Goal: Task Accomplishment & Management: Manage account settings

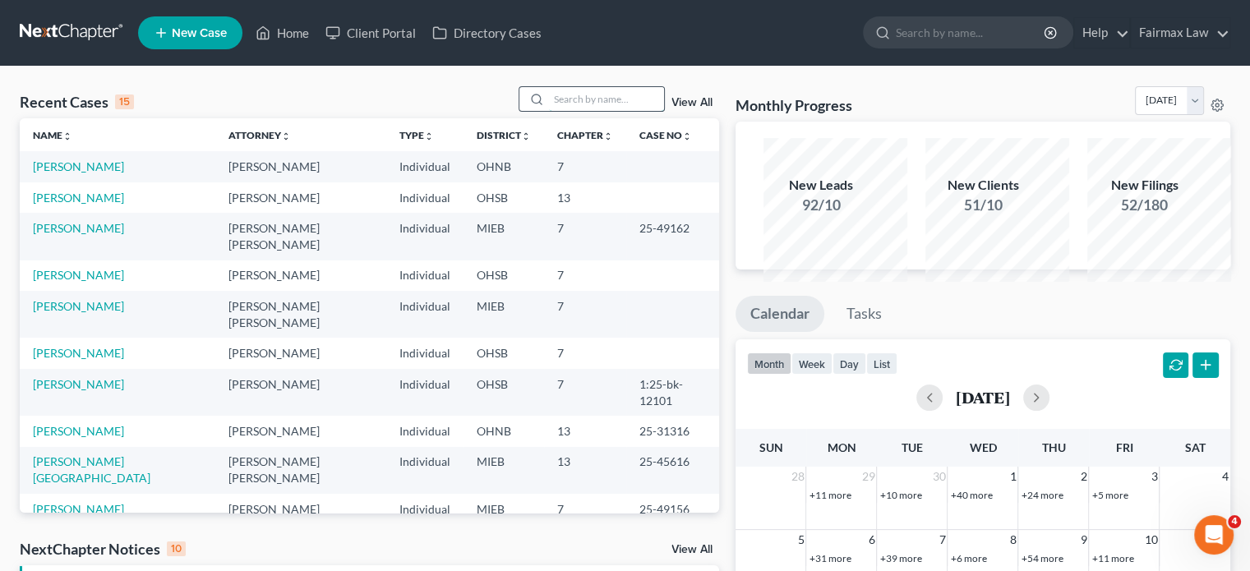
click at [549, 111] on input "search" at bounding box center [606, 99] width 115 height 24
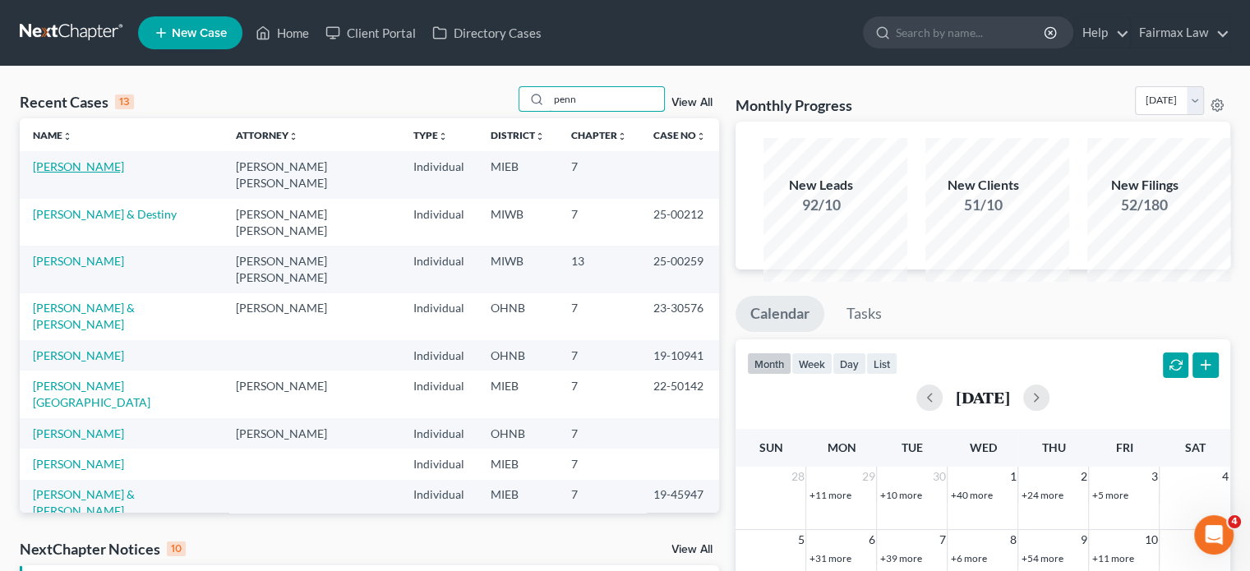
type input "penn"
click at [90, 173] on link "[PERSON_NAME]" at bounding box center [78, 166] width 91 height 14
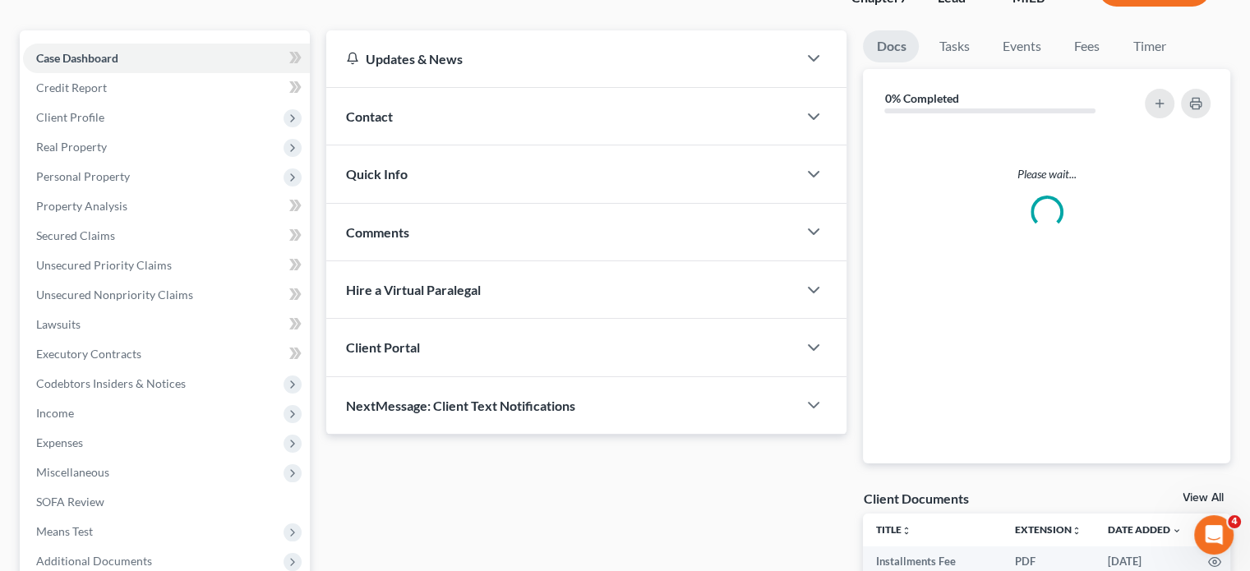
scroll to position [138, 0]
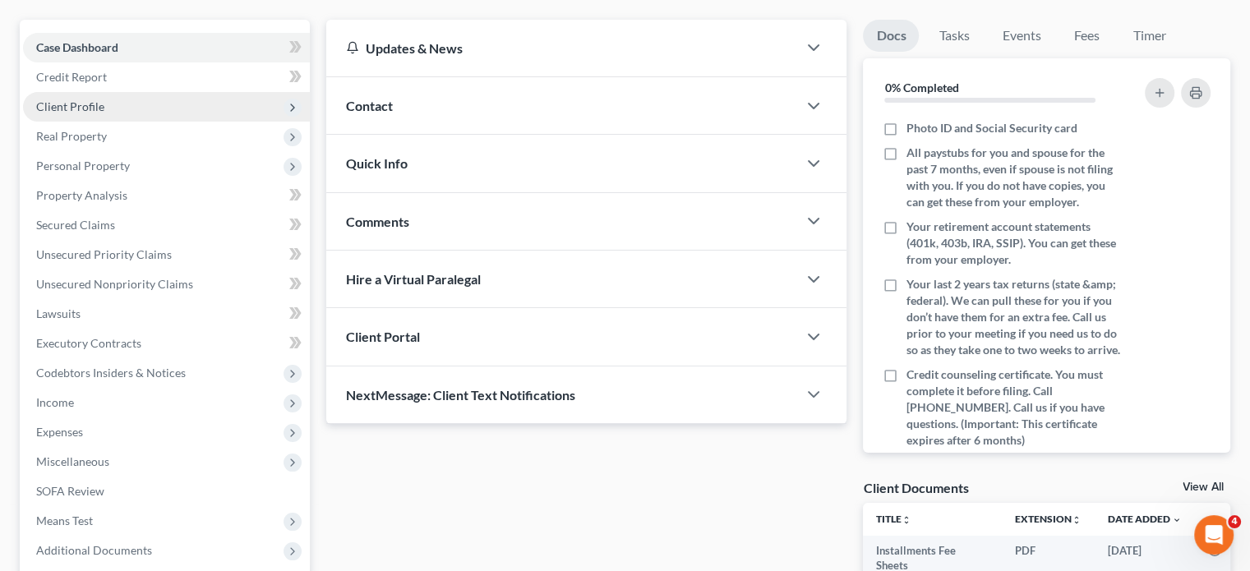
click at [151, 122] on span "Client Profile" at bounding box center [166, 107] width 287 height 30
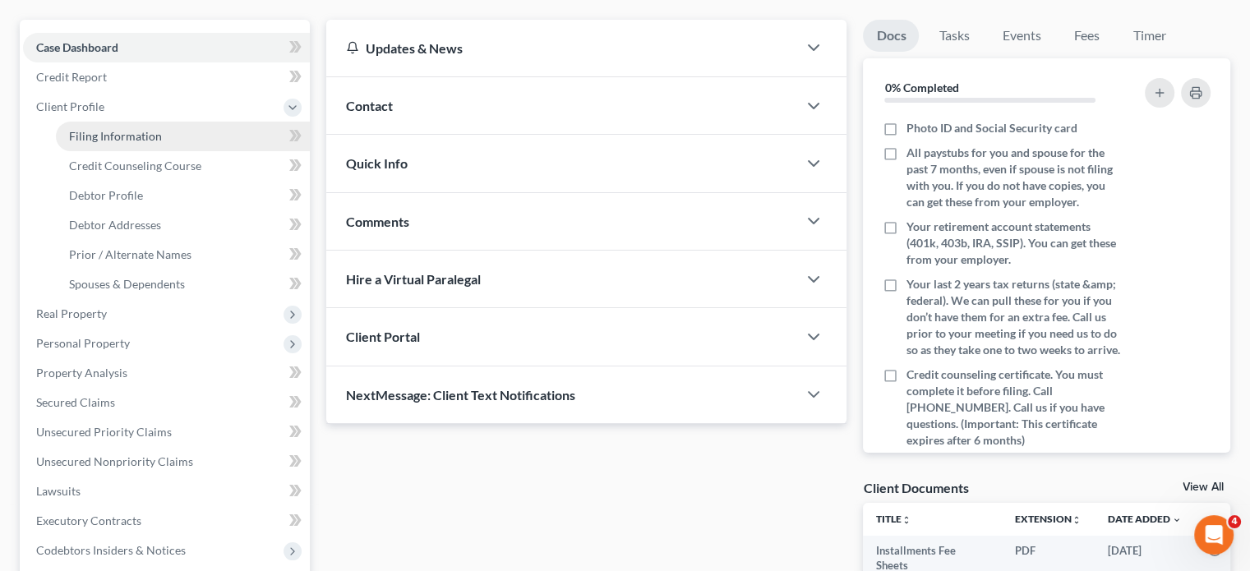
click at [161, 143] on span "Filing Information" at bounding box center [115, 136] width 93 height 14
select select "1"
select select "0"
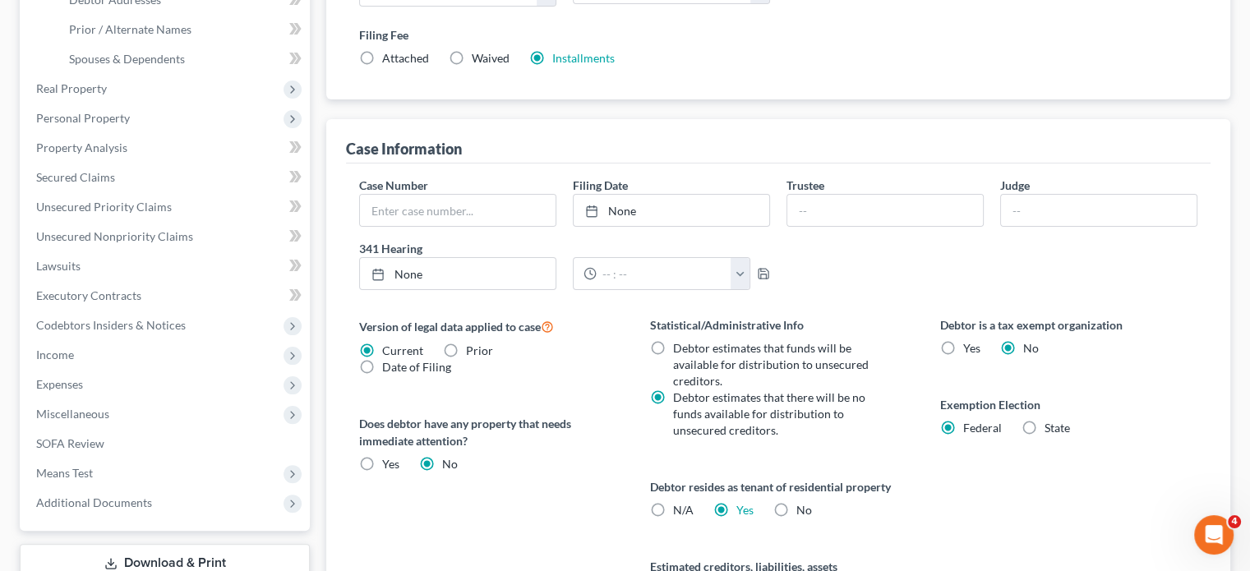
scroll to position [229, 0]
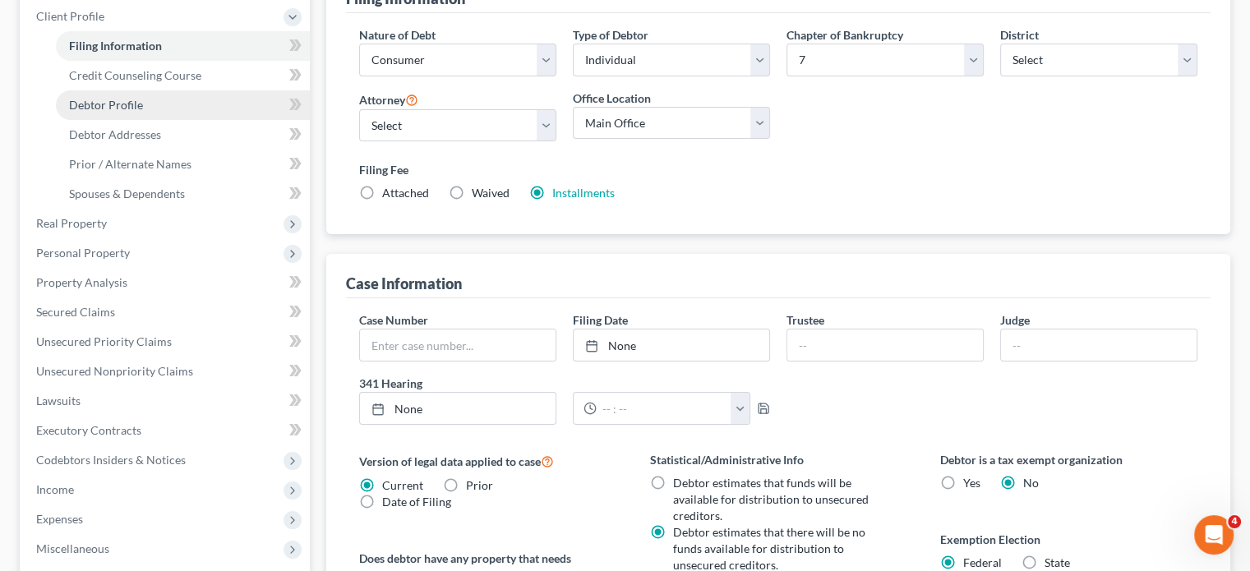
click at [179, 120] on link "Debtor Profile" at bounding box center [183, 105] width 254 height 30
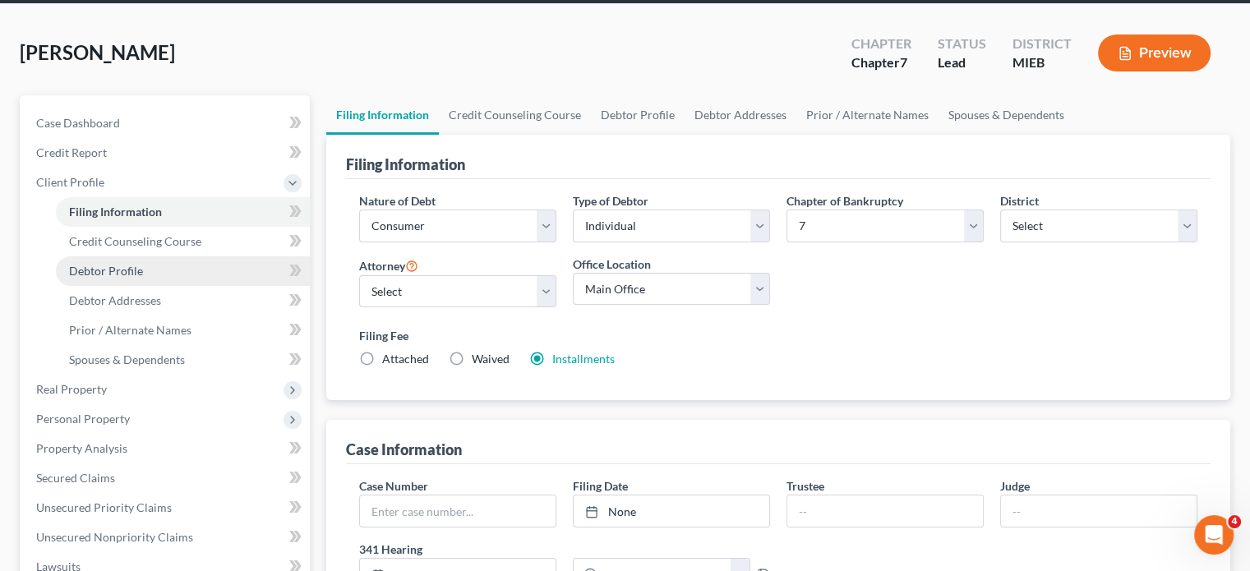
select select "0"
select select "3"
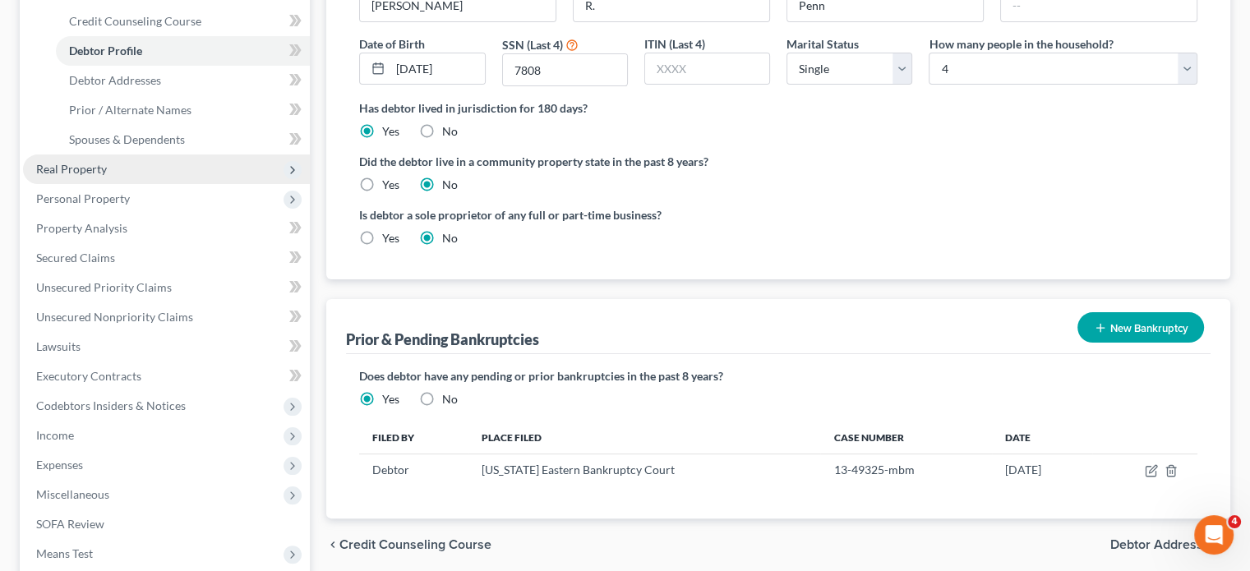
scroll to position [283, 0]
click at [194, 184] on span "Real Property" at bounding box center [166, 170] width 287 height 30
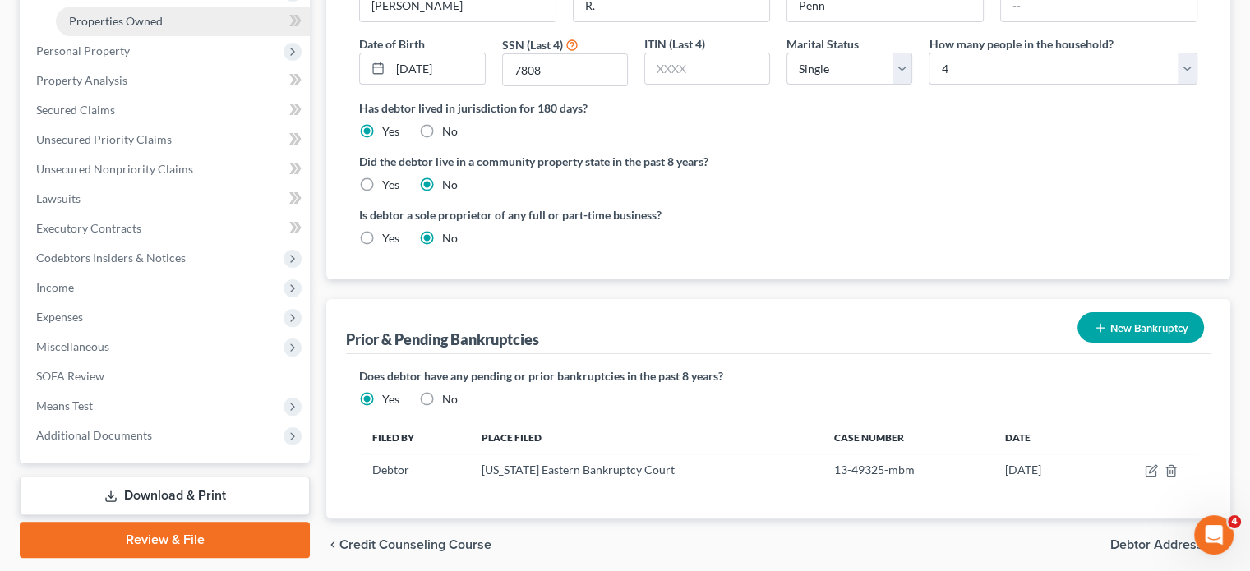
click at [161, 28] on span "Properties Owned" at bounding box center [116, 21] width 94 height 14
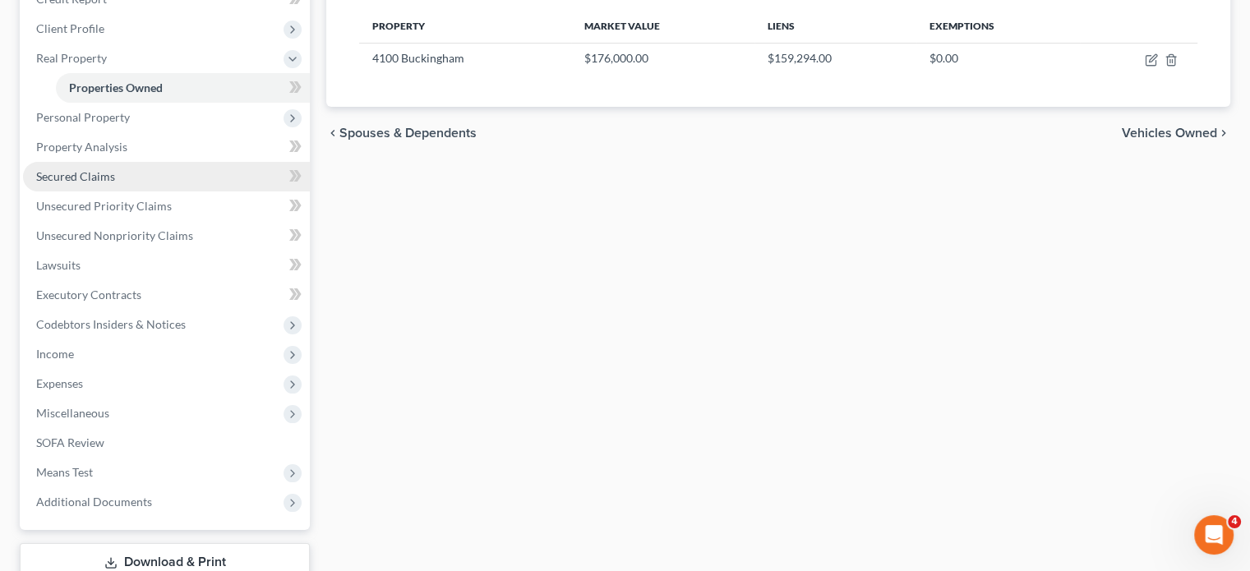
scroll to position [197, 0]
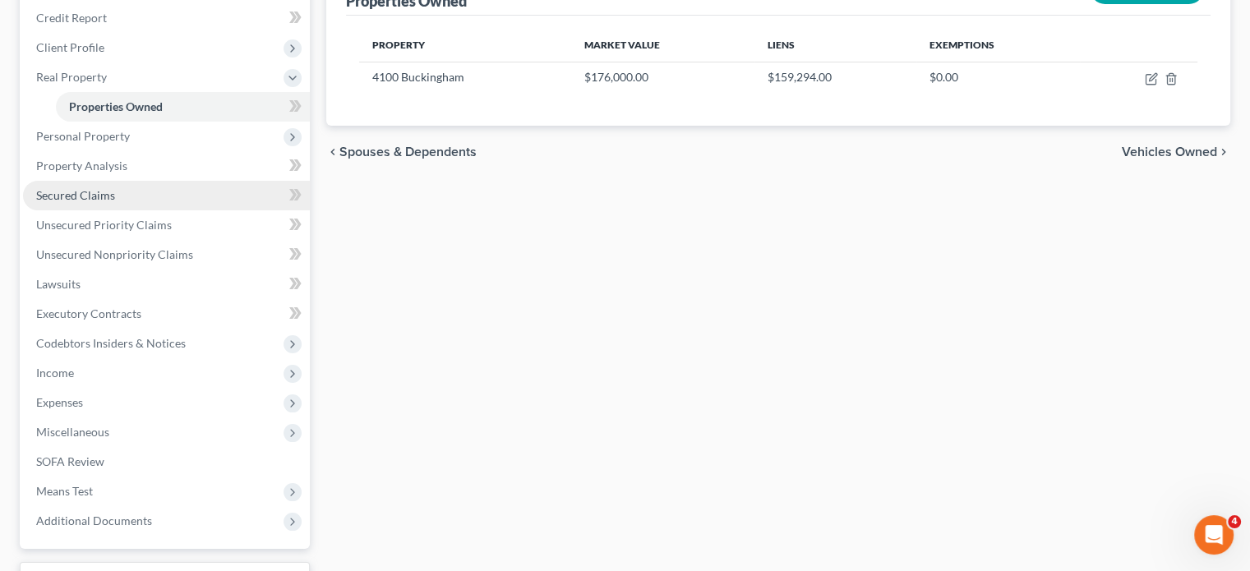
click at [151, 210] on link "Secured Claims" at bounding box center [166, 196] width 287 height 30
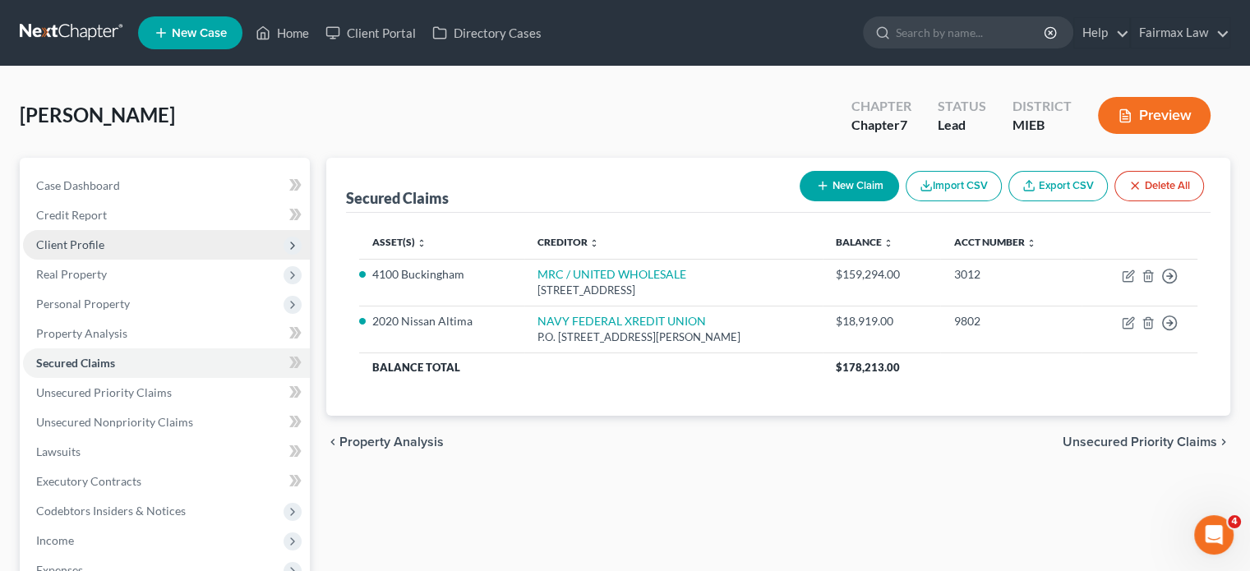
click at [168, 260] on span "Client Profile" at bounding box center [166, 245] width 287 height 30
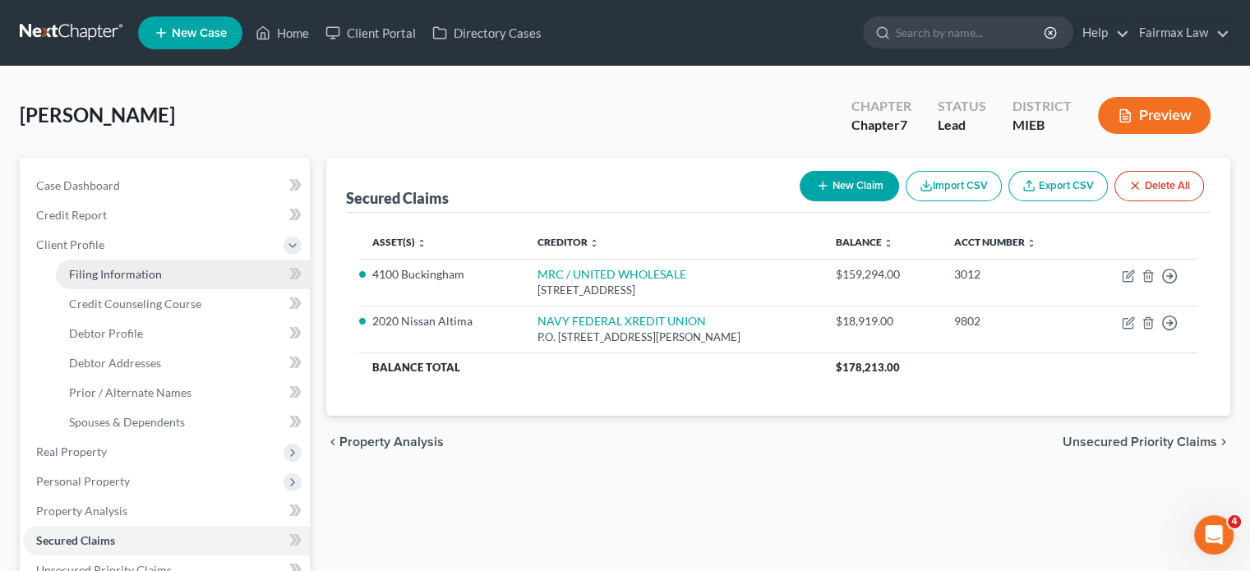
click at [159, 289] on link "Filing Information" at bounding box center [183, 275] width 254 height 30
select select "1"
select select "0"
select select "40"
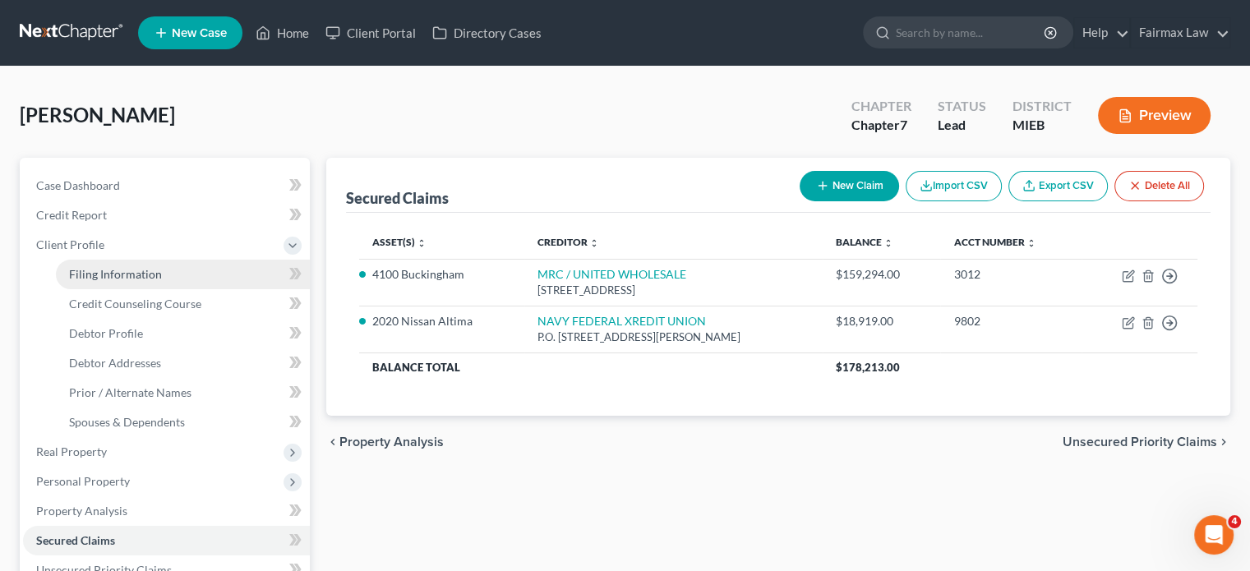
select select "0"
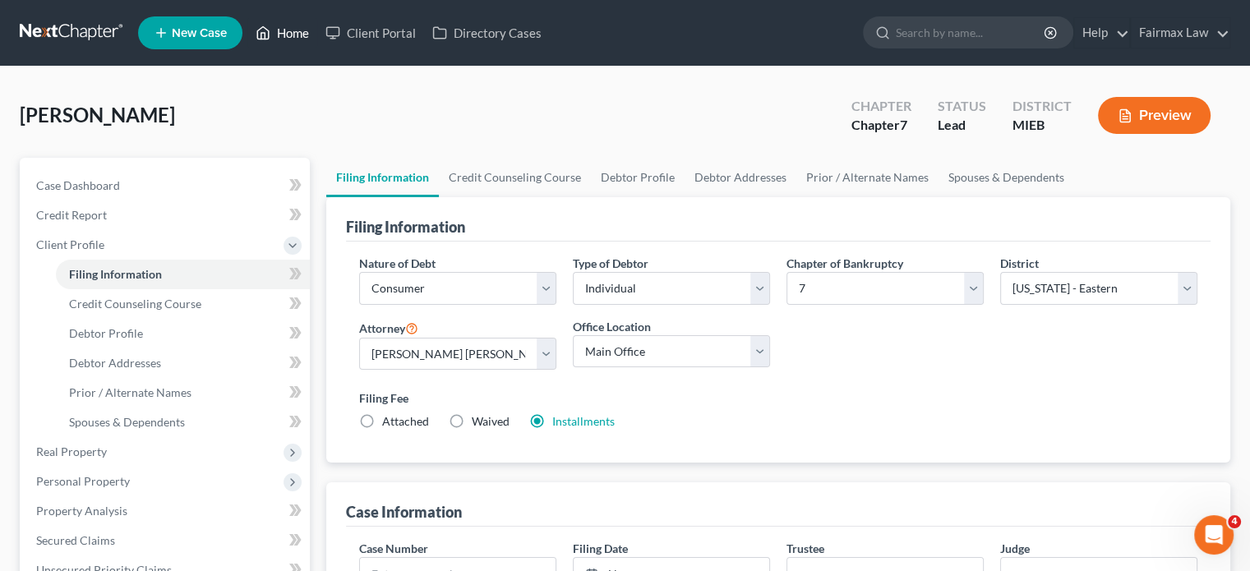
click at [317, 44] on link "Home" at bounding box center [282, 33] width 70 height 30
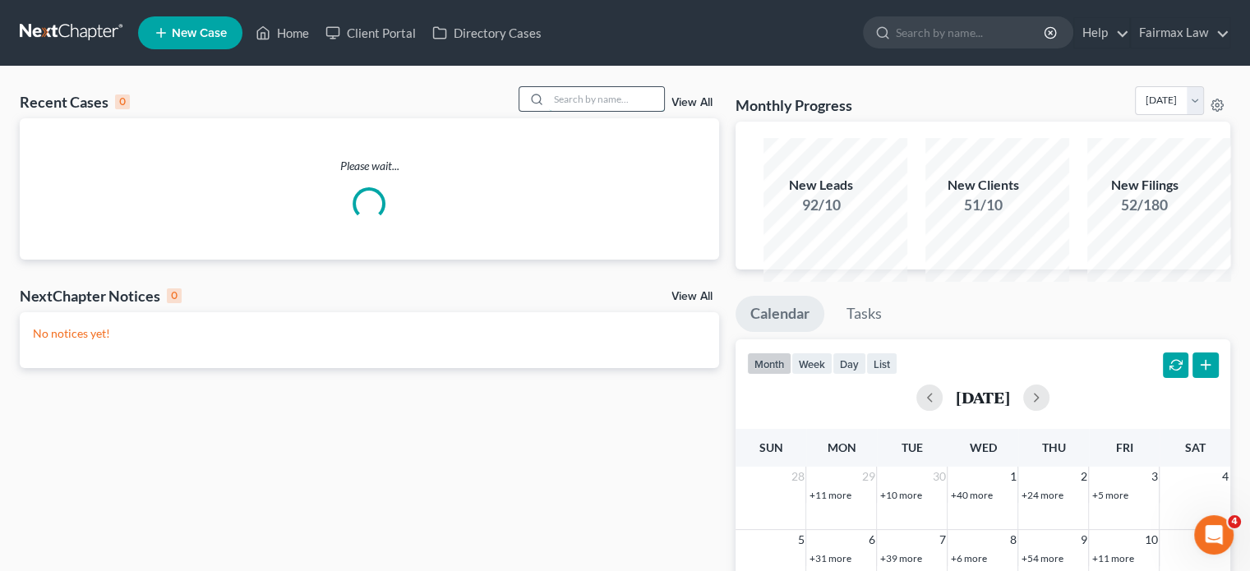
click at [550, 111] on input "search" at bounding box center [606, 99] width 115 height 24
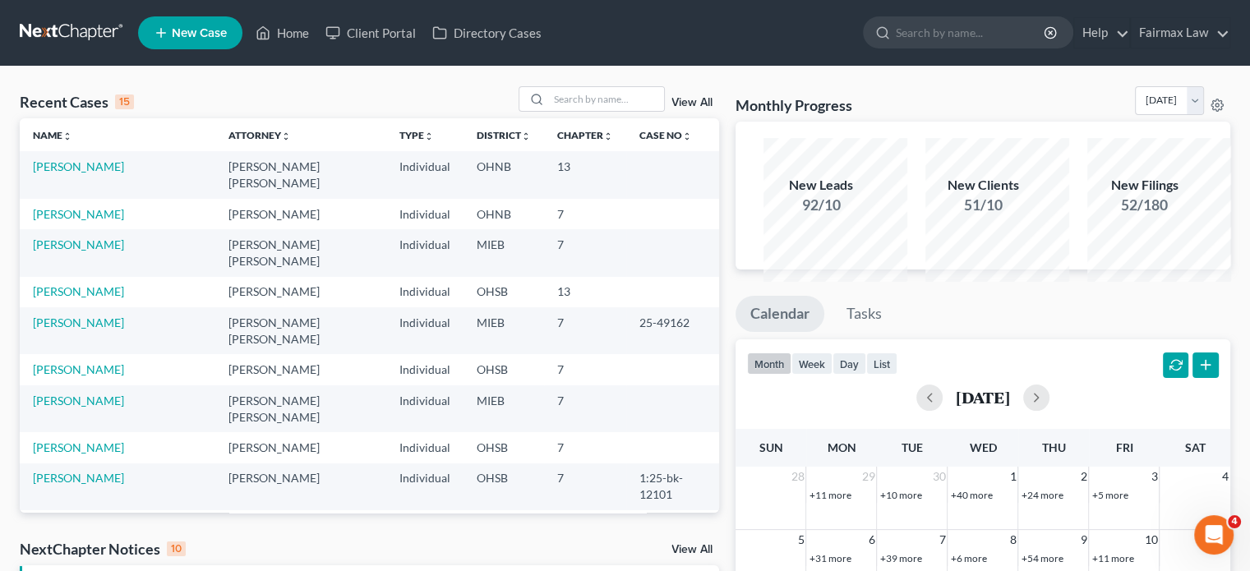
click at [405, 118] on div "Recent Cases 15 View All" at bounding box center [369, 102] width 699 height 32
click at [549, 111] on input "search" at bounding box center [606, 99] width 115 height 24
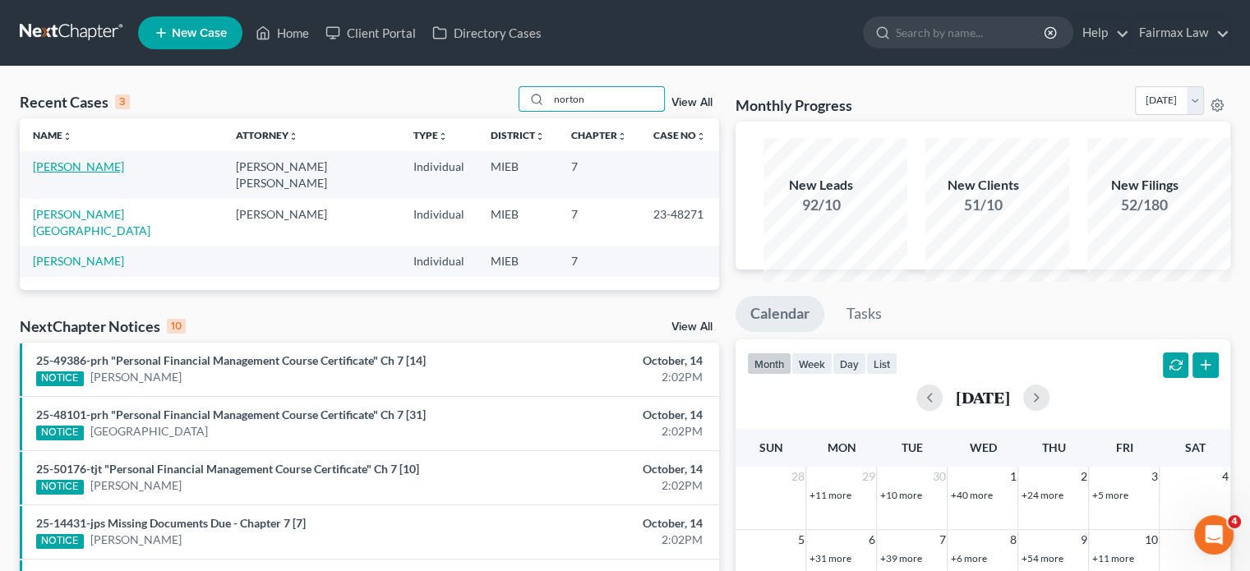
type input "norton"
click at [99, 173] on link "[PERSON_NAME]" at bounding box center [78, 166] width 91 height 14
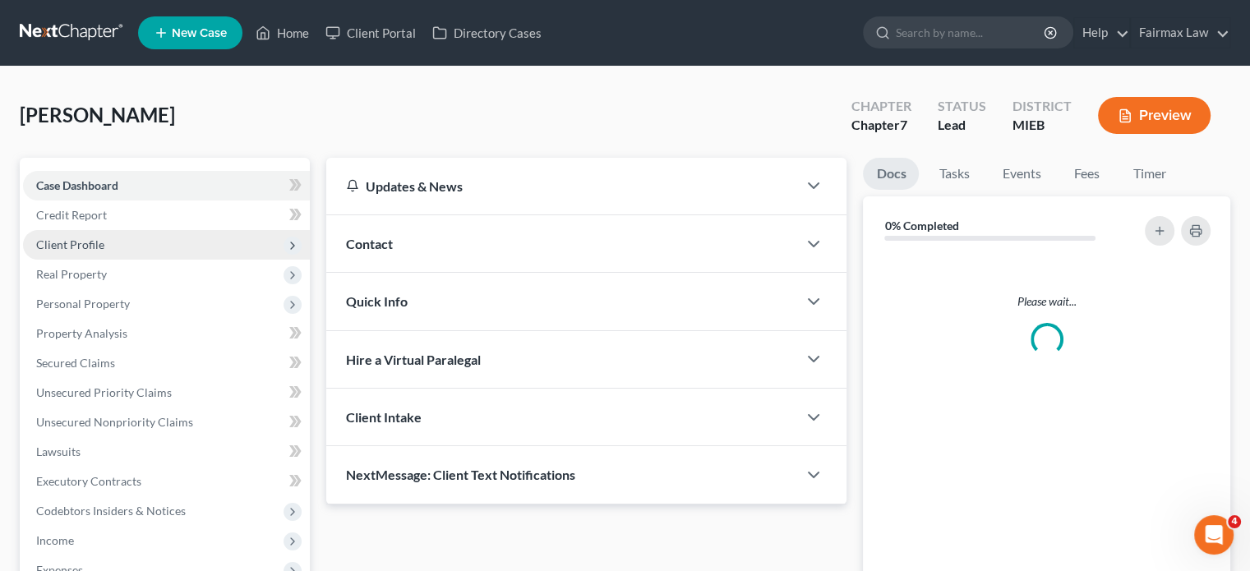
click at [178, 260] on span "Client Profile" at bounding box center [166, 245] width 287 height 30
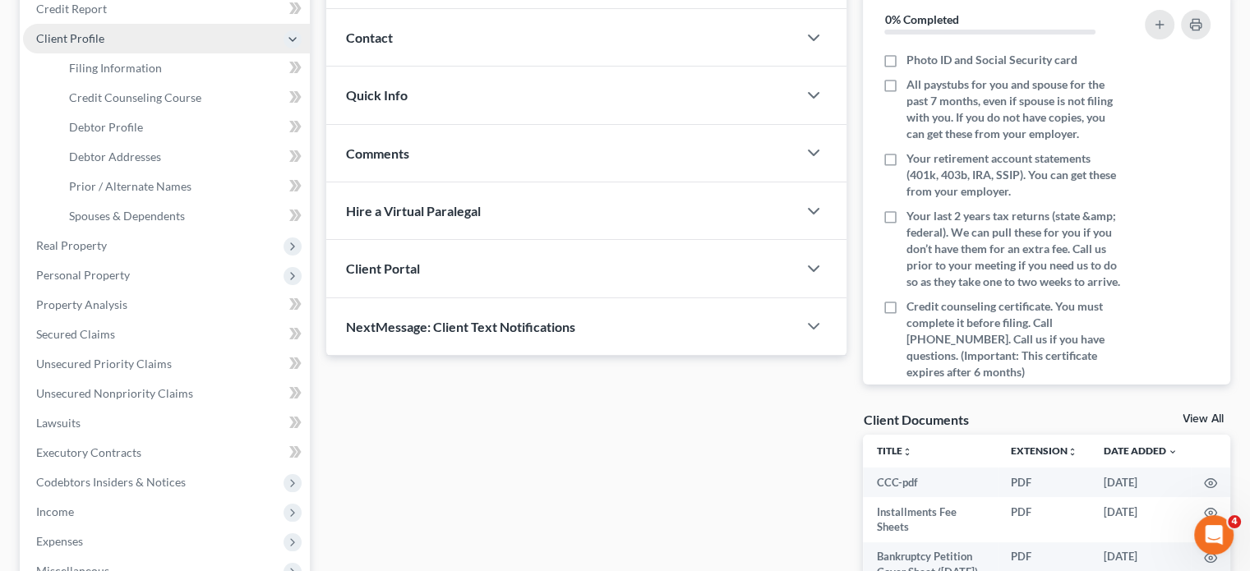
scroll to position [207, 0]
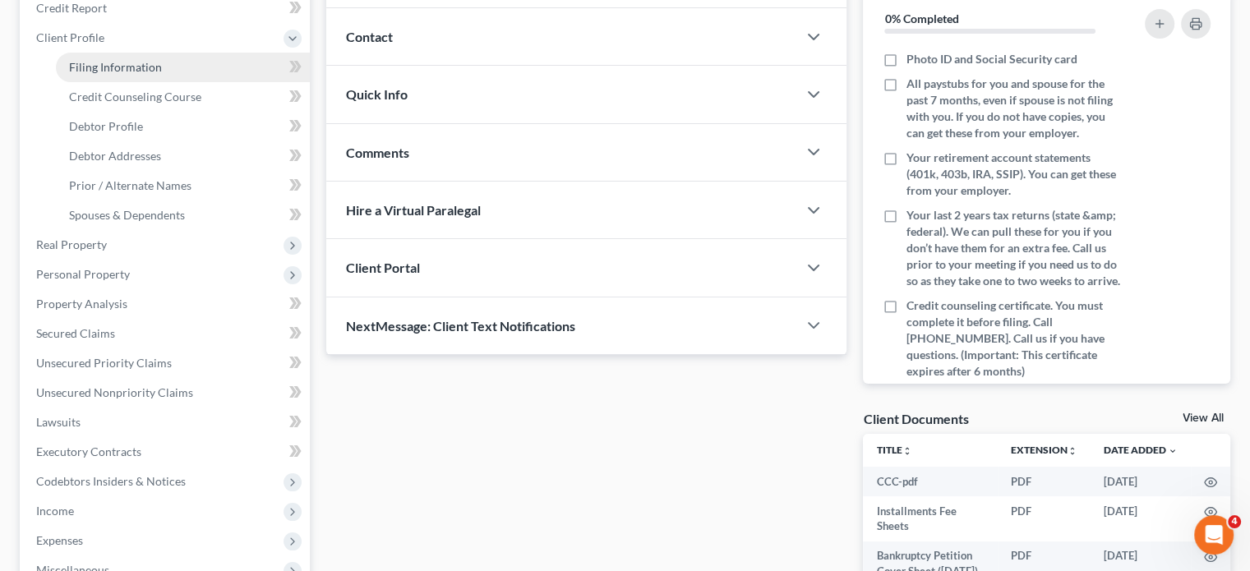
click at [162, 74] on span "Filing Information" at bounding box center [115, 67] width 93 height 14
select select "1"
select select "0"
select select "40"
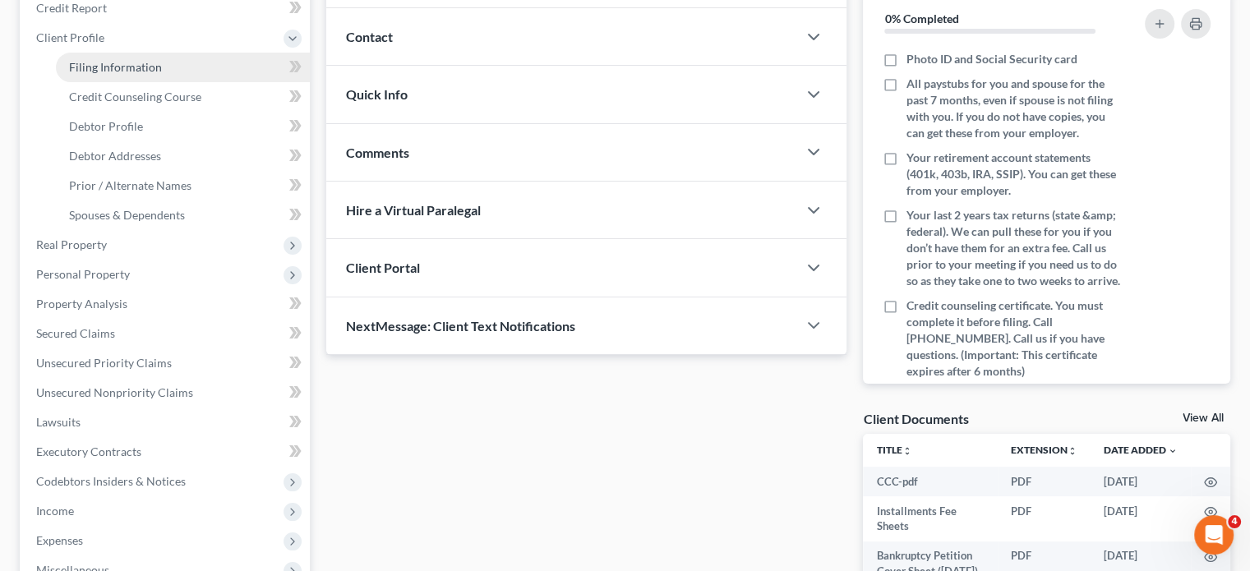
select select "0"
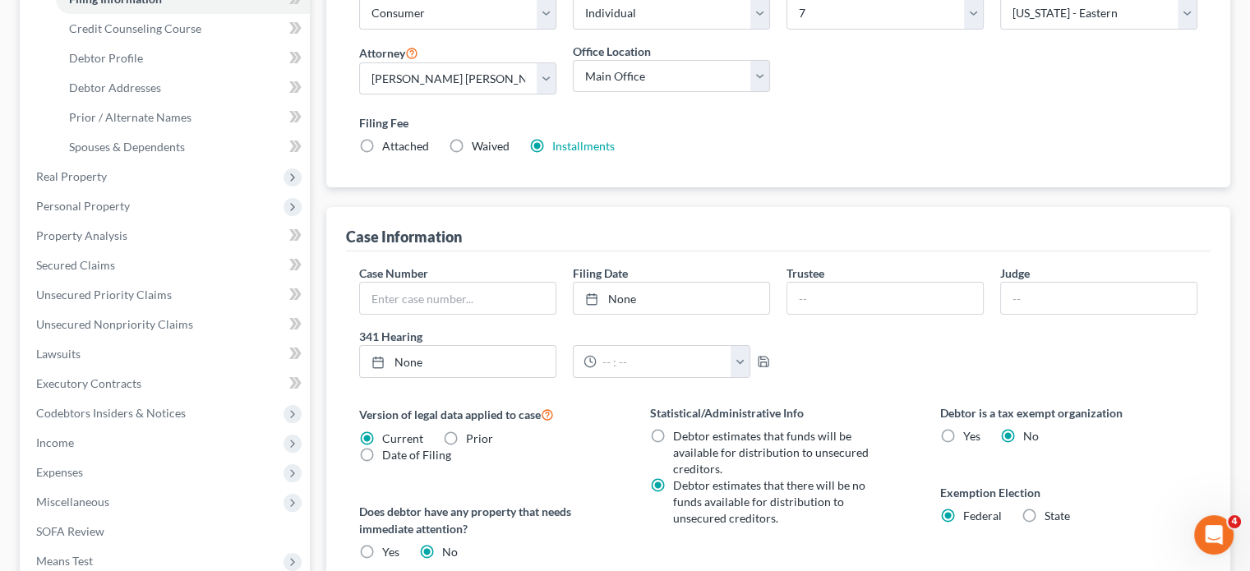
scroll to position [308, 0]
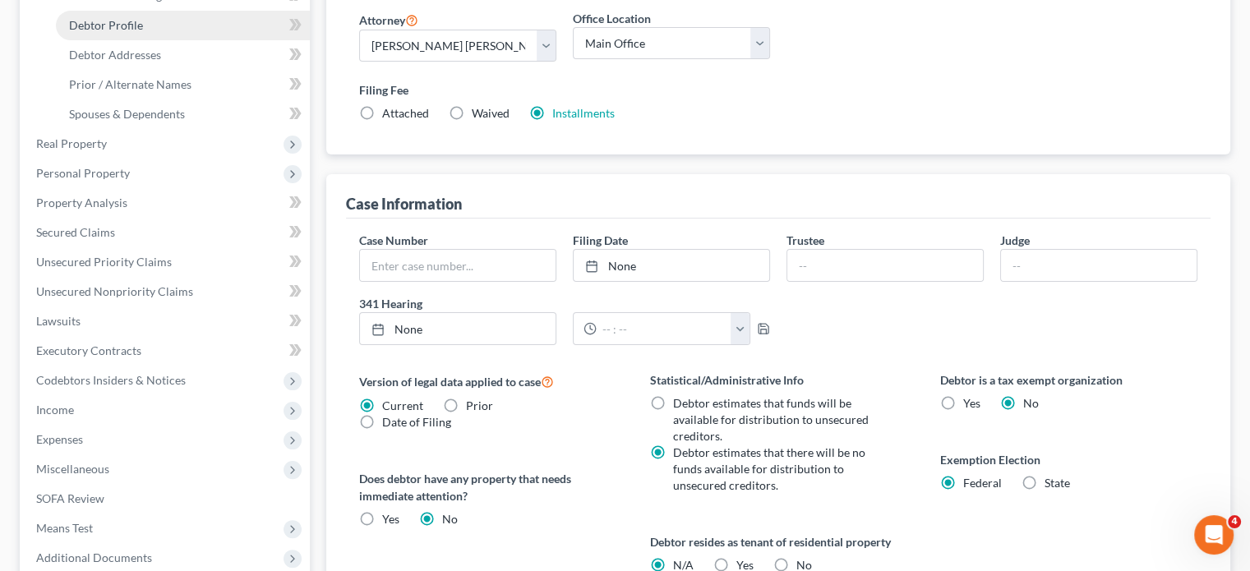
click at [174, 40] on link "Debtor Profile" at bounding box center [183, 26] width 254 height 30
select select "0"
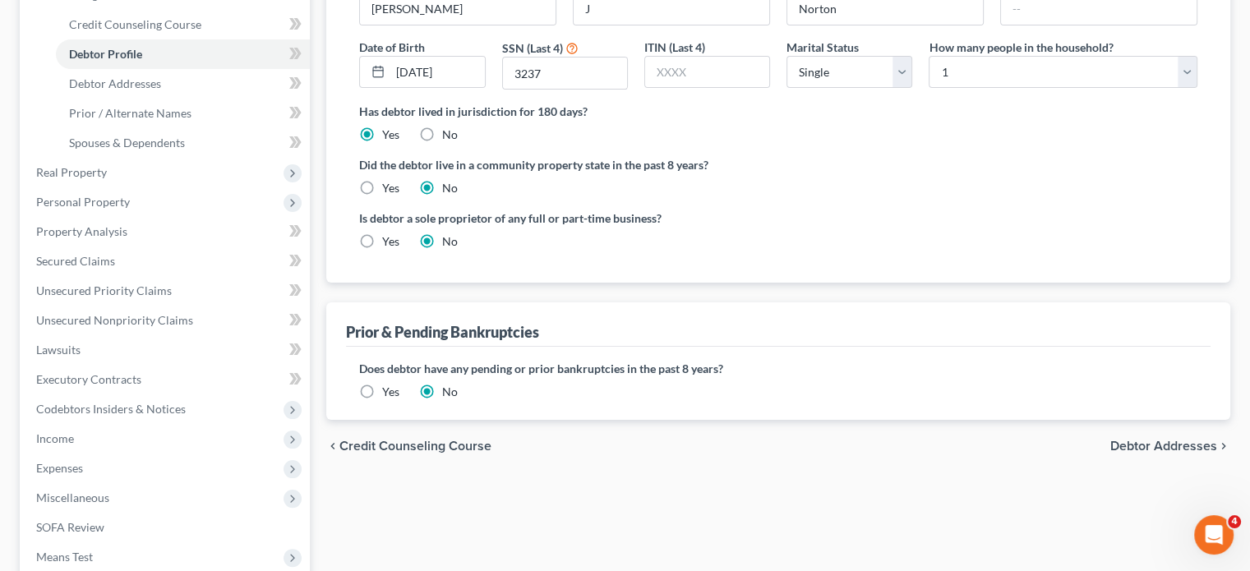
scroll to position [293, 0]
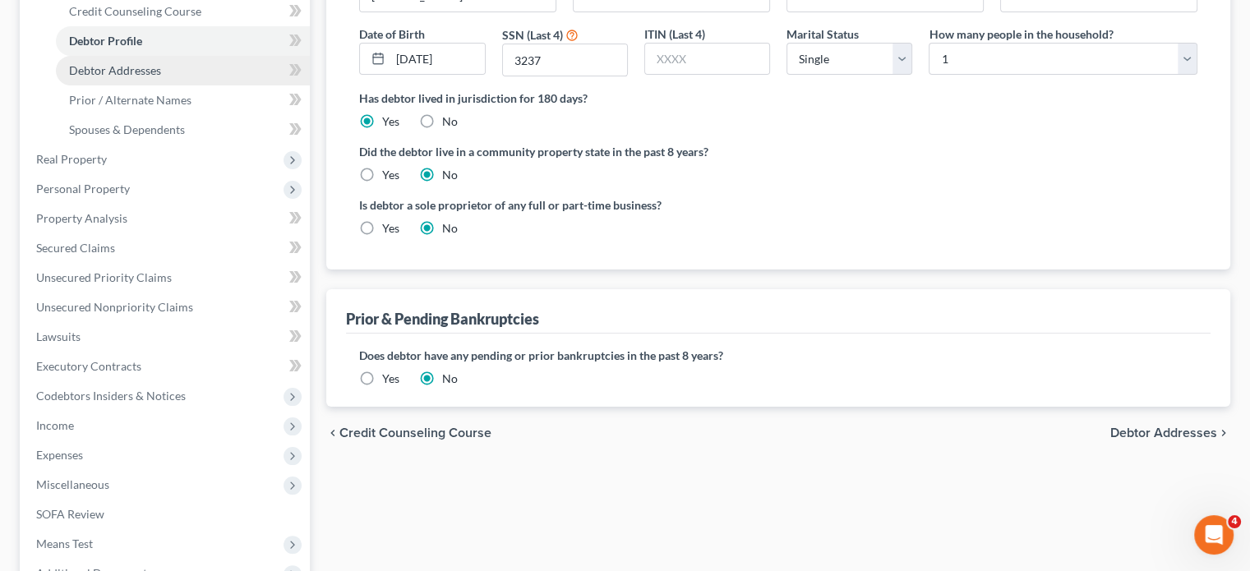
click at [161, 77] on span "Debtor Addresses" at bounding box center [115, 70] width 92 height 14
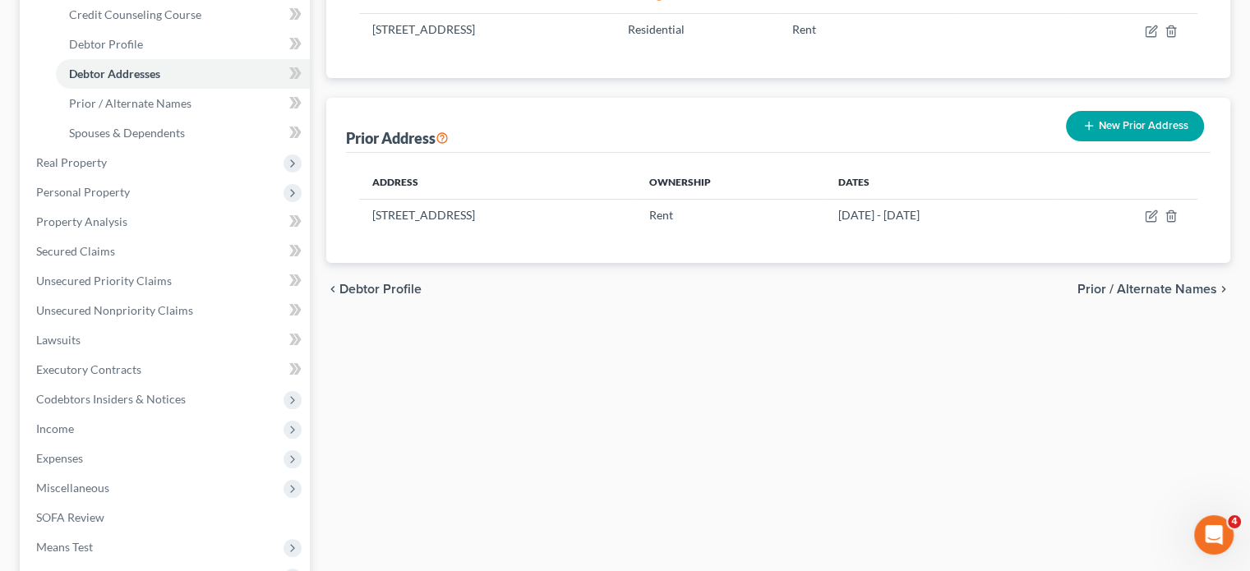
scroll to position [296, 0]
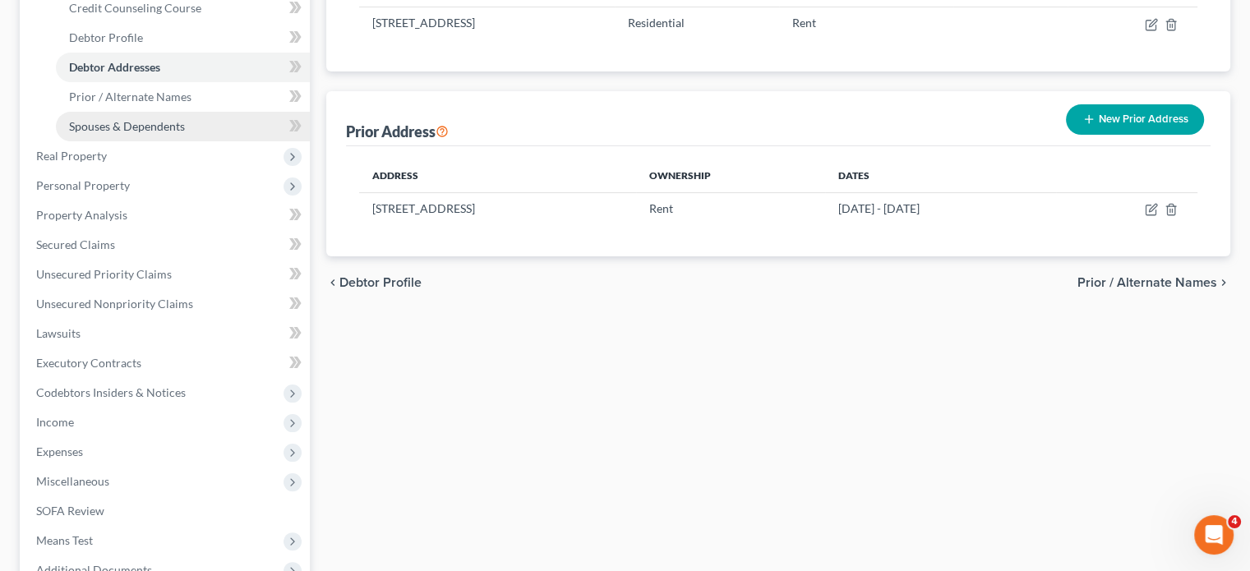
click at [164, 133] on span "Spouses & Dependents" at bounding box center [127, 126] width 116 height 14
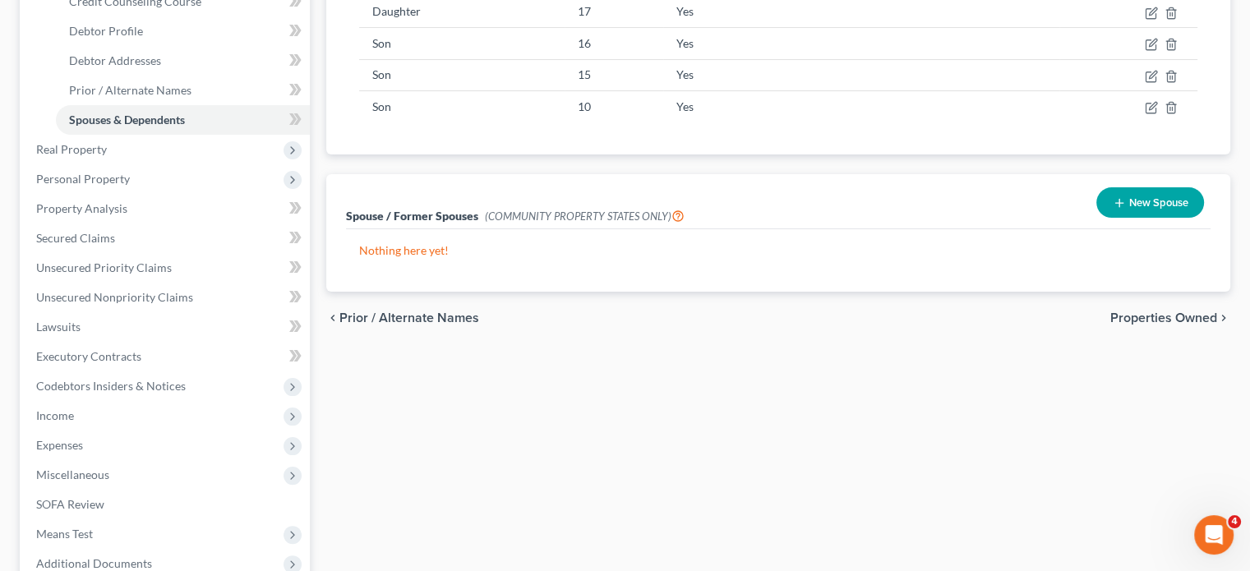
scroll to position [309, 0]
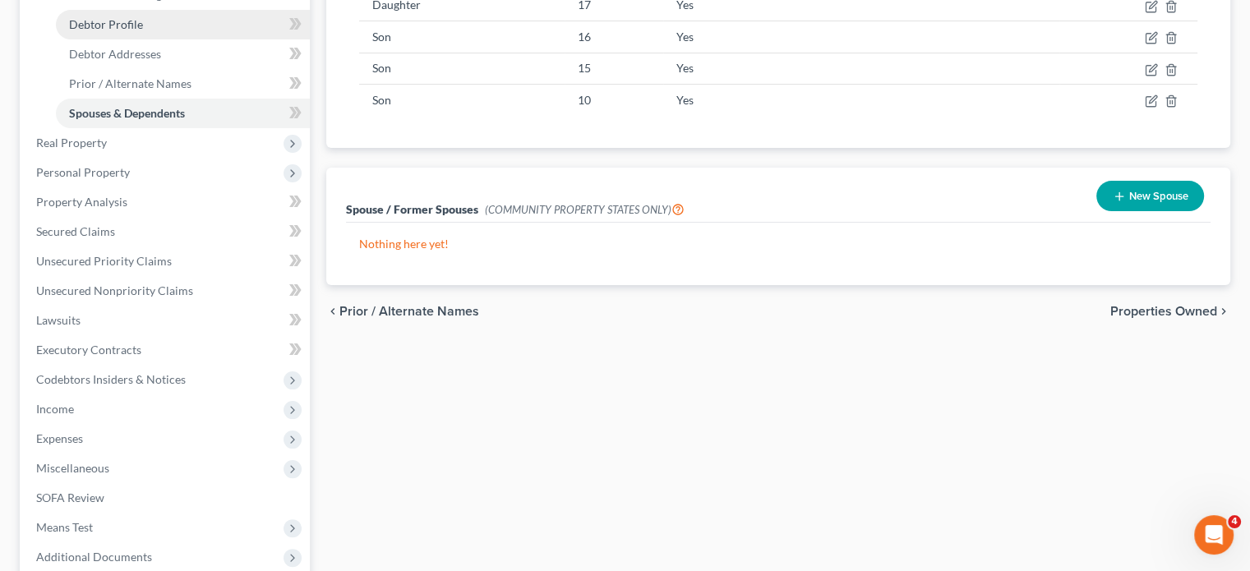
click at [220, 39] on link "Debtor Profile" at bounding box center [183, 25] width 254 height 30
select select "0"
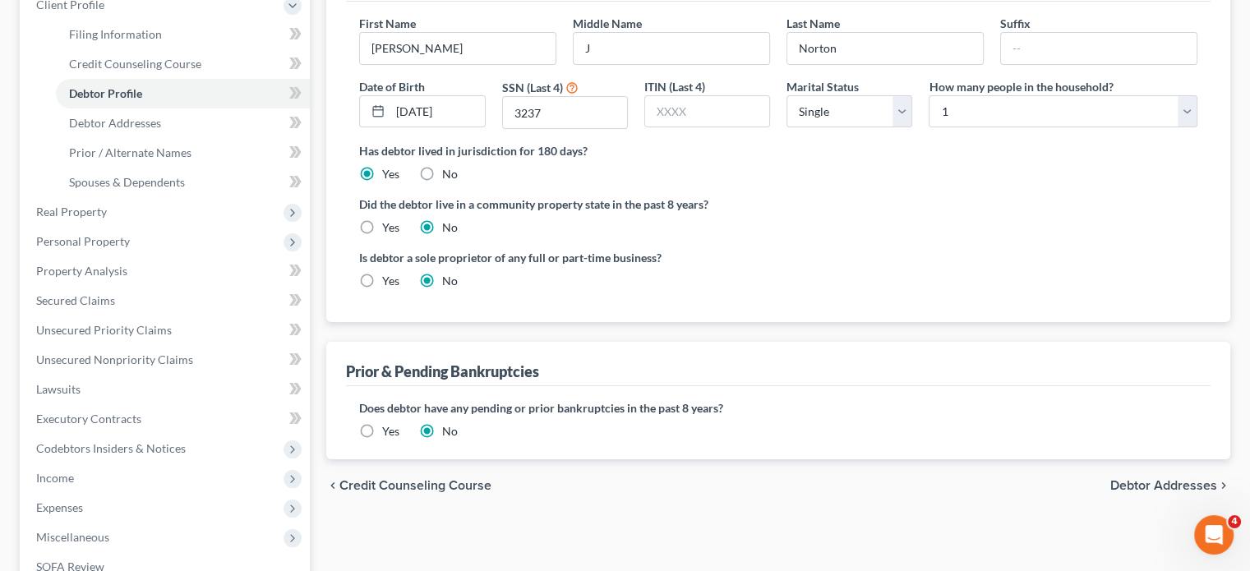
scroll to position [329, 0]
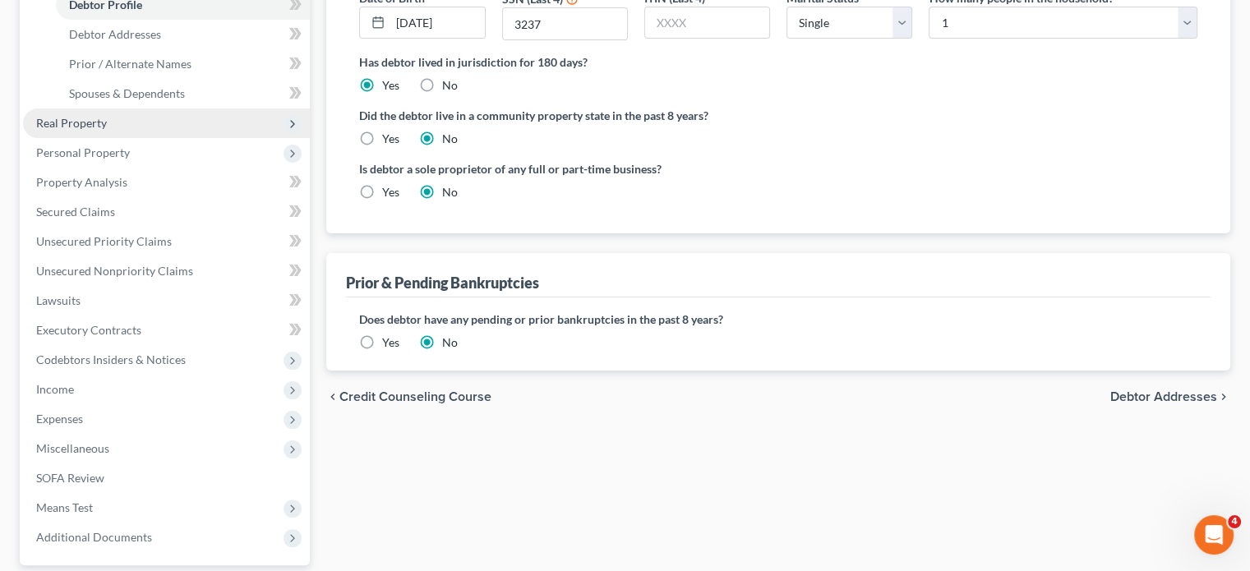
click at [181, 138] on span "Real Property" at bounding box center [166, 123] width 287 height 30
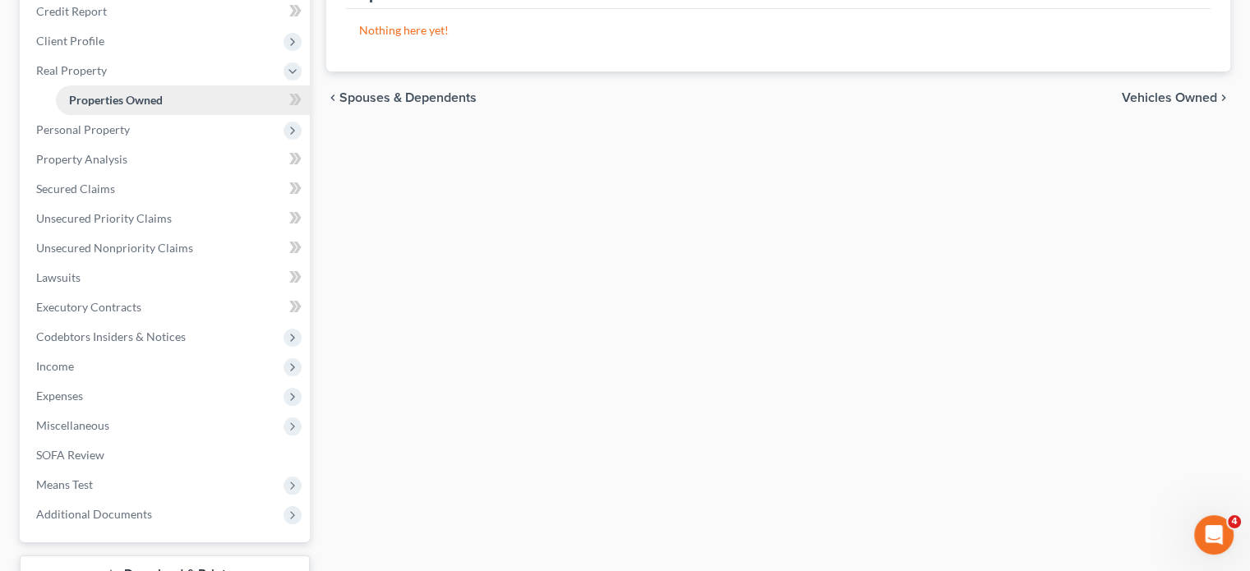
scroll to position [204, 0]
click at [122, 136] on span "Personal Property" at bounding box center [83, 129] width 94 height 14
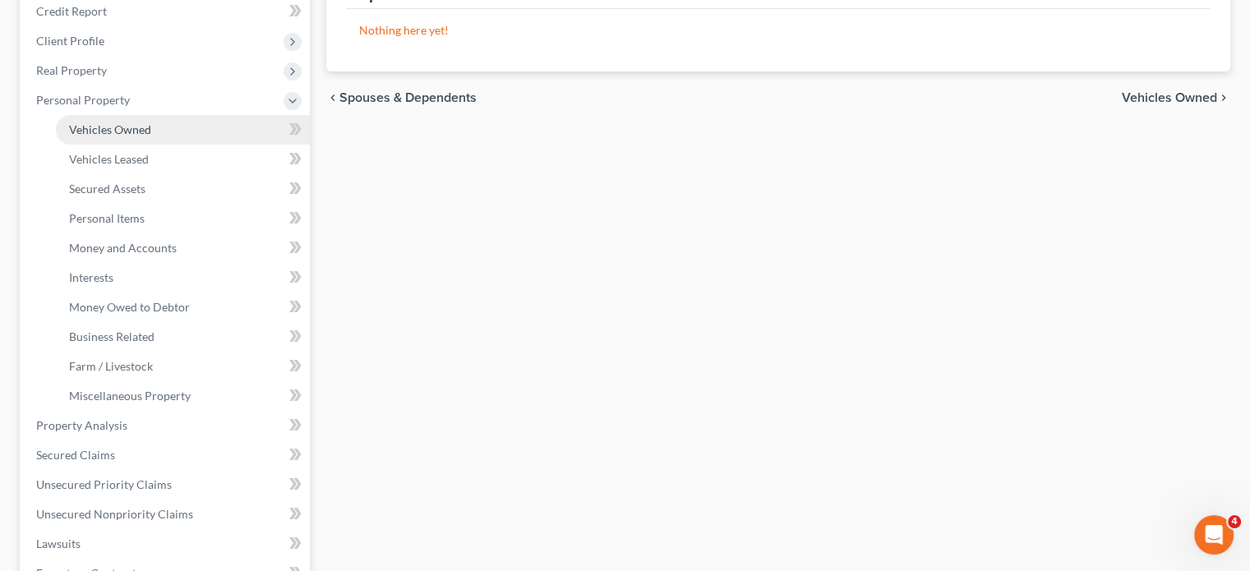
click at [149, 136] on span "Vehicles Owned" at bounding box center [110, 129] width 82 height 14
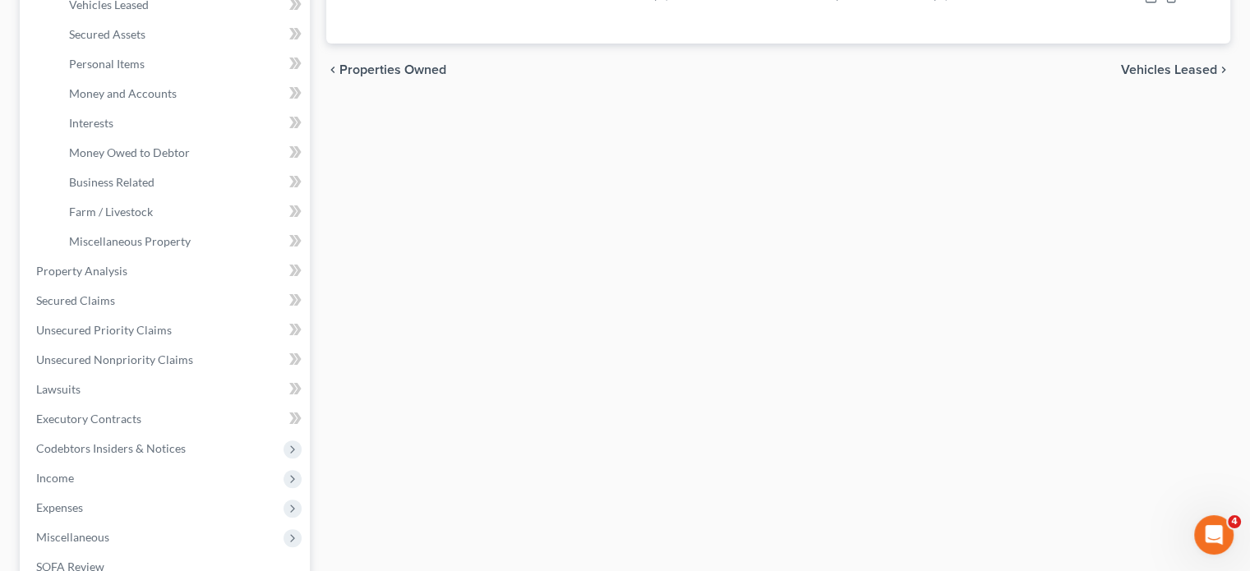
scroll to position [360, 0]
click at [213, 77] on link "Personal Items" at bounding box center [183, 63] width 254 height 30
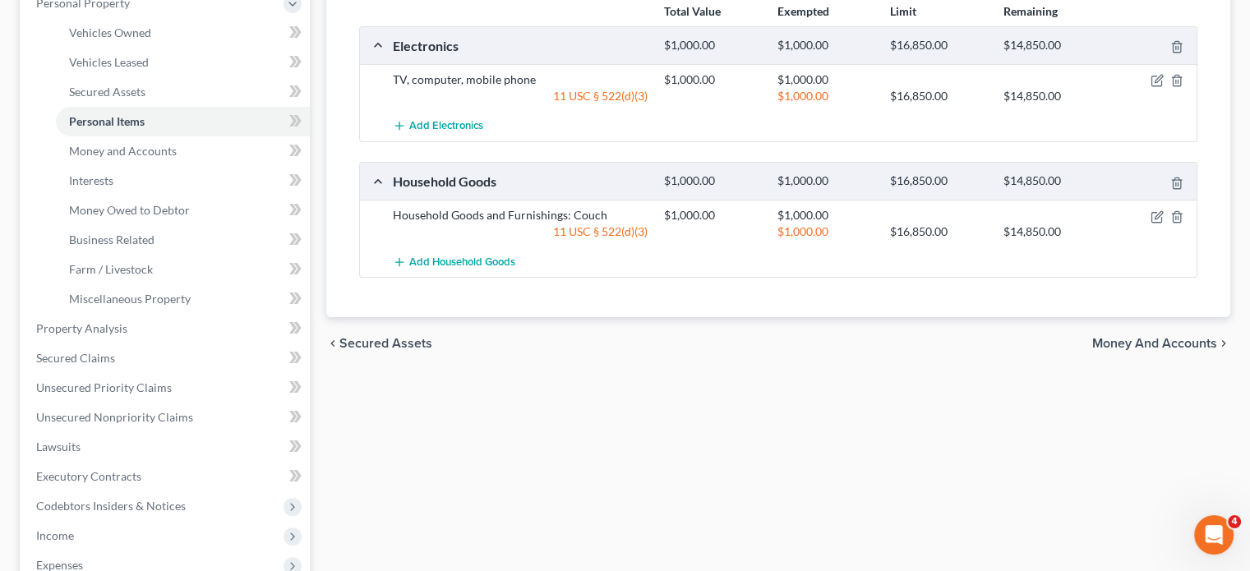
scroll to position [305, 0]
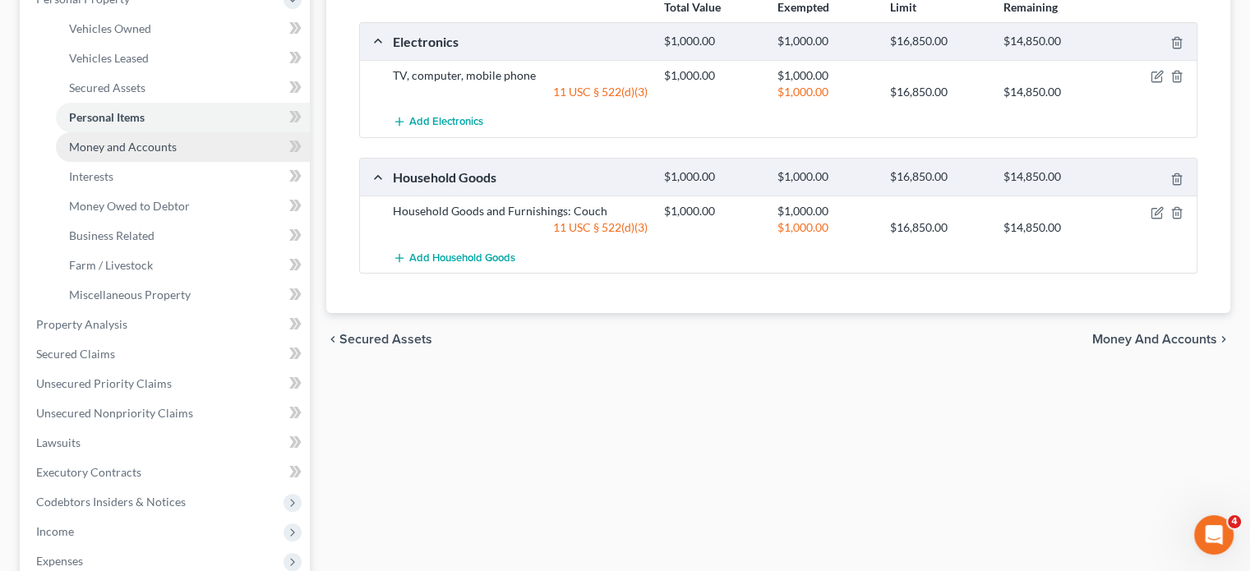
click at [177, 154] on span "Money and Accounts" at bounding box center [123, 147] width 108 height 14
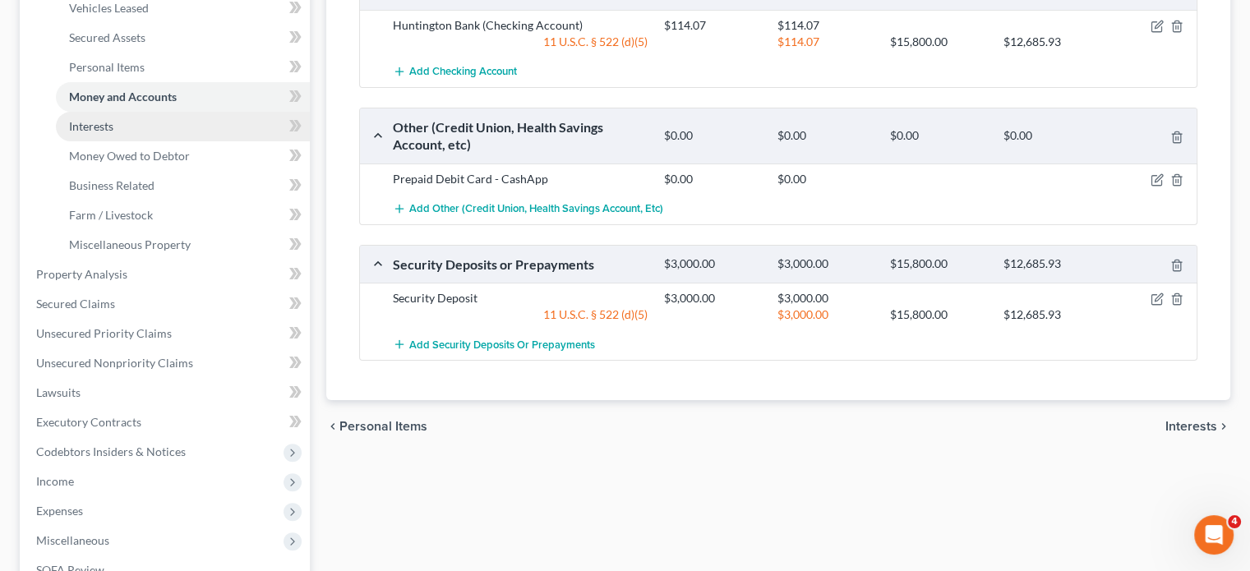
click at [187, 141] on link "Interests" at bounding box center [183, 127] width 254 height 30
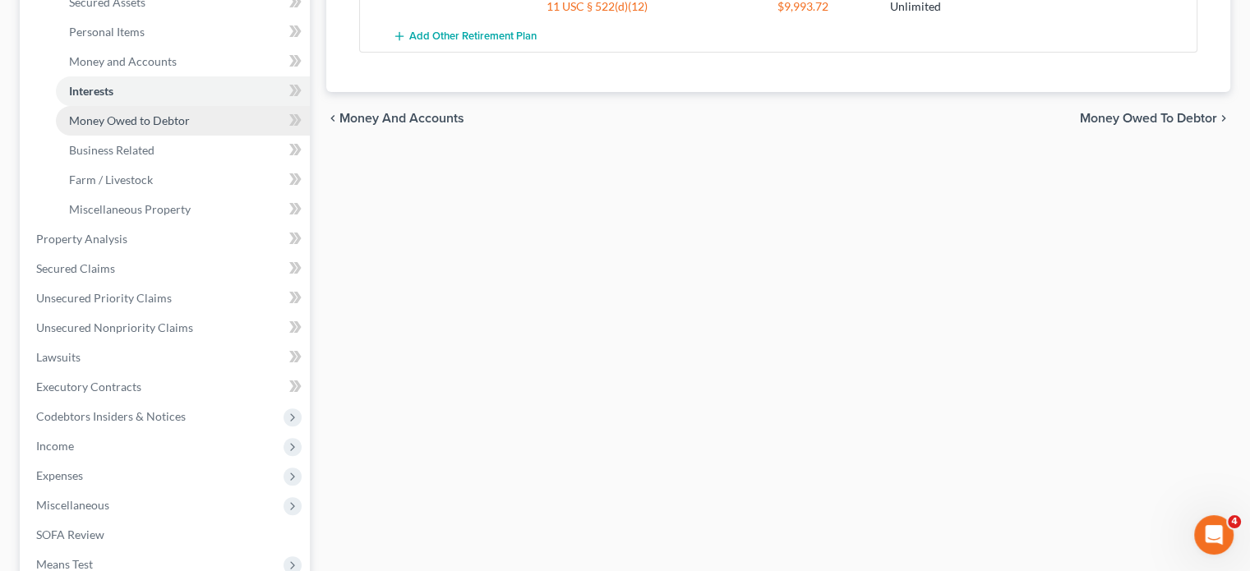
click at [190, 127] on span "Money Owed to Debtor" at bounding box center [129, 120] width 121 height 14
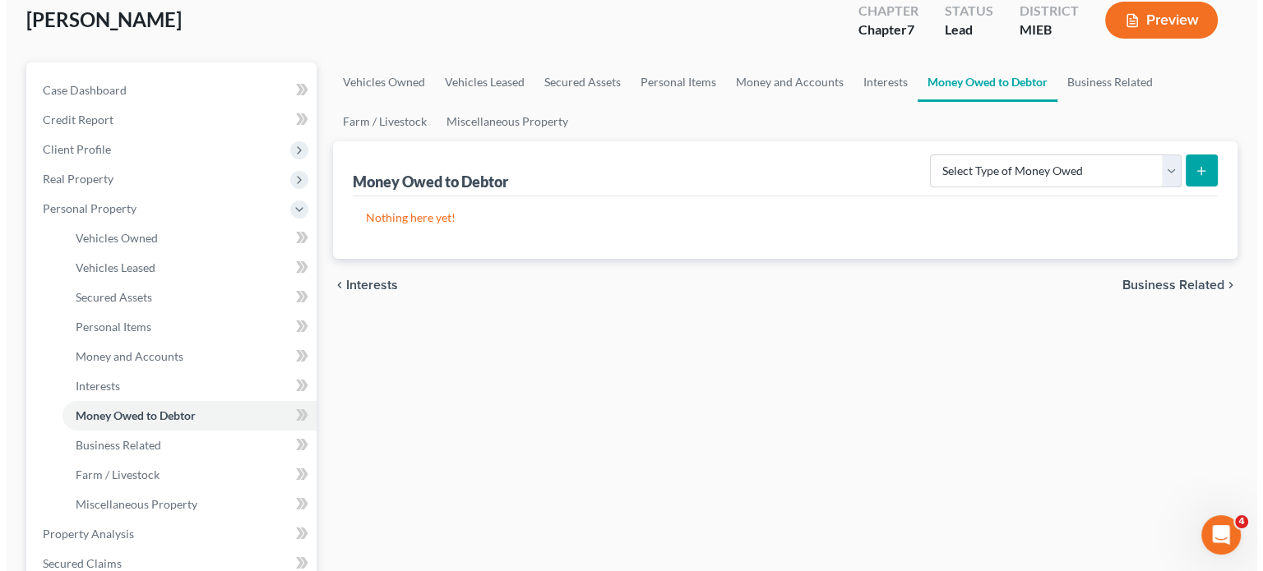
scroll to position [99, 0]
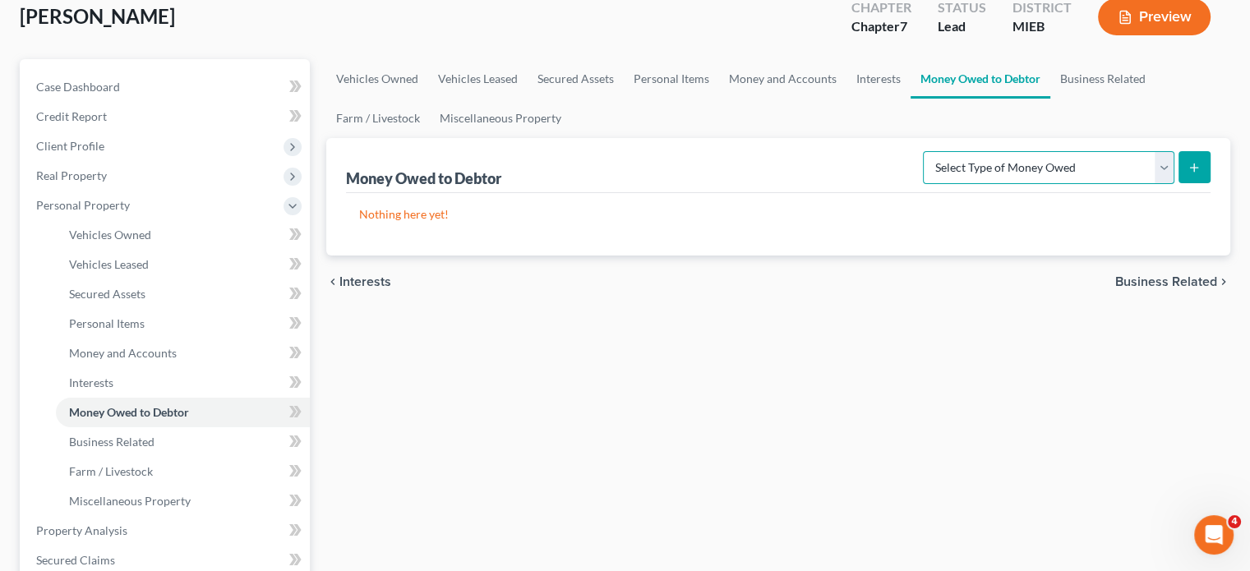
click at [1003, 184] on select "Select Type of Money Owed Accounts Receivable Alimony Child Support Claims Agai…" at bounding box center [1049, 167] width 252 height 33
select select "expected_tax_refund"
click at [923, 184] on select "Select Type of Money Owed Accounts Receivable Alimony Child Support Claims Agai…" at bounding box center [1049, 167] width 252 height 33
click at [1180, 183] on button "submit" at bounding box center [1195, 167] width 32 height 32
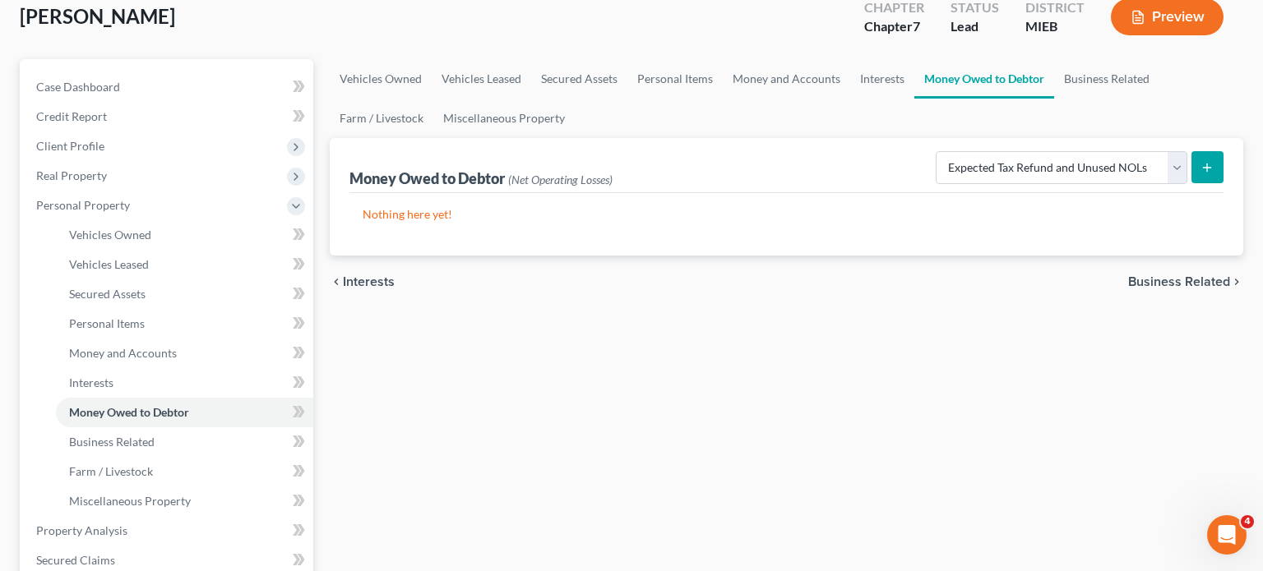
select select "0"
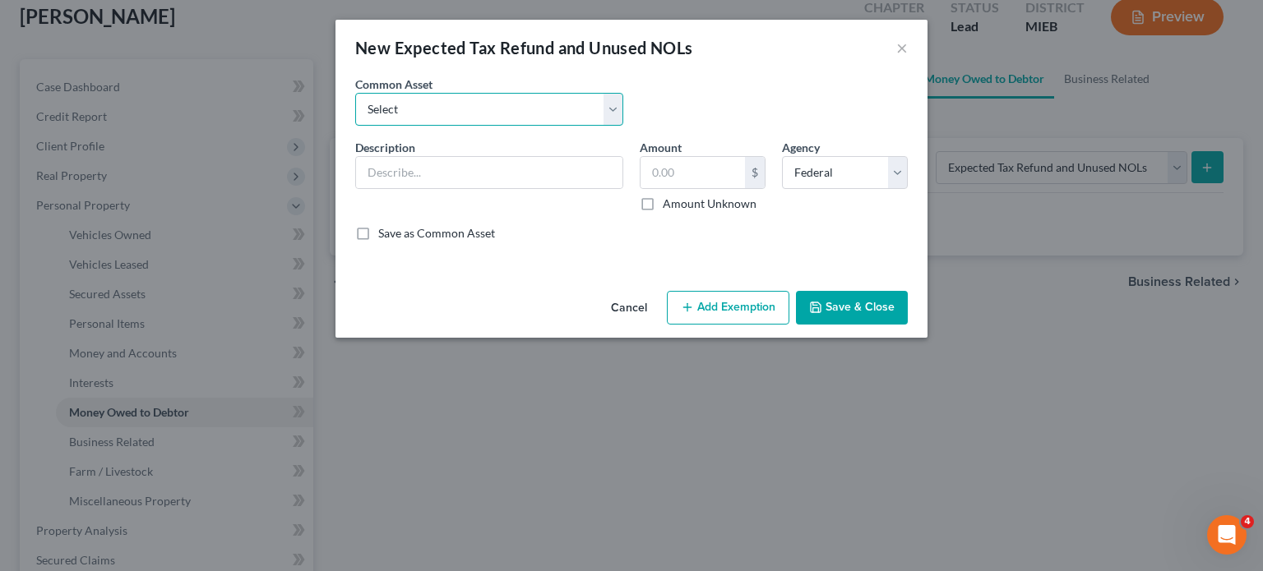
click at [523, 126] on select "Select Potential 2025 tax refunds - estimated and prorated for September Potent…" at bounding box center [489, 109] width 268 height 33
select select "70"
click at [355, 116] on select "Select Potential 2025 tax refunds - estimated and prorated for September Potent…" at bounding box center [489, 109] width 268 height 33
type input "Potential 2025 tax refund - estimated and prorated"
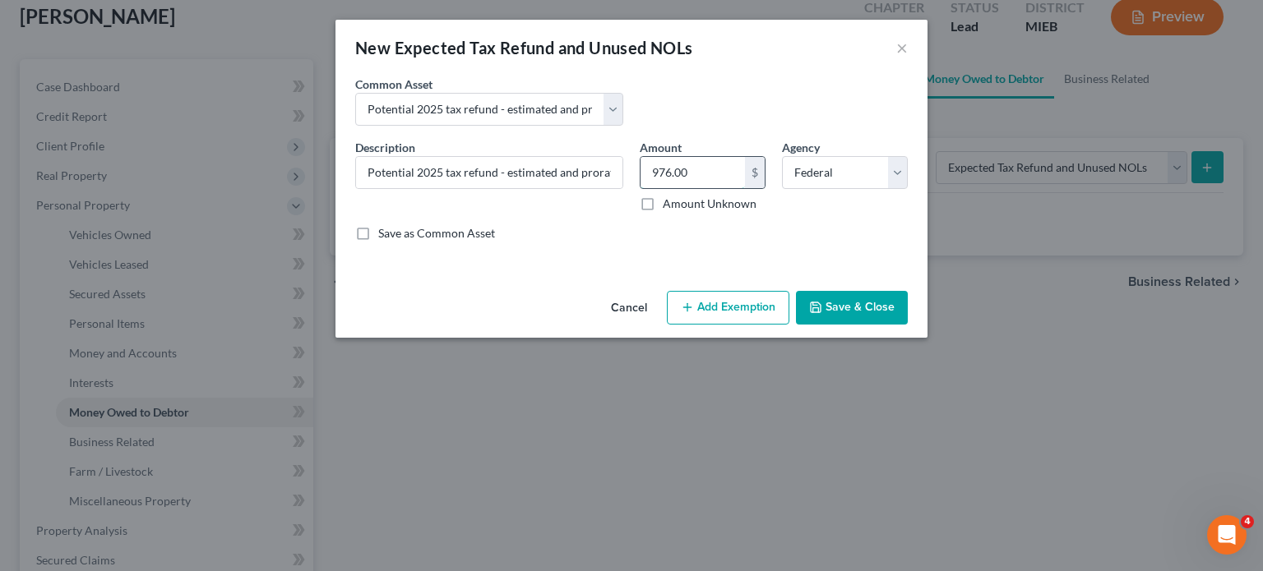
click at [713, 188] on input "976.00" at bounding box center [692, 172] width 104 height 31
paste input "6,051"
type input "6,051"
click at [720, 325] on button "Add Exemption" at bounding box center [728, 308] width 122 height 35
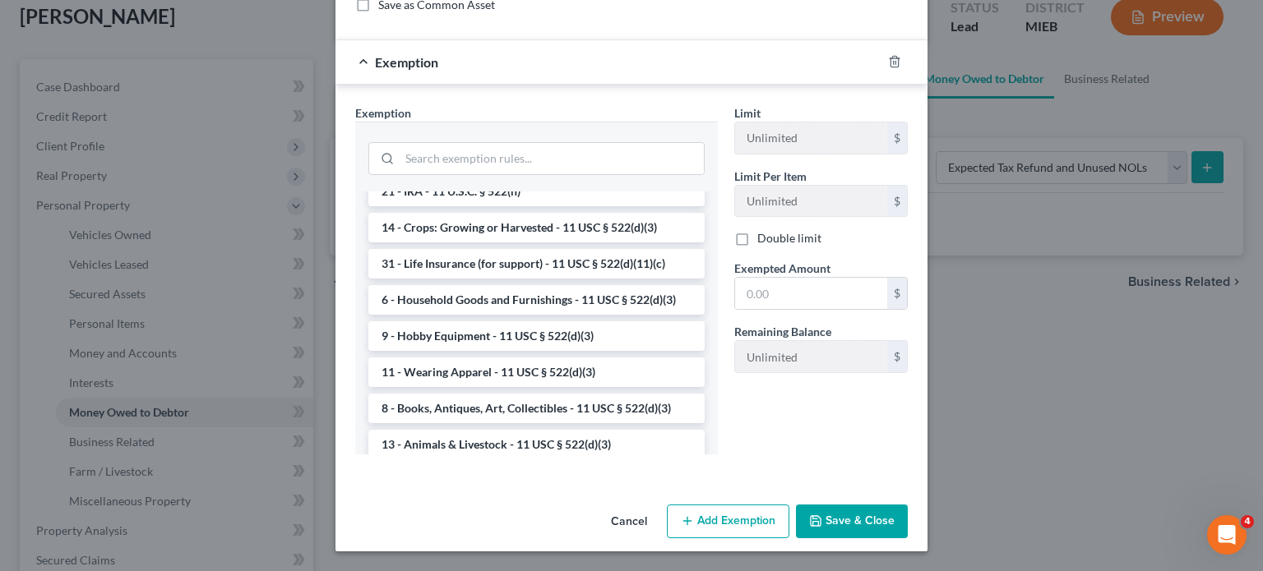
scroll to position [1080, 0]
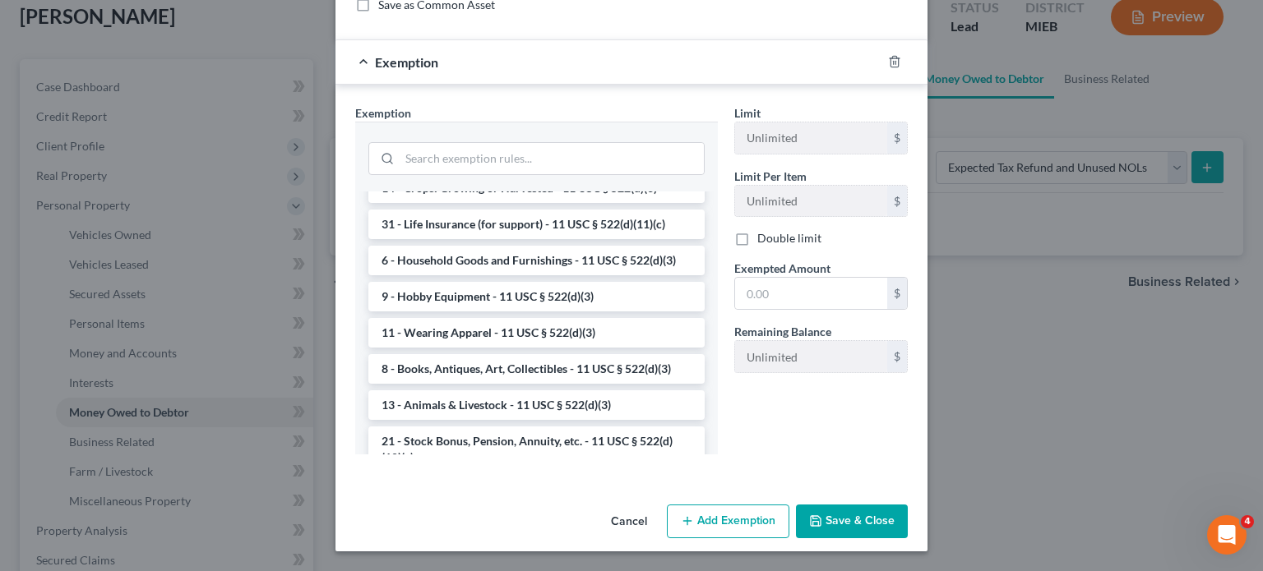
click at [433, 131] on li "14 - Wildcard Exemption (unused homestead) - 11 U.S.C. § 522 (d)(5)" at bounding box center [536, 108] width 336 height 46
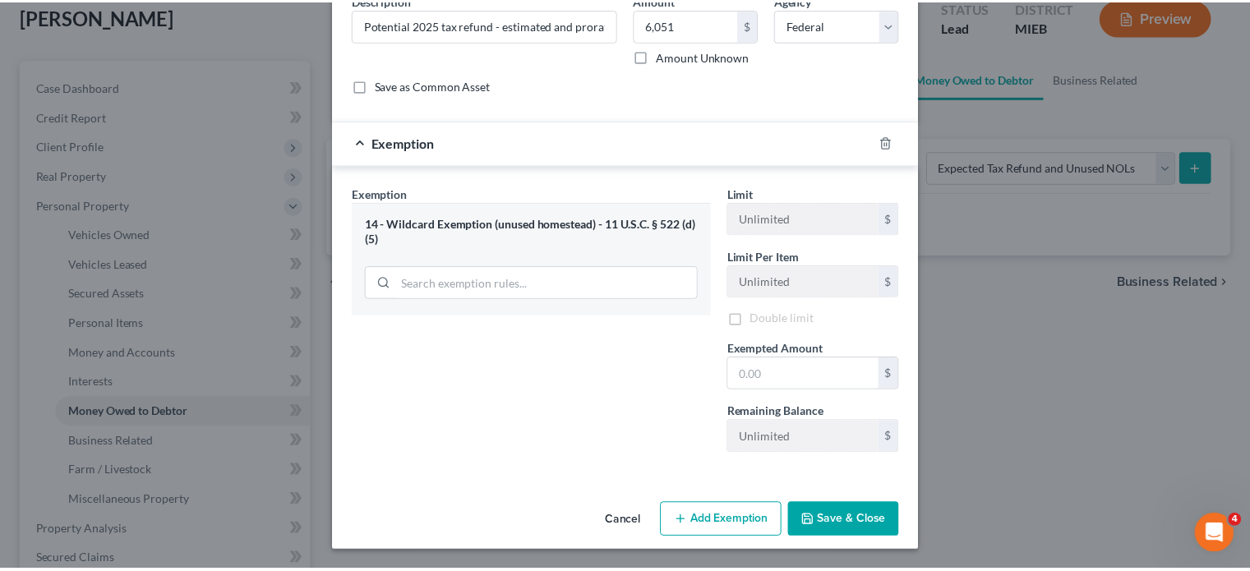
scroll to position [320, 0]
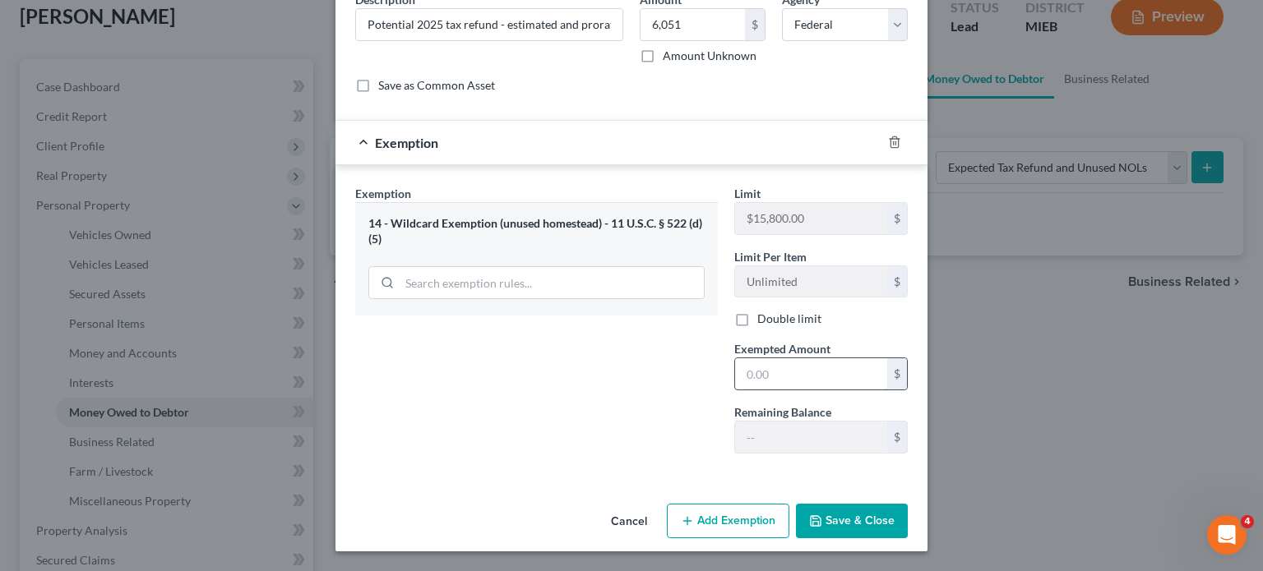
click at [813, 358] on input "text" at bounding box center [811, 373] width 152 height 31
paste input "6,051"
type input "6,051"
click at [871, 504] on button "Save & Close" at bounding box center [852, 521] width 112 height 35
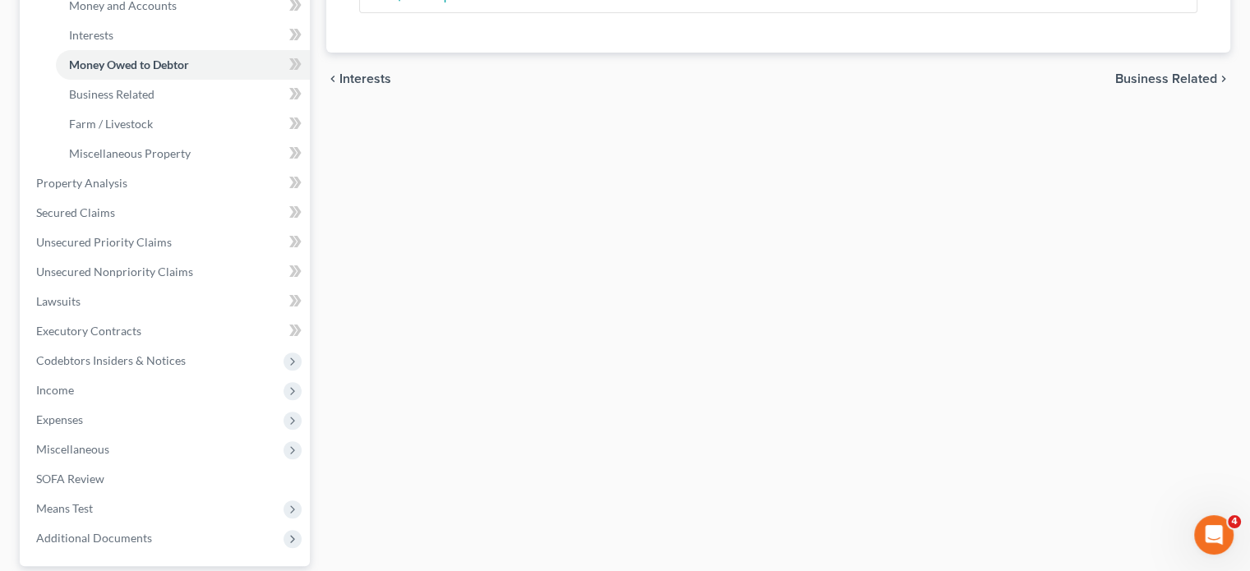
scroll to position [447, 0]
click at [172, 108] on link "Business Related" at bounding box center [183, 94] width 254 height 30
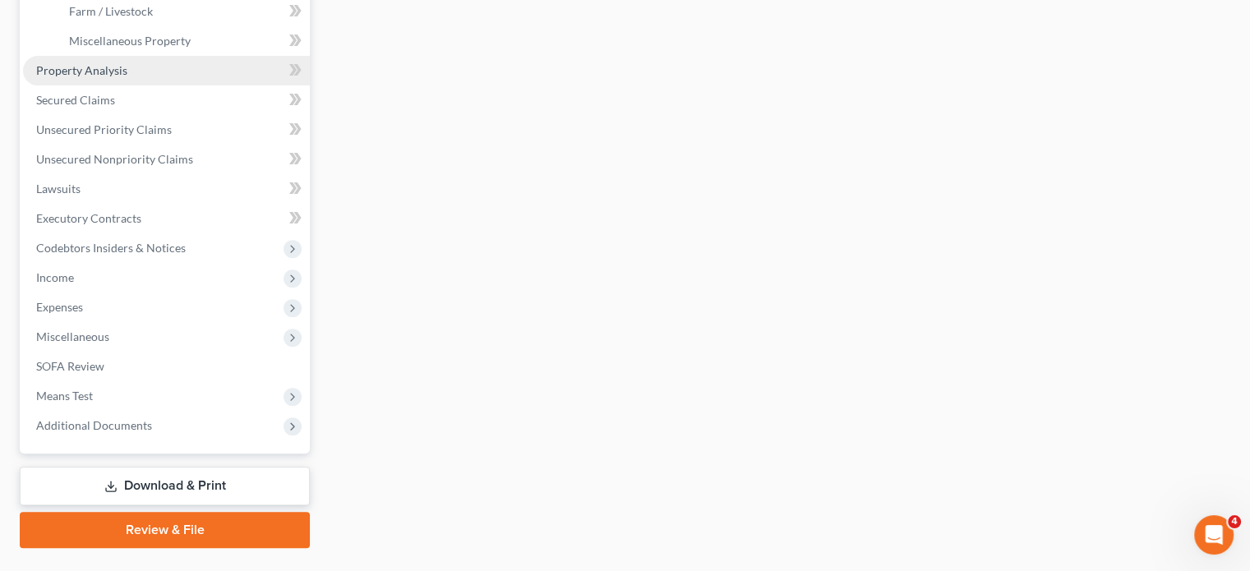
click at [179, 85] on link "Property Analysis" at bounding box center [166, 71] width 287 height 30
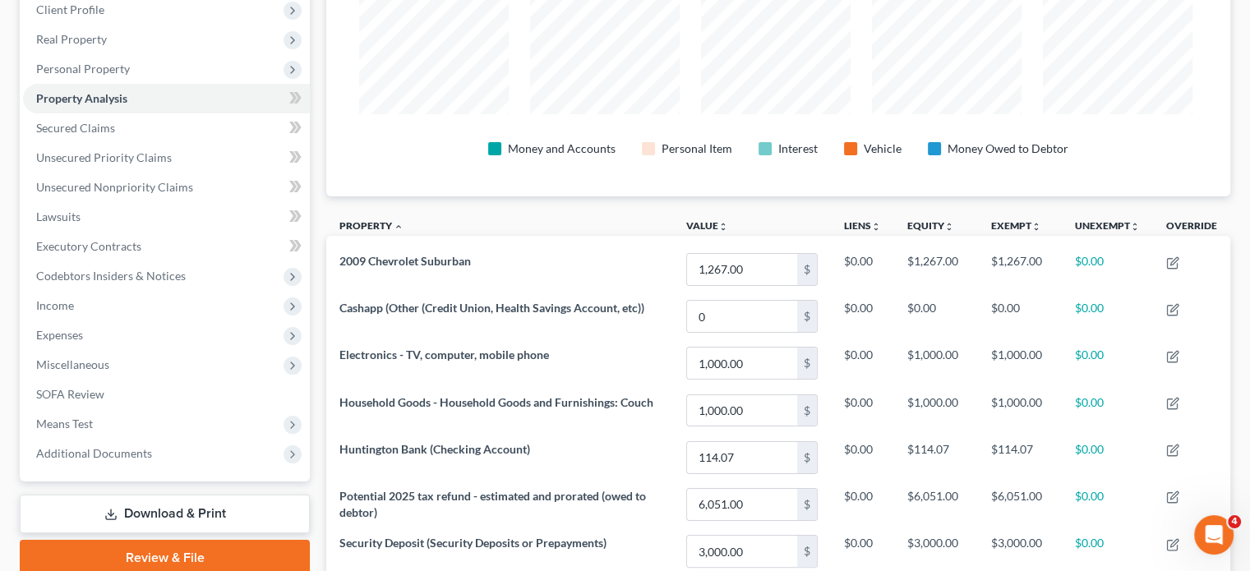
scroll to position [821639, 821052]
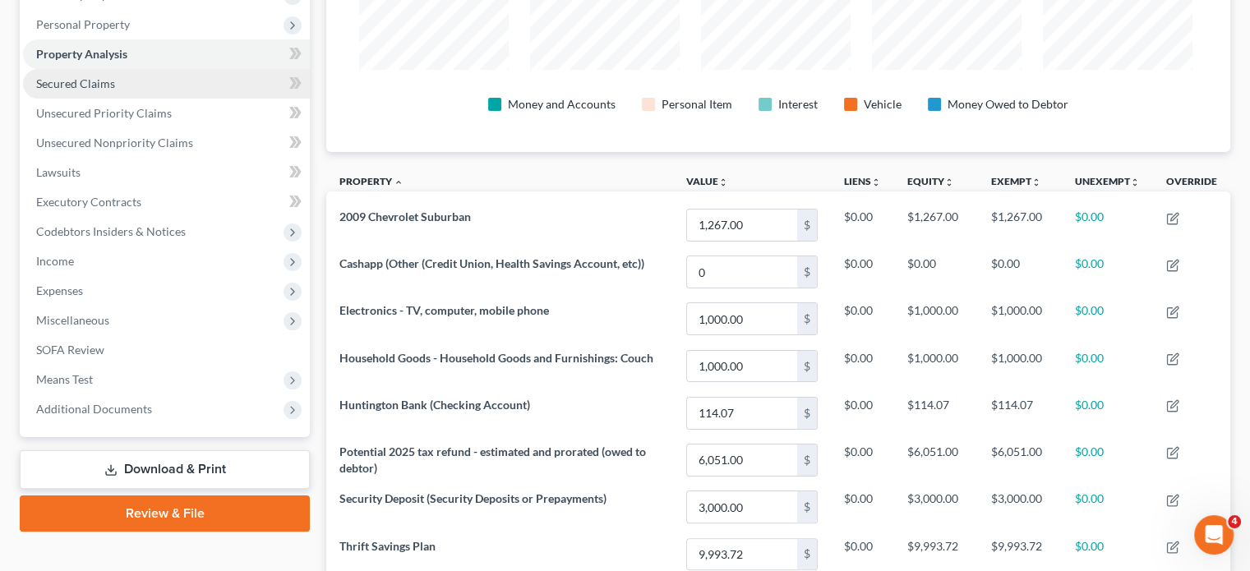
click at [161, 99] on link "Secured Claims" at bounding box center [166, 84] width 287 height 30
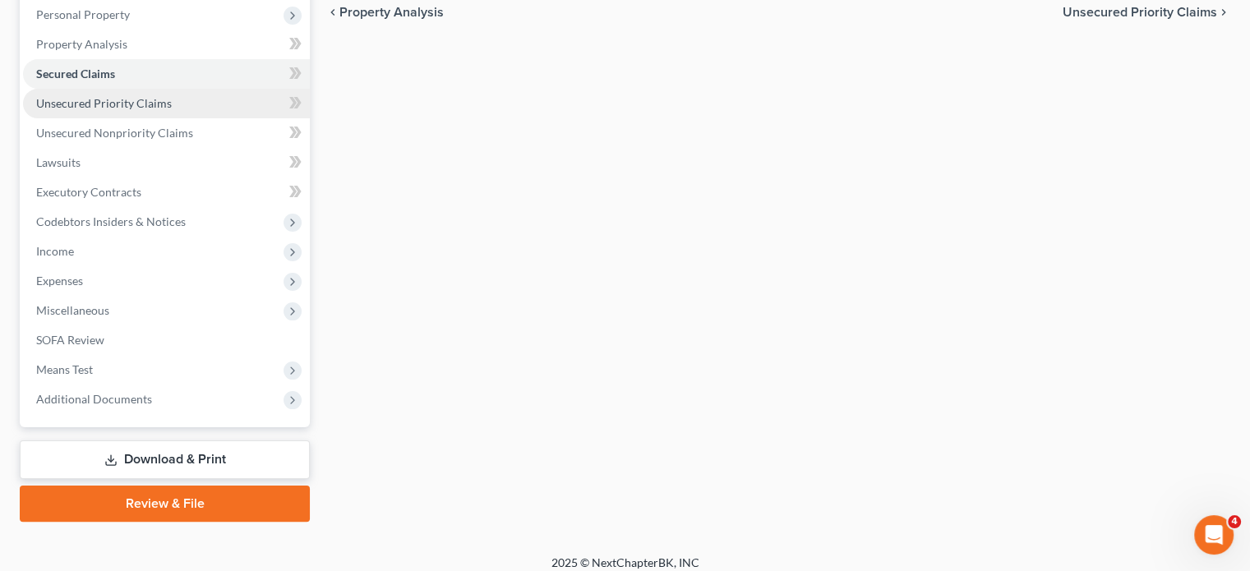
click at [210, 118] on link "Unsecured Priority Claims" at bounding box center [166, 104] width 287 height 30
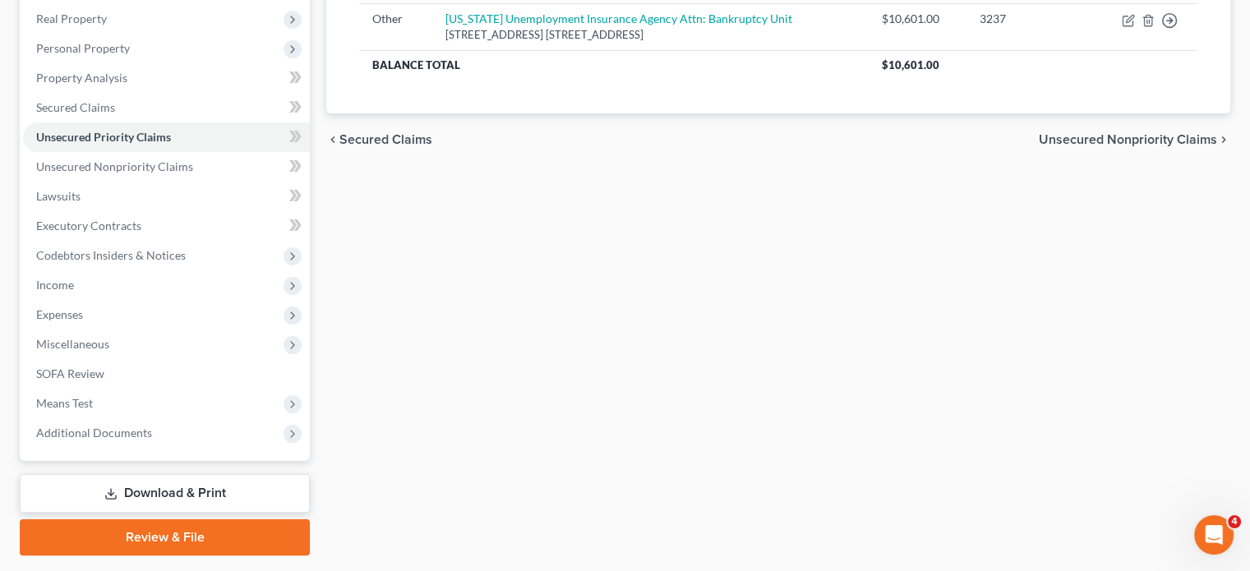
scroll to position [272, 0]
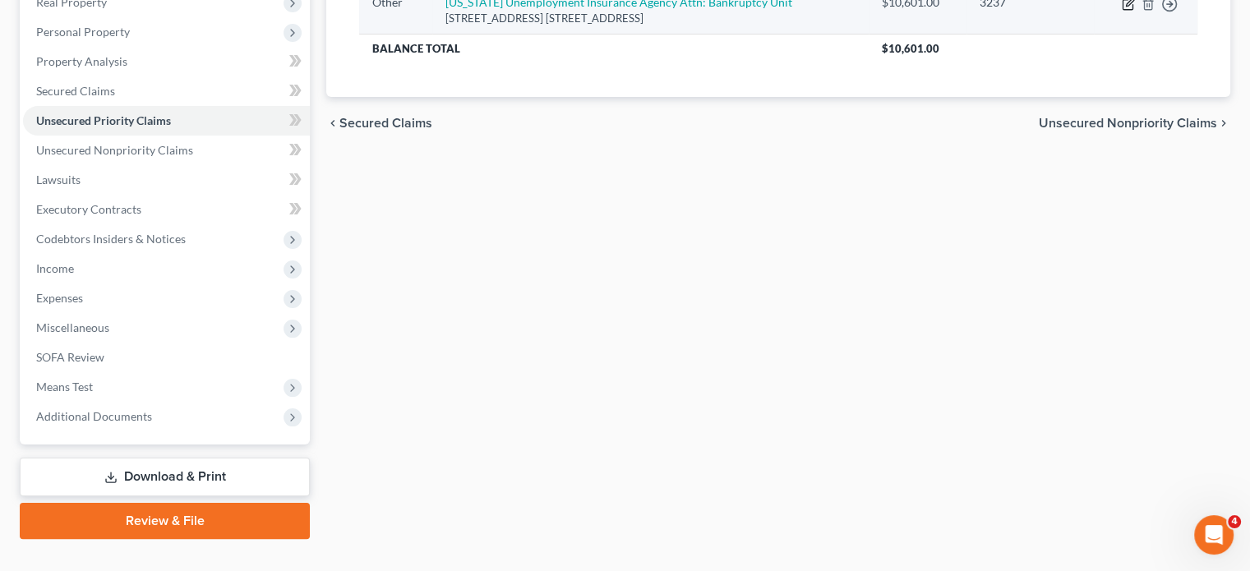
click at [1122, 11] on icon "button" at bounding box center [1128, 4] width 13 height 13
select select "9"
select select "23"
select select "0"
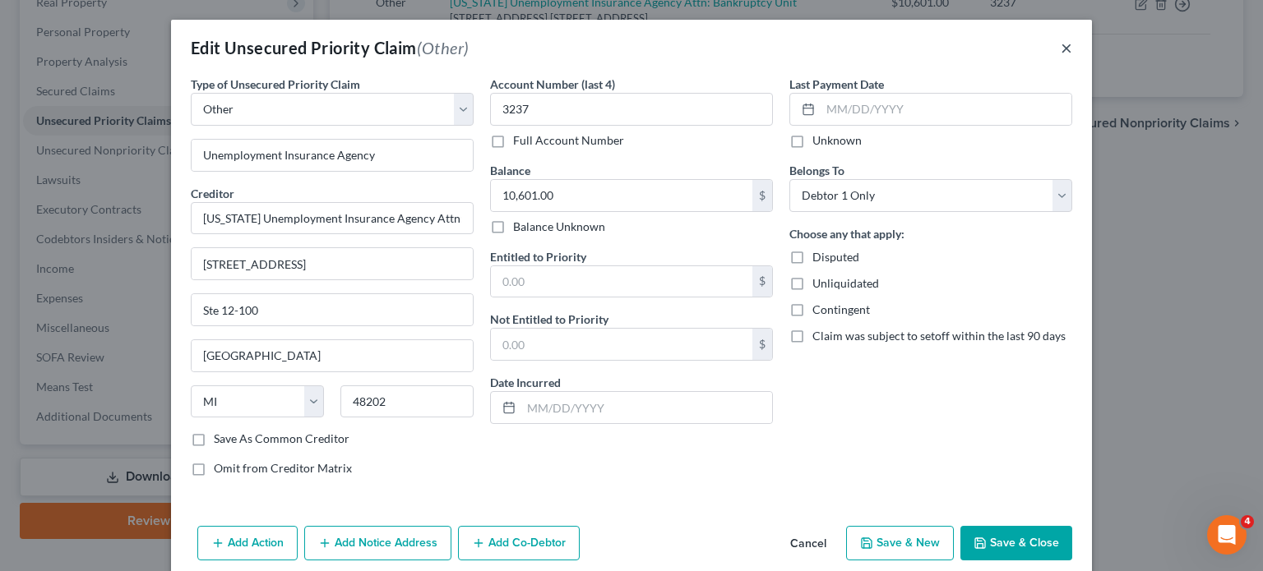
click at [1072, 55] on button "×" at bounding box center [1066, 48] width 12 height 20
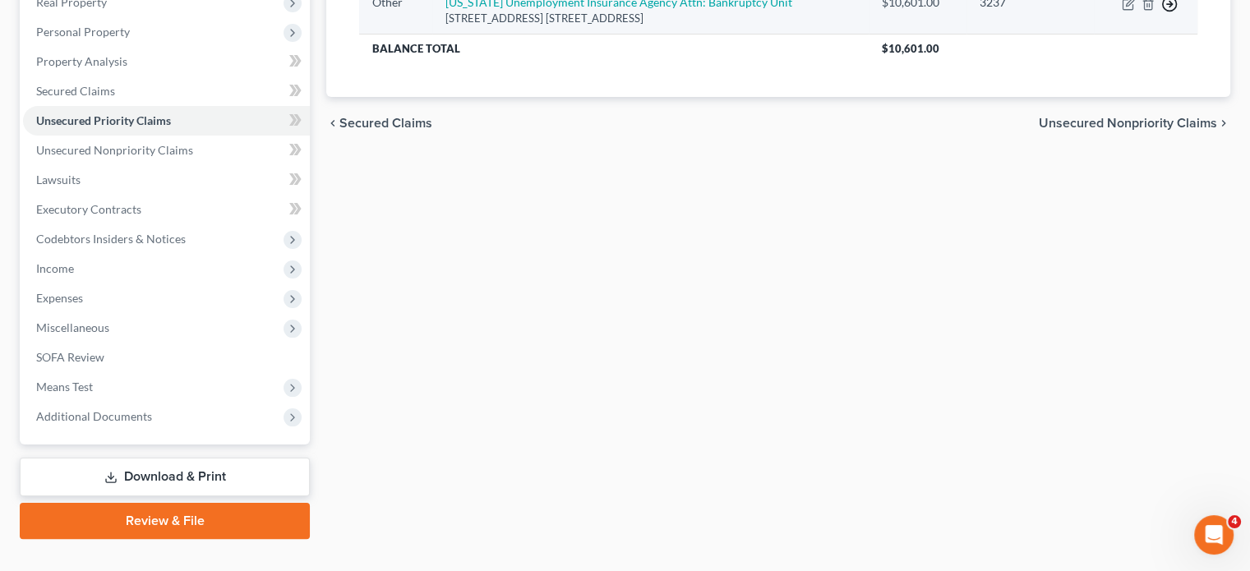
click at [1167, 4] on line "button" at bounding box center [1170, 4] width 6 height 0
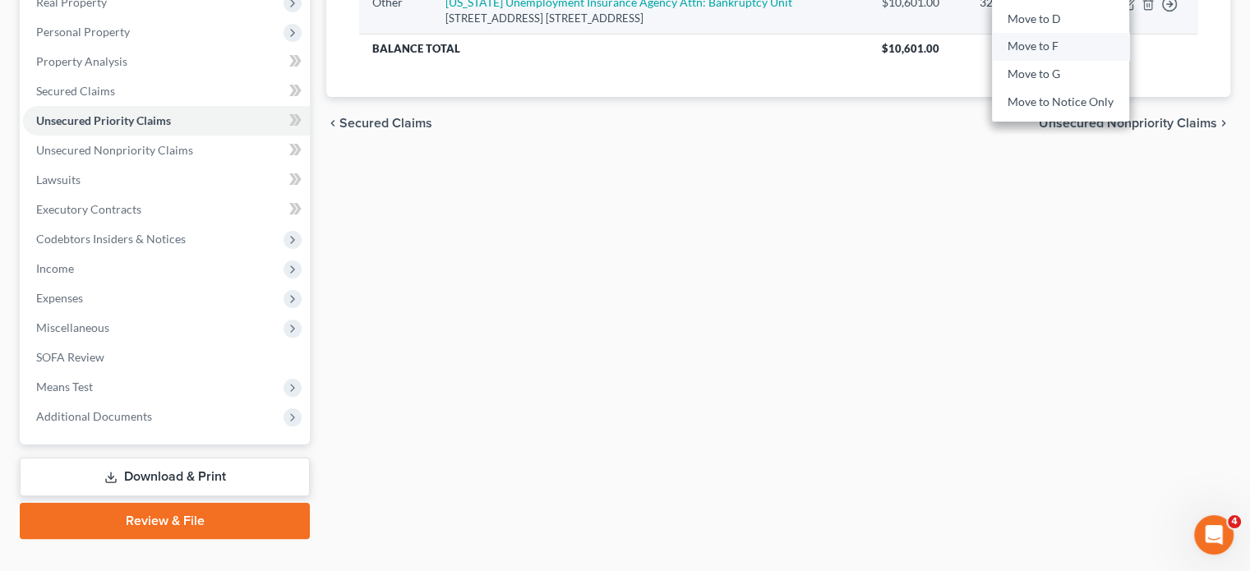
click at [1081, 61] on link "Move to F" at bounding box center [1060, 47] width 137 height 28
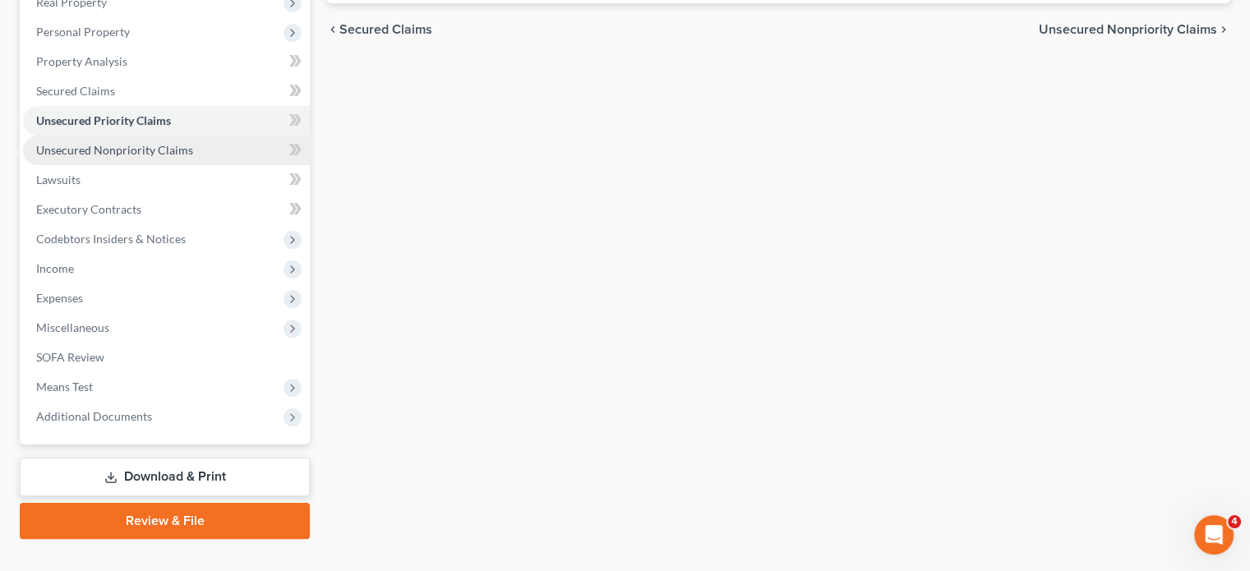
click at [187, 157] on span "Unsecured Nonpriority Claims" at bounding box center [114, 150] width 157 height 14
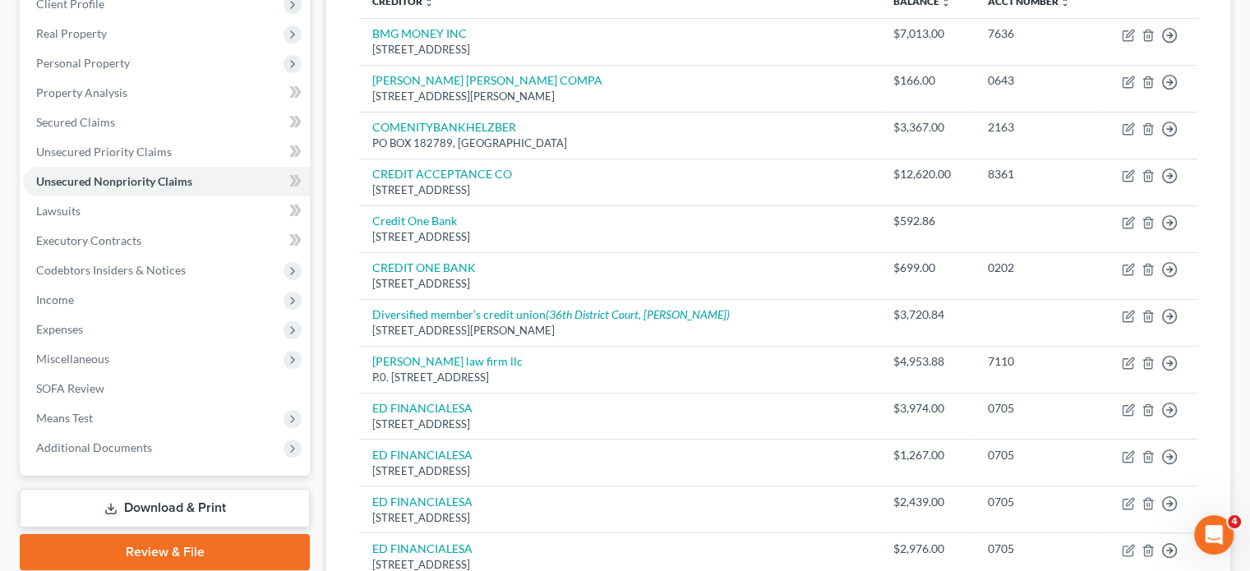
scroll to position [242, 0]
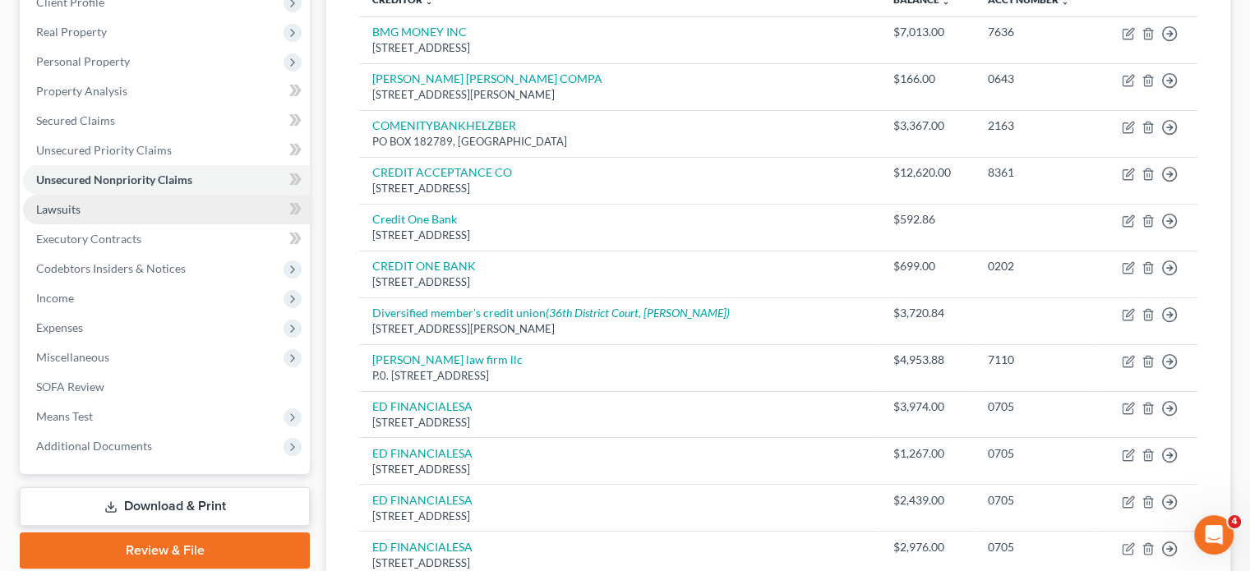
click at [135, 224] on link "Lawsuits" at bounding box center [166, 210] width 287 height 30
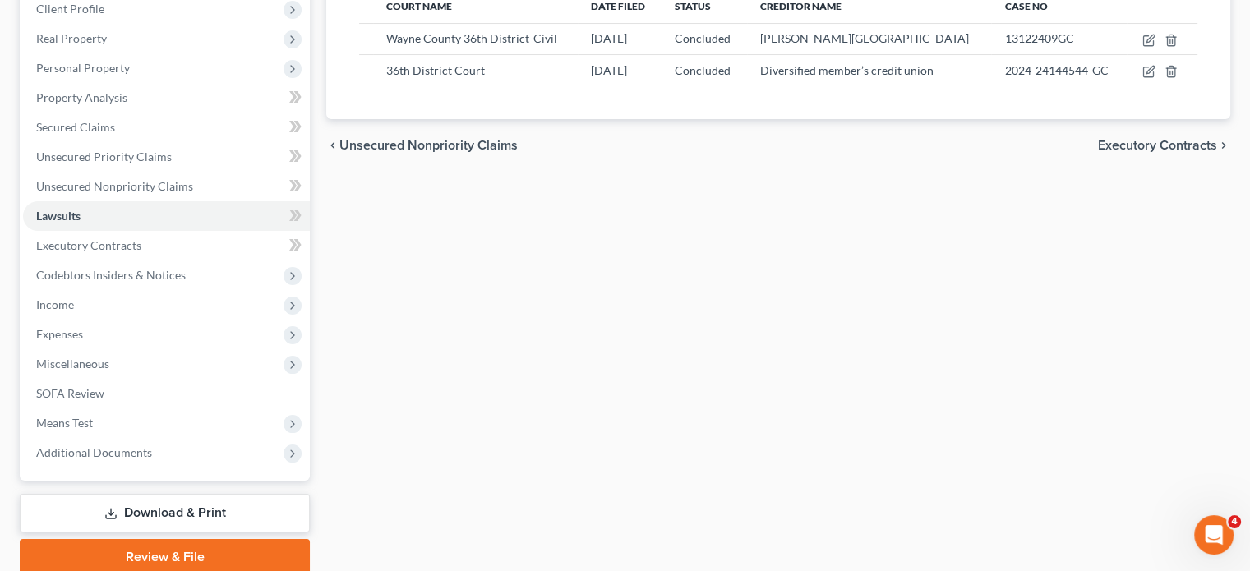
scroll to position [237, 0]
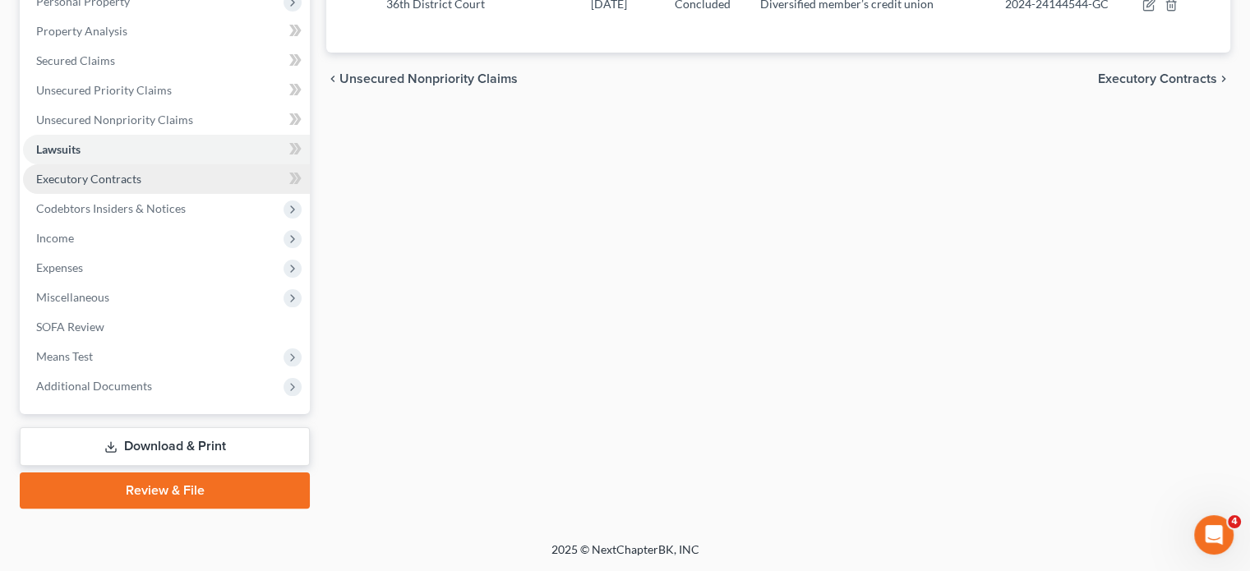
click at [187, 164] on link "Executory Contracts" at bounding box center [166, 179] width 287 height 30
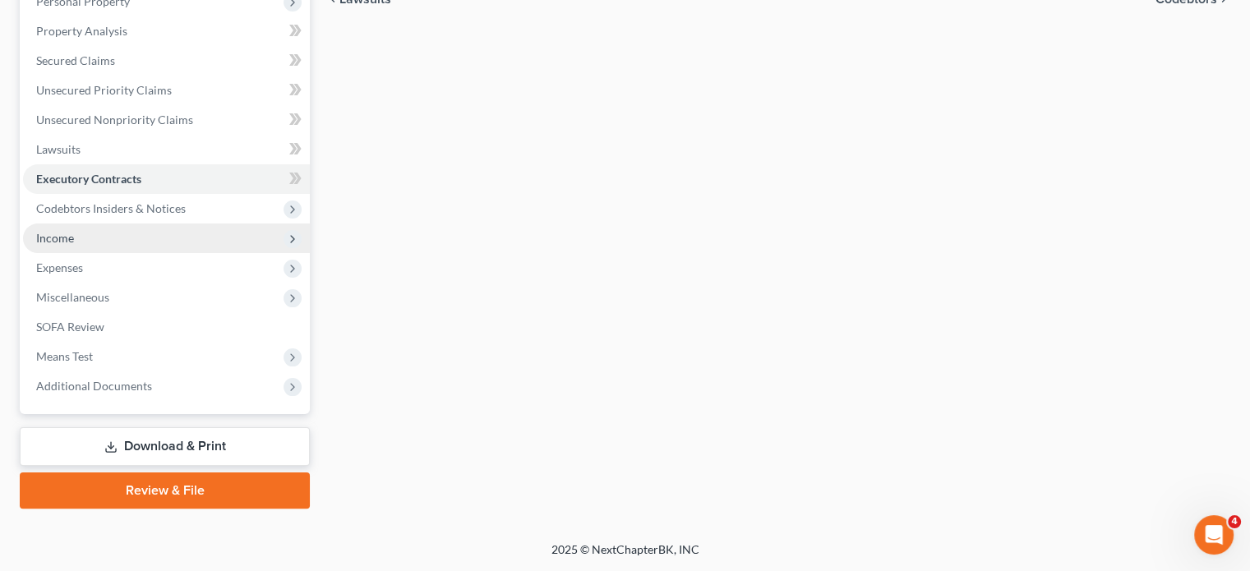
click at [126, 253] on span "Income" at bounding box center [166, 239] width 287 height 30
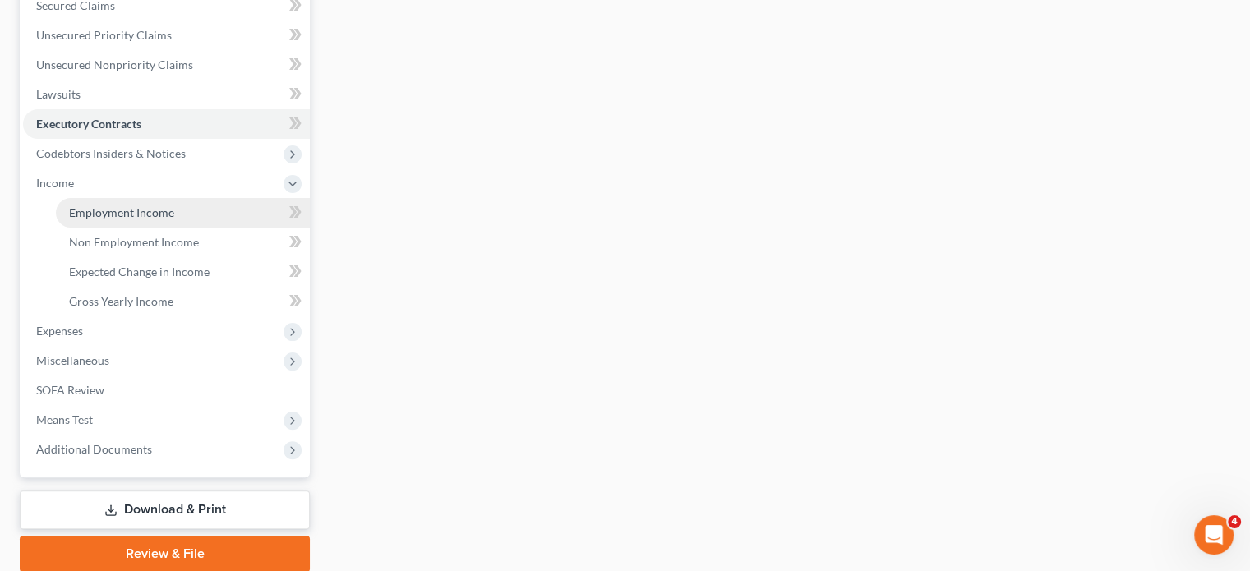
click at [129, 228] on link "Employment Income" at bounding box center [183, 213] width 254 height 30
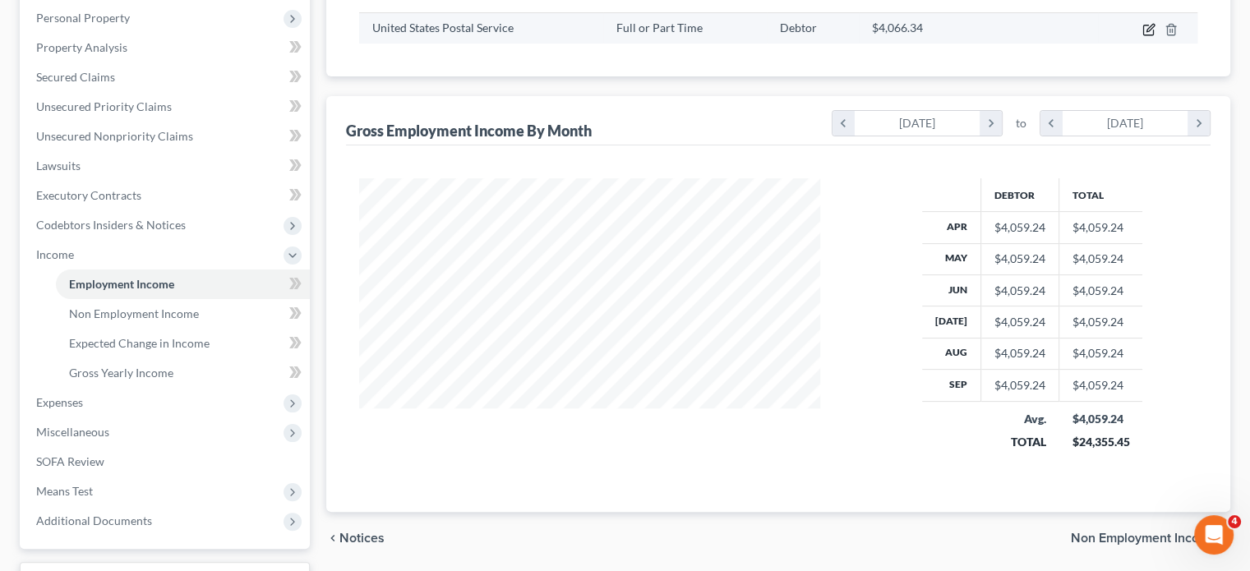
click at [1143, 36] on icon "button" at bounding box center [1149, 29] width 13 height 13
select select "0"
select select "23"
select select "2"
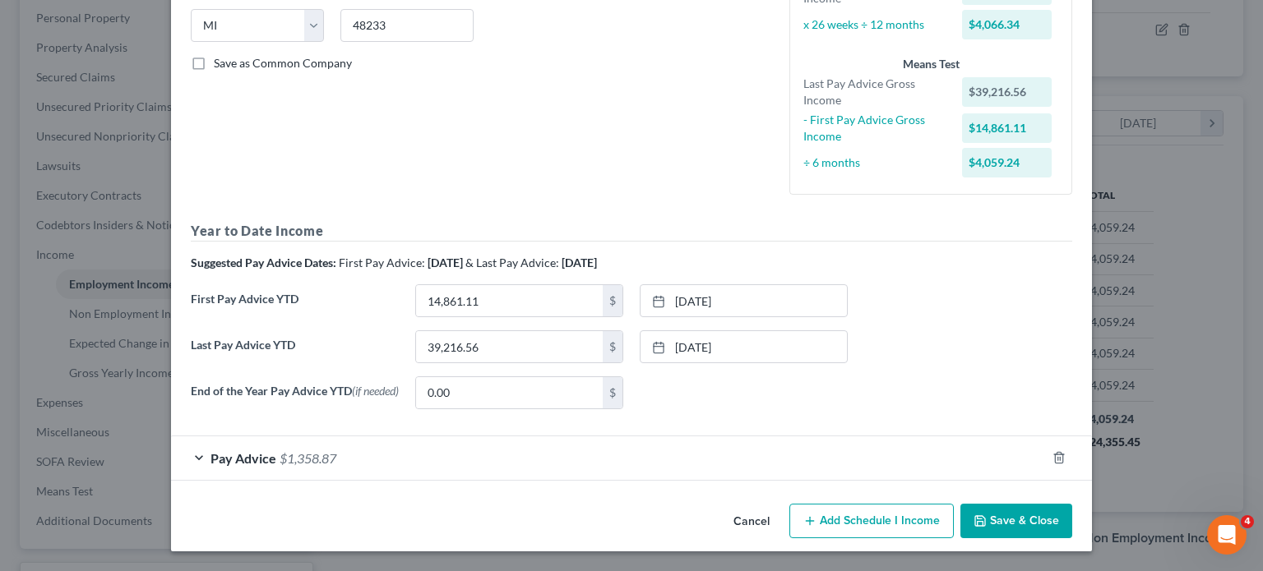
click at [605, 436] on div "Pay Advice $1,358.87" at bounding box center [608, 458] width 875 height 44
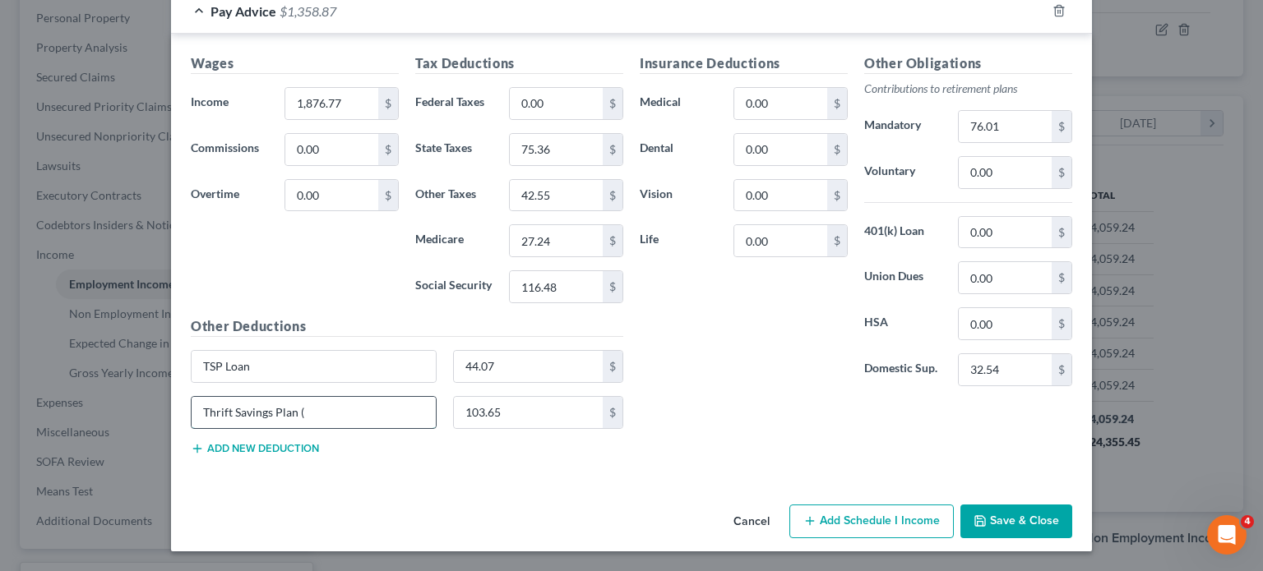
click at [237, 428] on input "Thrift Savings Plan (" at bounding box center [314, 412] width 244 height 31
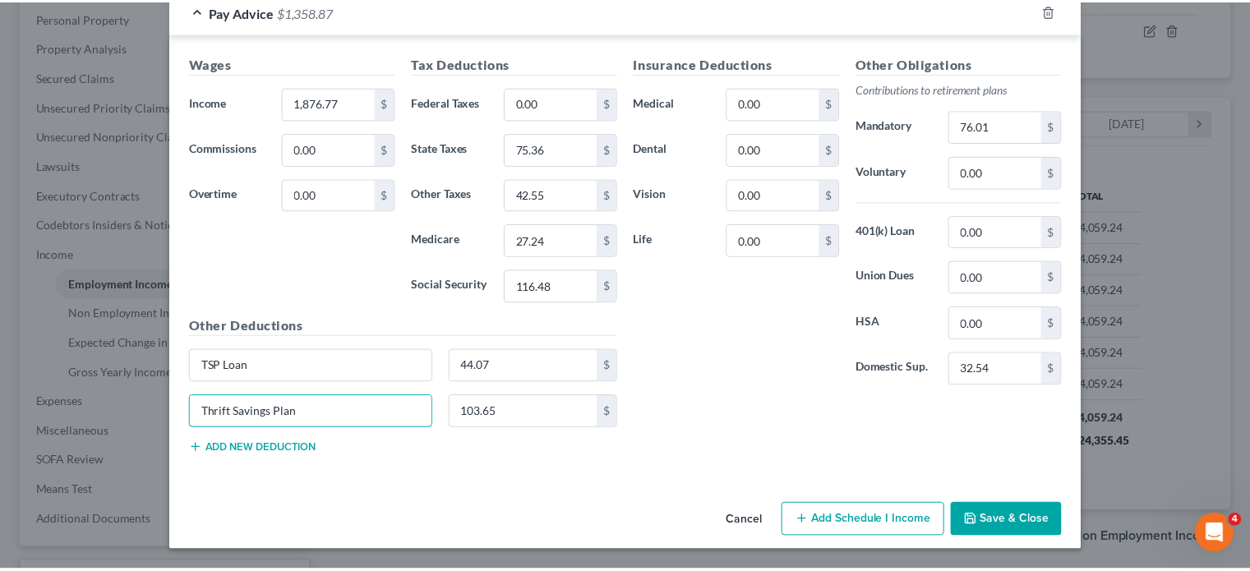
scroll to position [1085, 0]
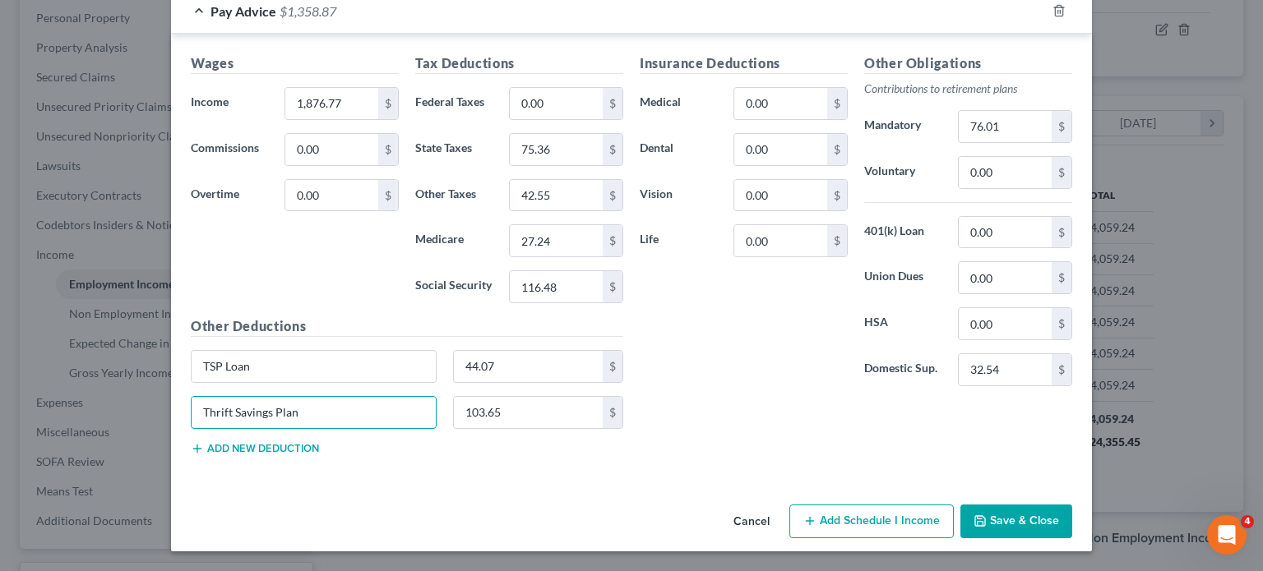
type input "Thrift Savings Plan"
click at [1072, 505] on button "Save & Close" at bounding box center [1016, 522] width 112 height 35
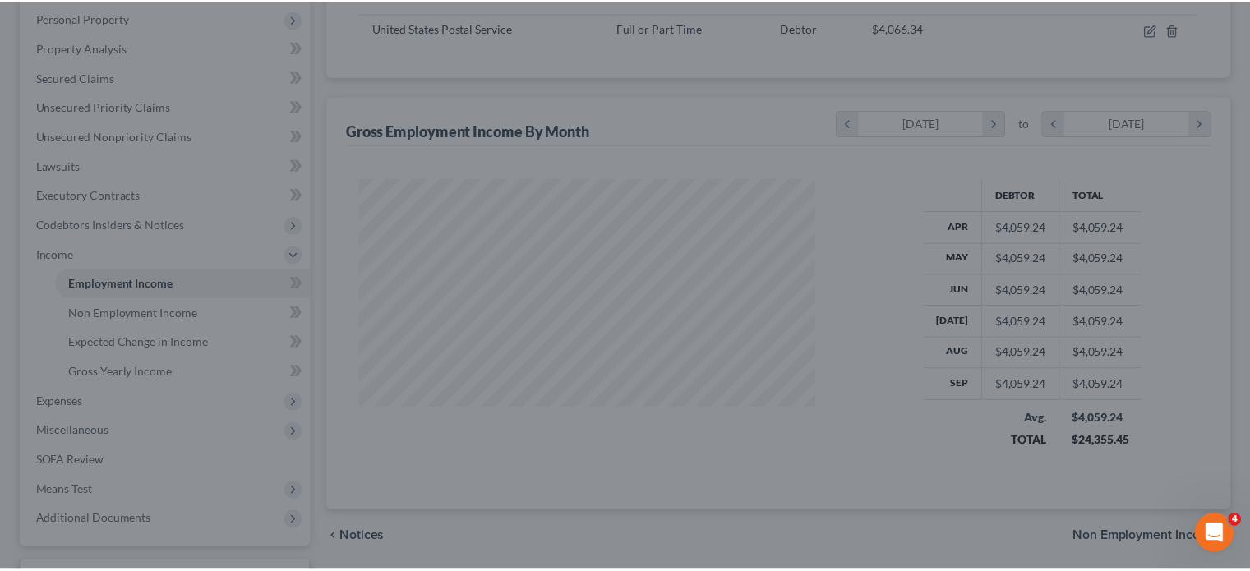
scroll to position [821583, 821455]
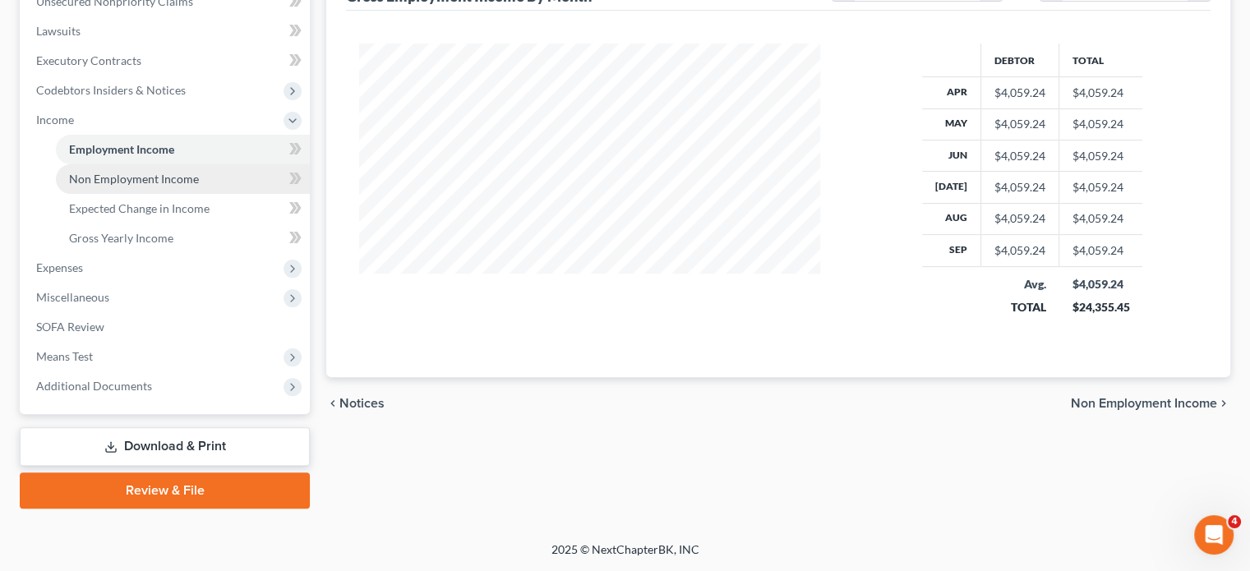
click at [199, 186] on span "Non Employment Income" at bounding box center [134, 179] width 130 height 14
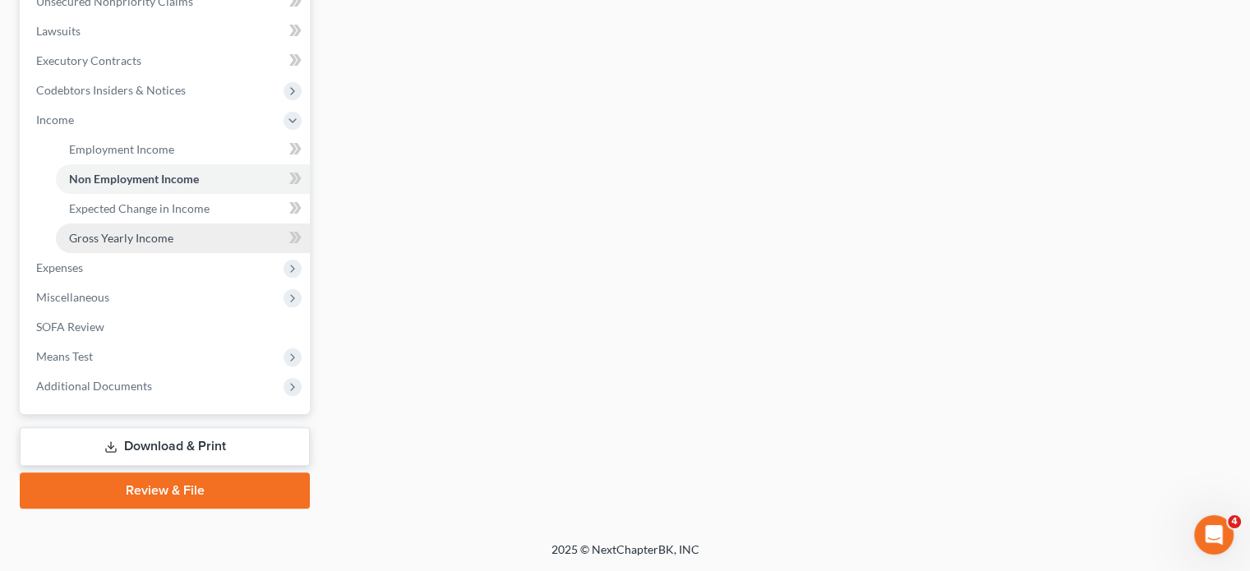
click at [209, 243] on link "Gross Yearly Income" at bounding box center [183, 239] width 254 height 30
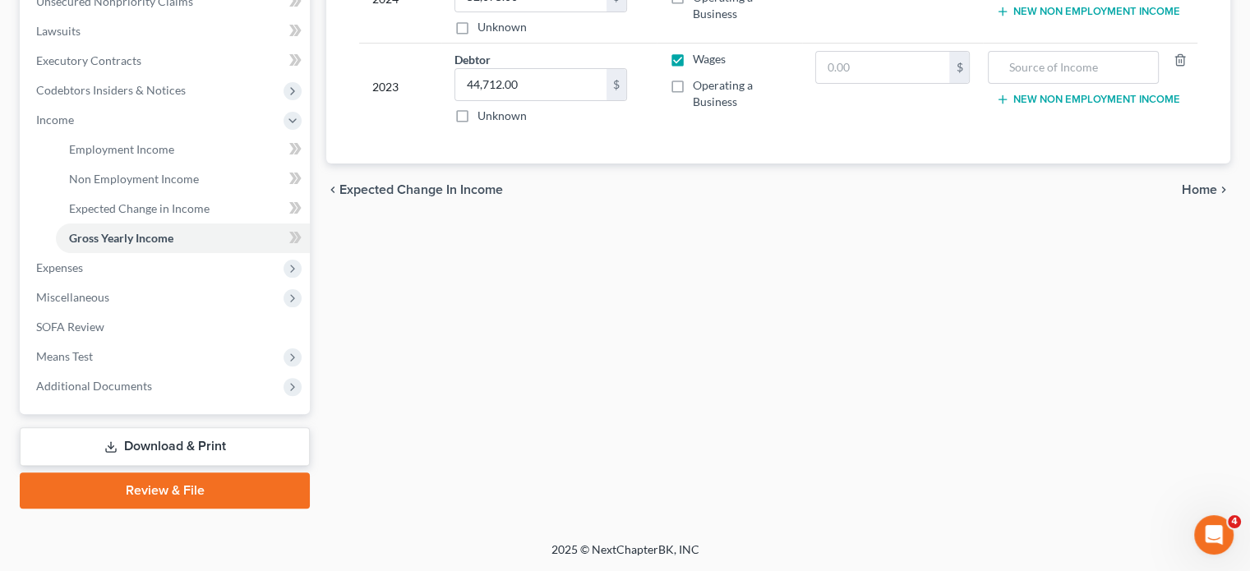
scroll to position [664, 0]
click at [158, 253] on span "Expenses" at bounding box center [166, 268] width 287 height 30
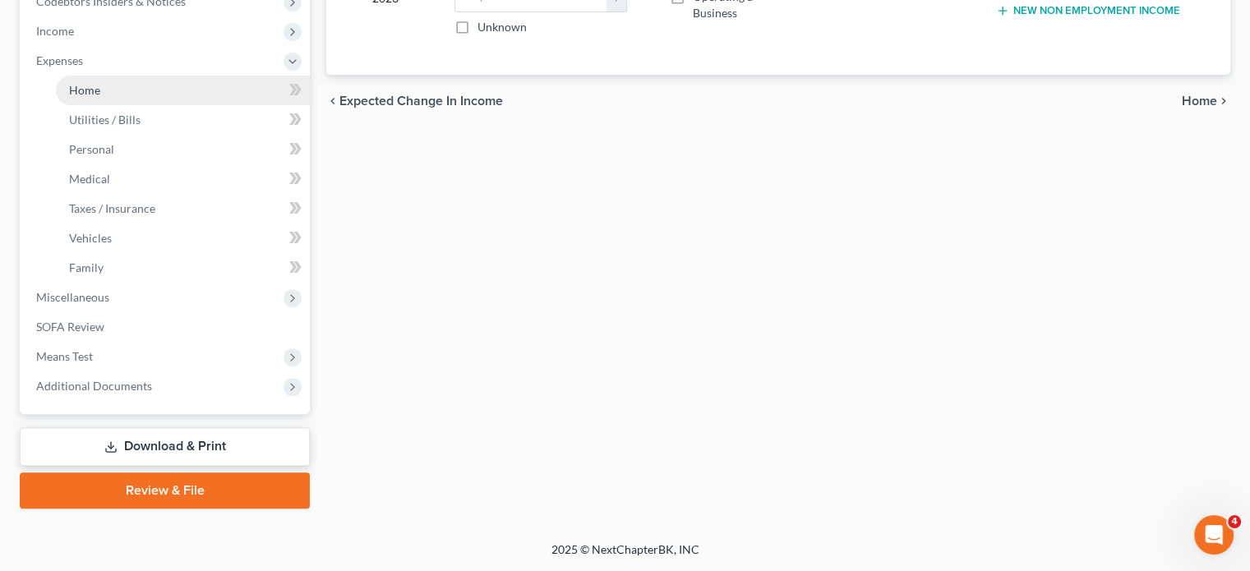
click at [135, 86] on link "Home" at bounding box center [183, 91] width 254 height 30
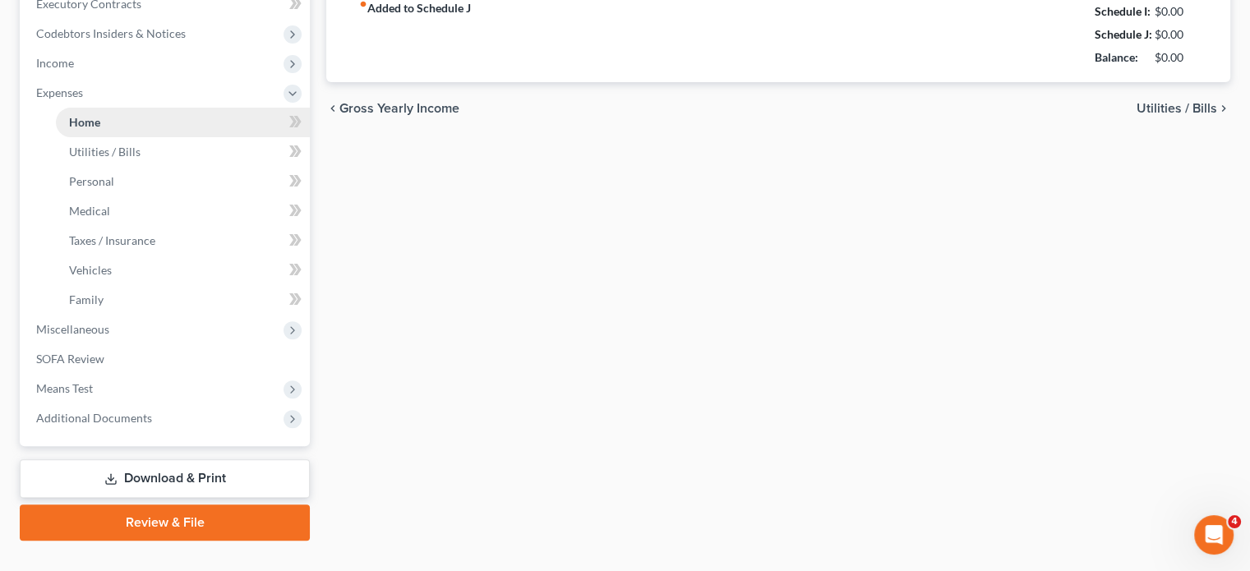
type input "1,800.00"
type input "0.00"
radio input "true"
type input "0.00"
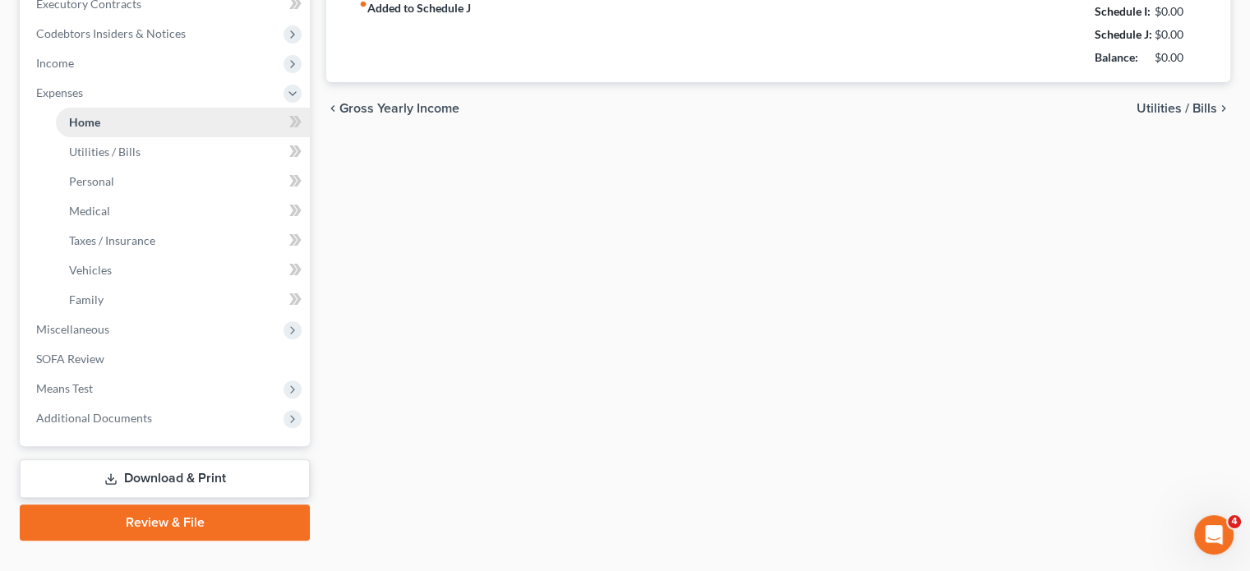
type input "0.00"
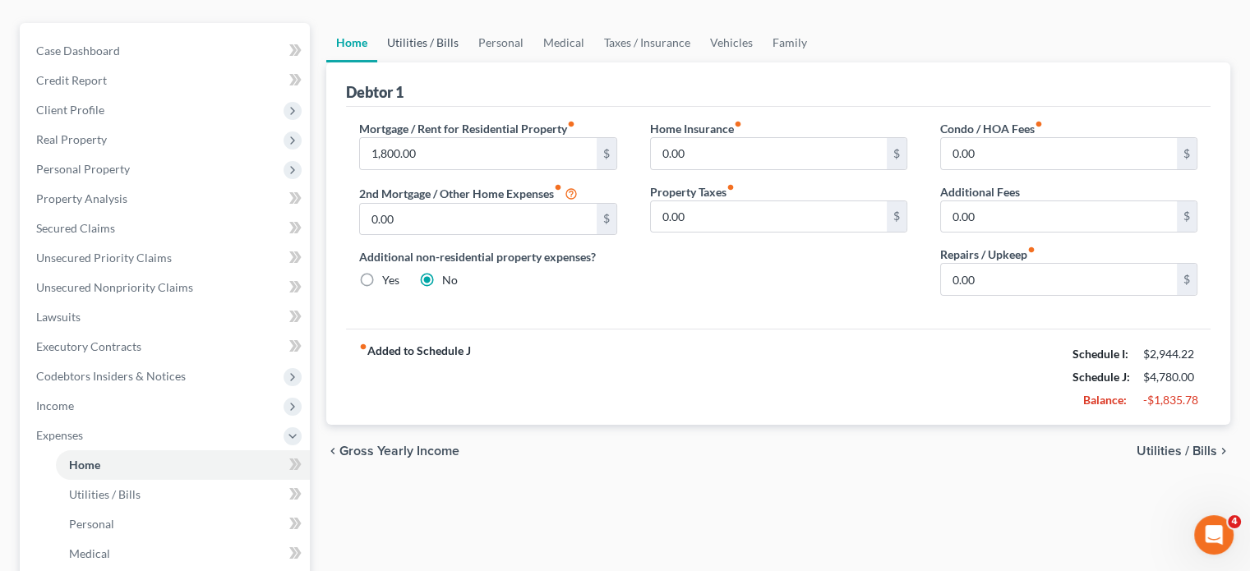
click at [454, 62] on link "Utilities / Bills" at bounding box center [422, 42] width 91 height 39
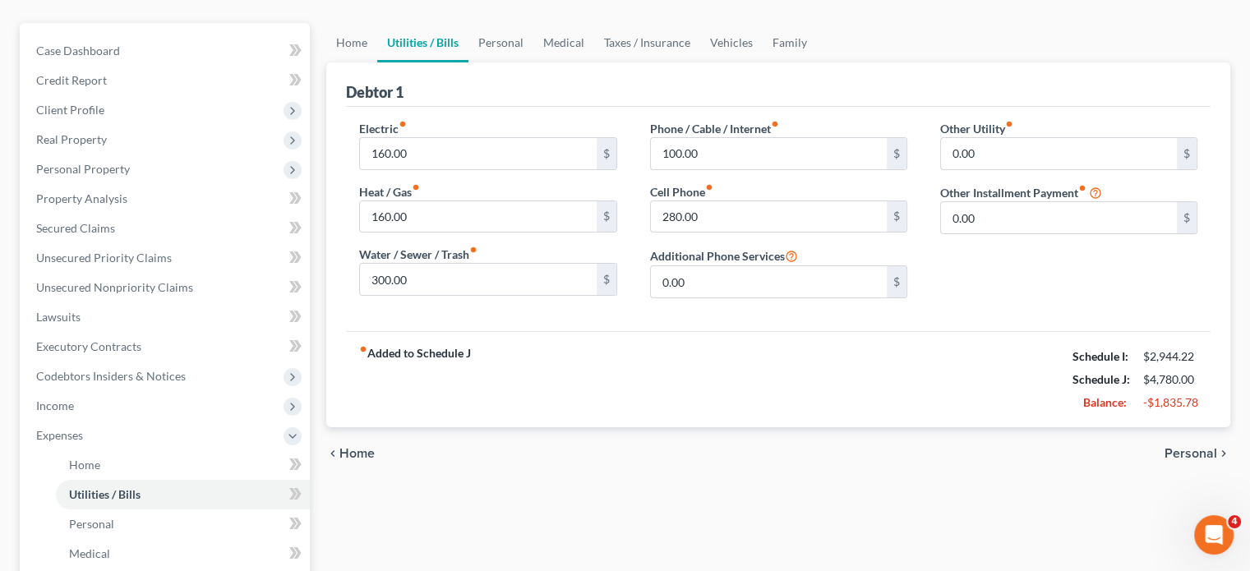
scroll to position [1, 0]
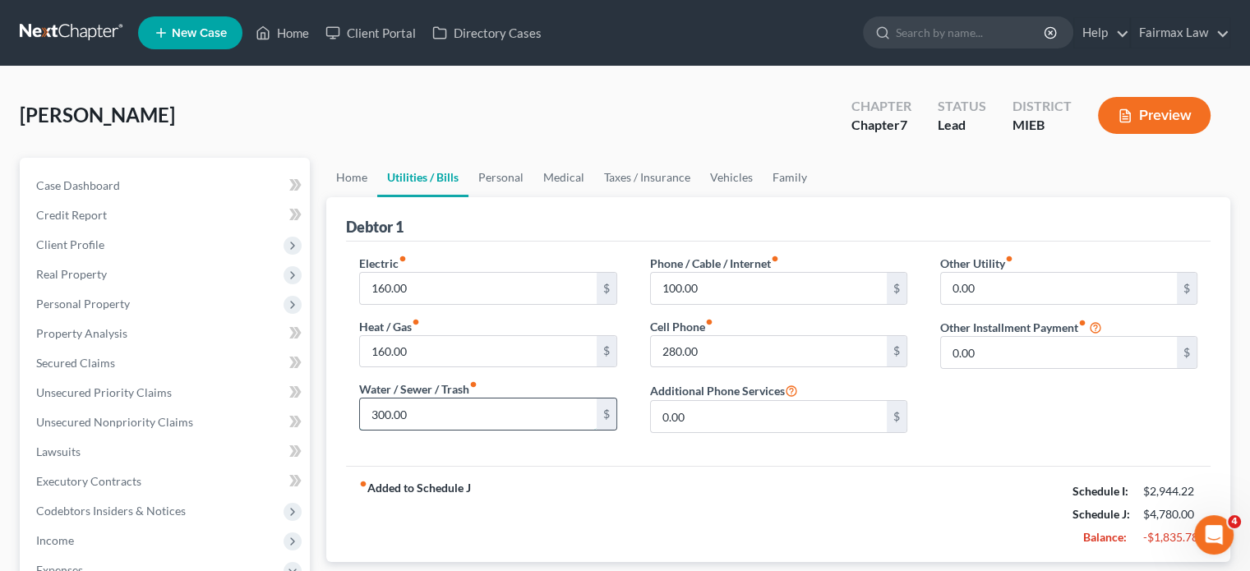
click at [437, 430] on input "300.00" at bounding box center [478, 414] width 236 height 31
type input "50"
click at [454, 367] on input "160.00" at bounding box center [478, 351] width 236 height 31
type input "100"
click at [533, 197] on link "Personal" at bounding box center [501, 177] width 65 height 39
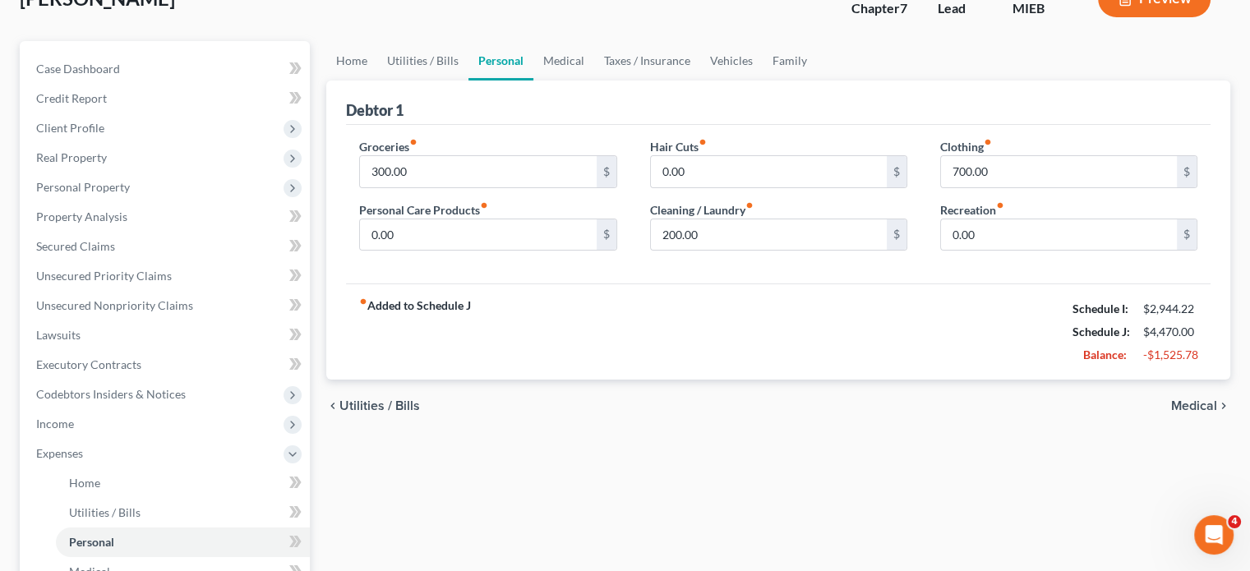
scroll to position [118, 0]
click at [1003, 186] on input "700.00" at bounding box center [1059, 170] width 236 height 31
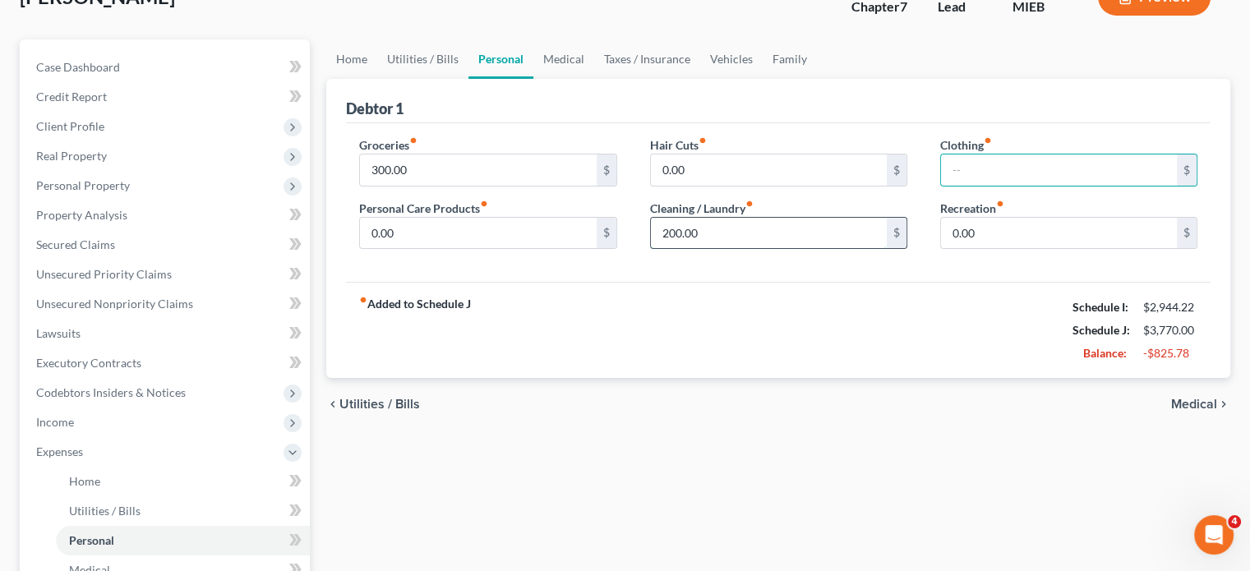
click at [720, 249] on input "200.00" at bounding box center [769, 233] width 236 height 31
click at [594, 79] on link "Medical" at bounding box center [563, 58] width 61 height 39
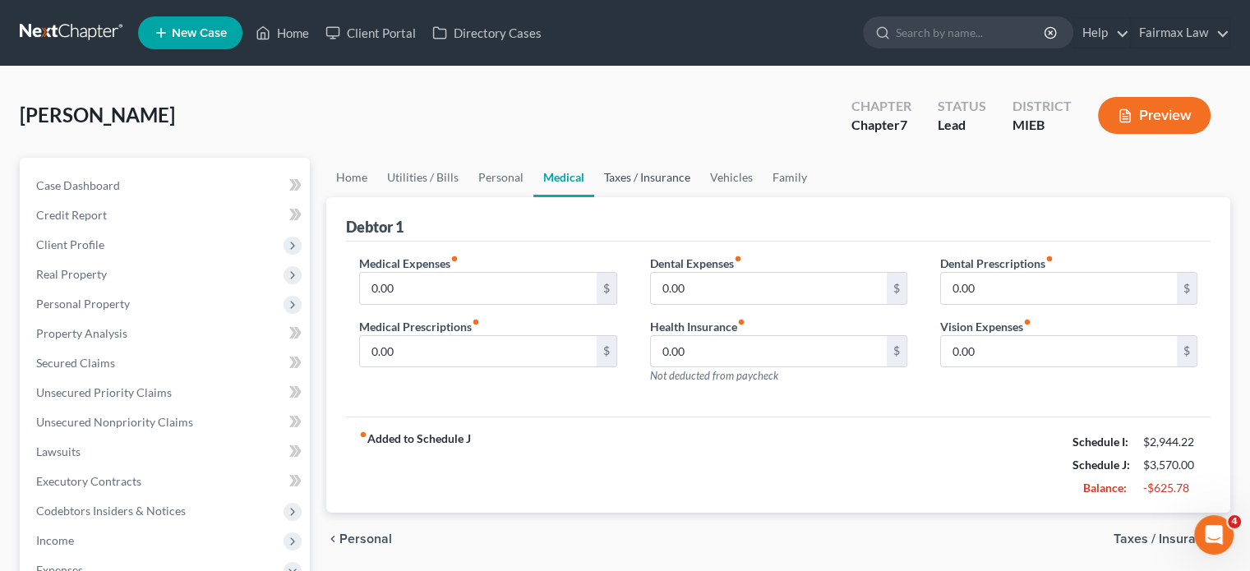
click at [700, 197] on link "Taxes / Insurance" at bounding box center [647, 177] width 106 height 39
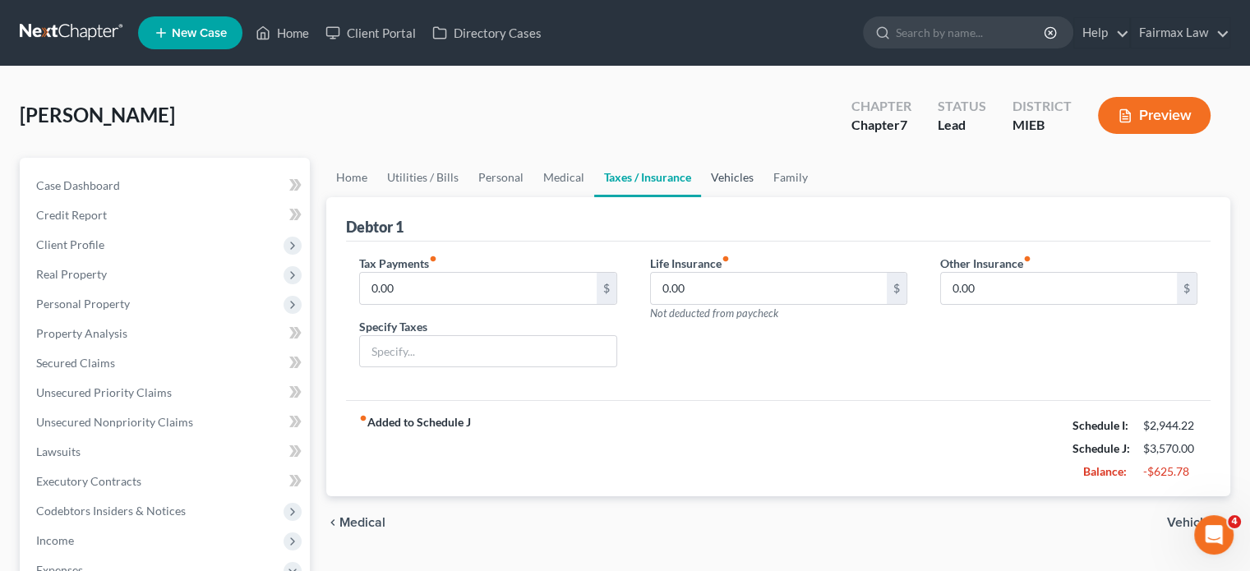
click at [764, 197] on link "Vehicles" at bounding box center [732, 177] width 62 height 39
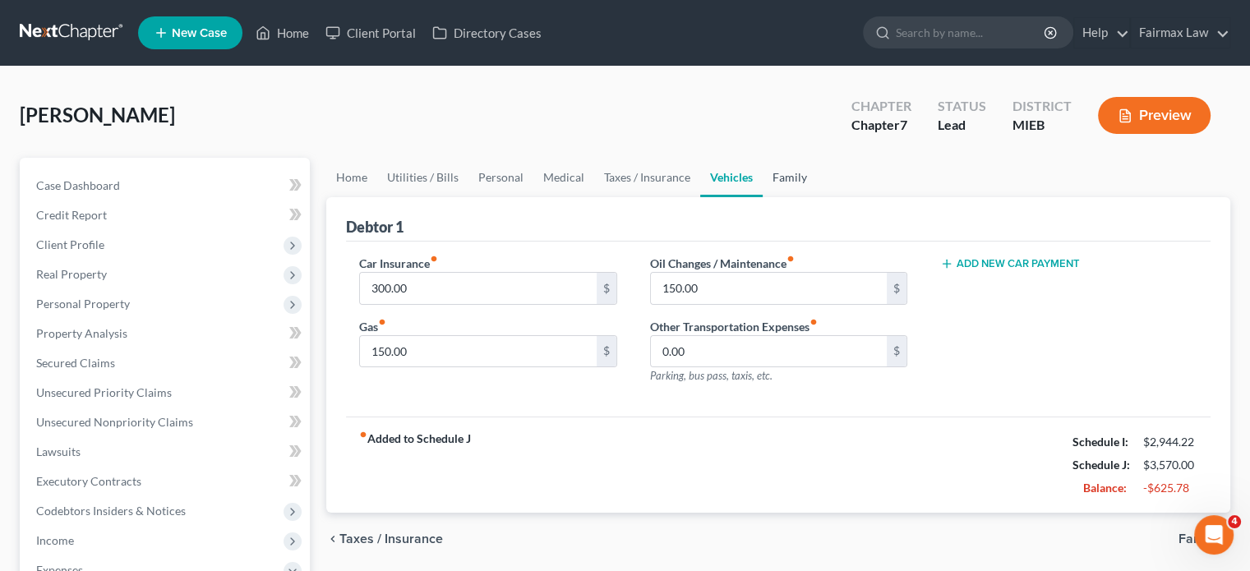
click at [817, 197] on link "Family" at bounding box center [790, 177] width 54 height 39
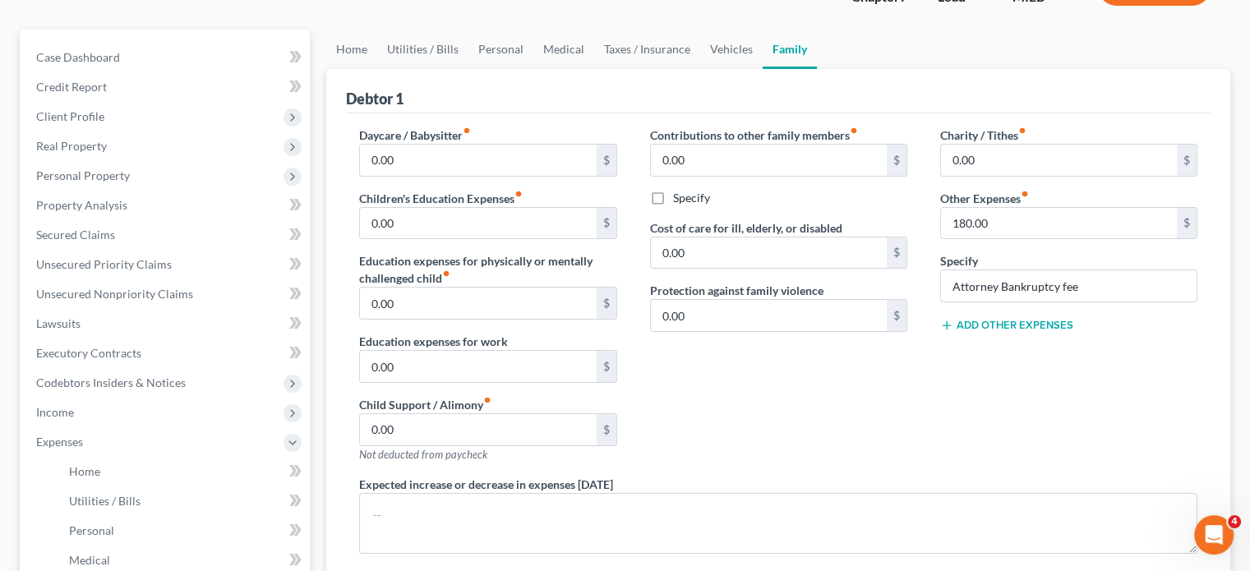
scroll to position [72, 0]
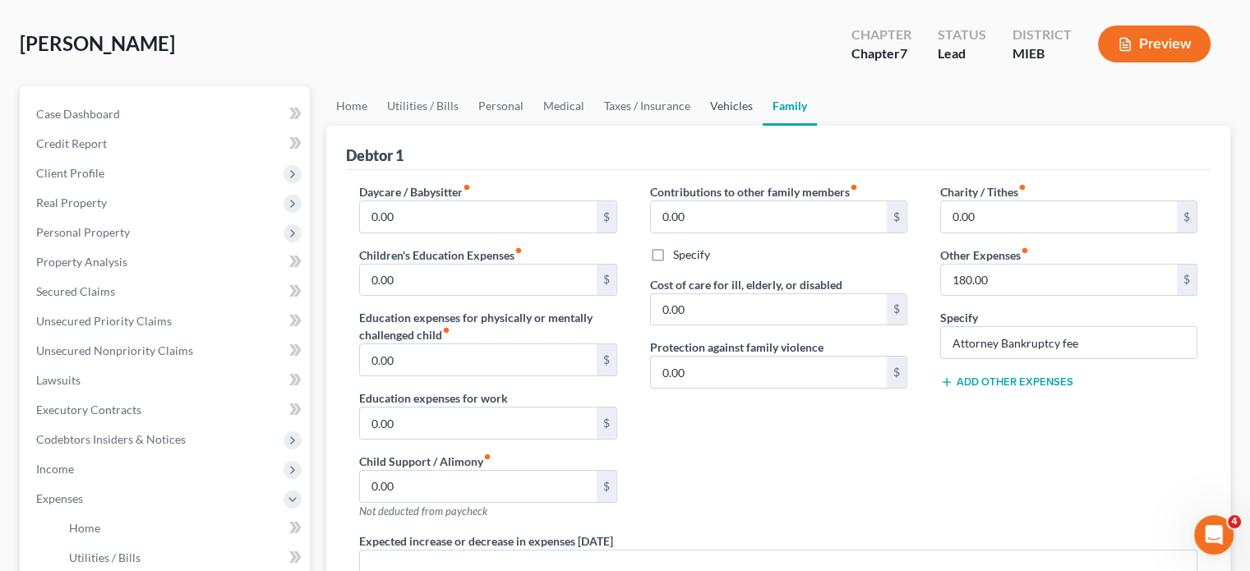
click at [763, 126] on link "Vehicles" at bounding box center [731, 105] width 62 height 39
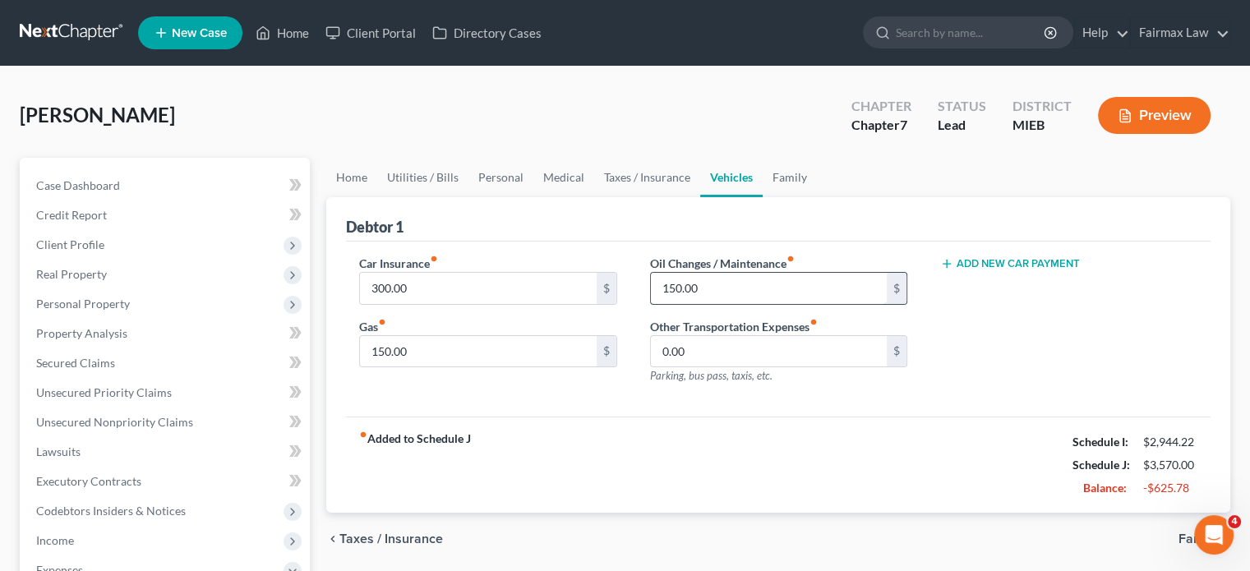
click at [722, 304] on input "150.00" at bounding box center [769, 288] width 236 height 31
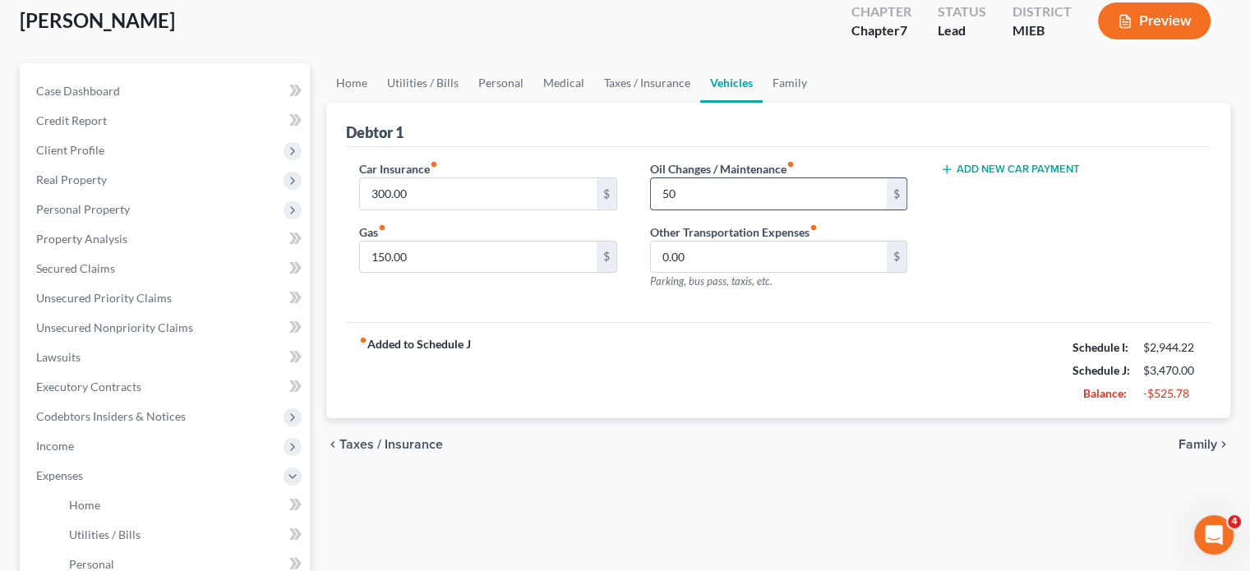
scroll to position [95, 0]
type input "50"
click at [683, 102] on link "Taxes / Insurance" at bounding box center [647, 81] width 106 height 39
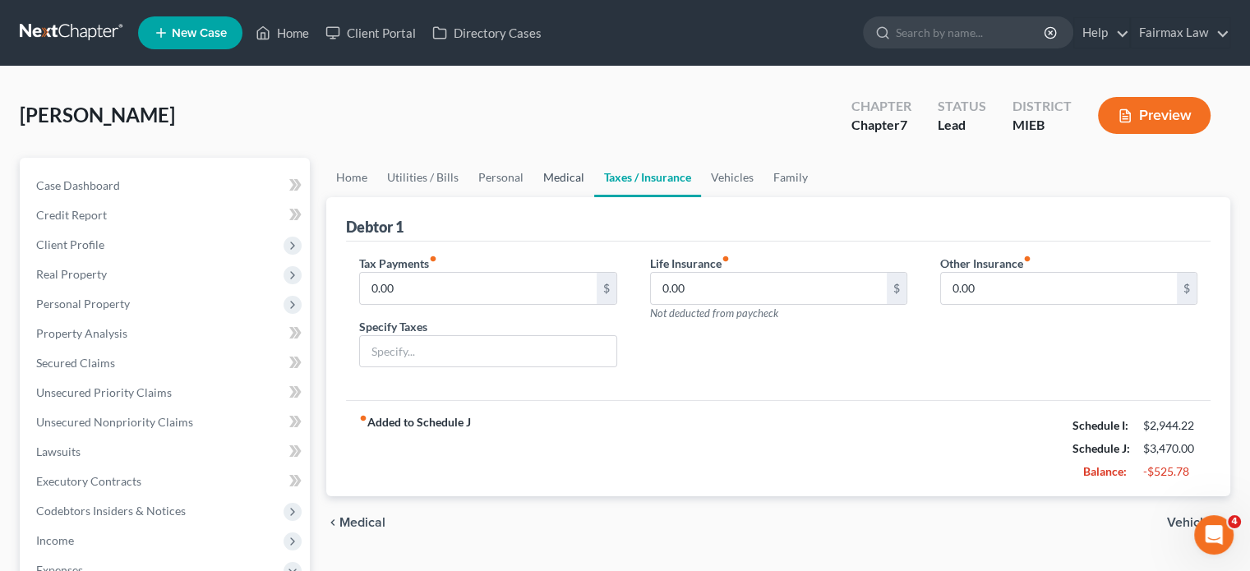
click at [594, 197] on link "Medical" at bounding box center [563, 177] width 61 height 39
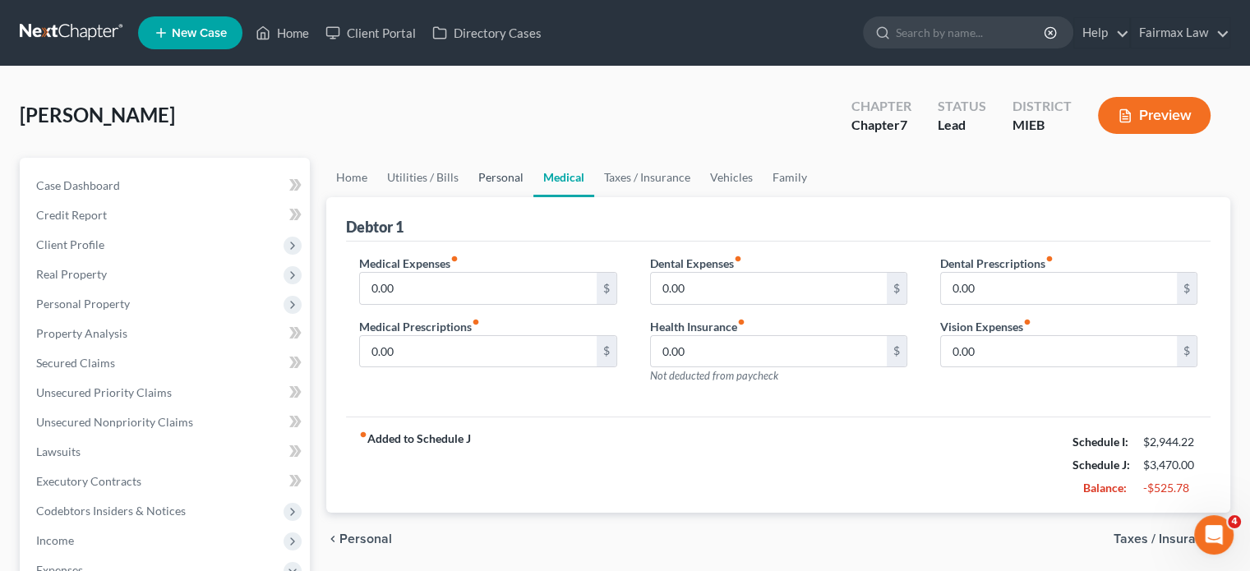
click at [530, 197] on link "Personal" at bounding box center [501, 177] width 65 height 39
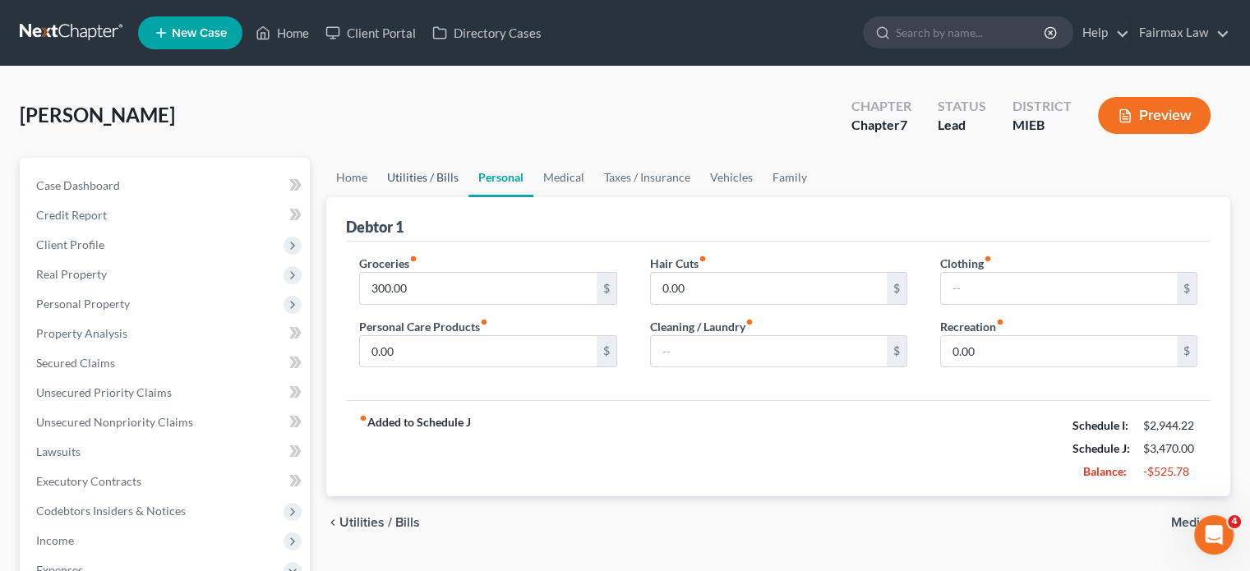
click at [431, 197] on link "Utilities / Bills" at bounding box center [422, 177] width 91 height 39
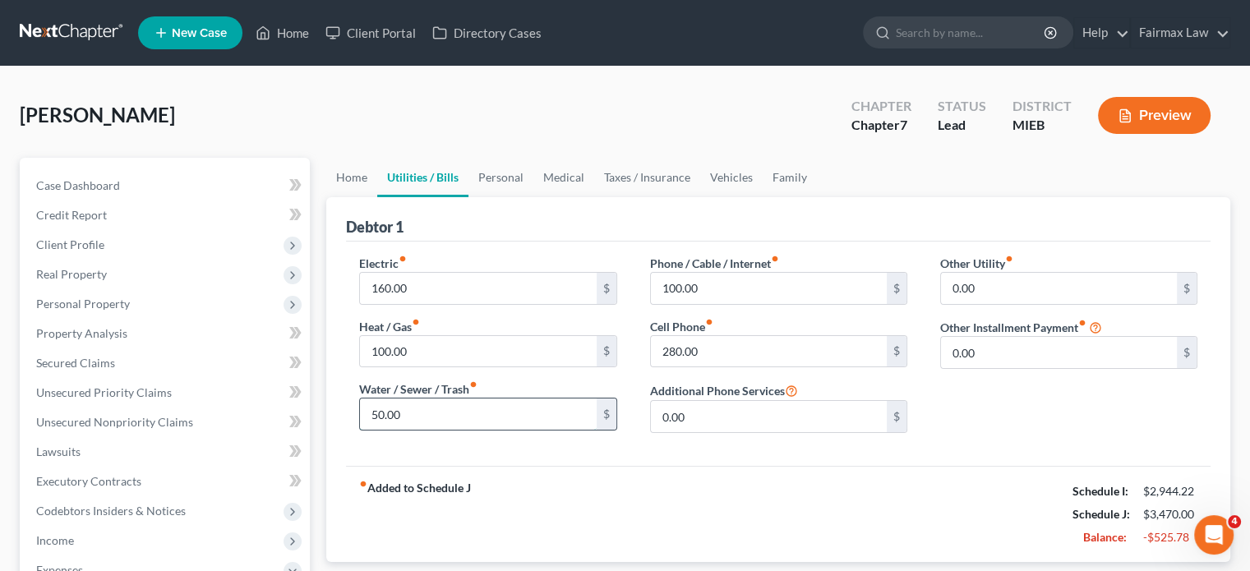
click at [444, 430] on input "50.00" at bounding box center [478, 414] width 236 height 31
click at [449, 367] on input "100.00" at bounding box center [478, 351] width 236 height 31
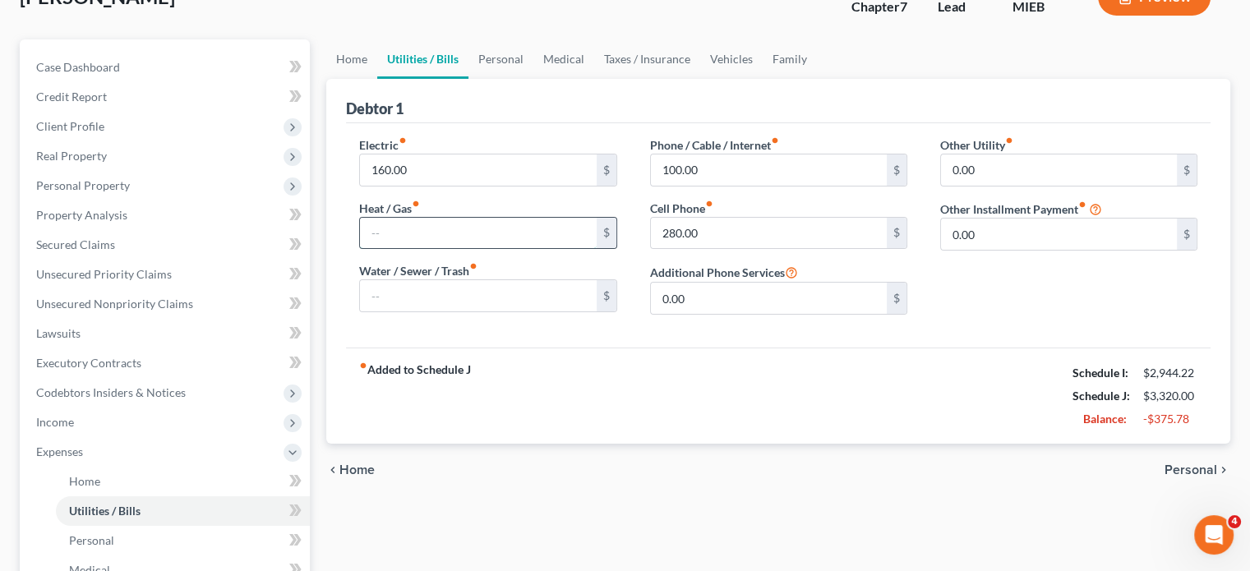
scroll to position [118, 0]
click at [362, 79] on link "Home" at bounding box center [351, 58] width 51 height 39
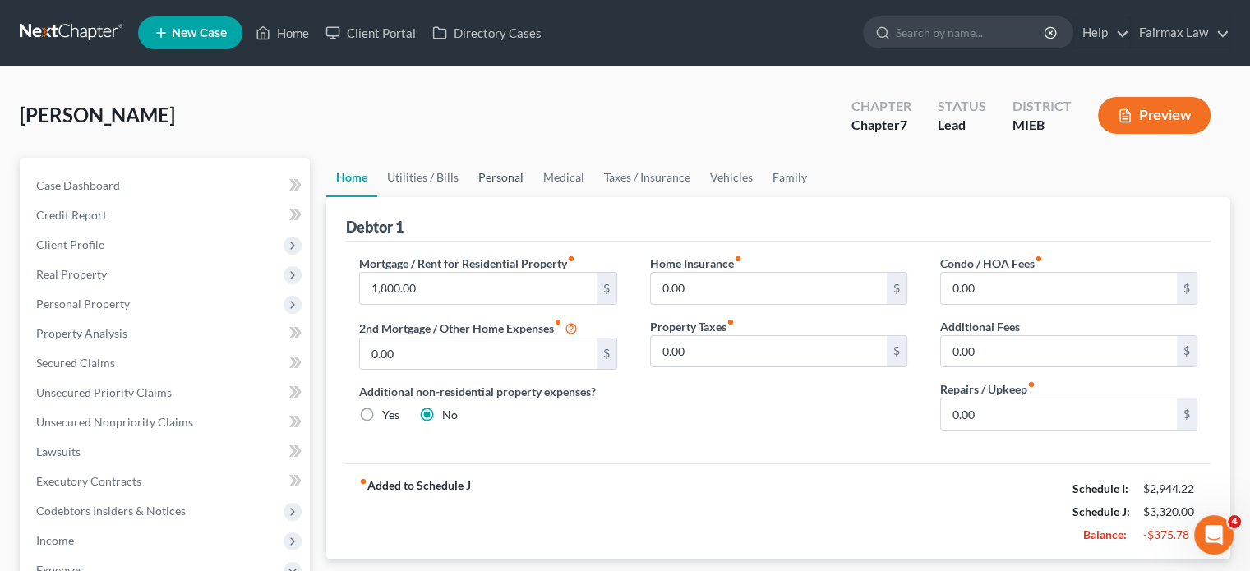
click at [533, 197] on link "Personal" at bounding box center [501, 177] width 65 height 39
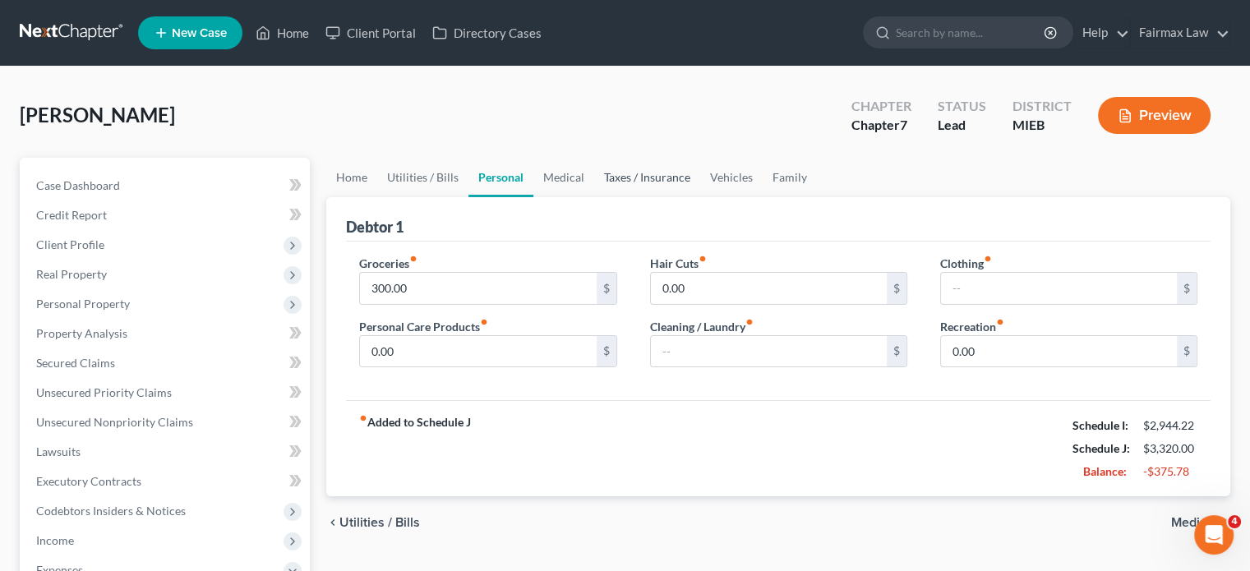
click at [675, 197] on link "Taxes / Insurance" at bounding box center [647, 177] width 106 height 39
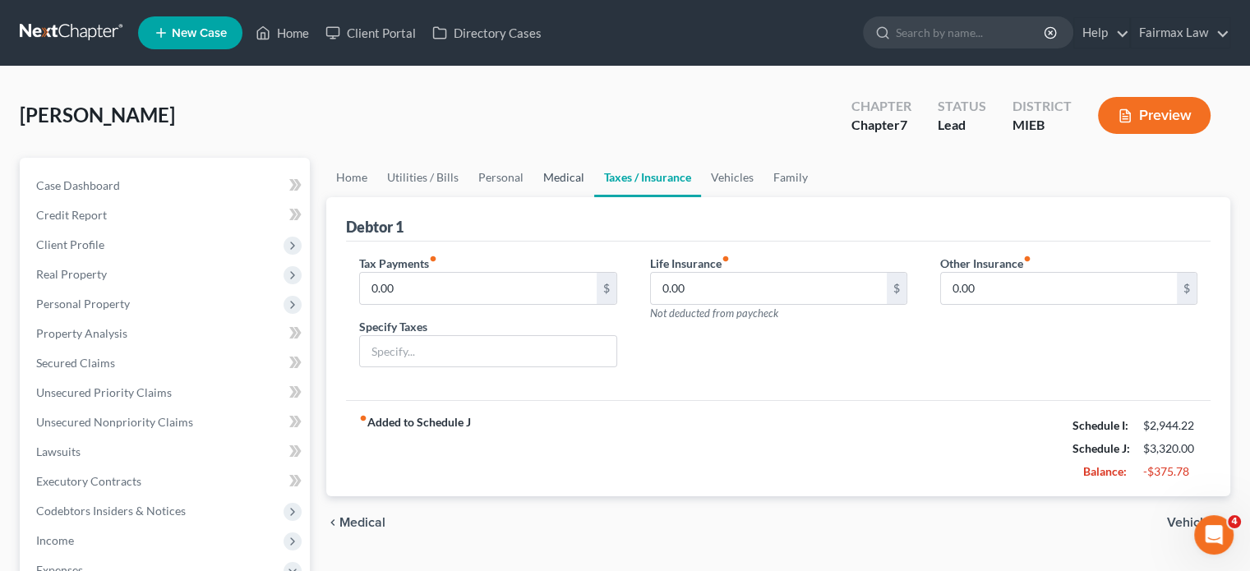
click at [594, 197] on link "Medical" at bounding box center [563, 177] width 61 height 39
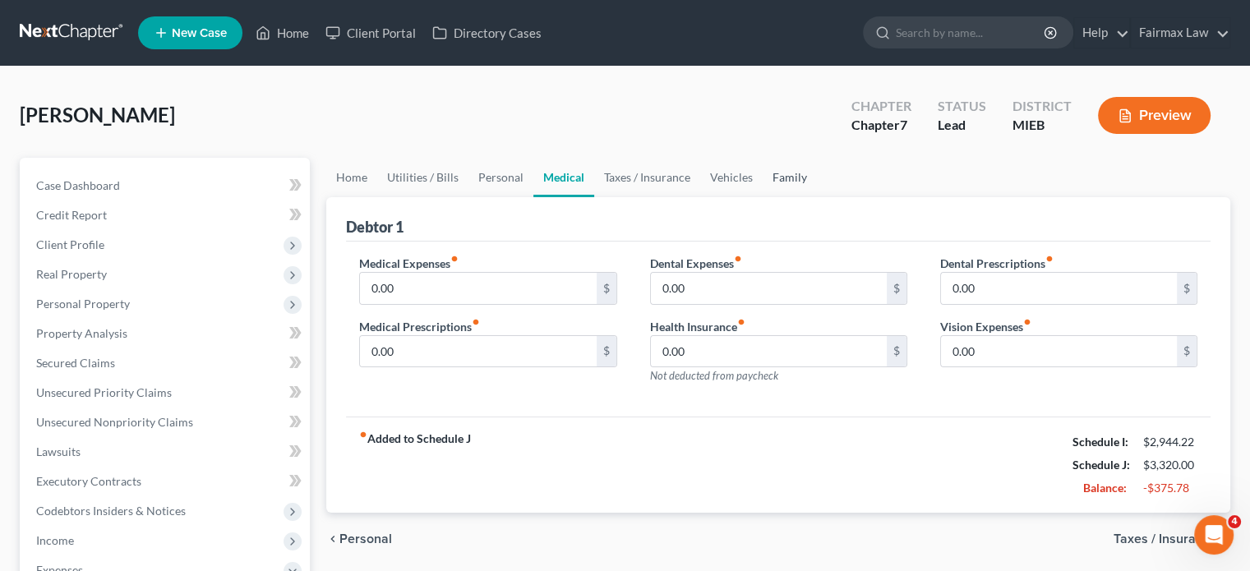
click at [817, 197] on link "Family" at bounding box center [790, 177] width 54 height 39
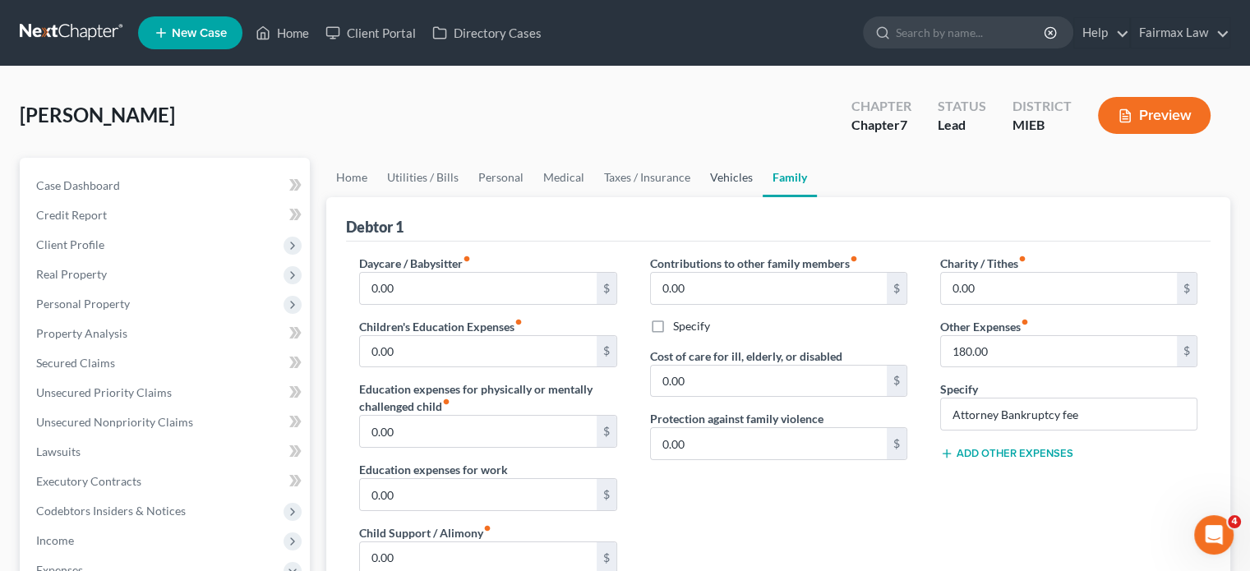
click at [763, 197] on link "Vehicles" at bounding box center [731, 177] width 62 height 39
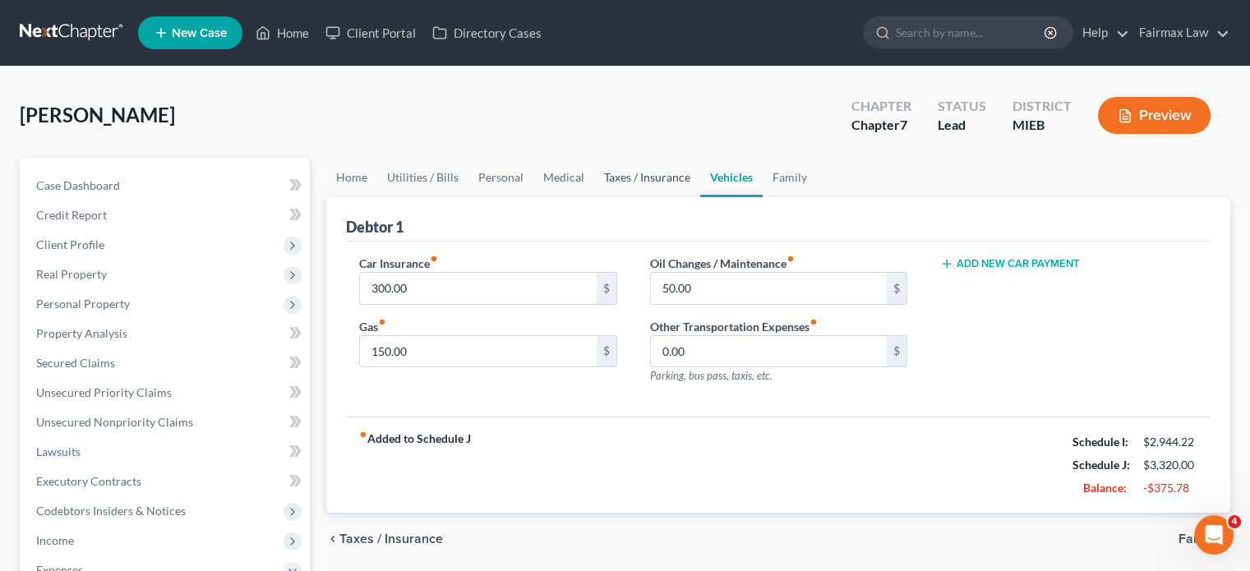
click at [700, 197] on link "Taxes / Insurance" at bounding box center [647, 177] width 106 height 39
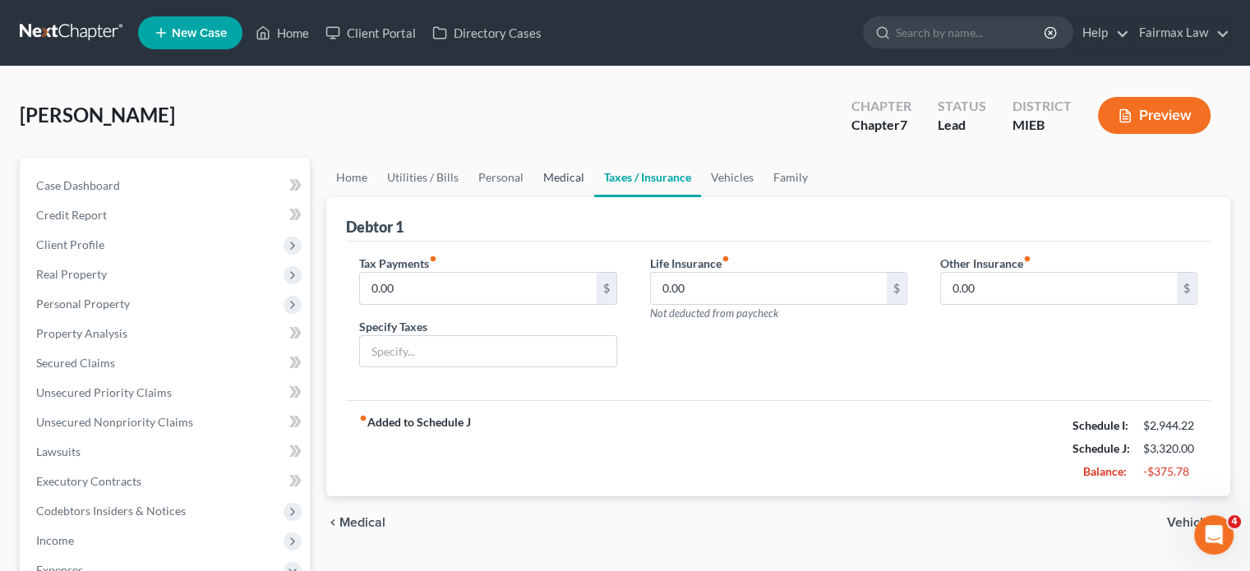
click at [594, 197] on link "Medical" at bounding box center [563, 177] width 61 height 39
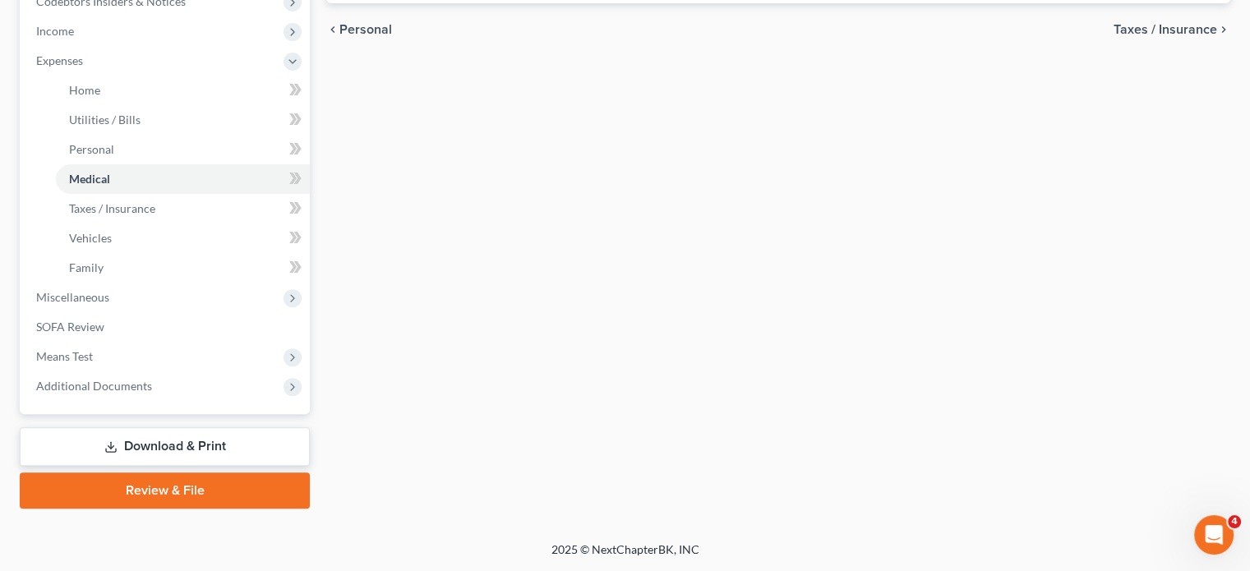
scroll to position [751, 0]
click at [161, 283] on span "Miscellaneous" at bounding box center [166, 298] width 287 height 30
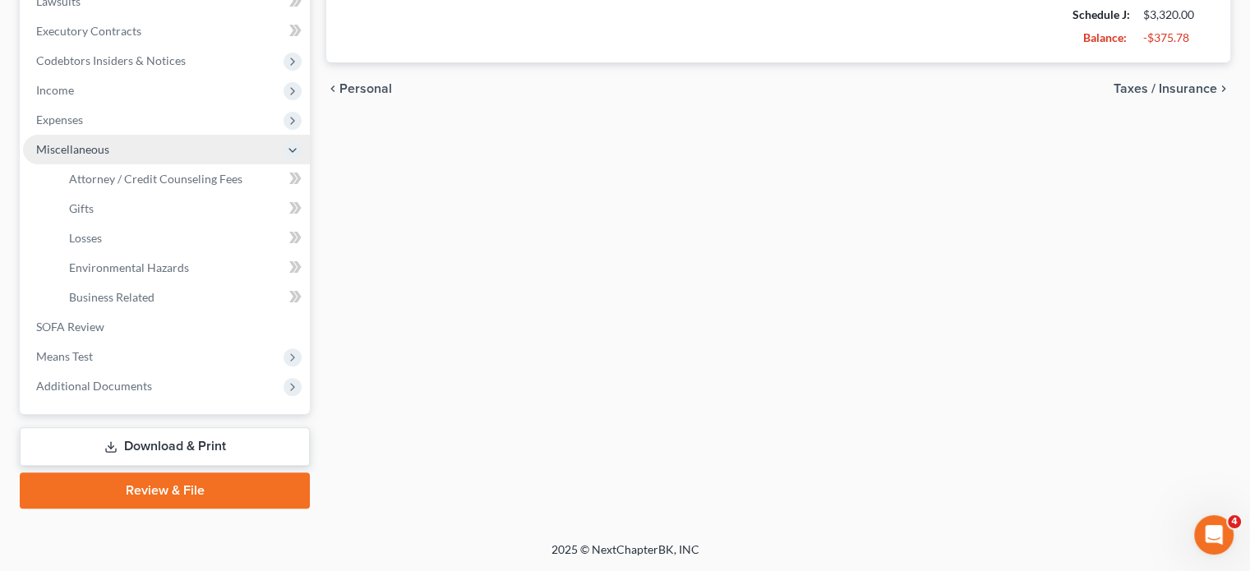
scroll to position [701, 0]
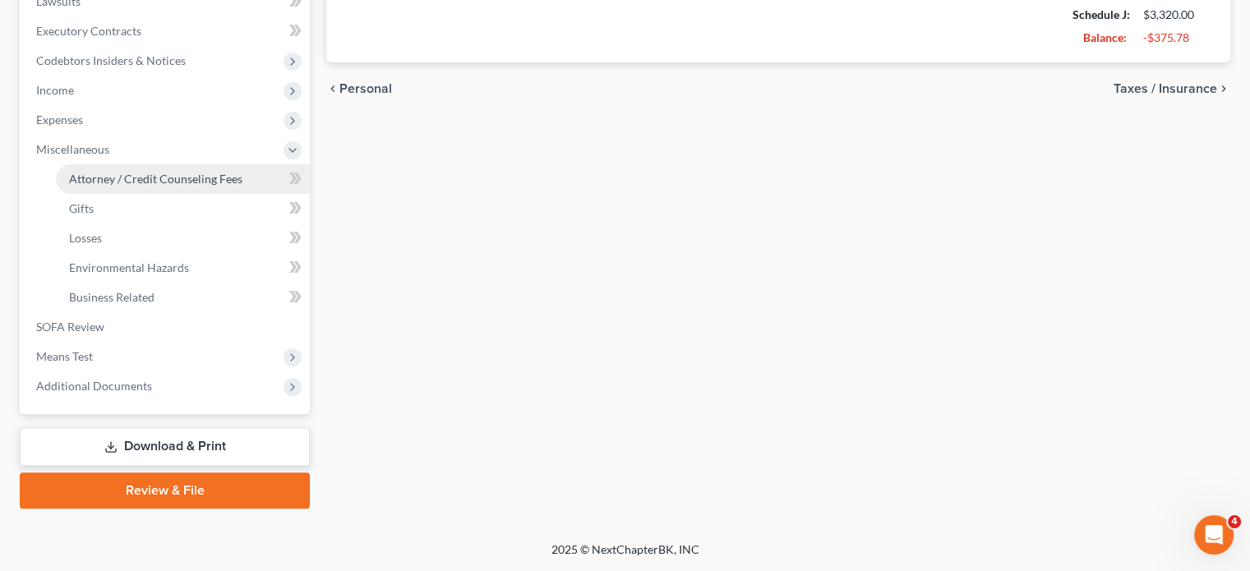
click at [194, 172] on span "Attorney / Credit Counseling Fees" at bounding box center [155, 179] width 173 height 14
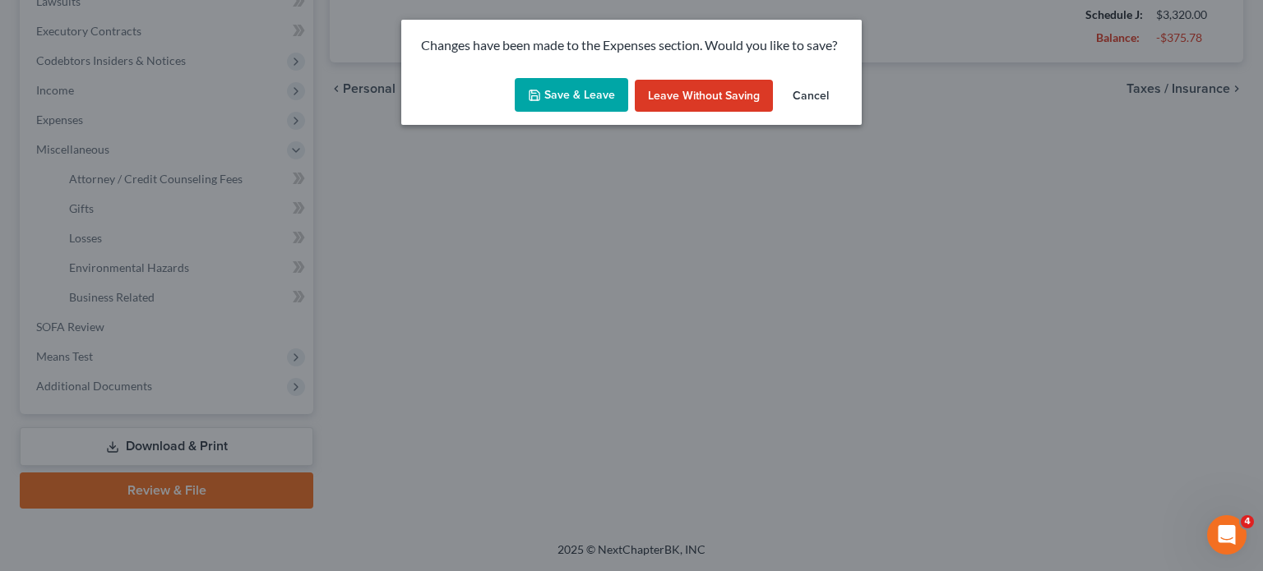
click at [529, 104] on button "Save & Leave" at bounding box center [571, 95] width 113 height 35
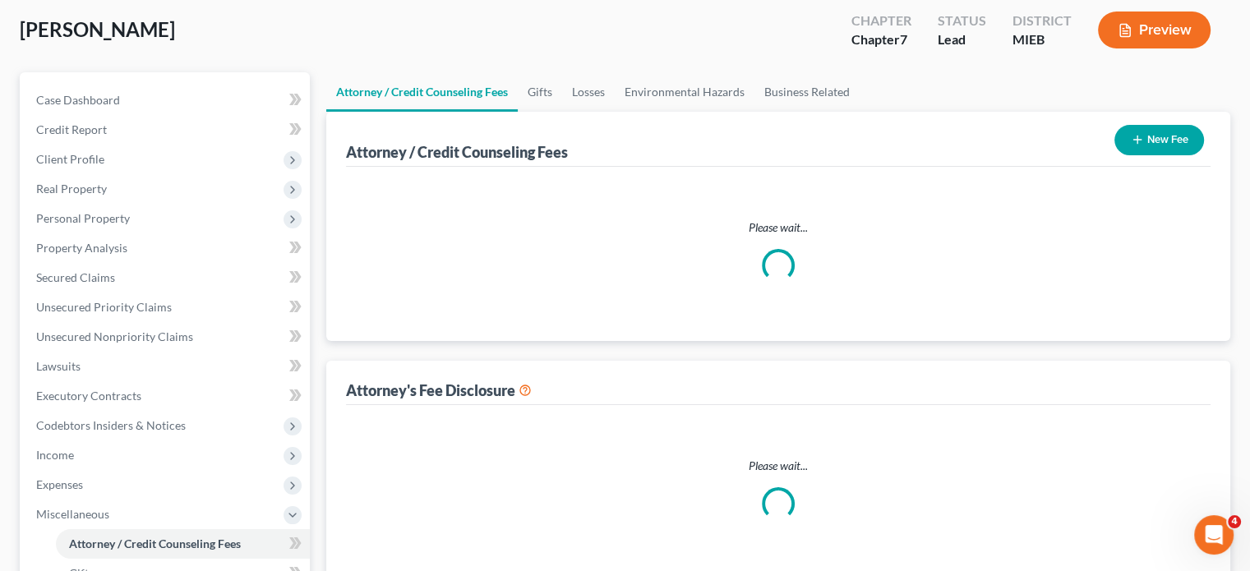
select select "2"
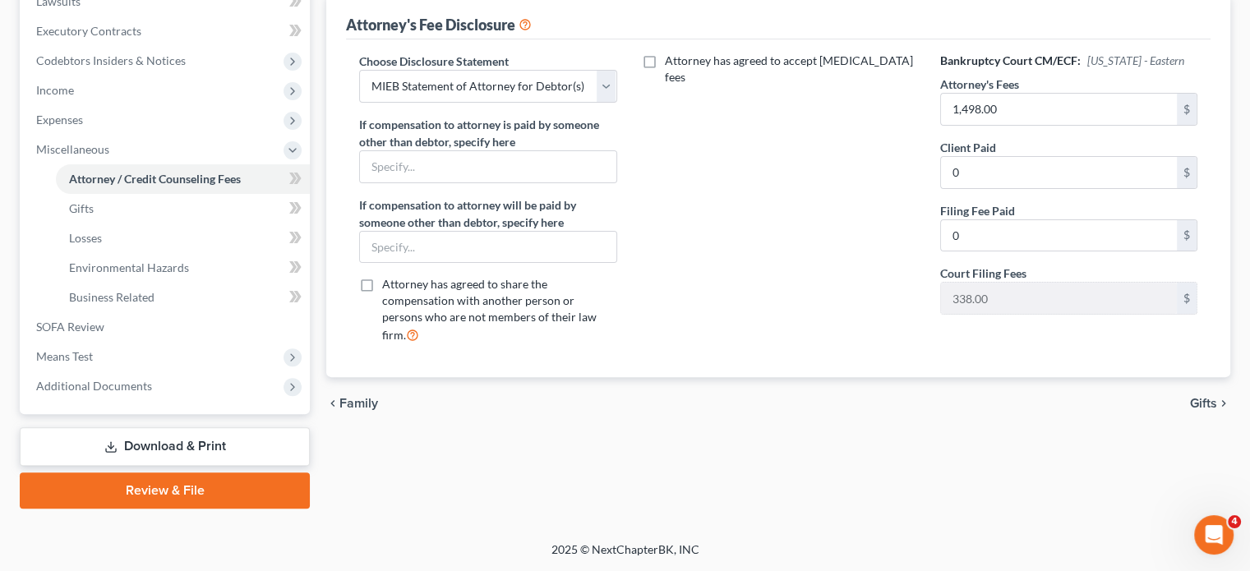
scroll to position [670, 0]
click at [132, 342] on span "Means Test" at bounding box center [166, 357] width 287 height 30
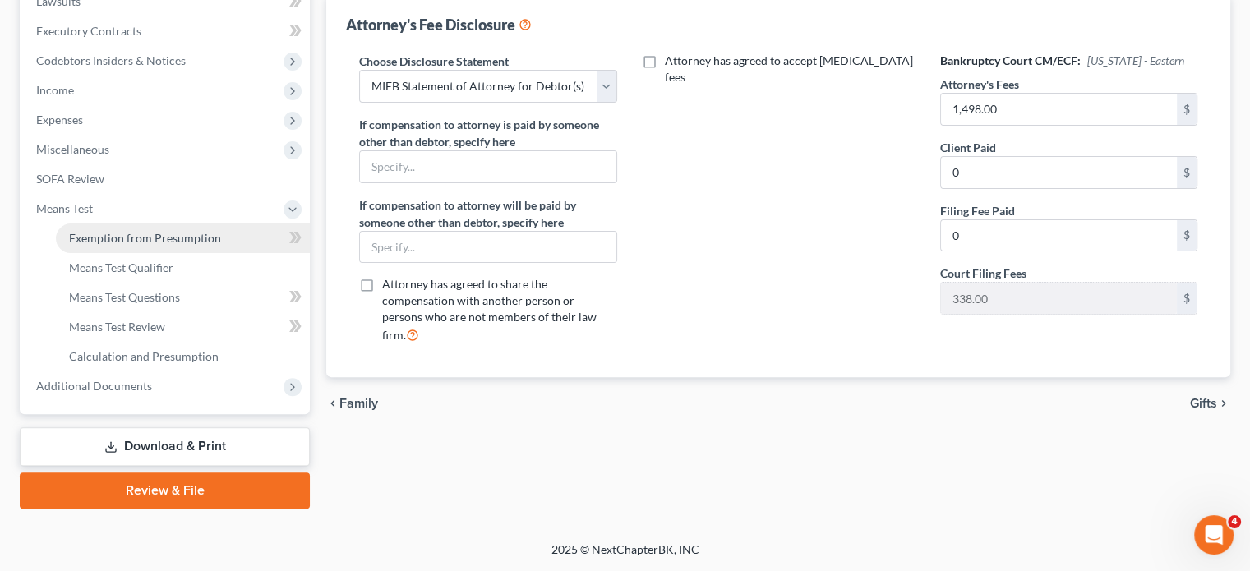
click at [174, 231] on span "Exemption from Presumption" at bounding box center [145, 238] width 152 height 14
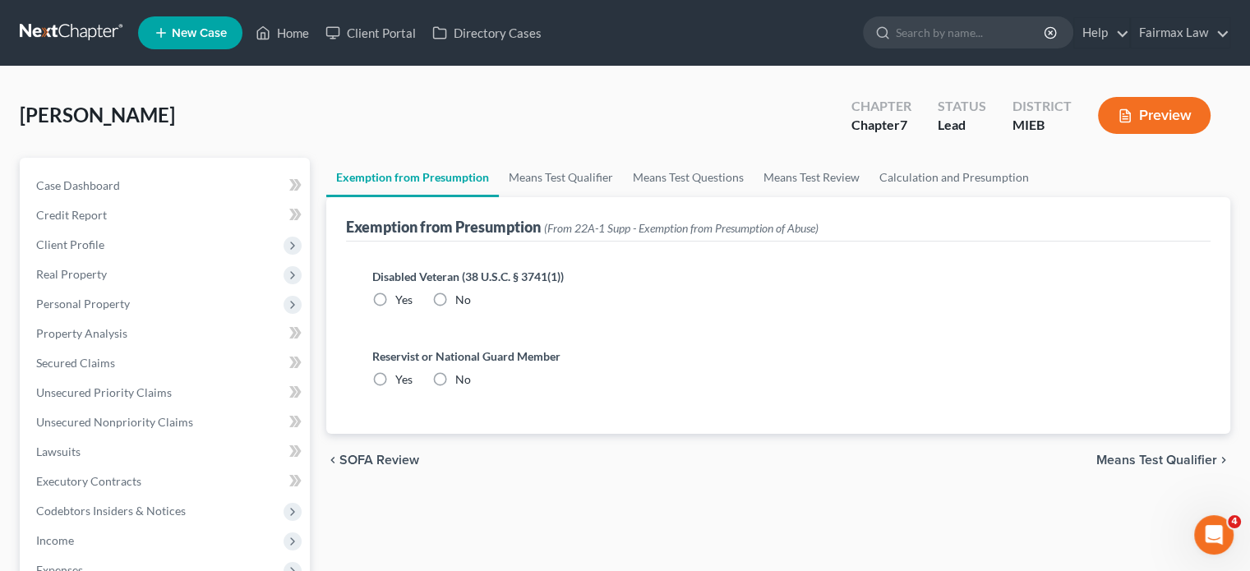
click at [455, 308] on label "No" at bounding box center [463, 300] width 16 height 16
click at [462, 302] on input "No" at bounding box center [467, 297] width 11 height 11
radio input "true"
click at [471, 388] on div "No" at bounding box center [451, 380] width 39 height 16
click at [465, 388] on label "No" at bounding box center [463, 380] width 16 height 16
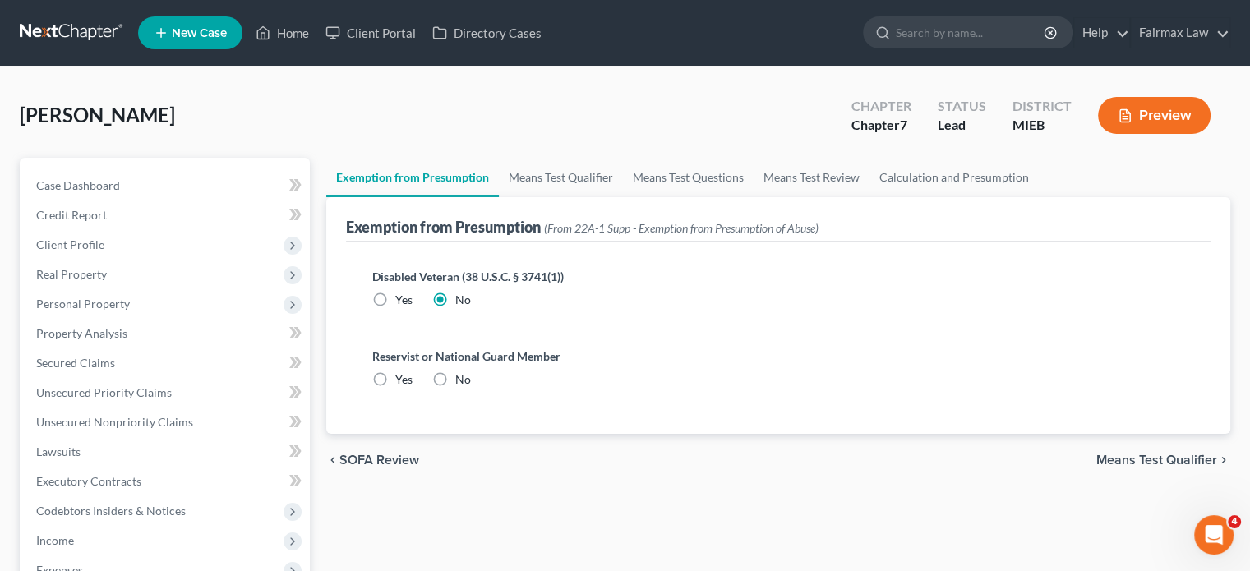
click at [465, 382] on input "No" at bounding box center [467, 377] width 11 height 11
radio input "true"
click at [601, 197] on link "Means Test Qualifier" at bounding box center [561, 177] width 124 height 39
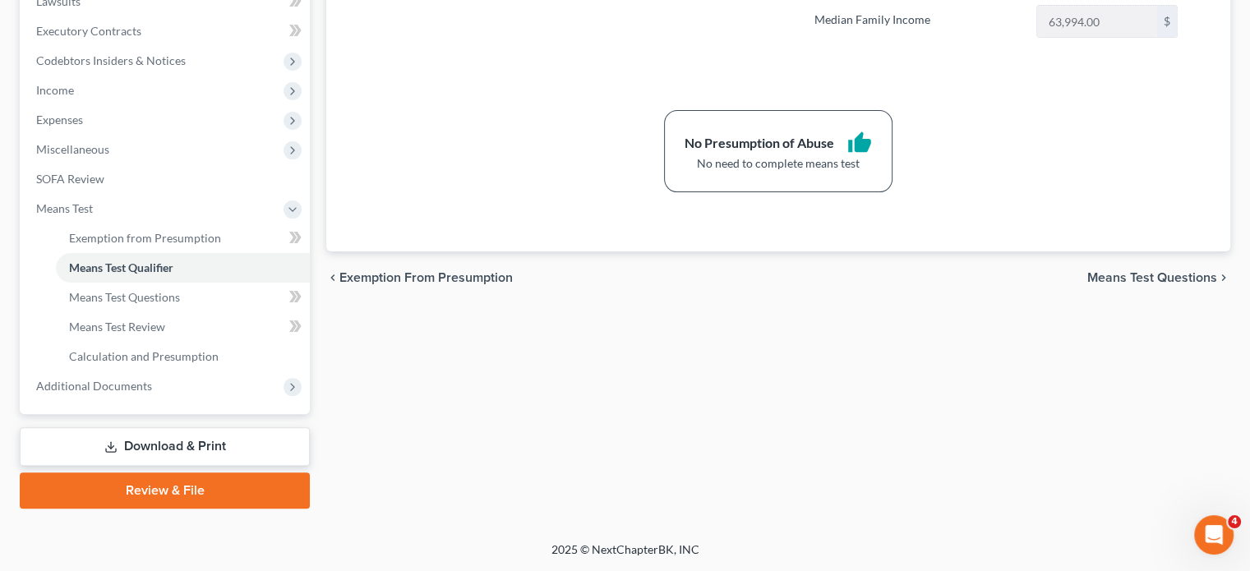
scroll to position [701, 0]
click at [197, 372] on span "Additional Documents" at bounding box center [166, 387] width 287 height 30
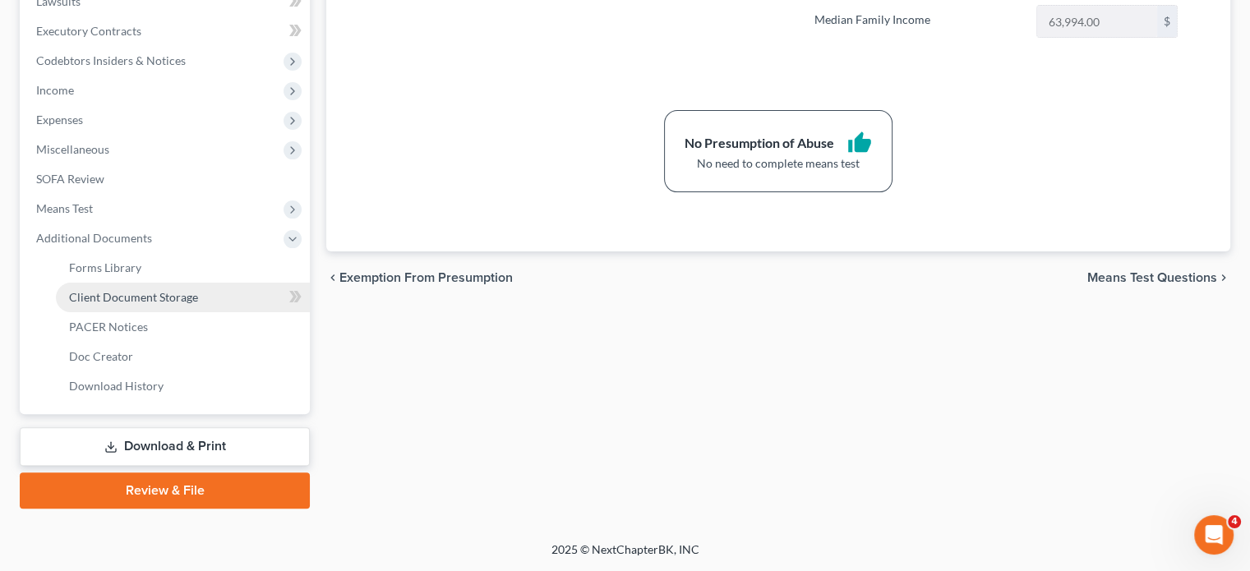
click at [192, 290] on span "Client Document Storage" at bounding box center [133, 297] width 129 height 14
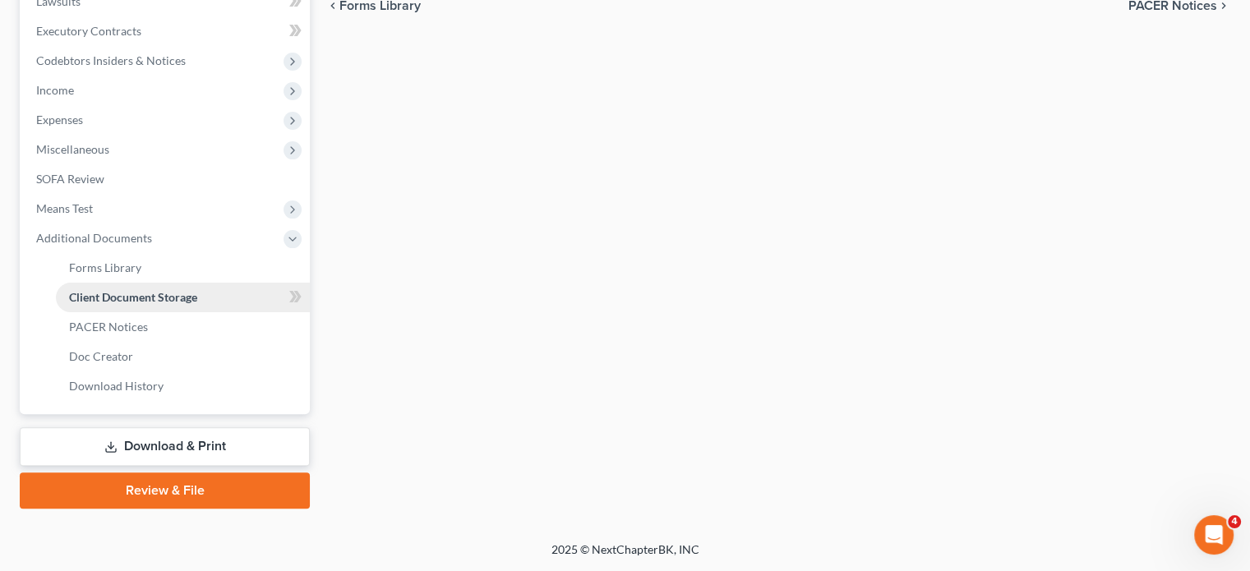
select select "6"
select select "32"
select select "7"
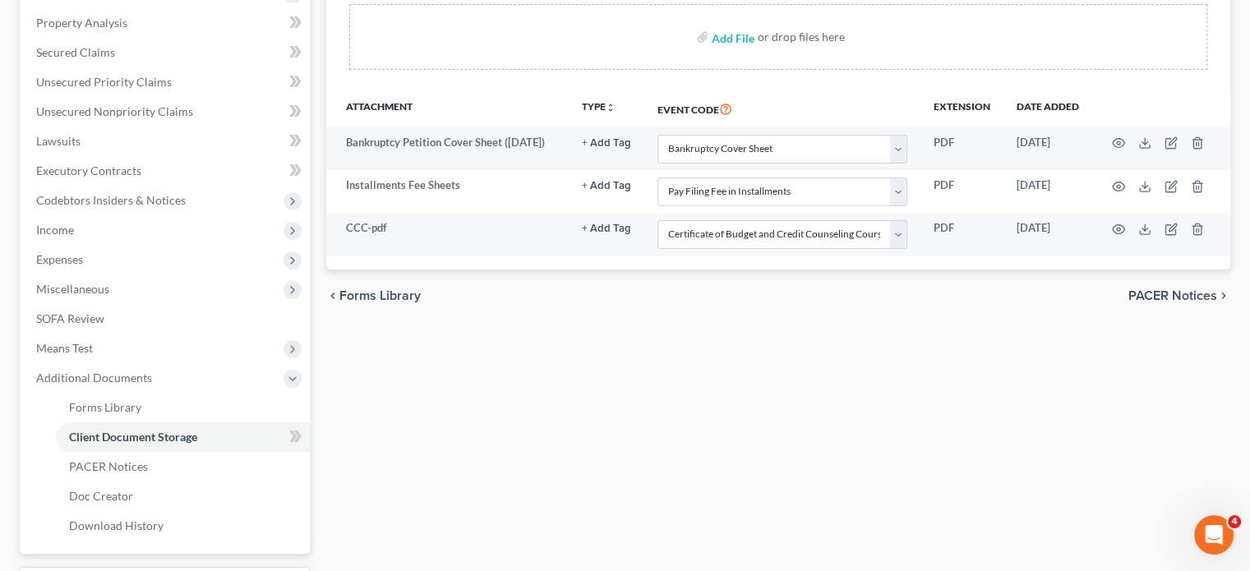
scroll to position [312, 0]
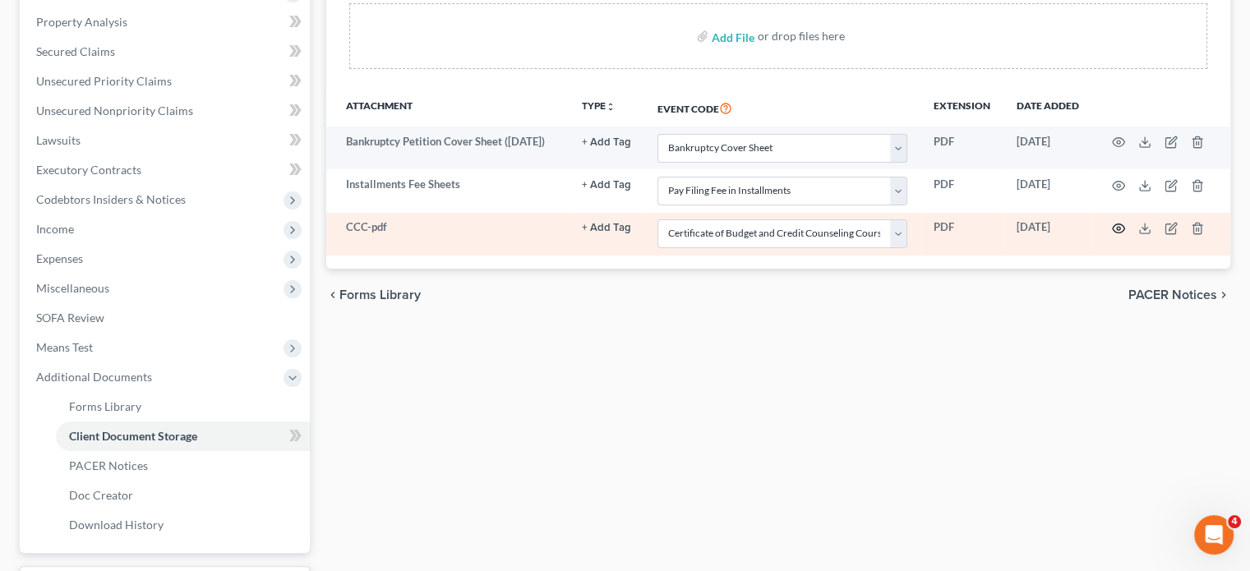
click at [1113, 233] on icon "button" at bounding box center [1119, 228] width 12 height 9
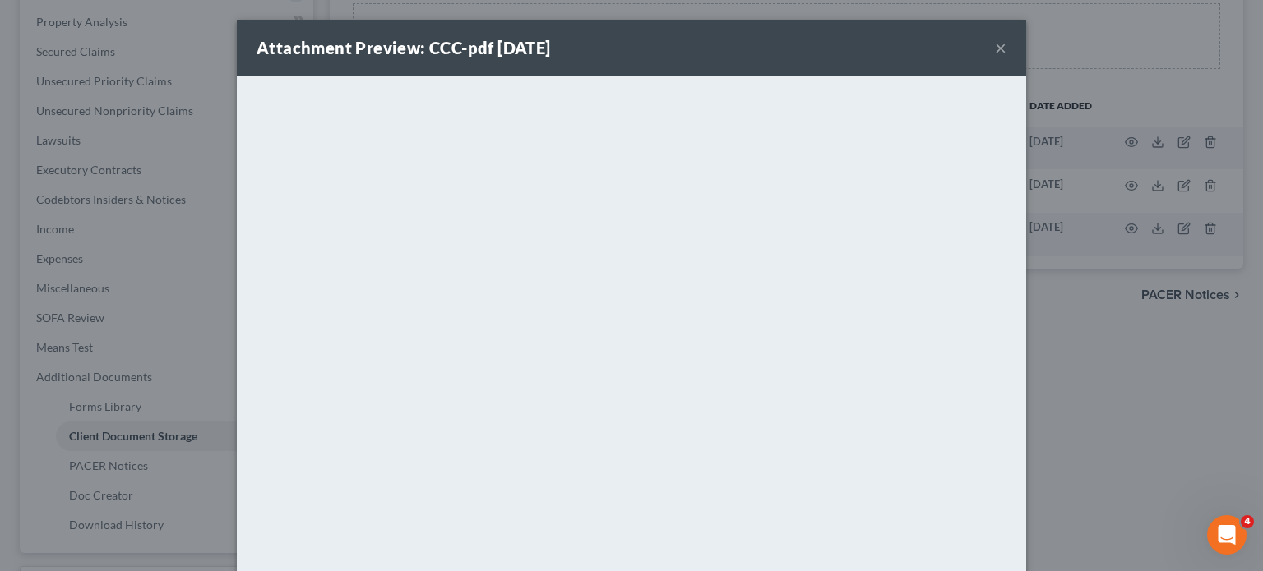
click at [1006, 58] on button "×" at bounding box center [1001, 48] width 12 height 20
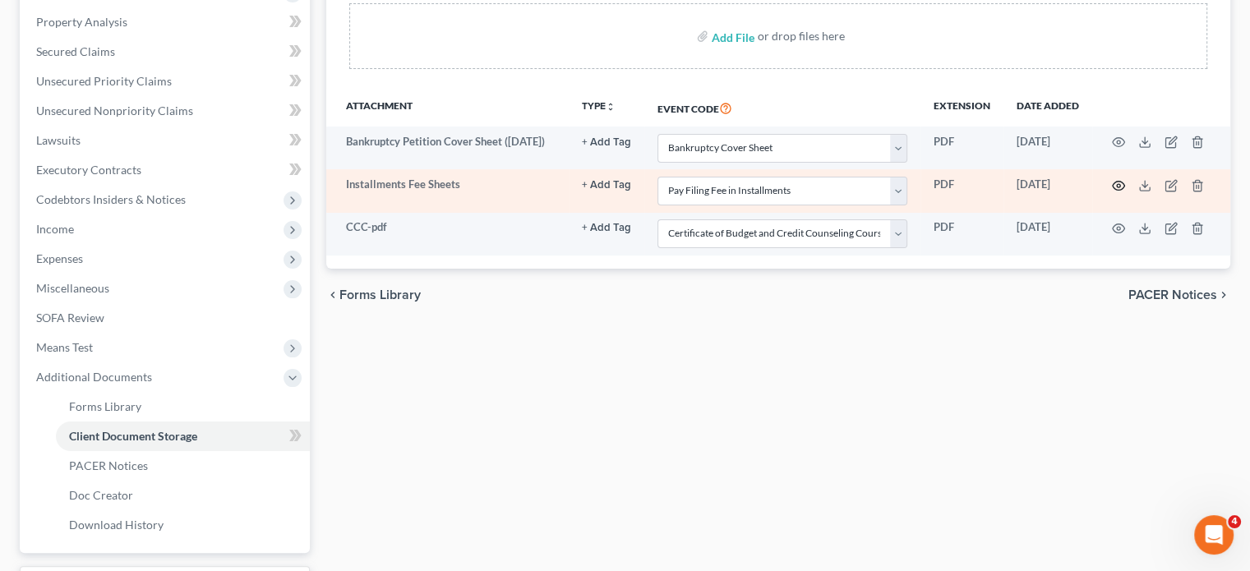
click at [1112, 192] on icon "button" at bounding box center [1118, 185] width 13 height 13
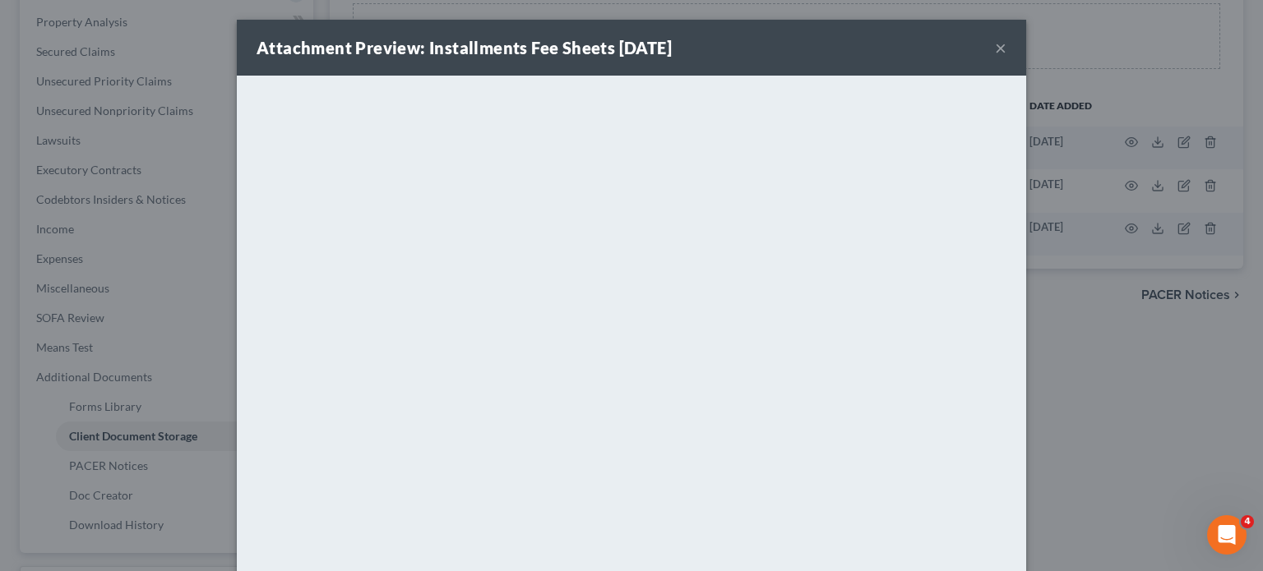
click at [1006, 56] on button "×" at bounding box center [1001, 48] width 12 height 20
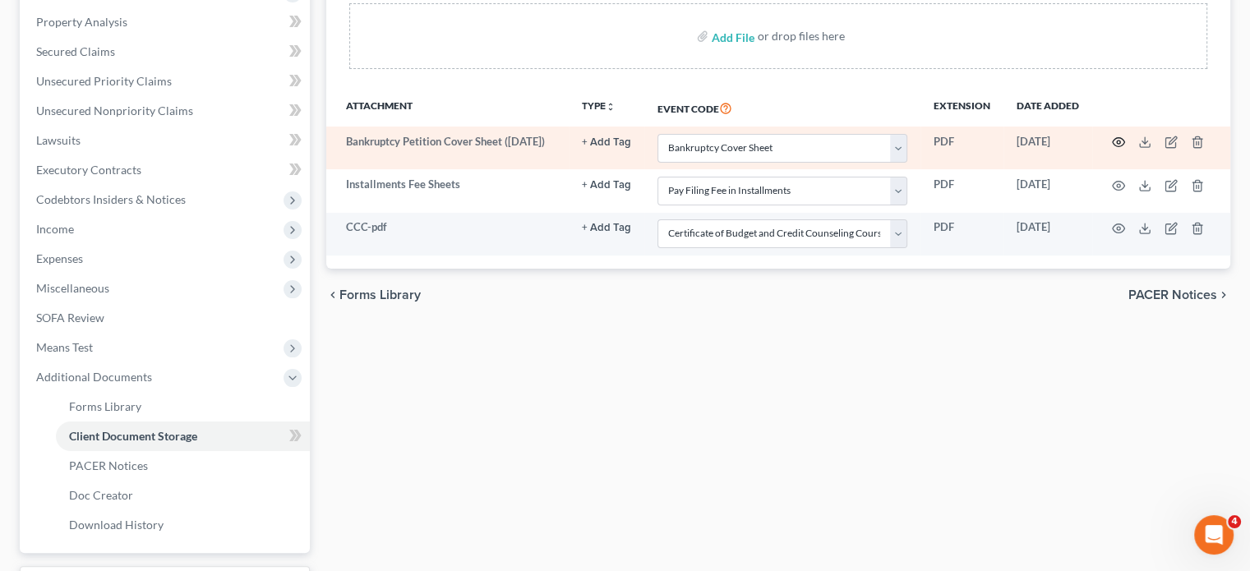
click at [1113, 147] on icon "button" at bounding box center [1119, 142] width 12 height 9
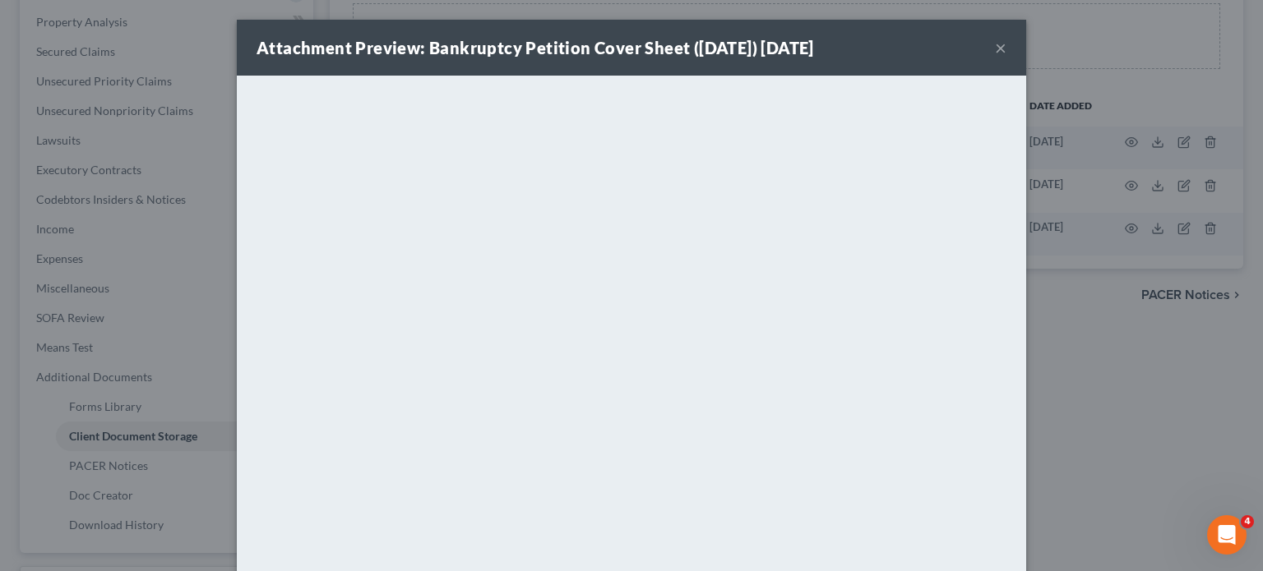
click at [1006, 58] on button "×" at bounding box center [1001, 48] width 12 height 20
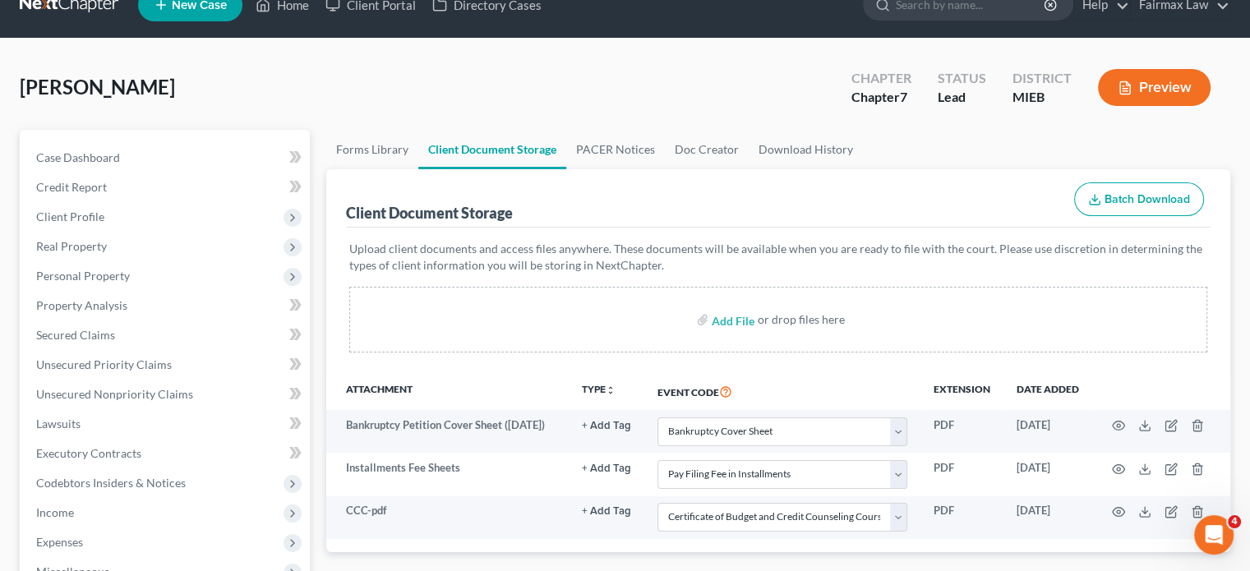
scroll to position [27, 0]
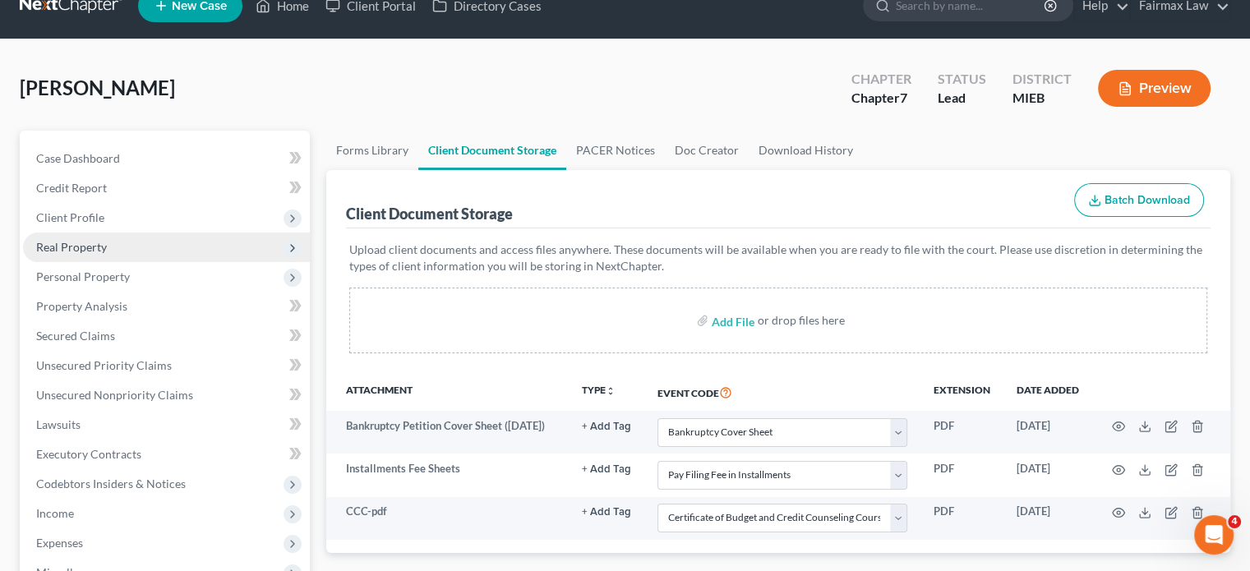
click at [139, 262] on span "Real Property" at bounding box center [166, 248] width 287 height 30
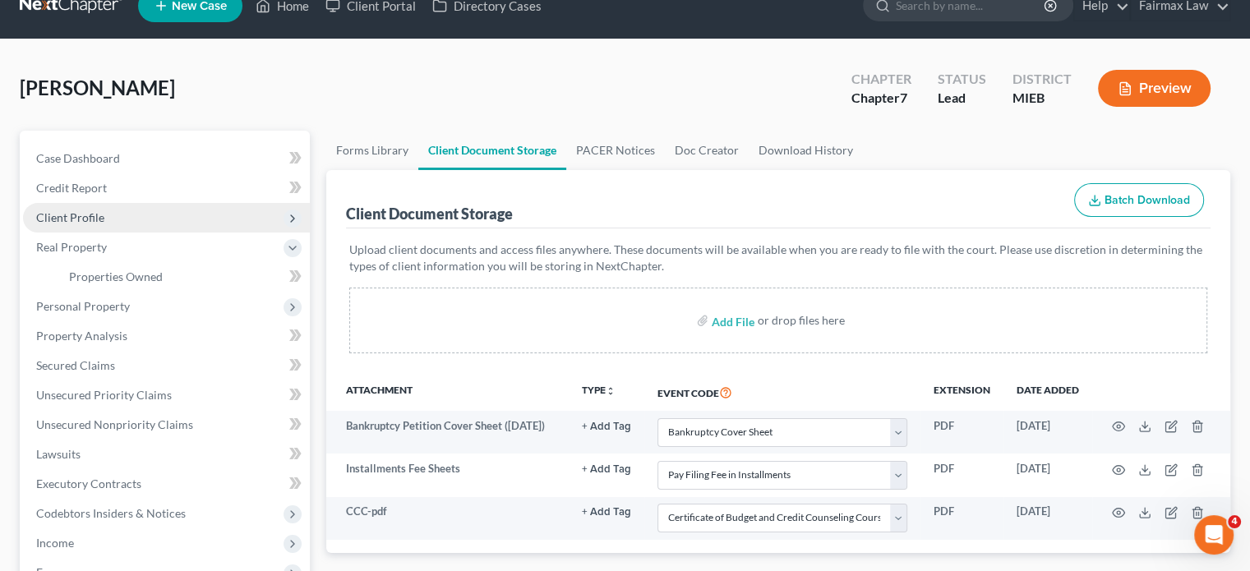
click at [132, 233] on span "Client Profile" at bounding box center [166, 218] width 287 height 30
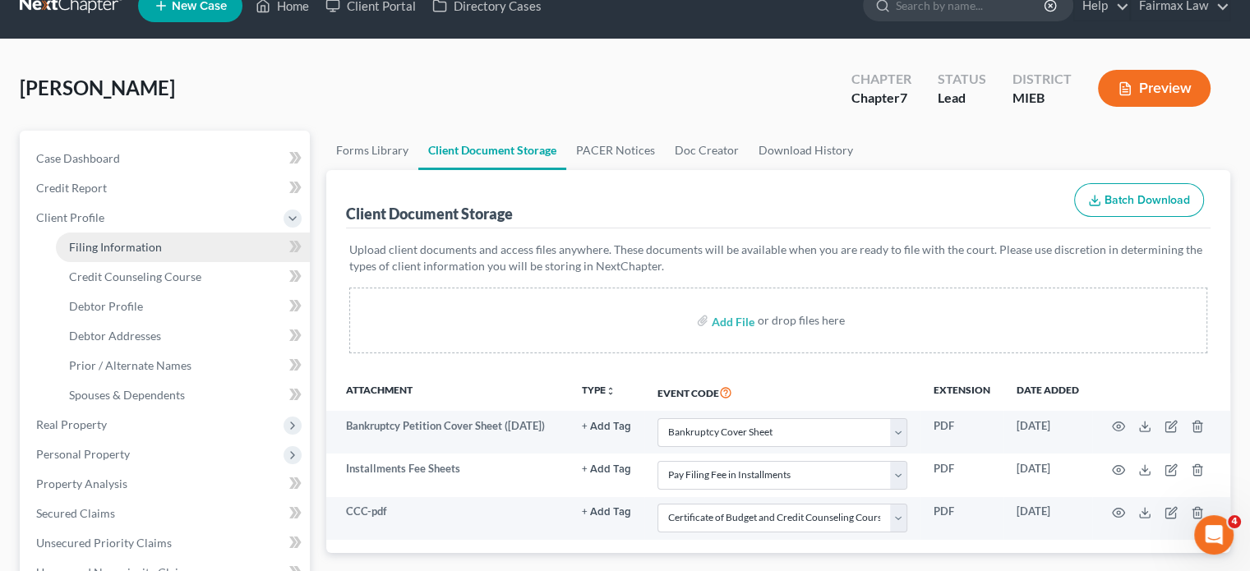
click at [135, 262] on link "Filing Information" at bounding box center [183, 248] width 254 height 30
select select "1"
select select "0"
select select "40"
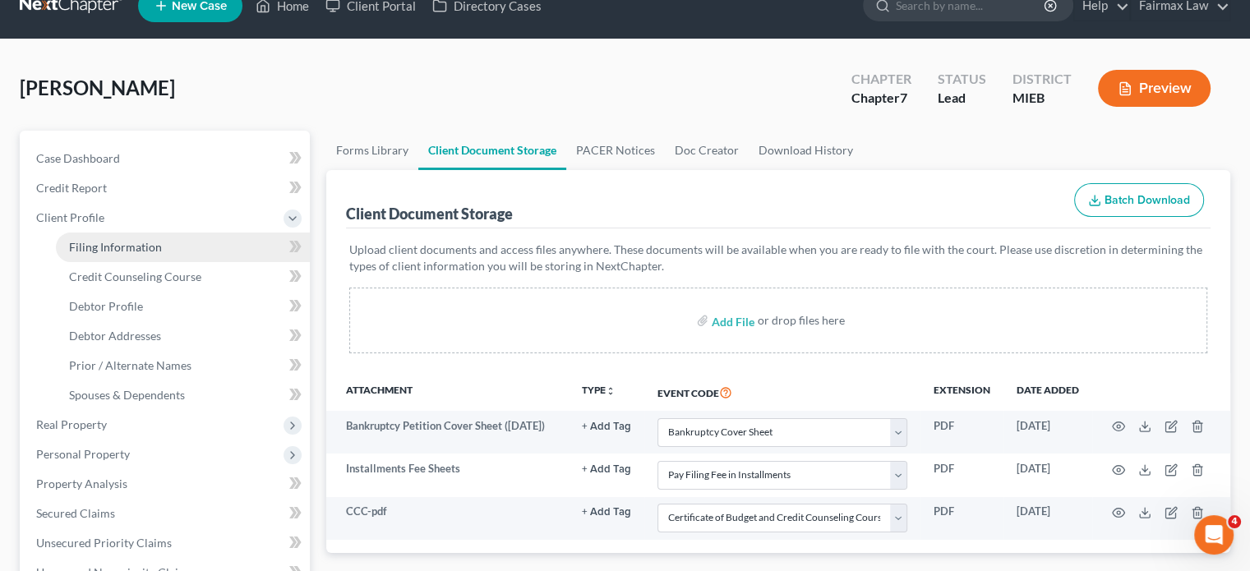
select select "0"
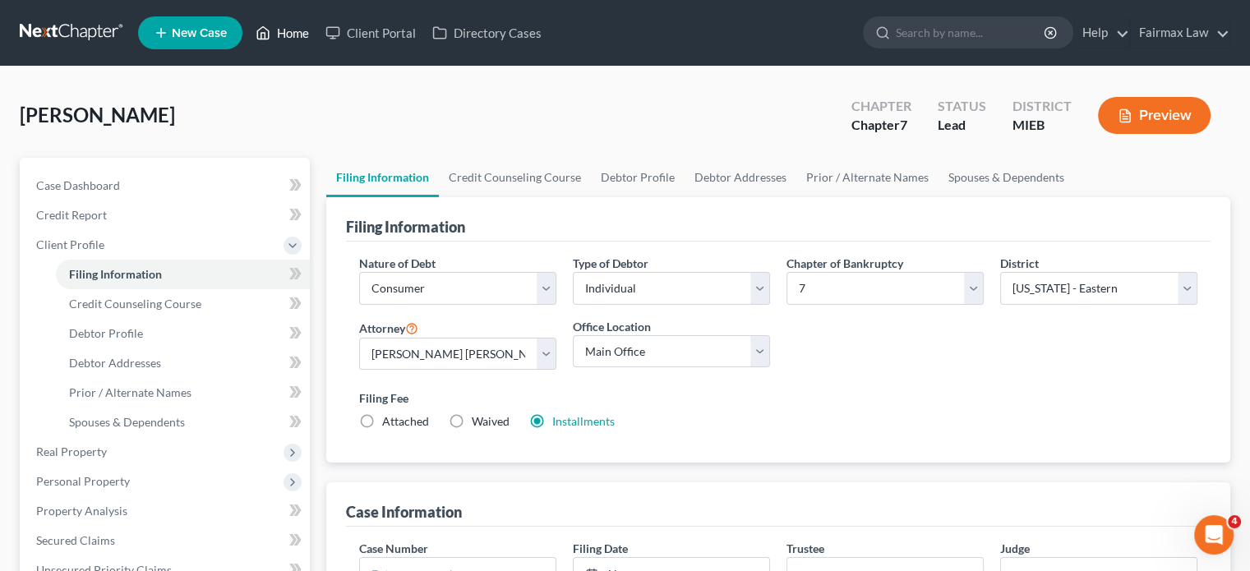
click at [317, 46] on link "Home" at bounding box center [282, 33] width 70 height 30
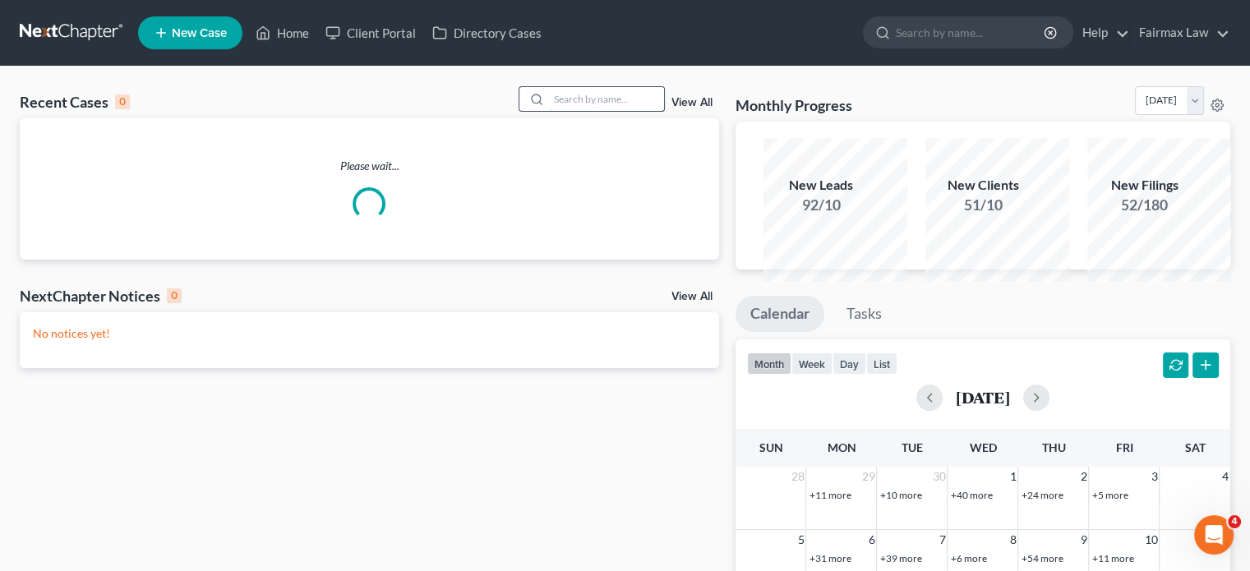
click at [549, 111] on input "search" at bounding box center [606, 99] width 115 height 24
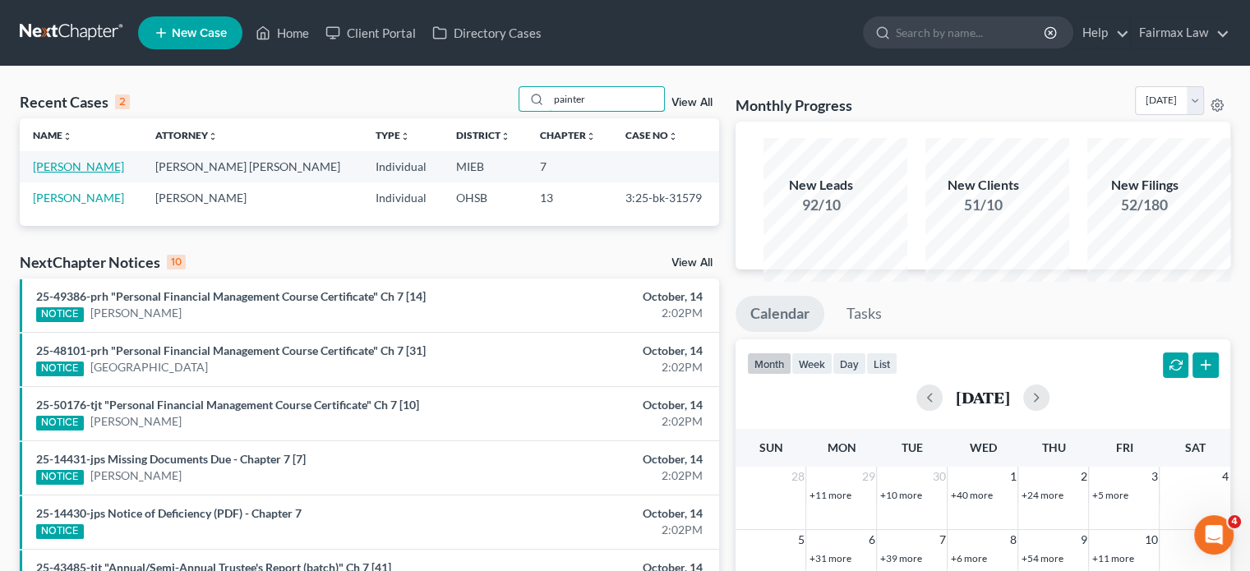
type input "painter"
click at [92, 173] on link "[PERSON_NAME]" at bounding box center [78, 166] width 91 height 14
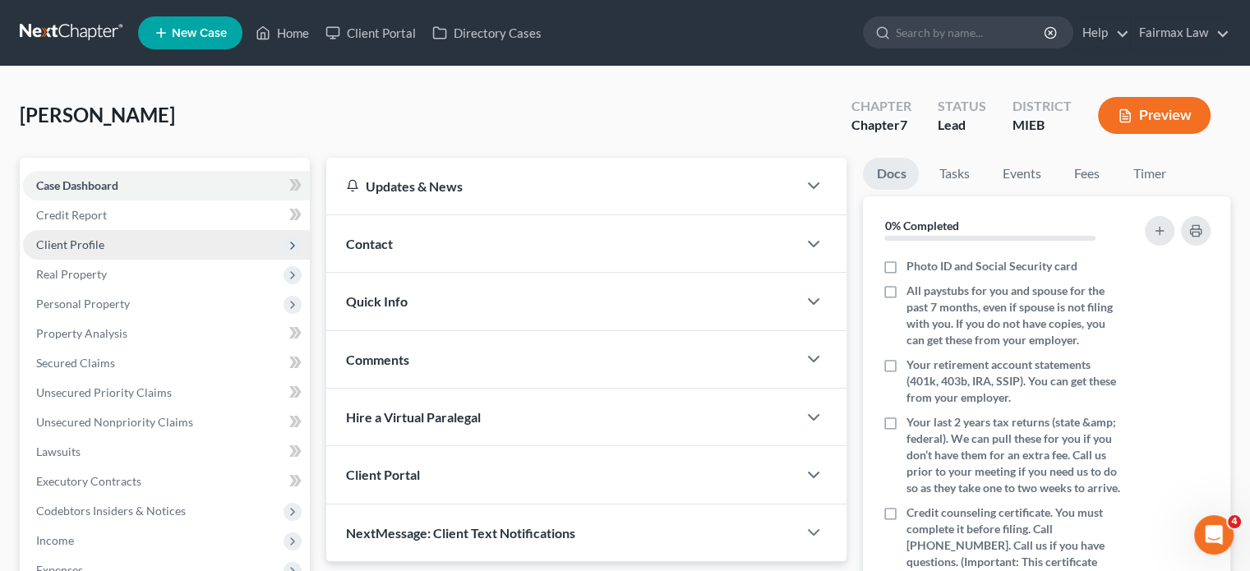
click at [171, 260] on span "Client Profile" at bounding box center [166, 245] width 287 height 30
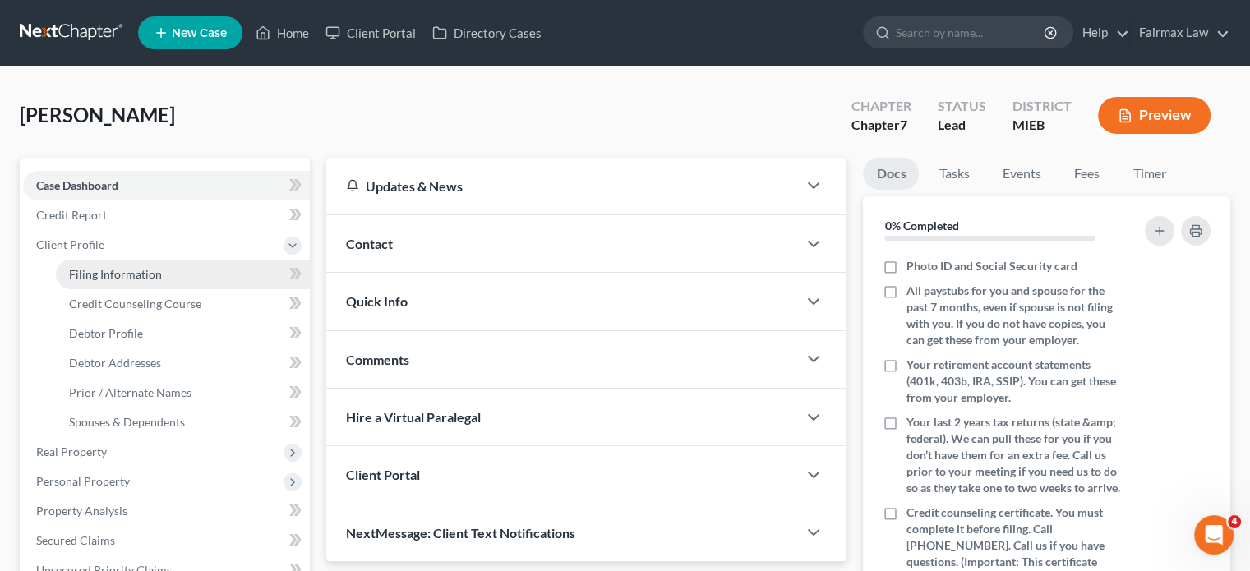
click at [146, 281] on span "Filing Information" at bounding box center [115, 274] width 93 height 14
select select "1"
select select "0"
select select "40"
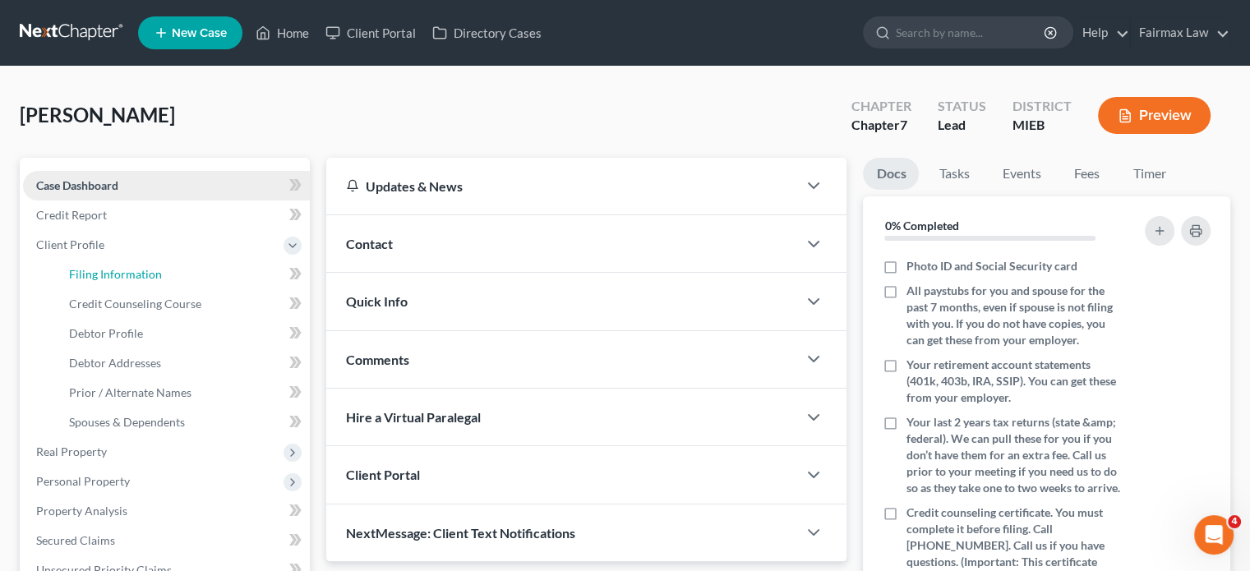
select select "0"
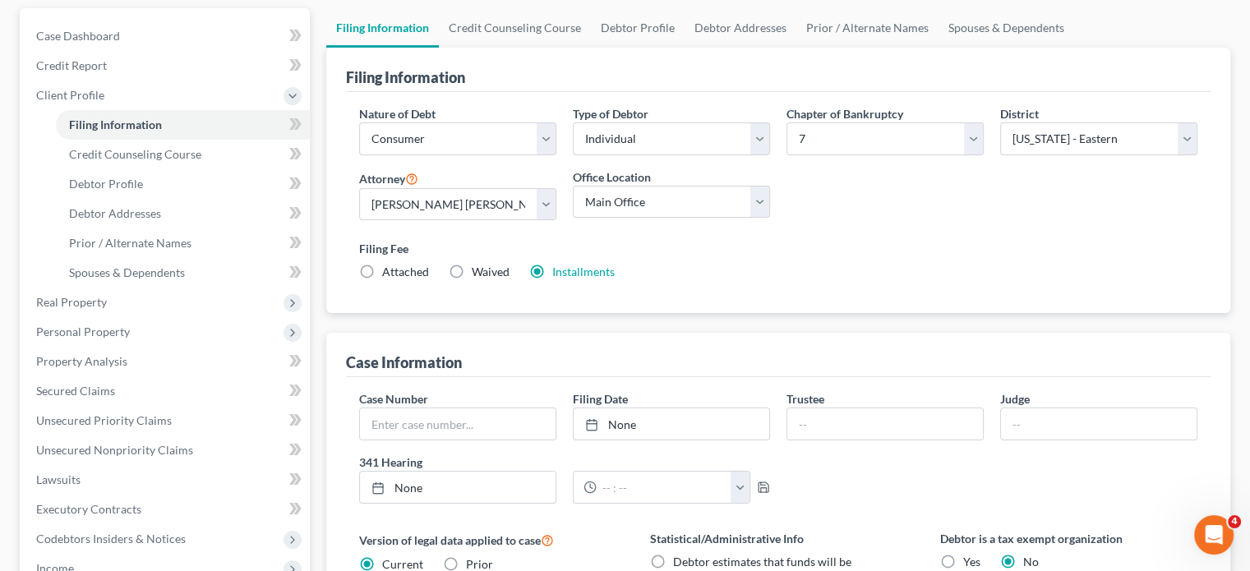
scroll to position [148, 0]
click at [174, 201] on link "Debtor Profile" at bounding box center [183, 186] width 254 height 30
select select "0"
select select "3"
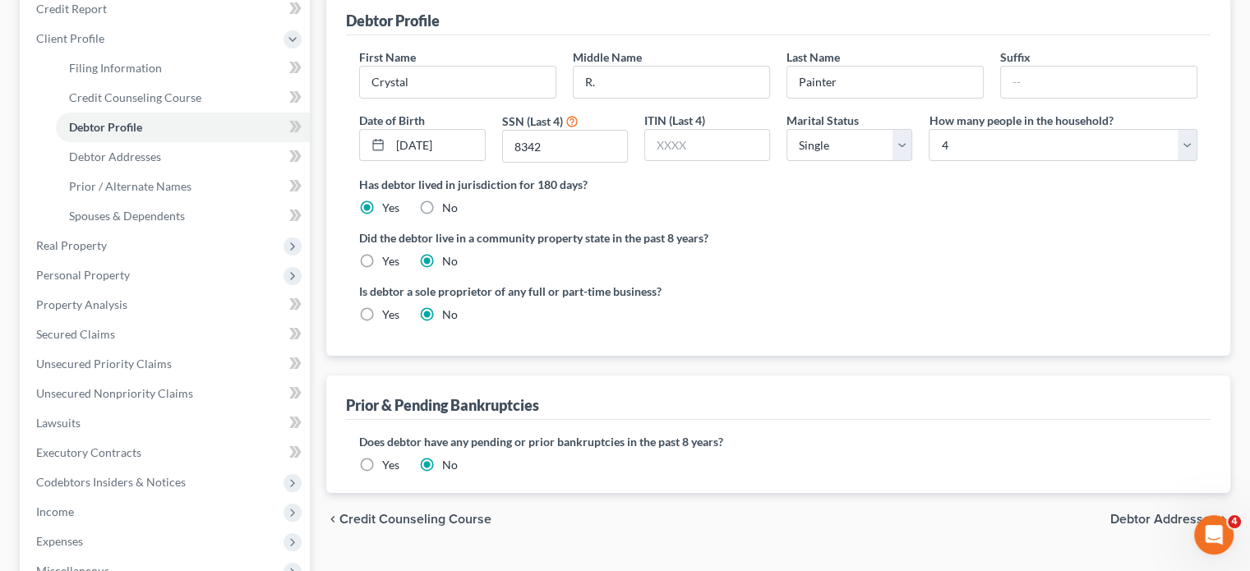
scroll to position [207, 0]
click at [201, 171] on link "Debtor Addresses" at bounding box center [183, 156] width 254 height 30
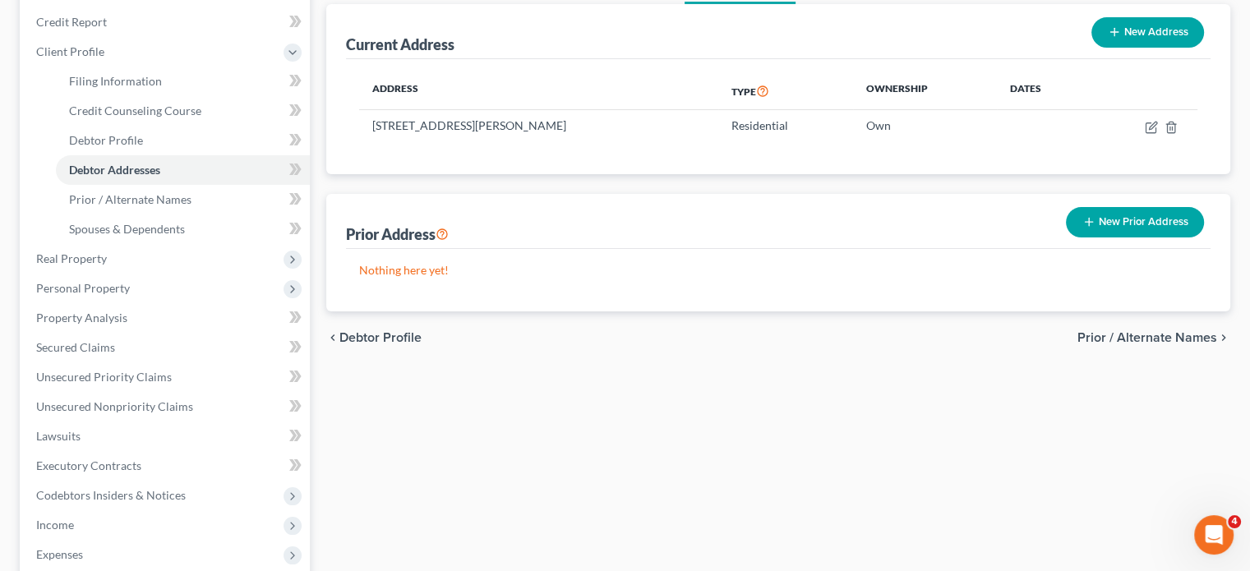
scroll to position [194, 0]
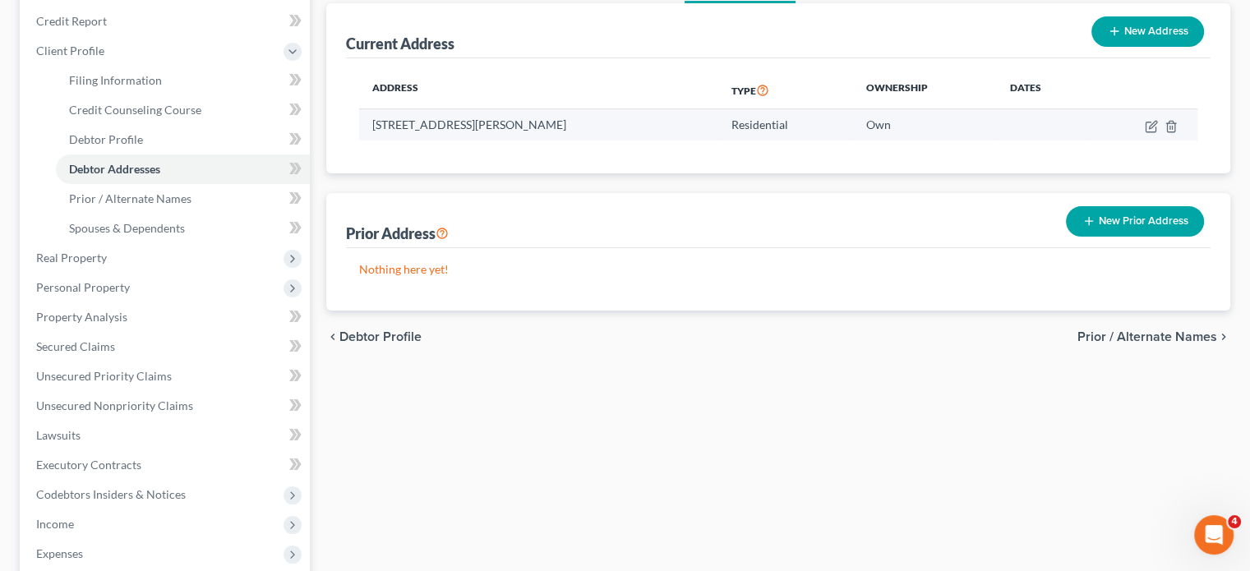
drag, startPoint x: 385, startPoint y: 244, endPoint x: 635, endPoint y: 249, distance: 249.9
click at [635, 141] on td "[STREET_ADDRESS][PERSON_NAME]" at bounding box center [538, 124] width 359 height 31
copy td "[STREET_ADDRESS][PERSON_NAME]"
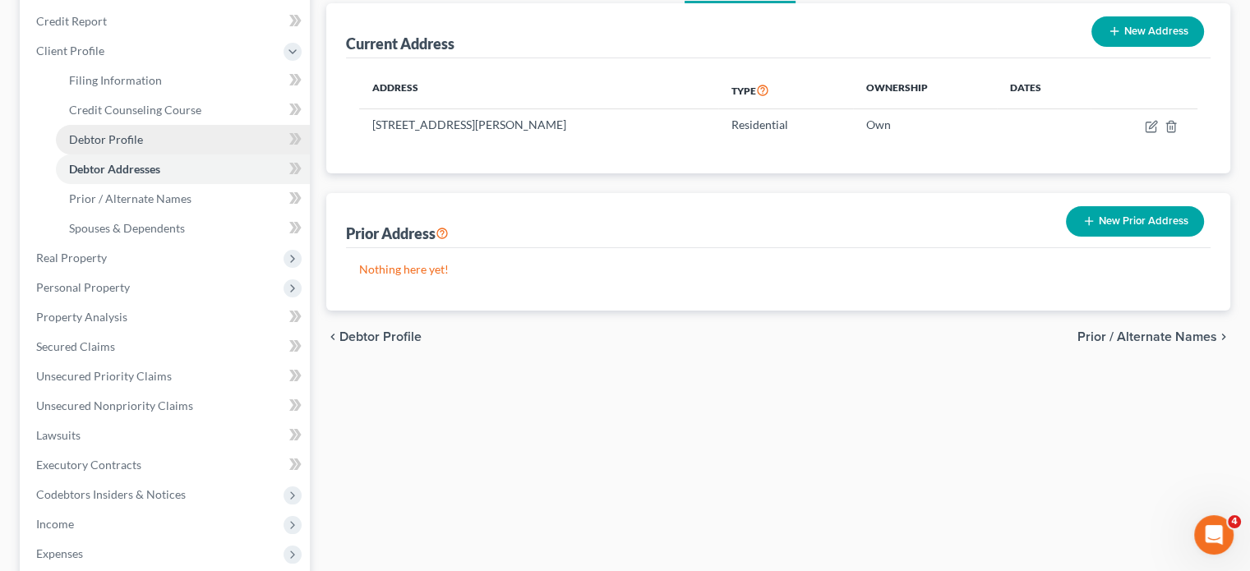
click at [176, 155] on link "Debtor Profile" at bounding box center [183, 140] width 254 height 30
select select "0"
select select "3"
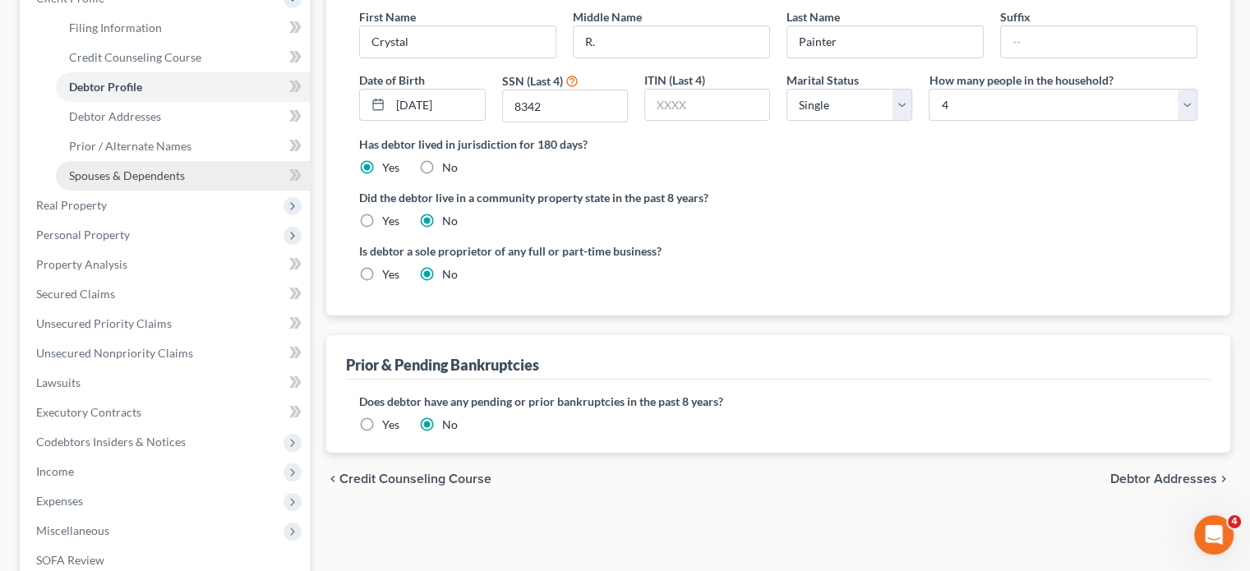
click at [174, 182] on span "Spouses & Dependents" at bounding box center [127, 175] width 116 height 14
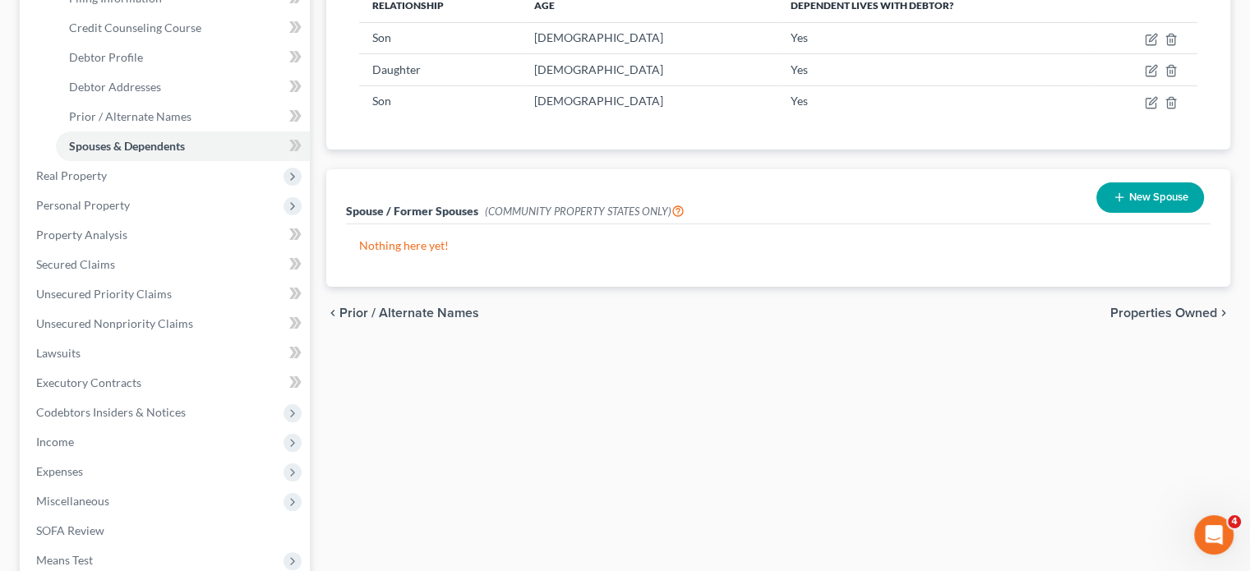
scroll to position [302, 0]
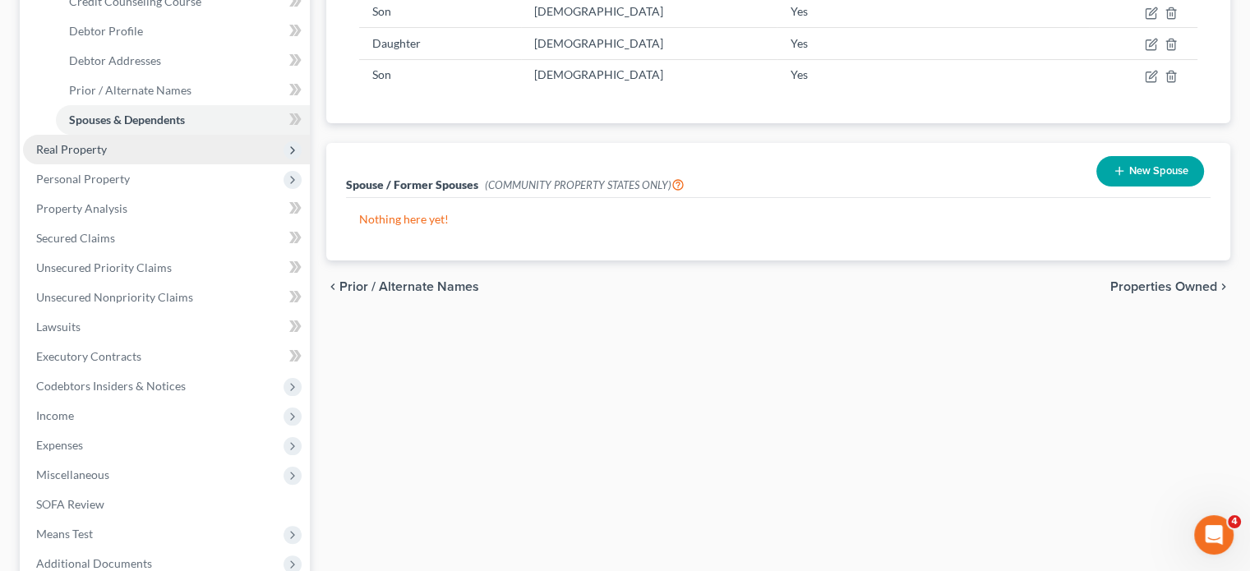
click at [156, 164] on span "Real Property" at bounding box center [166, 150] width 287 height 30
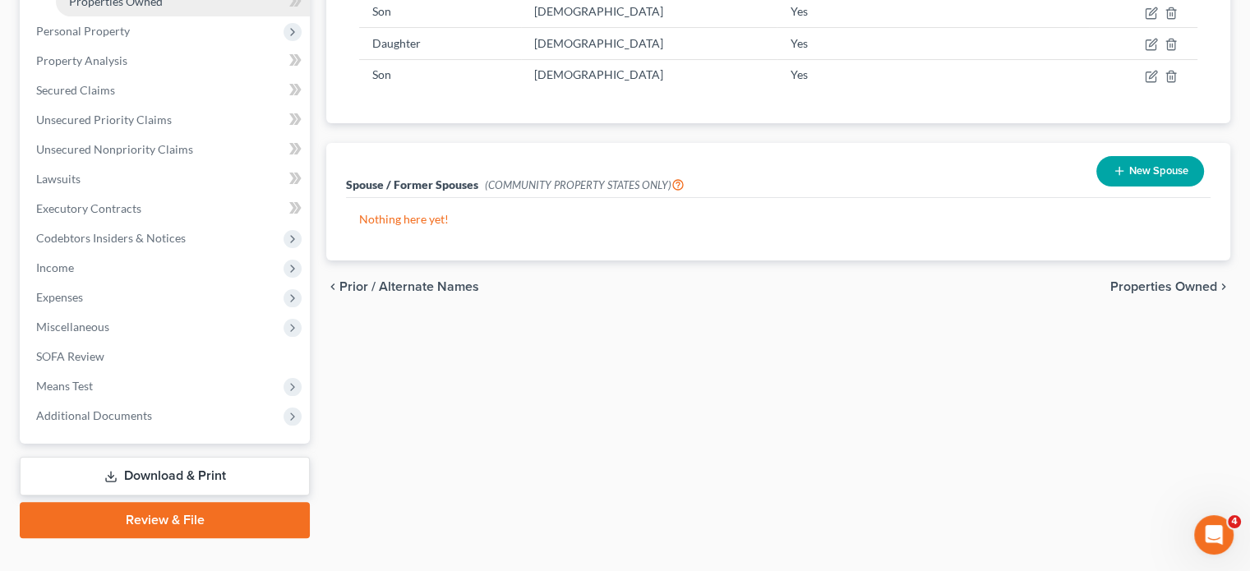
click at [145, 8] on span "Properties Owned" at bounding box center [116, 1] width 94 height 14
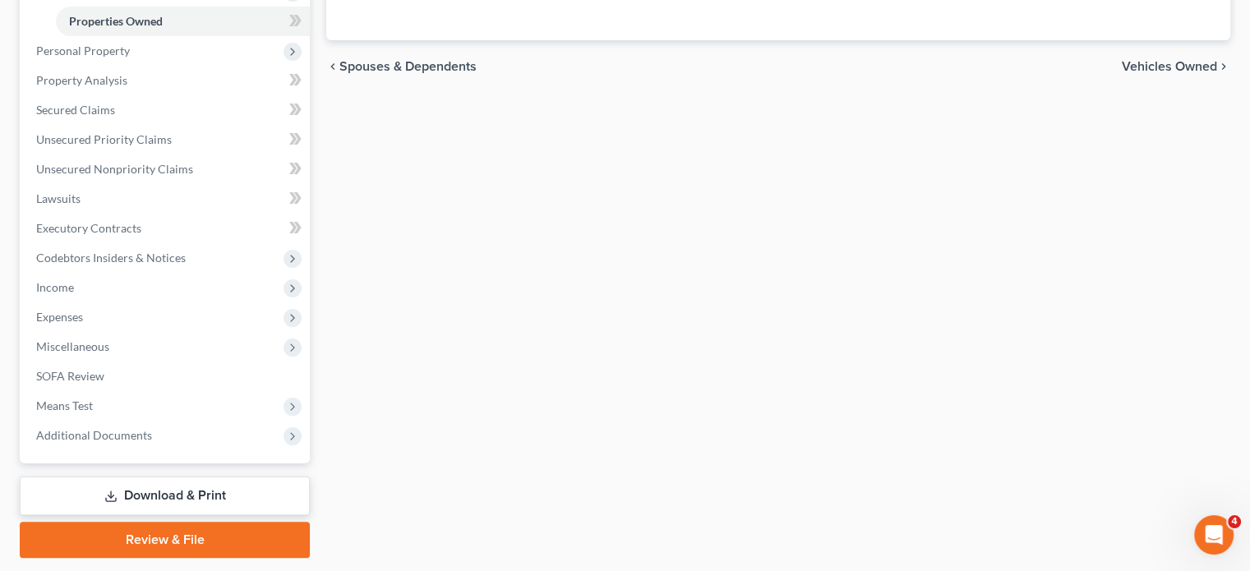
scroll to position [284, 0]
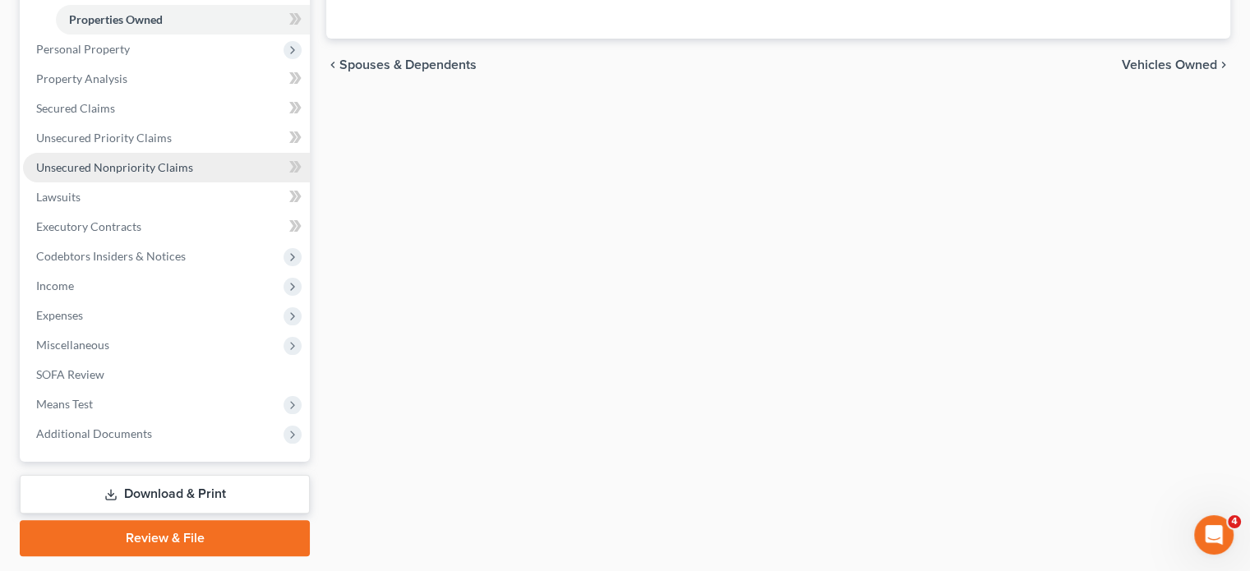
click at [193, 174] on span "Unsecured Nonpriority Claims" at bounding box center [114, 167] width 157 height 14
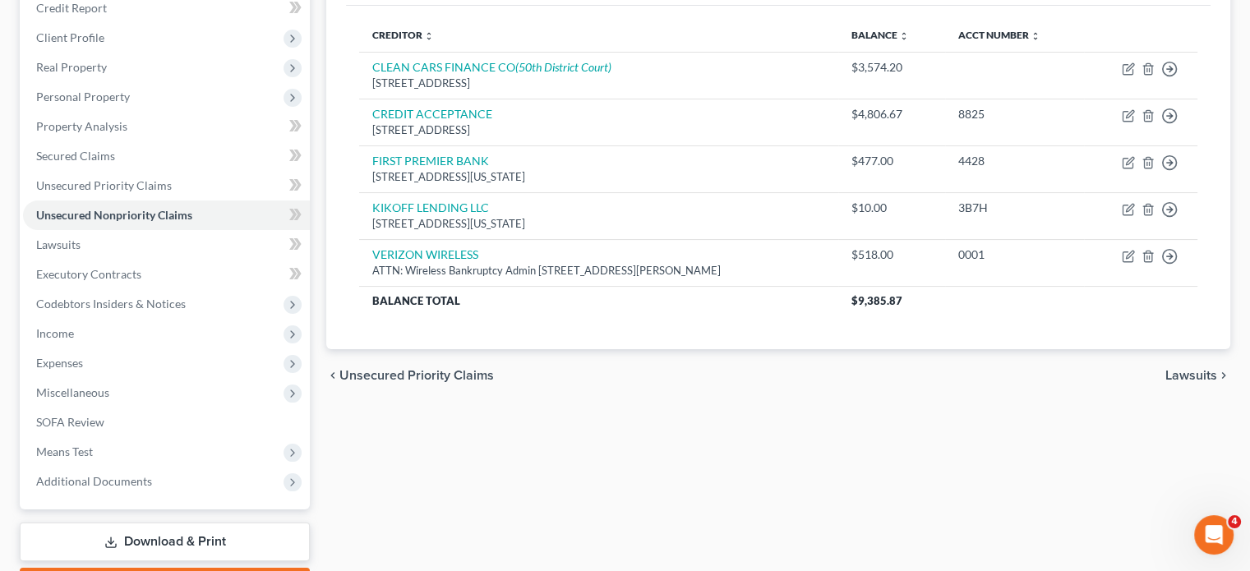
scroll to position [207, 0]
click at [221, 171] on link "Secured Claims" at bounding box center [166, 156] width 287 height 30
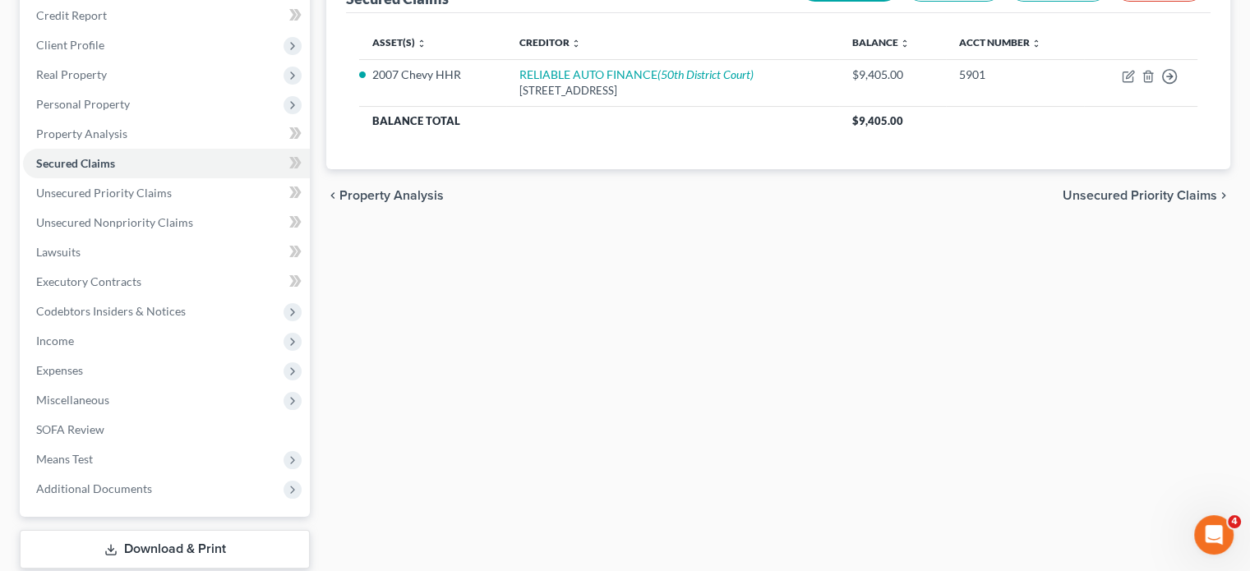
scroll to position [201, 0]
click at [173, 229] on span "Unsecured Nonpriority Claims" at bounding box center [114, 222] width 157 height 14
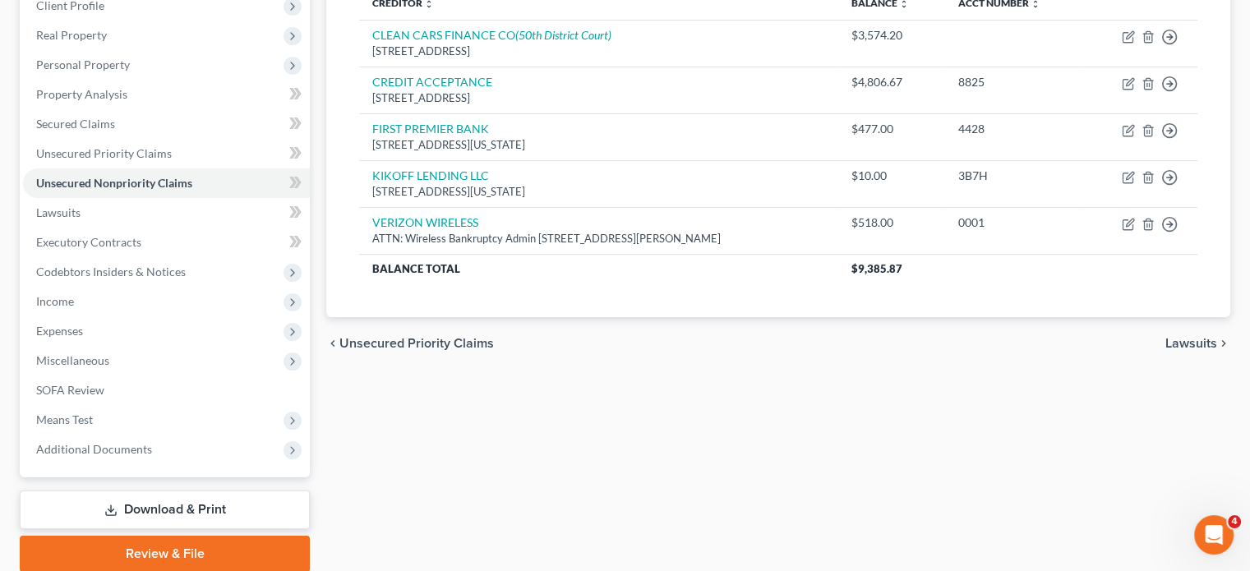
scroll to position [240, 0]
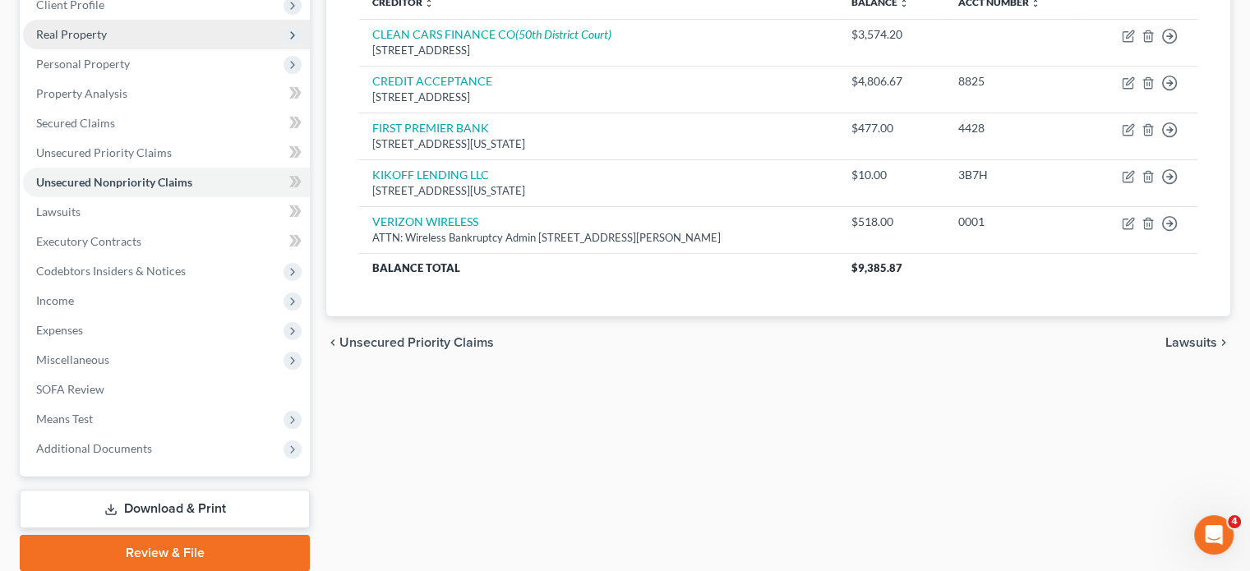
click at [164, 49] on span "Real Property" at bounding box center [166, 35] width 287 height 30
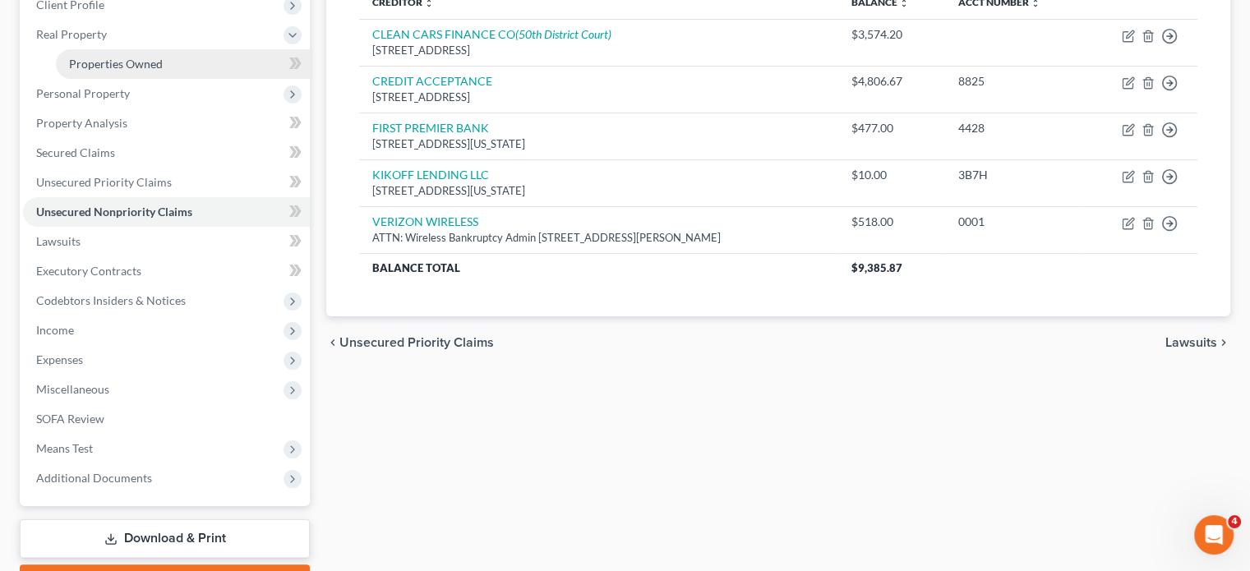
click at [163, 71] on span "Properties Owned" at bounding box center [116, 64] width 94 height 14
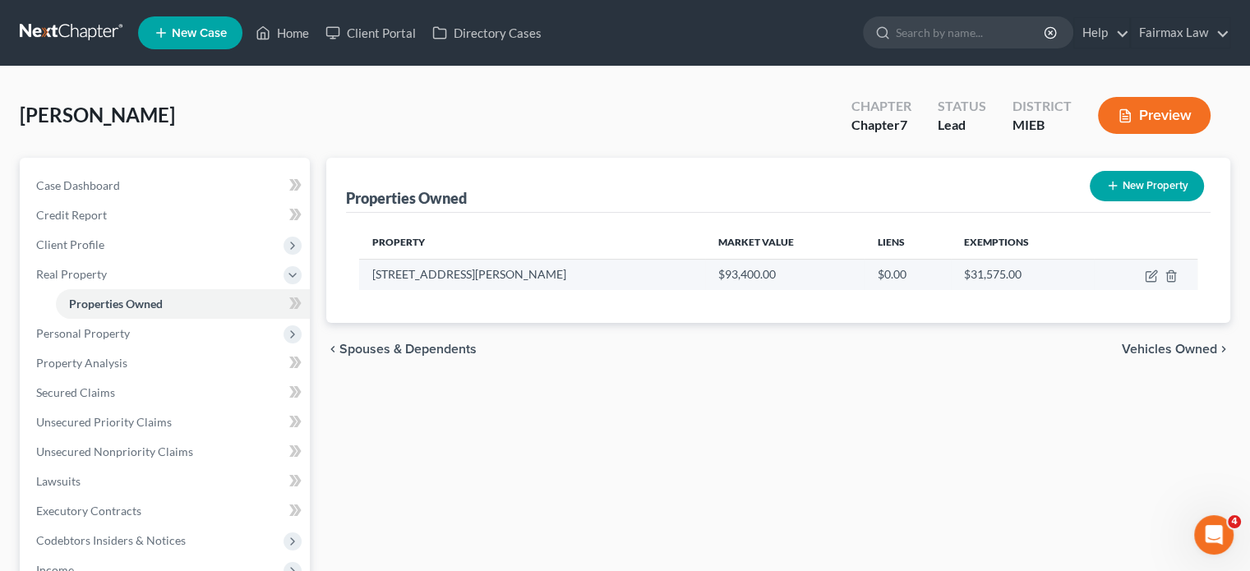
click at [1138, 290] on td at bounding box center [1146, 274] width 104 height 31
click at [1145, 283] on icon "button" at bounding box center [1151, 276] width 13 height 13
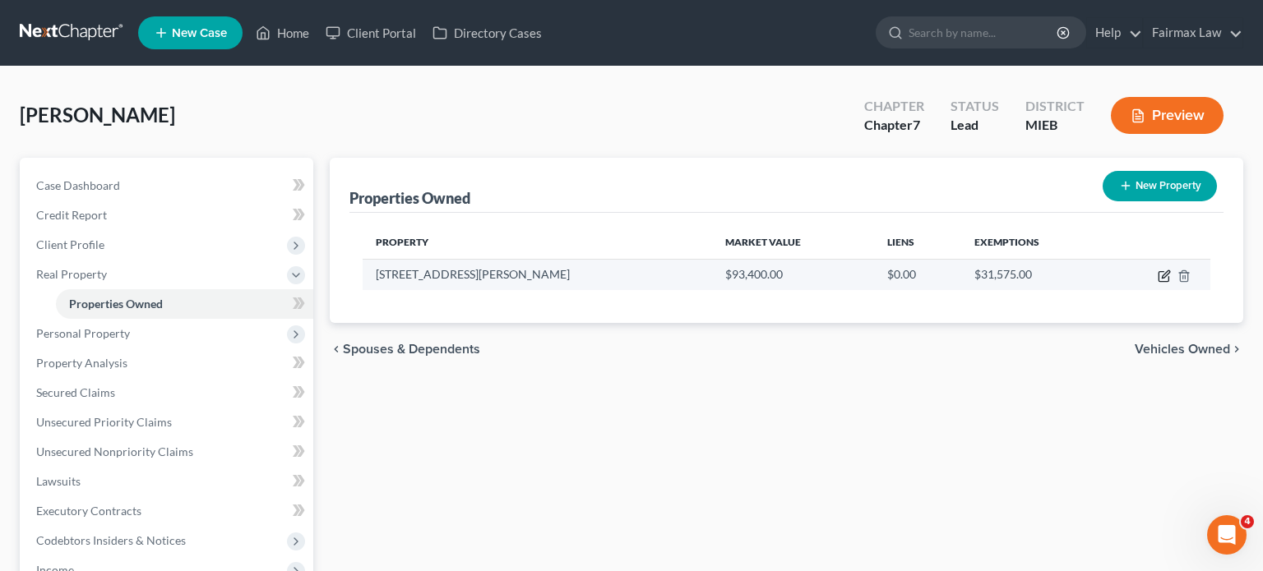
select select "23"
select select "0"
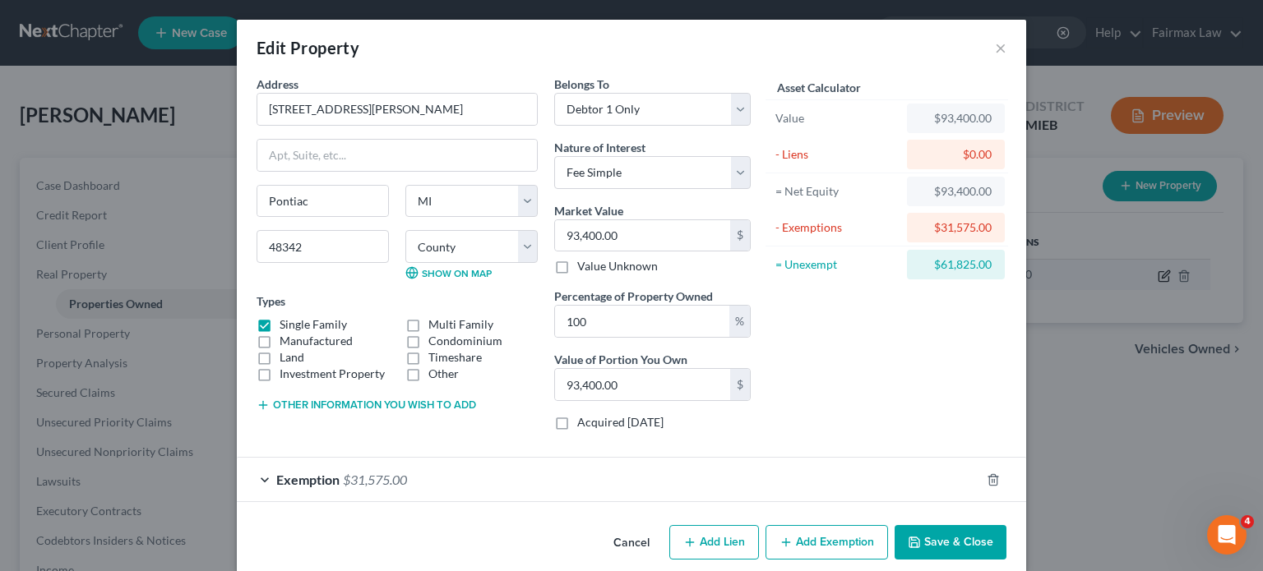
scroll to position [163, 0]
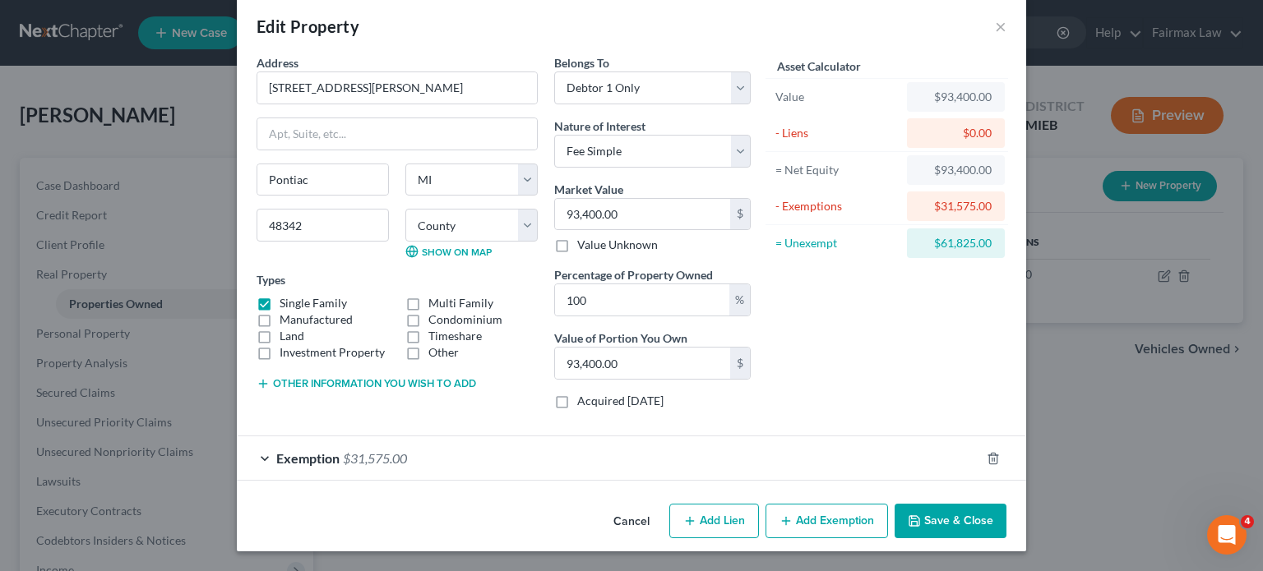
click at [1026, 445] on div at bounding box center [1003, 458] width 46 height 26
click at [999, 452] on icon "button" at bounding box center [992, 458] width 13 height 13
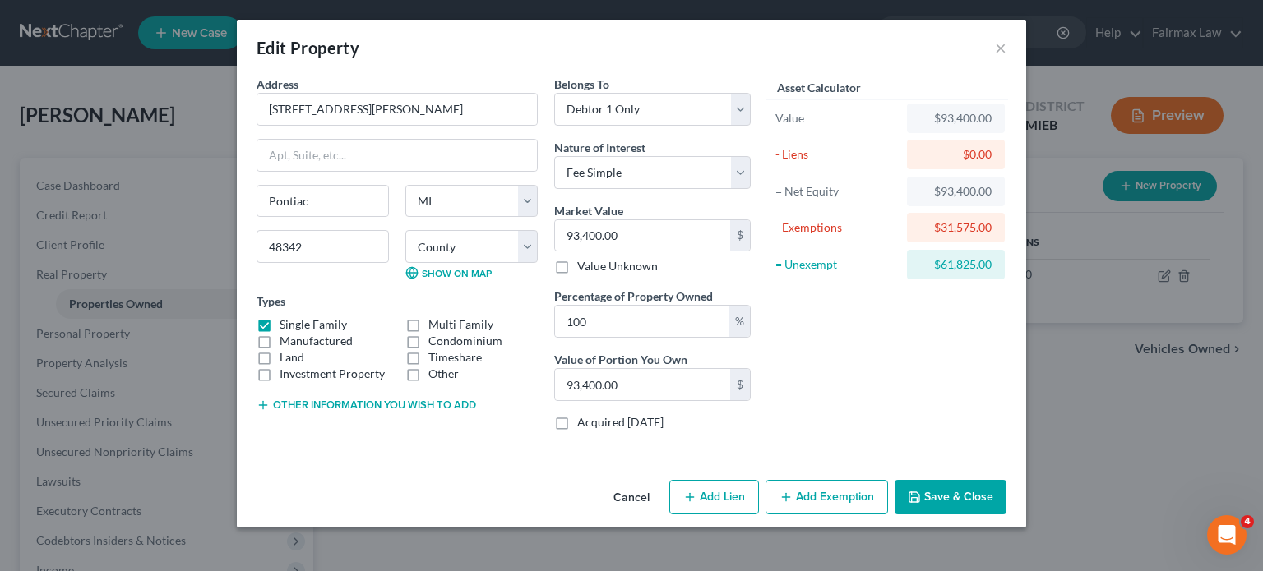
scroll to position [107, 0]
click at [930, 315] on div "Asset Calculator Value $93,400.00 - Liens $0.00 = Net Equity $93,400.00 - Exemp…" at bounding box center [887, 260] width 256 height 368
click at [621, 230] on input "93,400.00" at bounding box center [642, 235] width 175 height 31
type input "1"
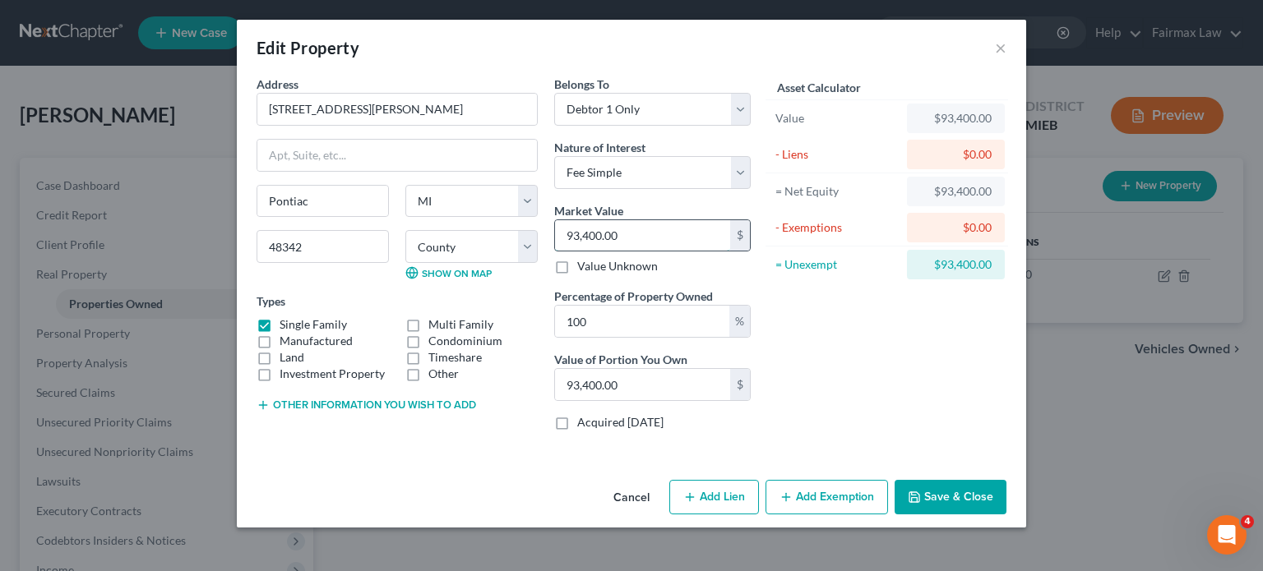
type input "1.00"
type input "10"
type input "10.00"
type input "105"
type input "105.00"
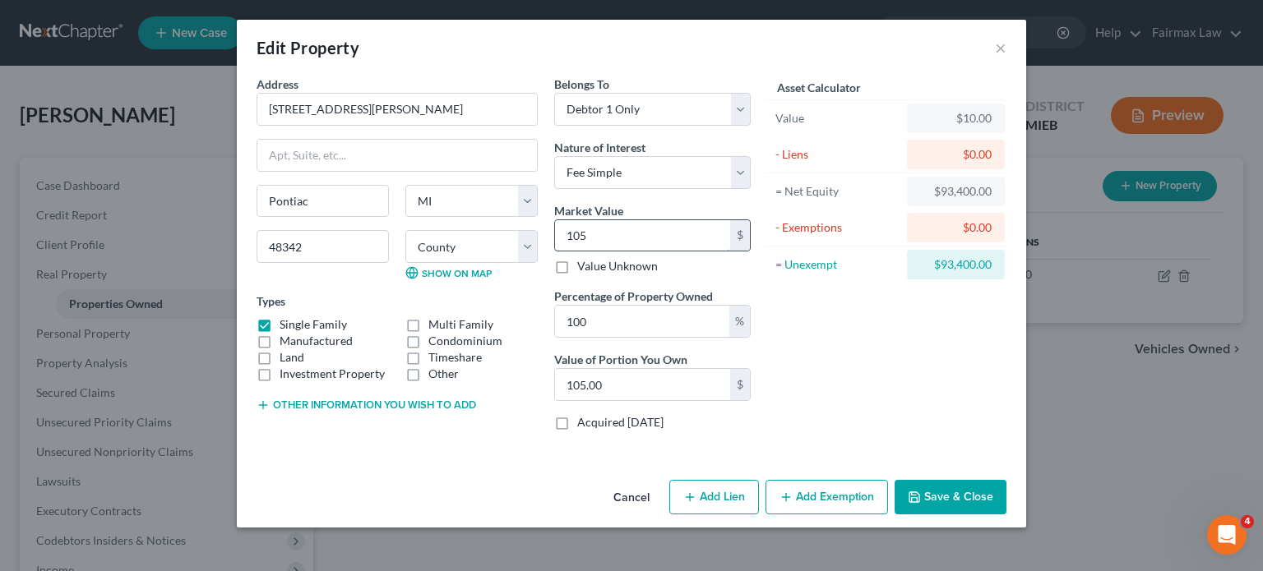
type input "1050"
type input "1,050.00"
type input "1,0500"
type input "10,500.00"
type input "10,5000"
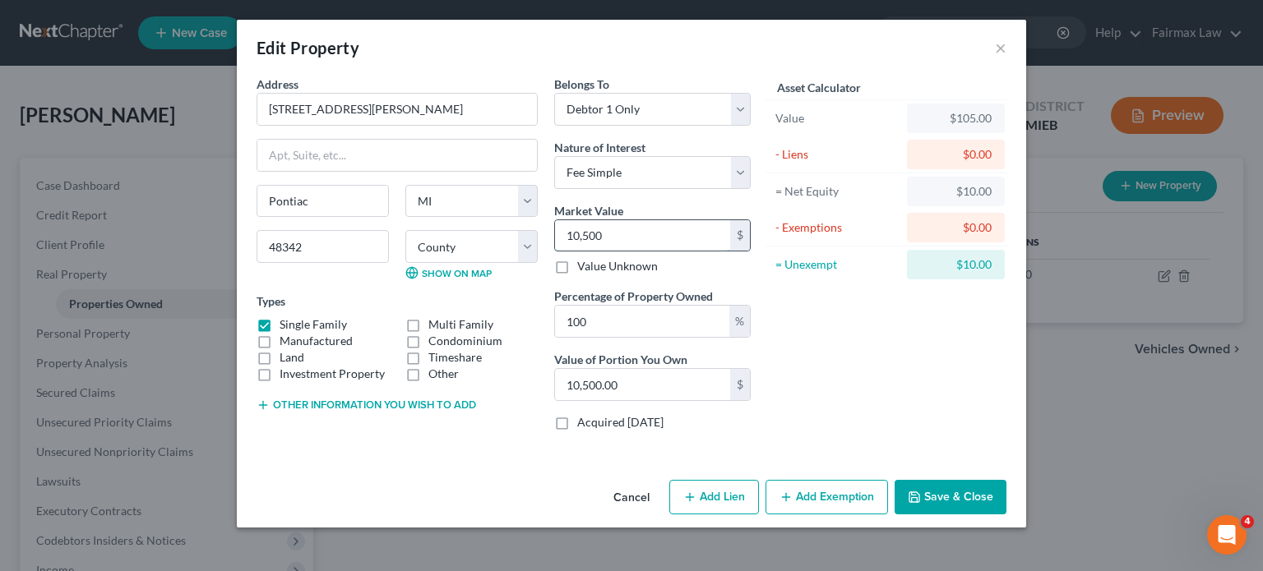
type input "105,000.00"
type input "105,000"
click at [583, 93] on select "Select Debtor 1 Only Debtor 2 Only Debtor 1 And Debtor 2 Only At Least One Of T…" at bounding box center [652, 109] width 196 height 33
select select "3"
click at [554, 93] on select "Select Debtor 1 Only Debtor 2 Only Debtor 1 And Debtor 2 Only At Least One Of T…" at bounding box center [652, 109] width 196 height 33
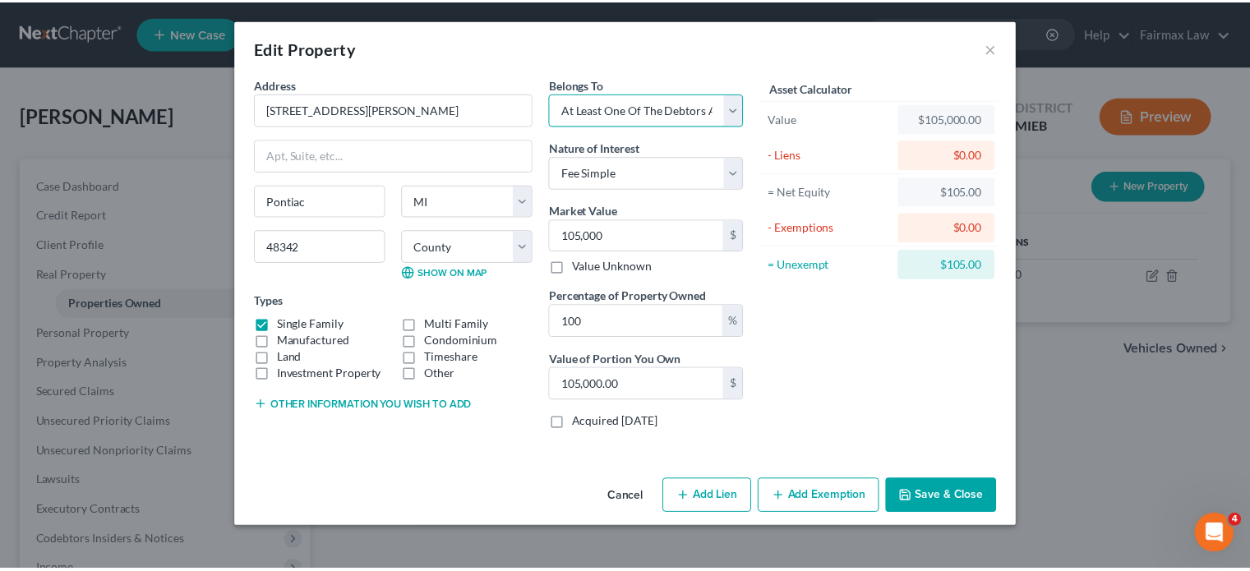
scroll to position [107, 0]
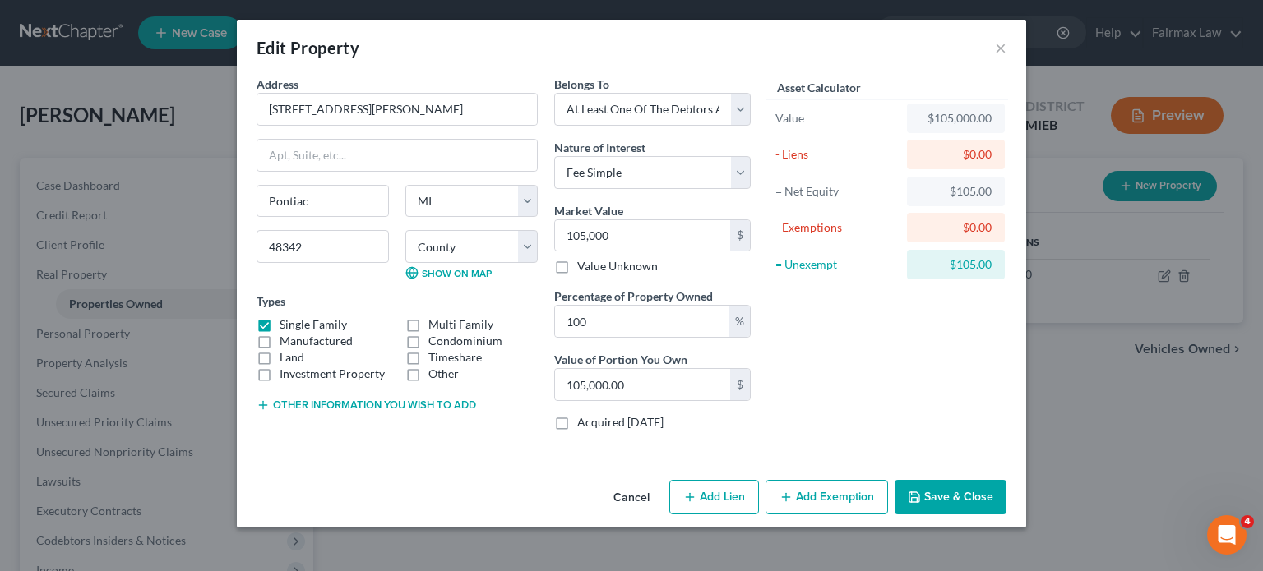
click at [1006, 505] on button "Save & Close" at bounding box center [950, 497] width 112 height 35
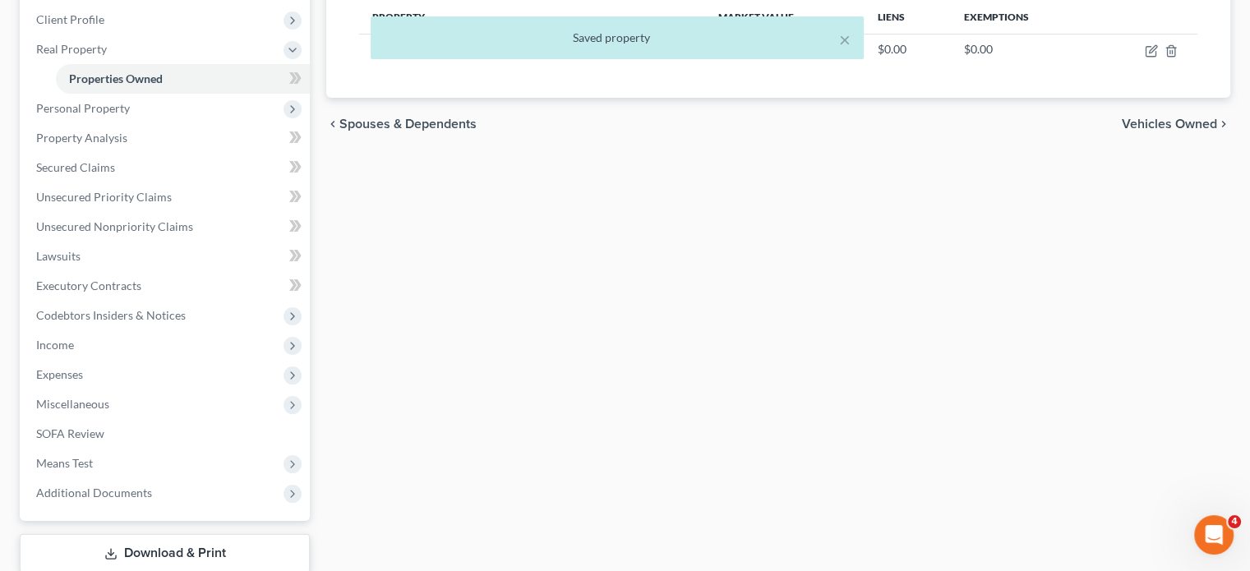
scroll to position [226, 0]
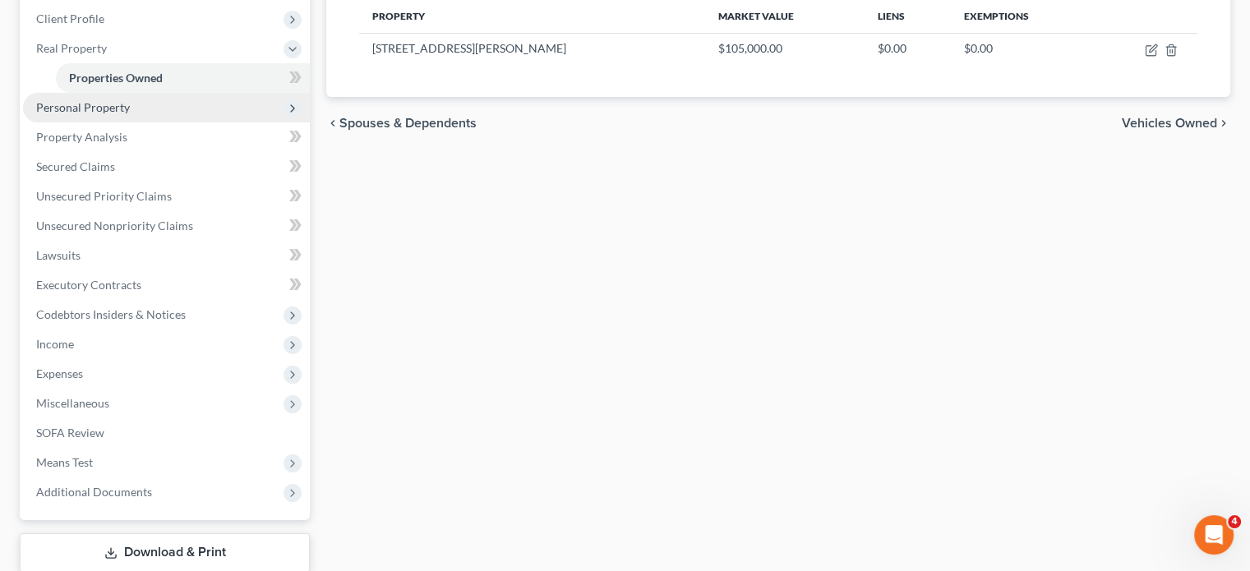
click at [205, 122] on span "Personal Property" at bounding box center [166, 108] width 287 height 30
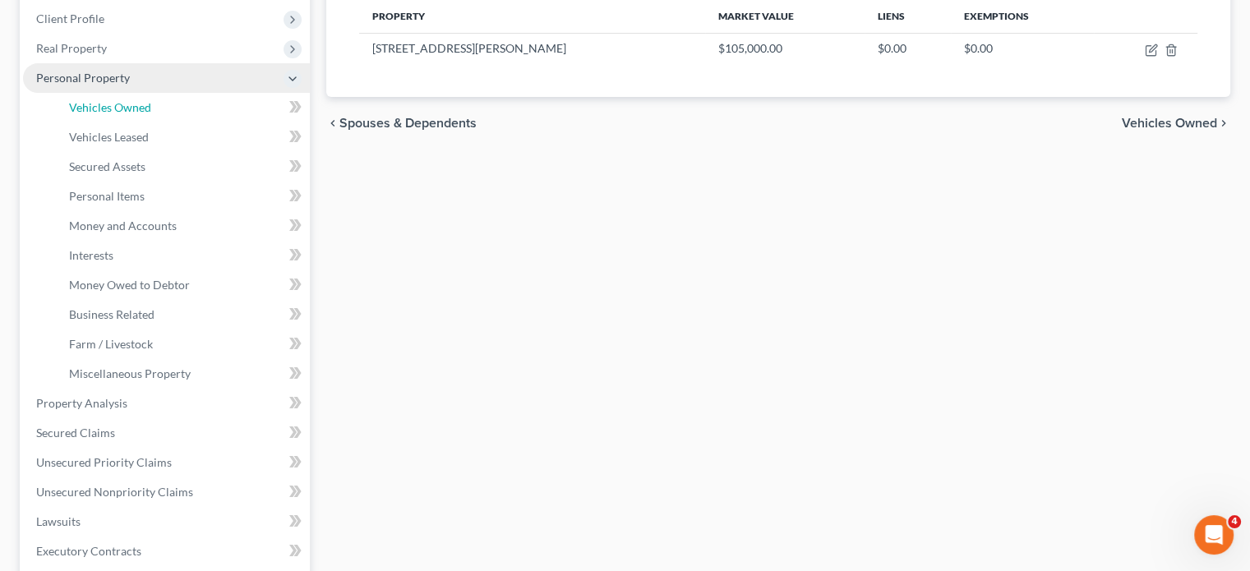
click at [205, 122] on link "Vehicles Owned" at bounding box center [183, 108] width 254 height 30
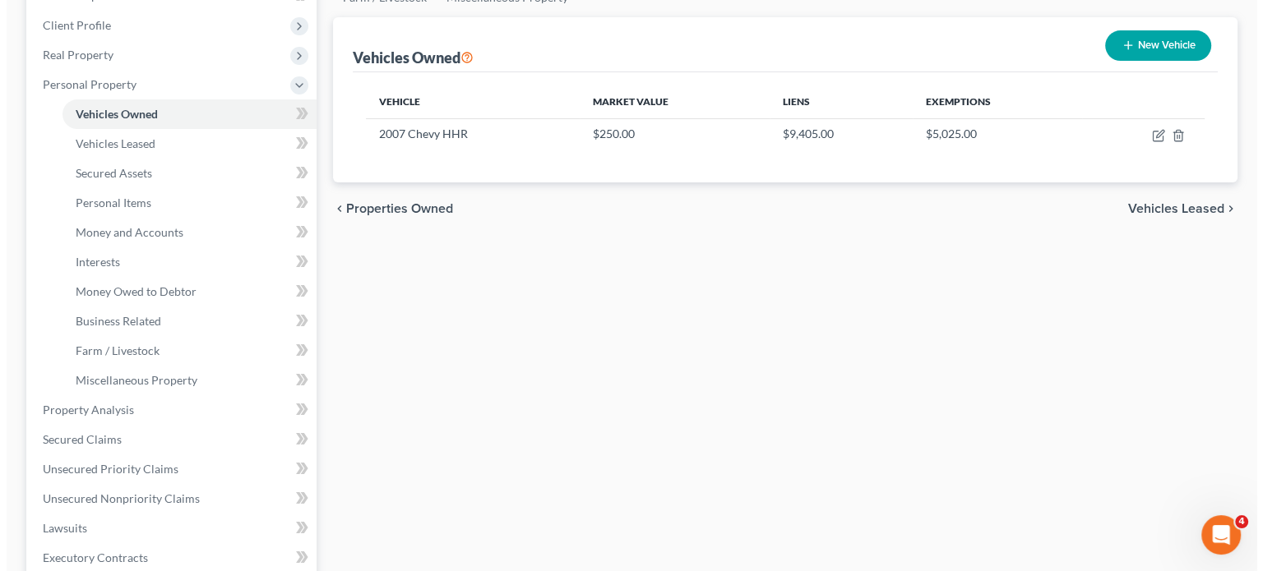
scroll to position [220, 0]
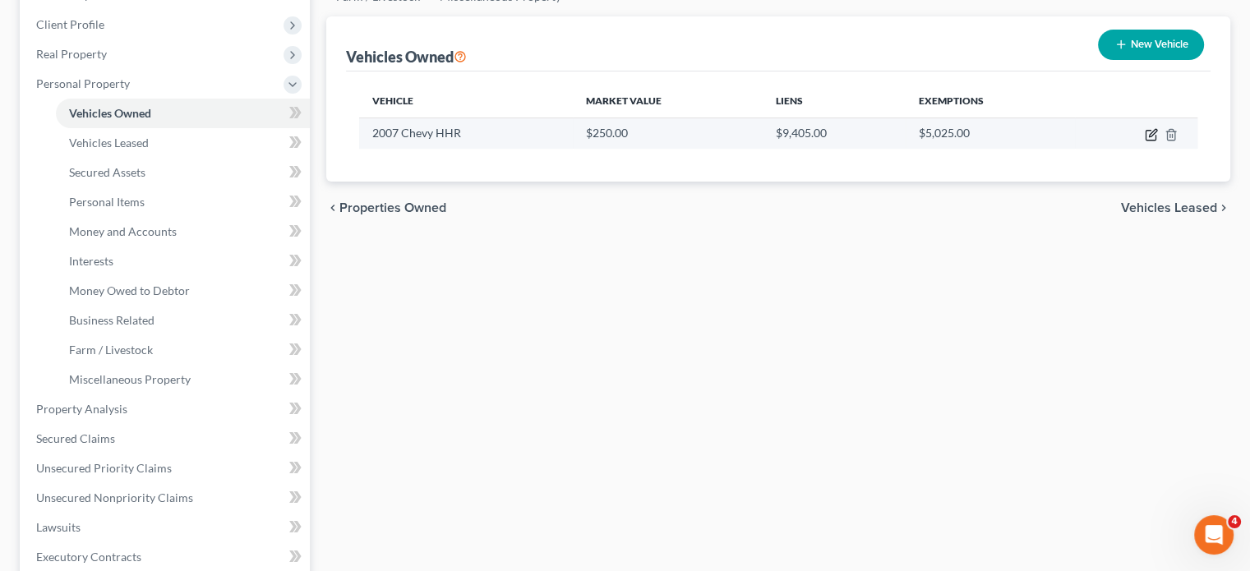
click at [1149, 136] on icon "button" at bounding box center [1152, 132] width 7 height 7
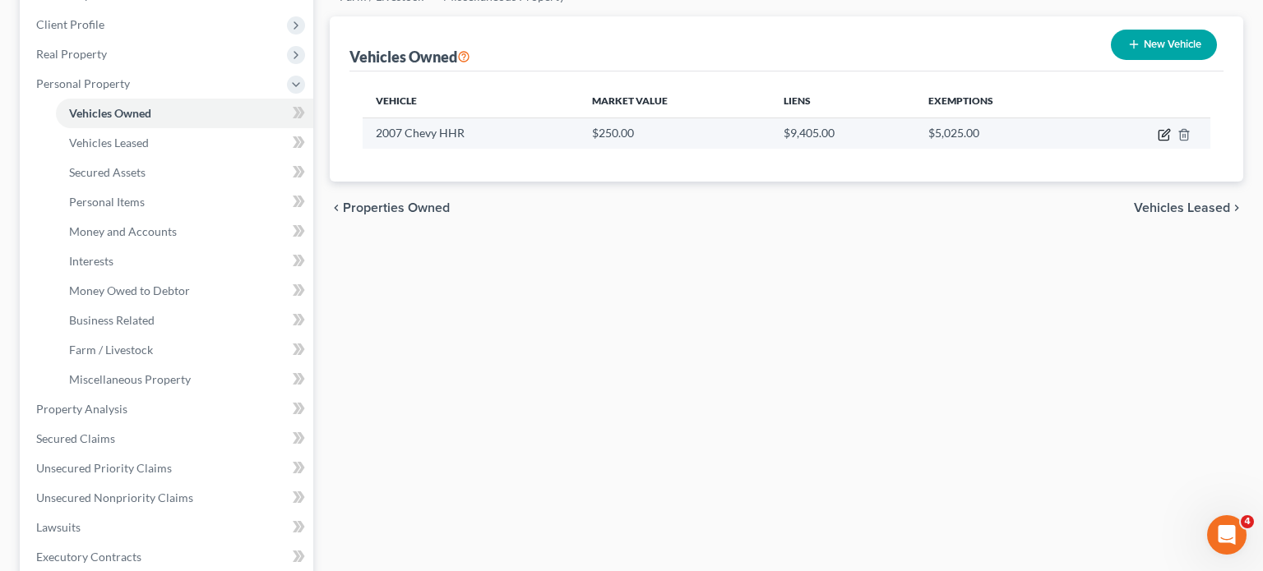
select select "0"
select select "19"
select select "3"
select select "0"
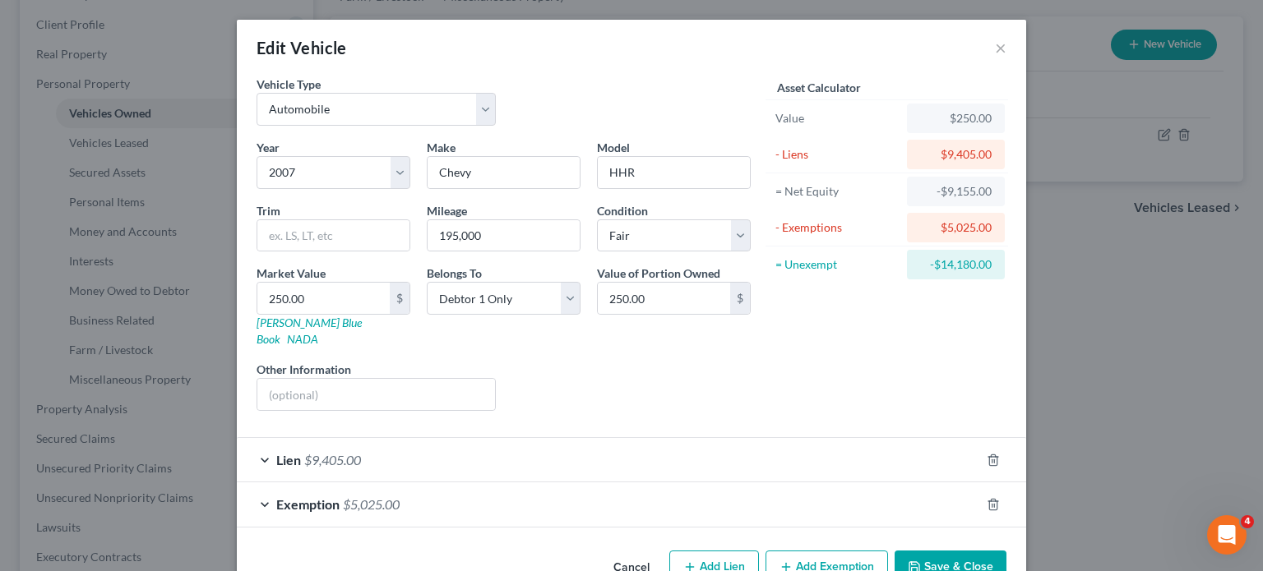
scroll to position [173, 0]
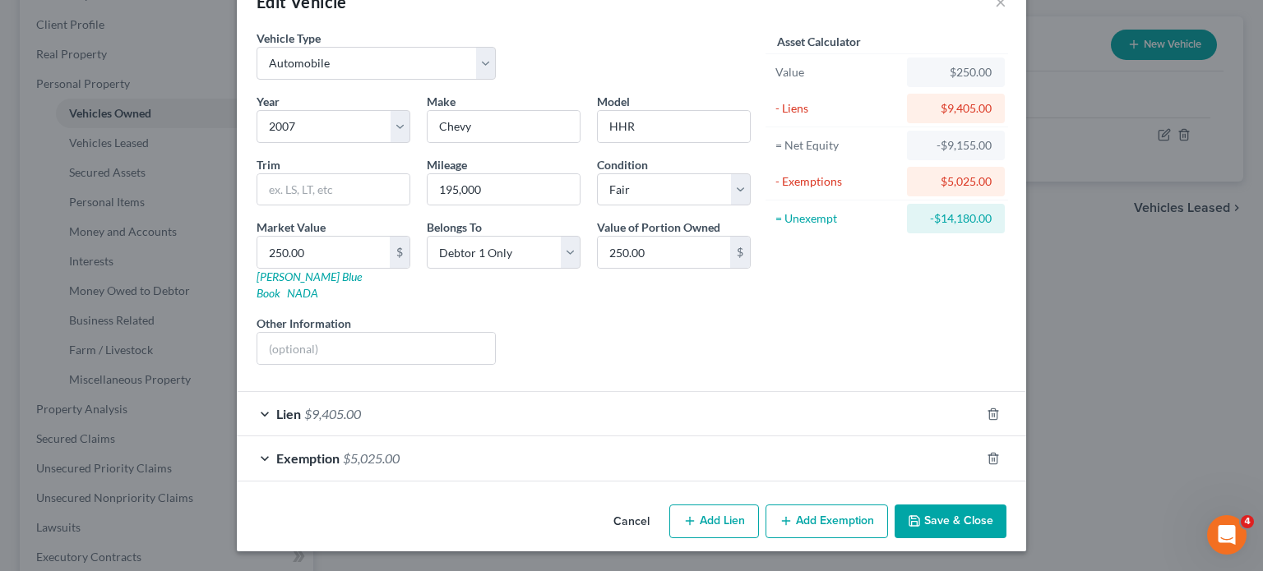
click at [861, 436] on div "Exemption $5,025.00" at bounding box center [608, 458] width 743 height 44
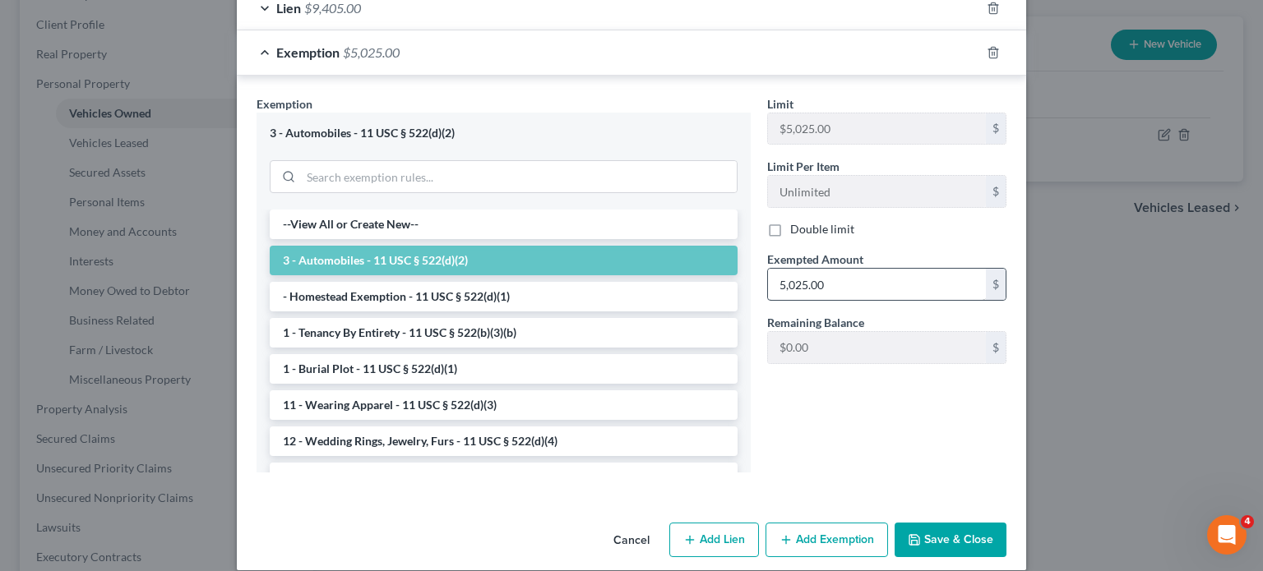
scroll to position [453, 0]
click at [865, 299] on input "5,025.00" at bounding box center [877, 283] width 218 height 31
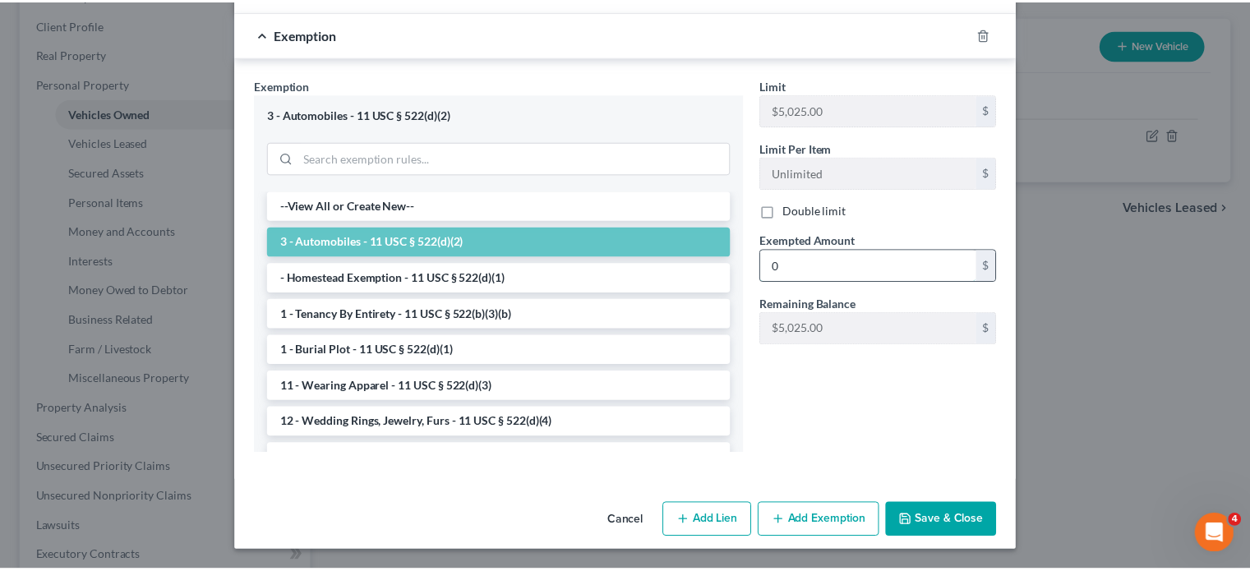
scroll to position [676, 0]
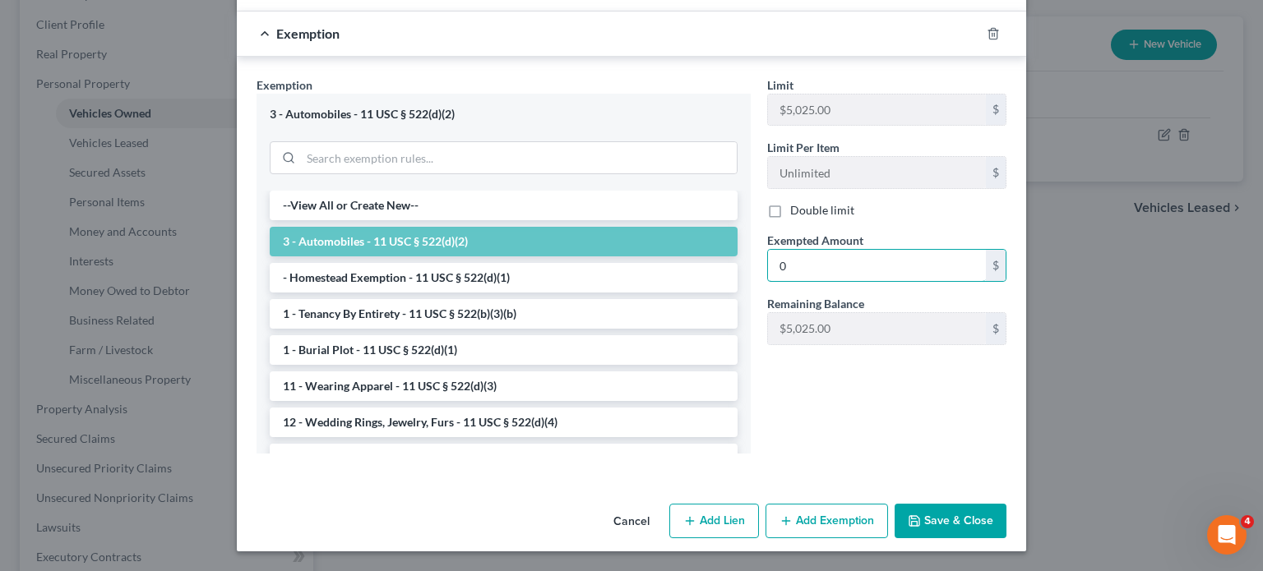
type input "0"
click at [999, 525] on button "Save & Close" at bounding box center [950, 521] width 112 height 35
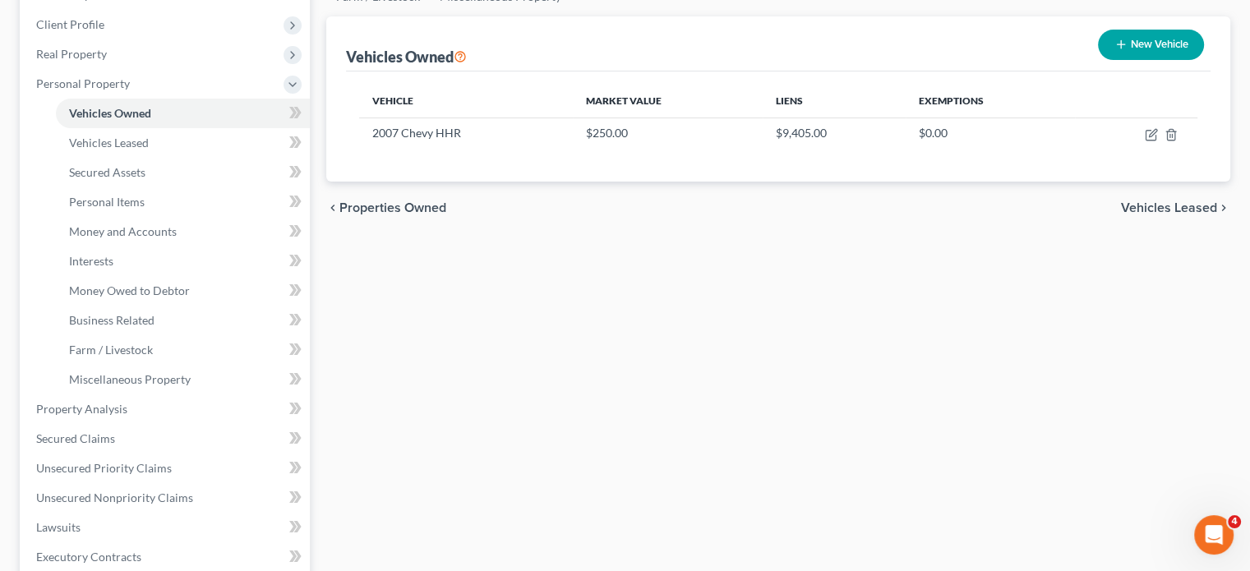
drag, startPoint x: 570, startPoint y: 270, endPoint x: 441, endPoint y: 377, distance: 168.7
click at [441, 377] on div "Vehicles Owned Vehicles Leased Secured Assets Personal Items Money and Accounts…" at bounding box center [778, 412] width 921 height 949
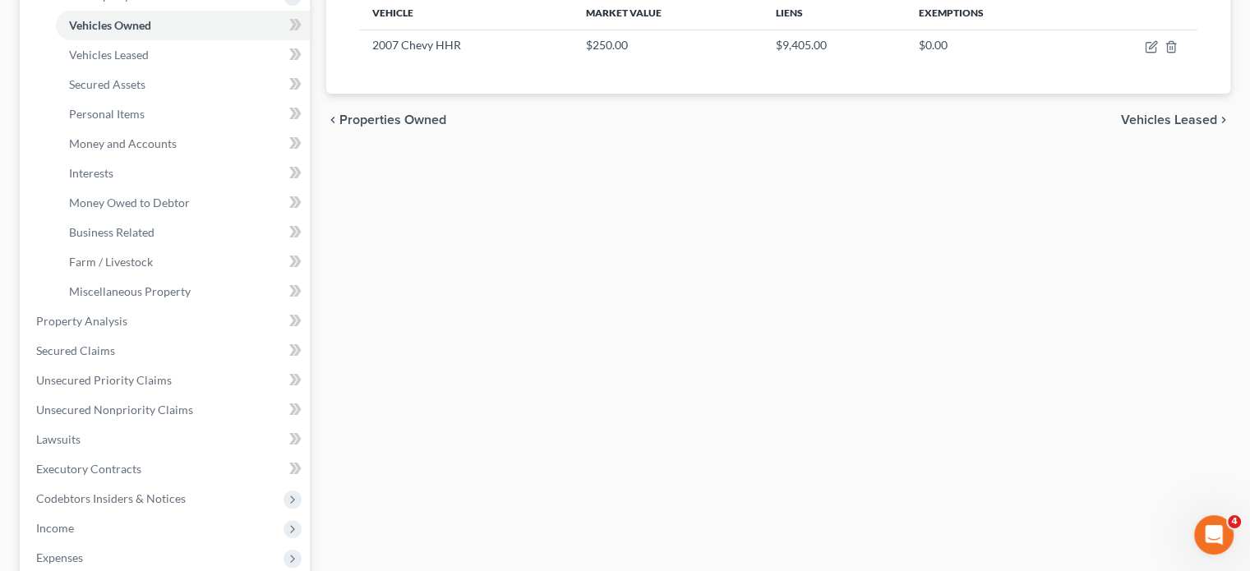
scroll to position [314, 0]
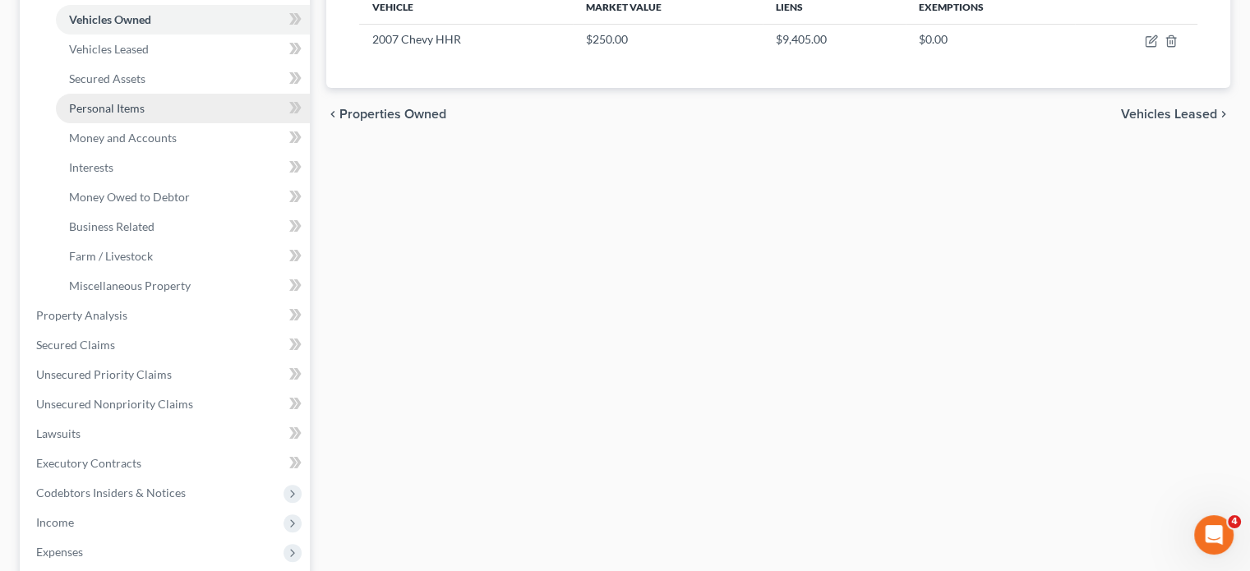
click at [145, 115] on span "Personal Items" at bounding box center [107, 108] width 76 height 14
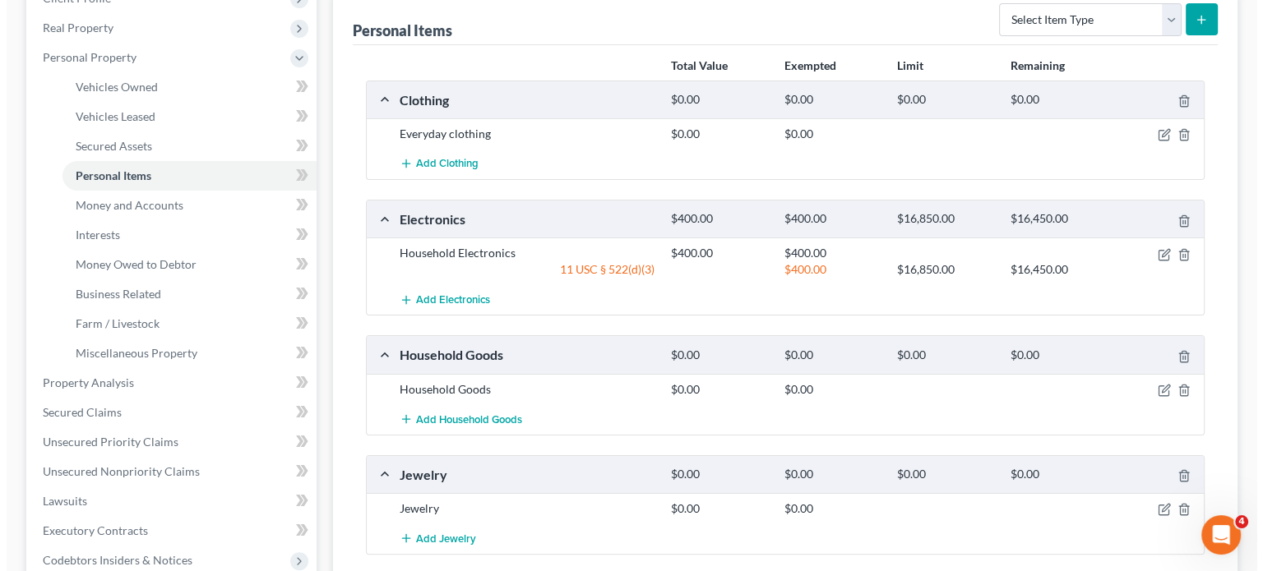
scroll to position [248, 0]
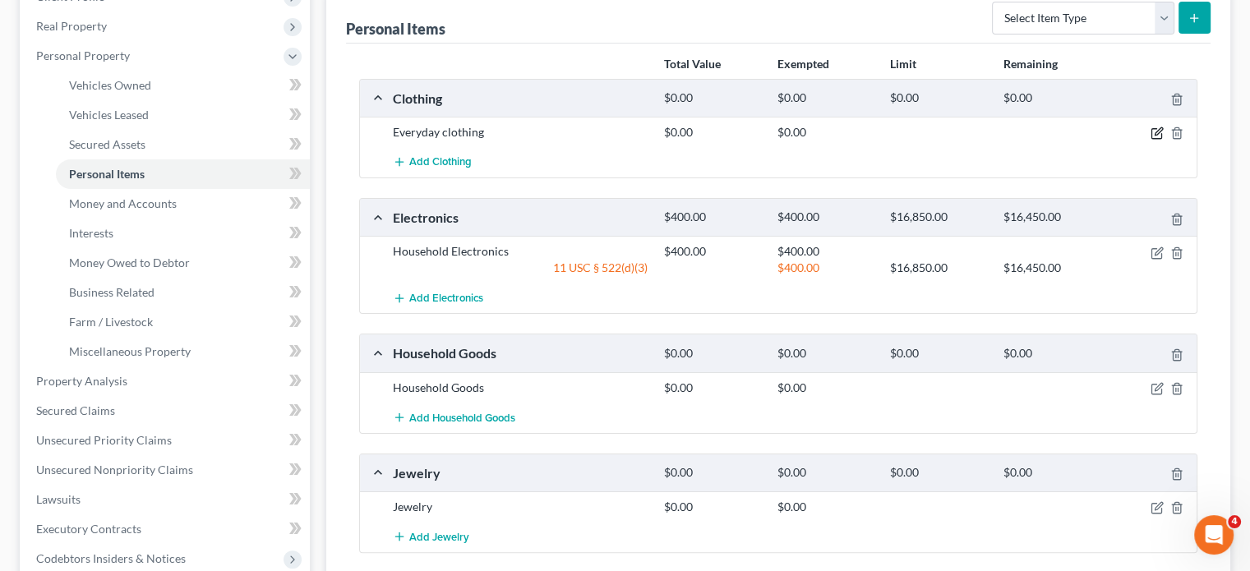
click at [1151, 140] on icon "button" at bounding box center [1157, 133] width 13 height 13
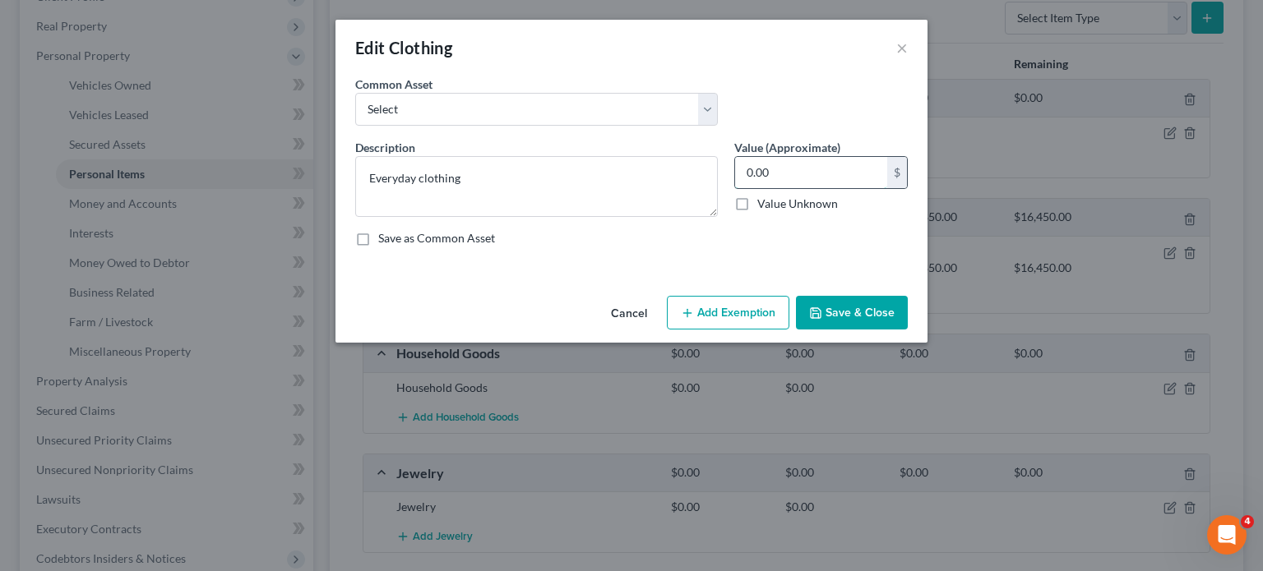
click at [809, 188] on input "0.00" at bounding box center [811, 172] width 152 height 31
type input "300"
click at [731, 330] on button "Add Exemption" at bounding box center [728, 313] width 122 height 35
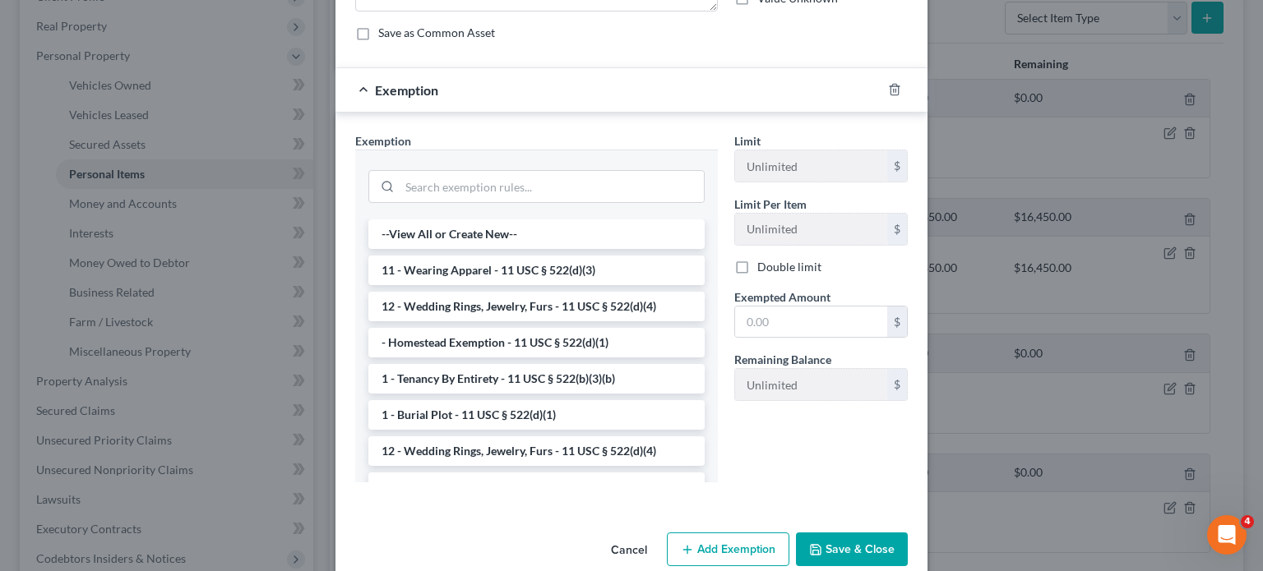
scroll to position [206, 0]
click at [513, 284] on li "11 - Wearing Apparel - 11 USC § 522(d)(3)" at bounding box center [536, 270] width 336 height 30
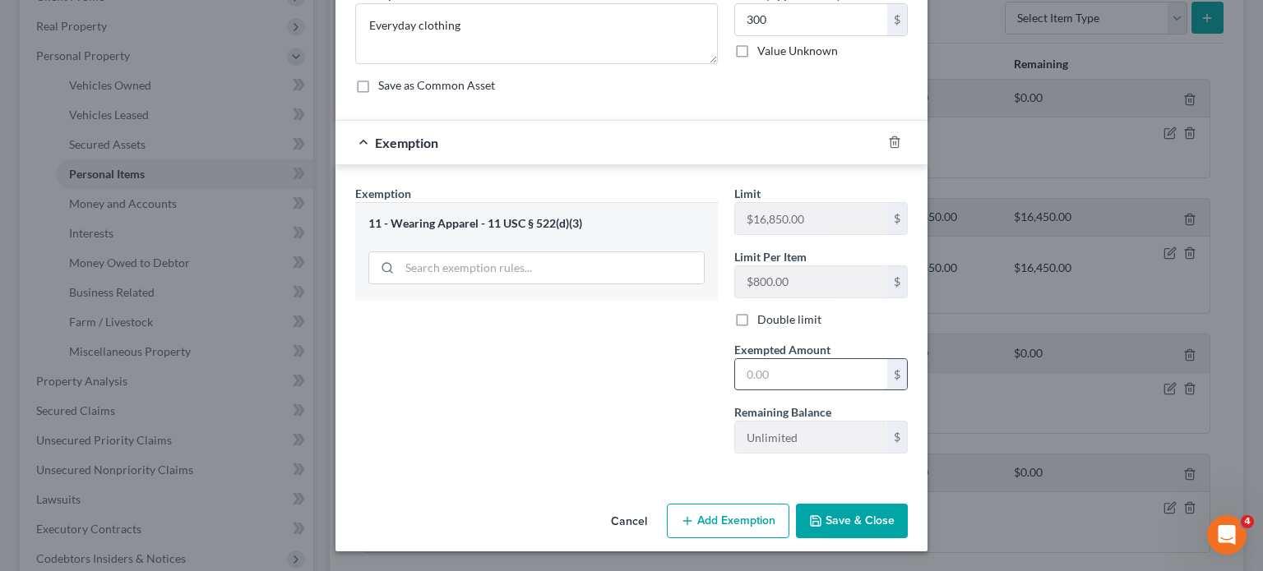
click at [809, 390] on input "text" at bounding box center [811, 374] width 152 height 31
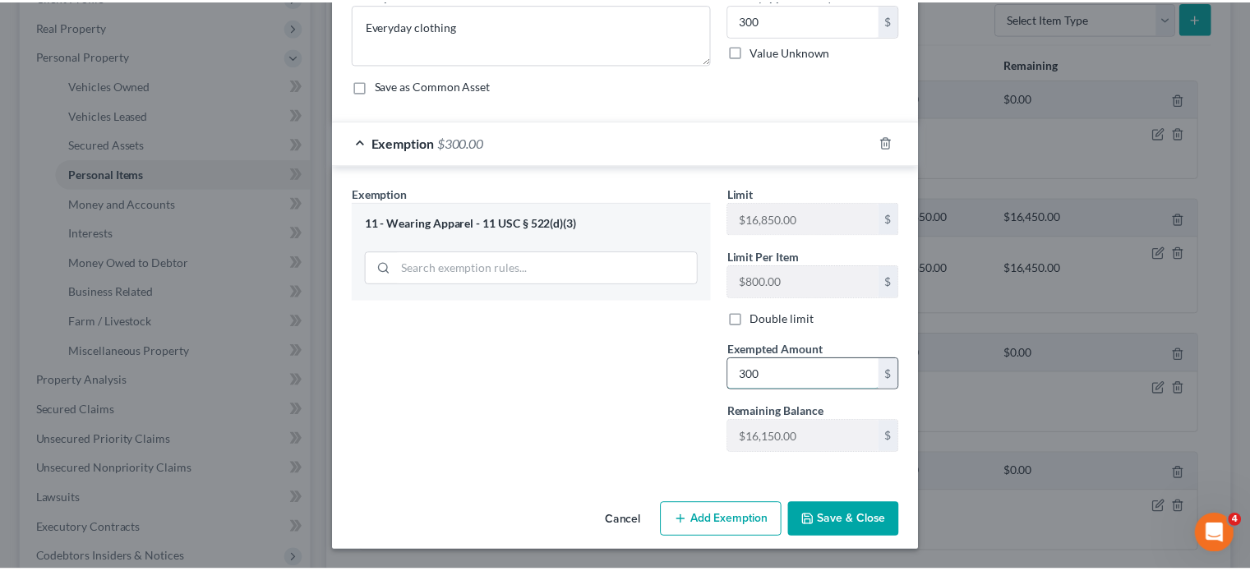
scroll to position [326, 0]
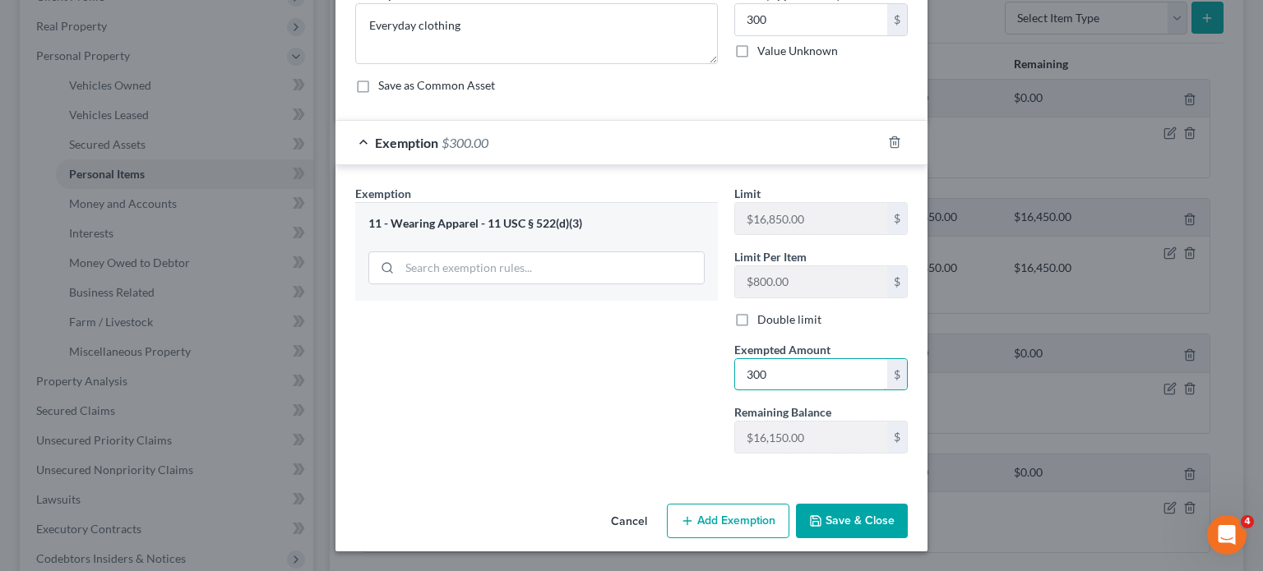
type input "300"
click at [887, 508] on button "Save & Close" at bounding box center [852, 521] width 112 height 35
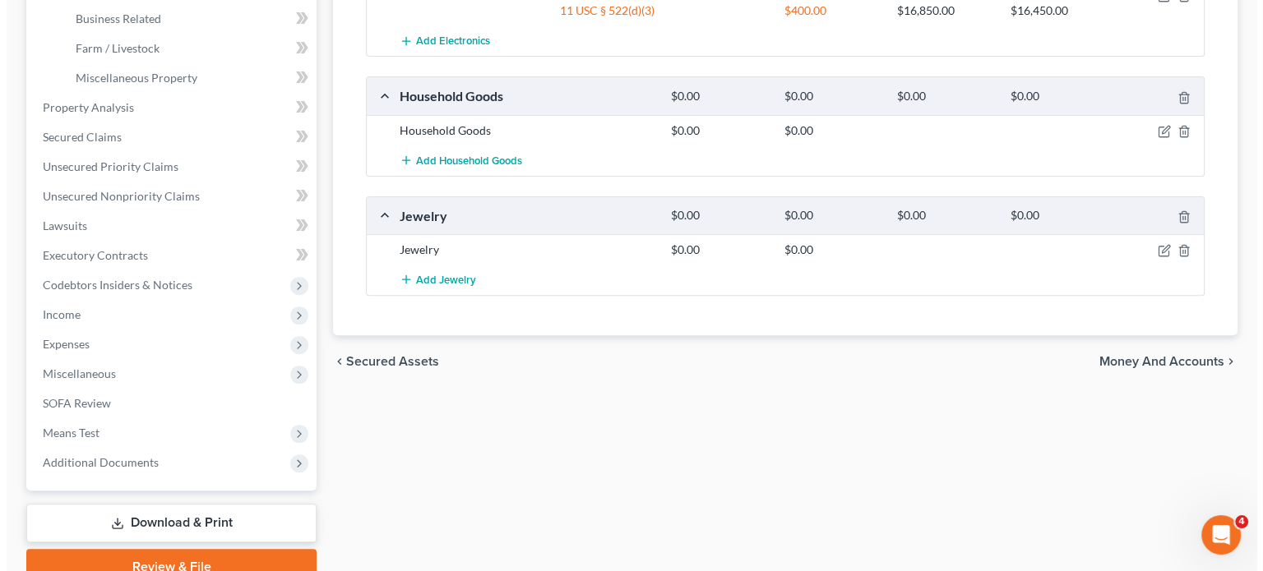
scroll to position [523, 0]
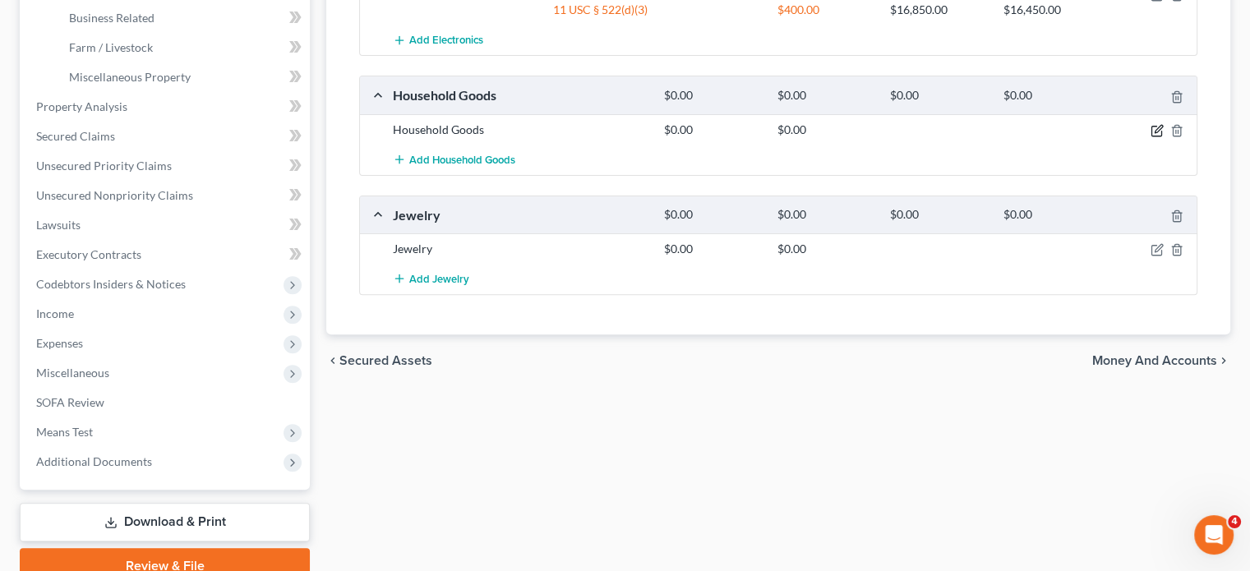
click at [1151, 137] on icon "button" at bounding box center [1157, 130] width 13 height 13
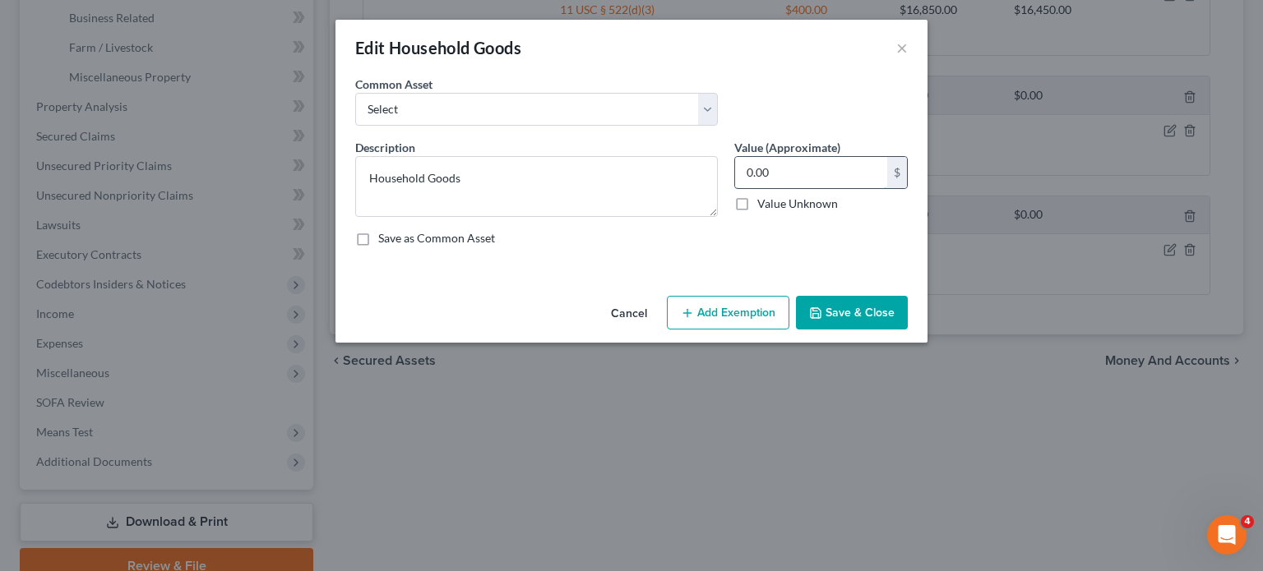
click at [837, 188] on input "0.00" at bounding box center [811, 172] width 152 height 31
type input "800"
click at [789, 330] on button "Add Exemption" at bounding box center [728, 313] width 122 height 35
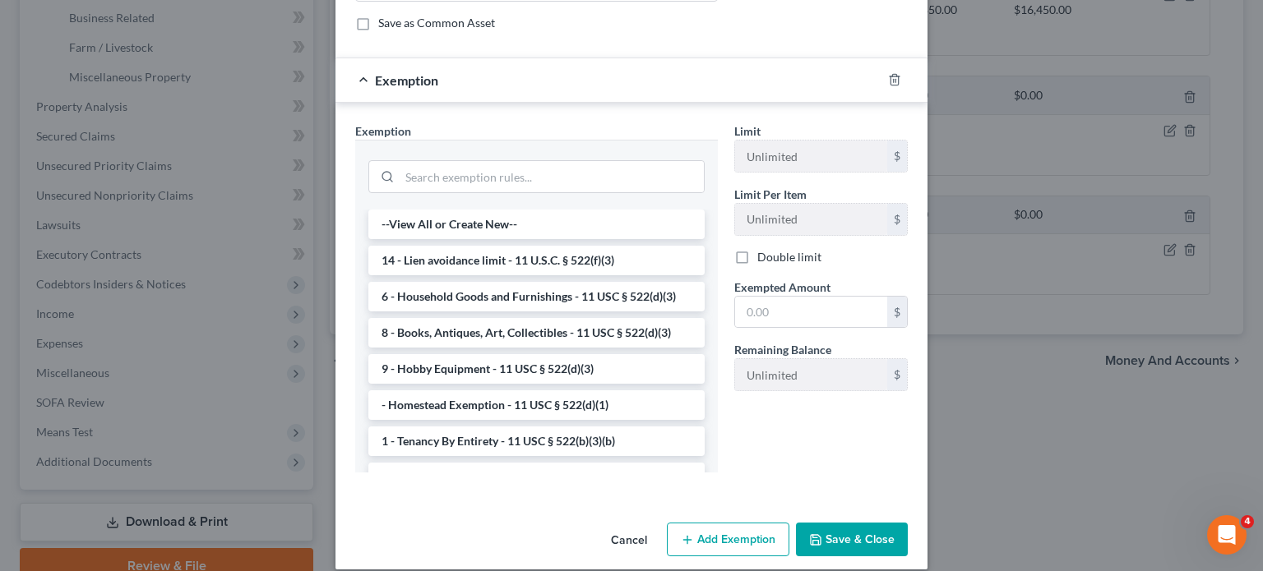
scroll to position [216, 0]
click at [537, 311] on li "6 - Household Goods and Furnishings - 11 USC § 522(d)(3)" at bounding box center [536, 296] width 336 height 30
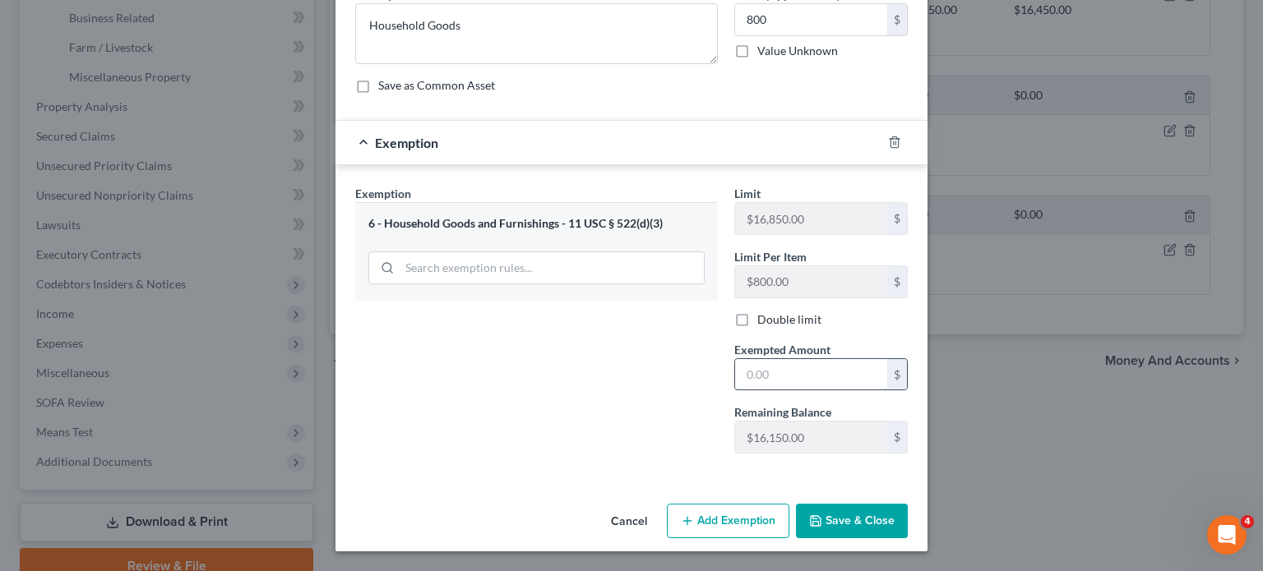
click at [774, 390] on input "text" at bounding box center [811, 374] width 152 height 31
type input "800"
click at [879, 507] on button "Save & Close" at bounding box center [852, 521] width 112 height 35
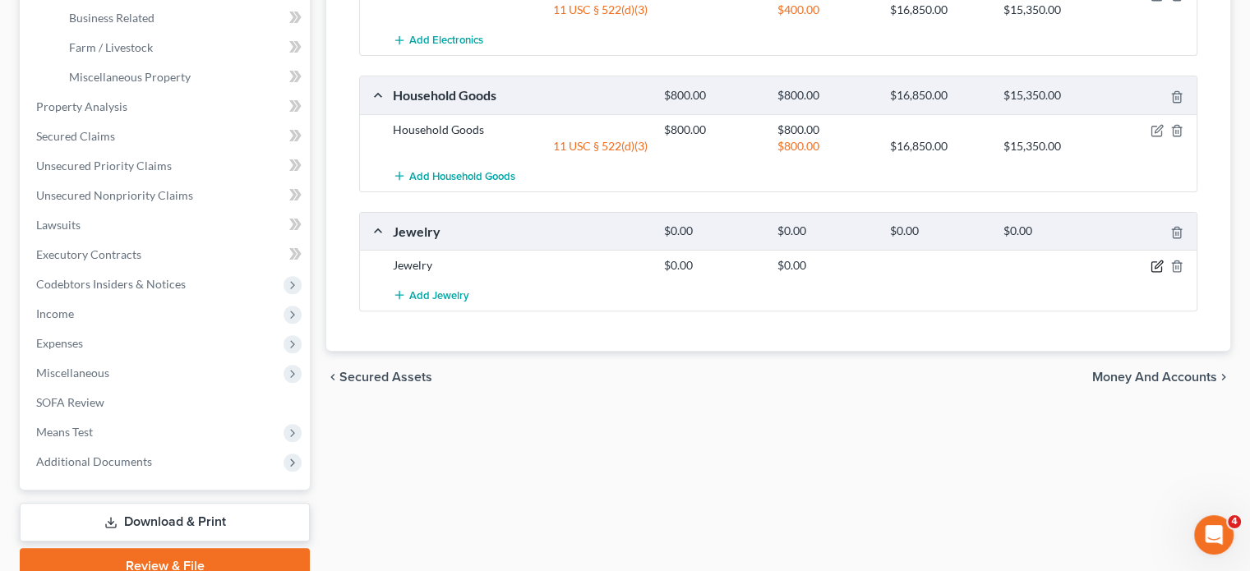
click at [1151, 273] on icon "button" at bounding box center [1157, 266] width 13 height 13
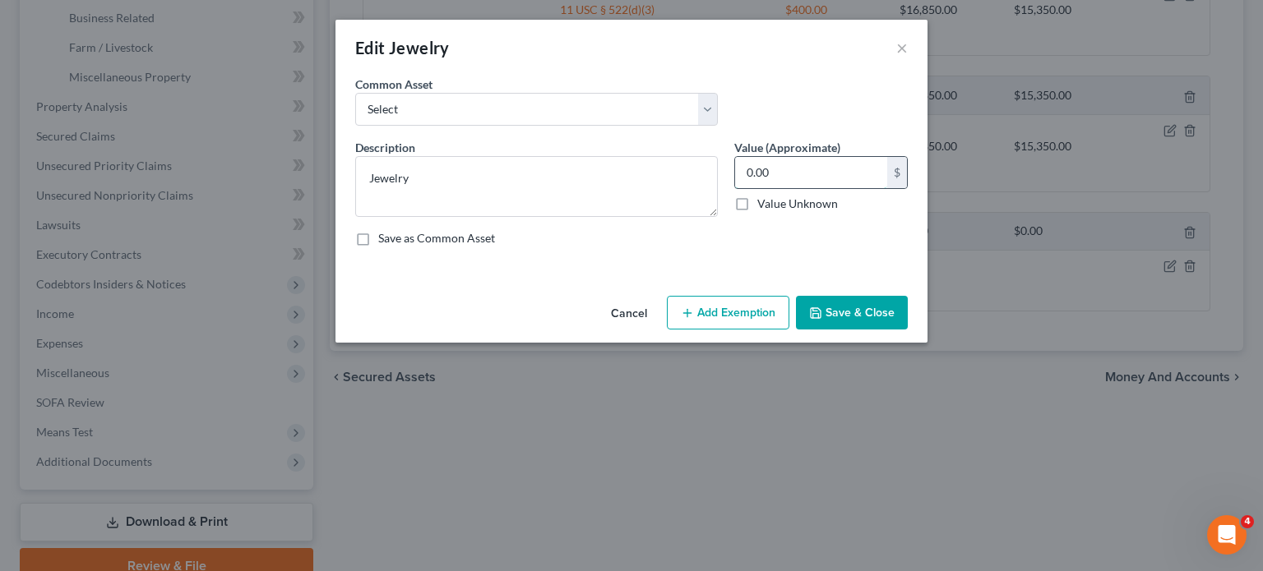
click at [812, 188] on input "0.00" at bounding box center [811, 172] width 152 height 31
type input "150"
click at [765, 330] on button "Add Exemption" at bounding box center [728, 313] width 122 height 35
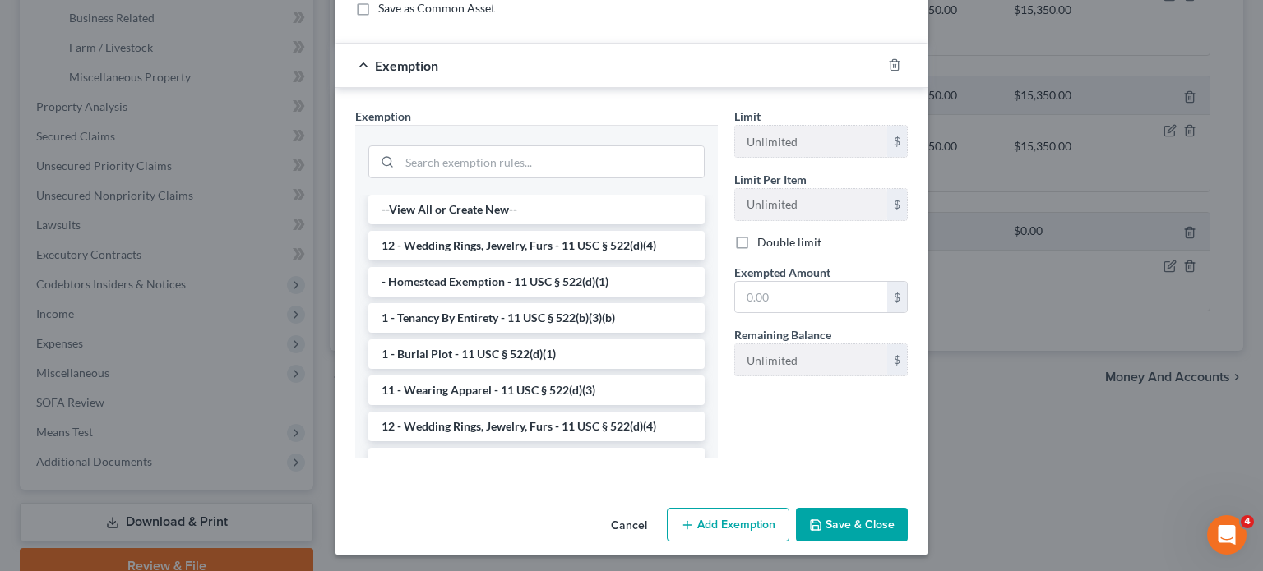
scroll to position [233, 0]
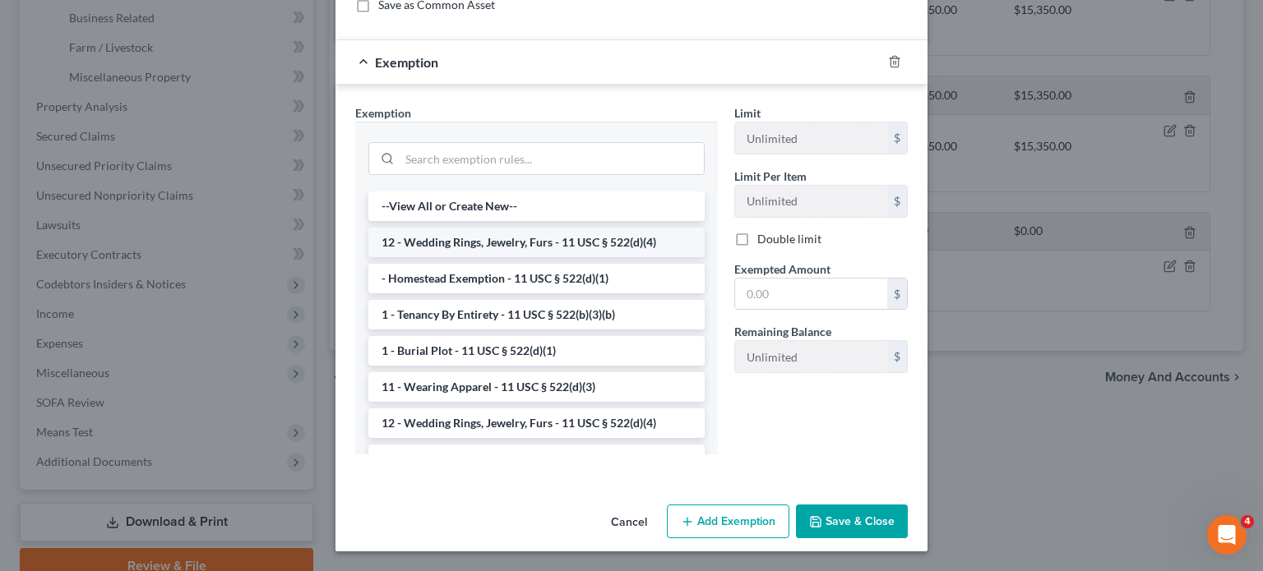
click at [596, 257] on li "12 - Wedding Rings, Jewelry, Furs - 11 USC § 522(d)(4)" at bounding box center [536, 243] width 336 height 30
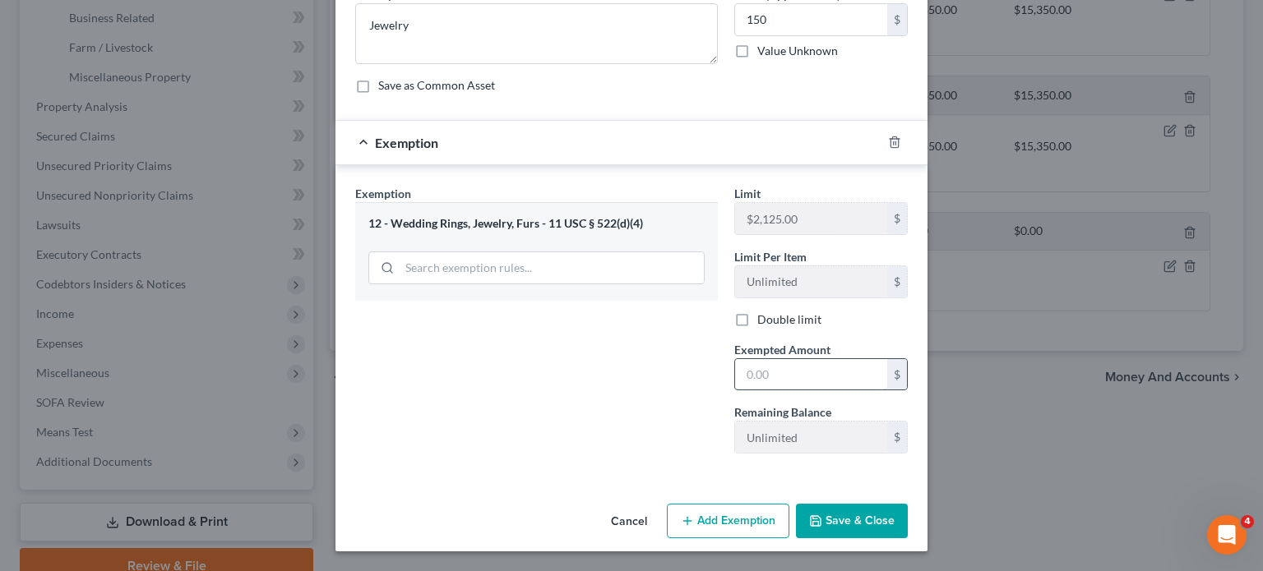
click at [766, 390] on input "text" at bounding box center [811, 374] width 152 height 31
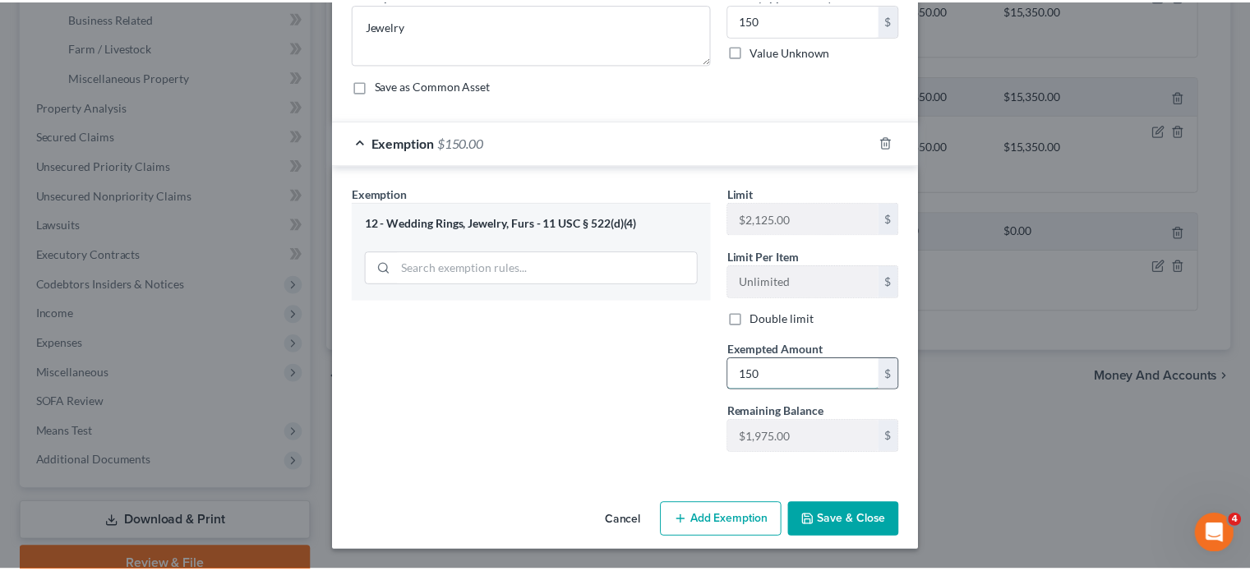
scroll to position [326, 0]
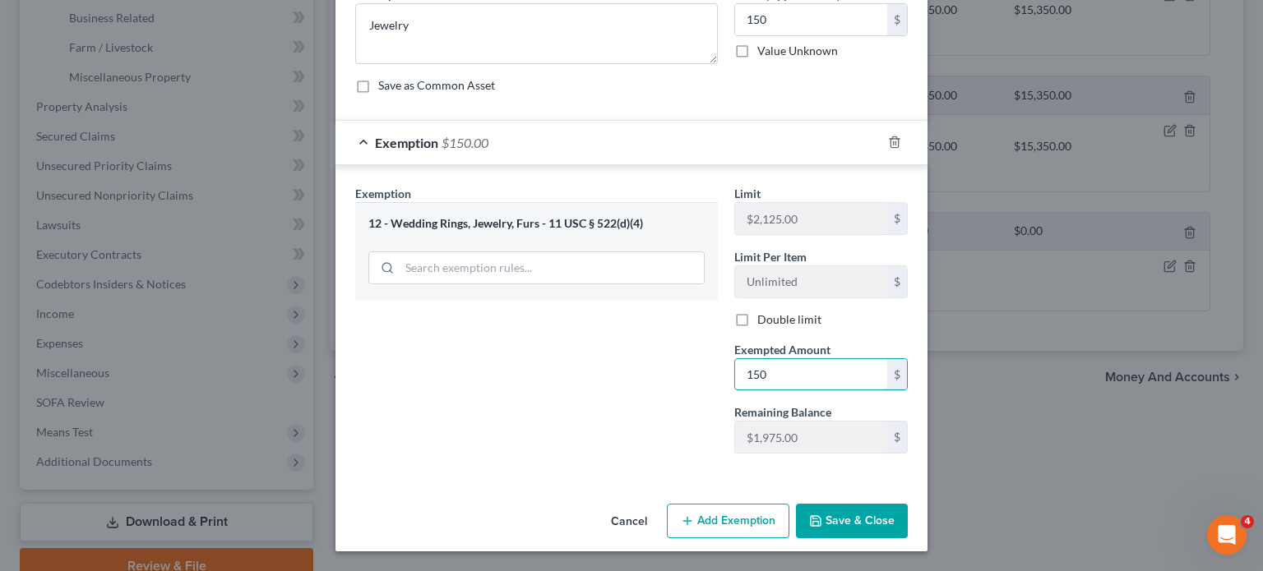
type input "150"
click at [892, 505] on button "Save & Close" at bounding box center [852, 521] width 112 height 35
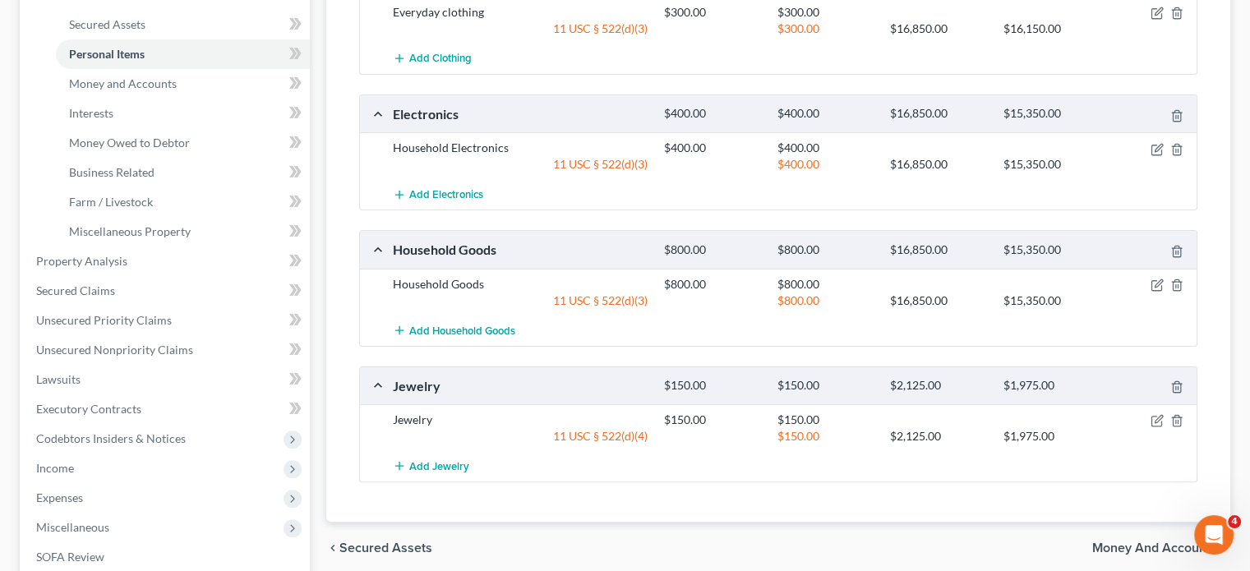
scroll to position [355, 0]
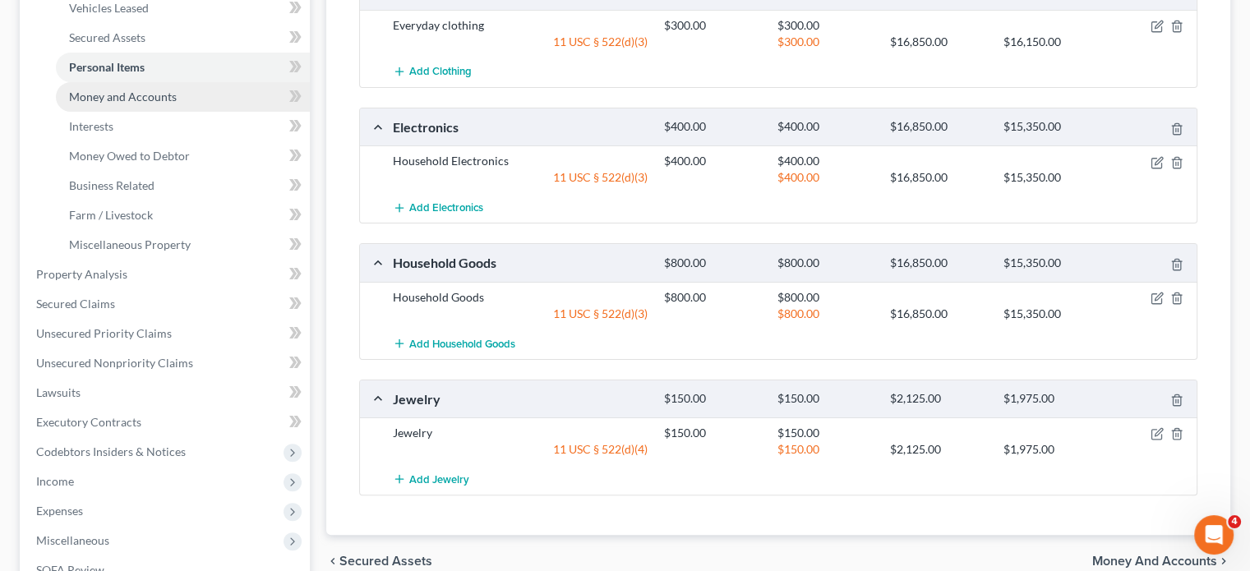
click at [177, 104] on span "Money and Accounts" at bounding box center [123, 97] width 108 height 14
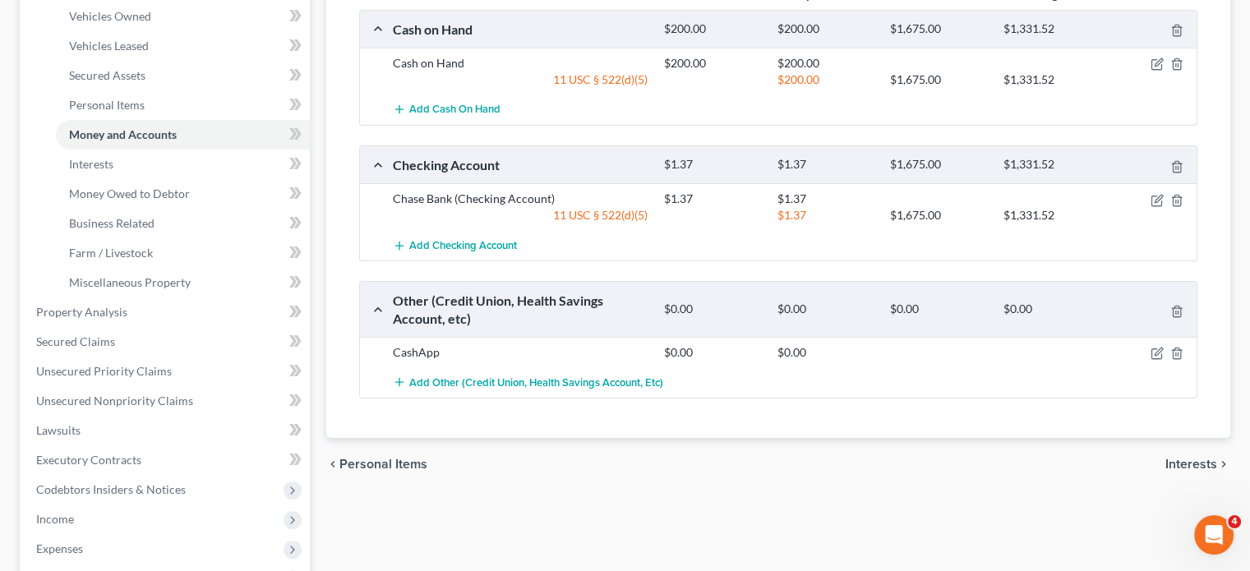
scroll to position [266, 0]
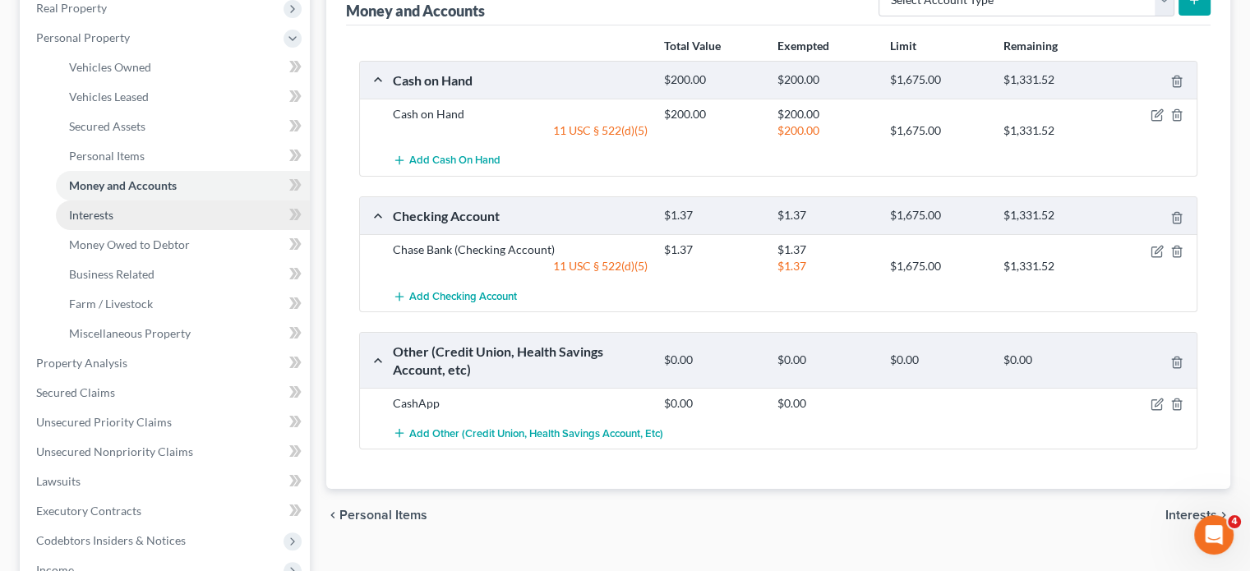
click at [219, 230] on link "Interests" at bounding box center [183, 216] width 254 height 30
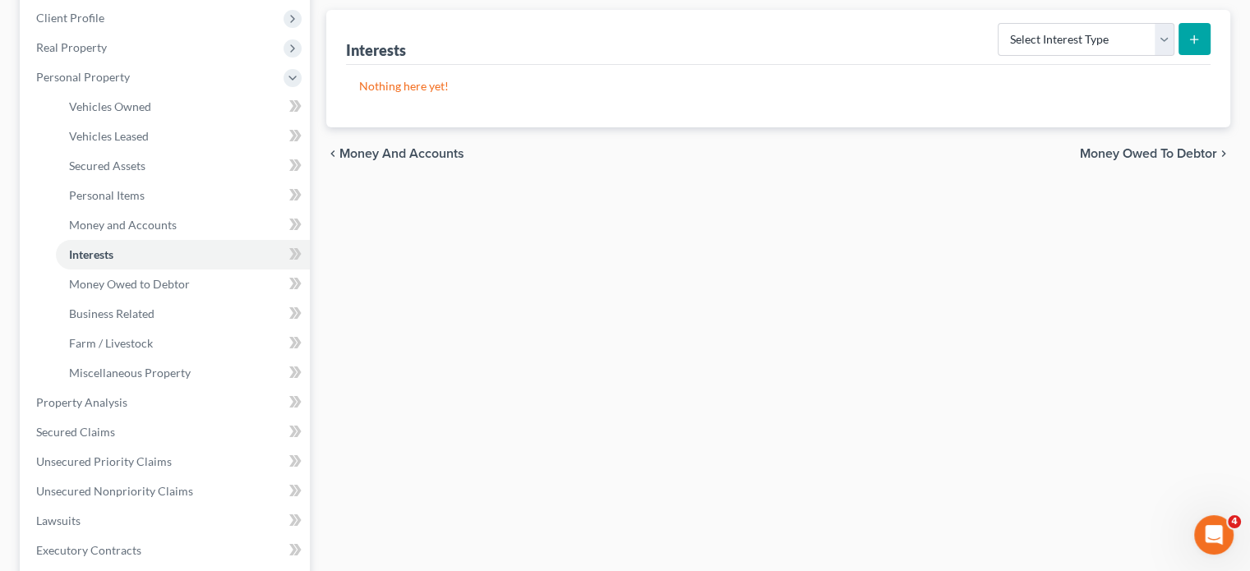
scroll to position [230, 0]
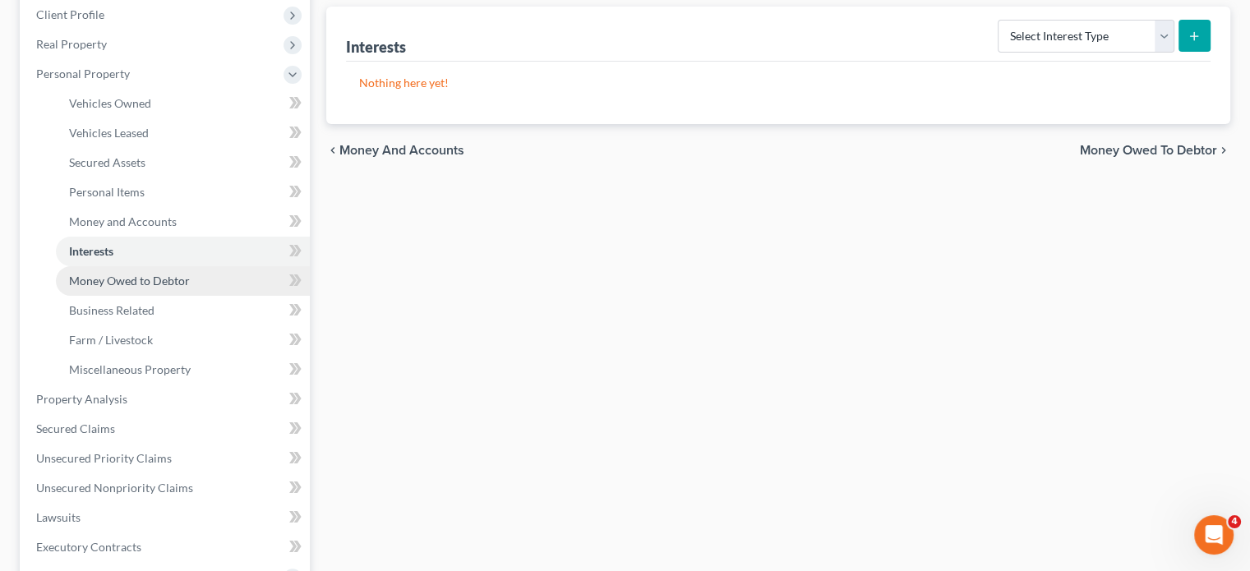
click at [237, 296] on link "Money Owed to Debtor" at bounding box center [183, 281] width 254 height 30
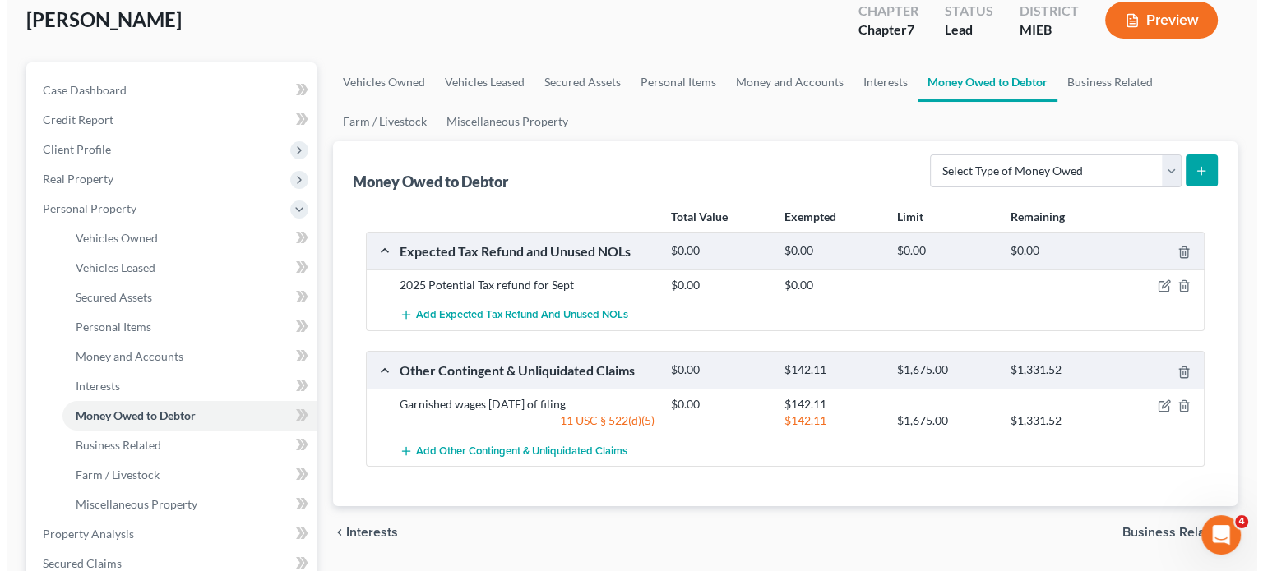
scroll to position [95, 0]
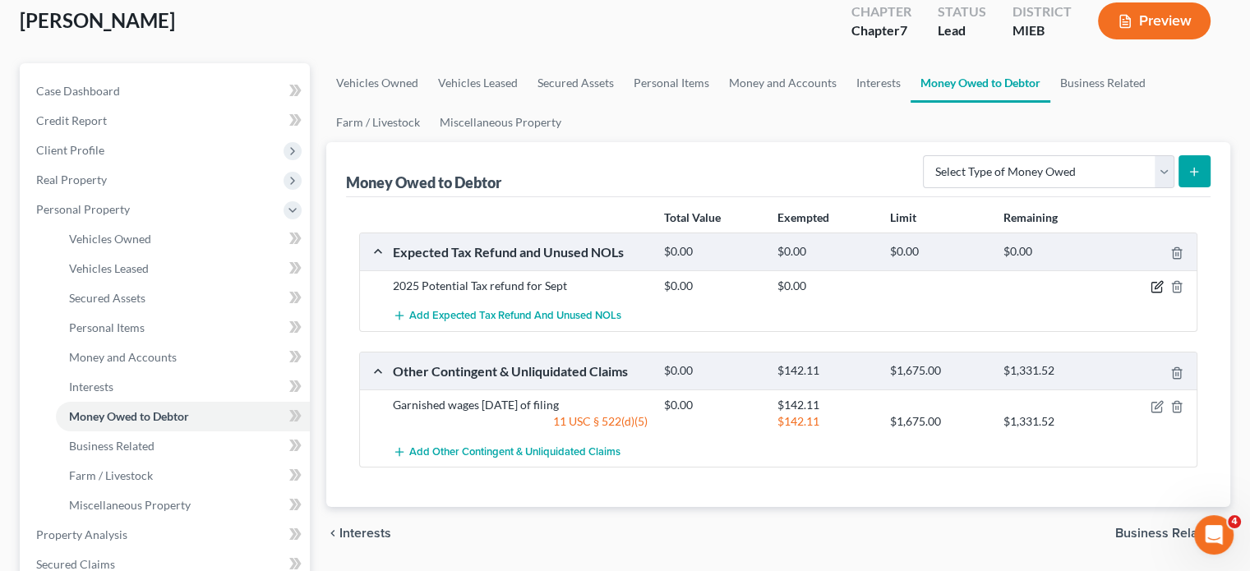
click at [1151, 293] on icon "button" at bounding box center [1157, 286] width 13 height 13
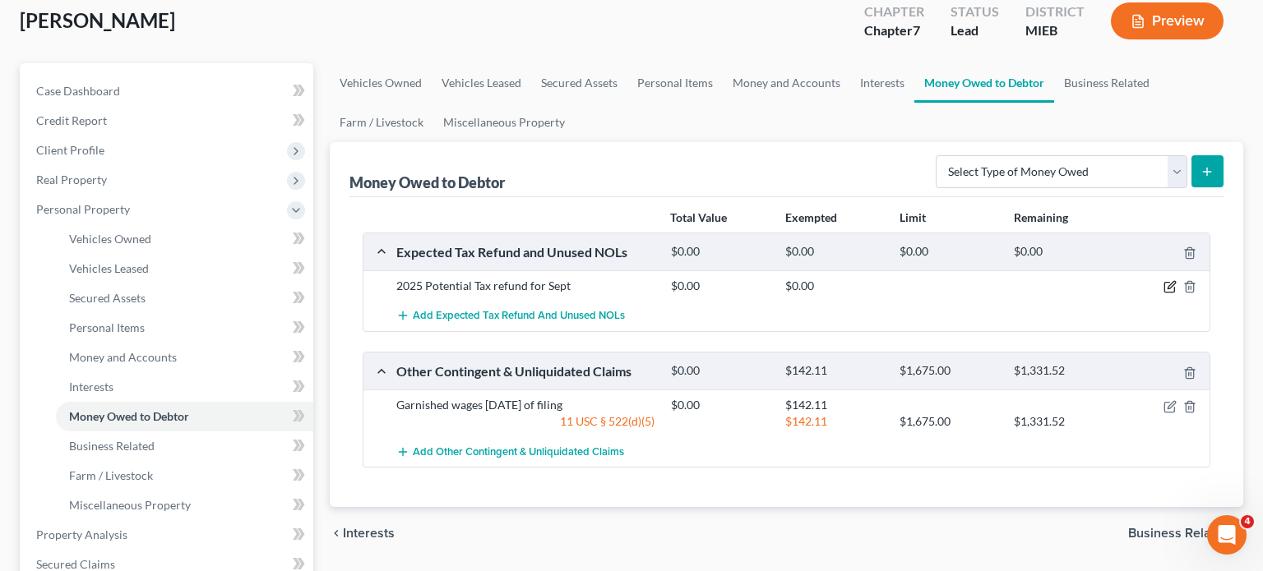
select select "0"
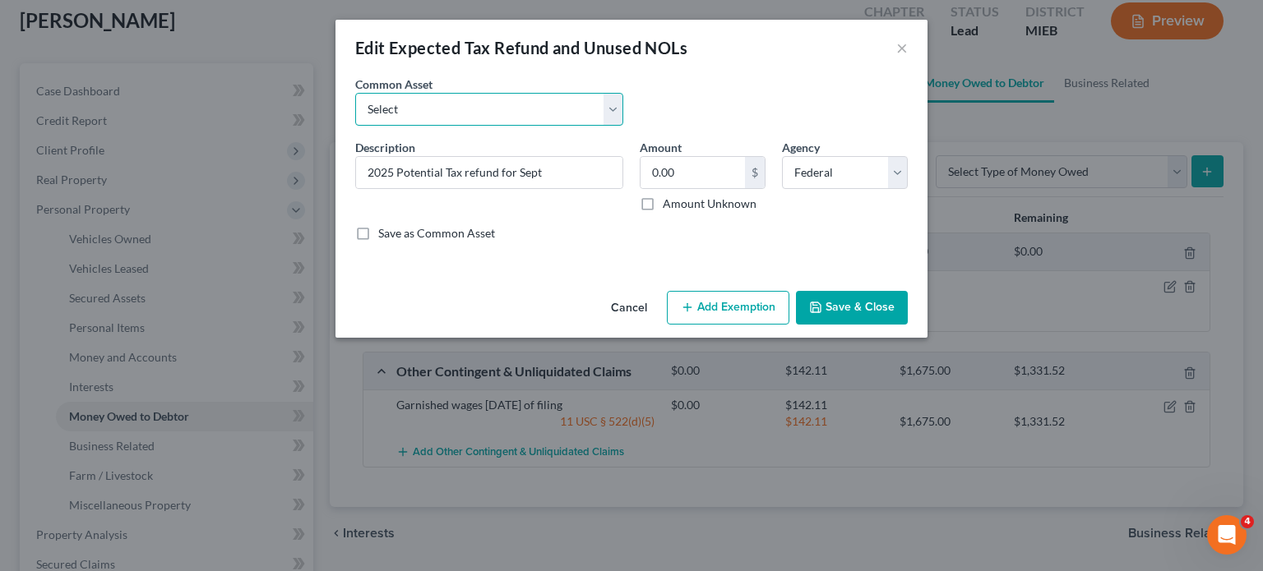
click at [598, 126] on select "Select Potential 2025 tax refunds - estimated and prorated for September Potent…" at bounding box center [489, 109] width 268 height 33
select select "70"
click at [355, 116] on select "Select Potential 2025 tax refunds - estimated and prorated for September Potent…" at bounding box center [489, 109] width 268 height 33
type input "Potential 2025 tax refund - estimated and prorated"
click at [729, 188] on input "976.00" at bounding box center [692, 172] width 104 height 31
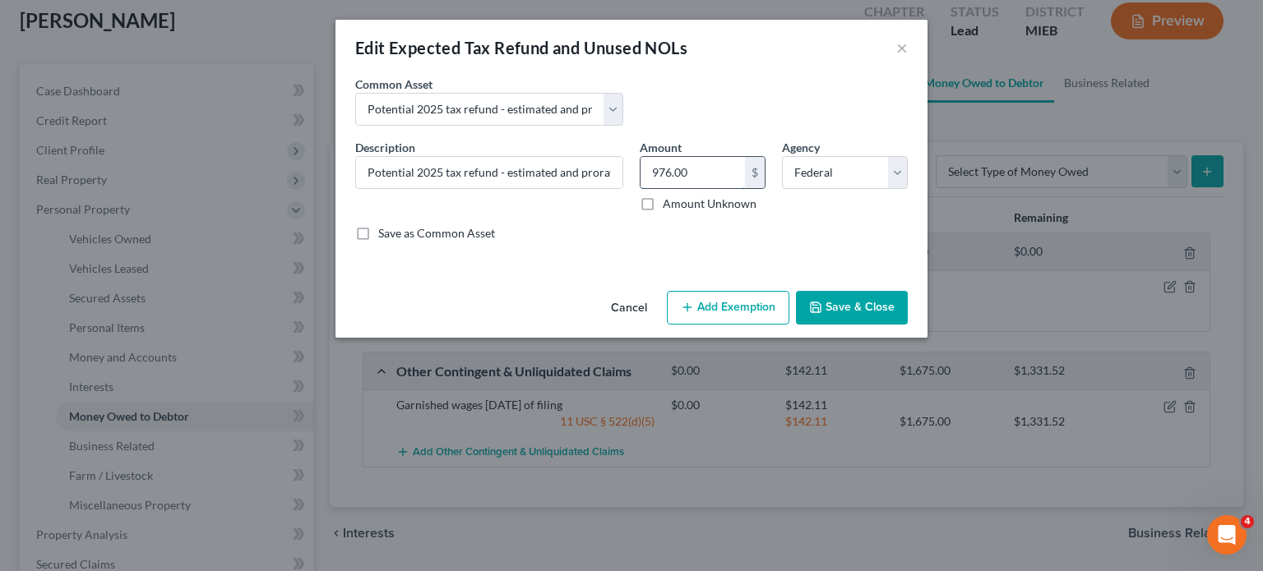
paste input "2,323"
type input "2,323"
click at [733, 325] on button "Add Exemption" at bounding box center [728, 308] width 122 height 35
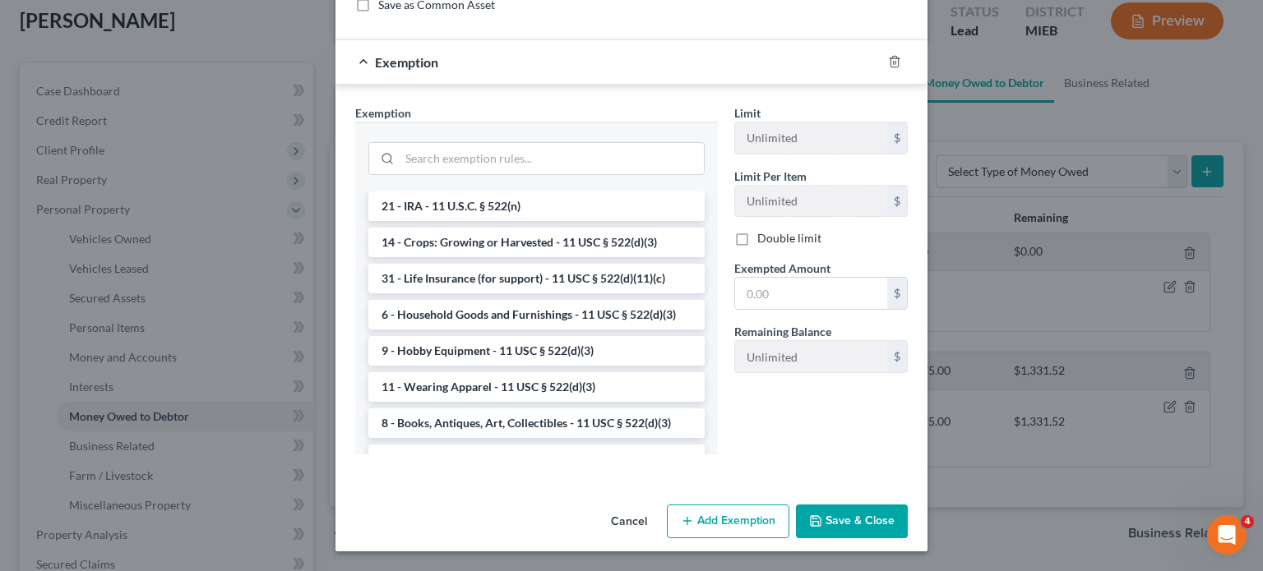
scroll to position [1151, 0]
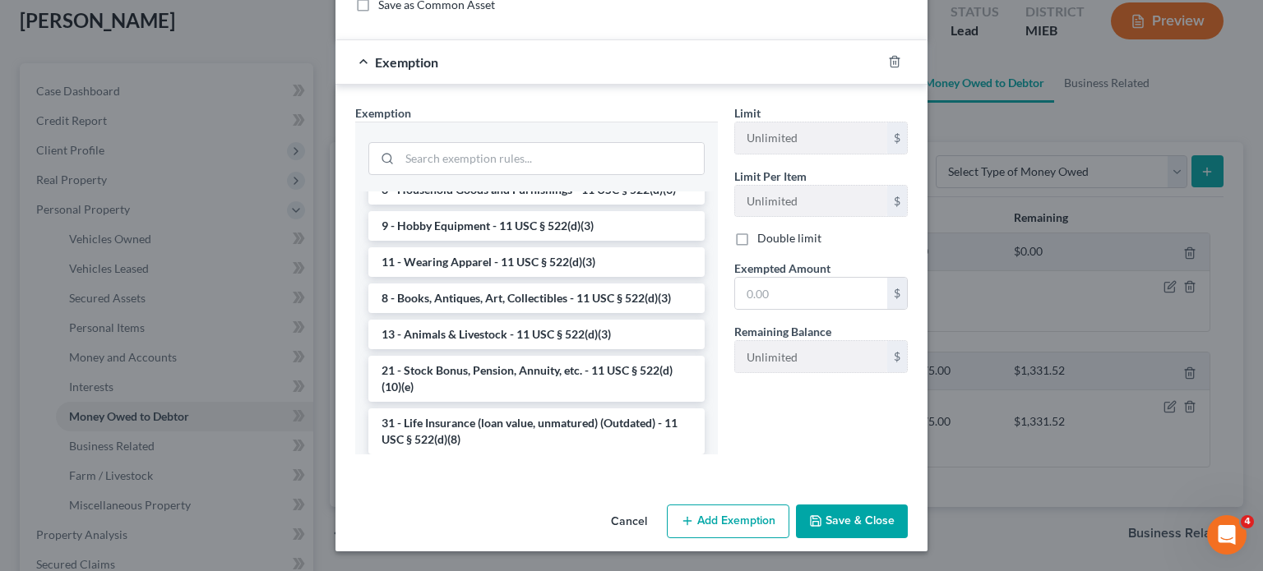
click at [572, 60] on li "14 - Wildcard Exemption (unused homestead) - 11 U.S.C. § 522 (d)(5)" at bounding box center [536, 37] width 336 height 46
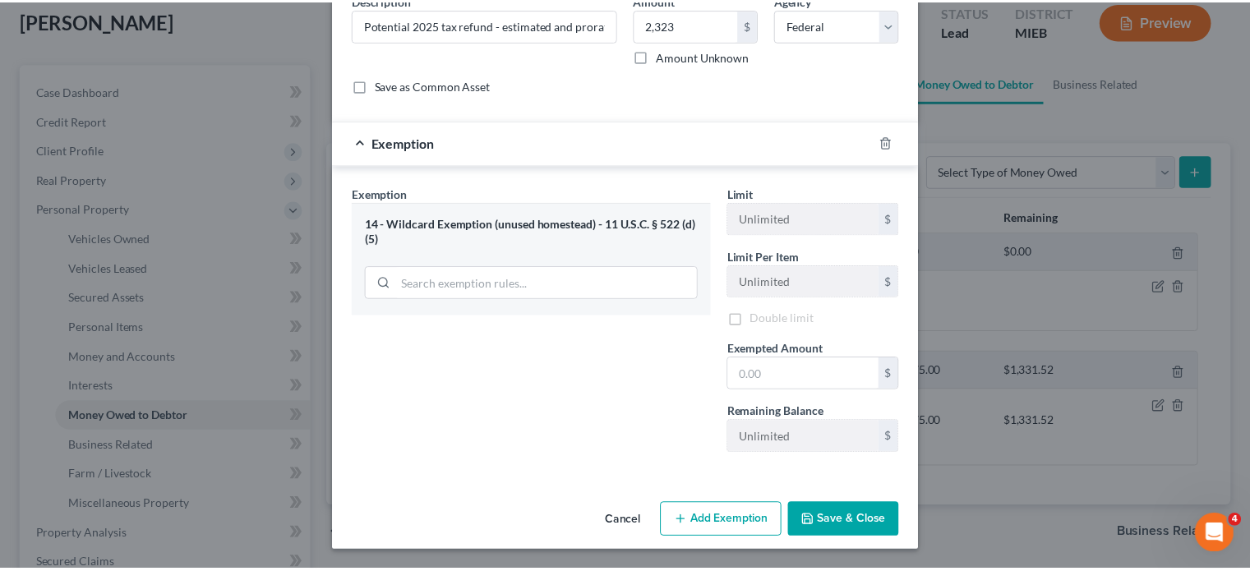
scroll to position [320, 0]
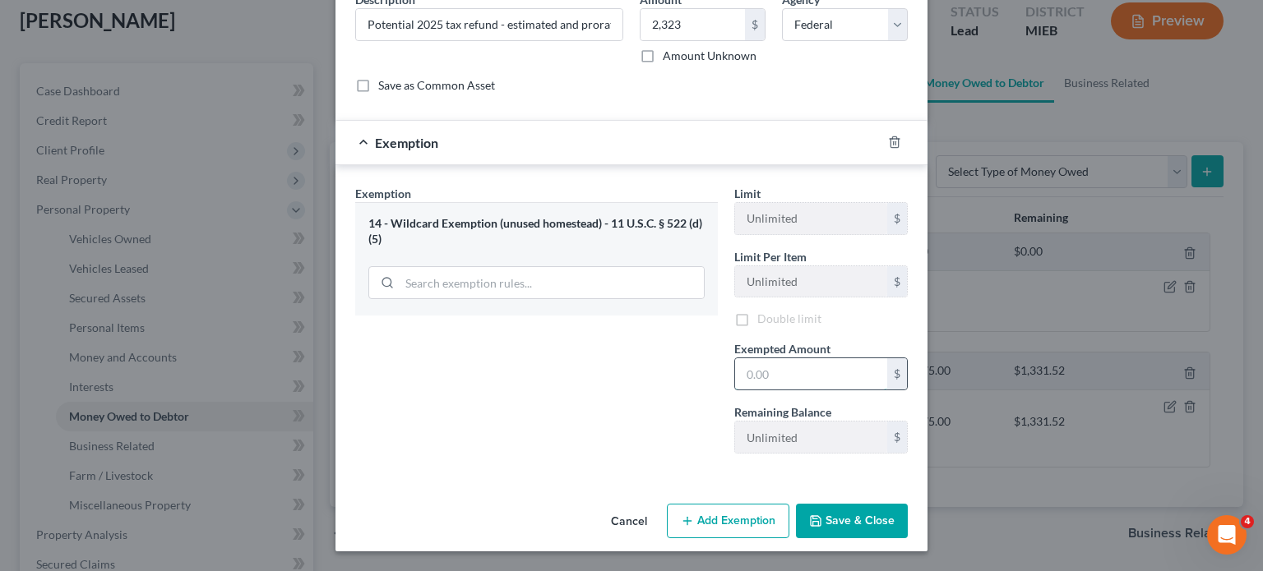
click at [792, 358] on input "text" at bounding box center [811, 373] width 152 height 31
paste input "2,323"
type input "2,323"
click at [884, 505] on button "Save & Close" at bounding box center [852, 521] width 112 height 35
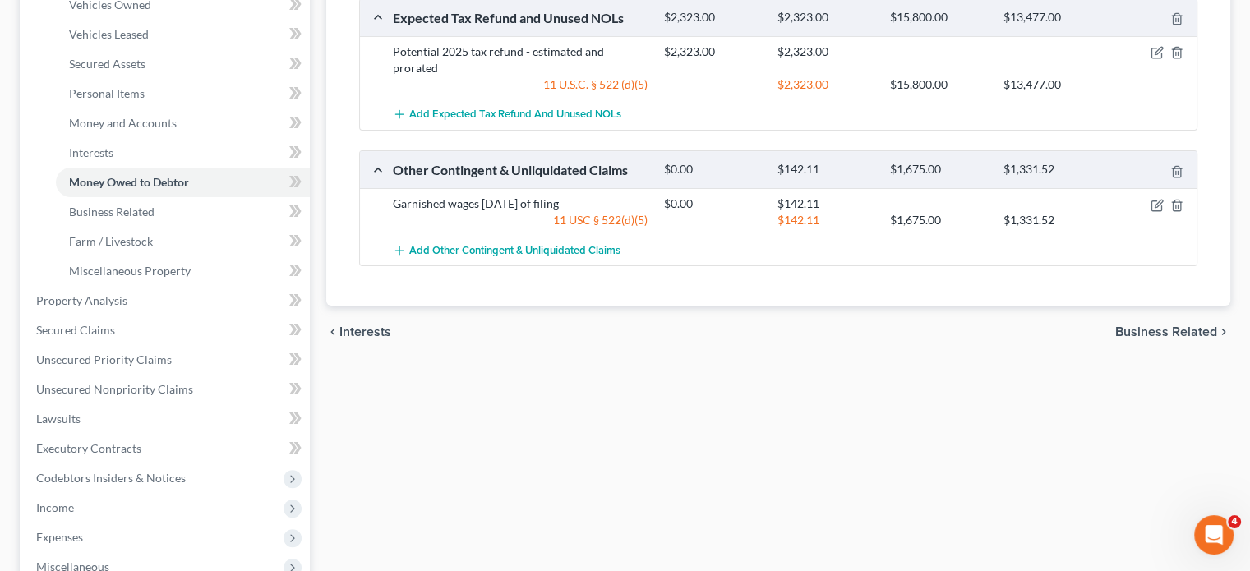
scroll to position [325, 0]
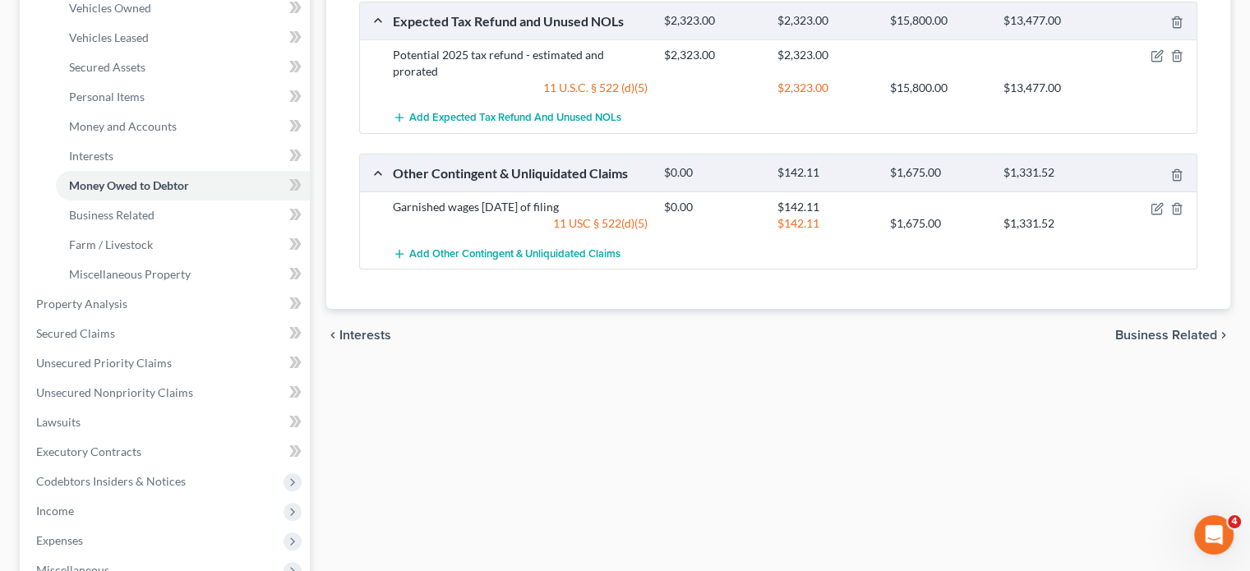
click at [1167, 182] on div at bounding box center [1153, 172] width 90 height 17
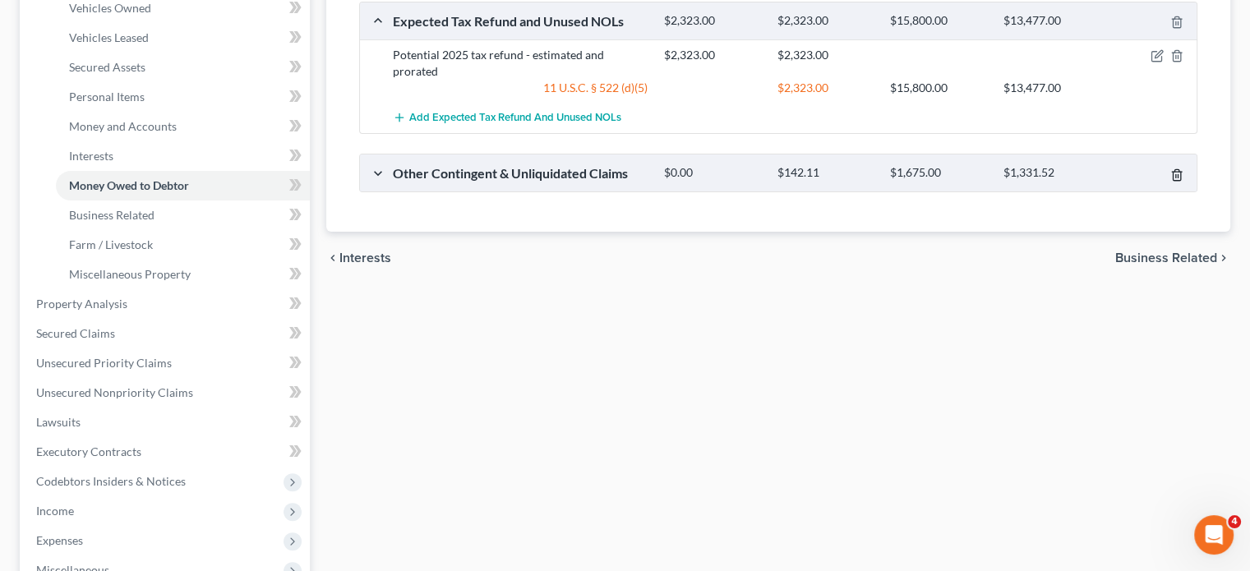
click at [1173, 180] on icon "button" at bounding box center [1176, 174] width 7 height 11
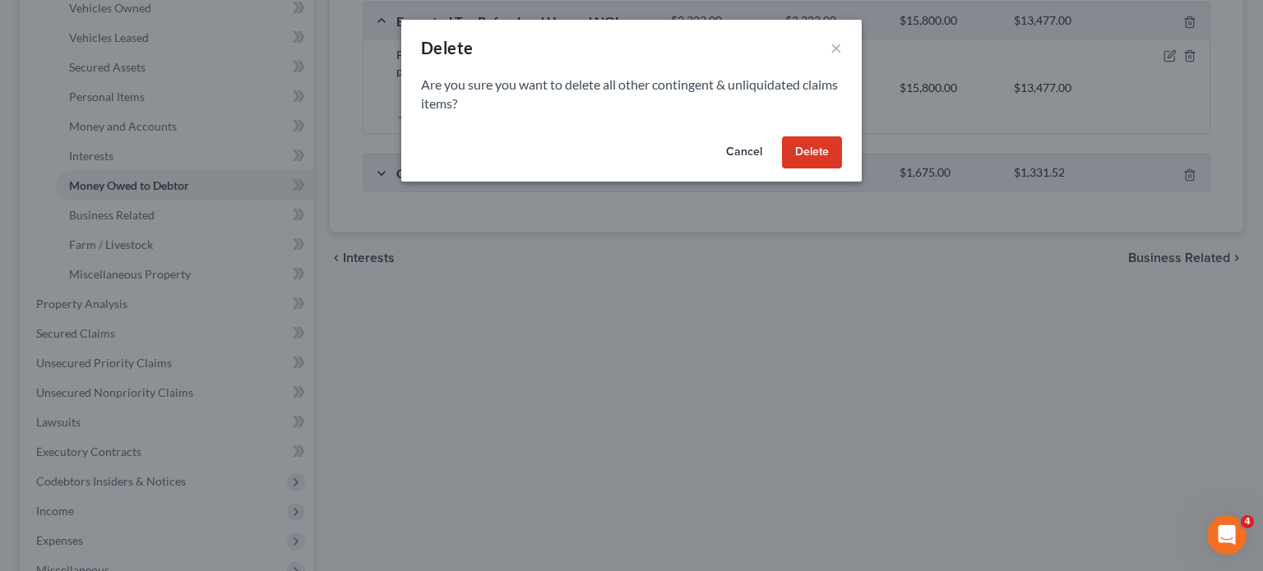
click at [842, 169] on button "Delete" at bounding box center [812, 152] width 60 height 33
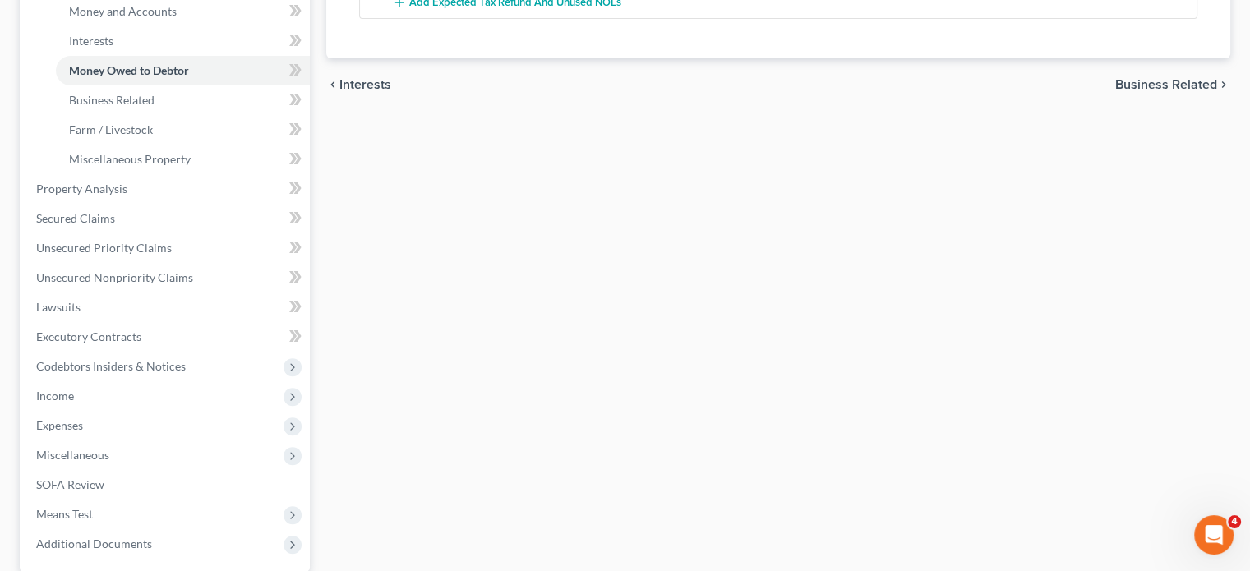
scroll to position [442, 0]
click at [155, 105] on span "Business Related" at bounding box center [111, 98] width 85 height 14
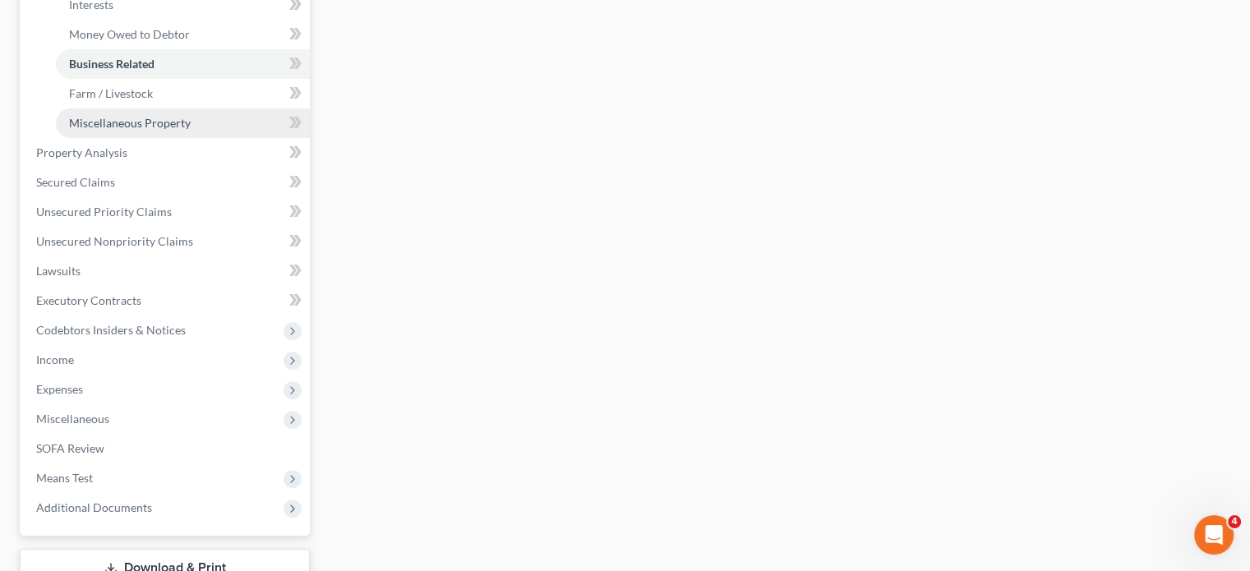
click at [167, 130] on span "Miscellaneous Property" at bounding box center [130, 123] width 122 height 14
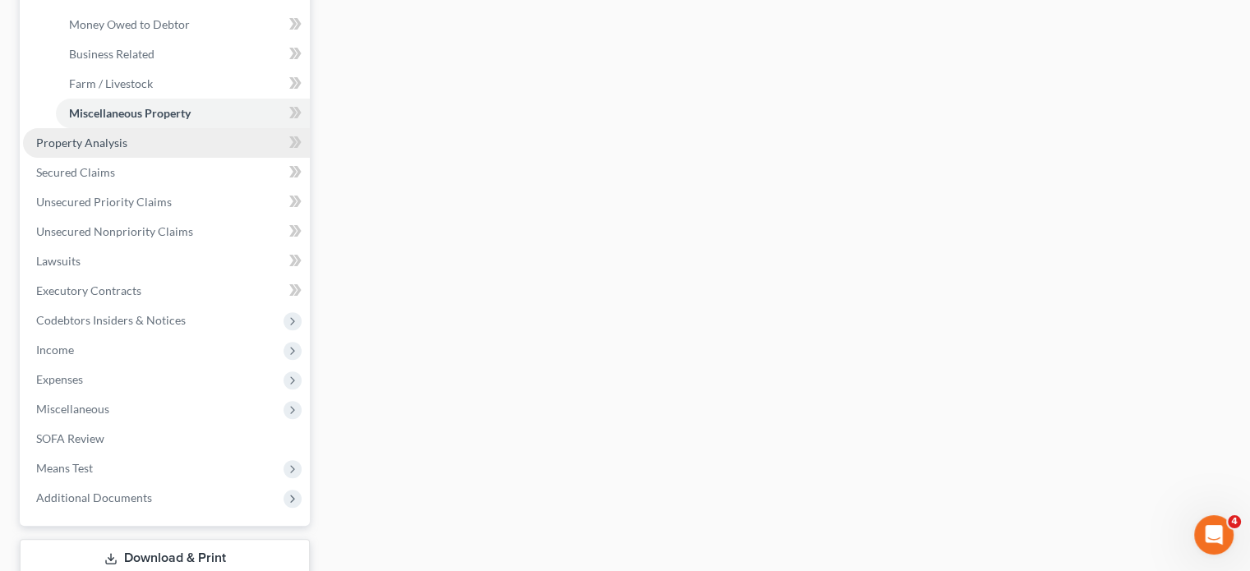
click at [163, 158] on link "Property Analysis" at bounding box center [166, 143] width 287 height 30
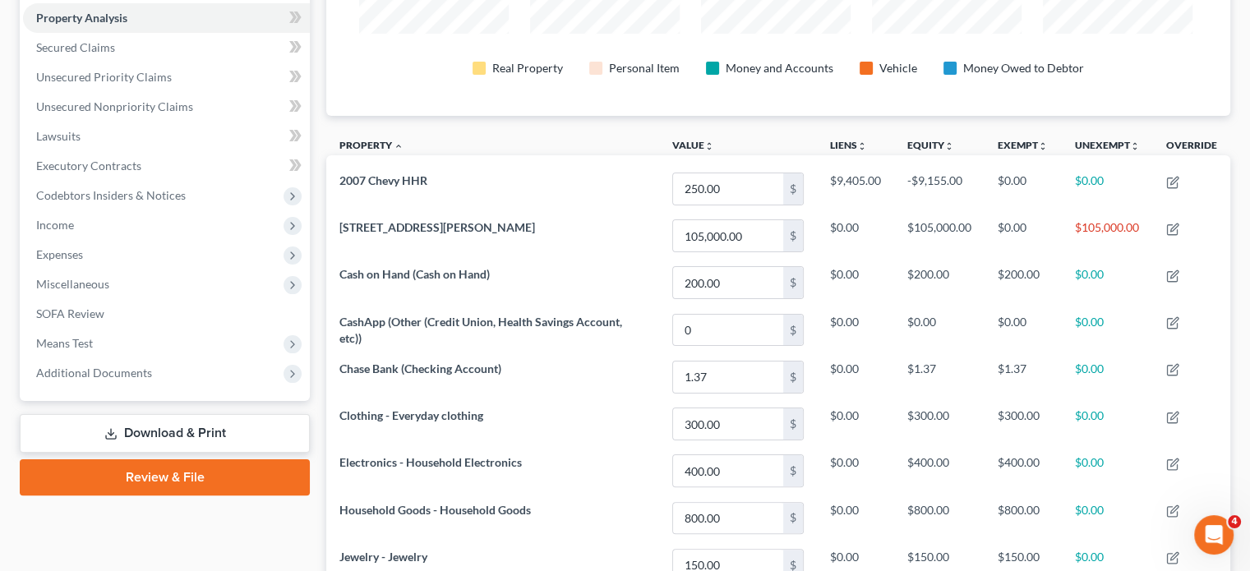
scroll to position [315, 0]
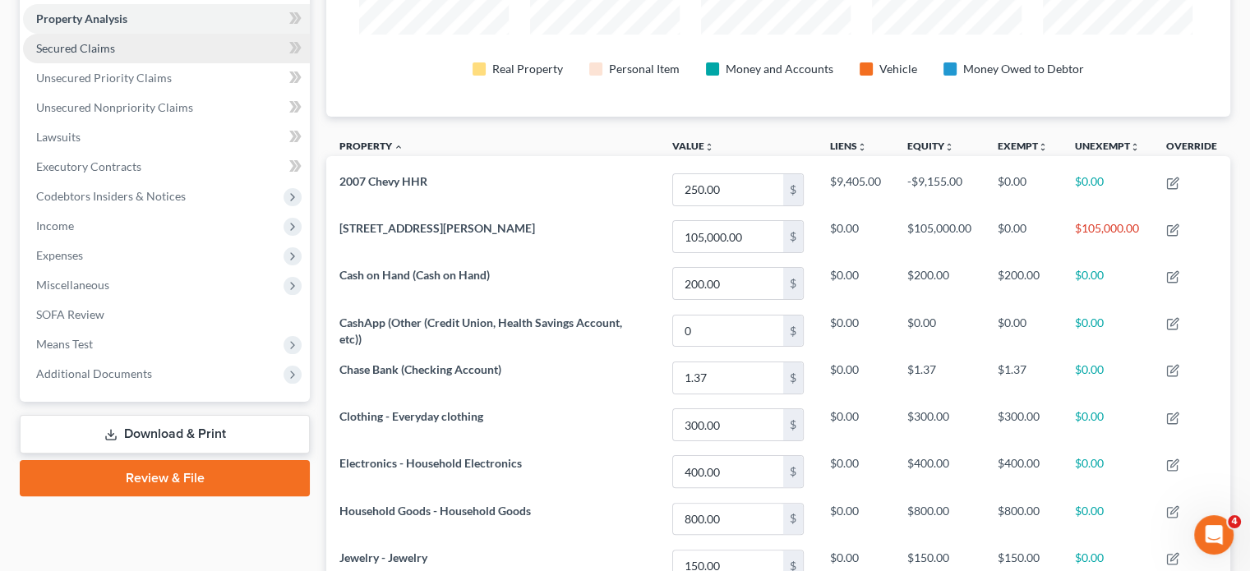
click at [142, 63] on link "Secured Claims" at bounding box center [166, 49] width 287 height 30
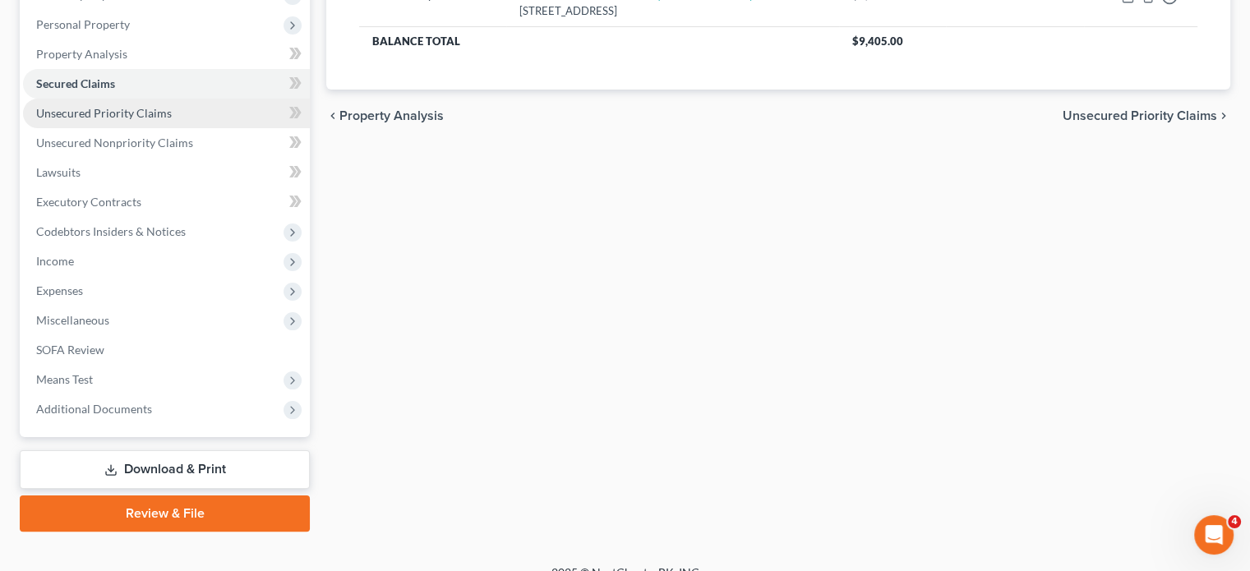
click at [172, 120] on span "Unsecured Priority Claims" at bounding box center [104, 113] width 136 height 14
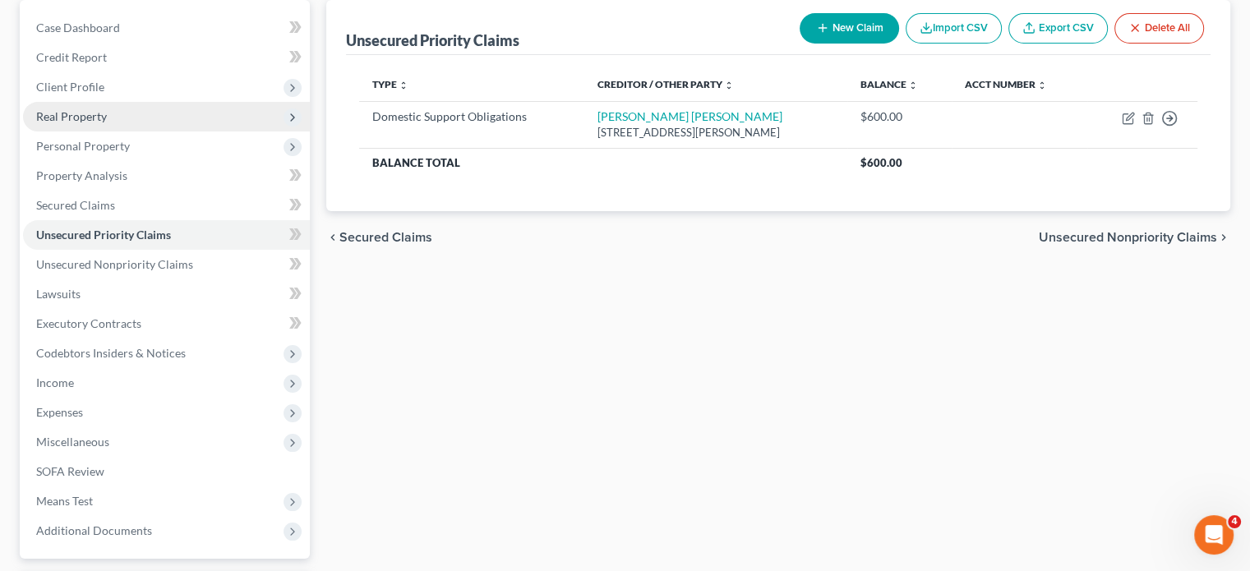
scroll to position [164, 0]
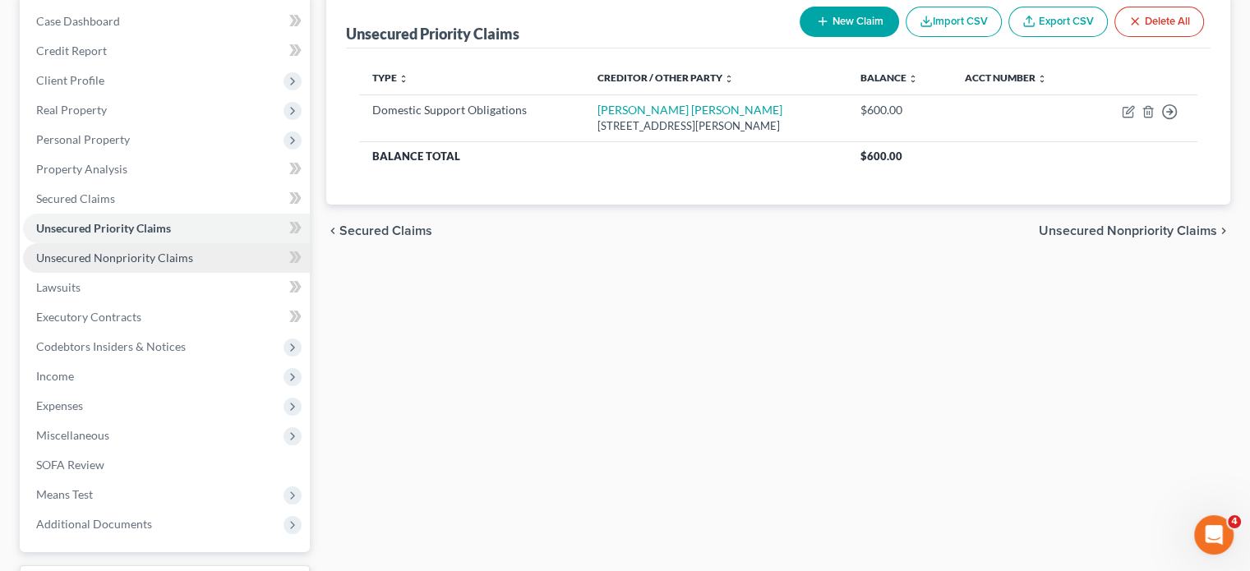
click at [193, 265] on span "Unsecured Nonpriority Claims" at bounding box center [114, 258] width 157 height 14
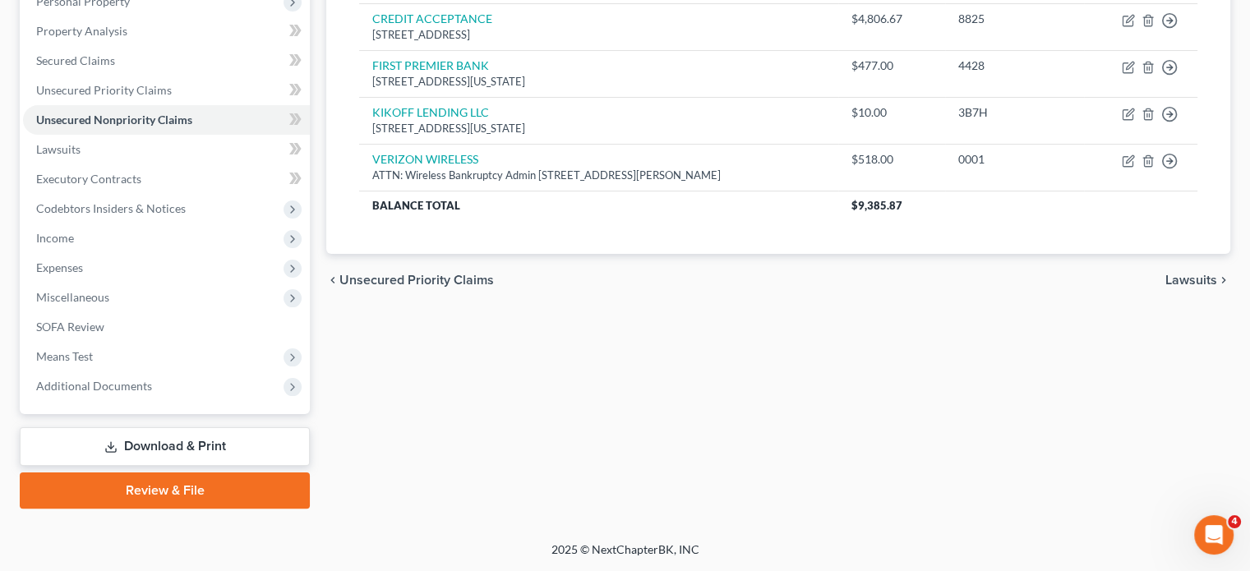
scroll to position [455, 0]
click at [164, 224] on span "Income" at bounding box center [166, 239] width 287 height 30
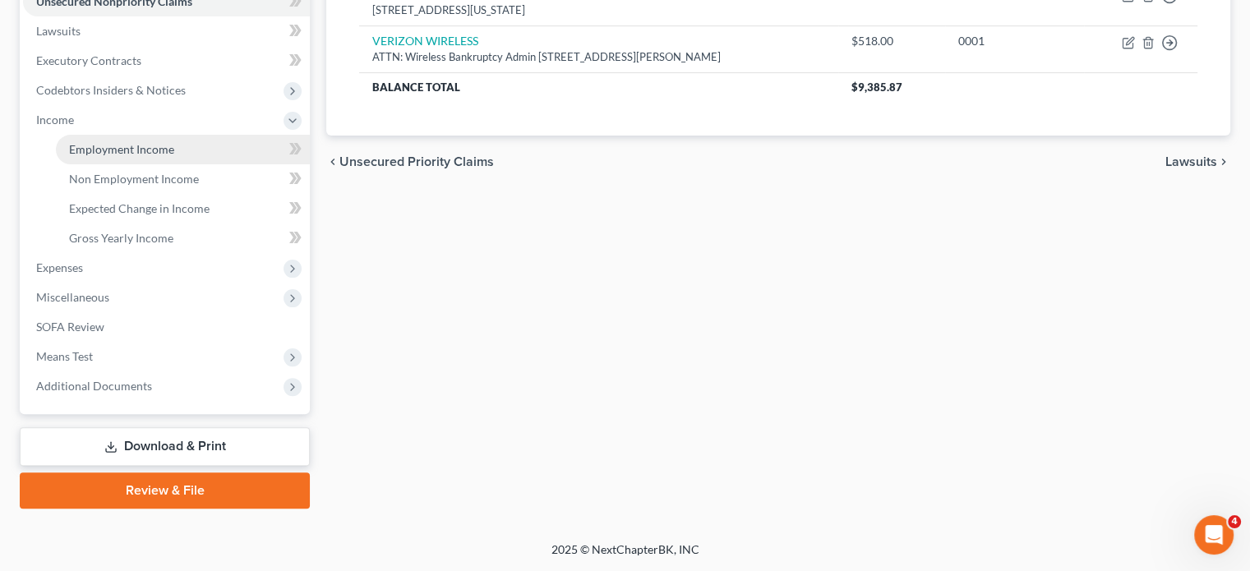
click at [123, 156] on span "Employment Income" at bounding box center [121, 149] width 105 height 14
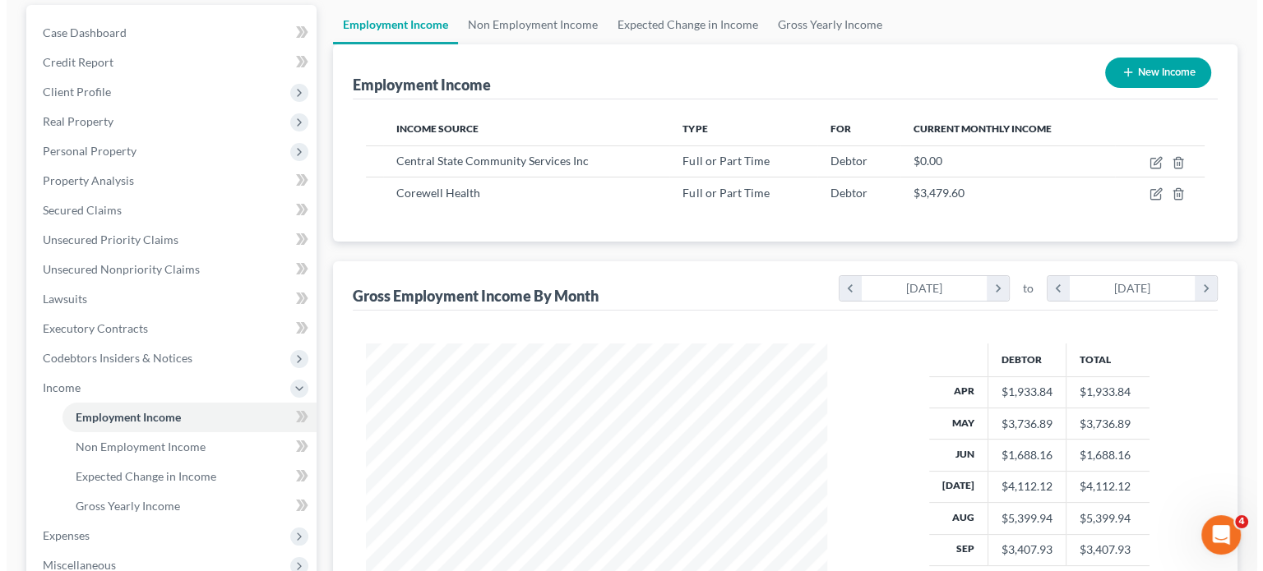
scroll to position [223, 0]
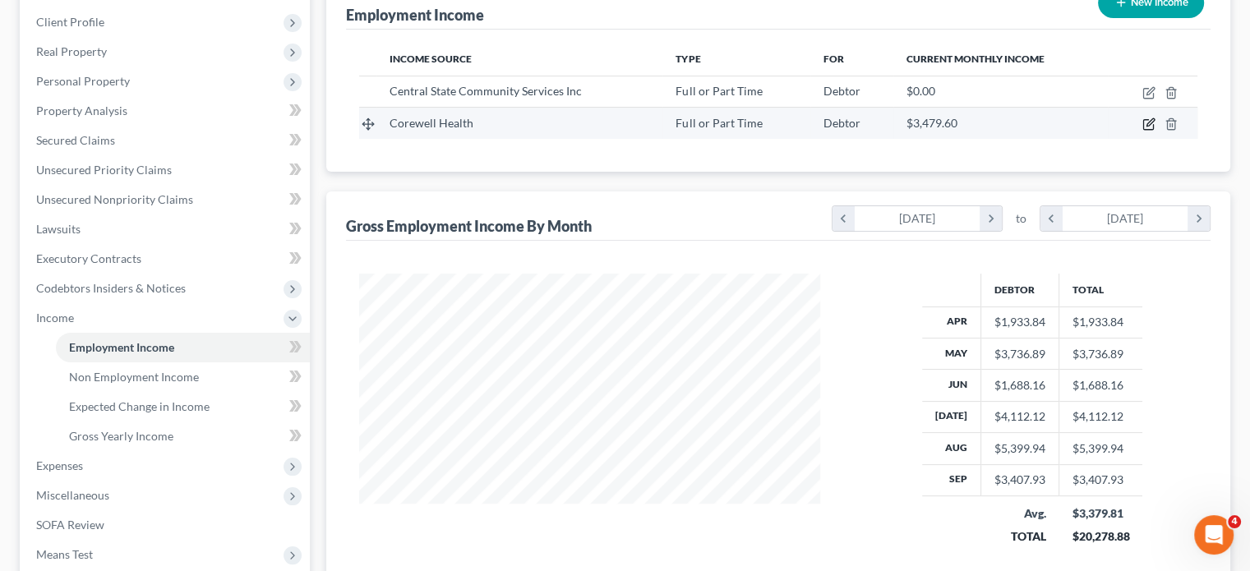
click at [1143, 131] on icon "button" at bounding box center [1149, 124] width 13 height 13
select select "0"
select select "23"
select select "2"
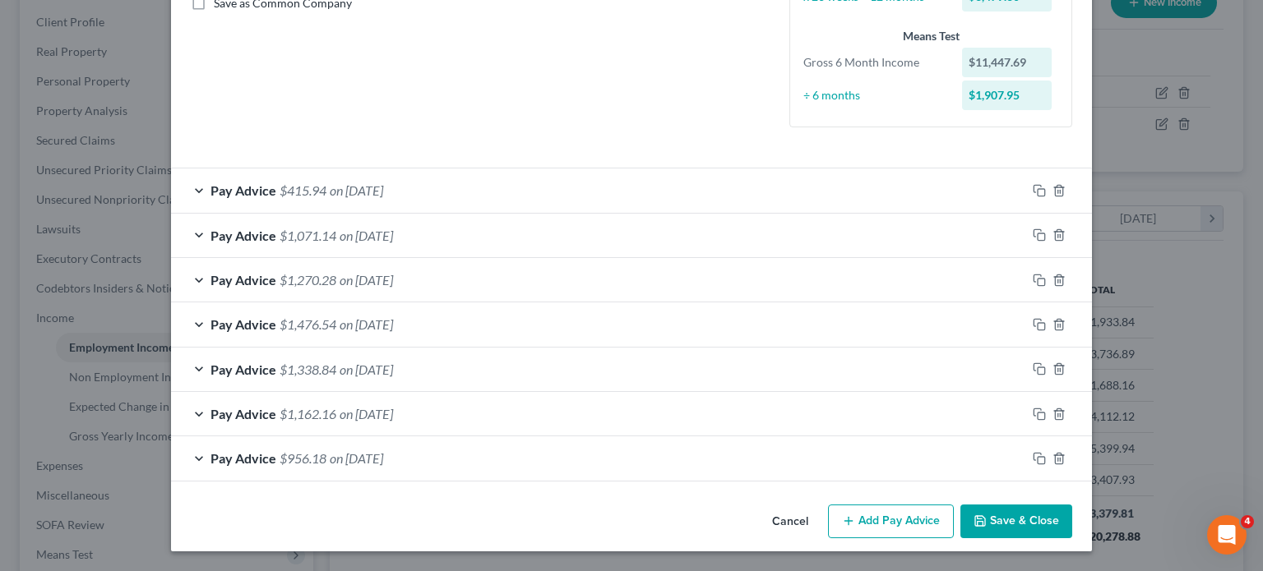
scroll to position [414, 0]
click at [540, 212] on div "Pay Advice $415.94 on [DATE]" at bounding box center [598, 190] width 855 height 44
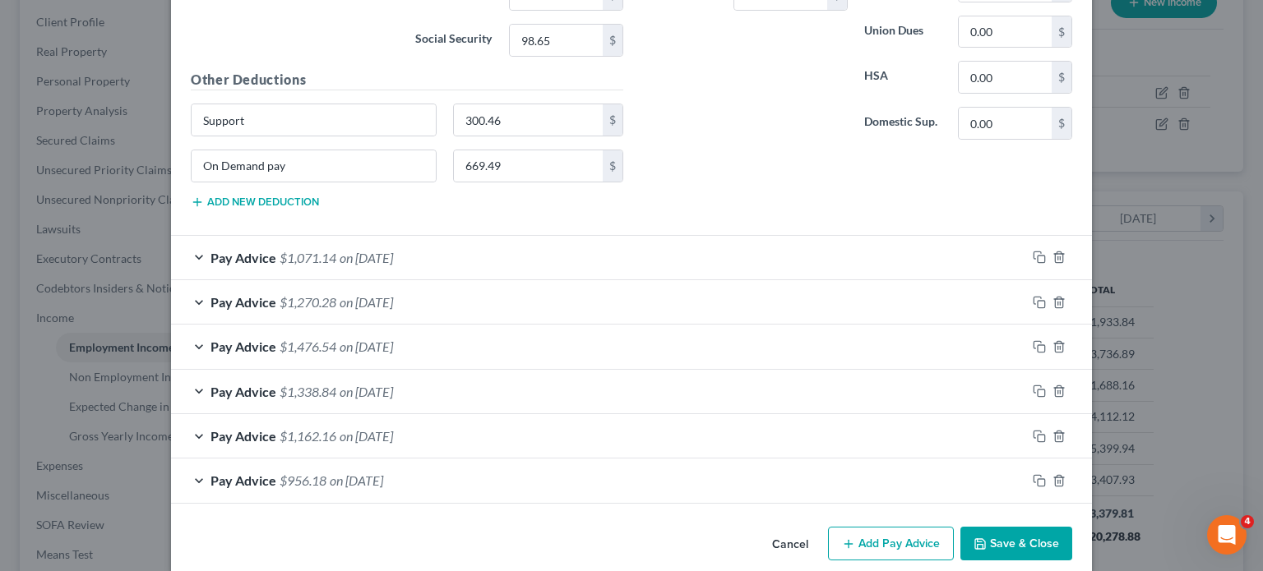
scroll to position [907, 0]
click at [492, 183] on input "669.49" at bounding box center [529, 167] width 150 height 31
drag, startPoint x: 202, startPoint y: 415, endPoint x: 79, endPoint y: 413, distance: 123.3
click at [192, 183] on input "On Demand pay" at bounding box center [314, 167] width 244 height 31
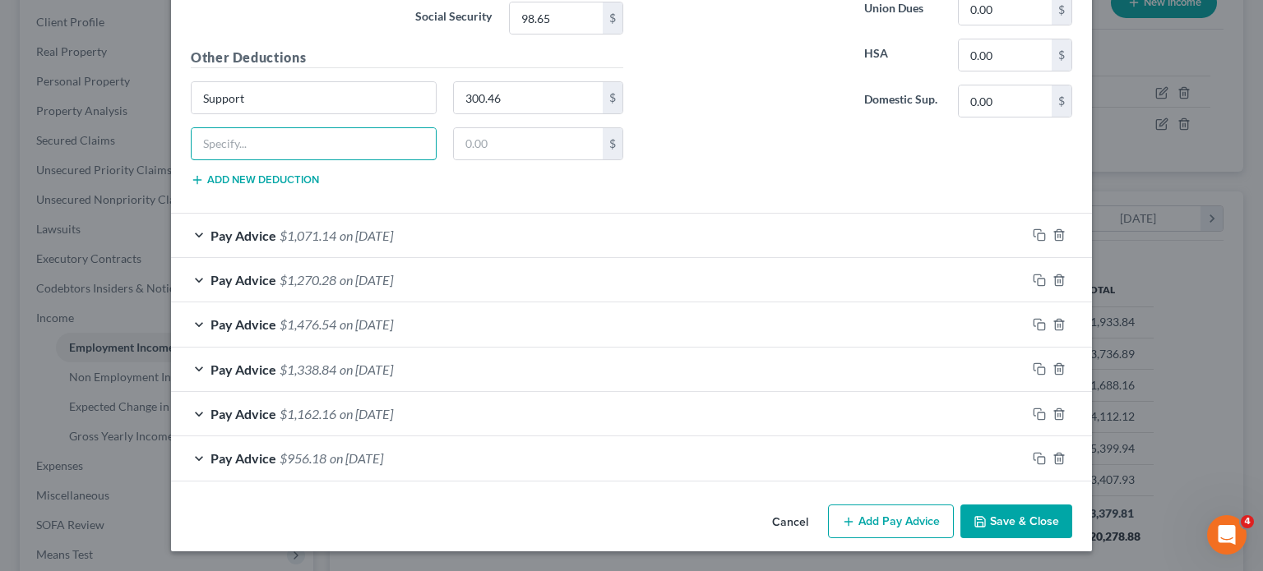
scroll to position [1078, 0]
click at [635, 257] on div "Pay Advice $1,071.14 on [DATE]" at bounding box center [598, 236] width 855 height 44
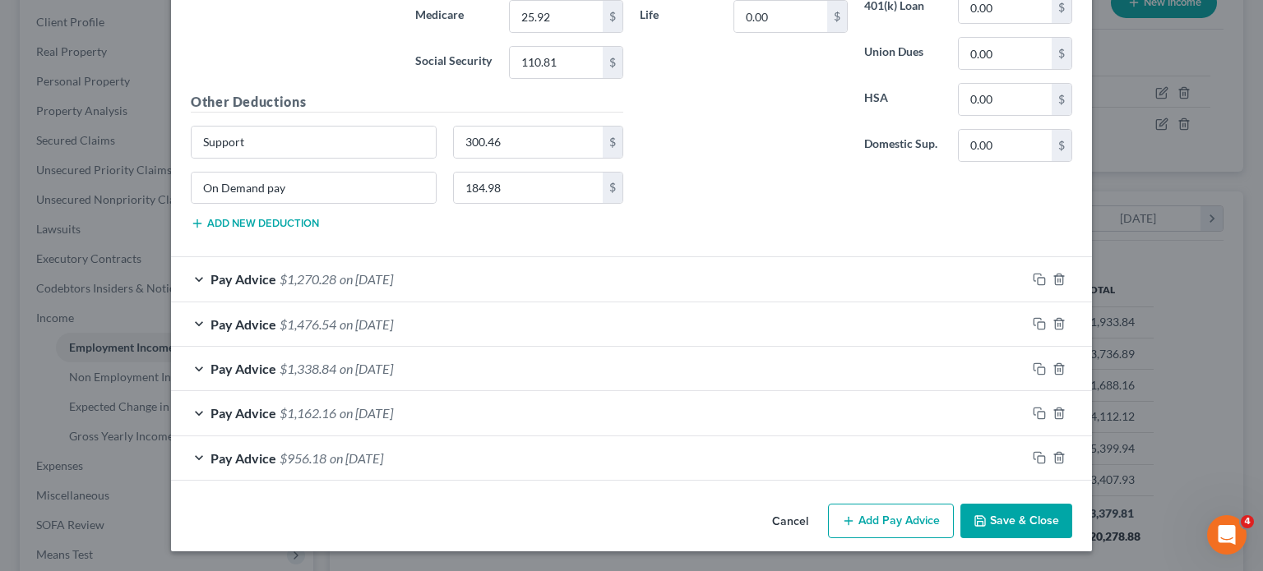
scroll to position [1653, 0]
click at [492, 204] on input "184.98" at bounding box center [529, 188] width 150 height 31
drag, startPoint x: 219, startPoint y: 382, endPoint x: 0, endPoint y: 397, distance: 219.1
click at [0, 397] on div "Edit Income Source × Employment Type * Select Full or [DEMOGRAPHIC_DATA] Employ…" at bounding box center [631, 285] width 1263 height 571
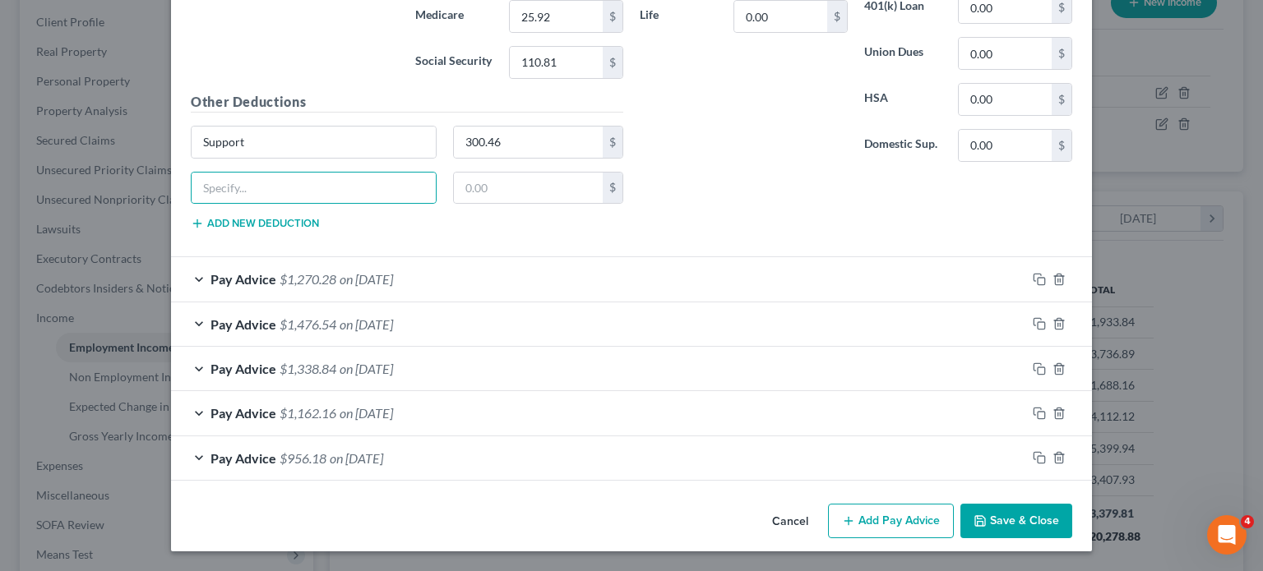
click at [407, 257] on div "Pay Advice $1,270.28 on [DATE]" at bounding box center [598, 279] width 855 height 44
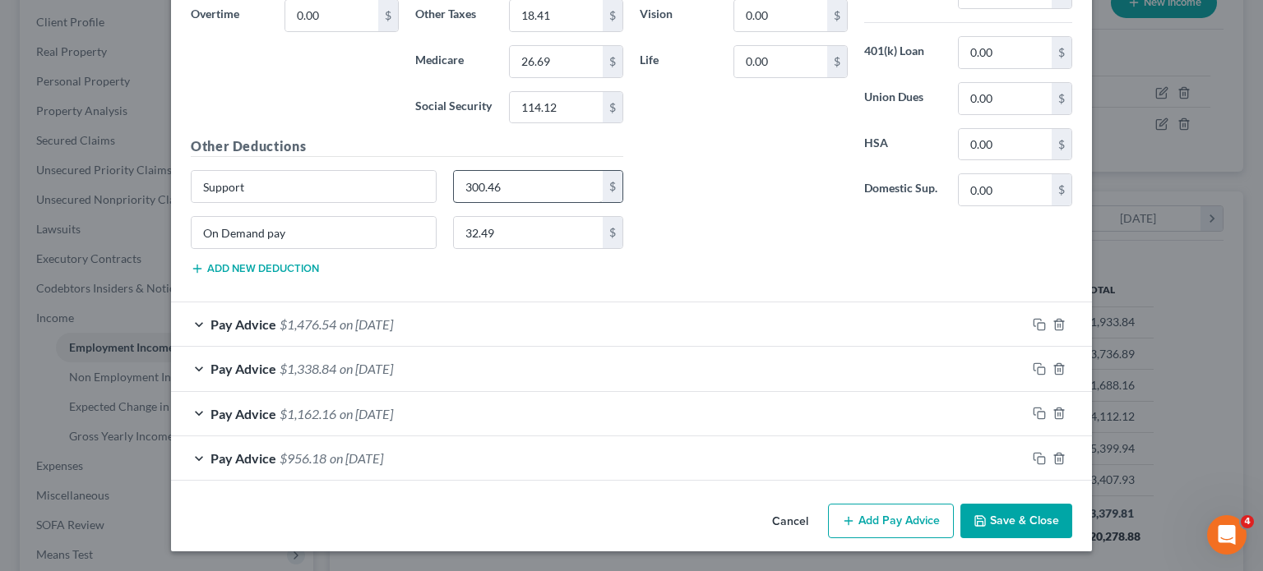
scroll to position [2413, 0]
click at [470, 216] on div "Support 300.46 $" at bounding box center [406, 193] width 449 height 46
click at [464, 248] on input "32.49" at bounding box center [529, 232] width 150 height 31
drag, startPoint x: 225, startPoint y: 356, endPoint x: 37, endPoint y: 344, distance: 188.6
click at [37, 344] on div "Edit Income Source × Employment Type * Select Full or [DEMOGRAPHIC_DATA] Employ…" at bounding box center [631, 285] width 1263 height 571
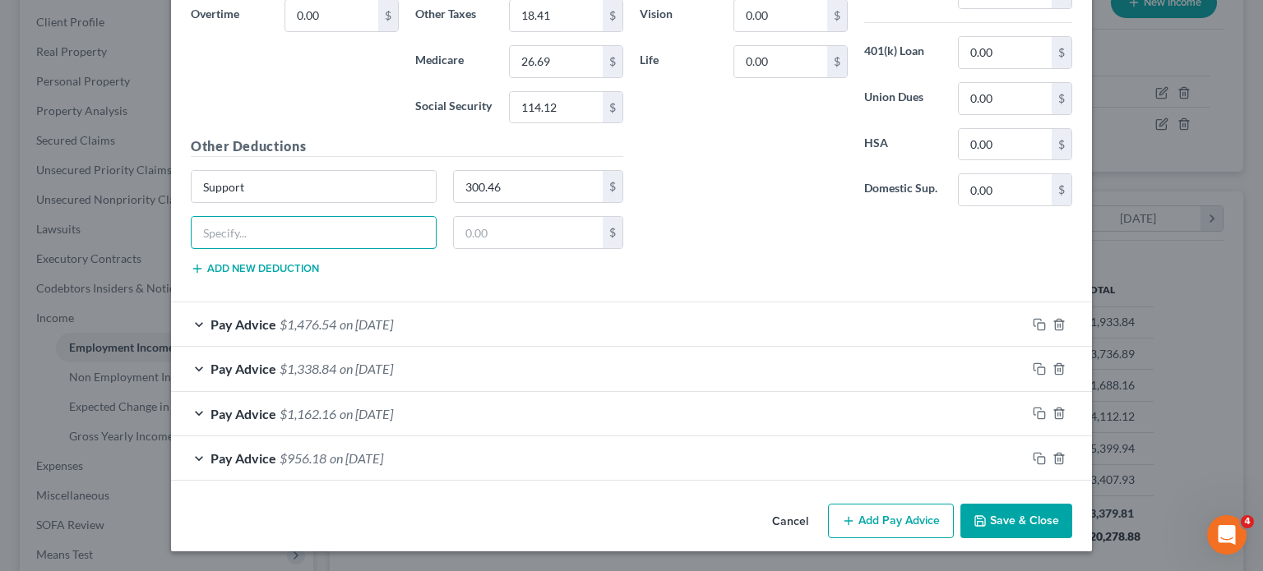
scroll to position [2597, 0]
click at [421, 302] on div "Pay Advice $1,476.54 on [DATE]" at bounding box center [598, 324] width 855 height 44
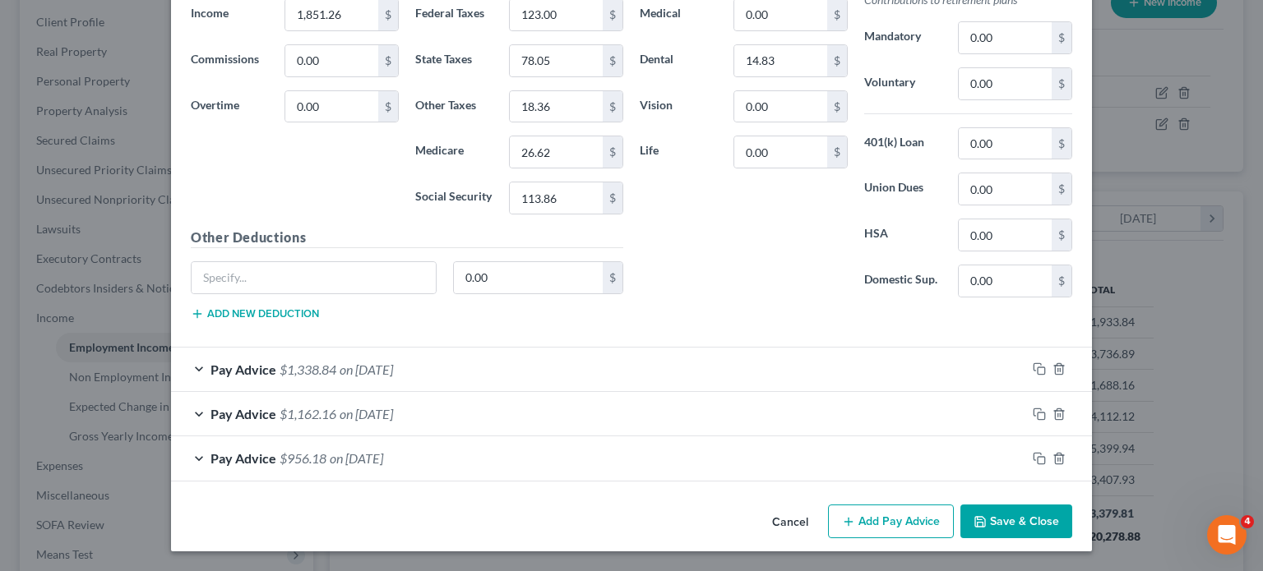
scroll to position [3076, 0]
click at [450, 391] on div "Pay Advice $1,338.84 on [DATE]" at bounding box center [598, 370] width 855 height 44
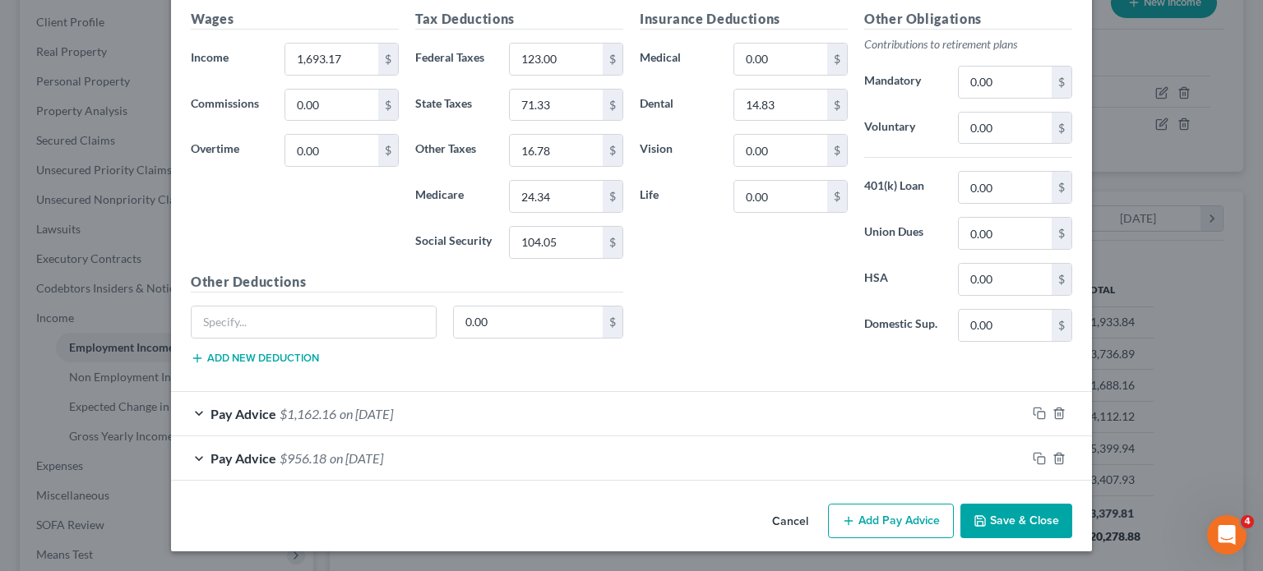
scroll to position [3825, 0]
click at [458, 392] on div "Pay Advice $1,162.16 on [DATE]" at bounding box center [598, 414] width 855 height 44
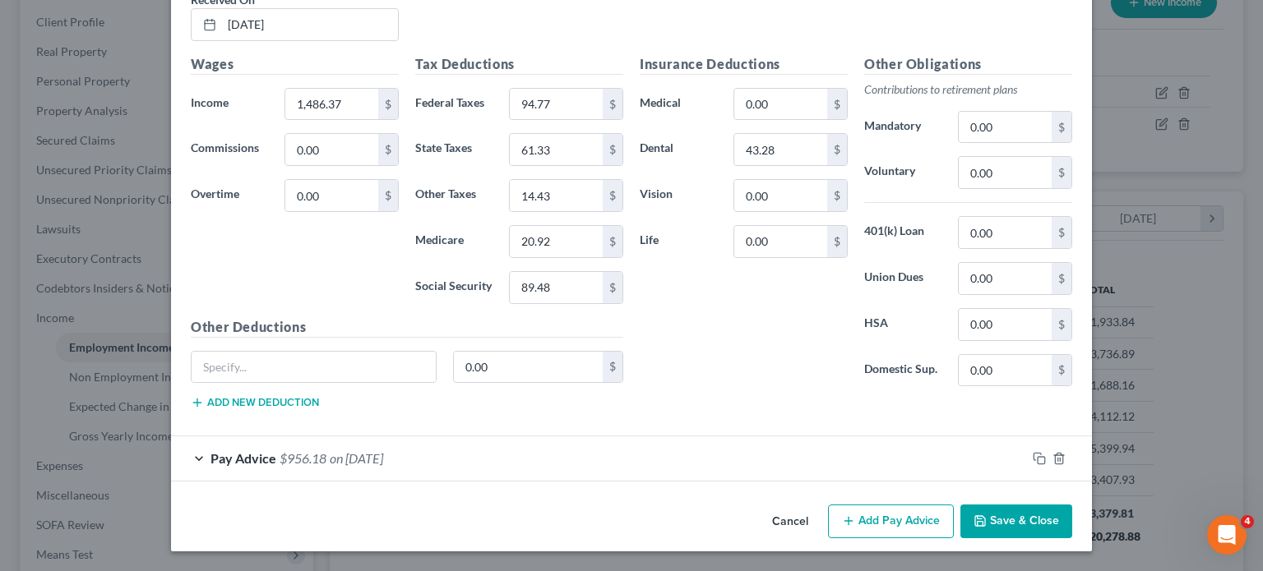
scroll to position [4435, 0]
click at [459, 436] on div "Pay Advice $956.18 on [DATE]" at bounding box center [598, 458] width 855 height 44
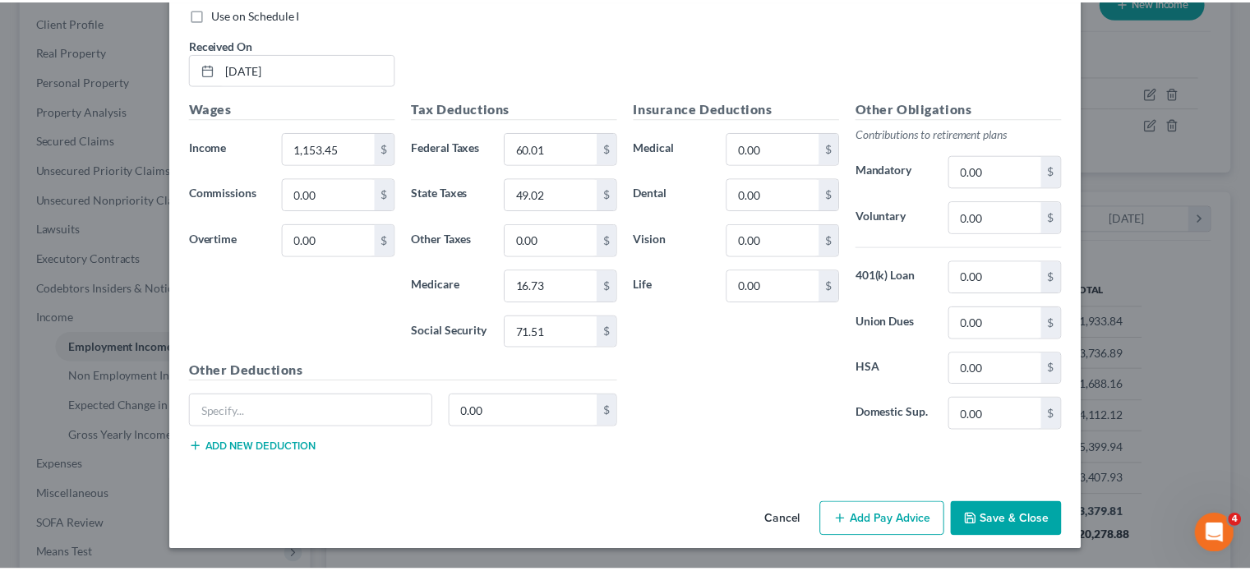
scroll to position [5045, 0]
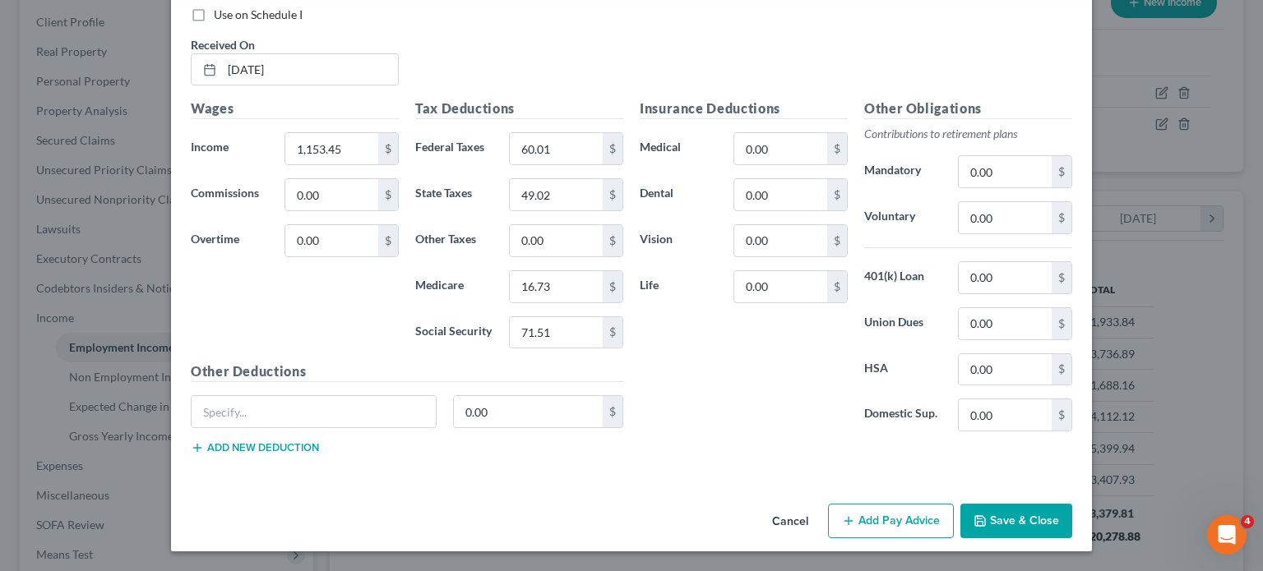
click at [1072, 510] on button "Save & Close" at bounding box center [1016, 521] width 112 height 35
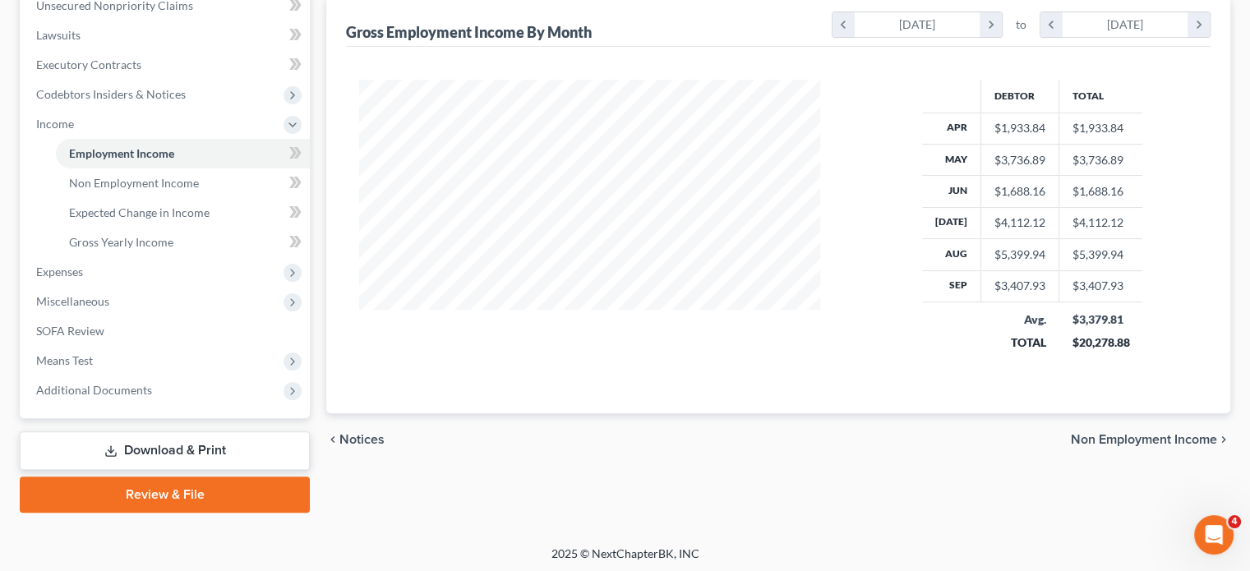
scroll to position [528, 0]
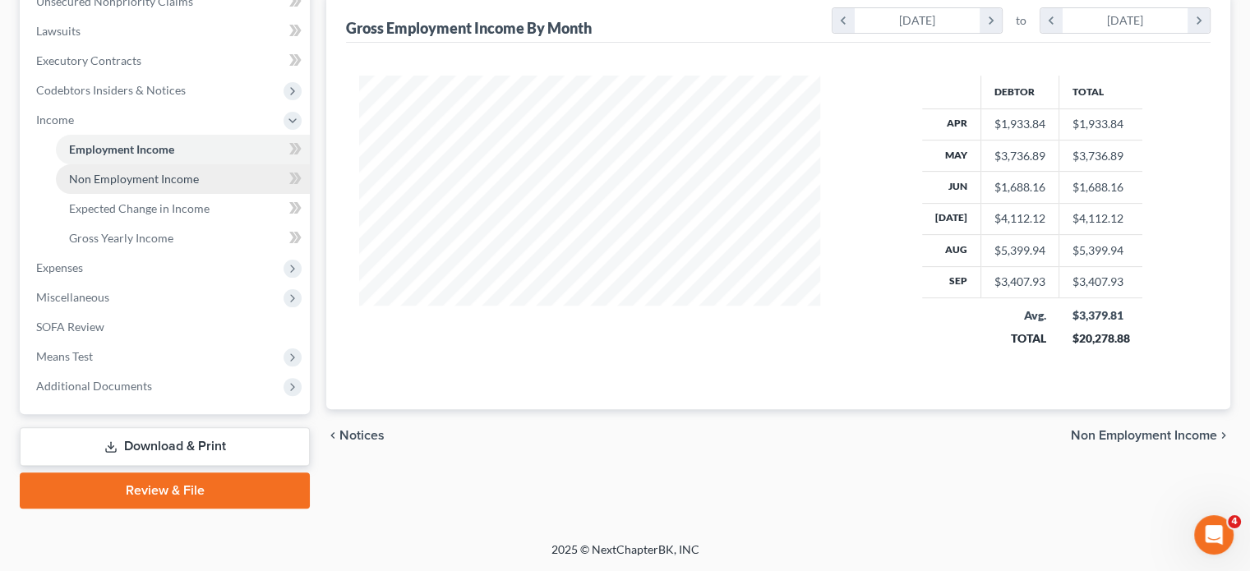
click at [214, 194] on link "Non Employment Income" at bounding box center [183, 179] width 254 height 30
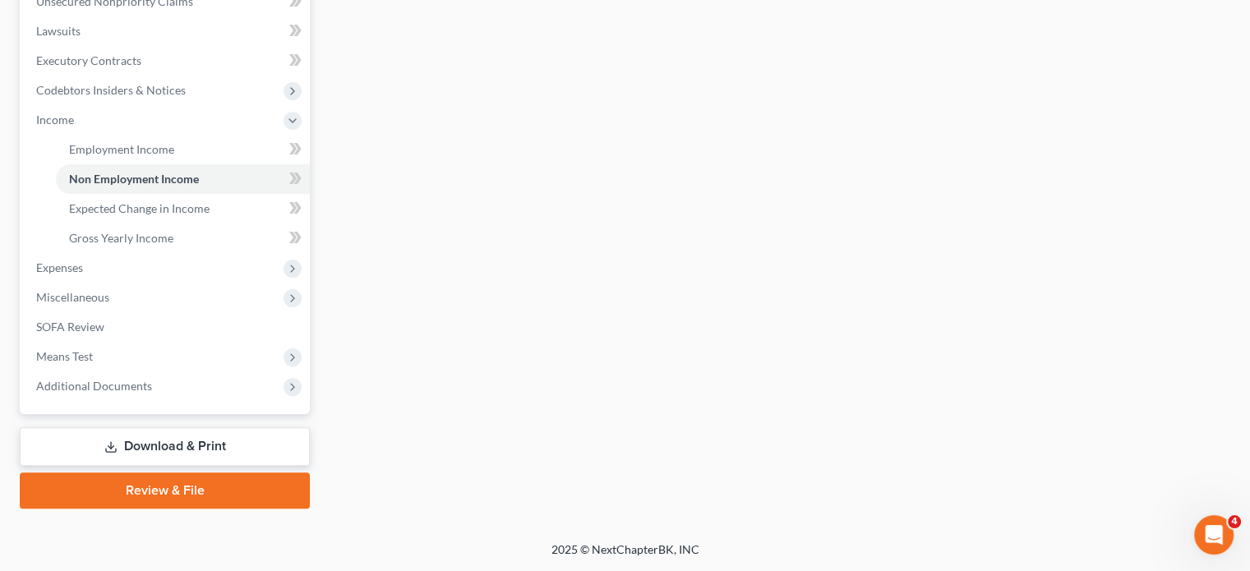
scroll to position [533, 0]
click at [174, 253] on link "Gross Yearly Income" at bounding box center [183, 239] width 254 height 30
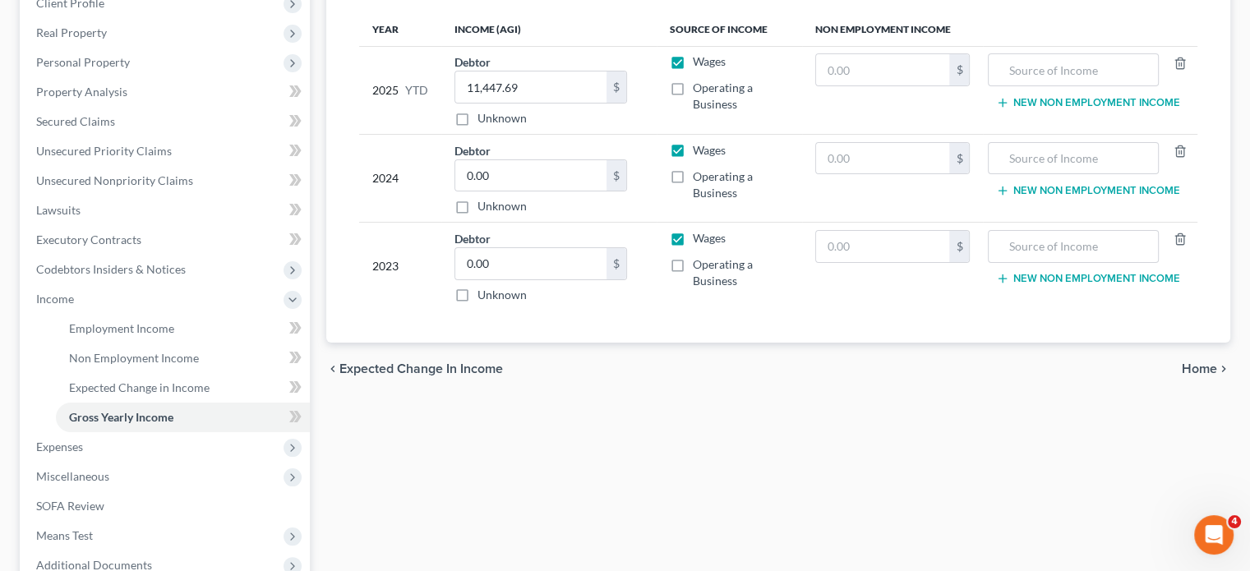
scroll to position [242, 0]
click at [560, 191] on input "0.00" at bounding box center [530, 174] width 151 height 31
type input "32,950"
click at [545, 279] on input "0.00" at bounding box center [530, 262] width 151 height 31
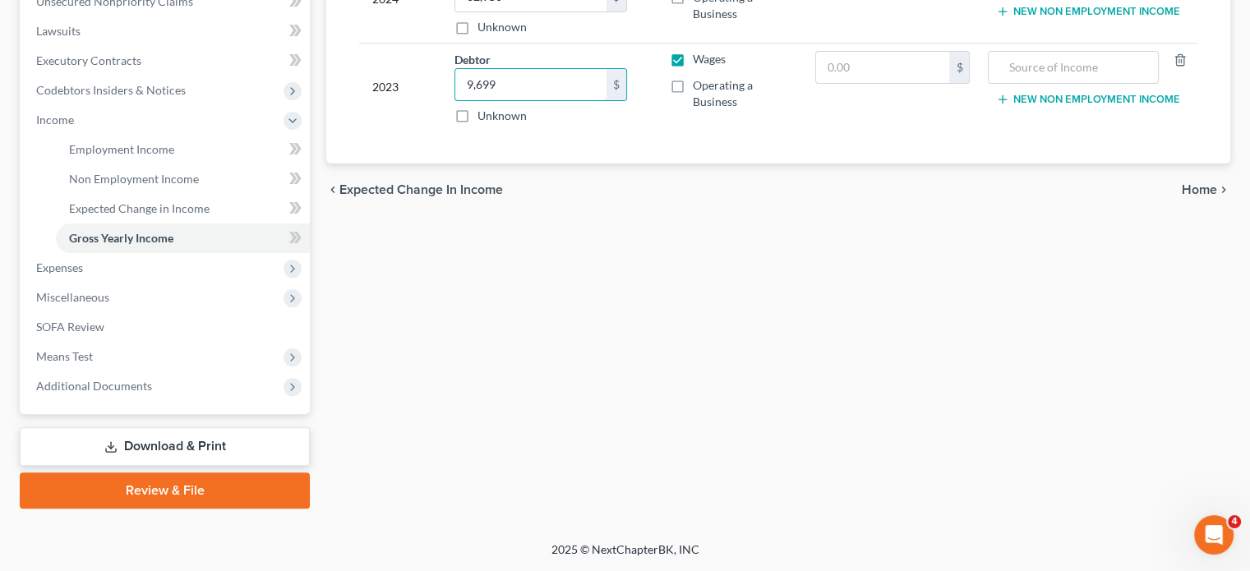
scroll to position [617, 0]
type input "9,699"
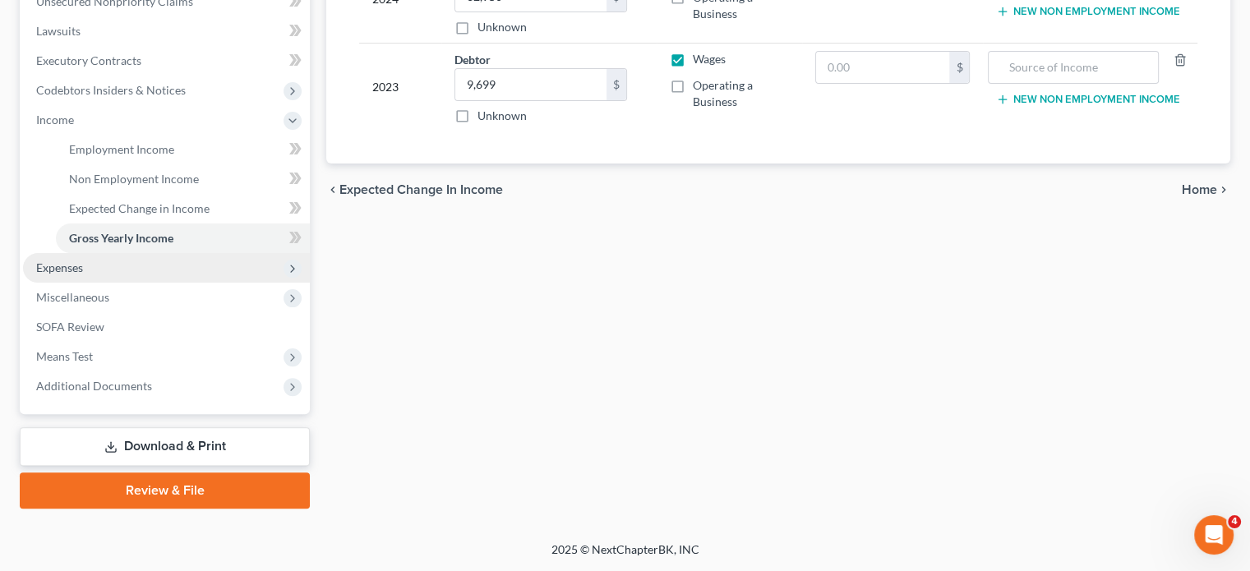
click at [116, 253] on span "Expenses" at bounding box center [166, 268] width 287 height 30
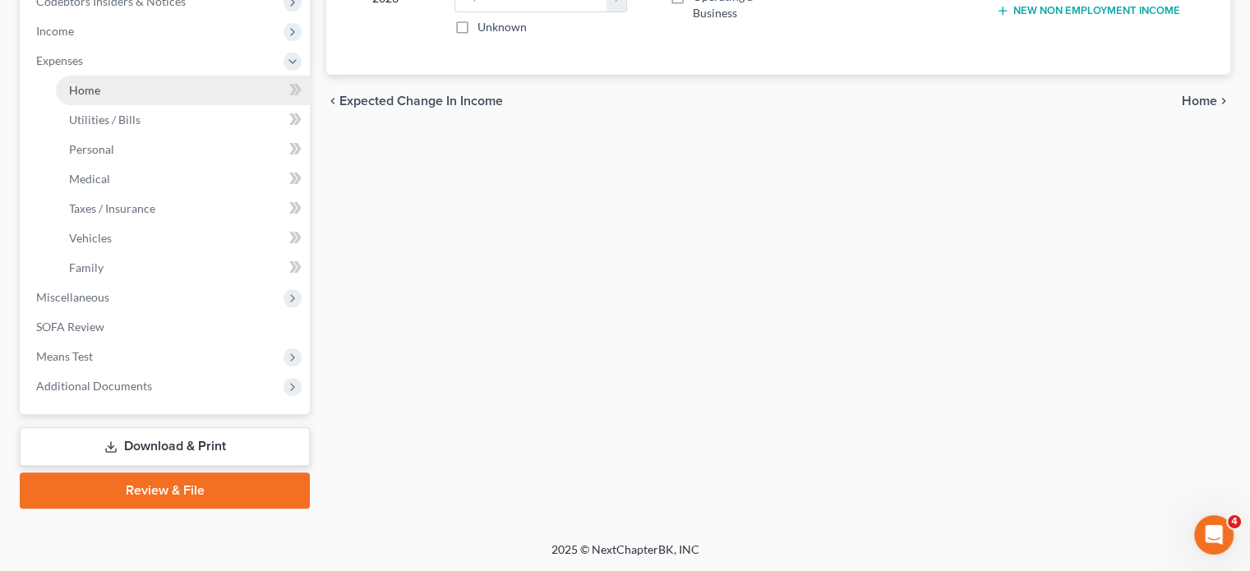
click at [140, 105] on link "Home" at bounding box center [183, 91] width 254 height 30
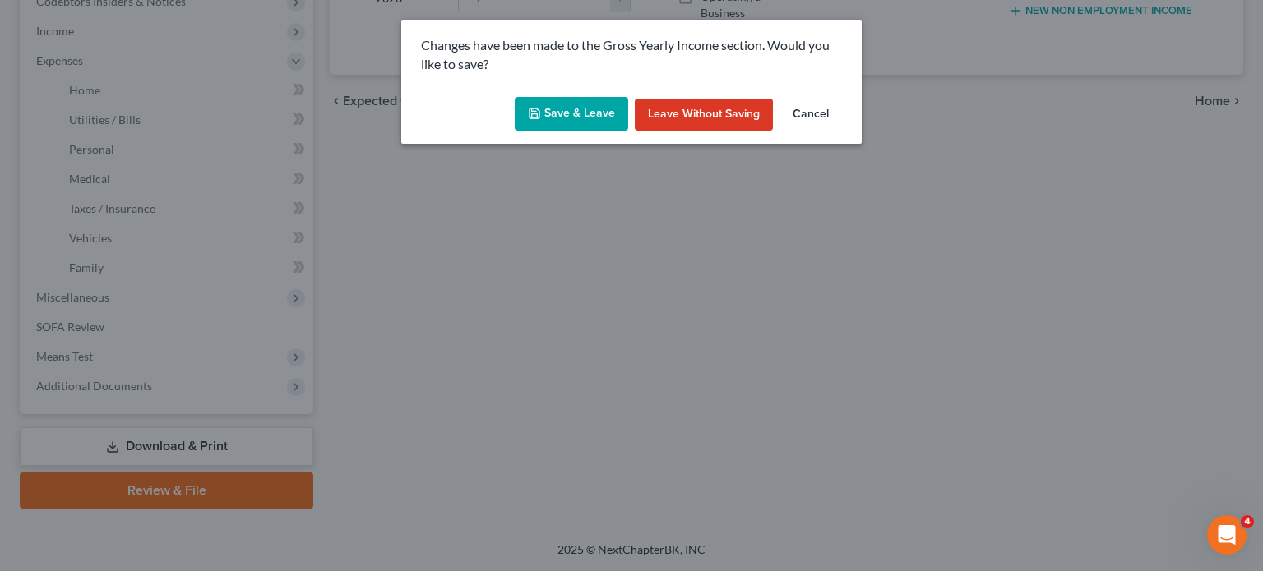
click at [559, 132] on button "Save & Leave" at bounding box center [571, 114] width 113 height 35
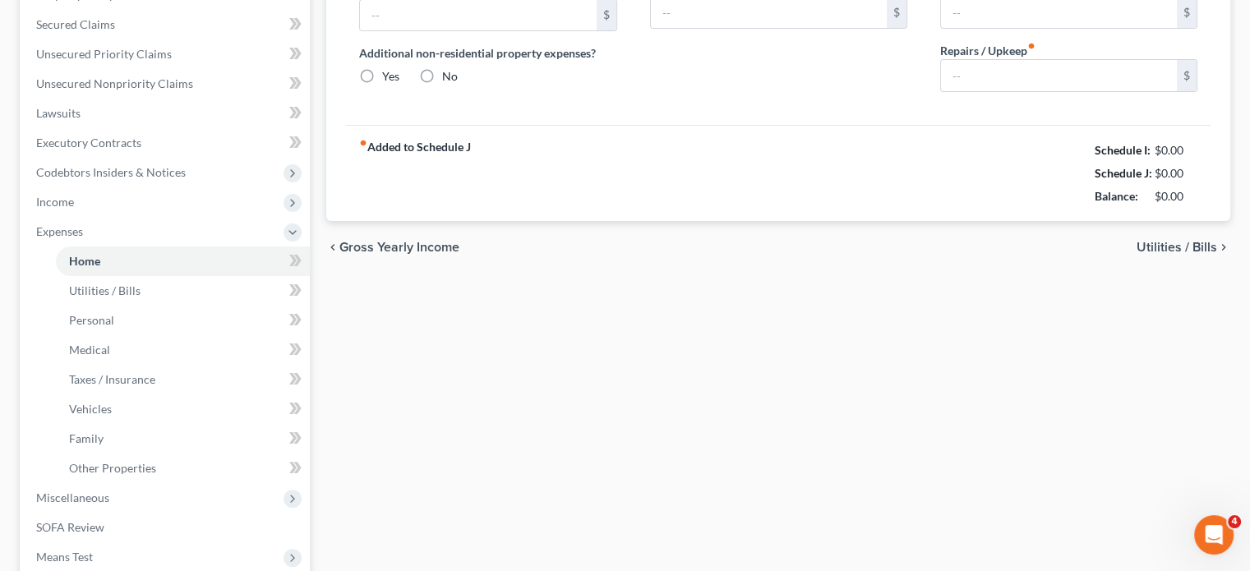
type input "825.00"
type input "0.00"
radio input "true"
type input "0.00"
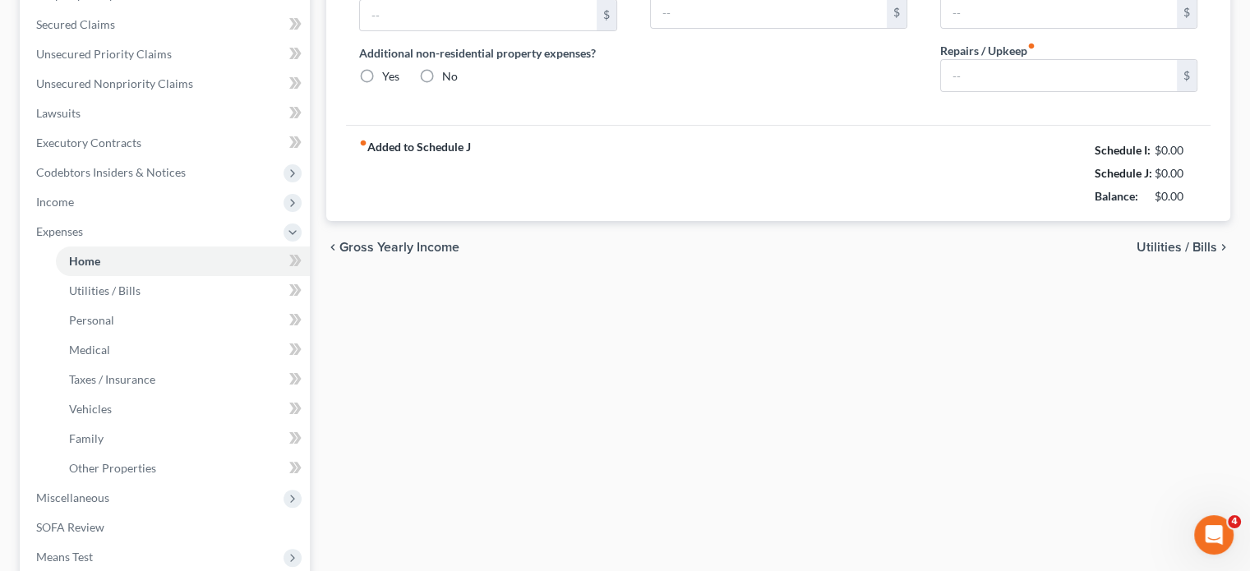
type input "0.00"
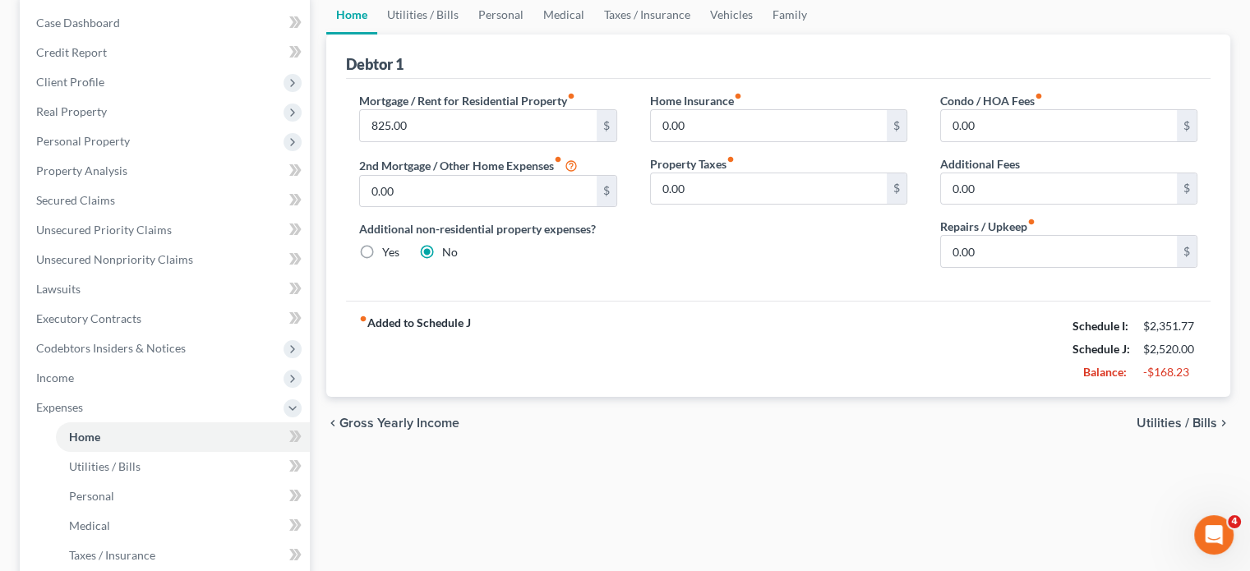
scroll to position [146, 0]
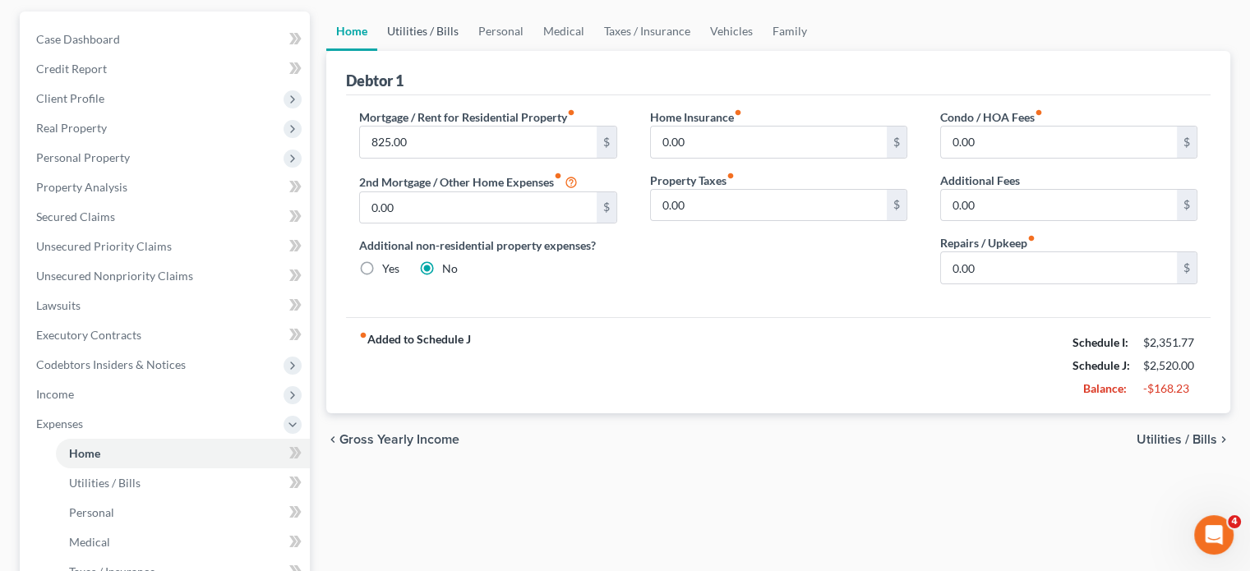
click at [420, 51] on link "Utilities / Bills" at bounding box center [422, 31] width 91 height 39
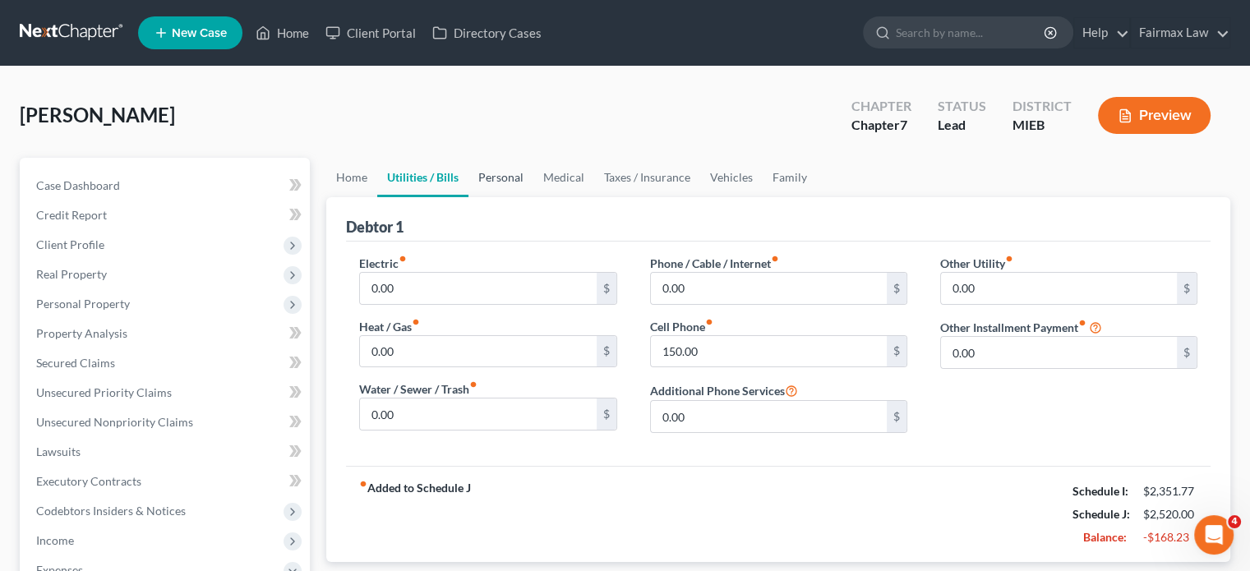
click at [533, 197] on link "Personal" at bounding box center [501, 177] width 65 height 39
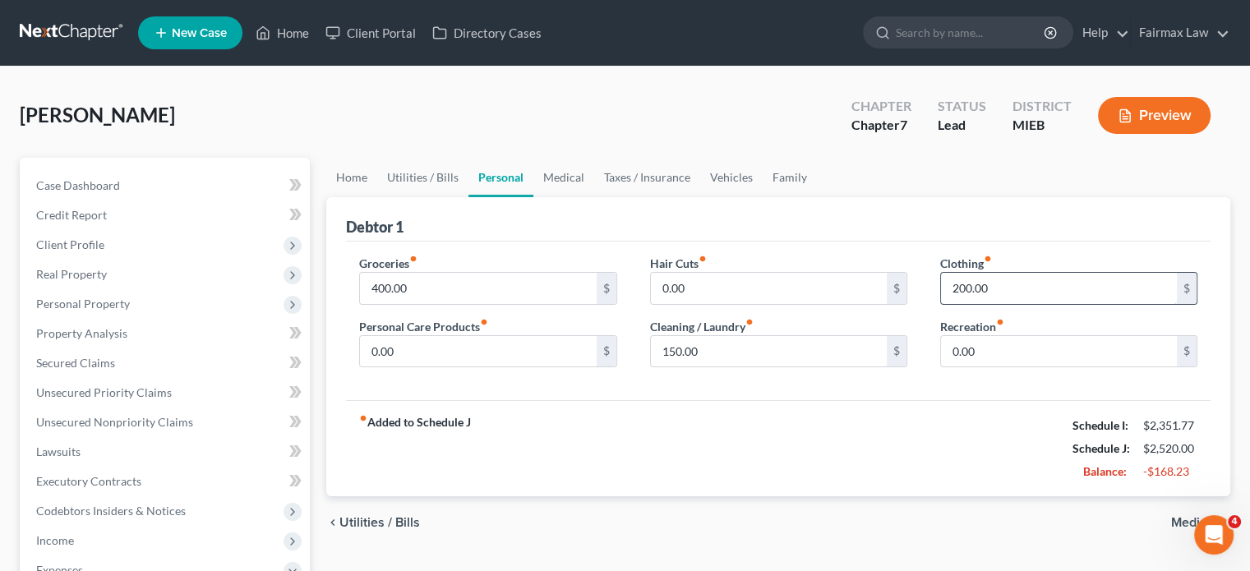
click at [1010, 304] on input "200.00" at bounding box center [1059, 288] width 236 height 31
click at [784, 367] on input "150.00" at bounding box center [769, 351] width 236 height 31
click at [594, 197] on link "Medical" at bounding box center [563, 177] width 61 height 39
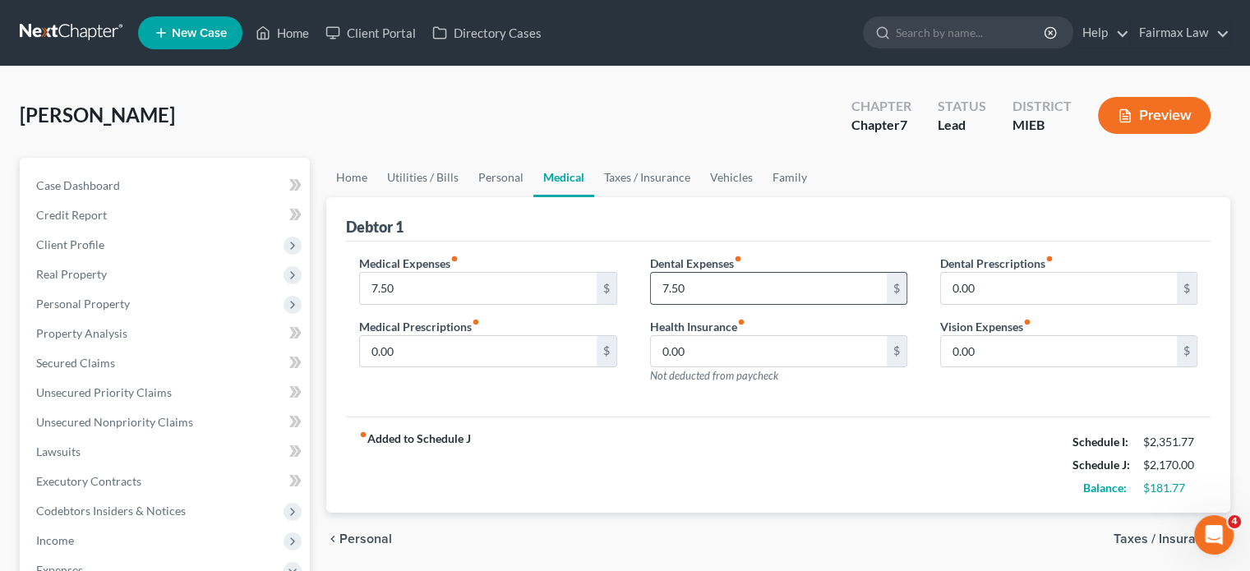
click at [713, 304] on input "7.50" at bounding box center [769, 288] width 236 height 31
click at [406, 304] on input "7.50" at bounding box center [478, 288] width 236 height 31
click at [697, 197] on link "Taxes / Insurance" at bounding box center [647, 177] width 106 height 39
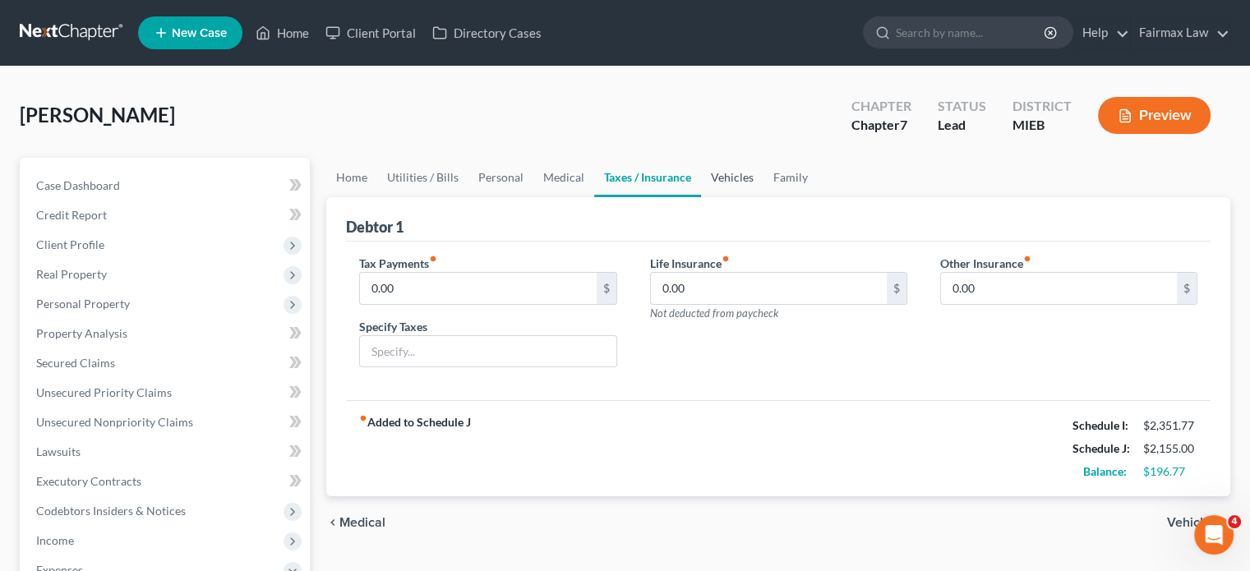
click at [764, 197] on link "Vehicles" at bounding box center [732, 177] width 62 height 39
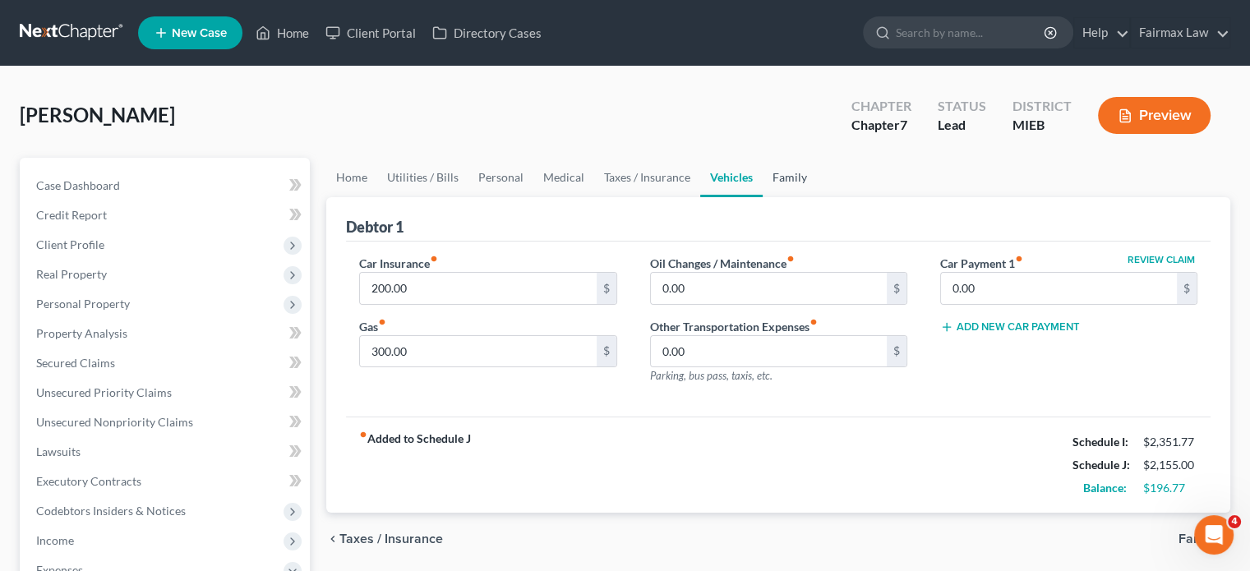
click at [817, 197] on link "Family" at bounding box center [790, 177] width 54 height 39
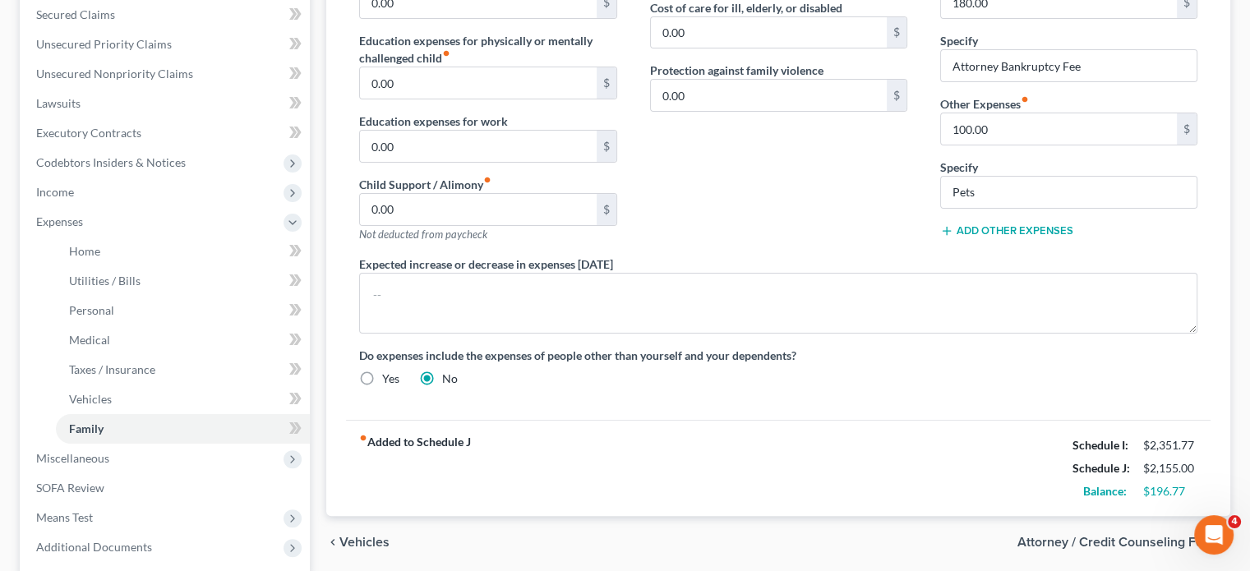
scroll to position [169, 0]
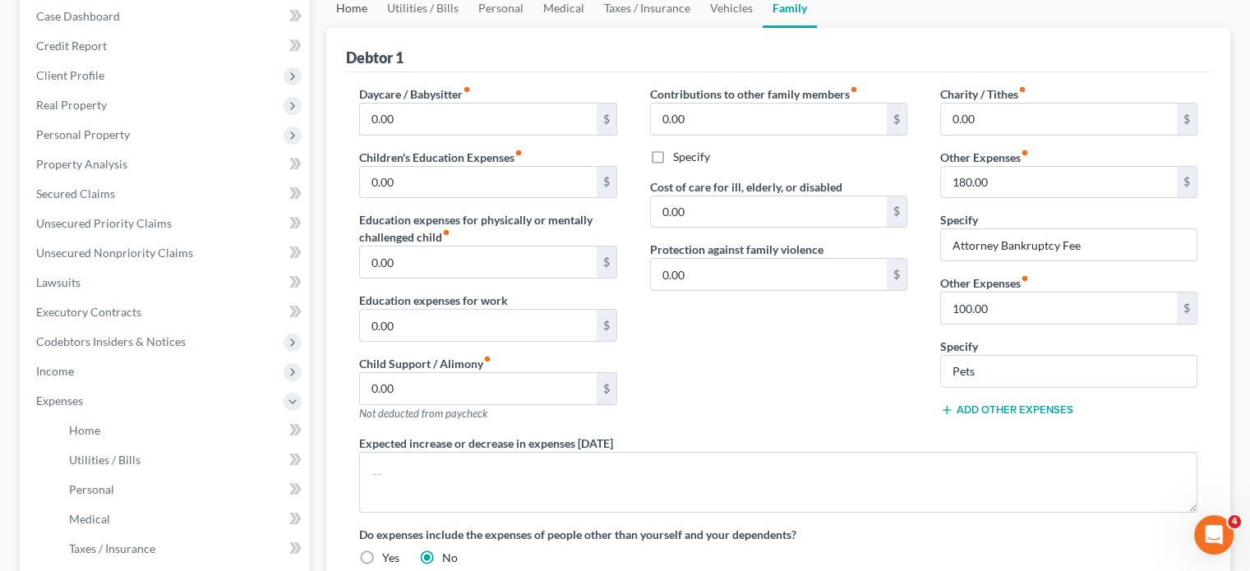
click at [363, 28] on link "Home" at bounding box center [351, 7] width 51 height 39
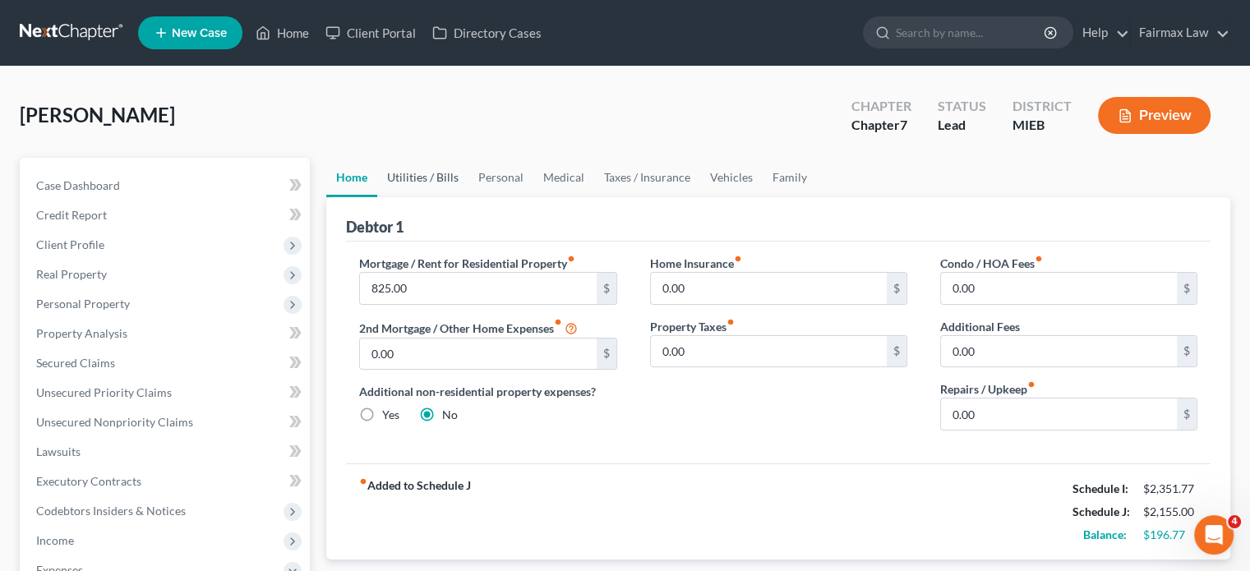
click at [436, 197] on link "Utilities / Bills" at bounding box center [422, 177] width 91 height 39
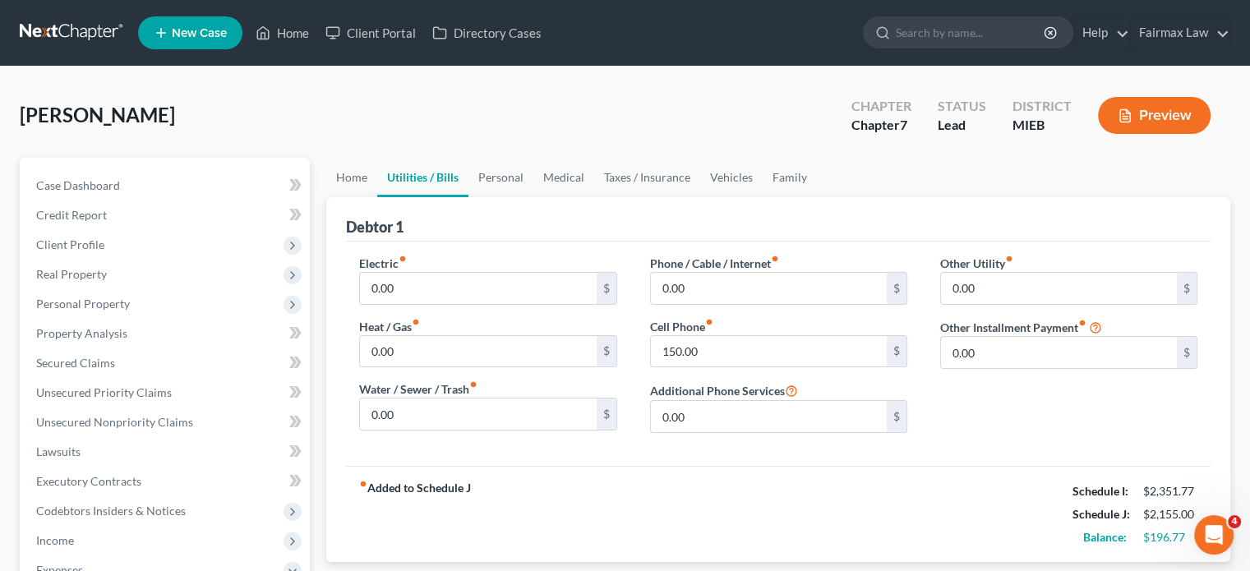
click at [531, 242] on div "Debtor 1" at bounding box center [778, 219] width 865 height 44
click at [530, 197] on link "Personal" at bounding box center [501, 177] width 65 height 39
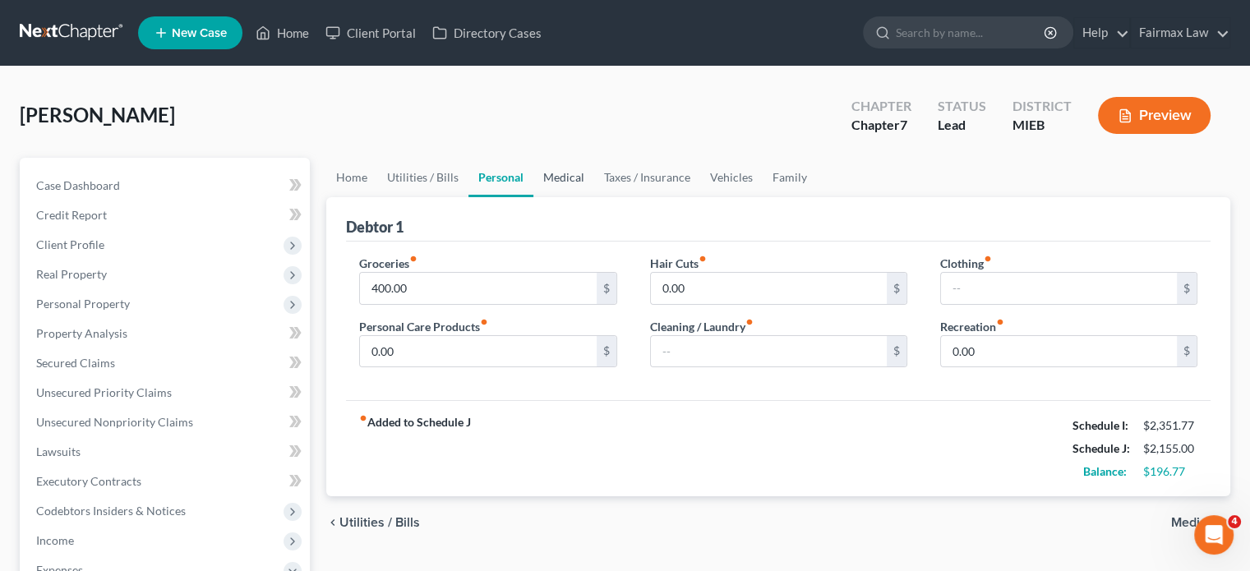
click at [594, 197] on link "Medical" at bounding box center [563, 177] width 61 height 39
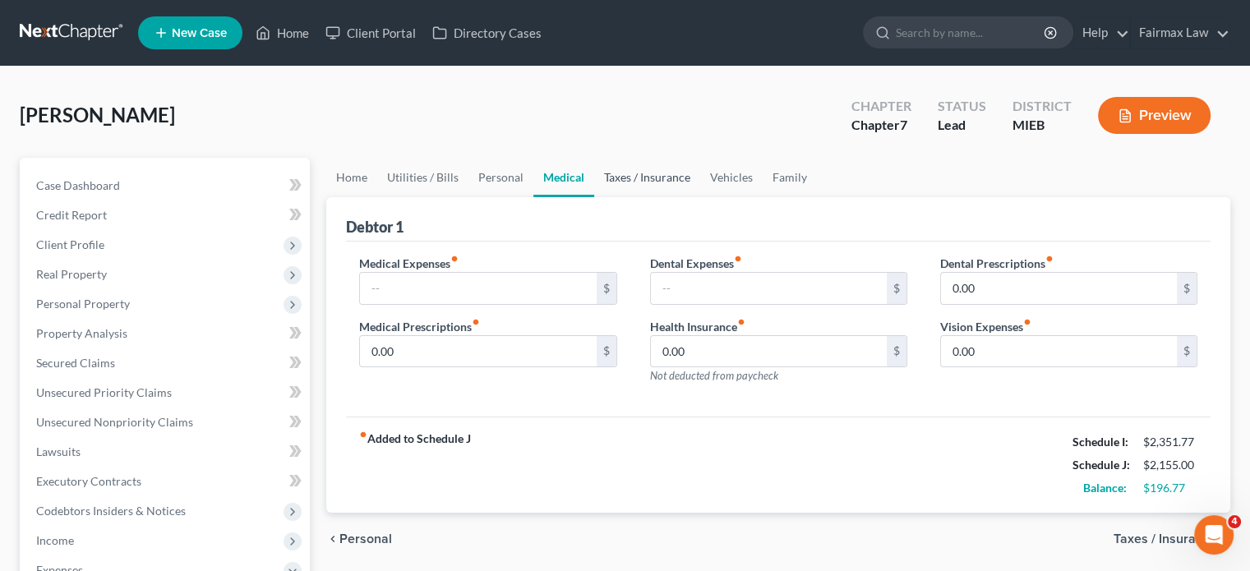
click at [674, 197] on link "Taxes / Insurance" at bounding box center [647, 177] width 106 height 39
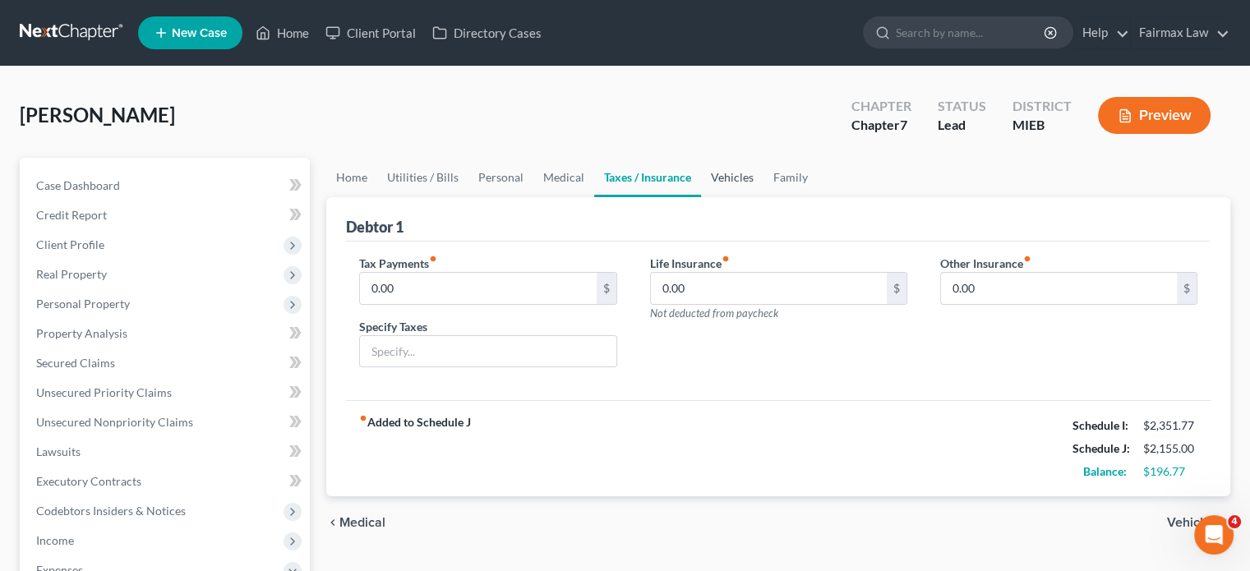
click at [764, 197] on link "Vehicles" at bounding box center [732, 177] width 62 height 39
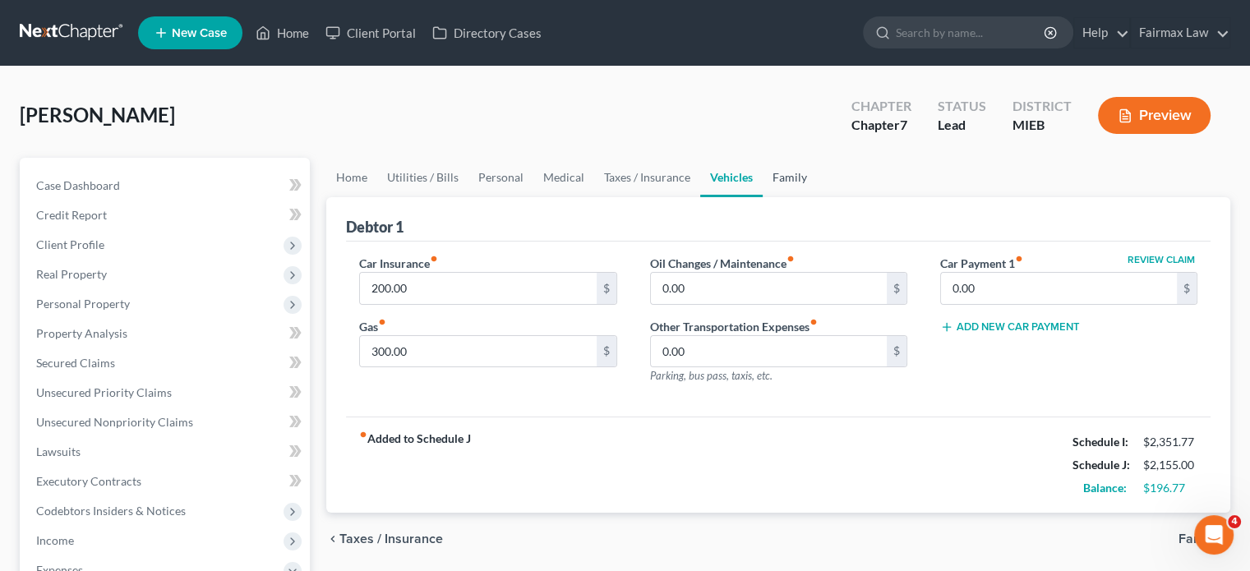
click at [817, 197] on link "Family" at bounding box center [790, 177] width 54 height 39
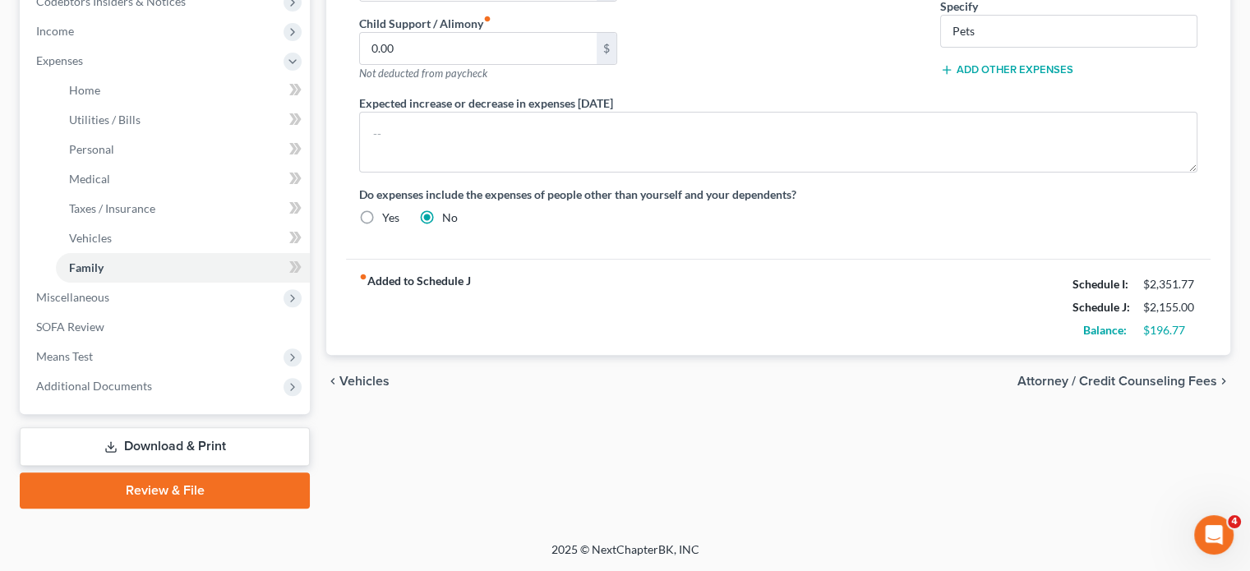
scroll to position [775, 0]
click at [169, 283] on span "Miscellaneous" at bounding box center [166, 298] width 287 height 30
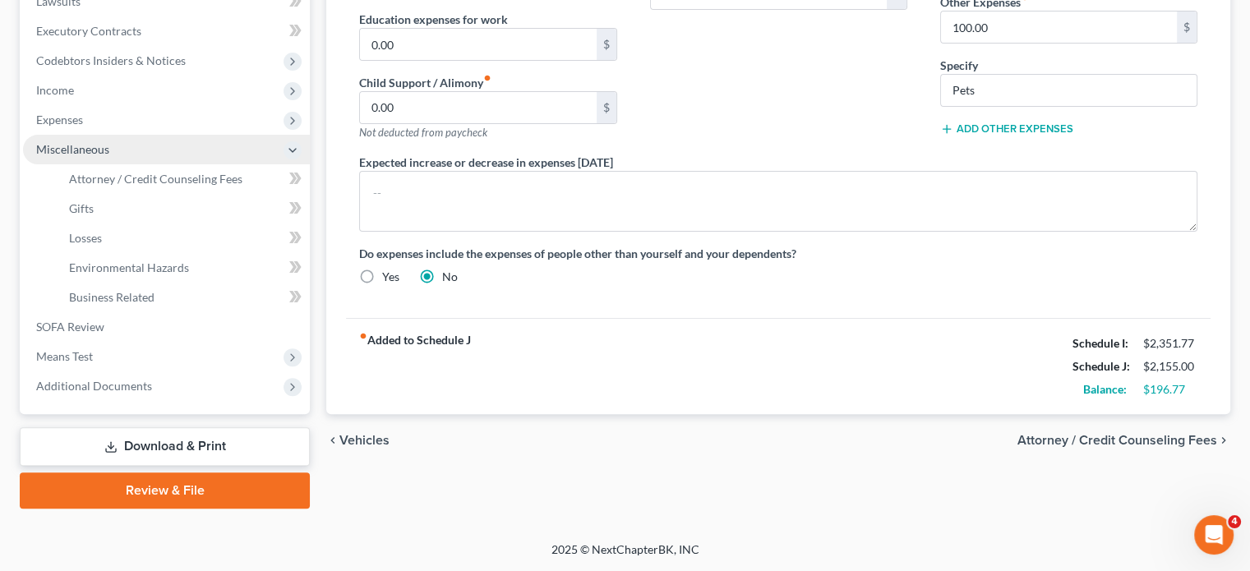
scroll to position [701, 0]
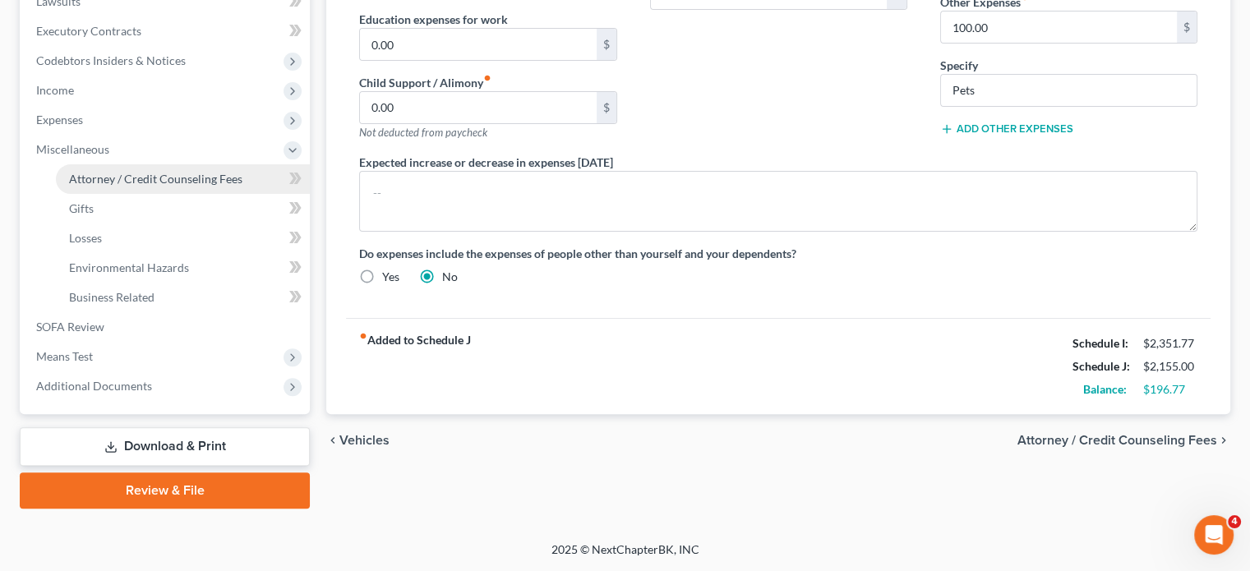
click at [164, 172] on span "Attorney / Credit Counseling Fees" at bounding box center [155, 179] width 173 height 14
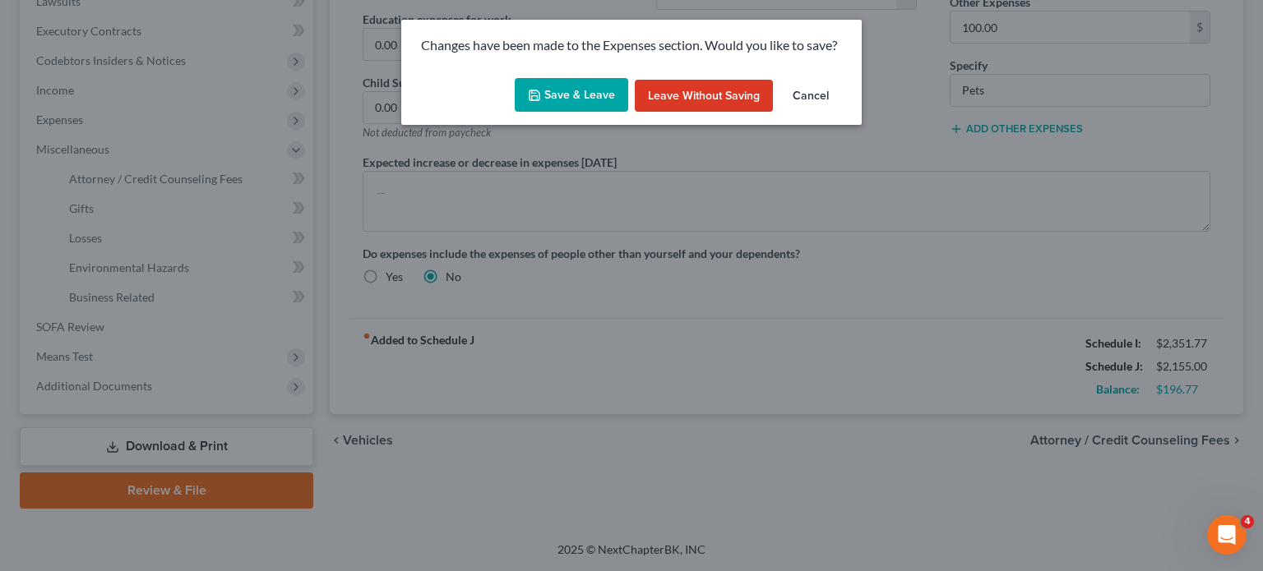
click at [560, 108] on button "Save & Leave" at bounding box center [571, 95] width 113 height 35
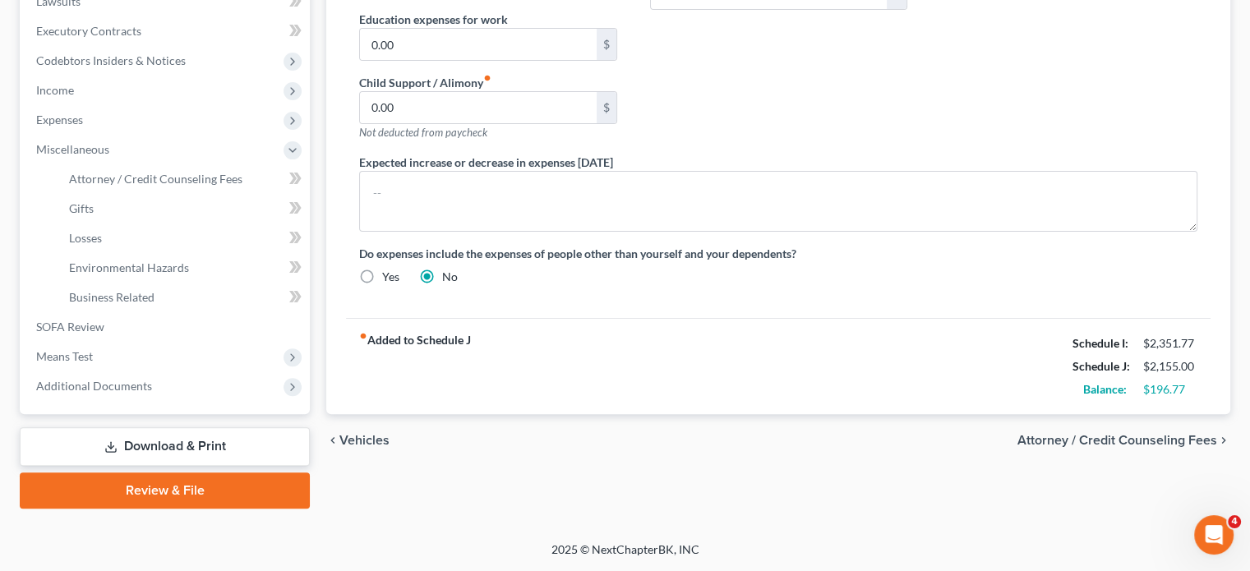
select select "2"
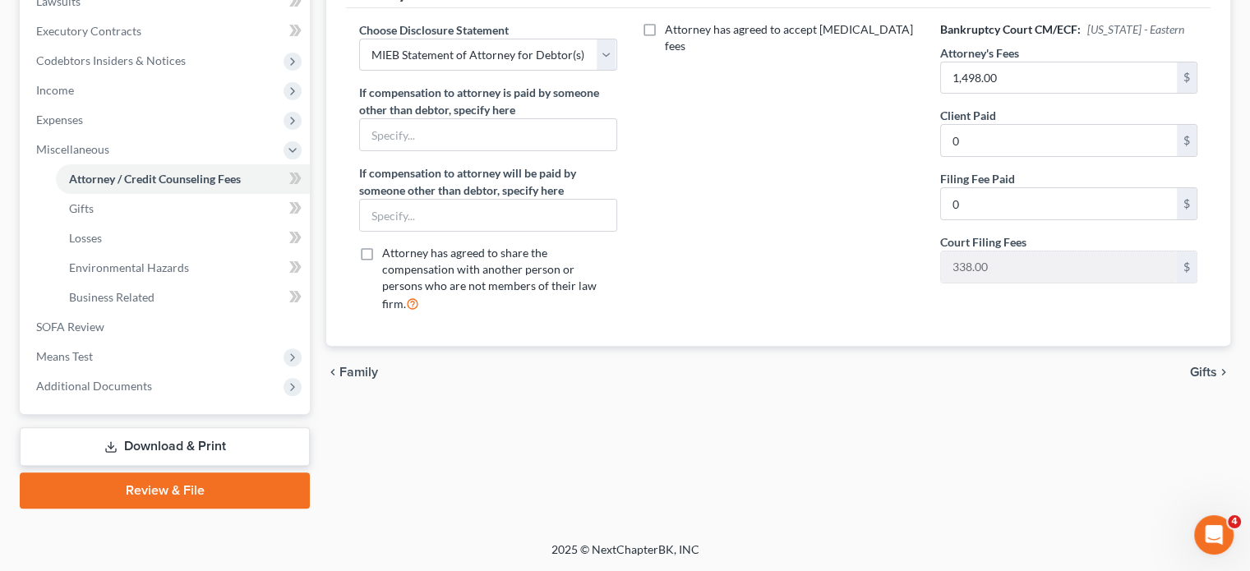
scroll to position [701, 0]
click at [93, 349] on span "Means Test" at bounding box center [64, 356] width 57 height 14
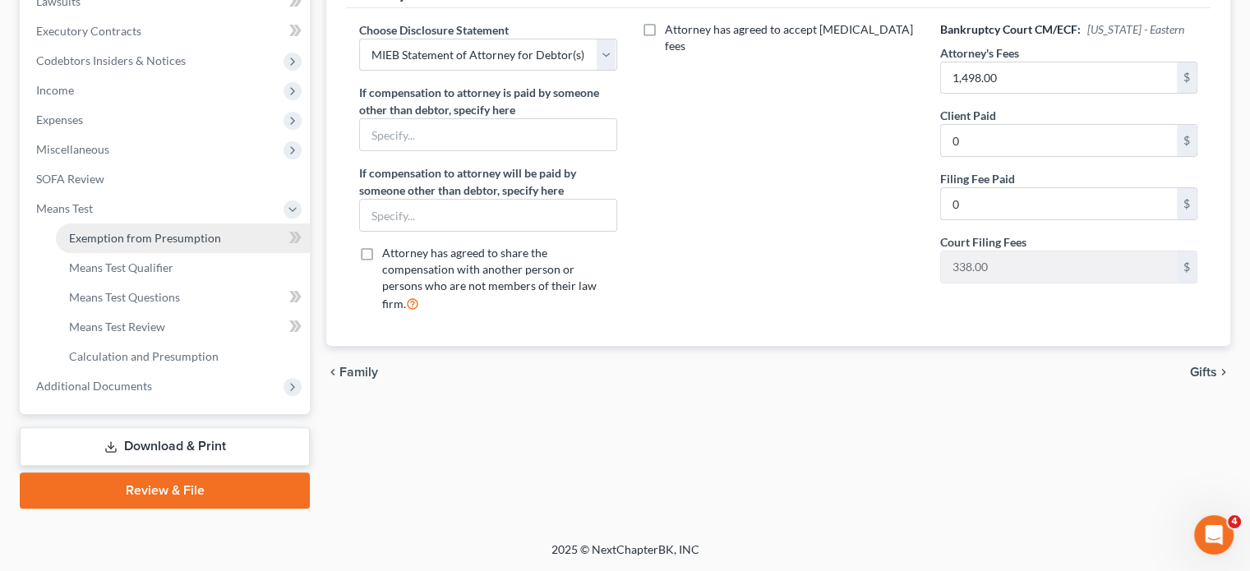
click at [132, 231] on span "Exemption from Presumption" at bounding box center [145, 238] width 152 height 14
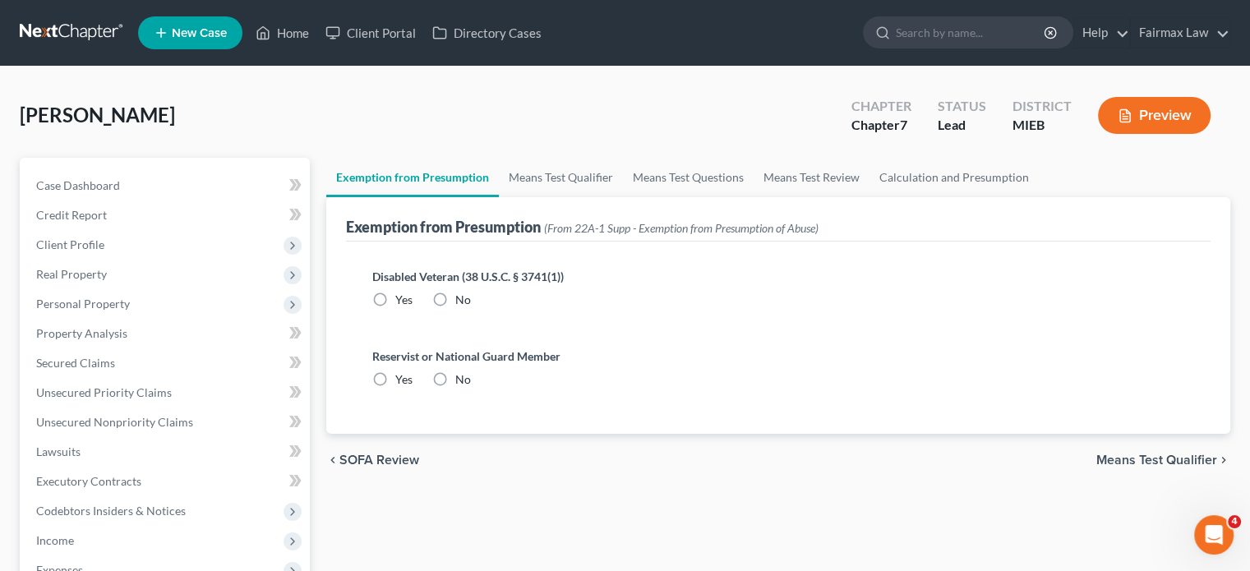
click at [471, 308] on label "No" at bounding box center [463, 300] width 16 height 16
click at [472, 302] on input "No" at bounding box center [467, 297] width 11 height 11
radio input "true"
click at [457, 388] on label "No" at bounding box center [463, 380] width 16 height 16
click at [462, 382] on input "No" at bounding box center [467, 377] width 11 height 11
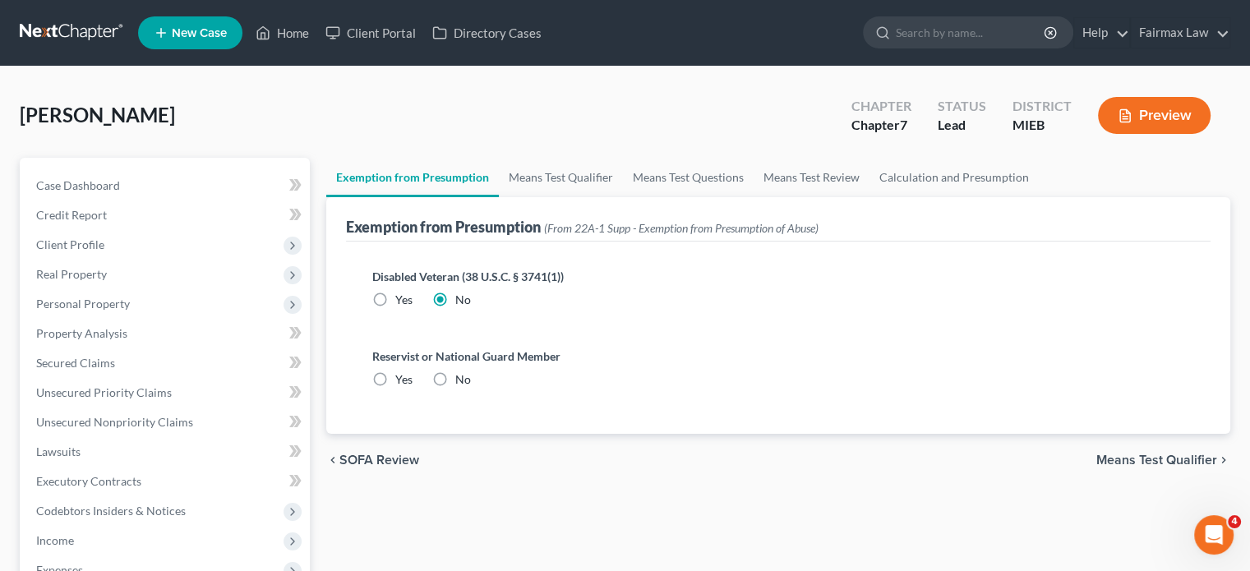
radio input "true"
click at [621, 197] on link "Means Test Qualifier" at bounding box center [561, 177] width 124 height 39
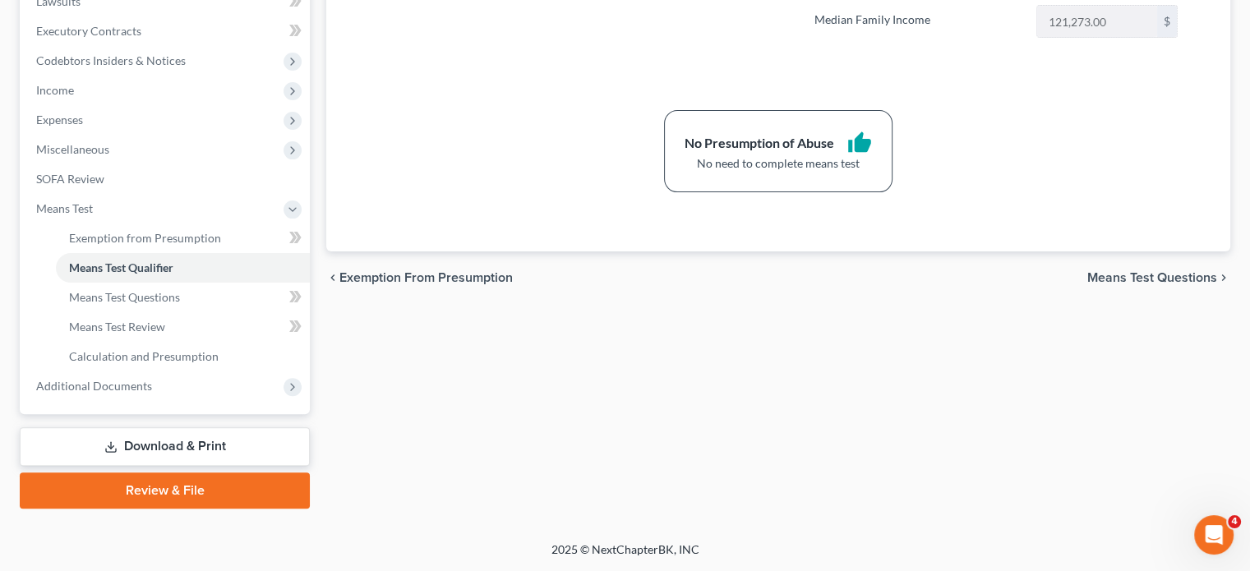
scroll to position [701, 0]
click at [215, 372] on span "Additional Documents" at bounding box center [166, 387] width 287 height 30
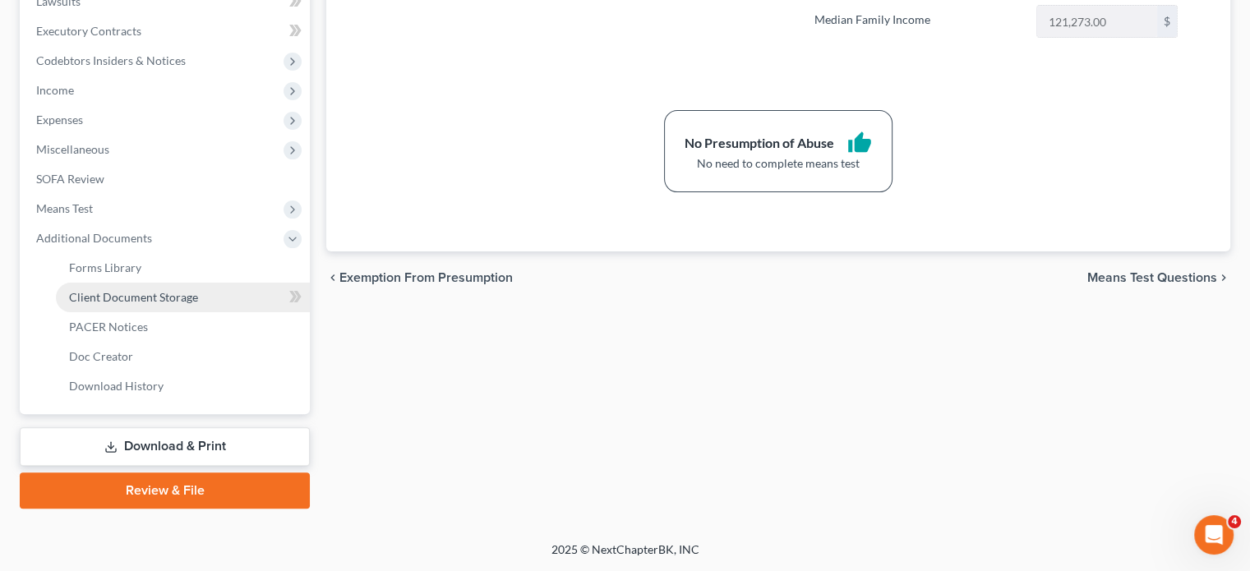
click at [198, 290] on span "Client Document Storage" at bounding box center [133, 297] width 129 height 14
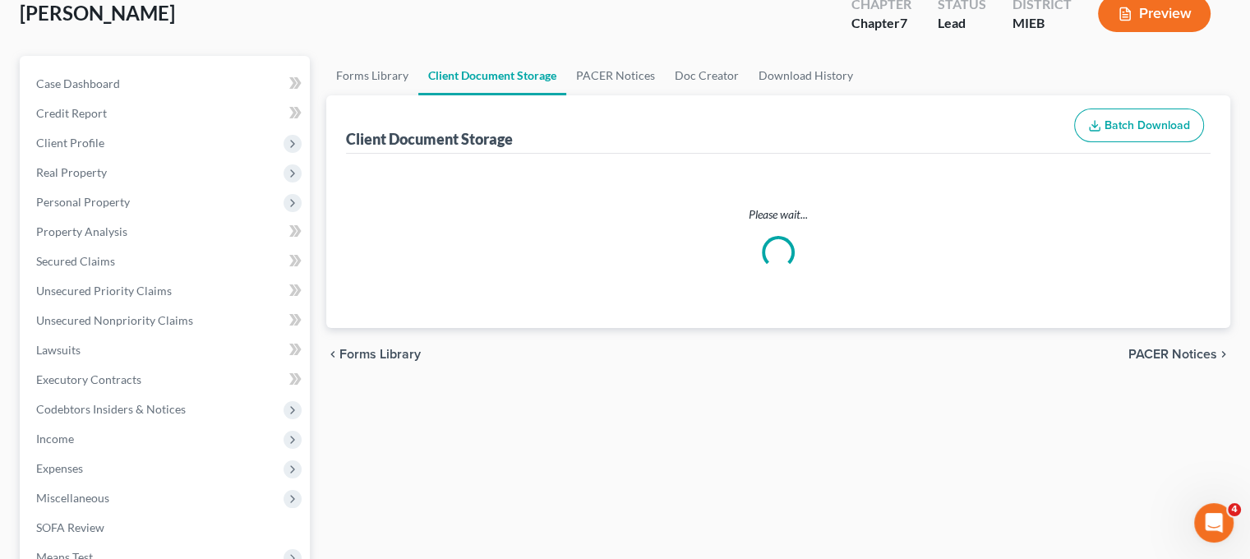
select select "7"
select select "6"
select select "32"
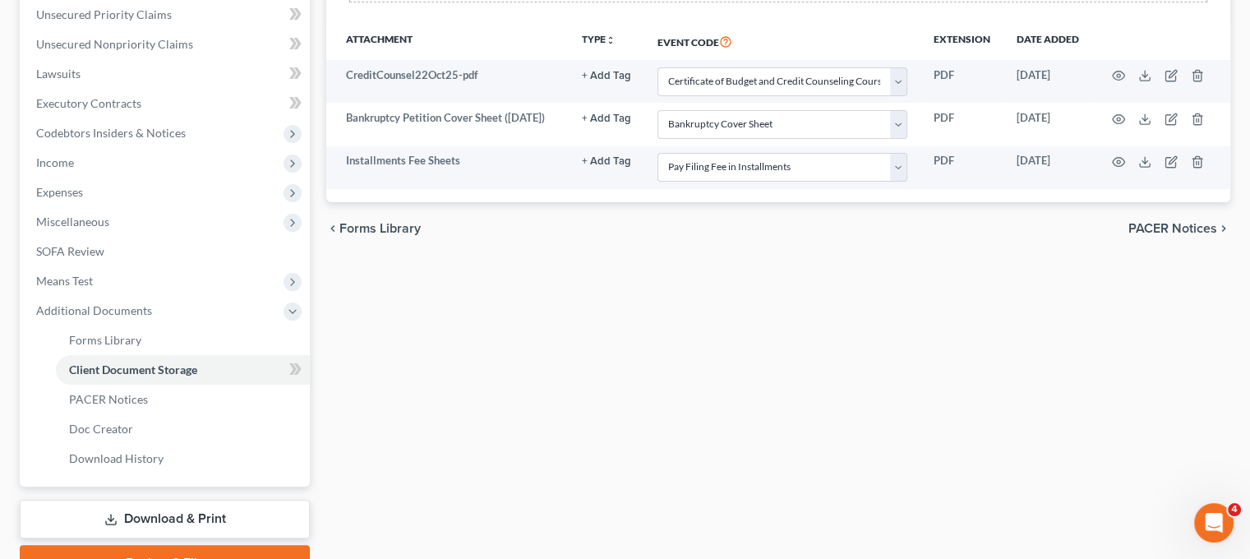
scroll to position [387, 0]
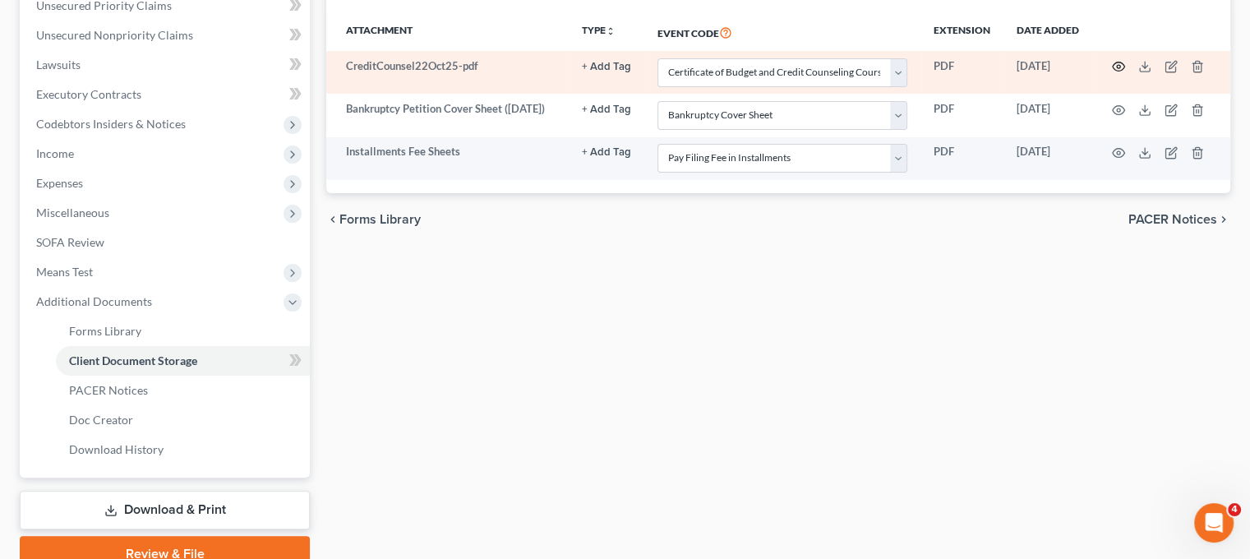
click at [1125, 73] on icon "button" at bounding box center [1118, 66] width 13 height 13
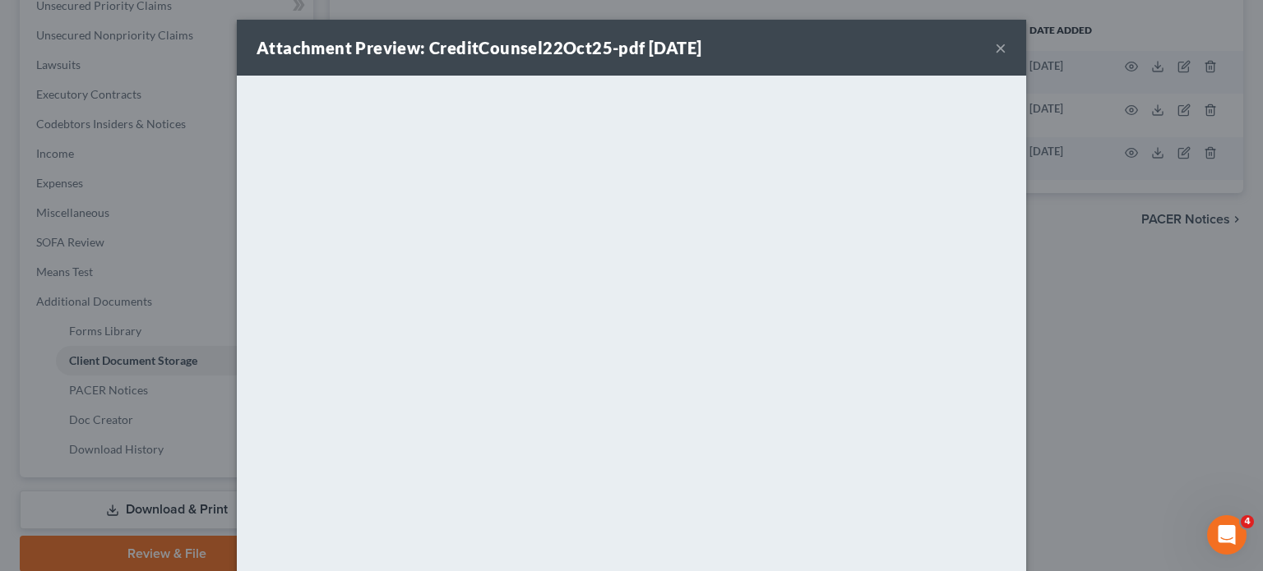
click at [1006, 58] on button "×" at bounding box center [1001, 48] width 12 height 20
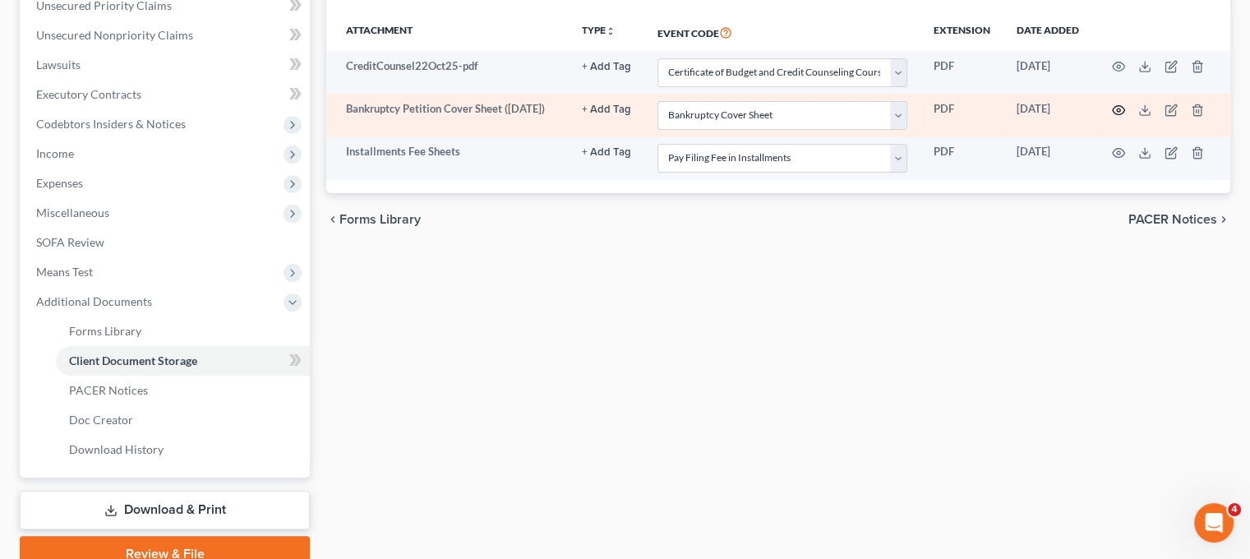
click at [1125, 114] on icon "button" at bounding box center [1119, 109] width 12 height 9
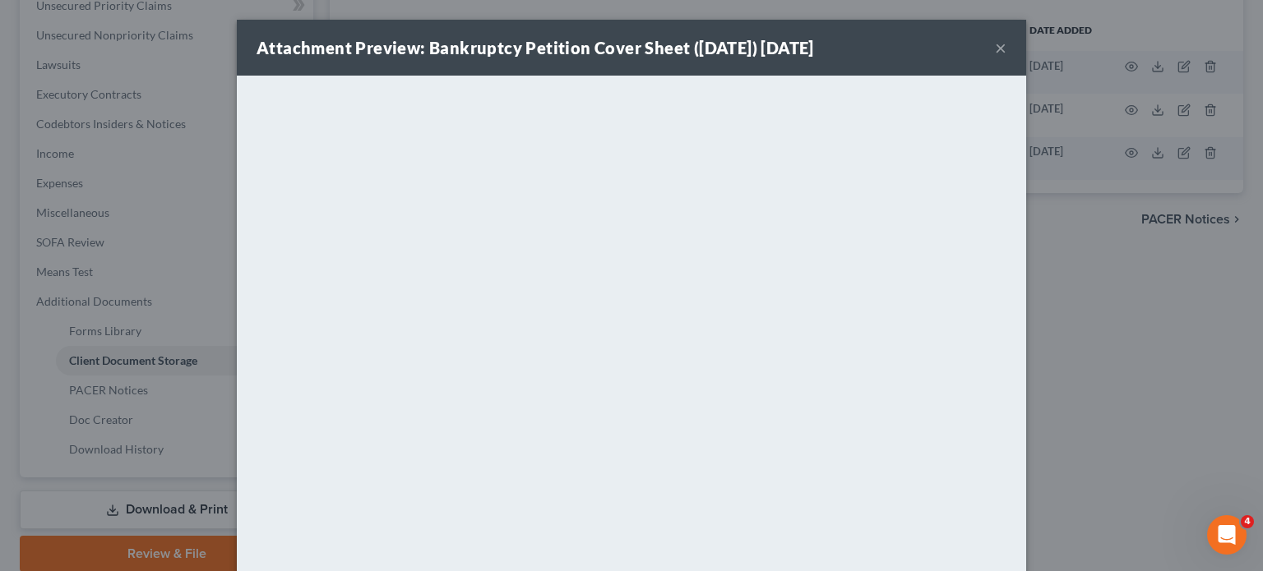
click at [1026, 55] on div "Attachment Preview: Bankruptcy Petition Cover Sheet ([DATE]) [DATE] ×" at bounding box center [631, 48] width 789 height 56
click at [1006, 58] on button "×" at bounding box center [1001, 48] width 12 height 20
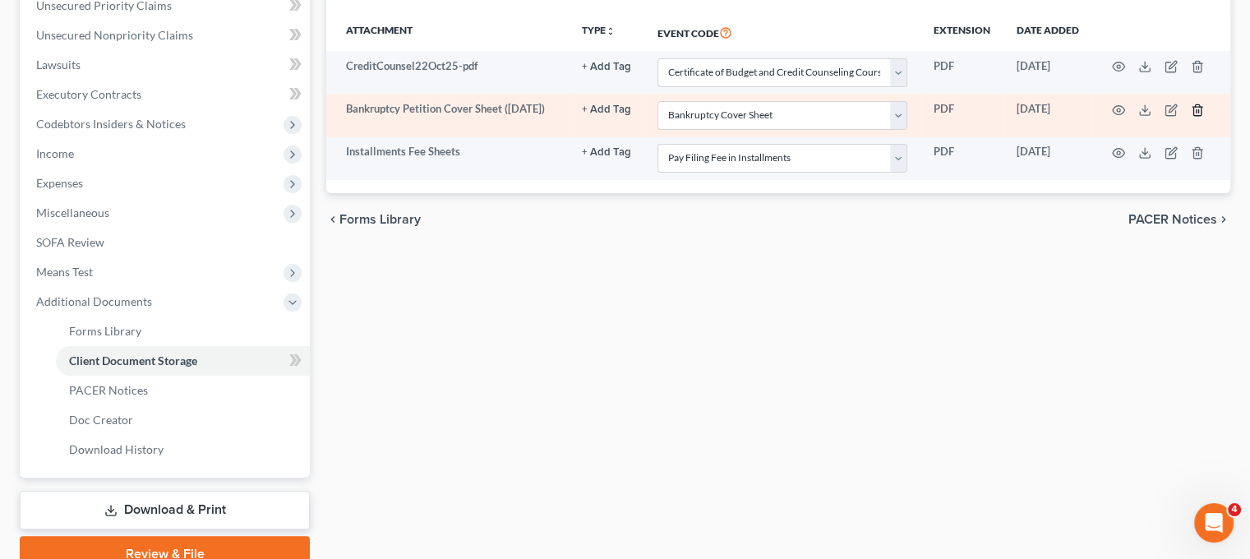
click at [1201, 115] on icon "button" at bounding box center [1196, 109] width 7 height 11
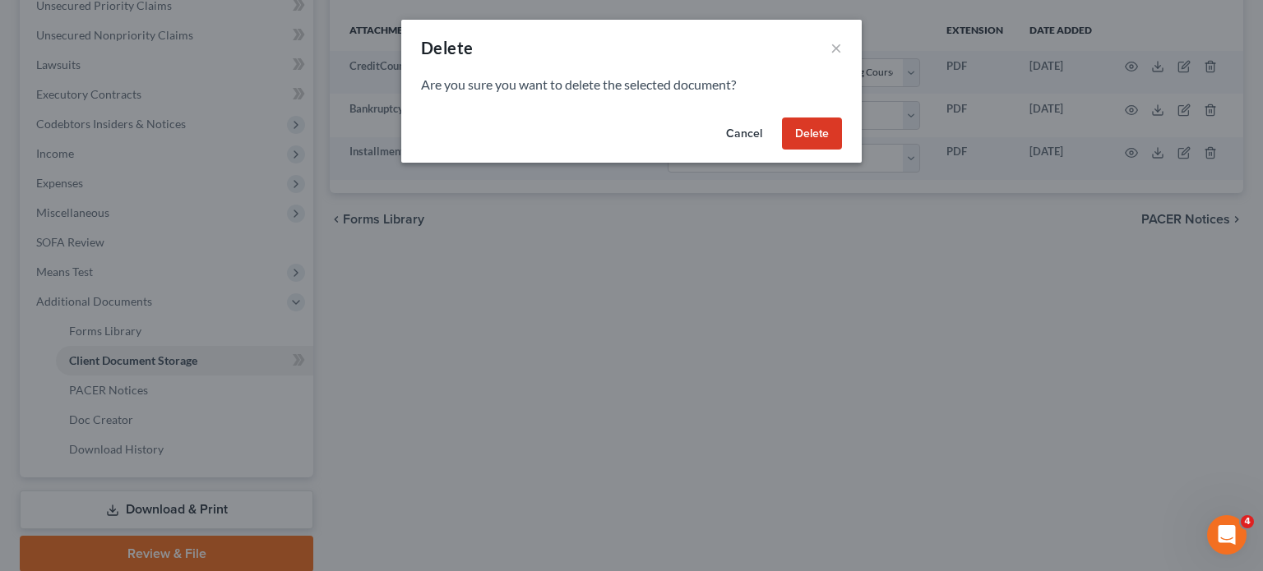
click at [842, 150] on button "Delete" at bounding box center [812, 134] width 60 height 33
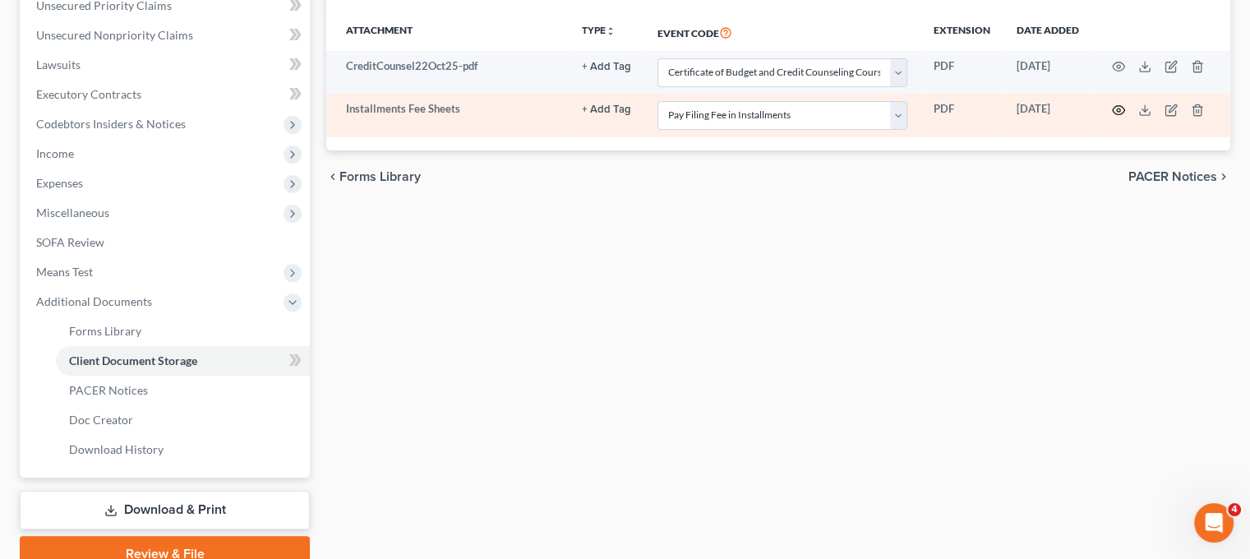
click at [1120, 112] on circle "button" at bounding box center [1118, 109] width 3 height 3
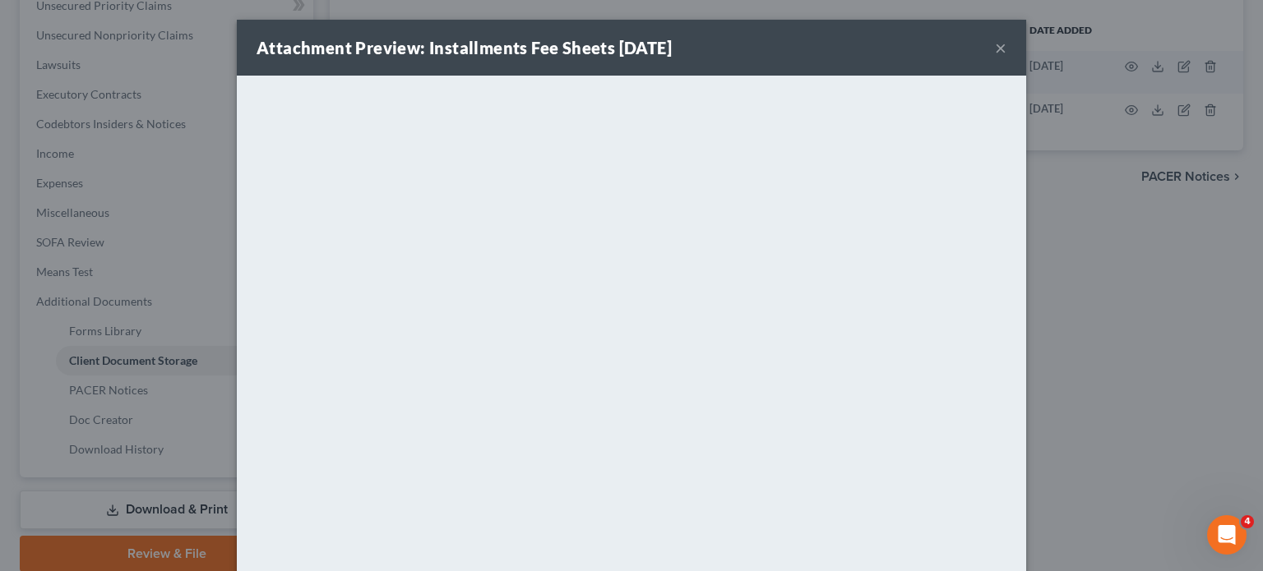
click at [1006, 50] on button "×" at bounding box center [1001, 48] width 12 height 20
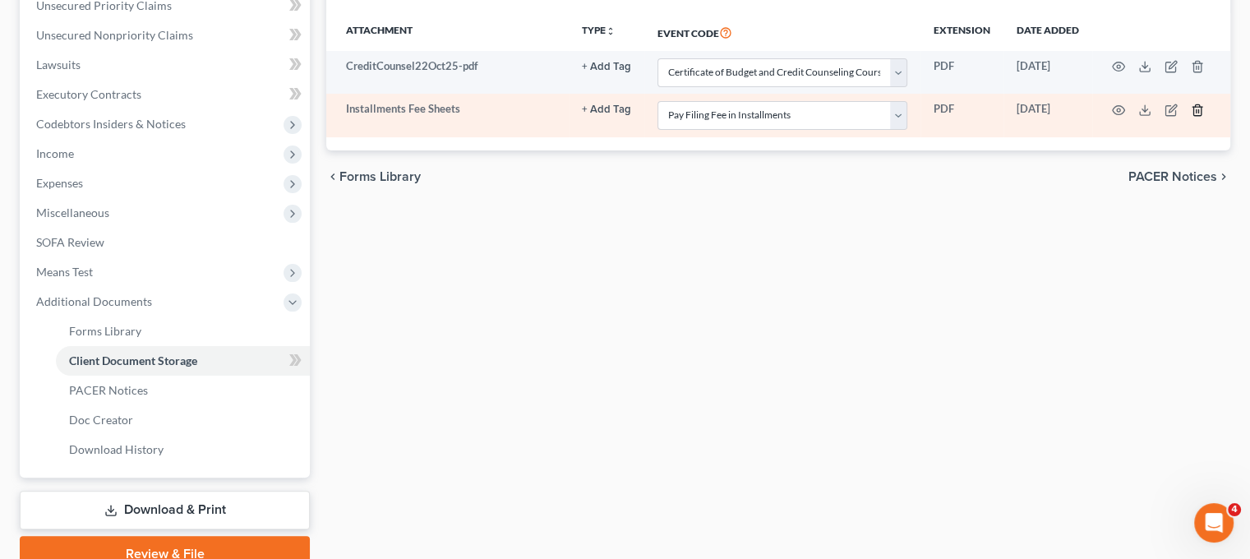
click at [1204, 117] on icon "button" at bounding box center [1197, 110] width 13 height 13
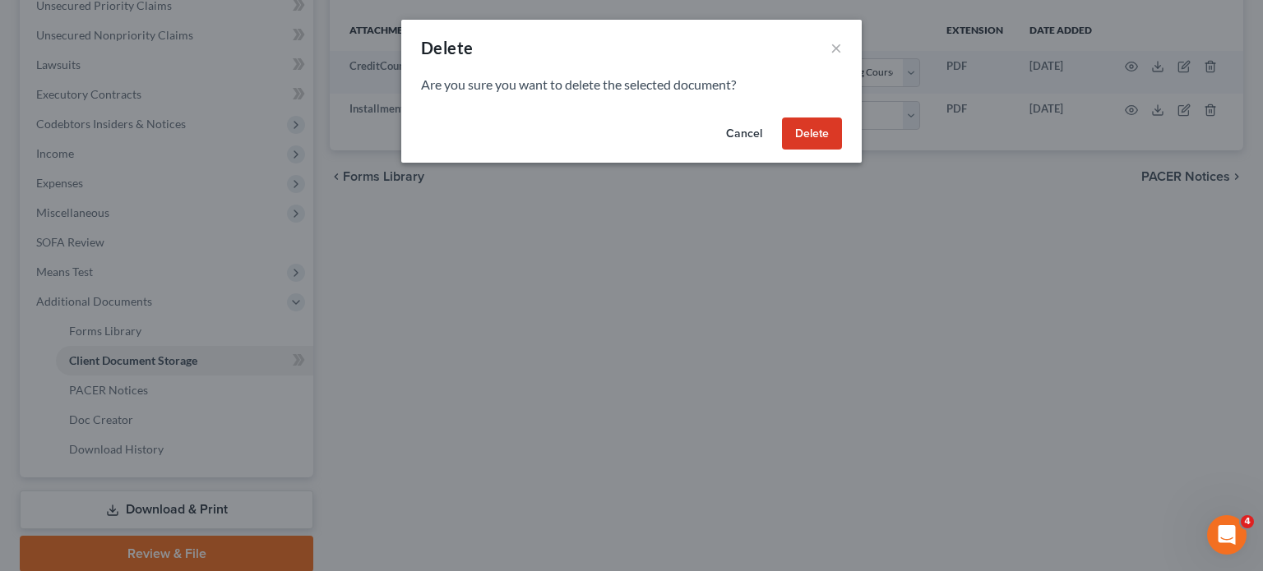
click at [842, 150] on button "Delete" at bounding box center [812, 134] width 60 height 33
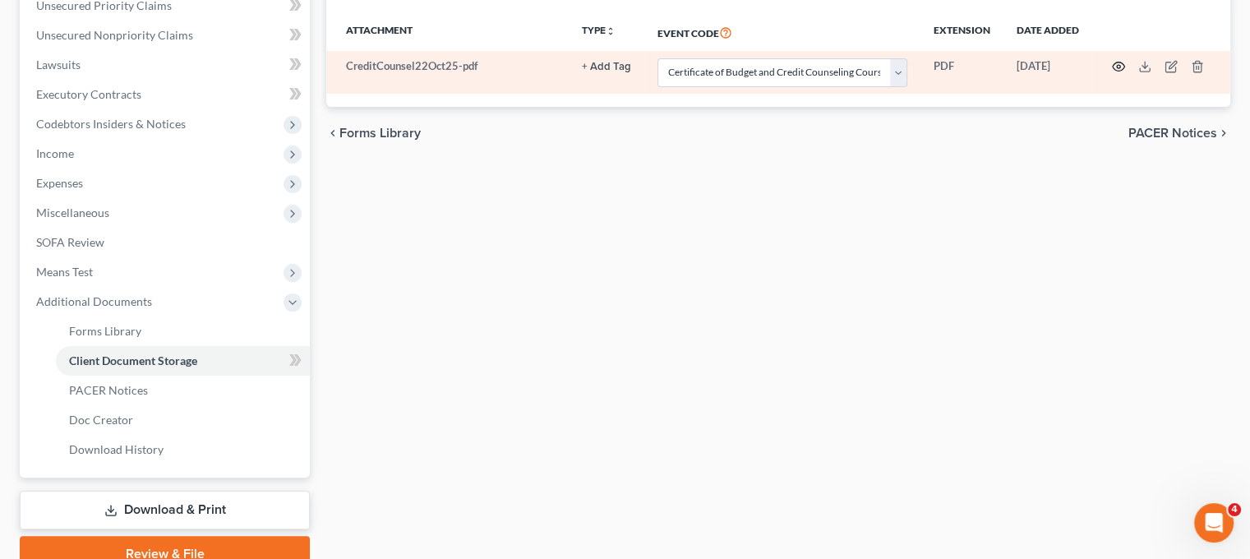
click at [1125, 73] on icon "button" at bounding box center [1118, 66] width 13 height 13
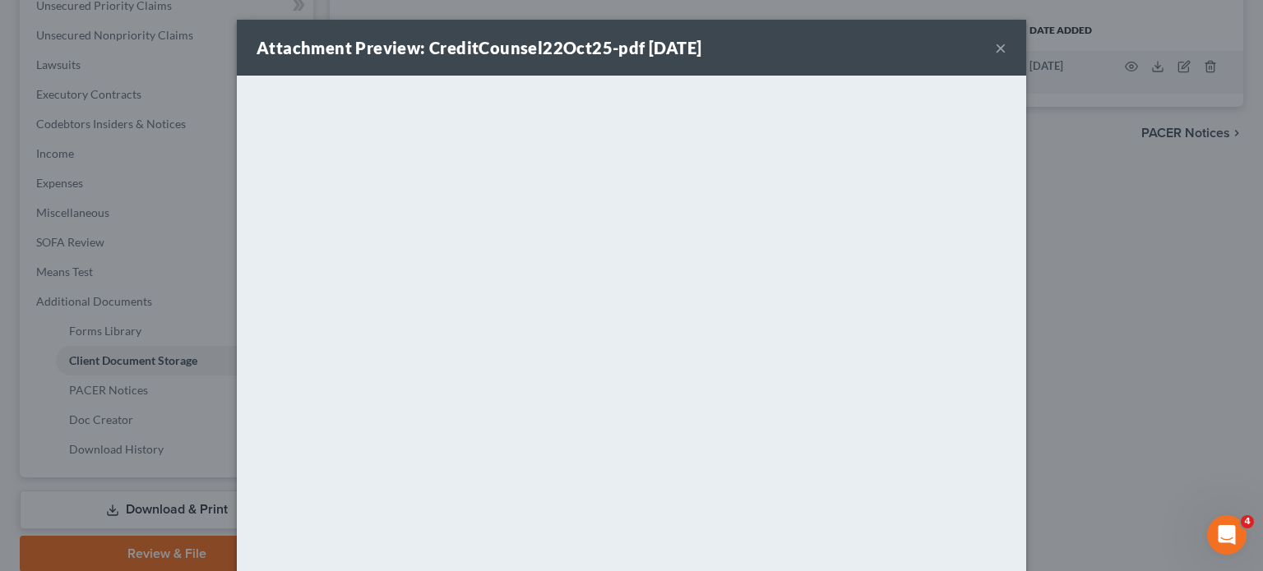
click at [1006, 48] on button "×" at bounding box center [1001, 48] width 12 height 20
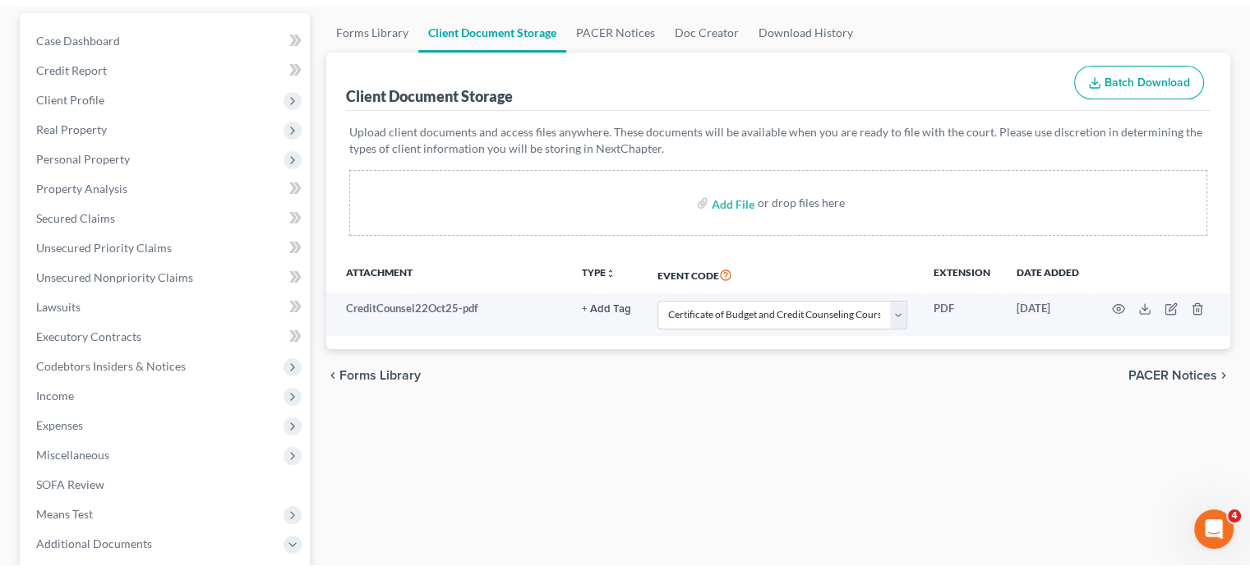
scroll to position [143, 0]
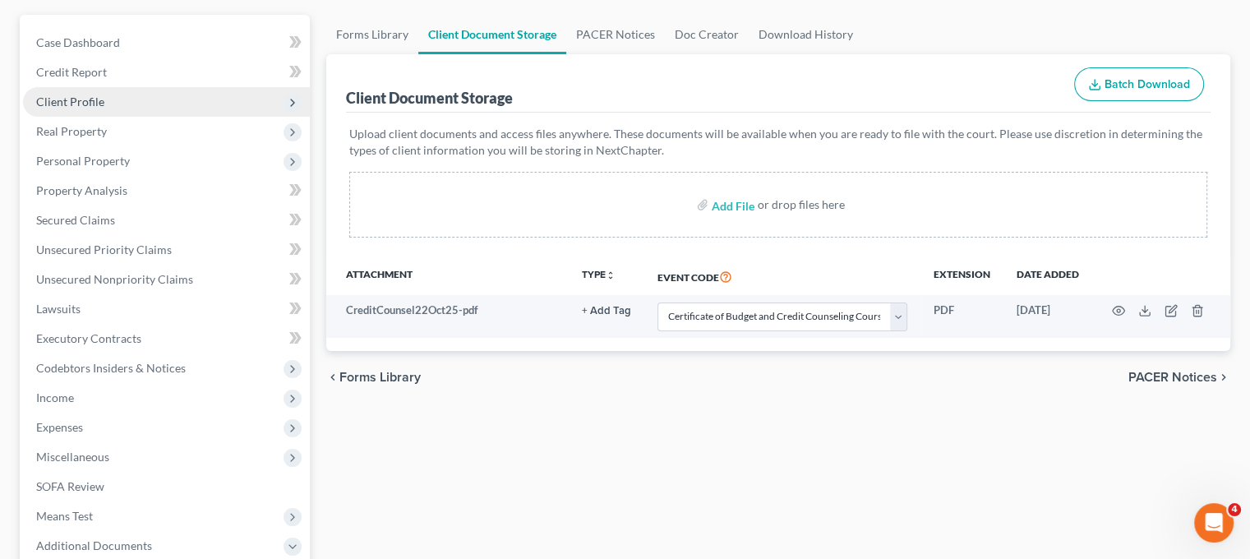
click at [133, 117] on span "Client Profile" at bounding box center [166, 102] width 287 height 30
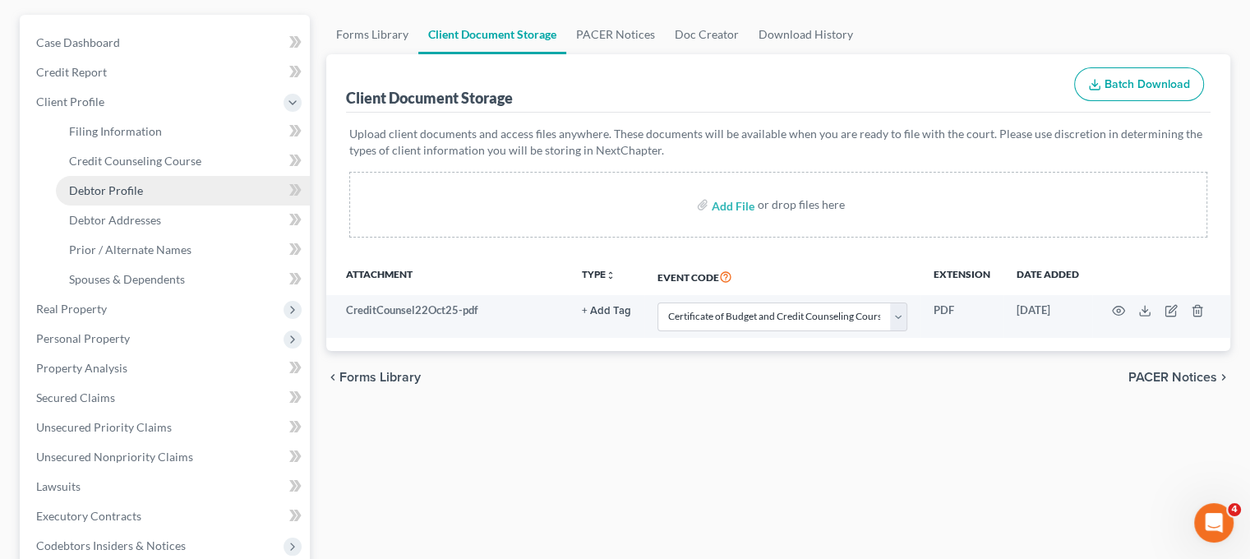
click at [143, 197] on span "Debtor Profile" at bounding box center [106, 190] width 74 height 14
select select "0"
select select "3"
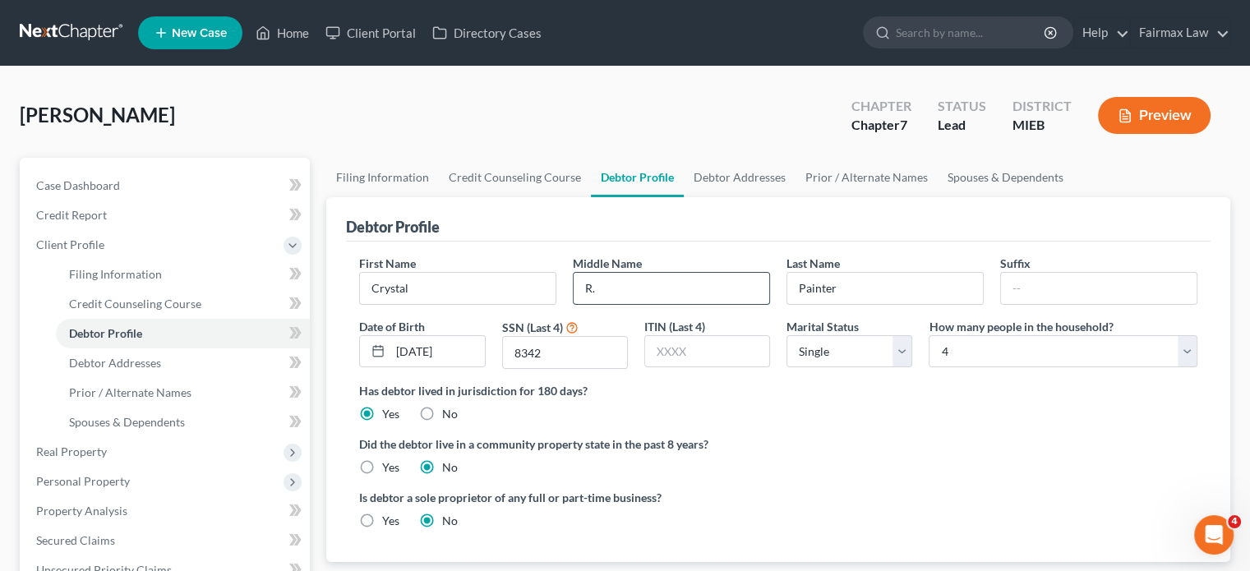
click at [625, 304] on input "R." at bounding box center [672, 288] width 196 height 31
type input "[PERSON_NAME]"
click at [224, 289] on link "Filing Information" at bounding box center [183, 275] width 254 height 30
select select "1"
select select "0"
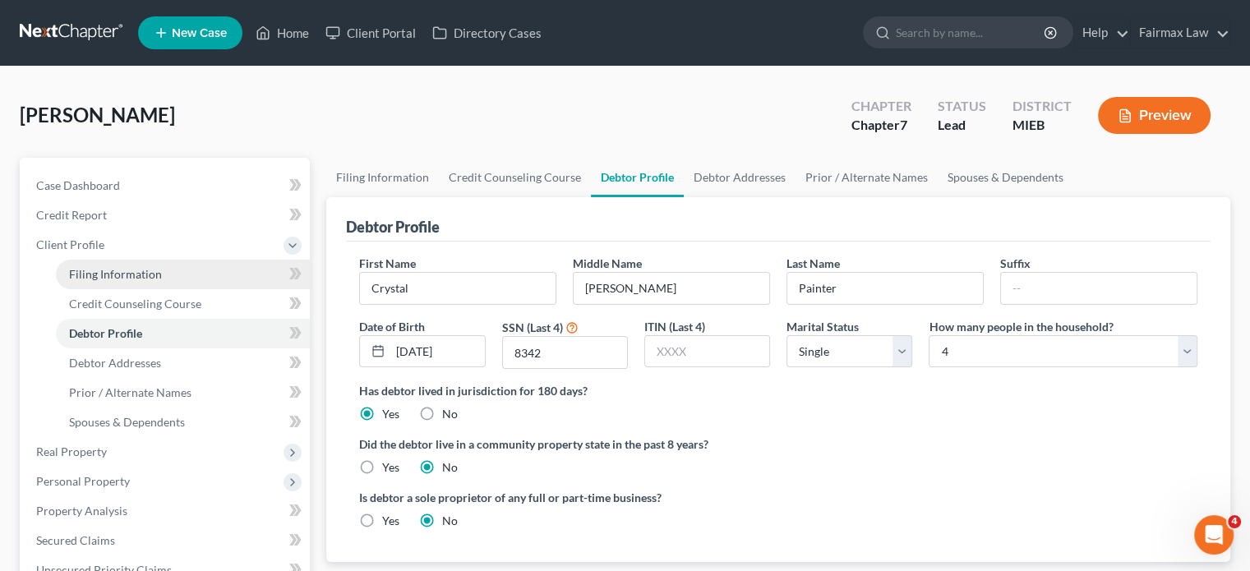
select select "0"
select select "40"
select select "0"
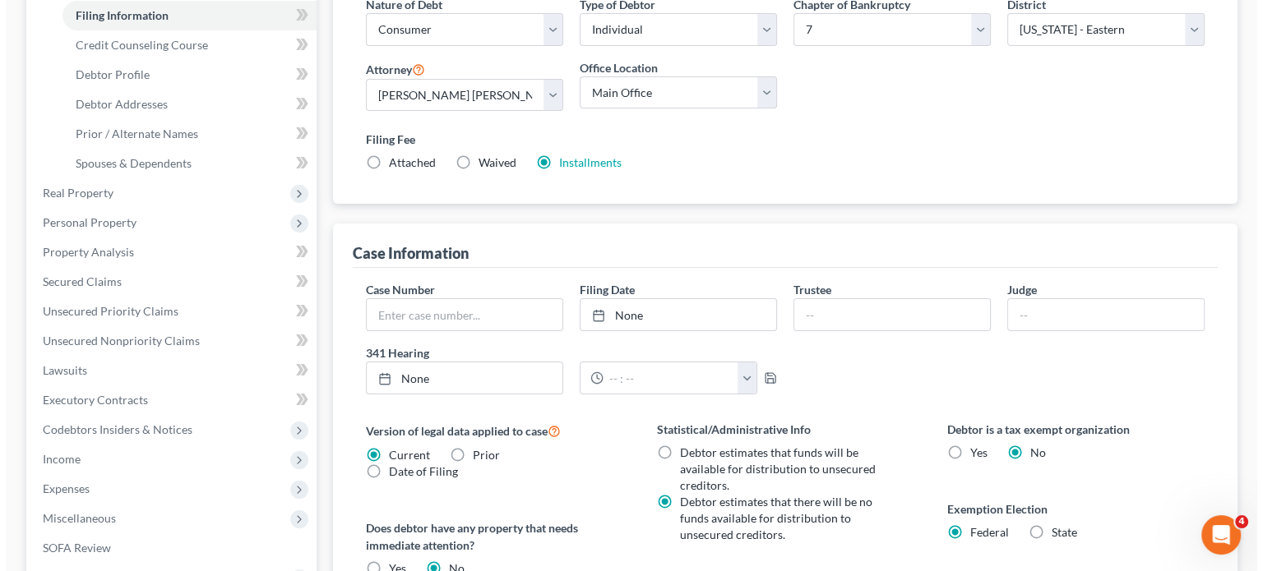
scroll to position [260, 0]
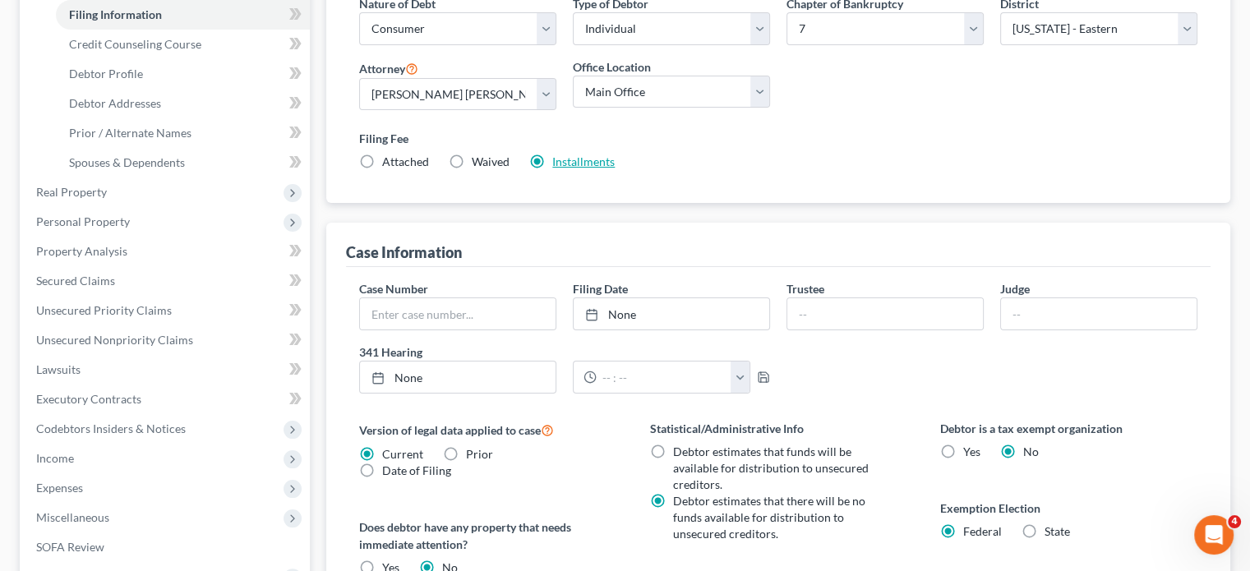
click at [615, 168] on link "Installments" at bounding box center [583, 162] width 62 height 14
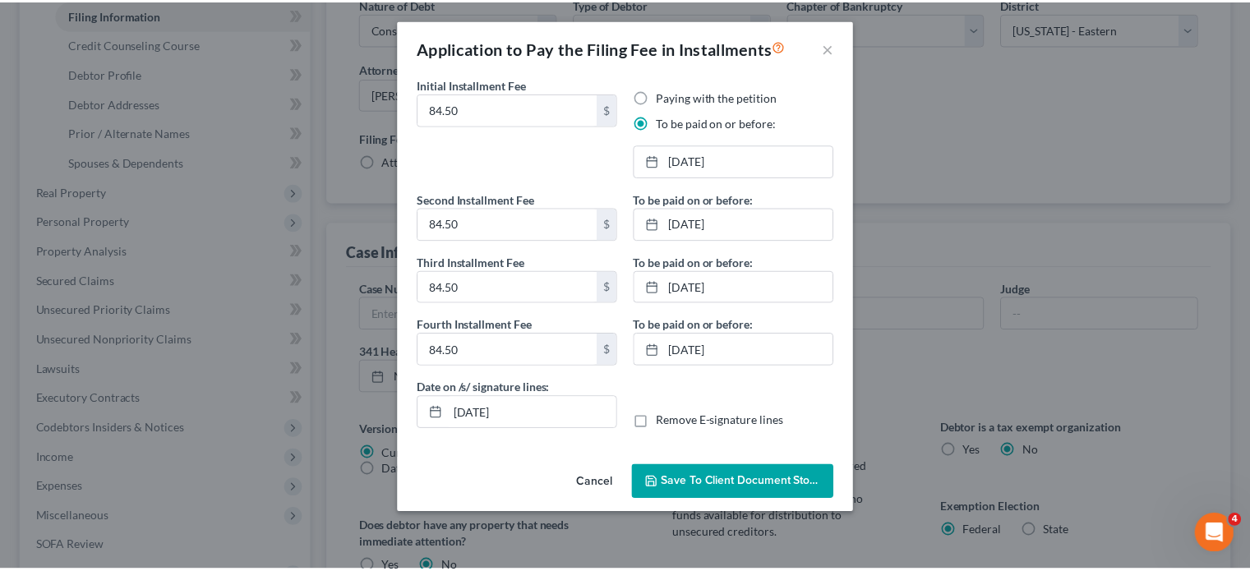
scroll to position [89, 0]
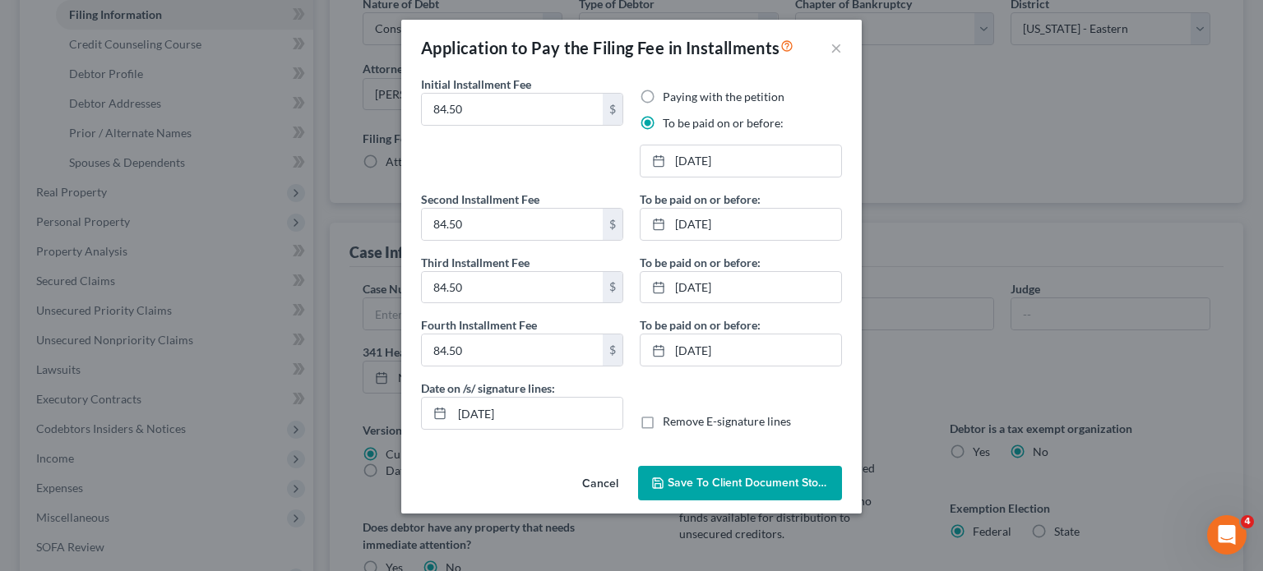
click at [695, 501] on button "Save to Client Document Storage" at bounding box center [740, 483] width 204 height 35
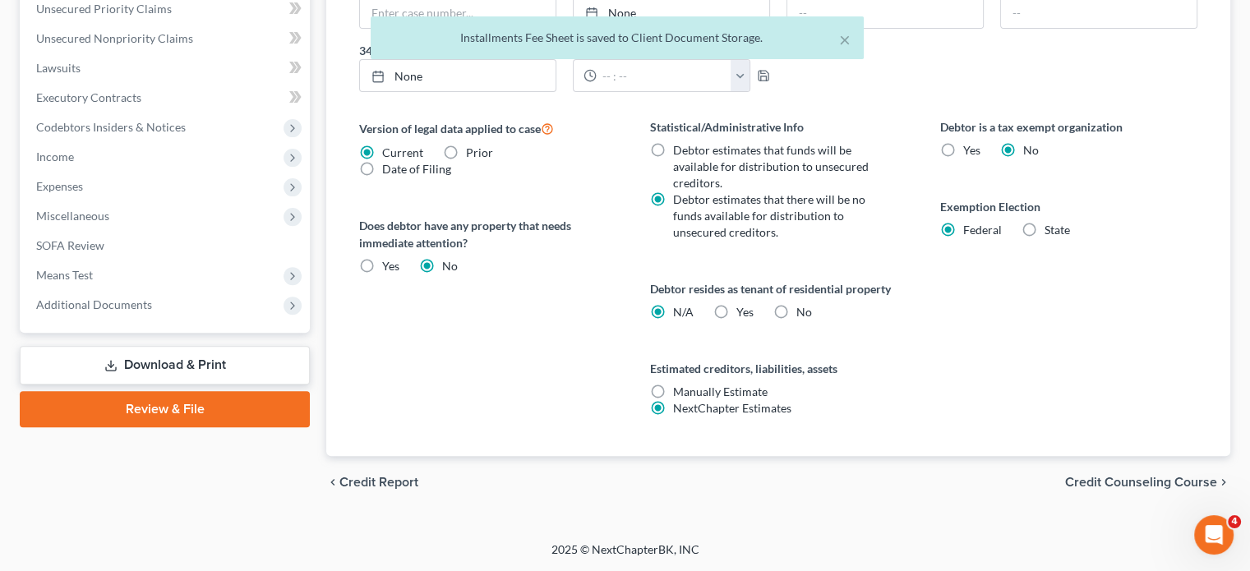
scroll to position [631, 0]
click at [152, 312] on span "Additional Documents" at bounding box center [94, 305] width 116 height 14
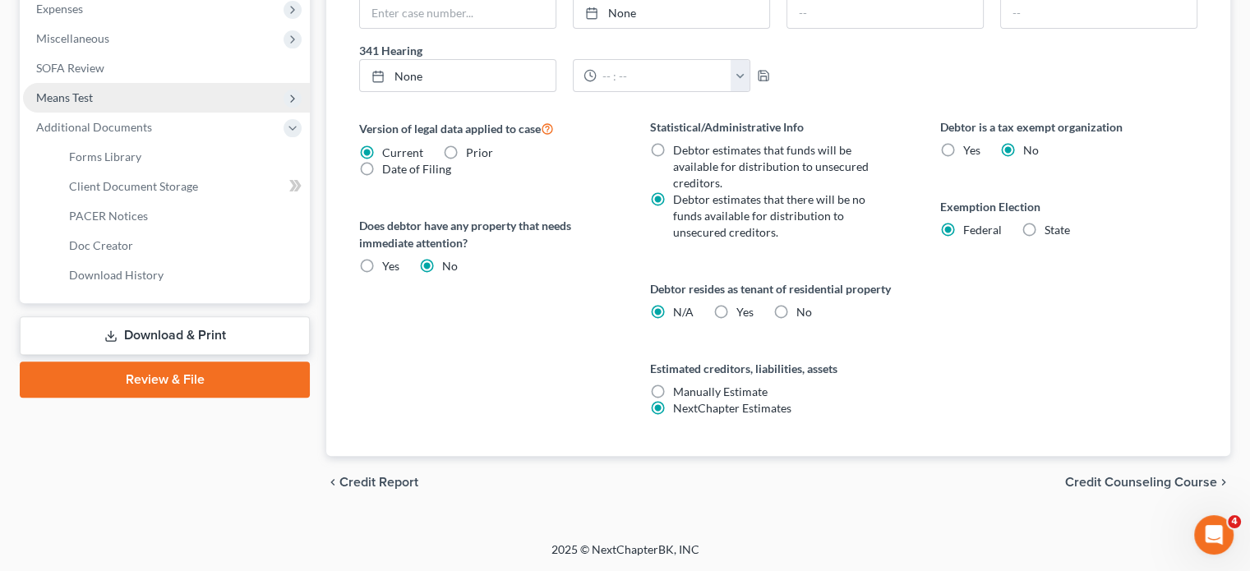
scroll to position [612, 0]
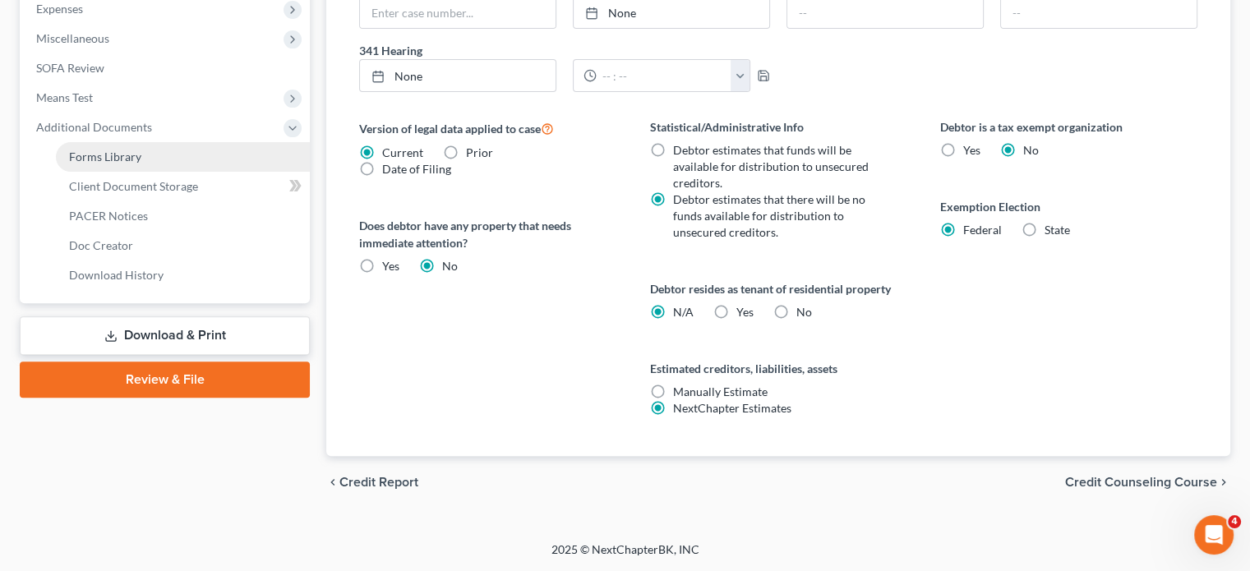
click at [175, 172] on link "Forms Library" at bounding box center [183, 157] width 254 height 30
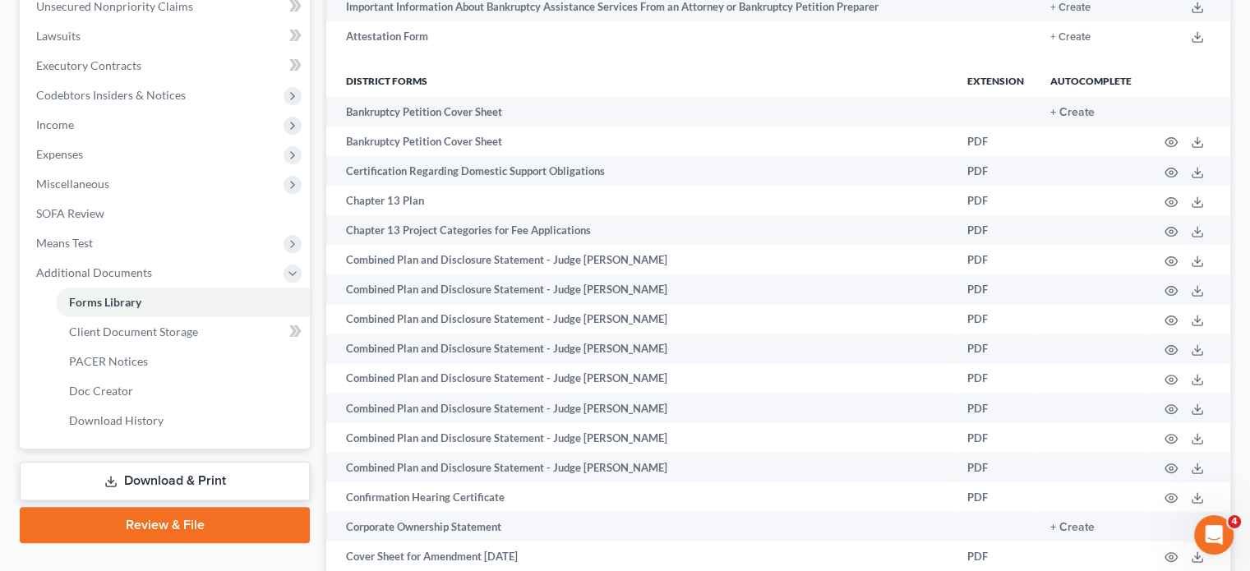
scroll to position [417, 0]
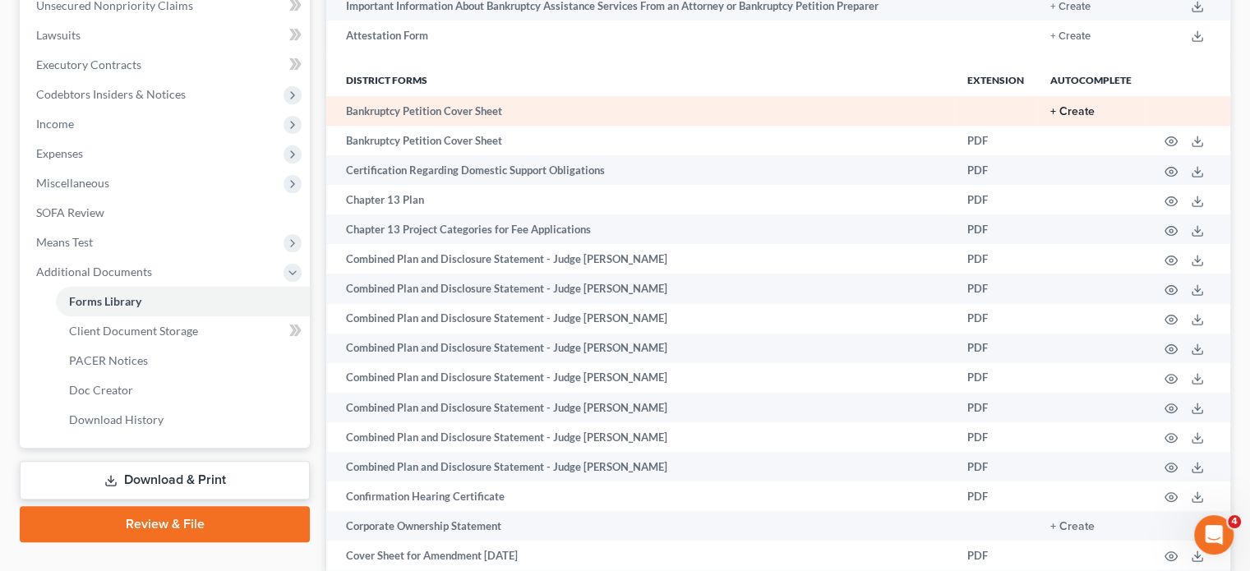
click at [1050, 118] on button "+ Create" at bounding box center [1072, 112] width 44 height 12
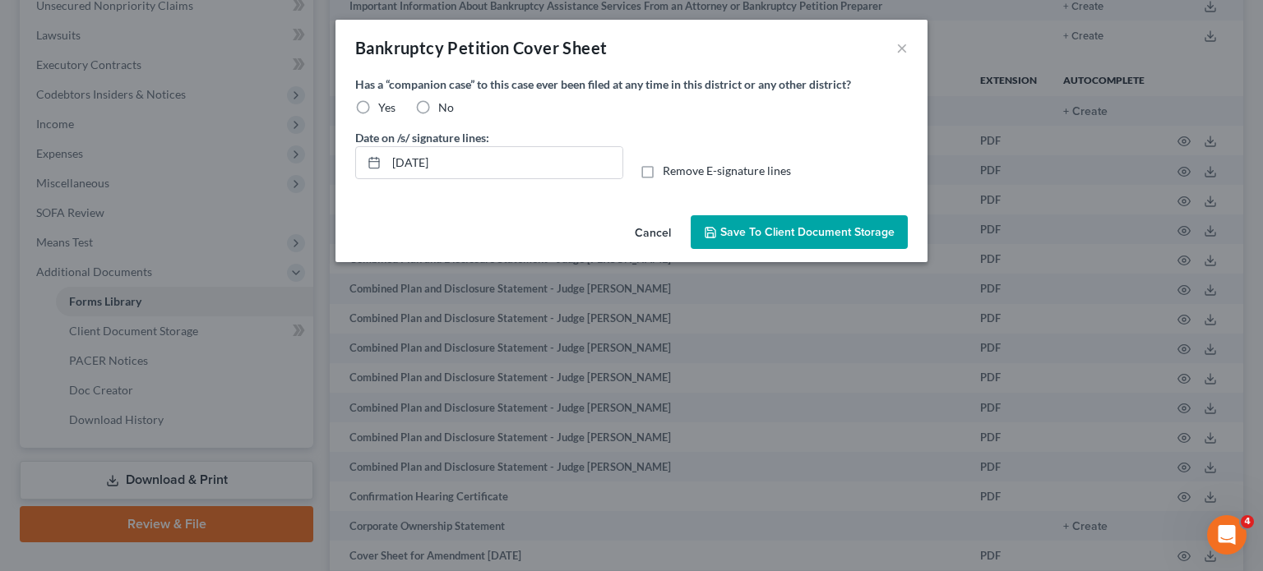
click at [438, 116] on label "No" at bounding box center [446, 107] width 16 height 16
click at [445, 110] on input "No" at bounding box center [450, 104] width 11 height 11
radio input "true"
click at [750, 239] on span "Save to Client Document Storage" at bounding box center [807, 232] width 174 height 14
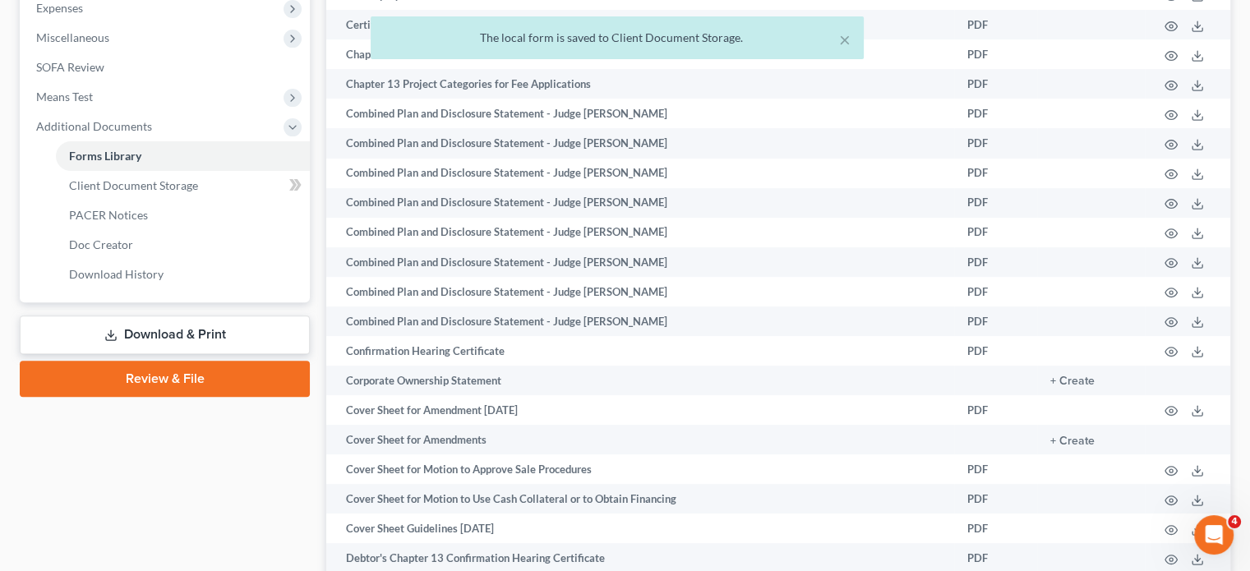
scroll to position [572, 0]
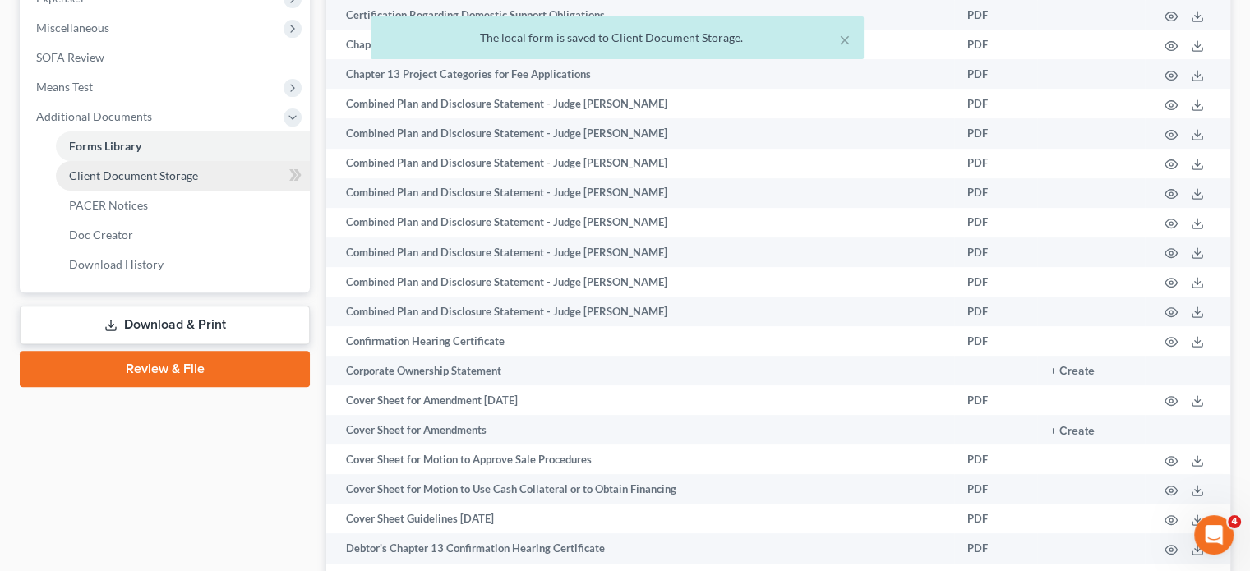
click at [188, 182] on span "Client Document Storage" at bounding box center [133, 175] width 129 height 14
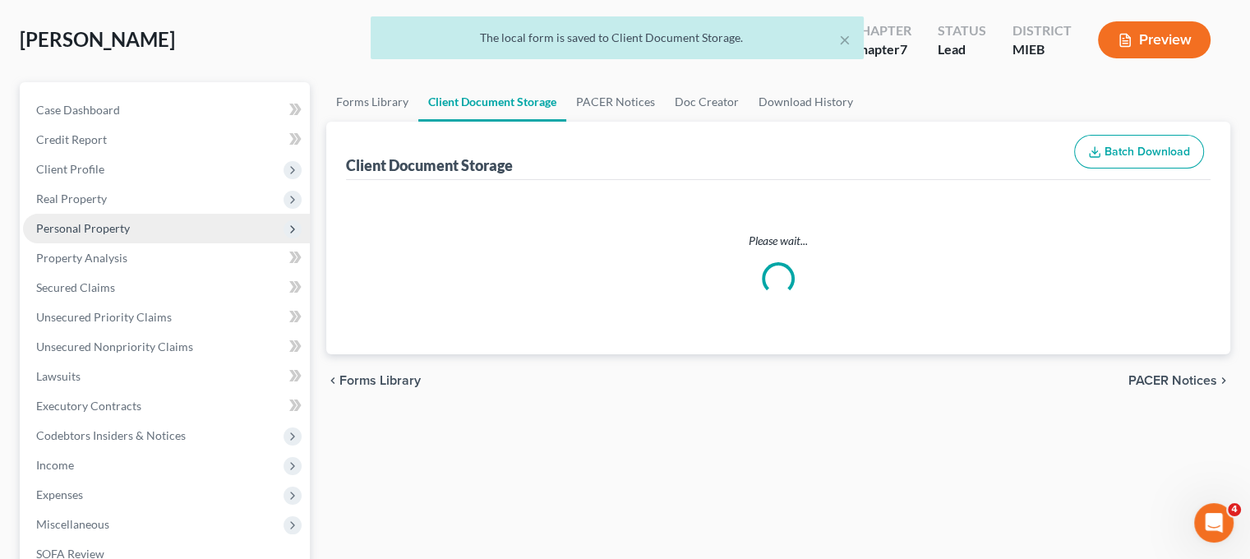
select select "7"
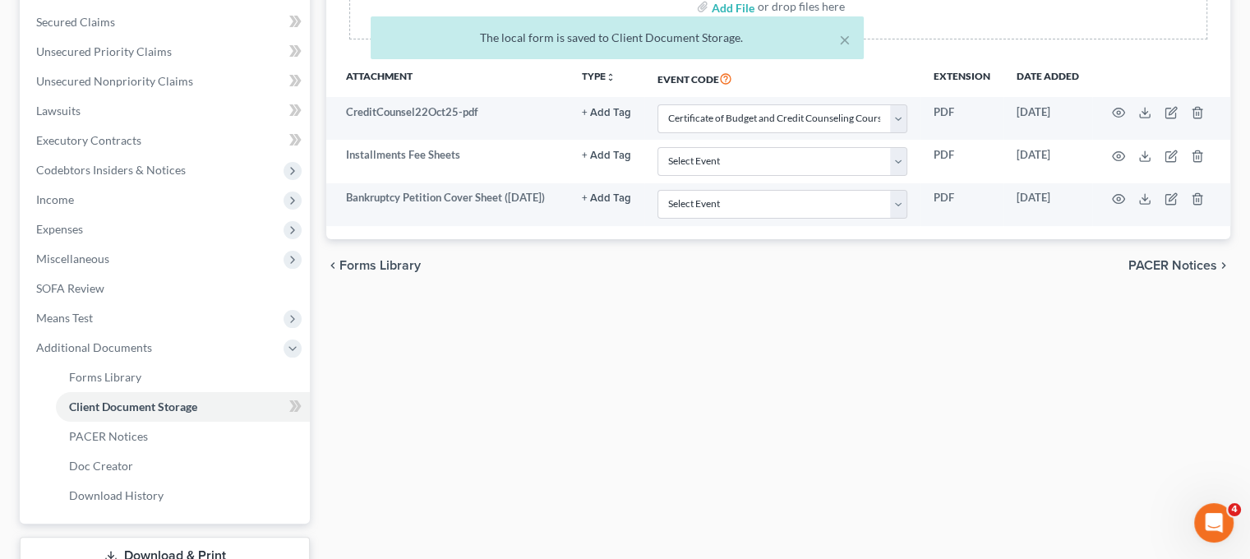
scroll to position [352, 0]
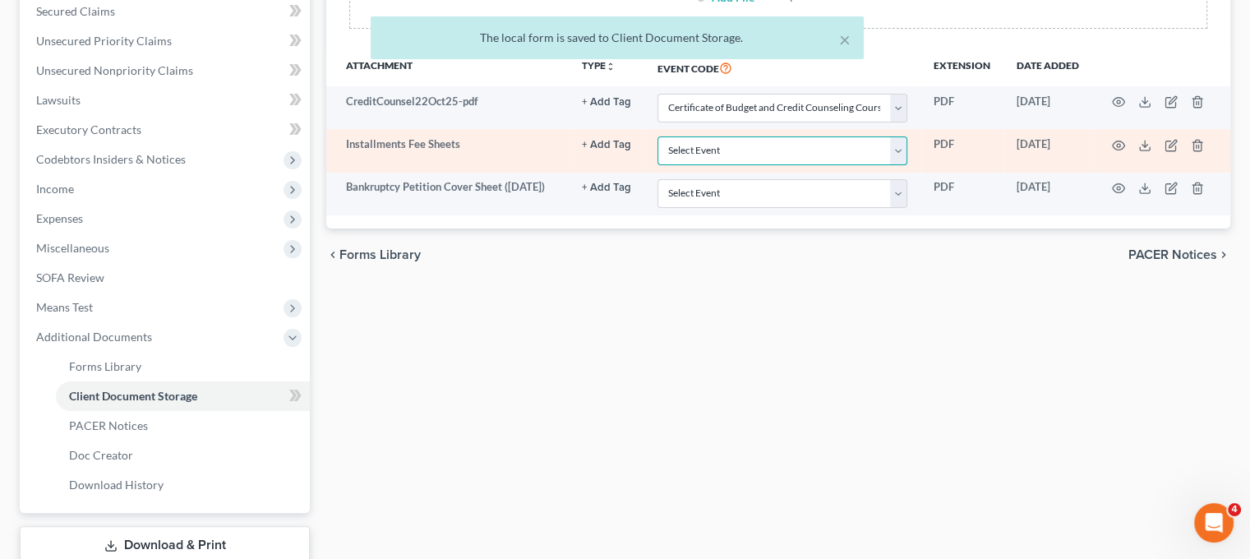
click at [658, 165] on select "Select Event 20 Largest Unsecured Creditors Amended Chapter 11 Plan Amended Cha…" at bounding box center [783, 150] width 250 height 29
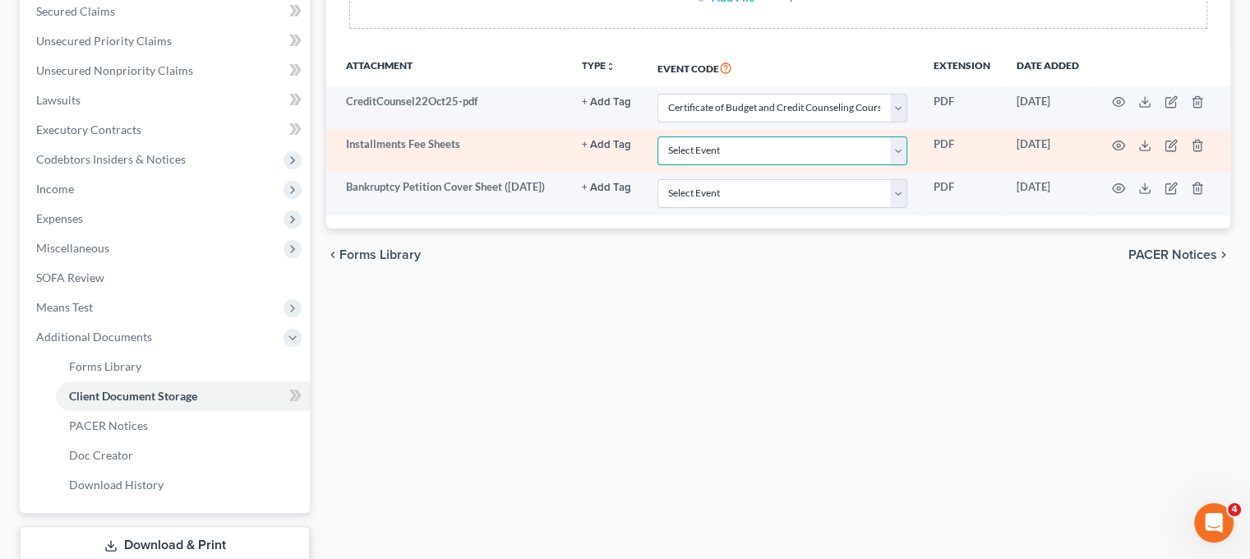
select select "32"
click at [658, 165] on select "Select Event 20 Largest Unsecured Creditors Amended Chapter 11 Plan Amended Cha…" at bounding box center [783, 150] width 250 height 29
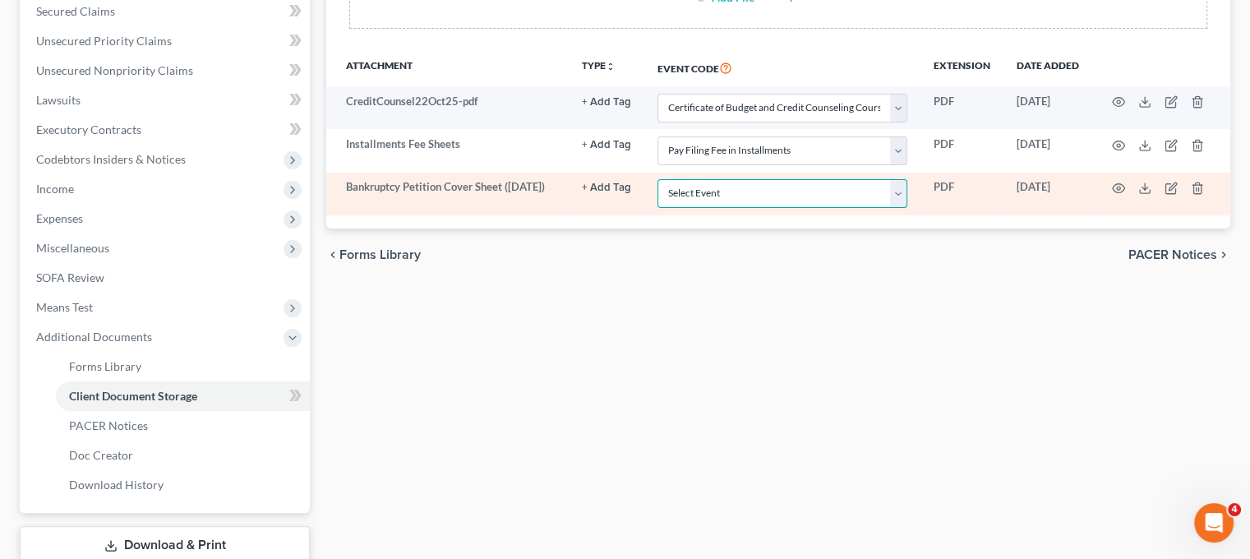
click at [690, 208] on select "Select Event 20 Largest Unsecured Creditors Amended Chapter 11 Plan Amended Cha…" at bounding box center [783, 193] width 250 height 29
select select "6"
click at [658, 208] on select "Select Event 20 Largest Unsecured Creditors Amended Chapter 11 Plan Amended Cha…" at bounding box center [783, 193] width 250 height 29
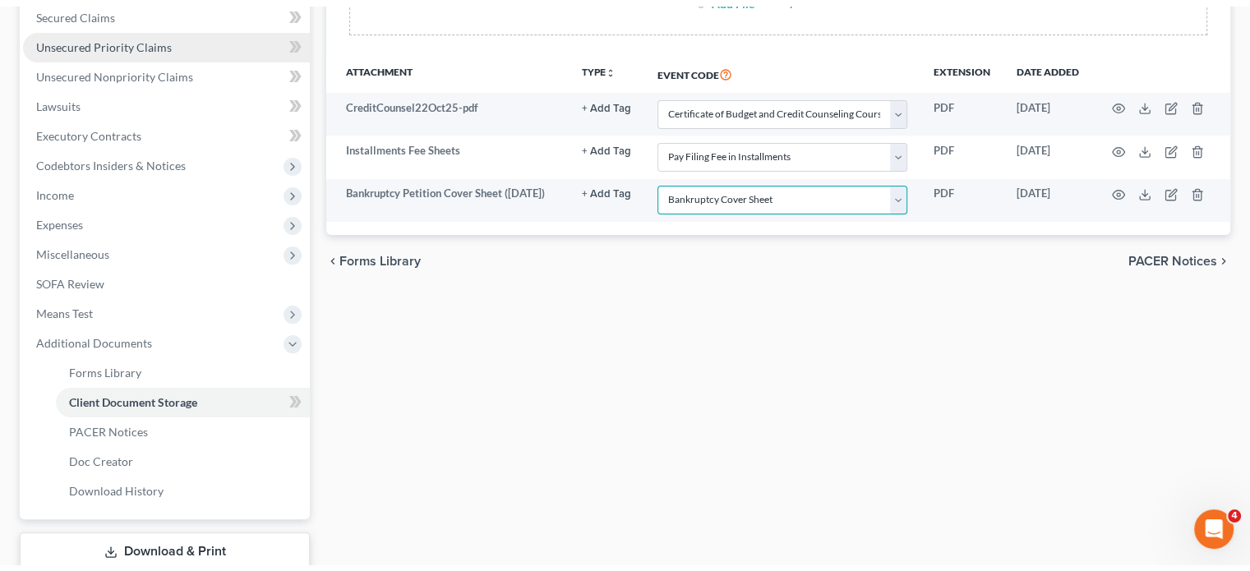
scroll to position [0, 0]
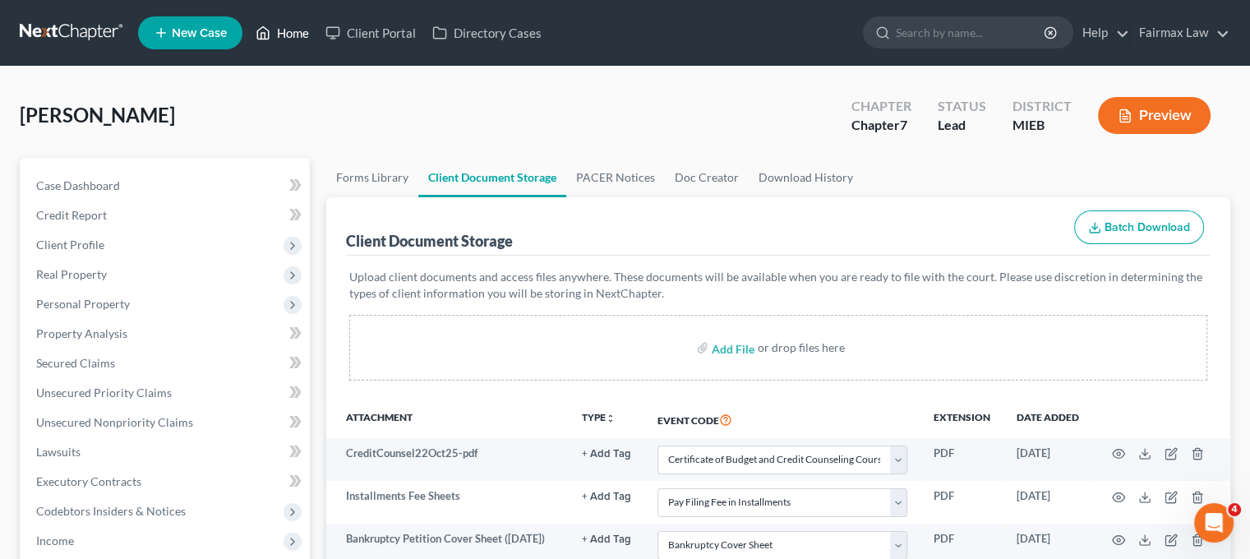
click at [317, 32] on link "Home" at bounding box center [282, 33] width 70 height 30
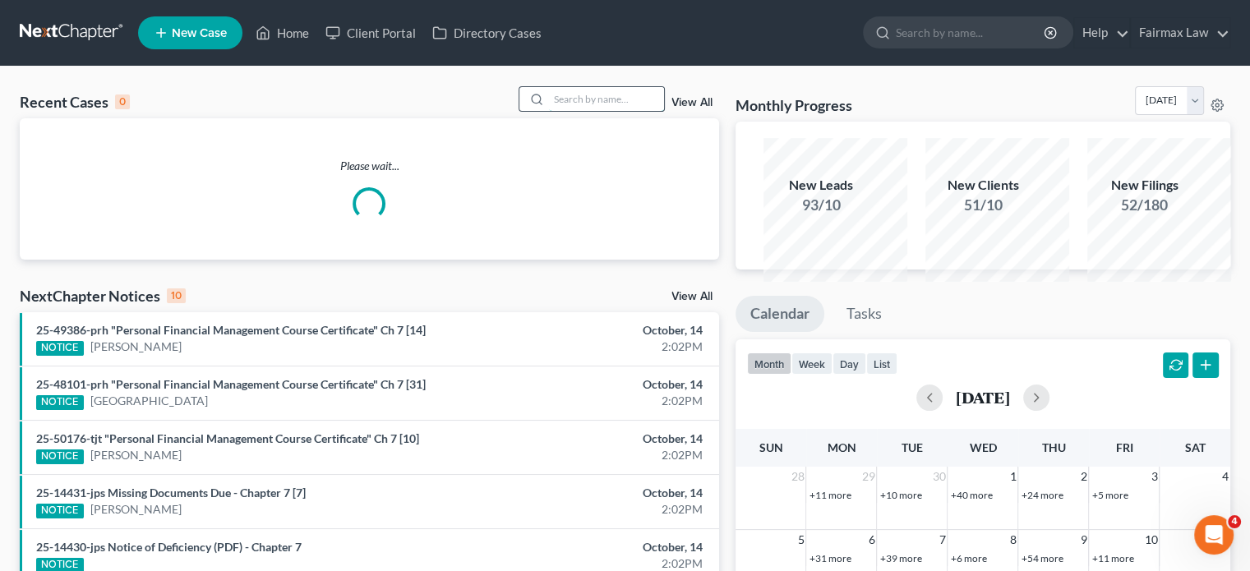
click at [549, 111] on input "search" at bounding box center [606, 99] width 115 height 24
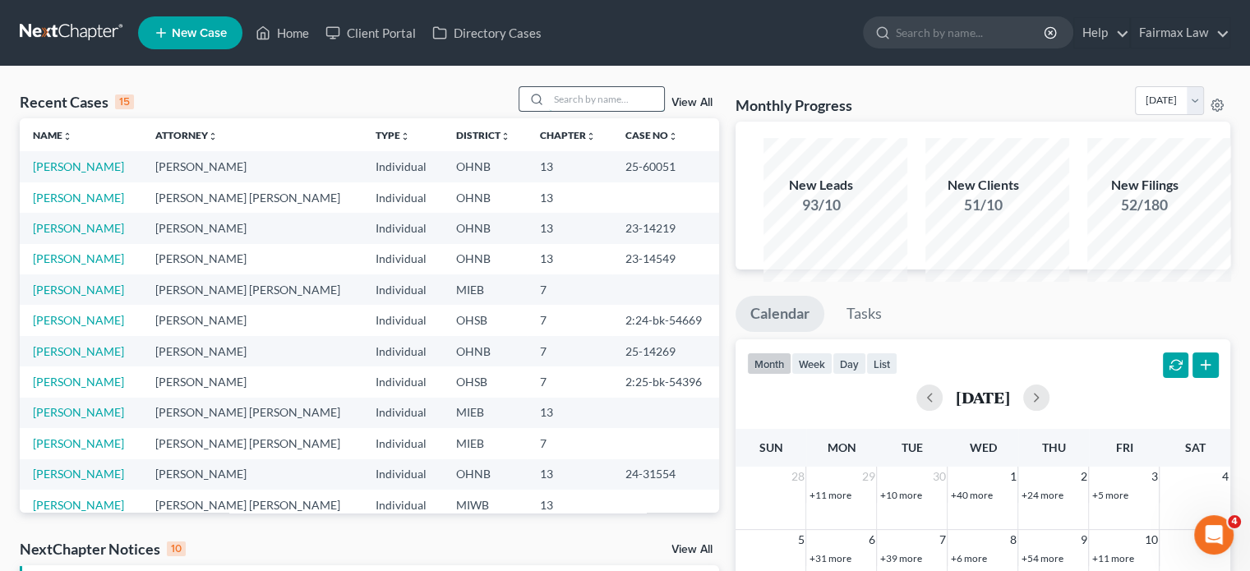
drag, startPoint x: 539, startPoint y: 137, endPoint x: 517, endPoint y: 113, distance: 33.2
click at [549, 111] on input "search" at bounding box center [606, 99] width 115 height 24
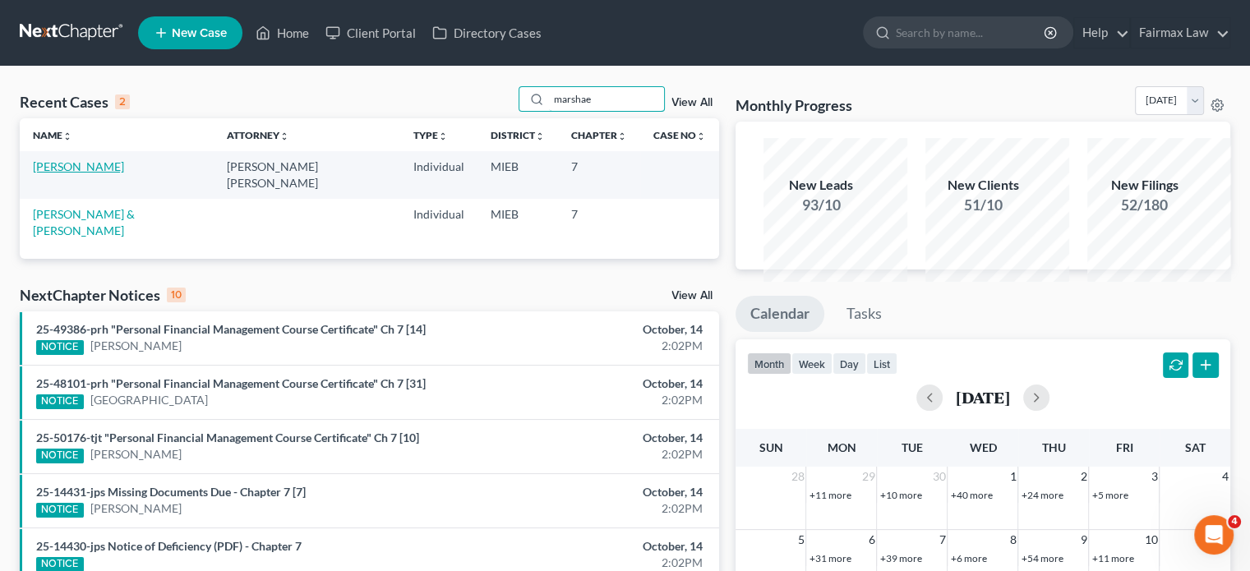
type input "marshae"
click at [82, 173] on link "[PERSON_NAME]" at bounding box center [78, 166] width 91 height 14
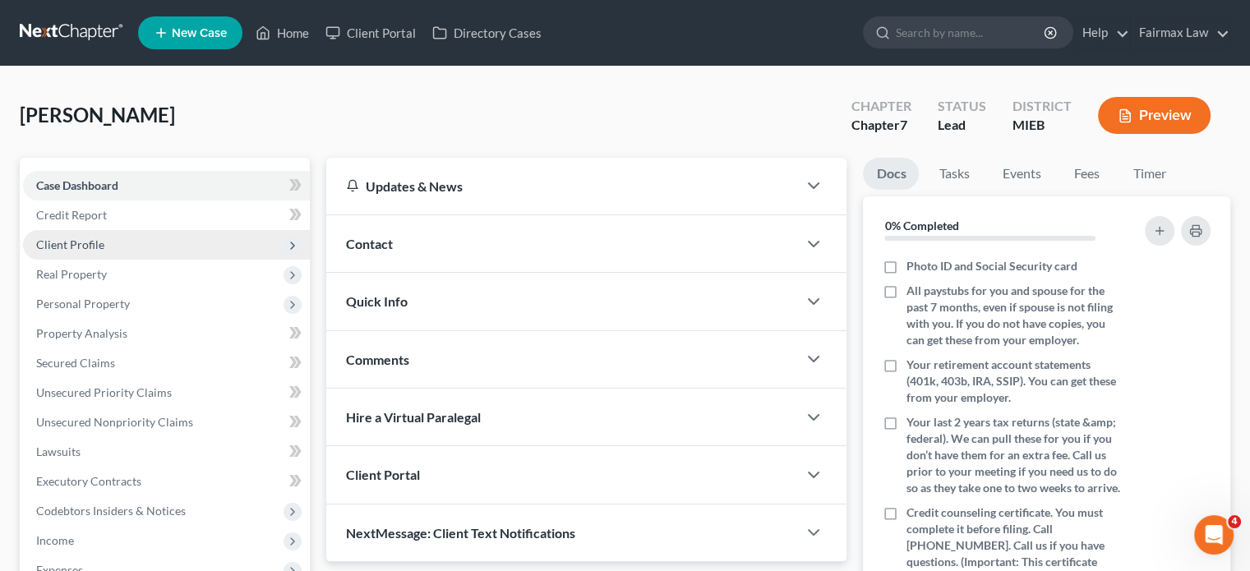
click at [104, 252] on span "Client Profile" at bounding box center [70, 245] width 68 height 14
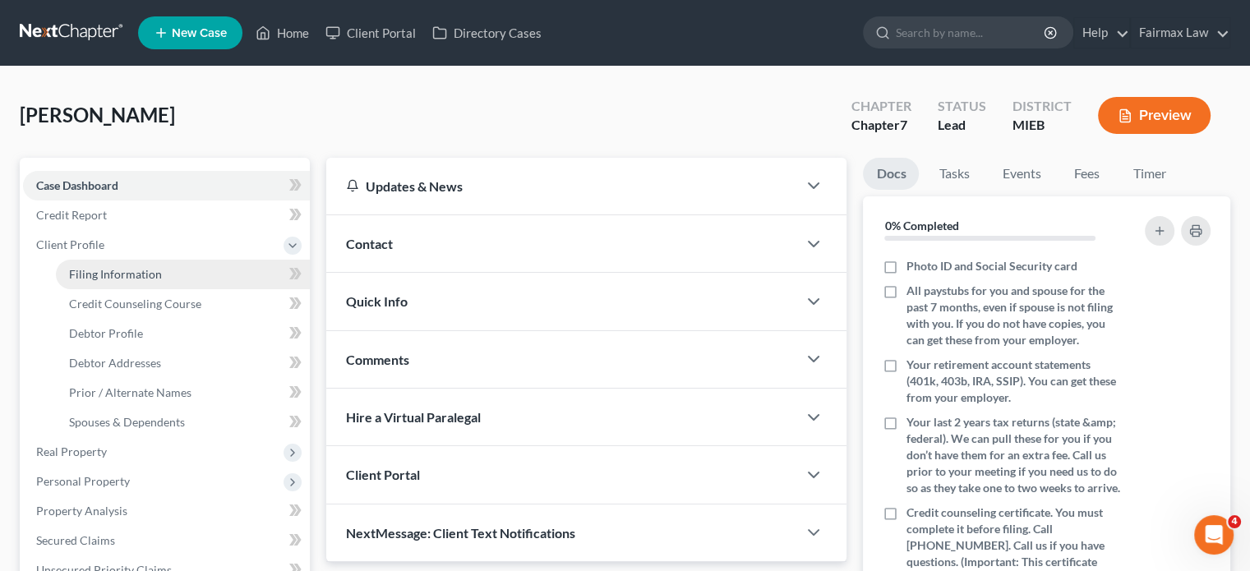
click at [122, 281] on span "Filing Information" at bounding box center [115, 274] width 93 height 14
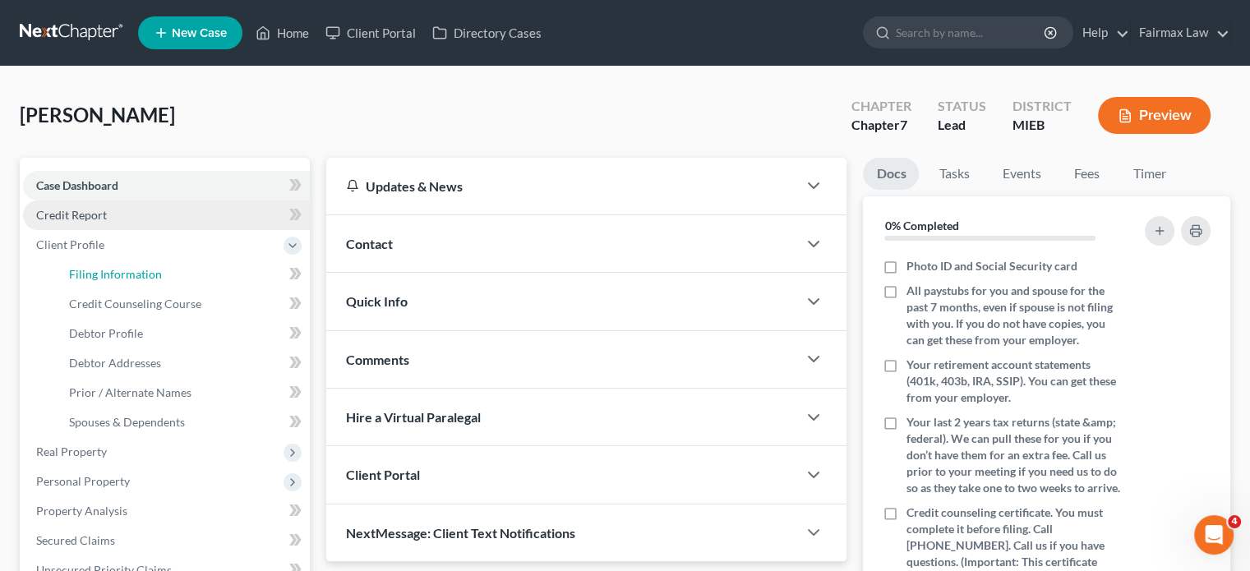
select select "1"
select select "0"
select select "40"
select select "0"
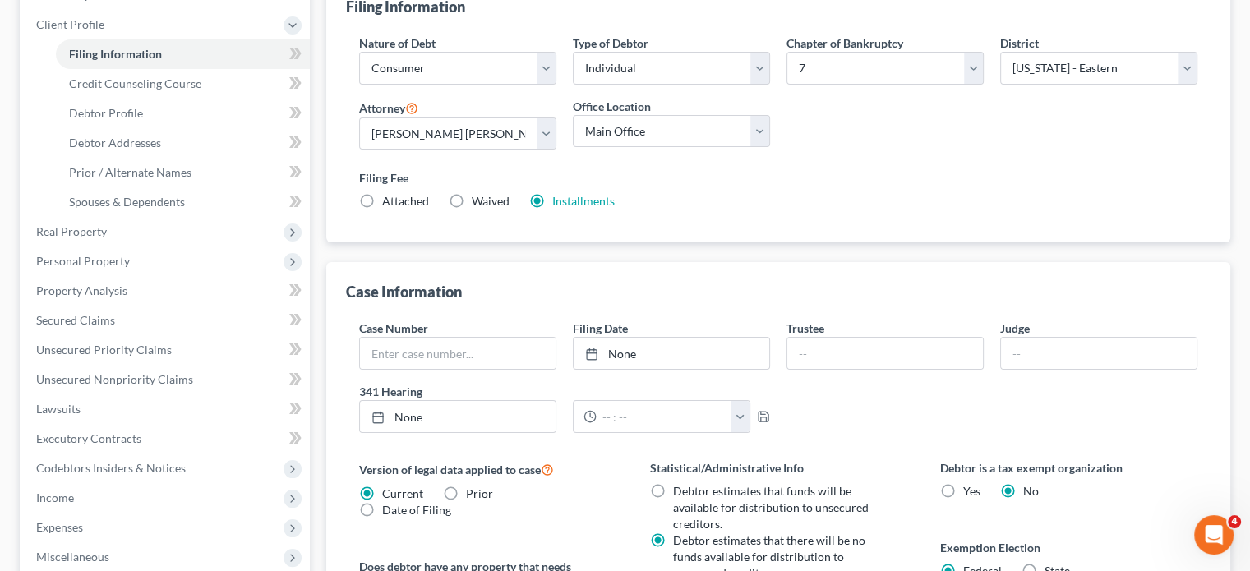
scroll to position [230, 0]
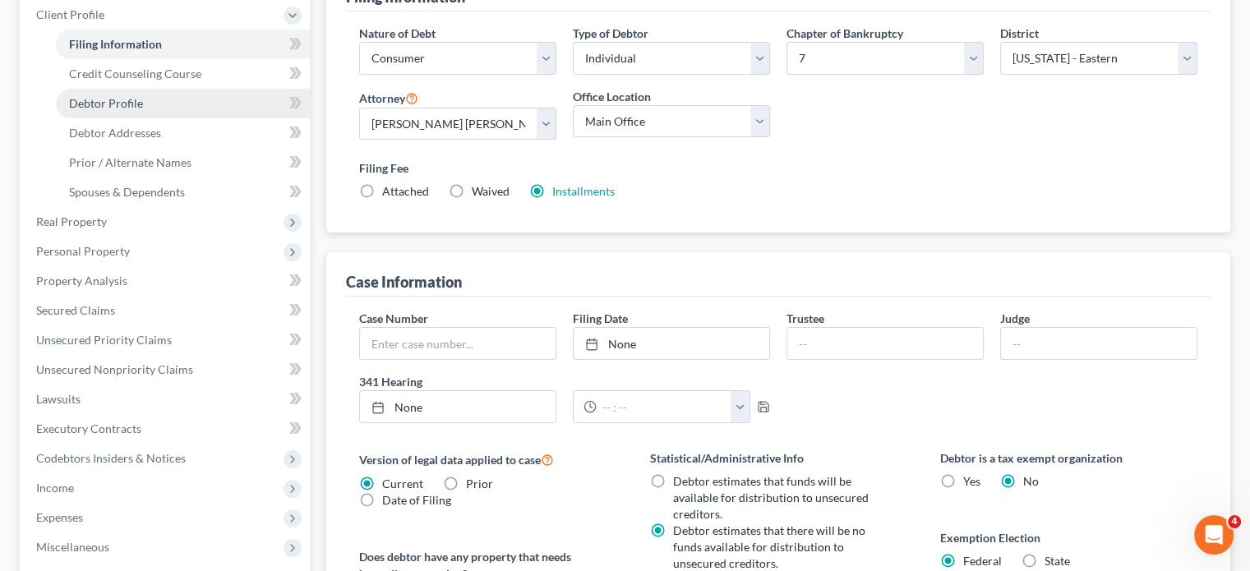
click at [183, 118] on link "Debtor Profile" at bounding box center [183, 104] width 254 height 30
select select "0"
select select "2"
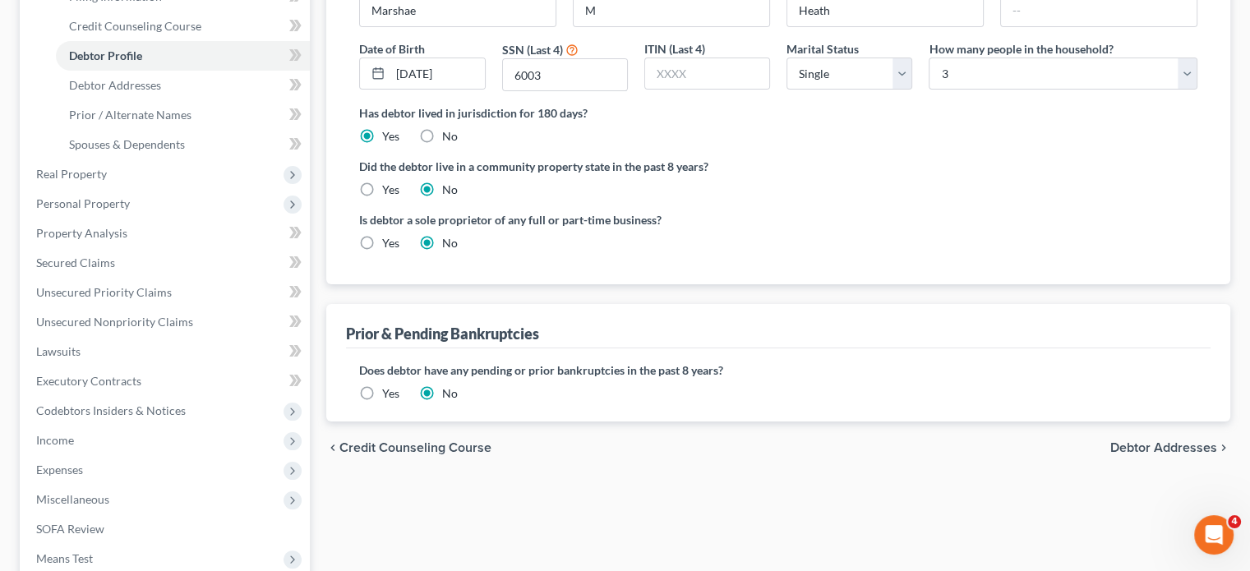
scroll to position [288, 0]
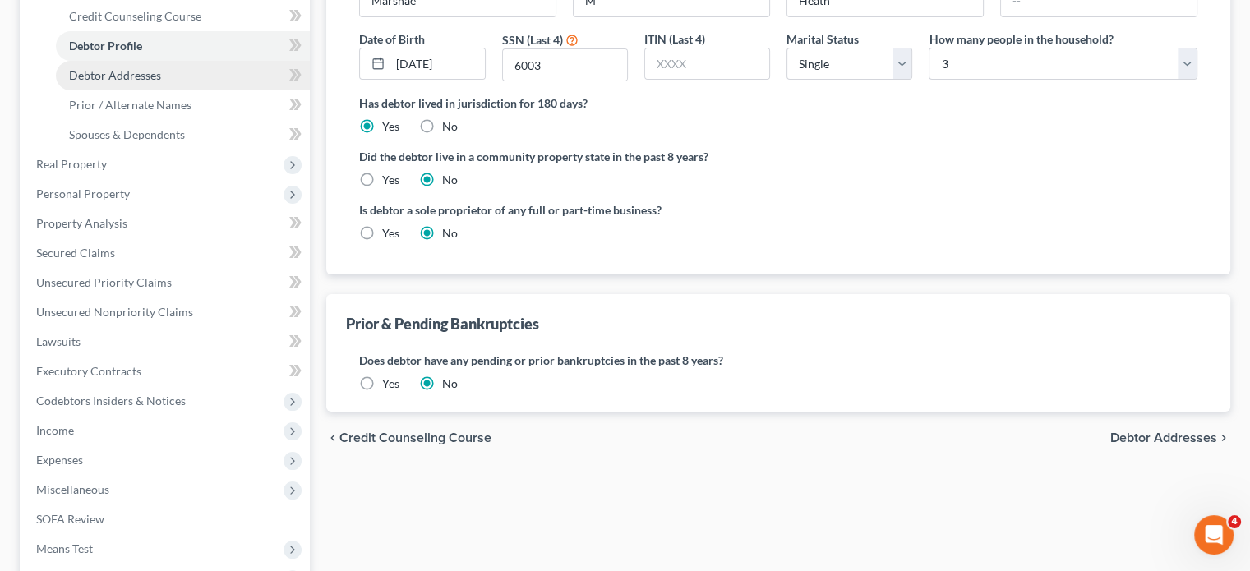
click at [204, 90] on link "Debtor Addresses" at bounding box center [183, 76] width 254 height 30
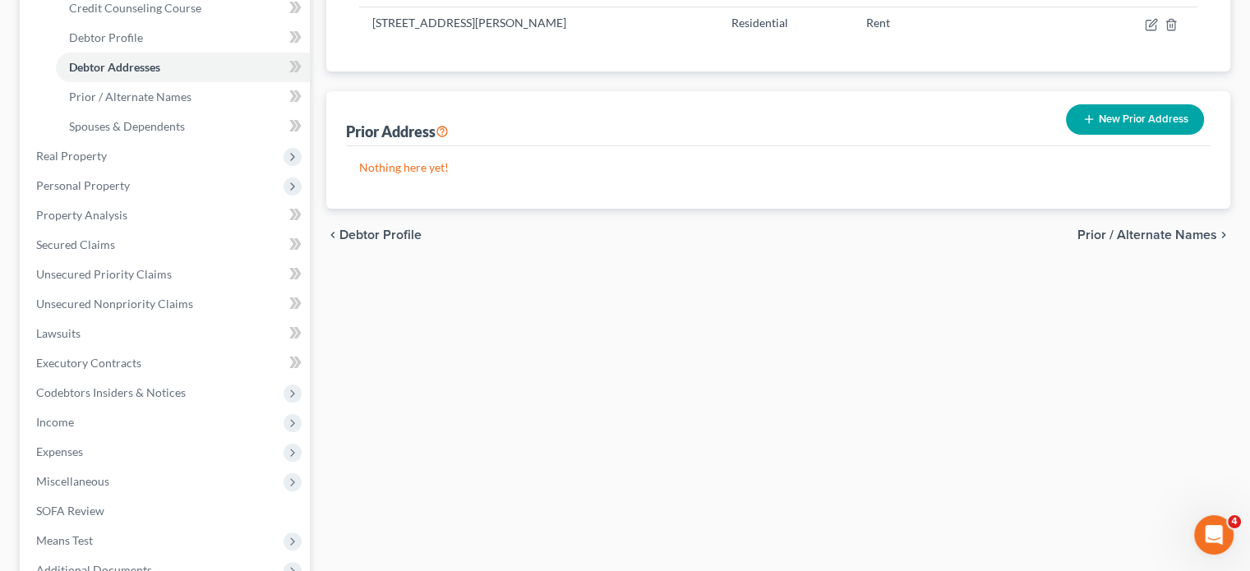
scroll to position [299, 0]
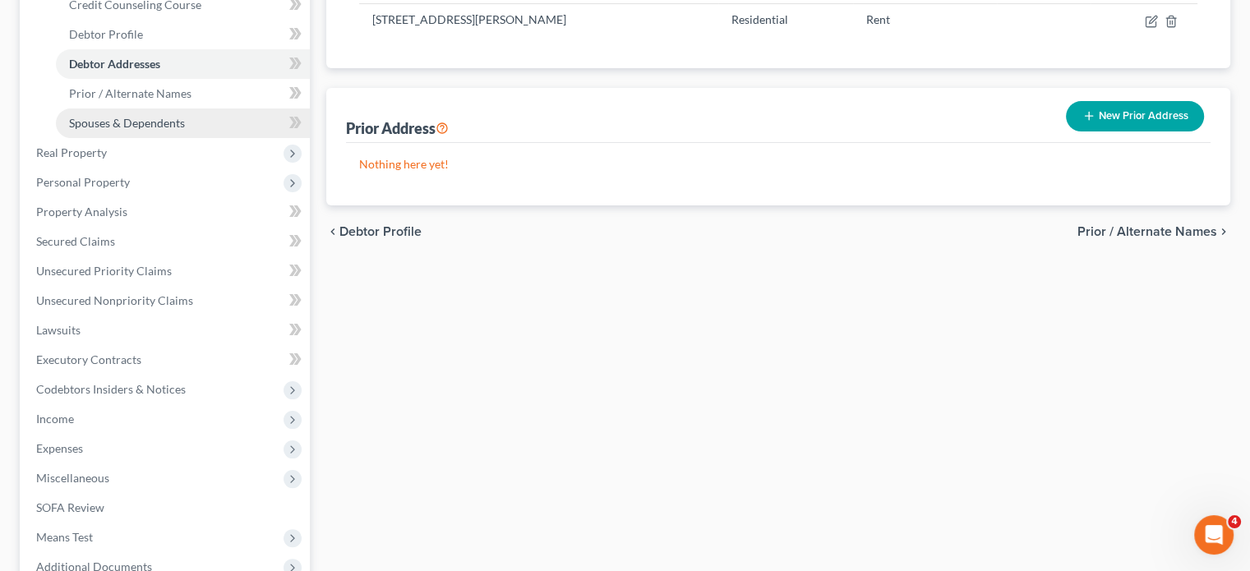
click at [185, 130] on span "Spouses & Dependents" at bounding box center [127, 123] width 116 height 14
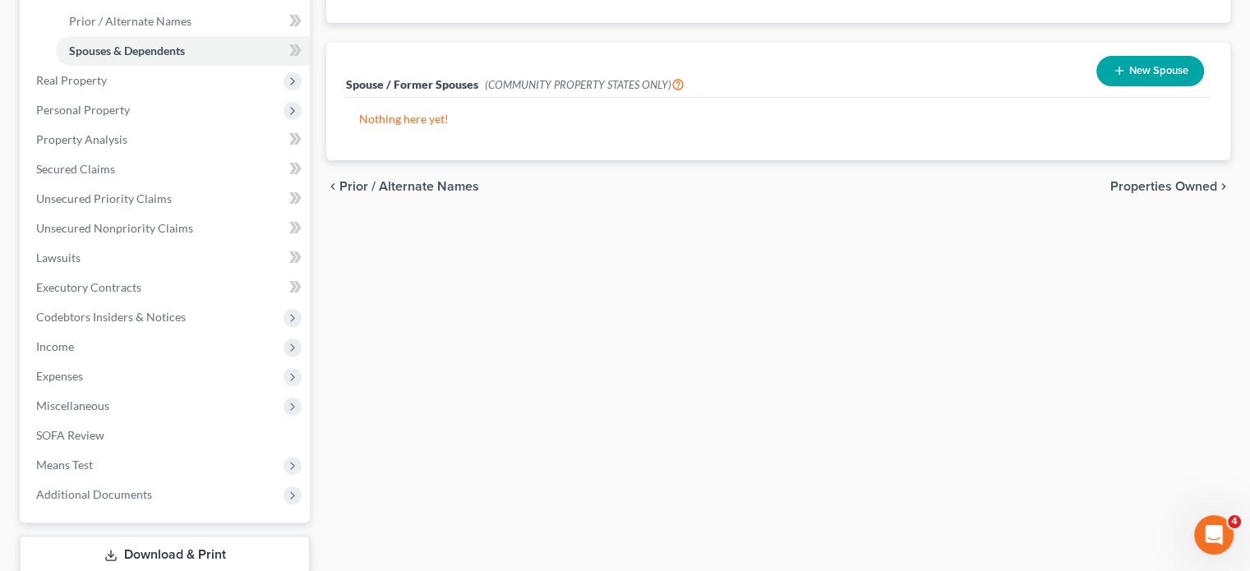
scroll to position [385, 0]
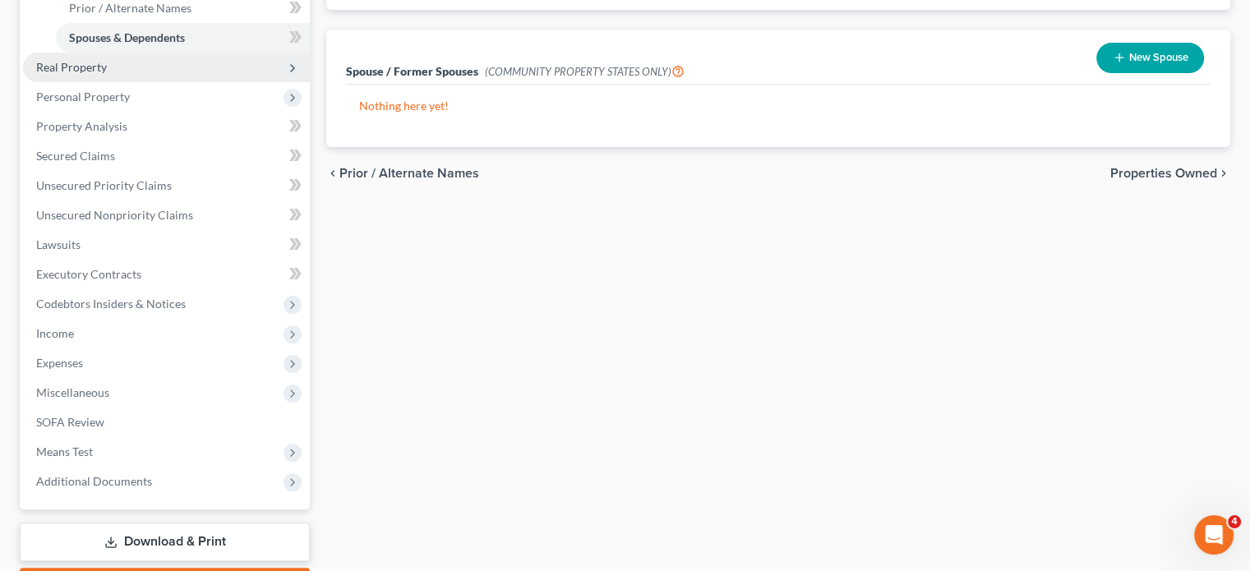
click at [235, 82] on span "Real Property" at bounding box center [166, 68] width 287 height 30
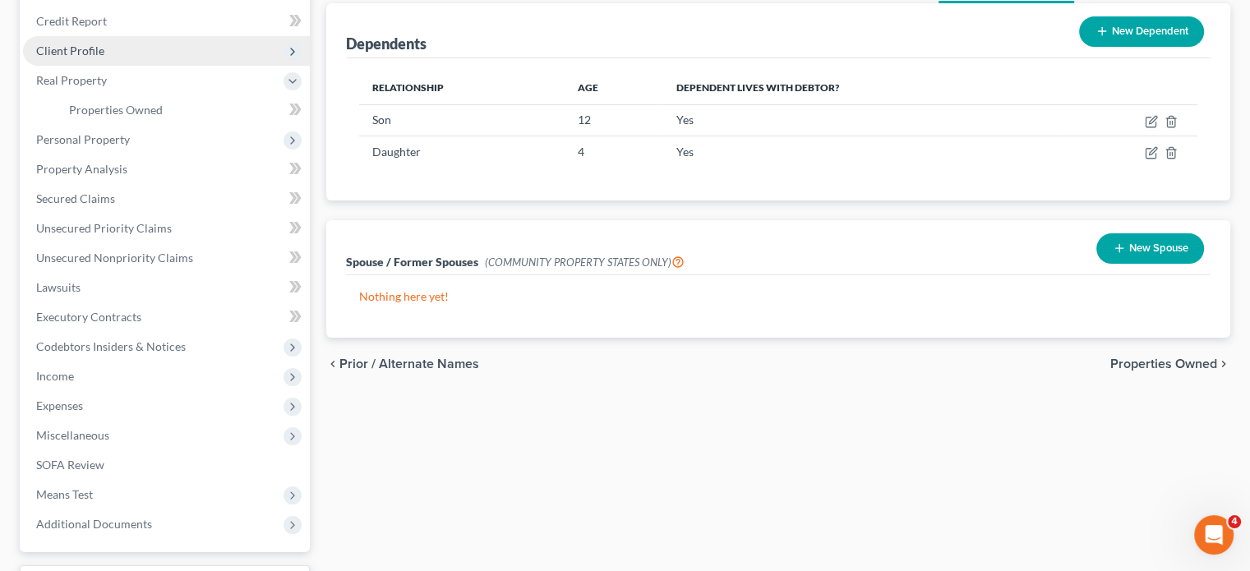
scroll to position [191, 0]
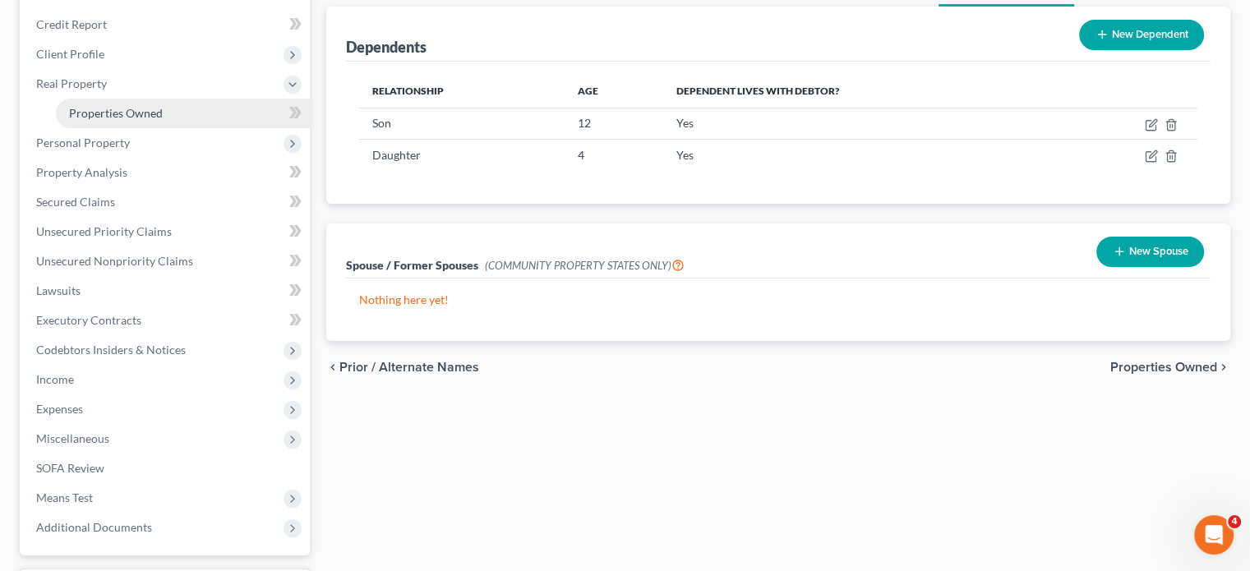
click at [178, 128] on link "Properties Owned" at bounding box center [183, 114] width 254 height 30
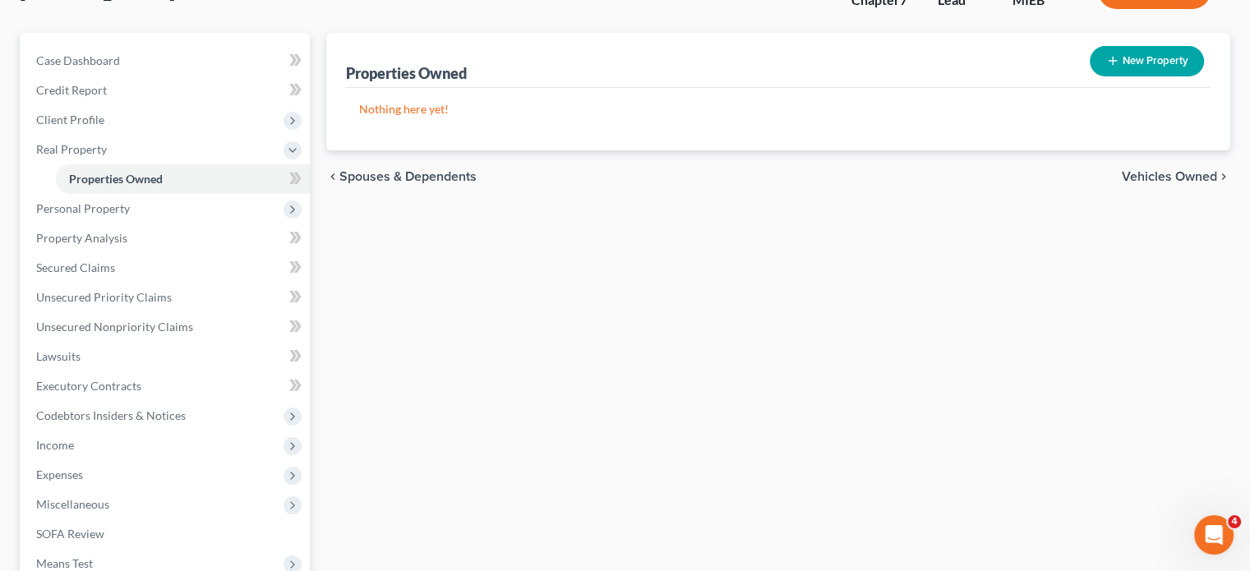
scroll to position [134, 0]
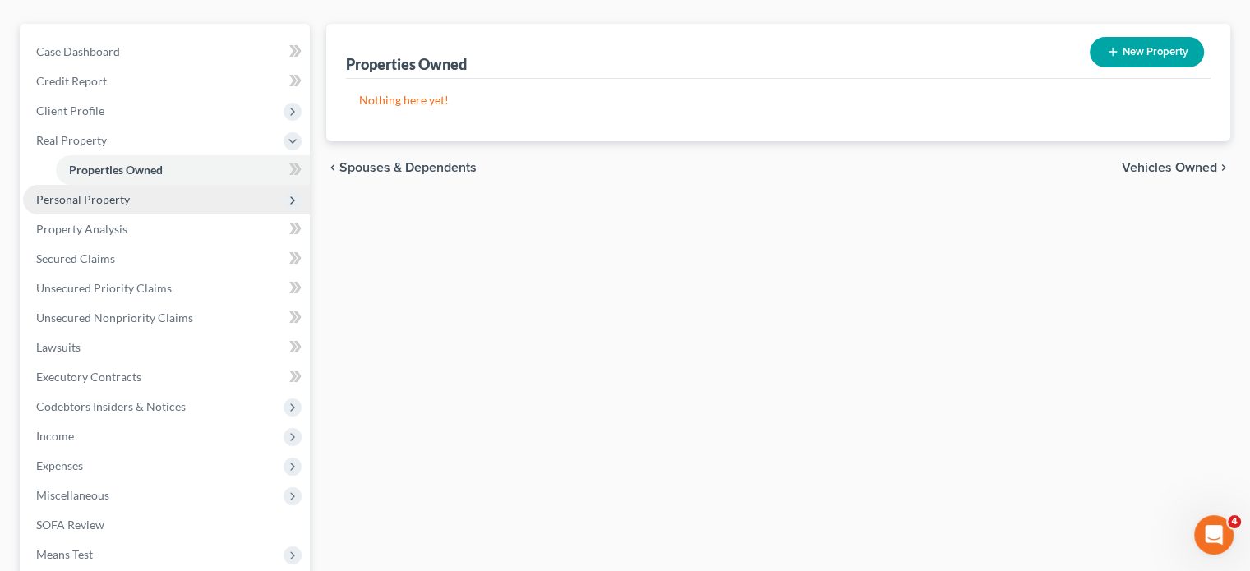
click at [178, 215] on span "Personal Property" at bounding box center [166, 200] width 287 height 30
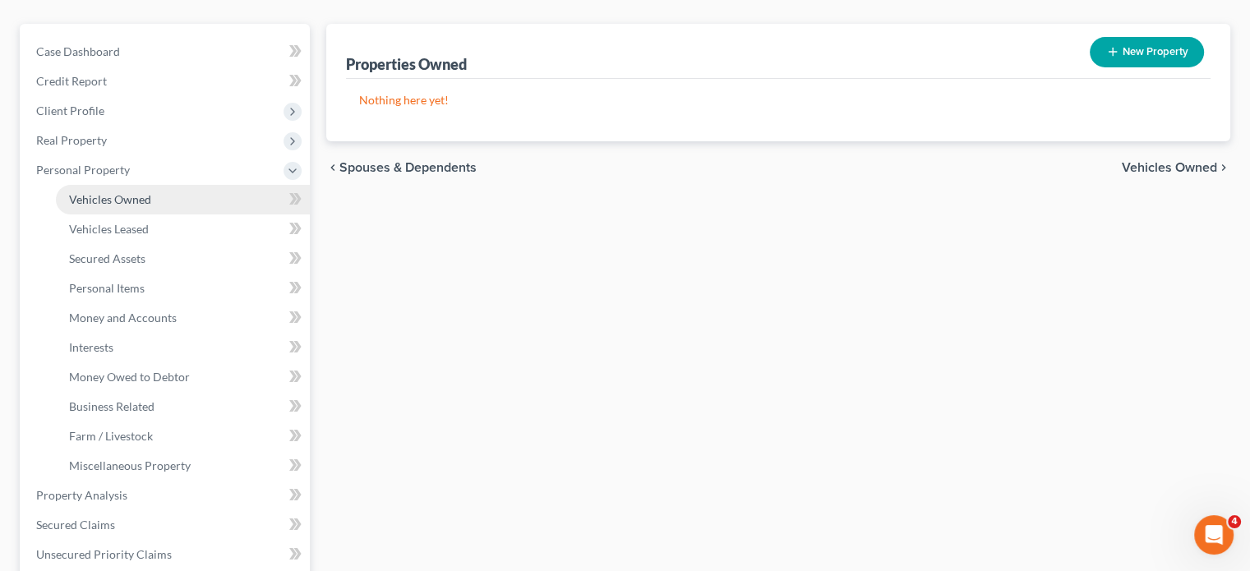
click at [147, 206] on span "Vehicles Owned" at bounding box center [110, 199] width 82 height 14
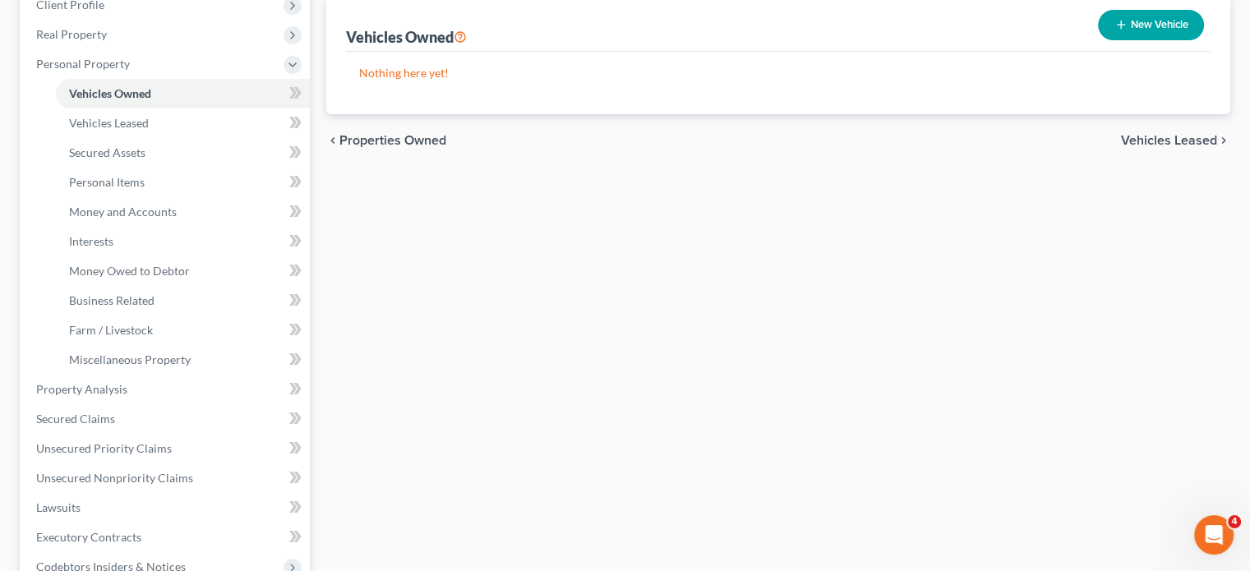
scroll to position [242, 0]
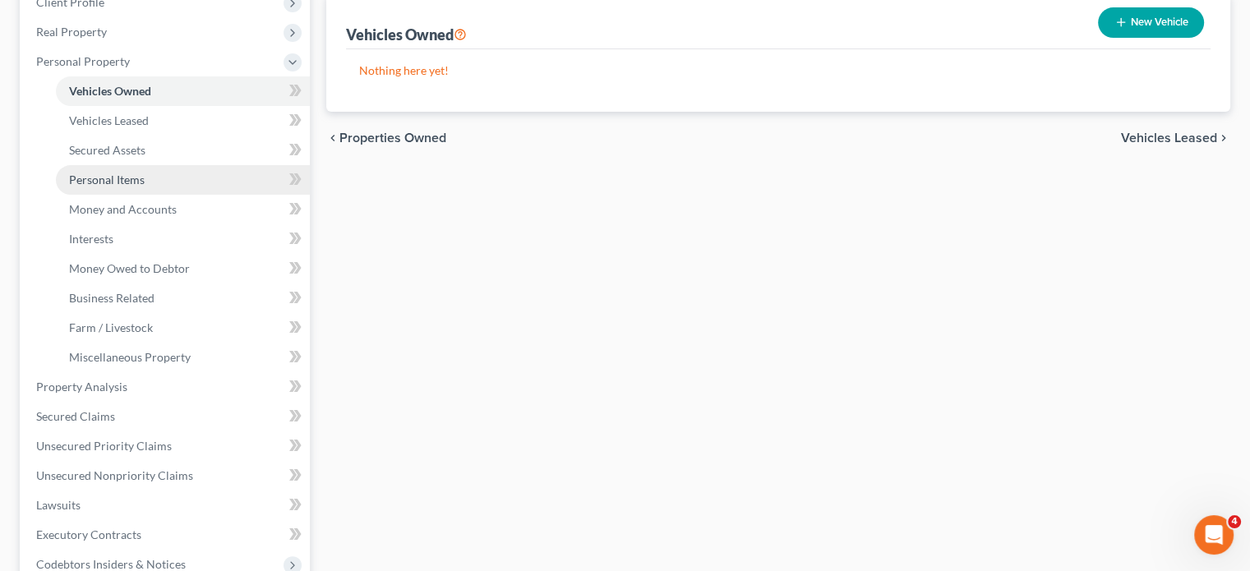
click at [187, 195] on link "Personal Items" at bounding box center [183, 180] width 254 height 30
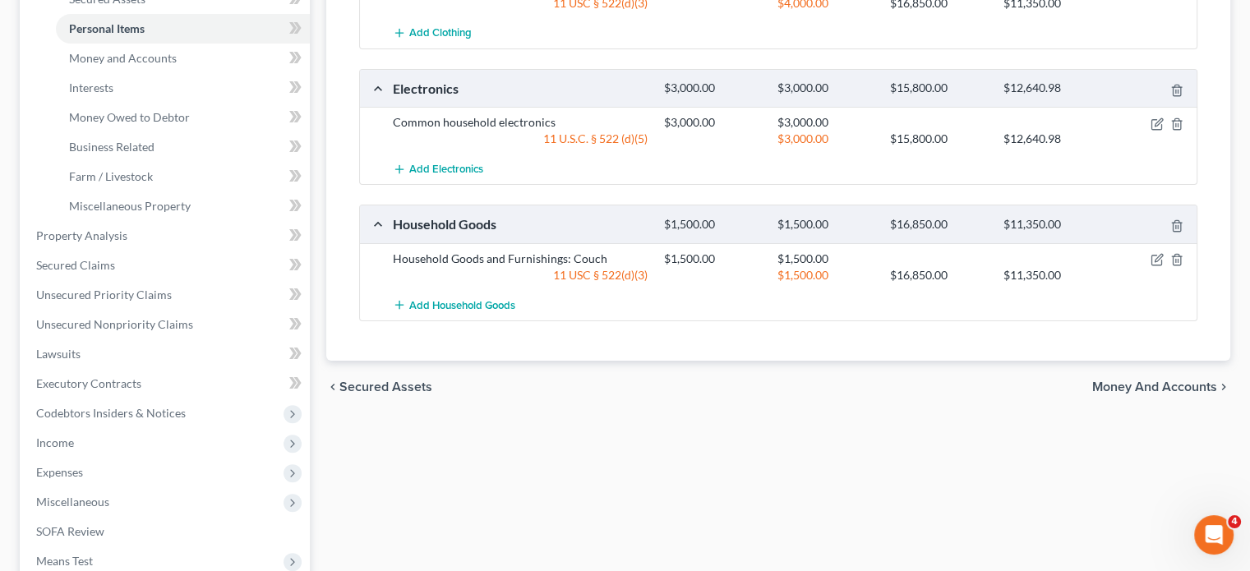
scroll to position [395, 0]
click at [161, 64] on span "Money and Accounts" at bounding box center [123, 57] width 108 height 14
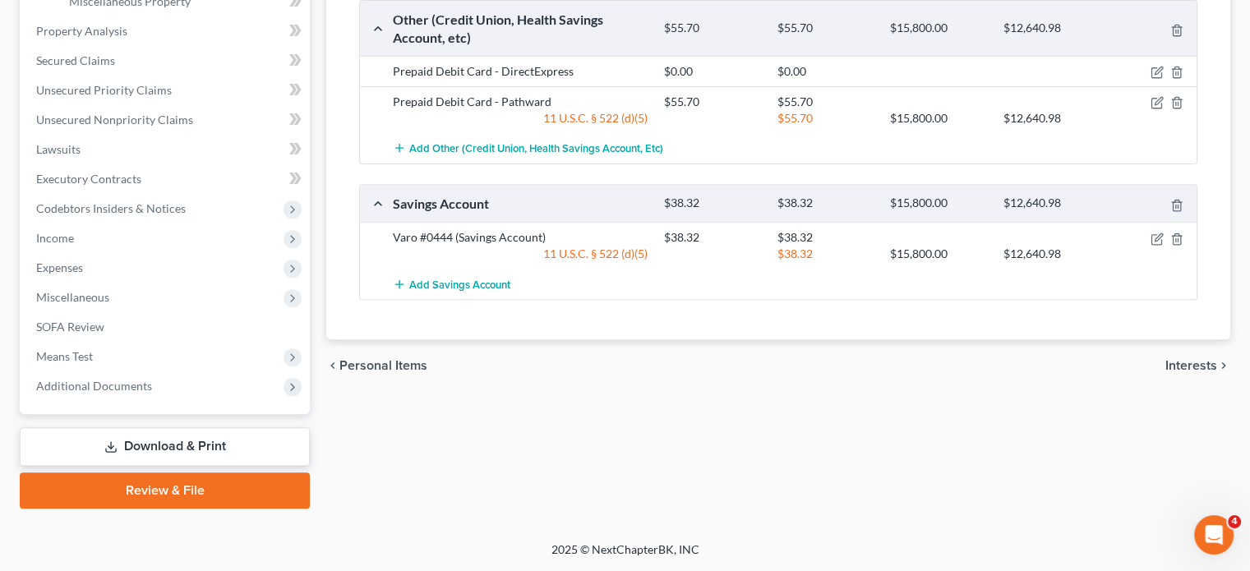
scroll to position [370, 0]
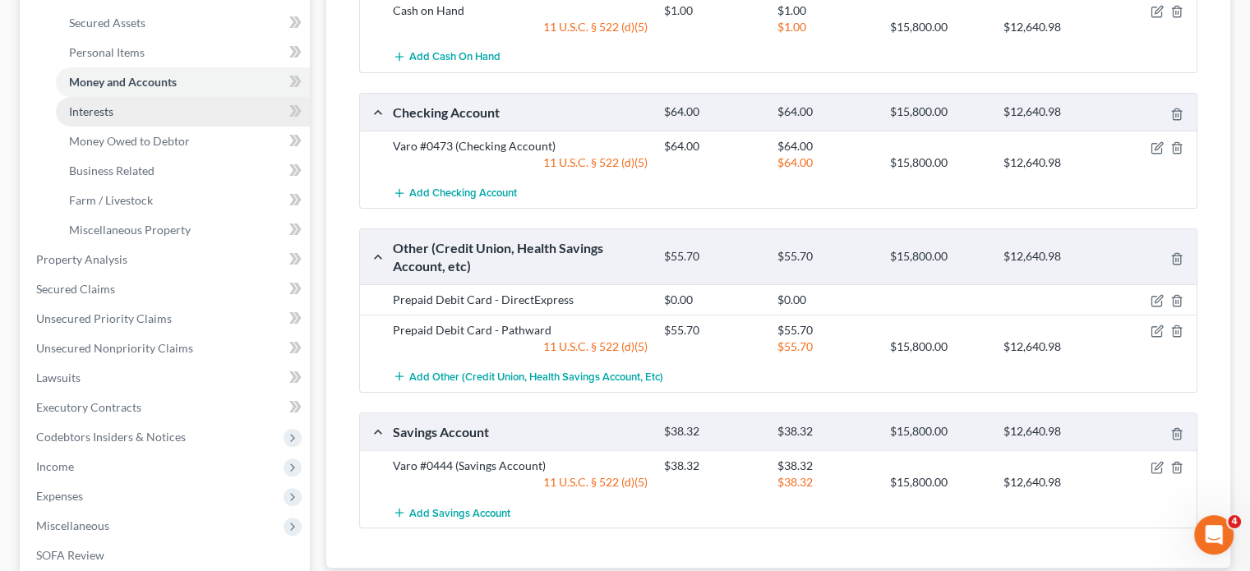
click at [155, 127] on link "Interests" at bounding box center [183, 112] width 254 height 30
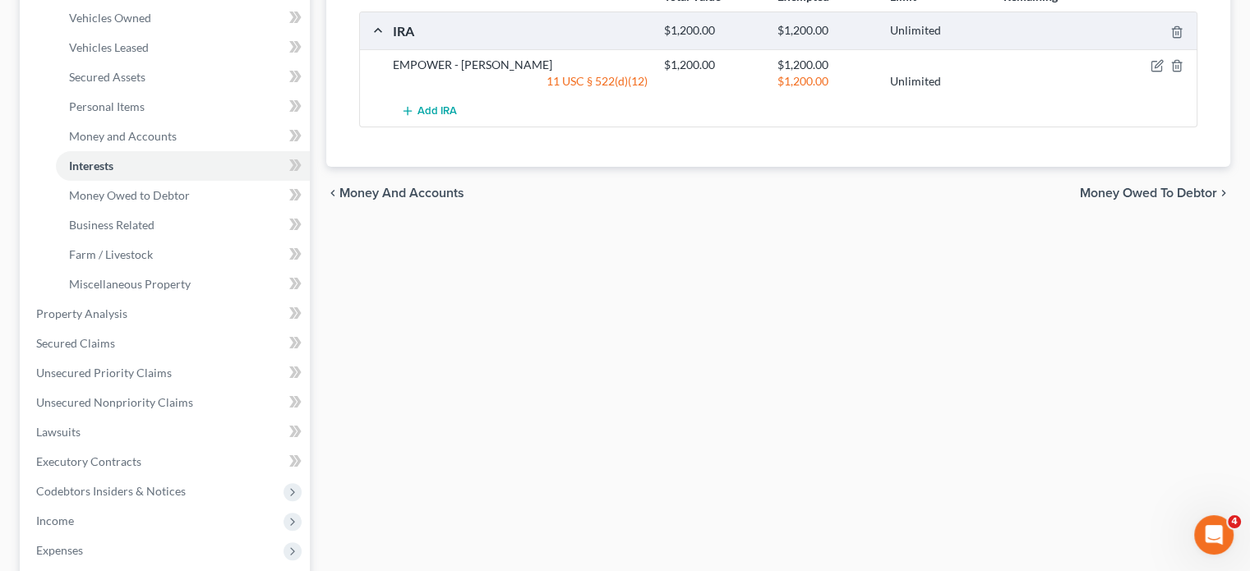
scroll to position [325, 0]
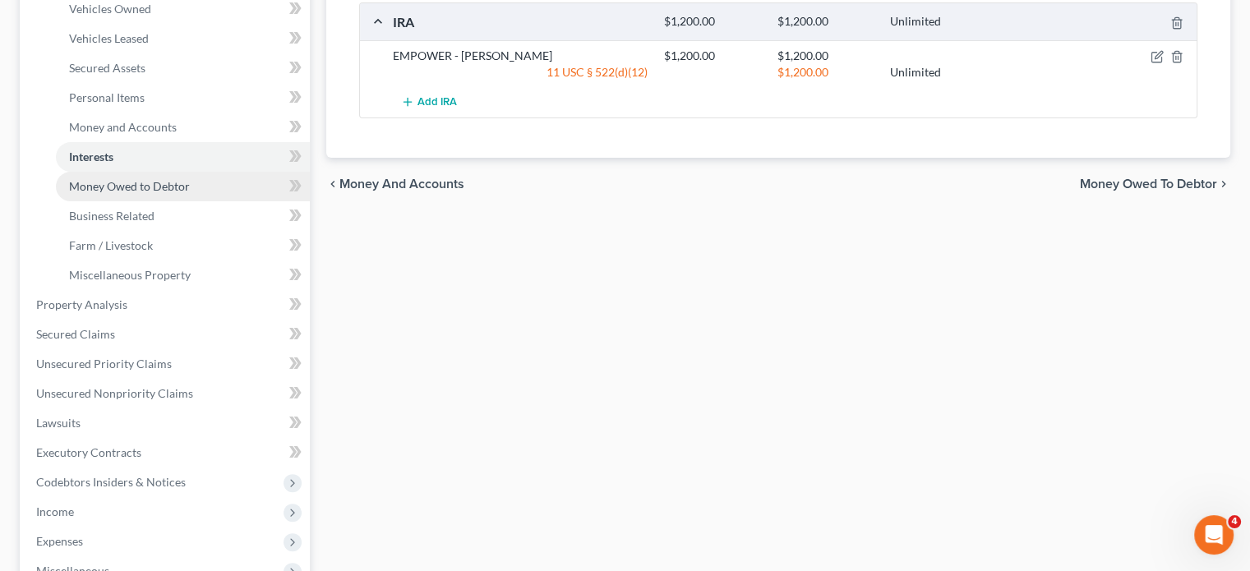
click at [190, 193] on span "Money Owed to Debtor" at bounding box center [129, 186] width 121 height 14
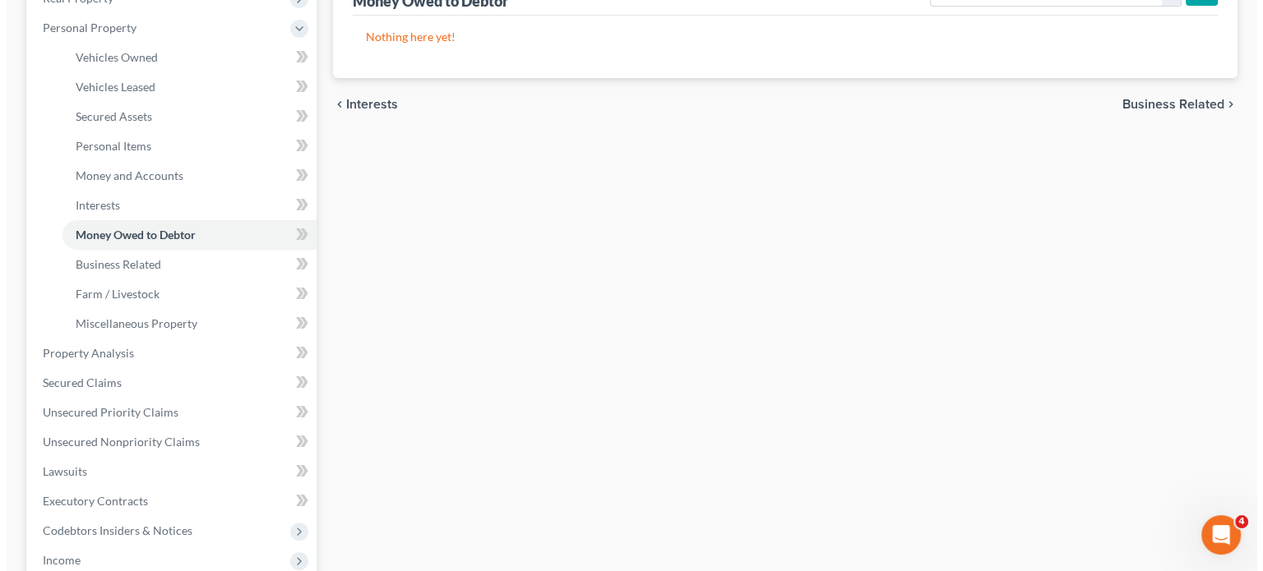
scroll to position [92, 0]
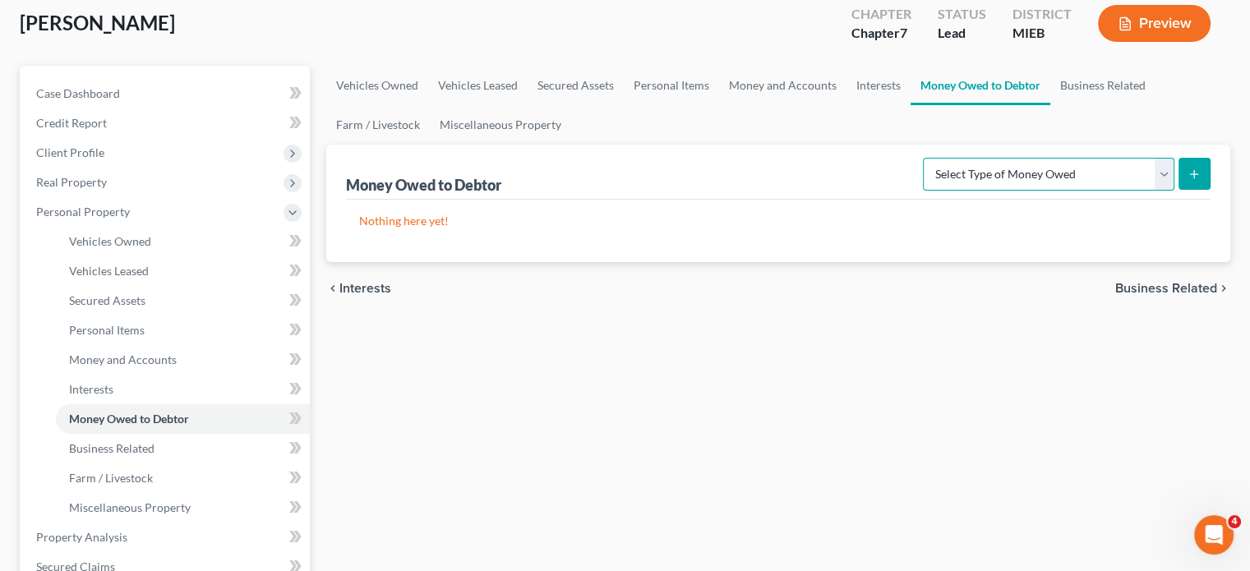
click at [923, 191] on select "Select Type of Money Owed Accounts Receivable Alimony Child Support Claims Agai…" at bounding box center [1049, 174] width 252 height 33
select select "expected_tax_refund"
click at [923, 191] on select "Select Type of Money Owed Accounts Receivable Alimony Child Support Claims Agai…" at bounding box center [1049, 174] width 252 height 33
click at [1179, 190] on button "submit" at bounding box center [1195, 174] width 32 height 32
select select "0"
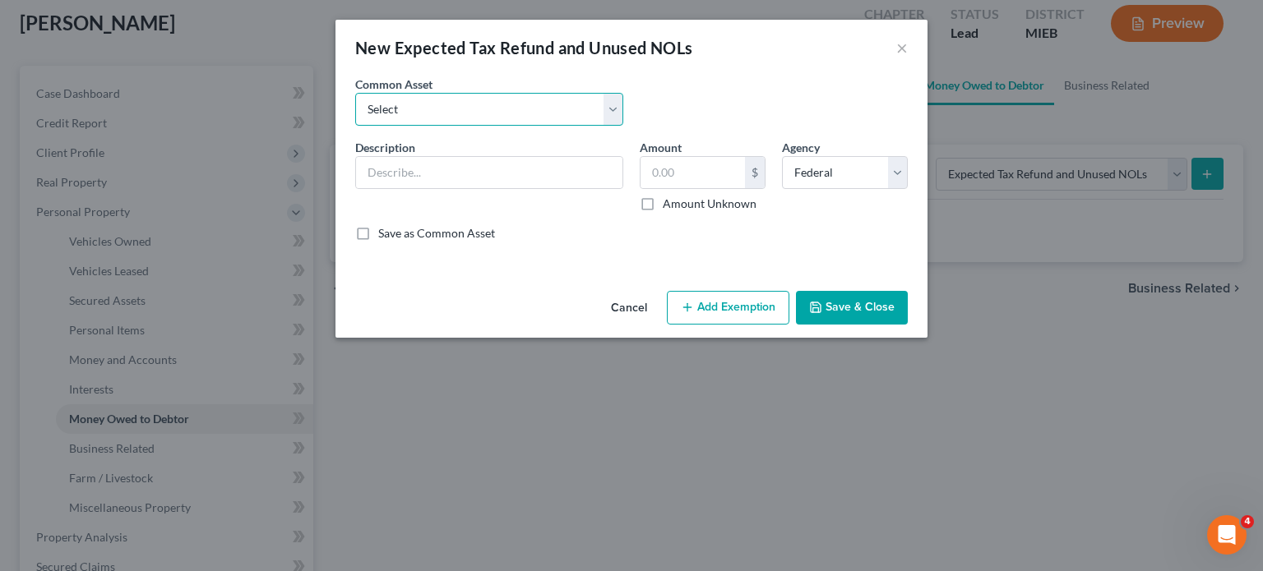
drag, startPoint x: 490, startPoint y: 135, endPoint x: 492, endPoint y: 143, distance: 8.6
click at [490, 126] on select "Select Potential 2025 tax refunds - estimated and prorated for September Potent…" at bounding box center [489, 109] width 268 height 33
select select "70"
click at [355, 116] on select "Select Potential 2025 tax refunds - estimated and prorated for September Potent…" at bounding box center [489, 109] width 268 height 33
type input "Potential 2025 tax refund - estimated and prorated"
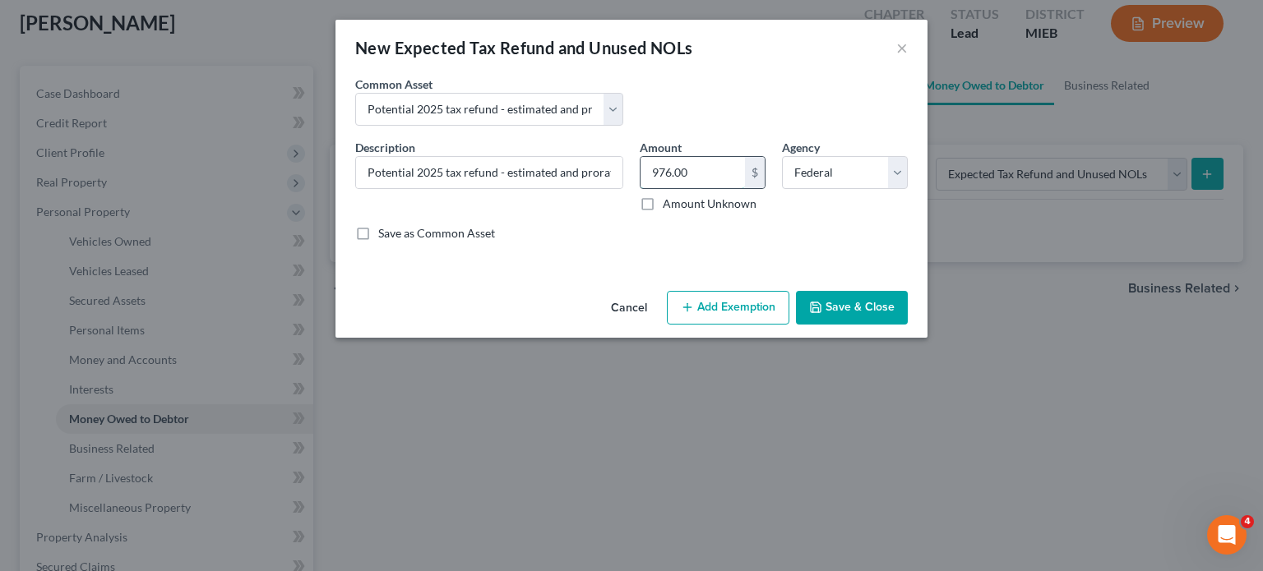
click at [725, 188] on input "976.00" at bounding box center [692, 172] width 104 height 31
paste input "7,005"
type input "7,005"
click at [789, 325] on button "Add Exemption" at bounding box center [728, 308] width 122 height 35
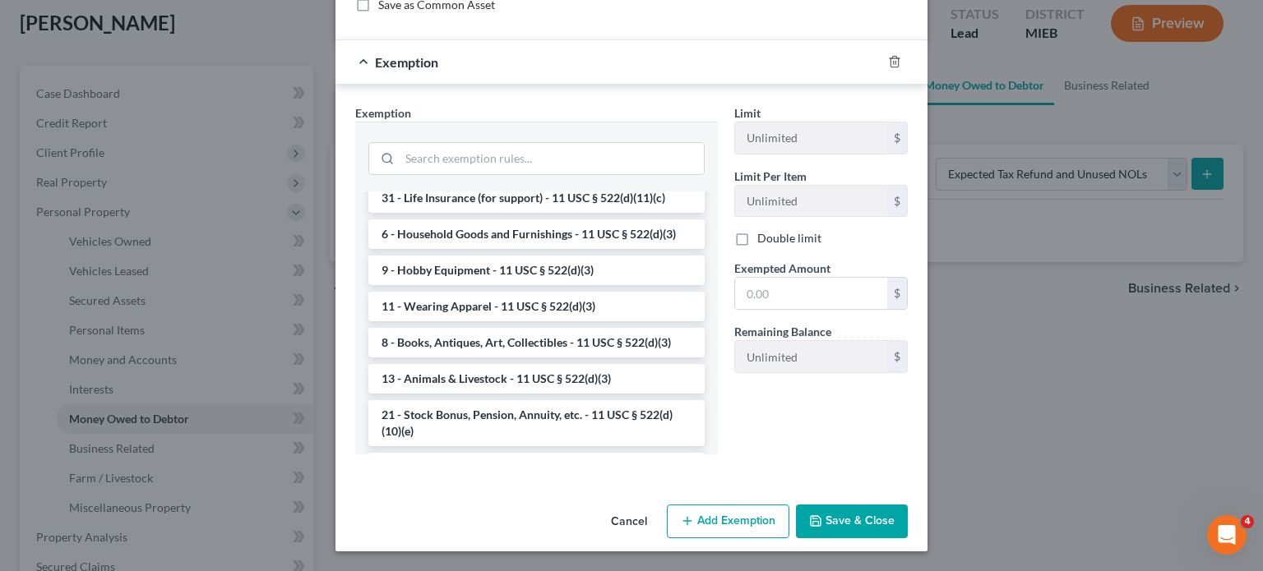
scroll to position [1174, 0]
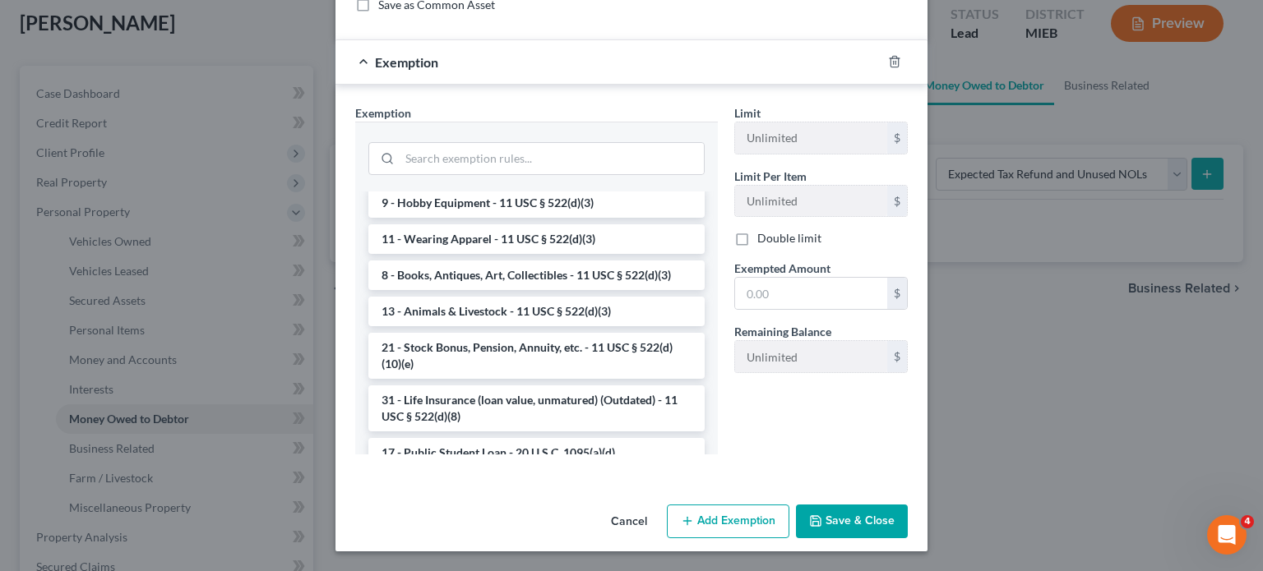
click at [557, 37] on li "14 - Wildcard Exemption (unused homestead) - 11 U.S.C. § 522 (d)(5)" at bounding box center [536, 14] width 336 height 46
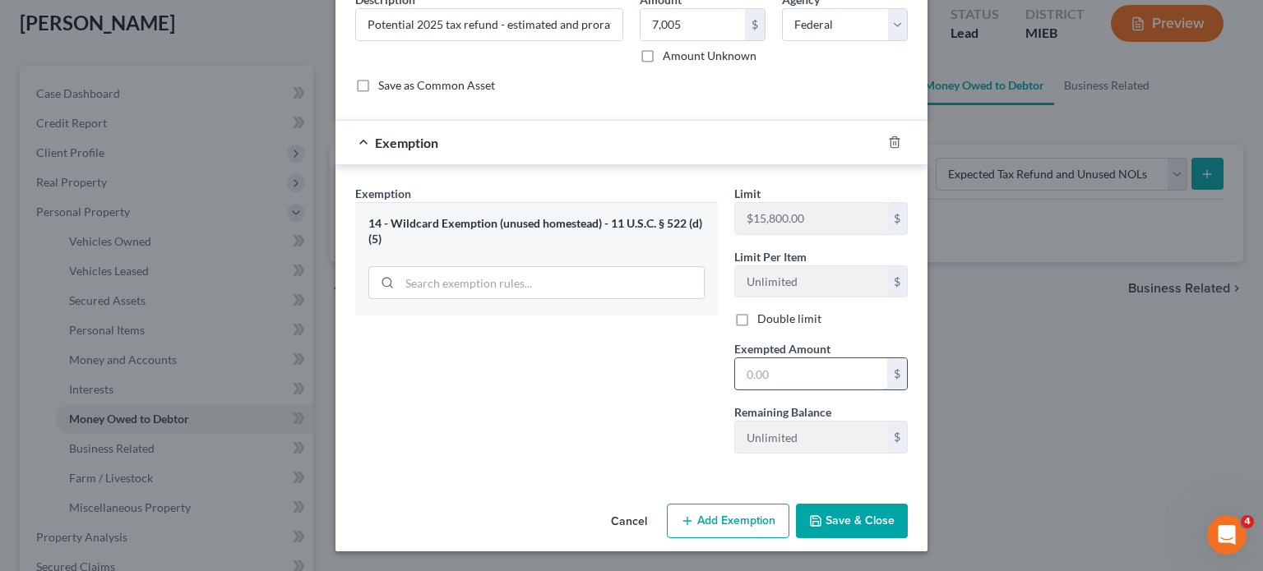
click at [818, 361] on input "text" at bounding box center [811, 373] width 152 height 31
paste input "7,005"
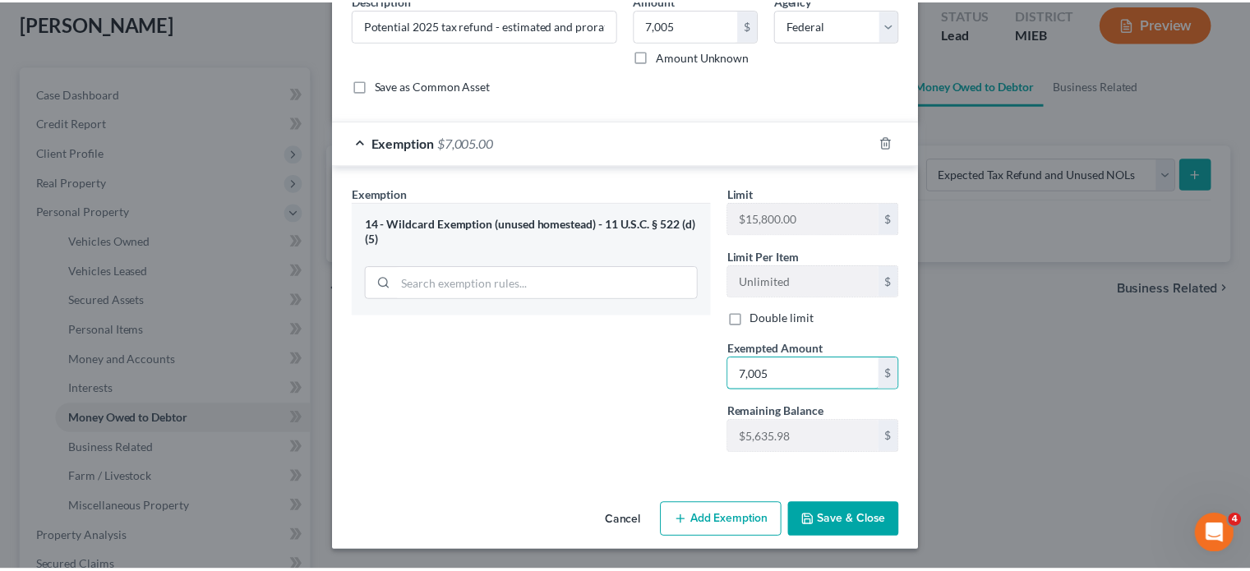
scroll to position [320, 0]
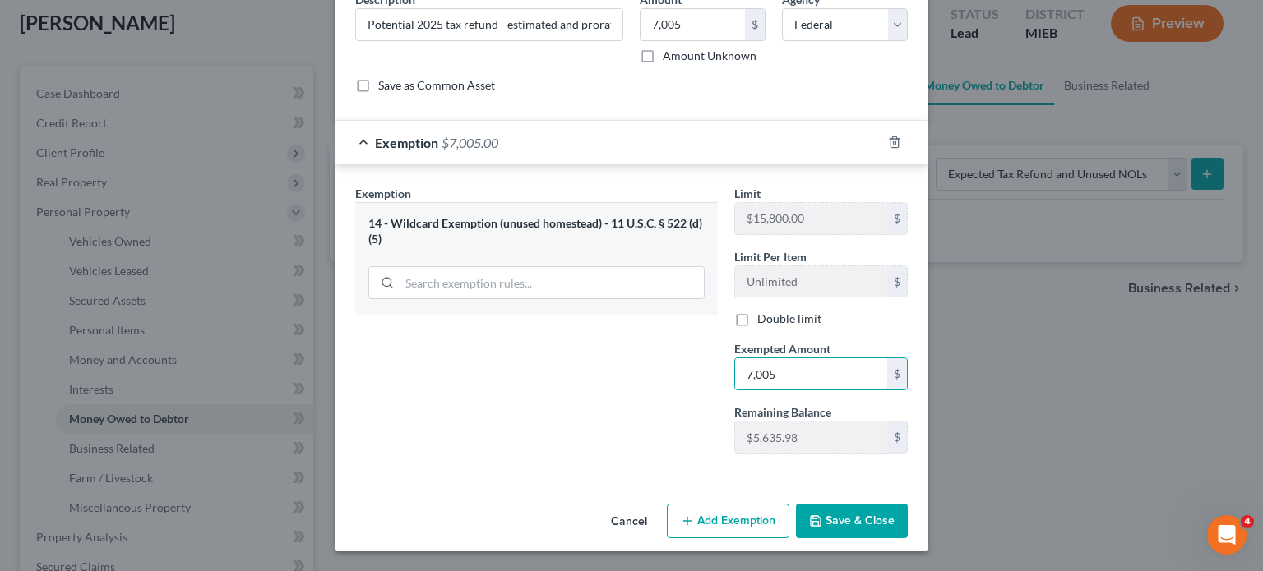
type input "7,005"
click at [904, 506] on button "Save & Close" at bounding box center [852, 521] width 112 height 35
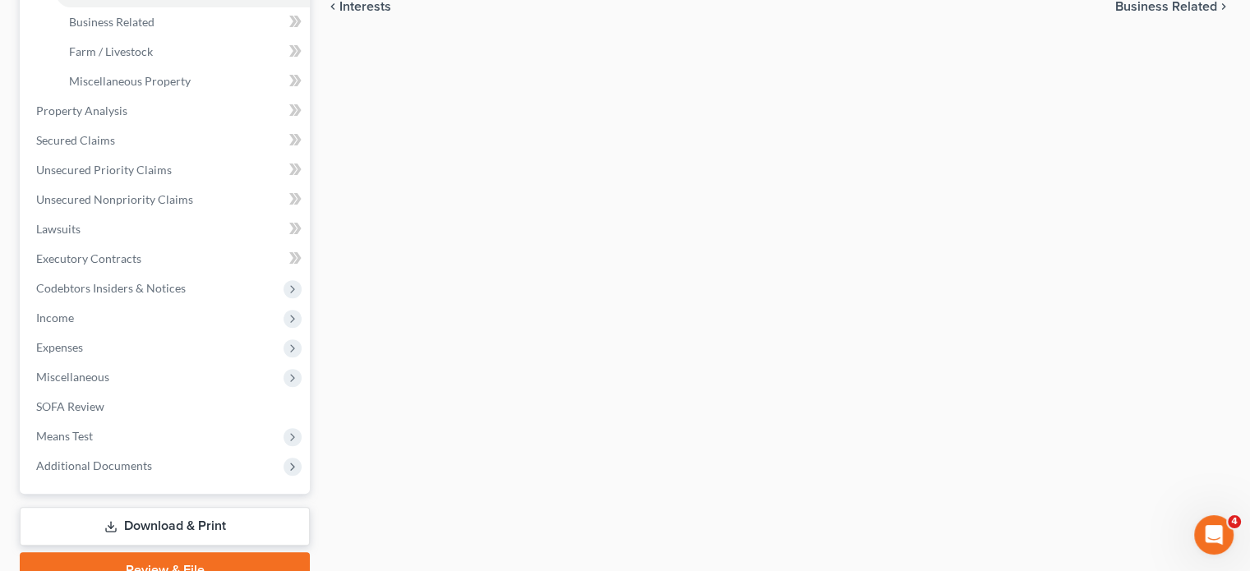
scroll to position [519, 0]
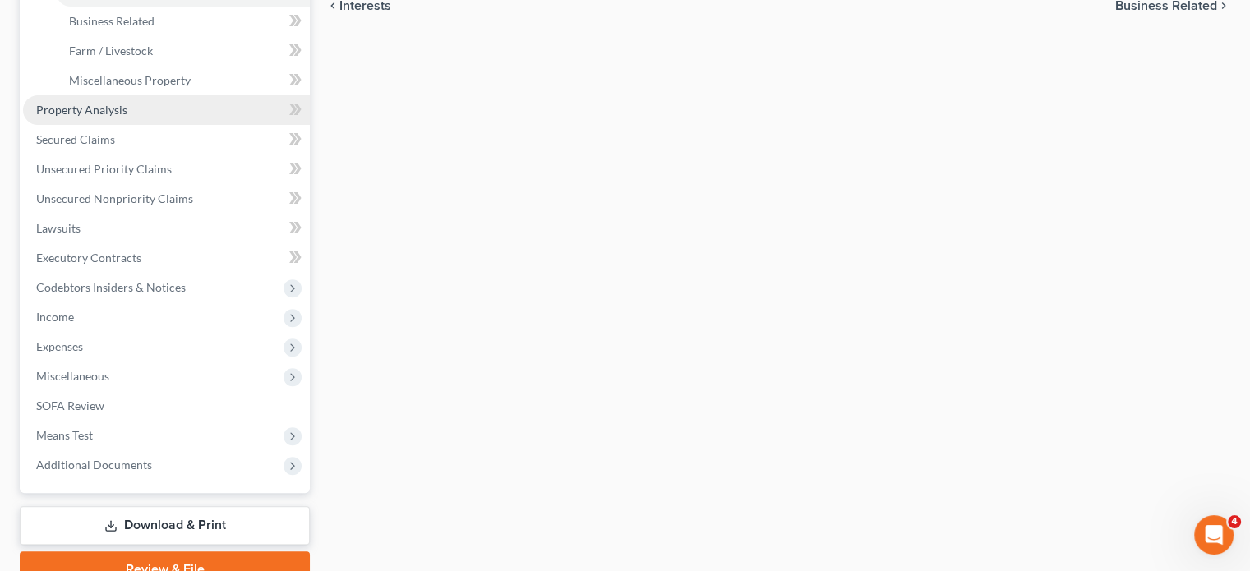
click at [180, 125] on link "Property Analysis" at bounding box center [166, 110] width 287 height 30
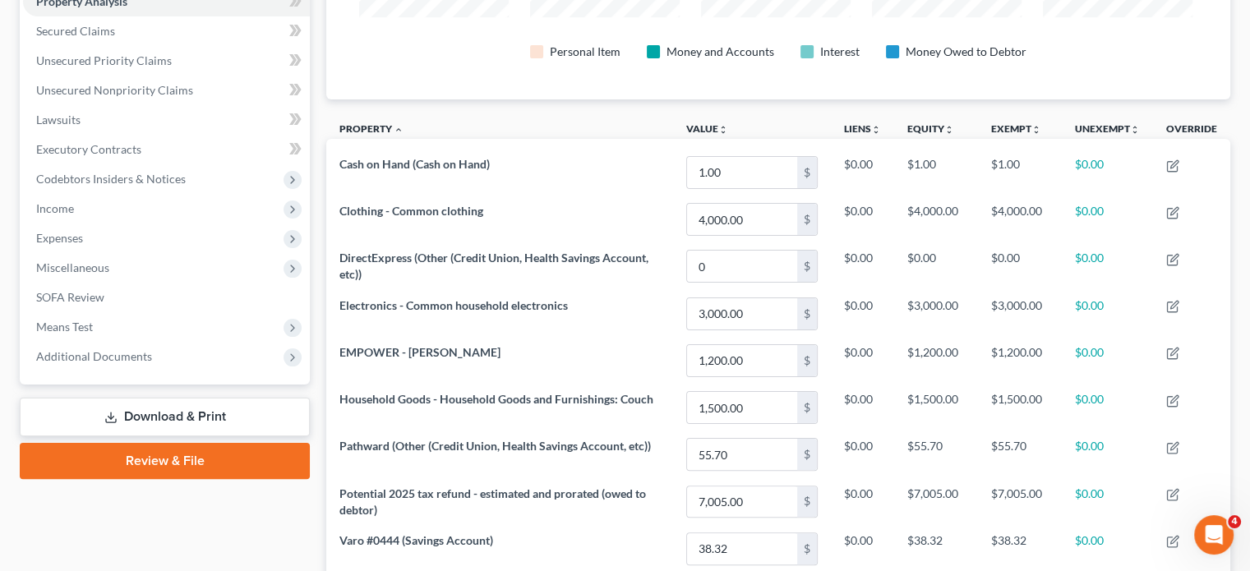
scroll to position [339, 0]
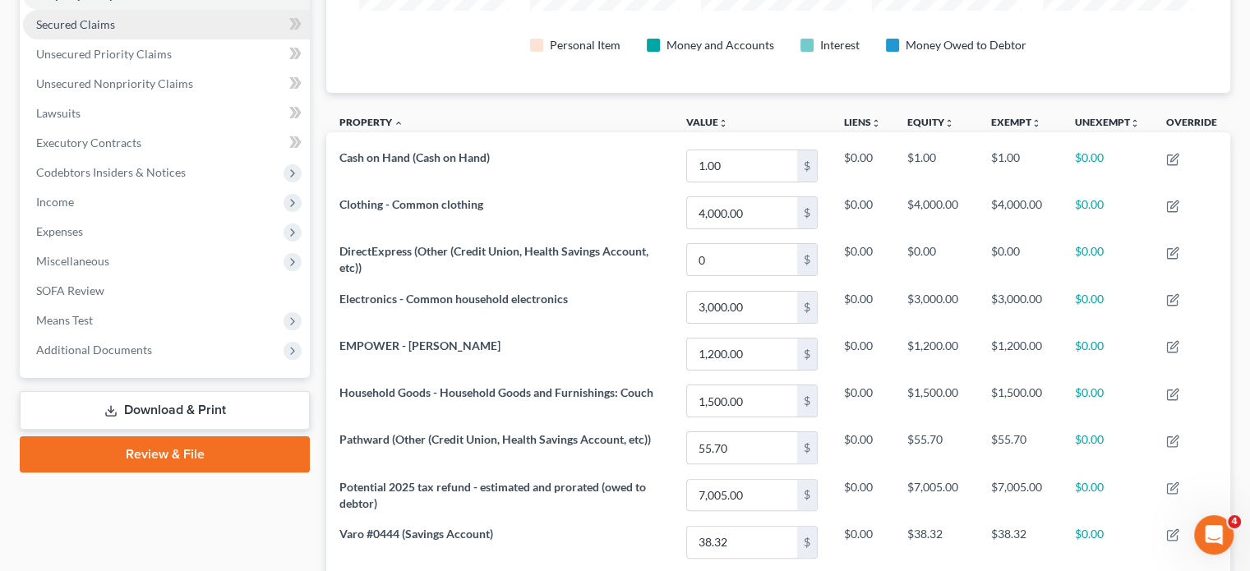
click at [145, 39] on link "Secured Claims" at bounding box center [166, 25] width 287 height 30
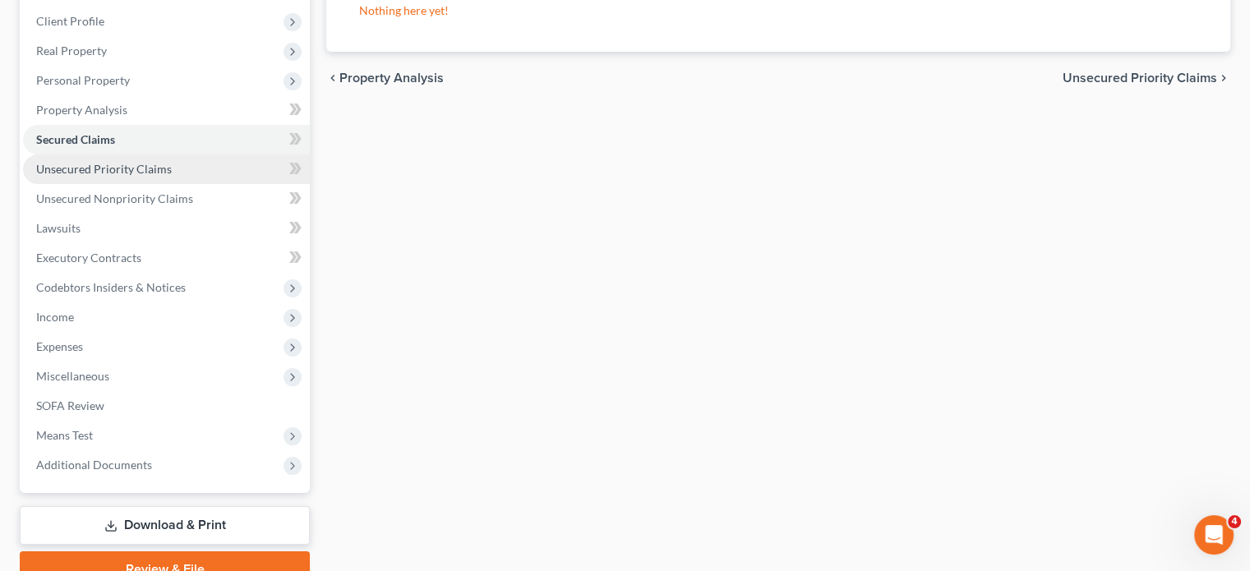
click at [172, 176] on span "Unsecured Priority Claims" at bounding box center [104, 169] width 136 height 14
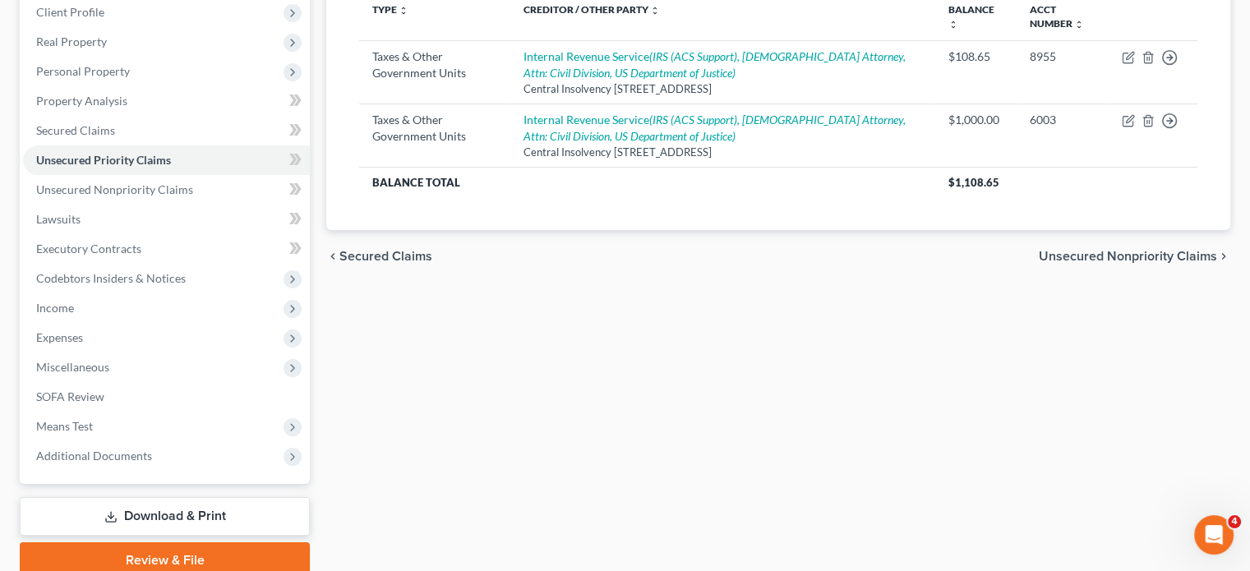
scroll to position [232, 0]
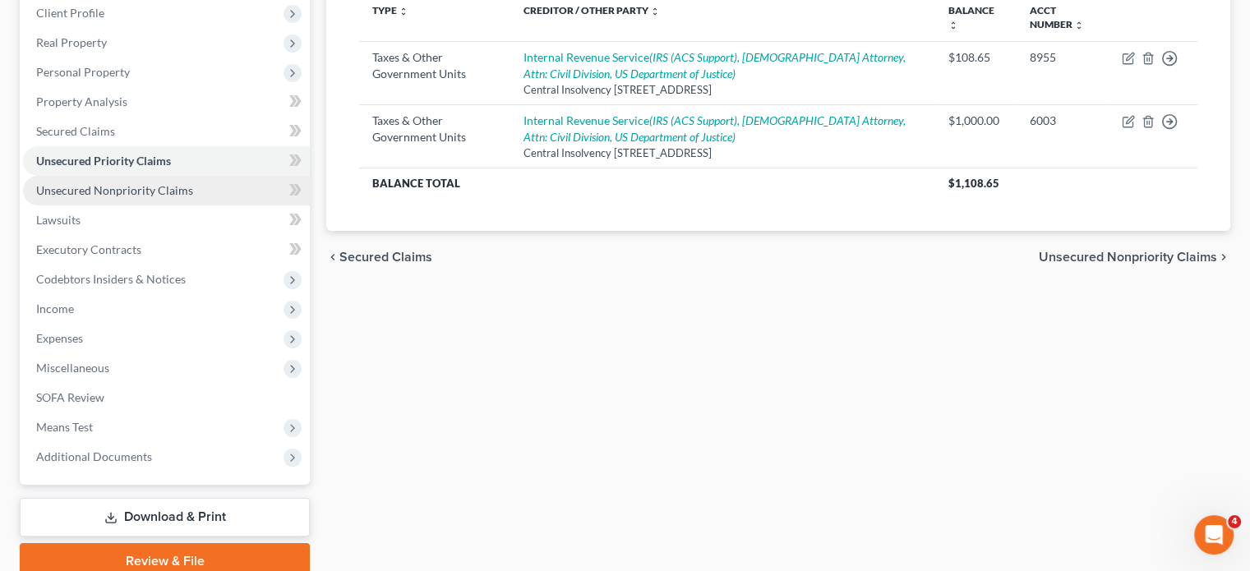
click at [193, 197] on span "Unsecured Nonpriority Claims" at bounding box center [114, 190] width 157 height 14
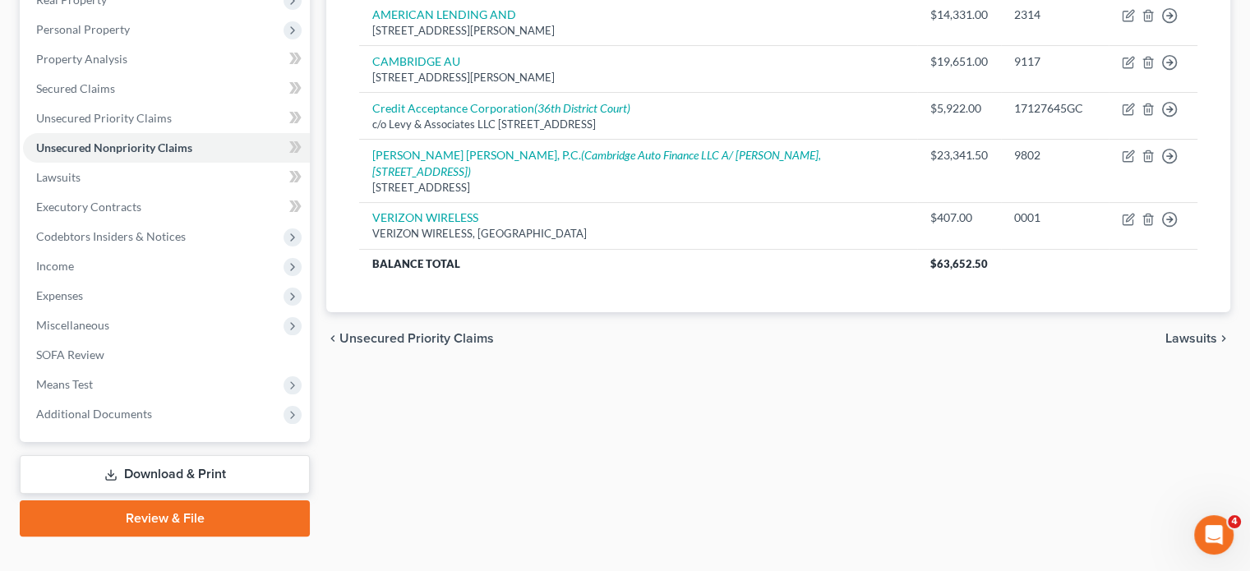
scroll to position [275, 0]
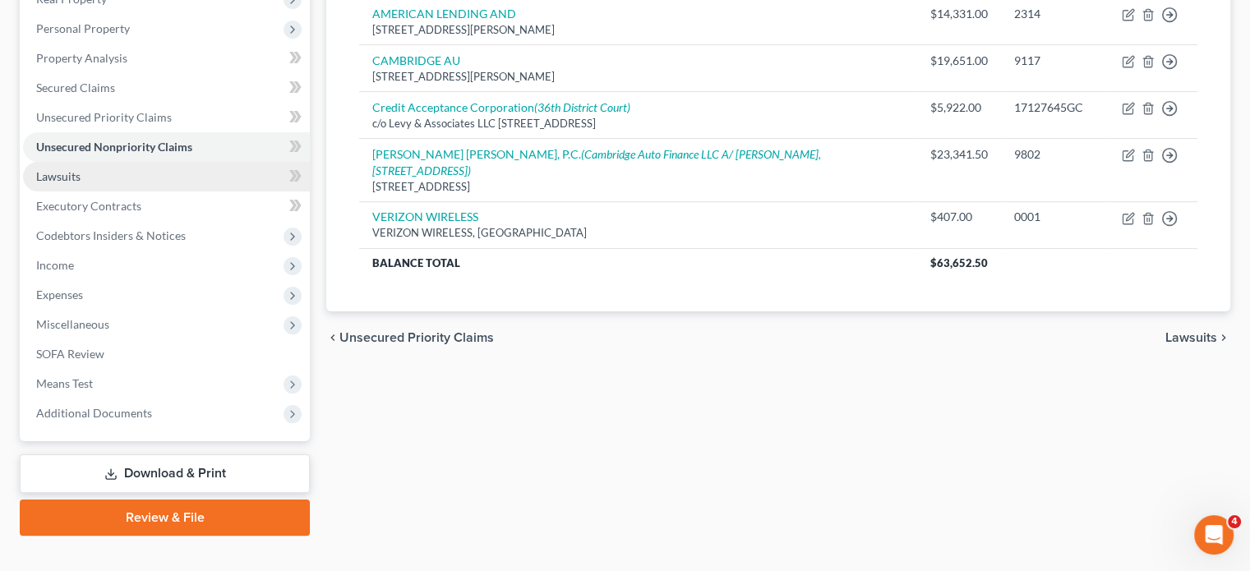
click at [174, 192] on link "Lawsuits" at bounding box center [166, 177] width 287 height 30
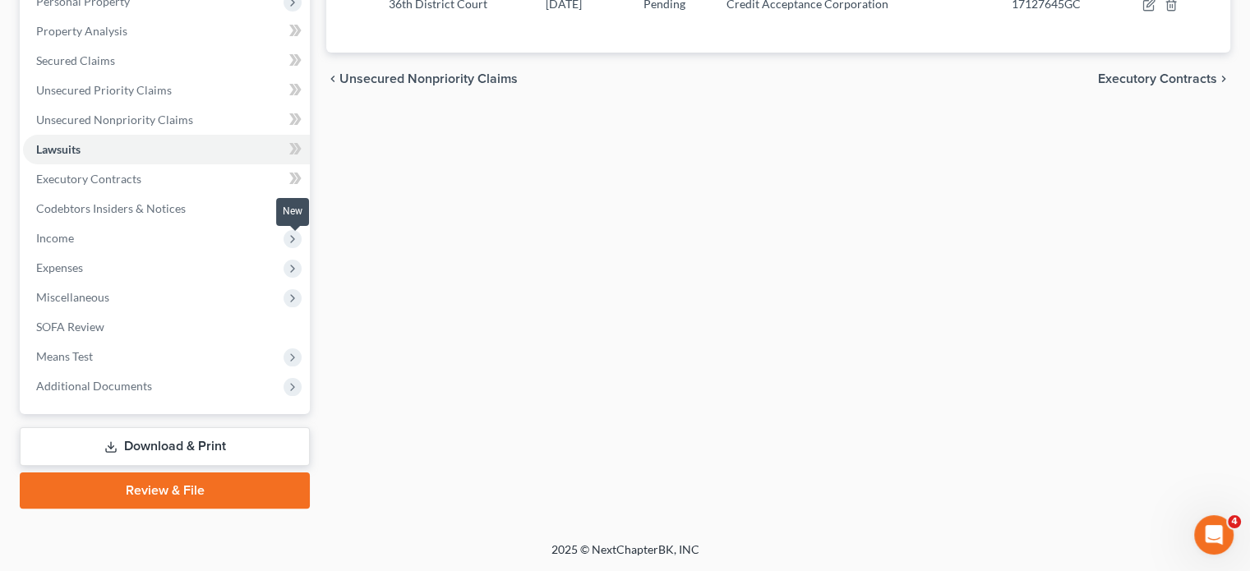
scroll to position [362, 0]
click at [181, 194] on link "Executory Contracts" at bounding box center [166, 179] width 287 height 30
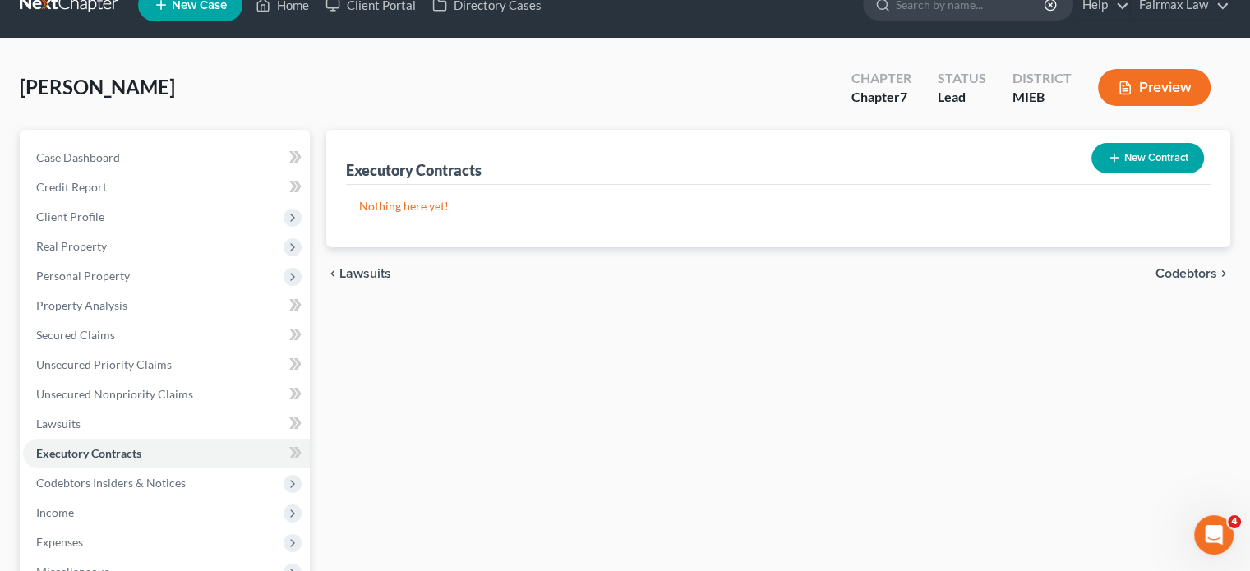
scroll to position [1, 0]
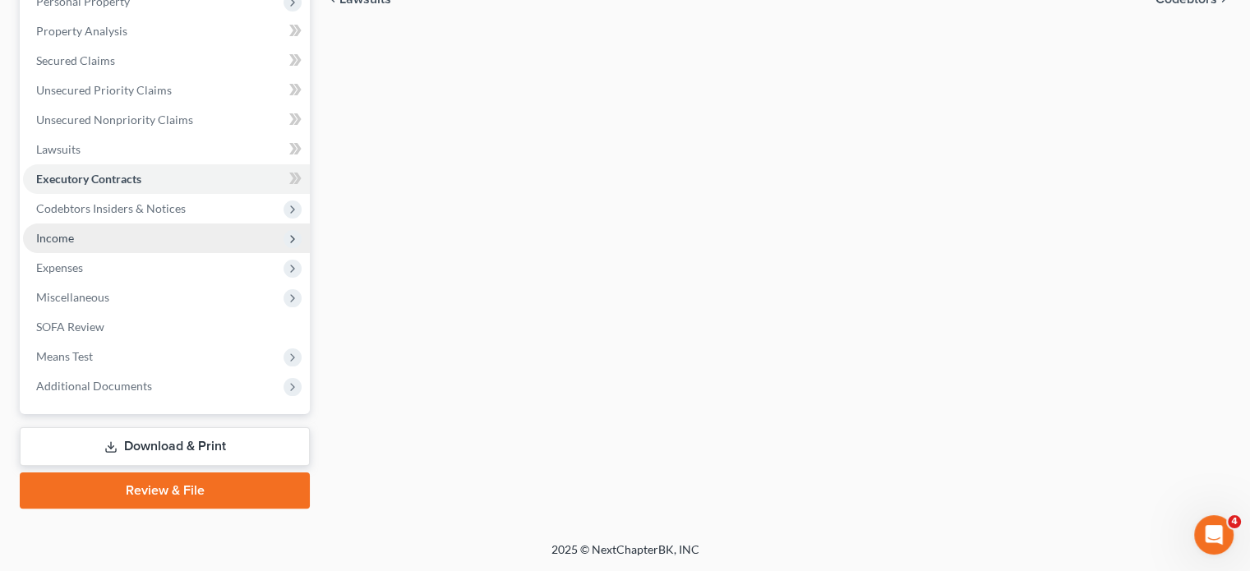
click at [161, 253] on span "Income" at bounding box center [166, 239] width 287 height 30
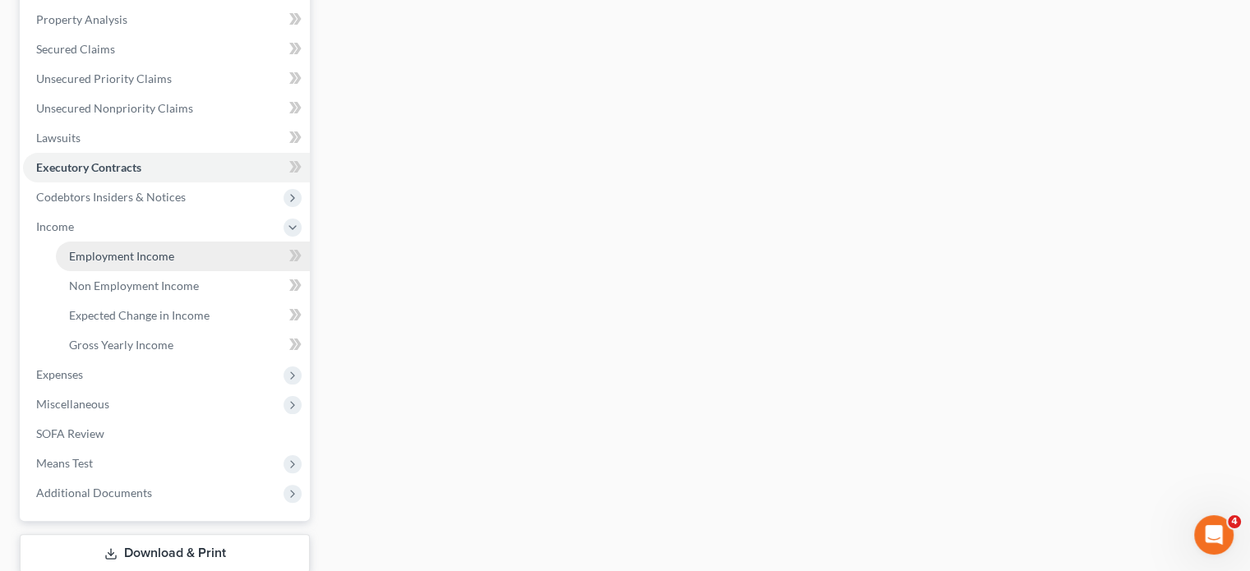
click at [138, 263] on span "Employment Income" at bounding box center [121, 256] width 105 height 14
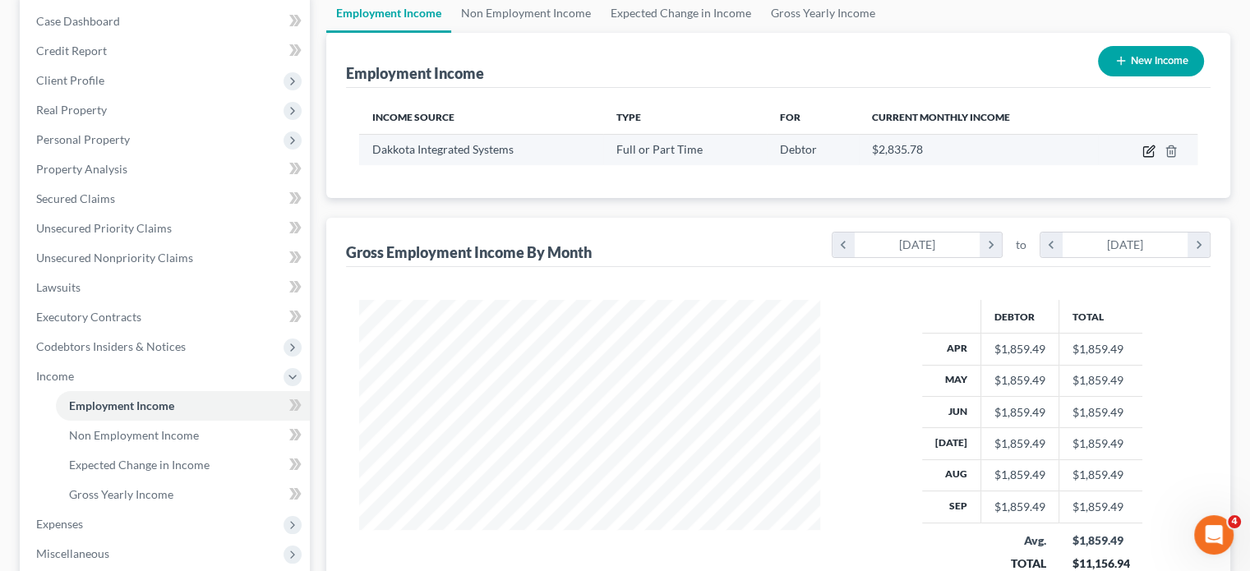
click at [1147, 153] on icon "button" at bounding box center [1150, 148] width 7 height 7
select select "0"
select select "23"
select select "3"
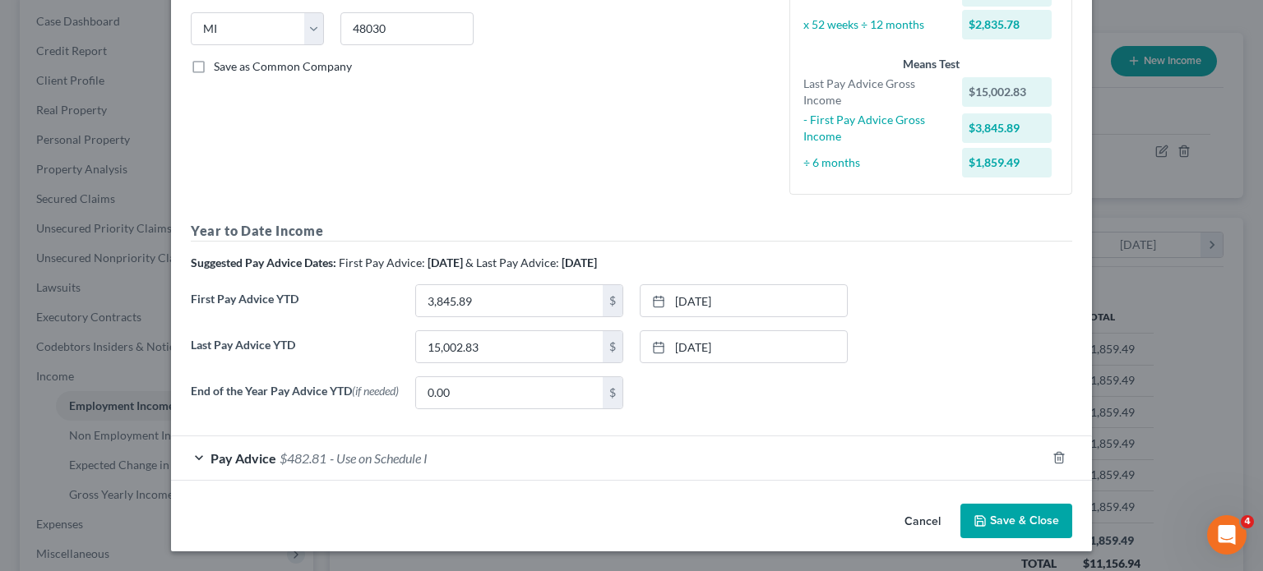
click at [621, 436] on div "Pay Advice $482.81 - Use on Schedule I" at bounding box center [608, 458] width 875 height 44
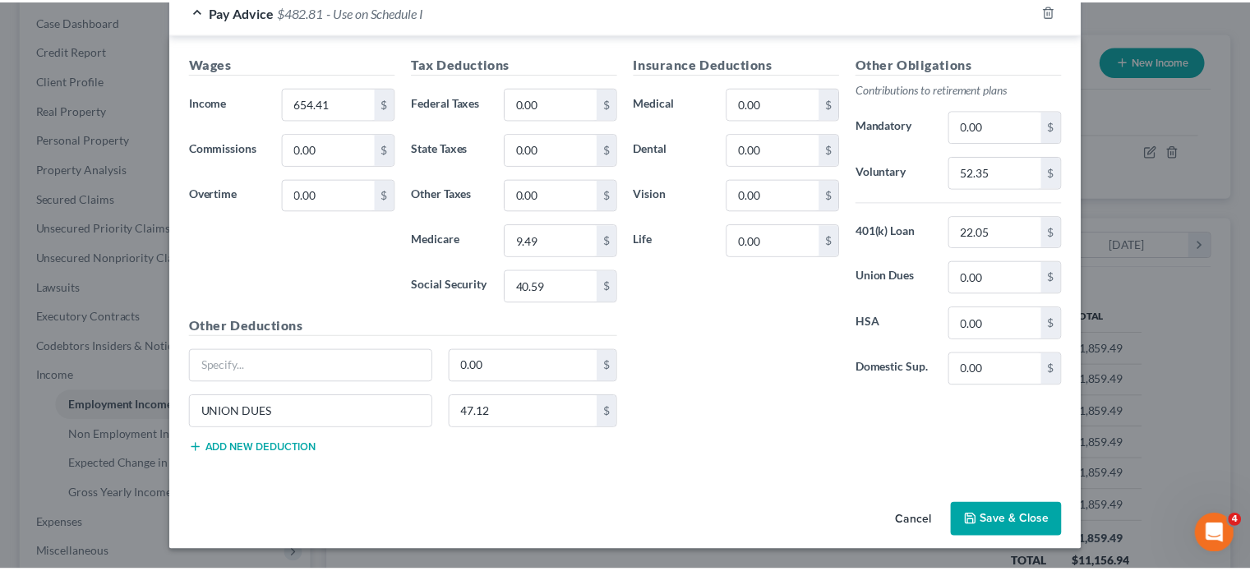
scroll to position [1080, 0]
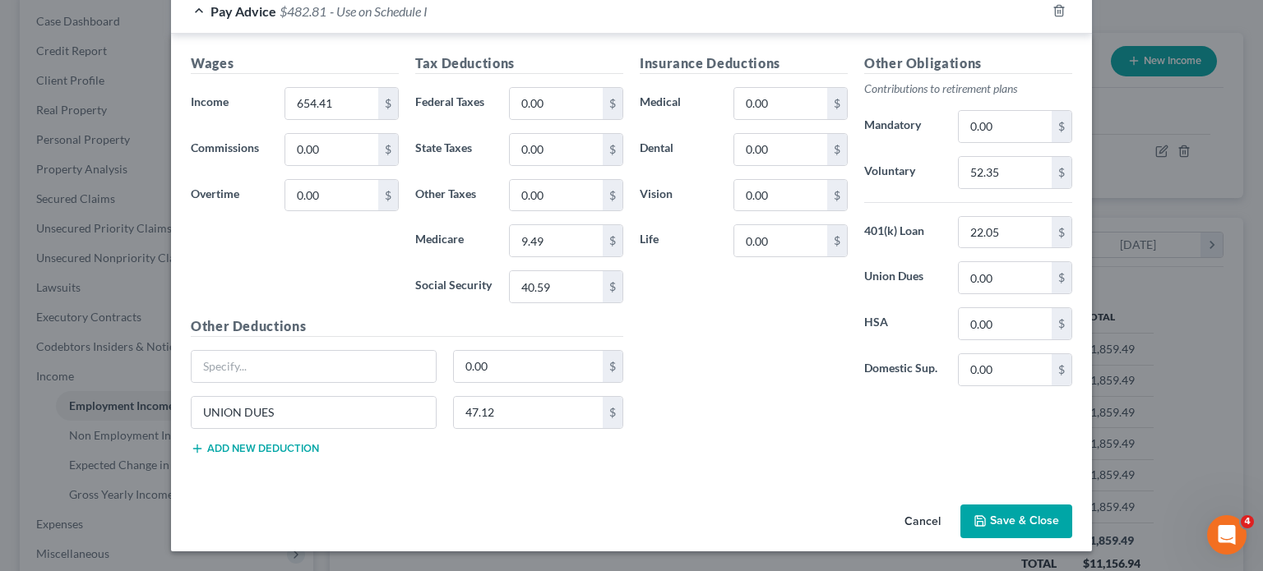
click at [1064, 505] on button "Save & Close" at bounding box center [1016, 522] width 112 height 35
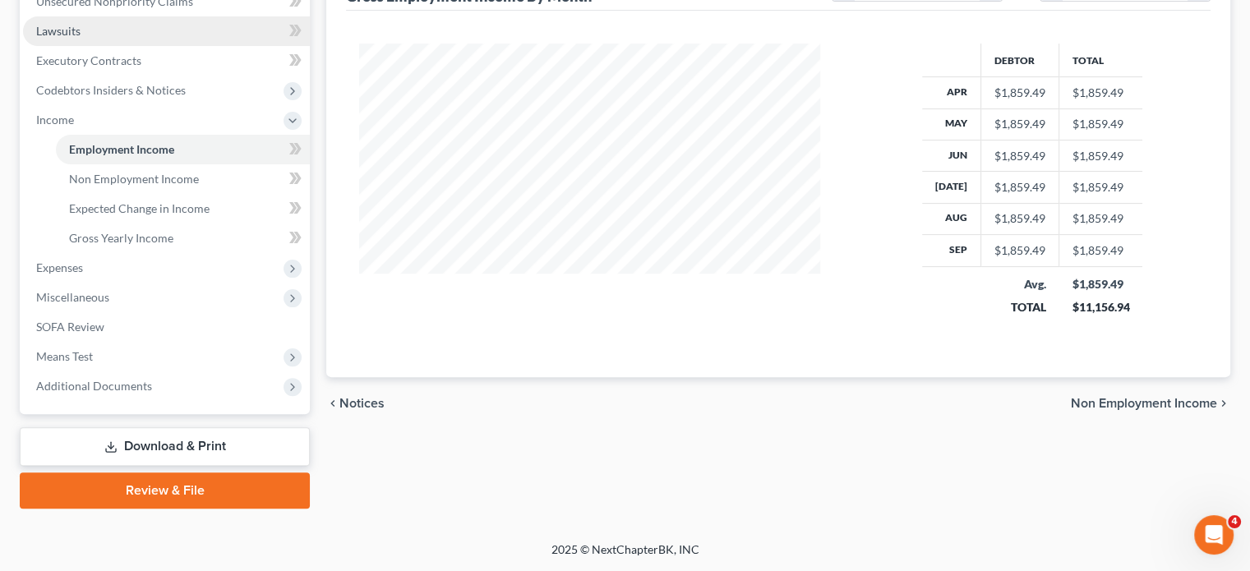
scroll to position [440, 0]
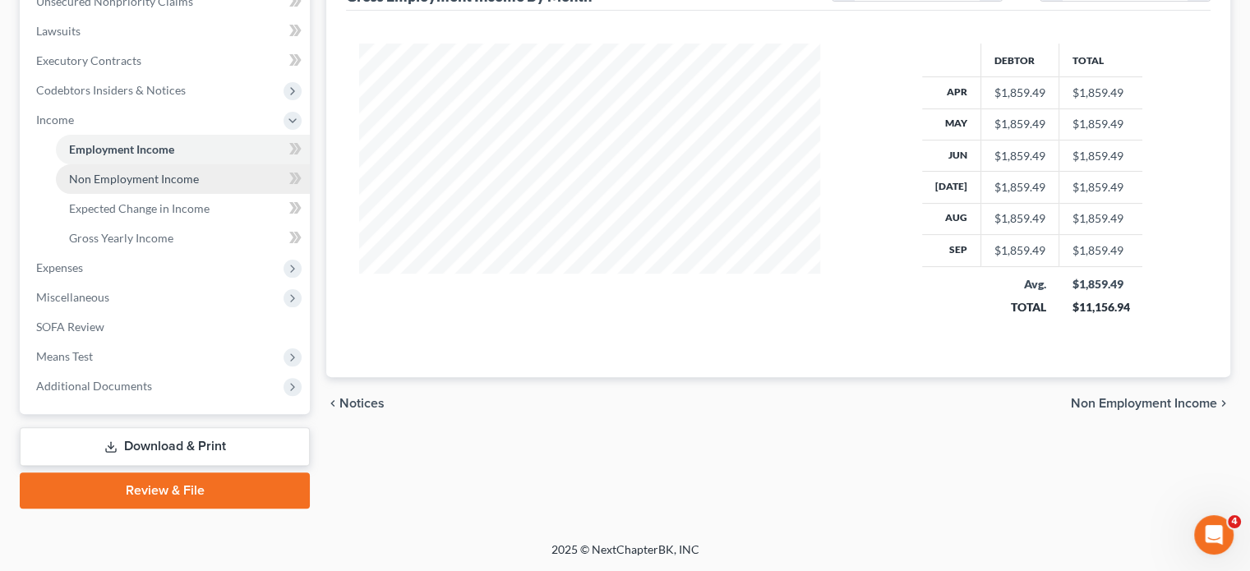
click at [199, 186] on span "Non Employment Income" at bounding box center [134, 179] width 130 height 14
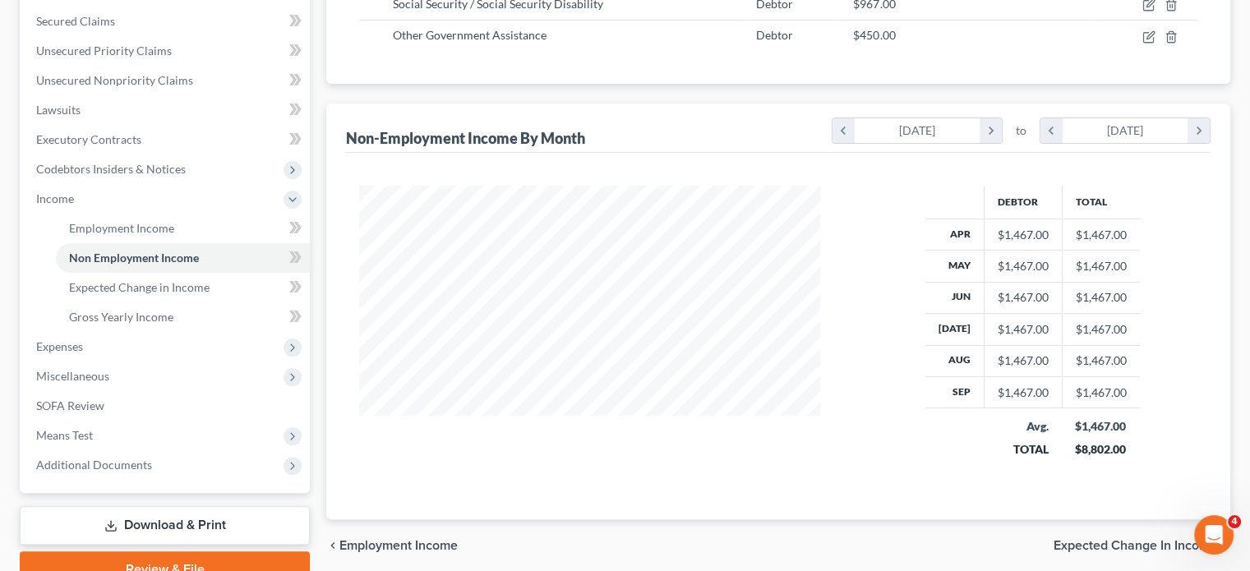
scroll to position [518, 0]
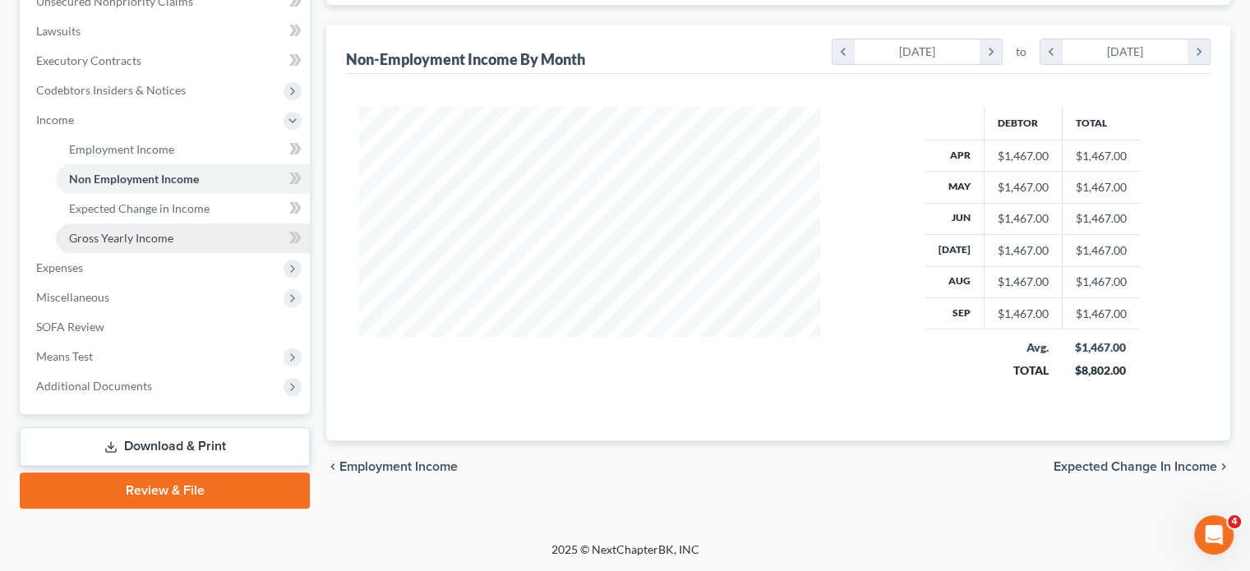
click at [152, 245] on span "Gross Yearly Income" at bounding box center [121, 238] width 104 height 14
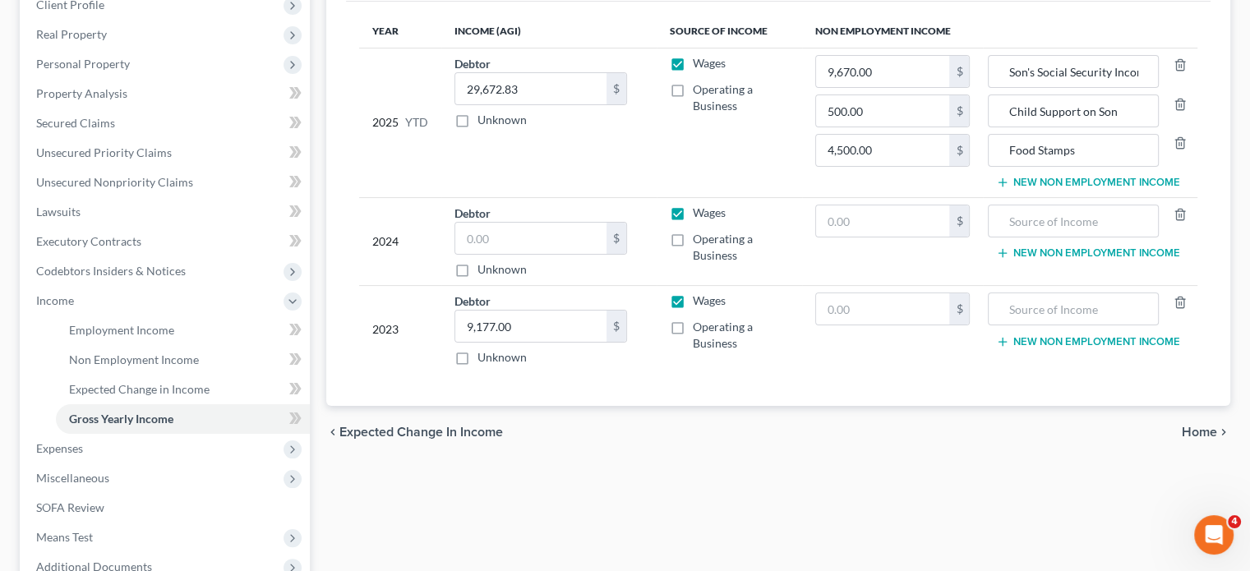
scroll to position [266, 0]
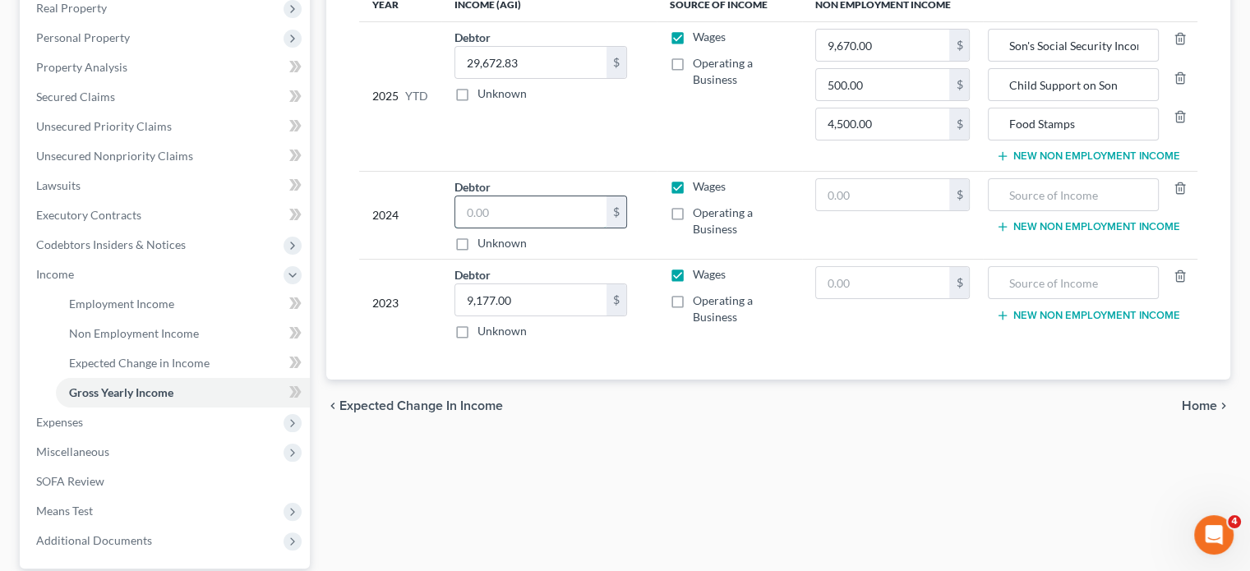
click at [516, 228] on input "text" at bounding box center [530, 211] width 151 height 31
type input "31,646"
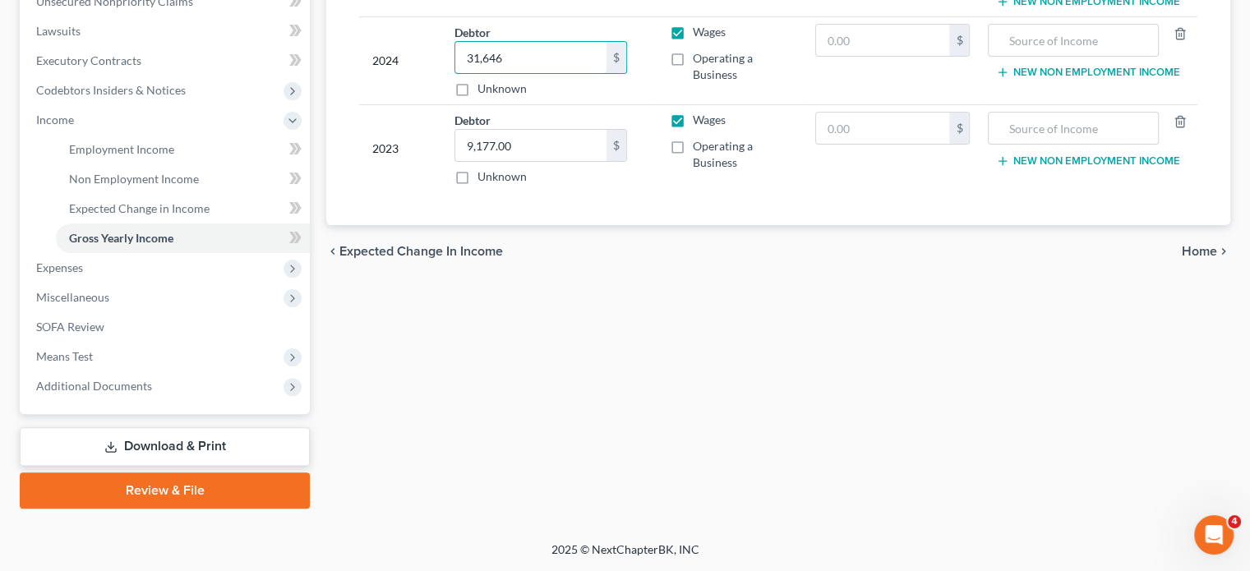
scroll to position [624, 0]
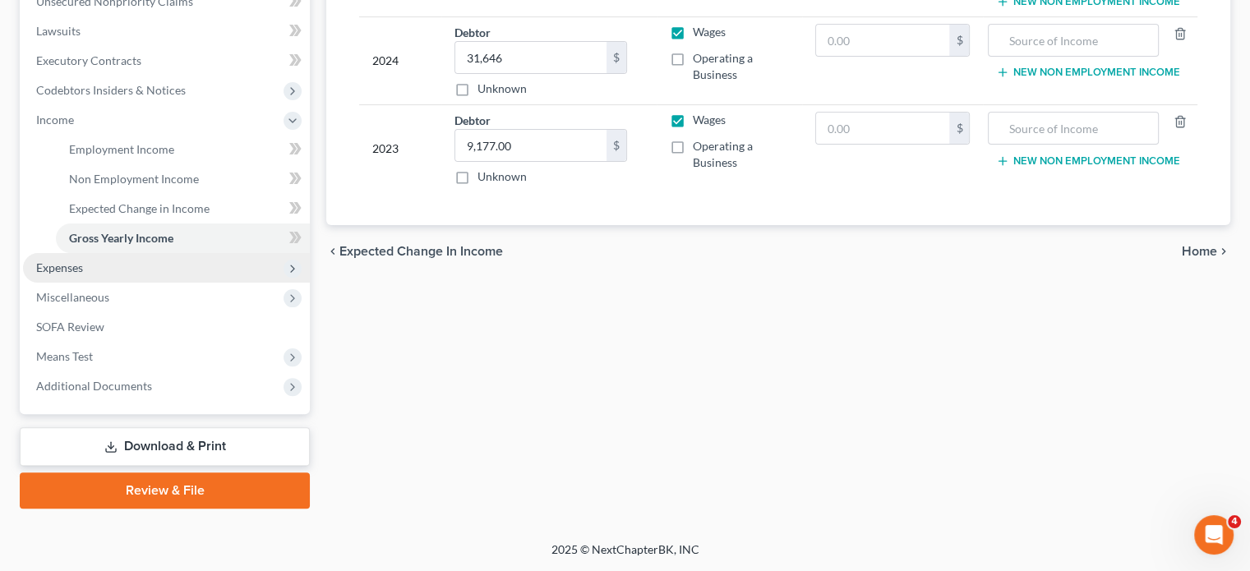
click at [182, 253] on span "Expenses" at bounding box center [166, 268] width 287 height 30
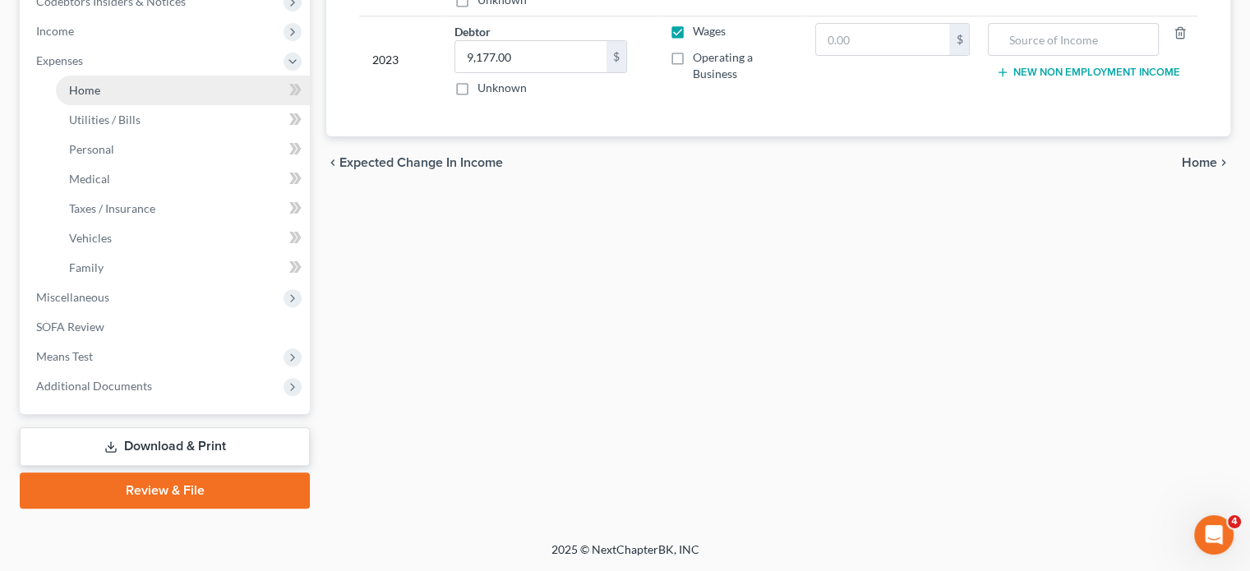
click at [158, 105] on link "Home" at bounding box center [183, 91] width 254 height 30
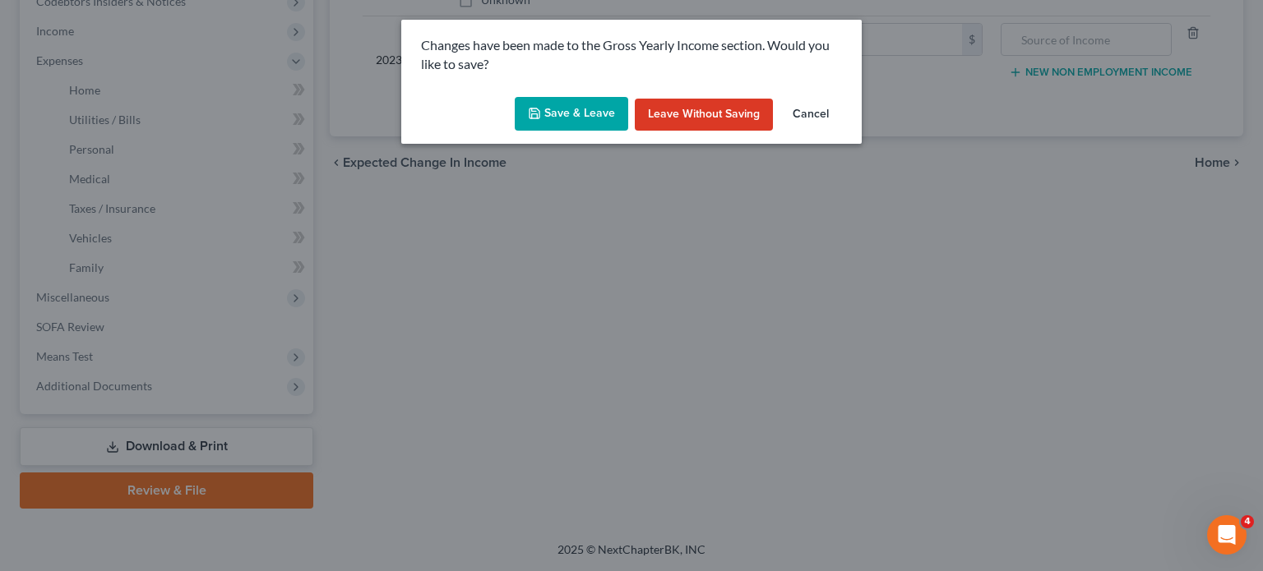
click at [566, 132] on button "Save & Leave" at bounding box center [571, 114] width 113 height 35
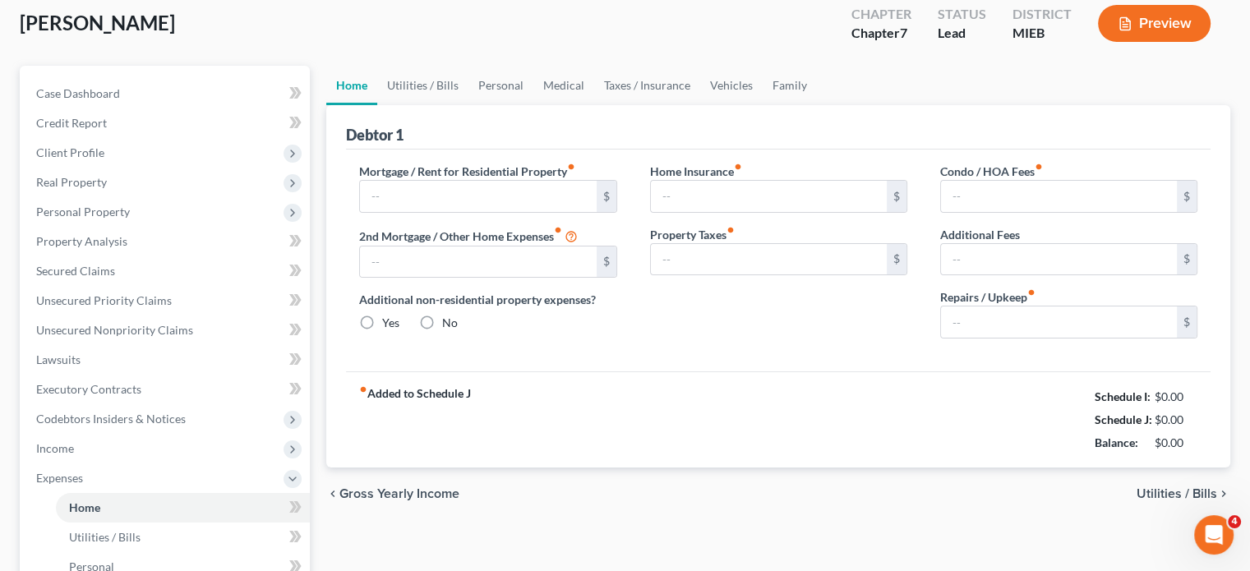
scroll to position [16, 0]
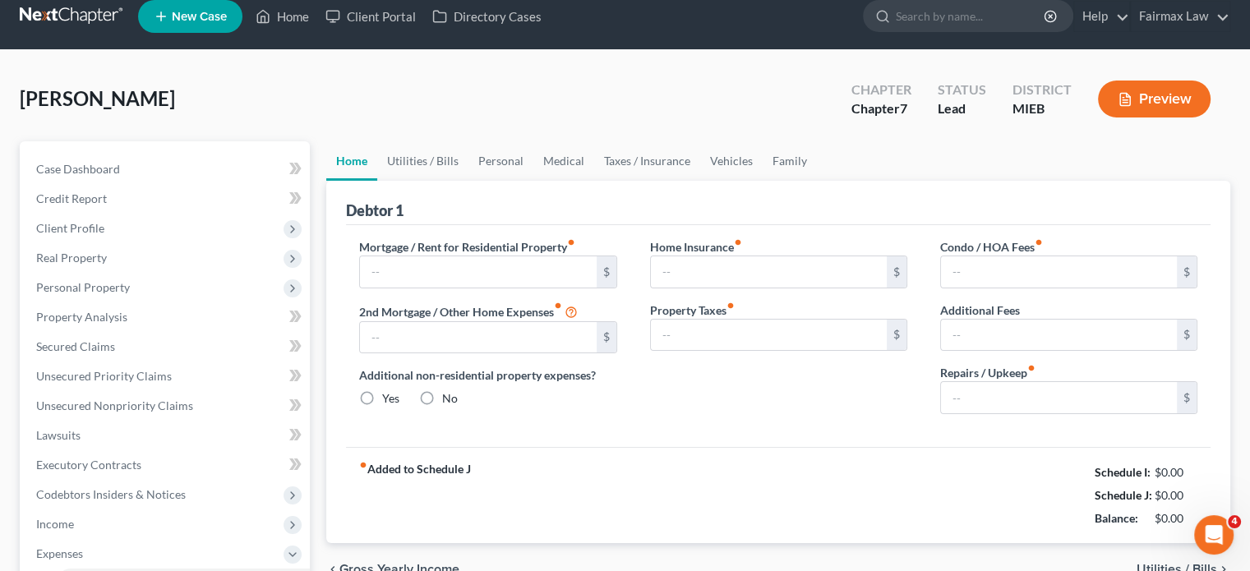
type input "1,325.00"
type input "0.00"
radio input "true"
type input "0.00"
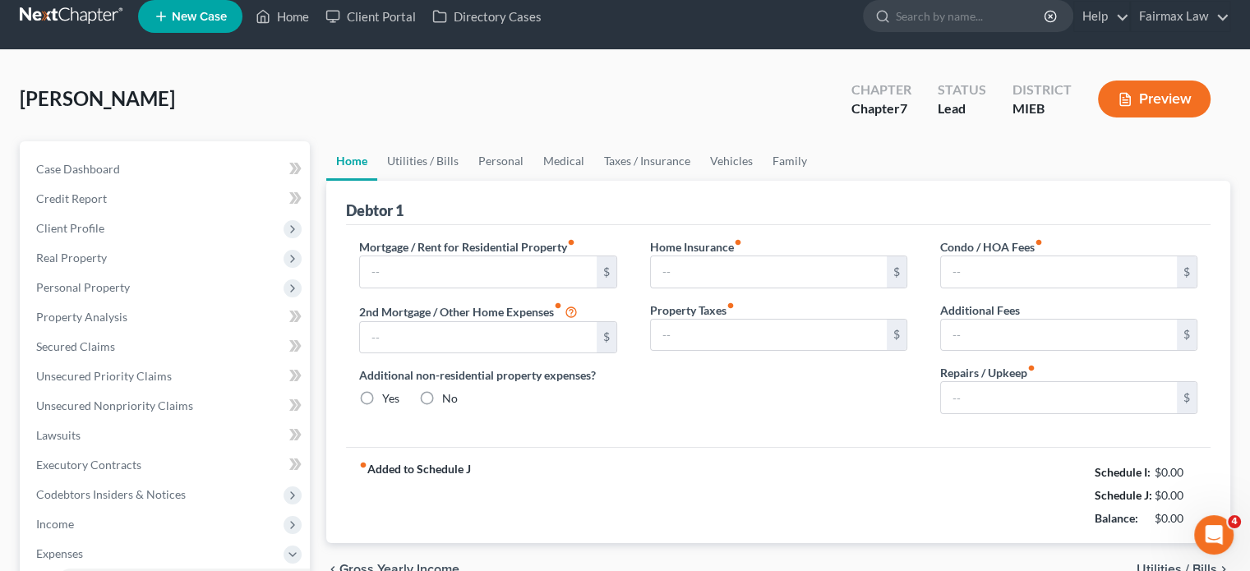
type input "0.00"
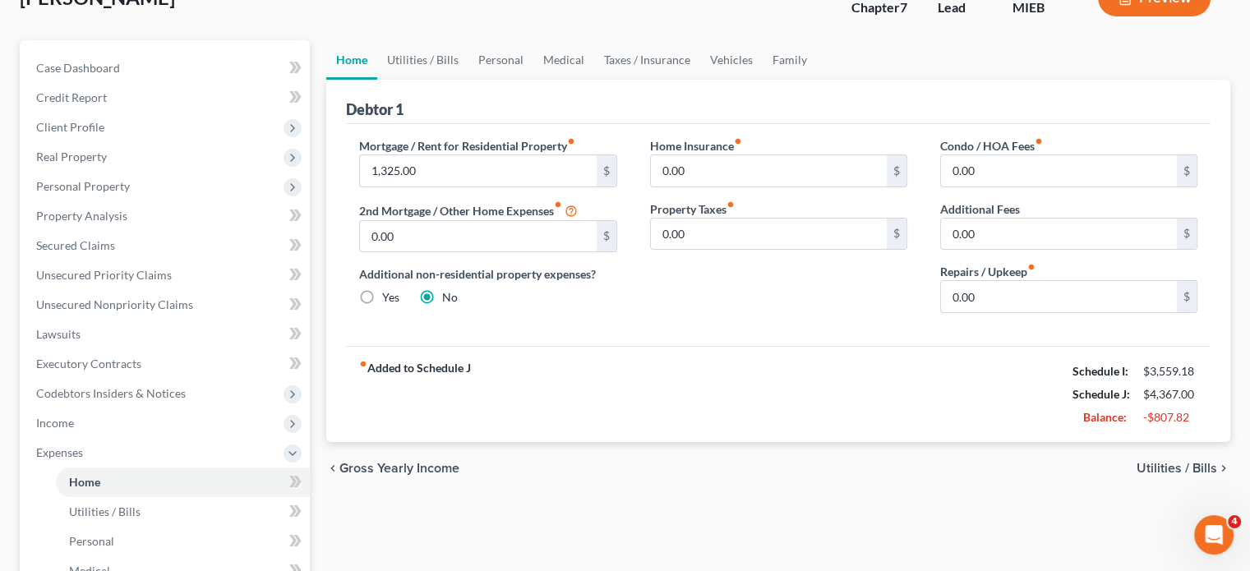
scroll to position [72, 0]
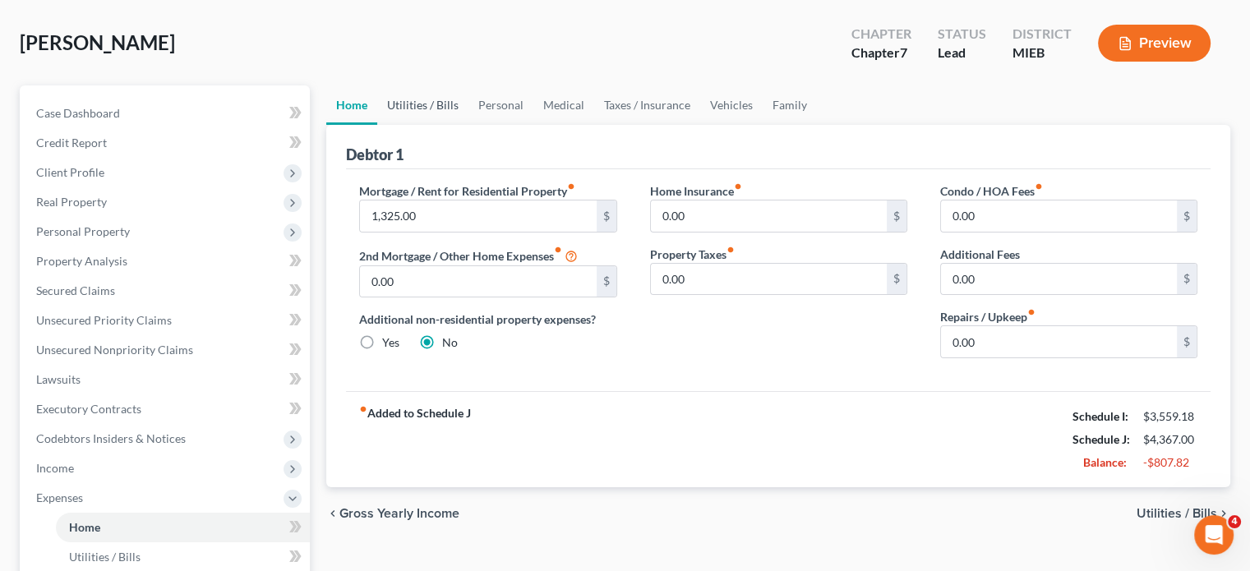
click at [448, 125] on link "Utilities / Bills" at bounding box center [422, 104] width 91 height 39
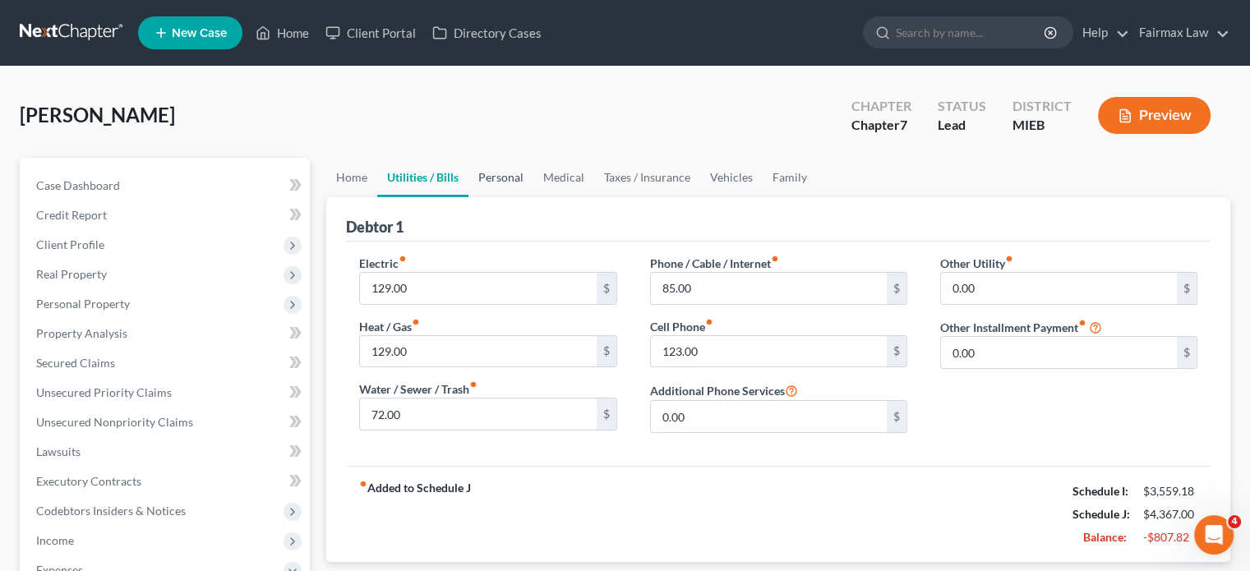
click at [533, 197] on link "Personal" at bounding box center [501, 177] width 65 height 39
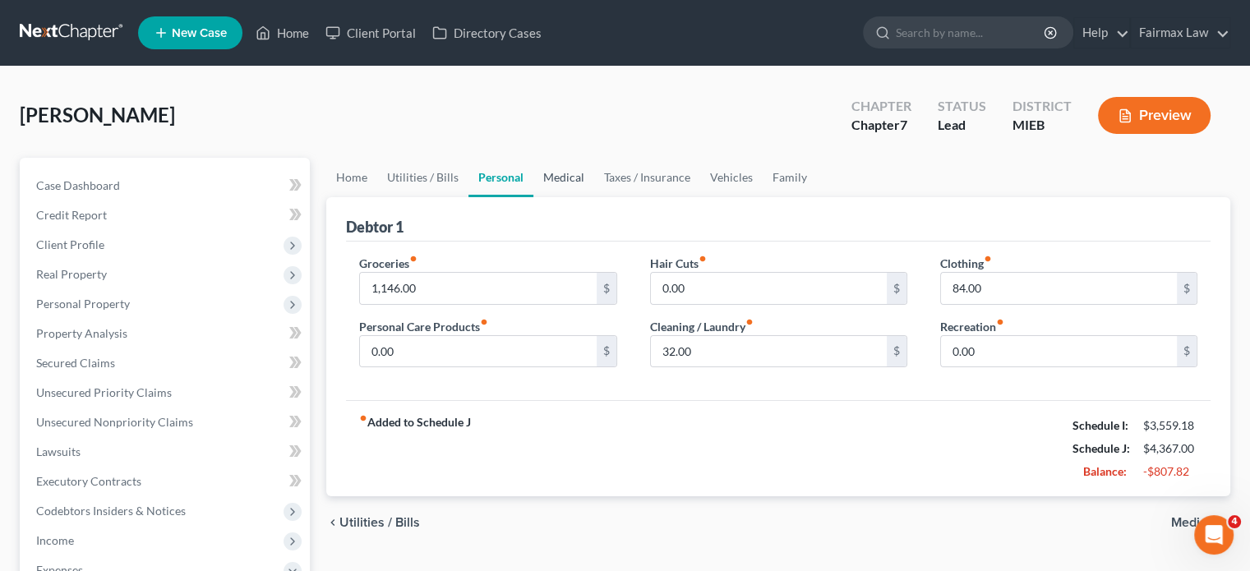
click at [594, 197] on link "Medical" at bounding box center [563, 177] width 61 height 39
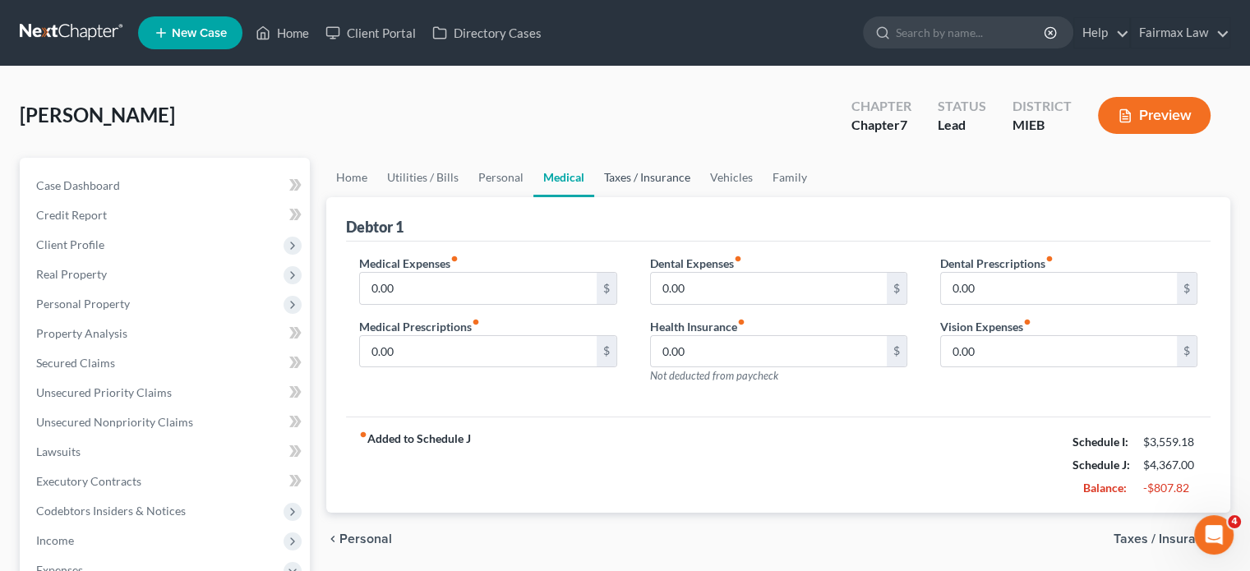
click at [700, 197] on link "Taxes / Insurance" at bounding box center [647, 177] width 106 height 39
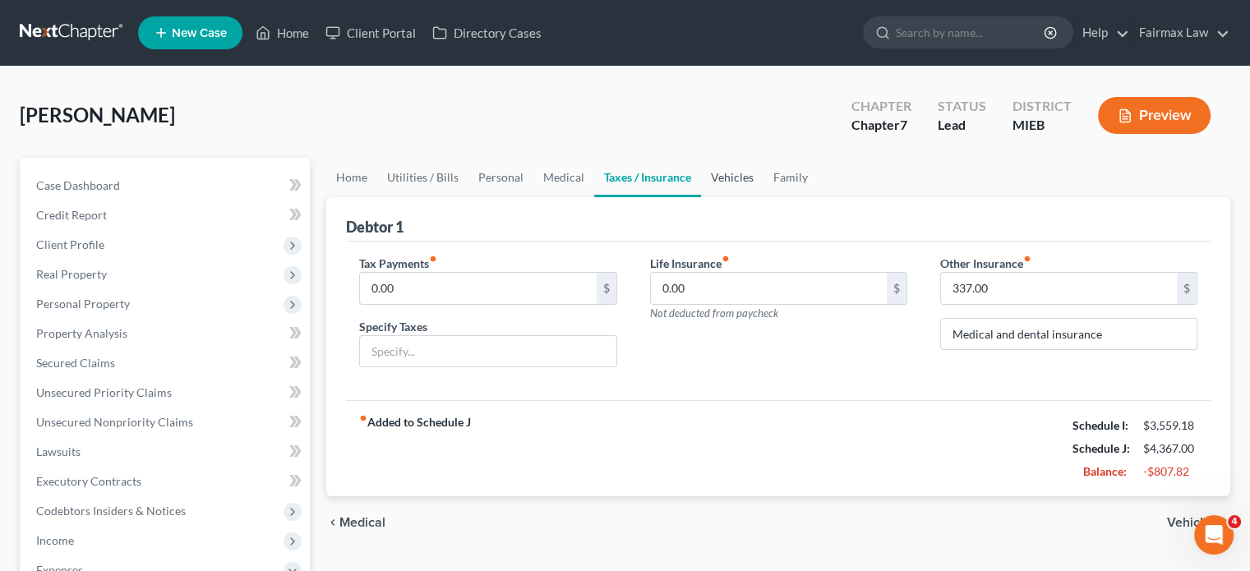
click at [764, 197] on link "Vehicles" at bounding box center [732, 177] width 62 height 39
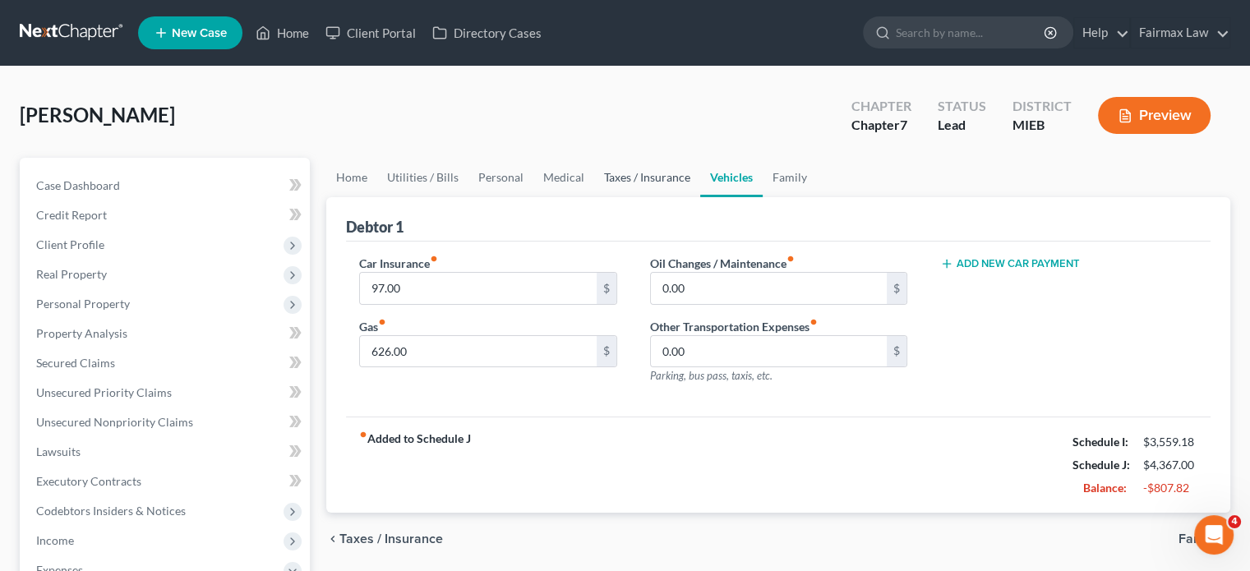
click at [700, 197] on link "Taxes / Insurance" at bounding box center [647, 177] width 106 height 39
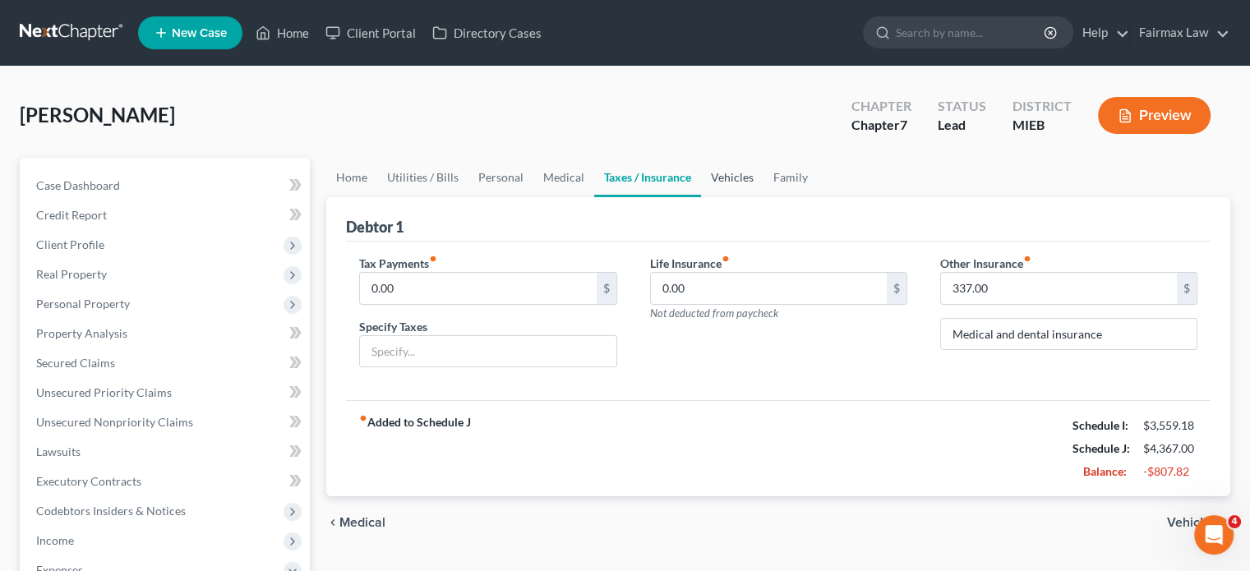
click at [764, 197] on link "Vehicles" at bounding box center [732, 177] width 62 height 39
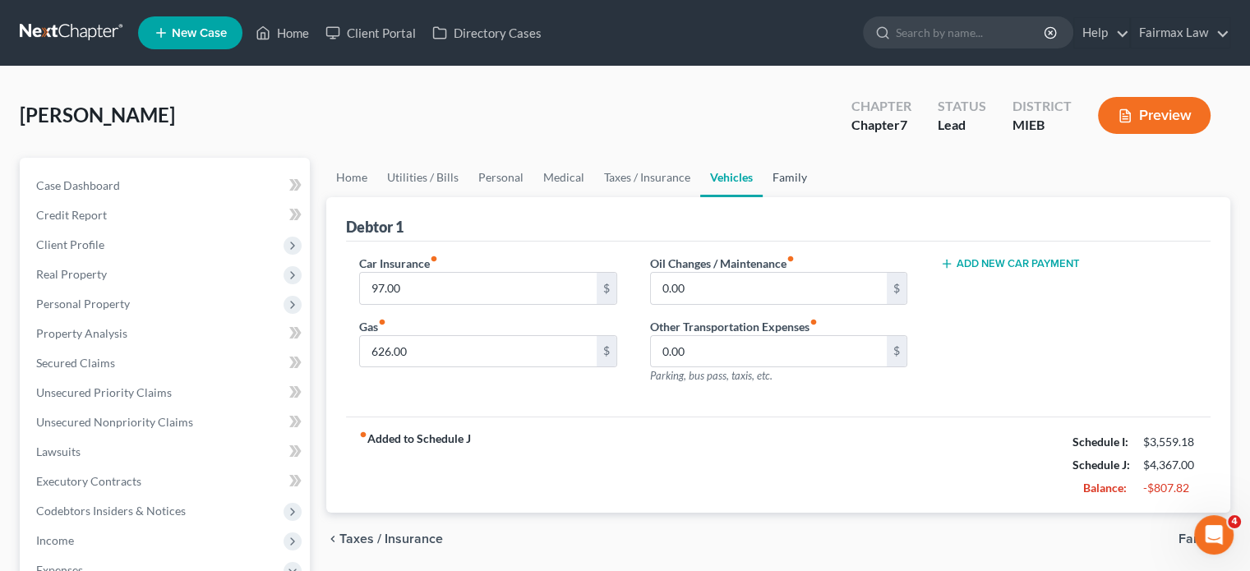
click at [817, 197] on link "Family" at bounding box center [790, 177] width 54 height 39
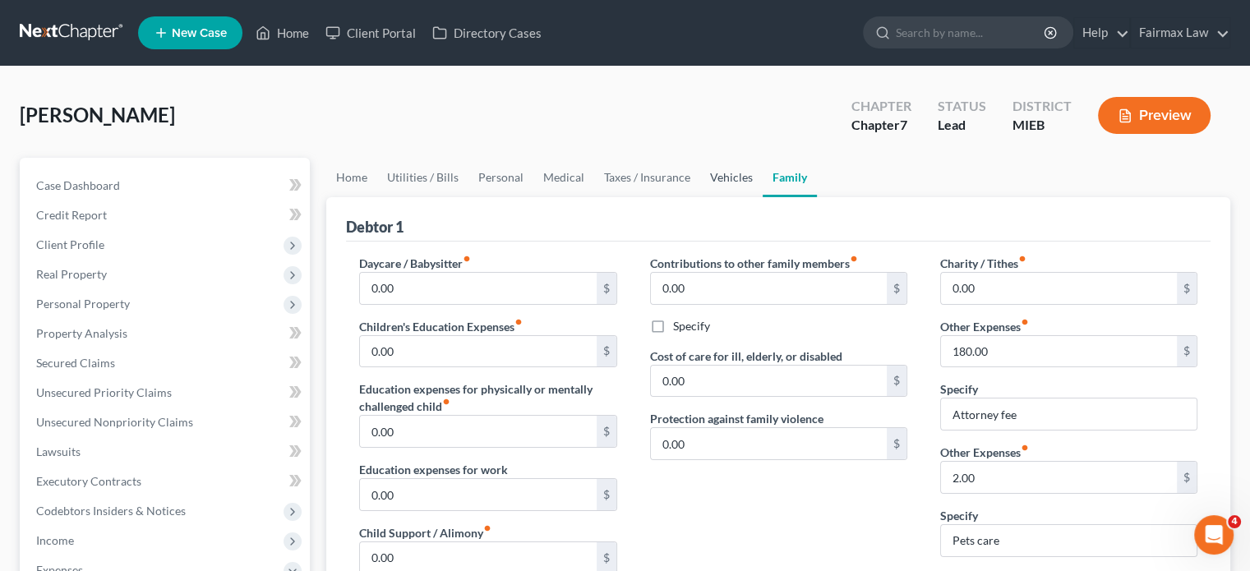
click at [763, 197] on link "Vehicles" at bounding box center [731, 177] width 62 height 39
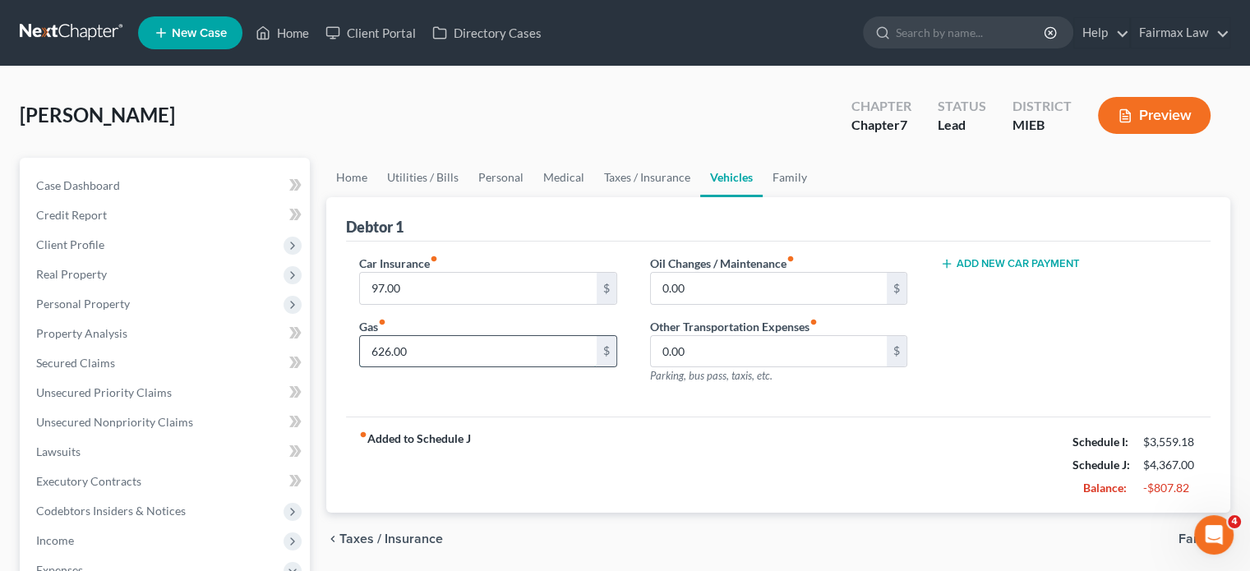
click at [437, 367] on input "626.00" at bounding box center [478, 351] width 236 height 31
type input "300"
click at [533, 197] on link "Personal" at bounding box center [501, 177] width 65 height 39
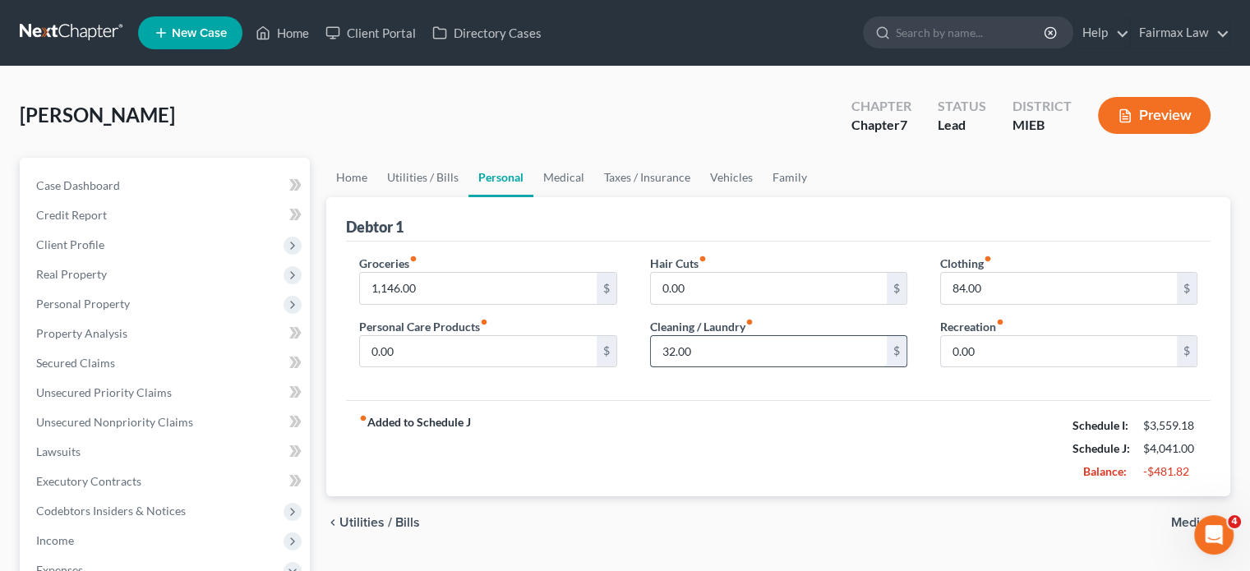
click at [722, 367] on input "32.00" at bounding box center [769, 351] width 236 height 31
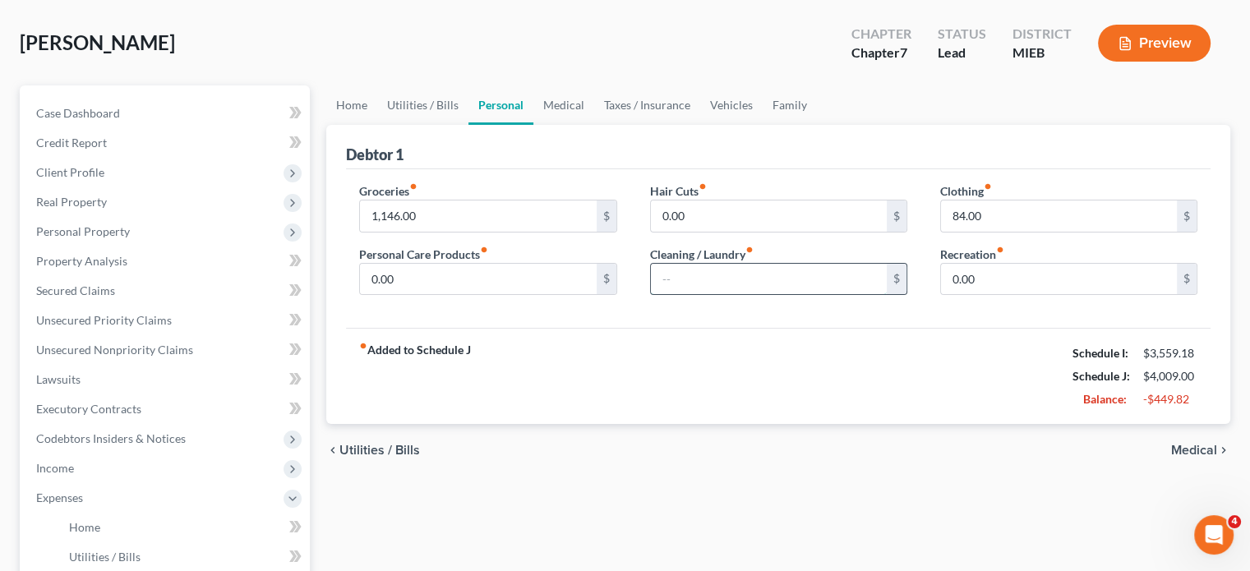
scroll to position [76, 0]
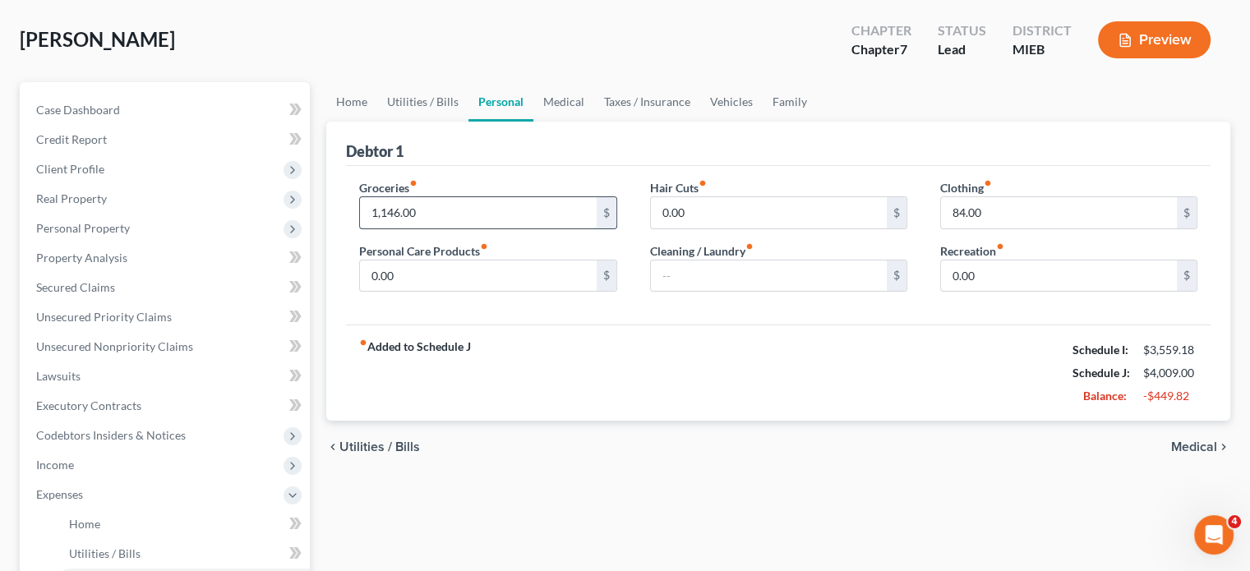
click at [464, 229] on input "1,146.00" at bounding box center [478, 212] width 236 height 31
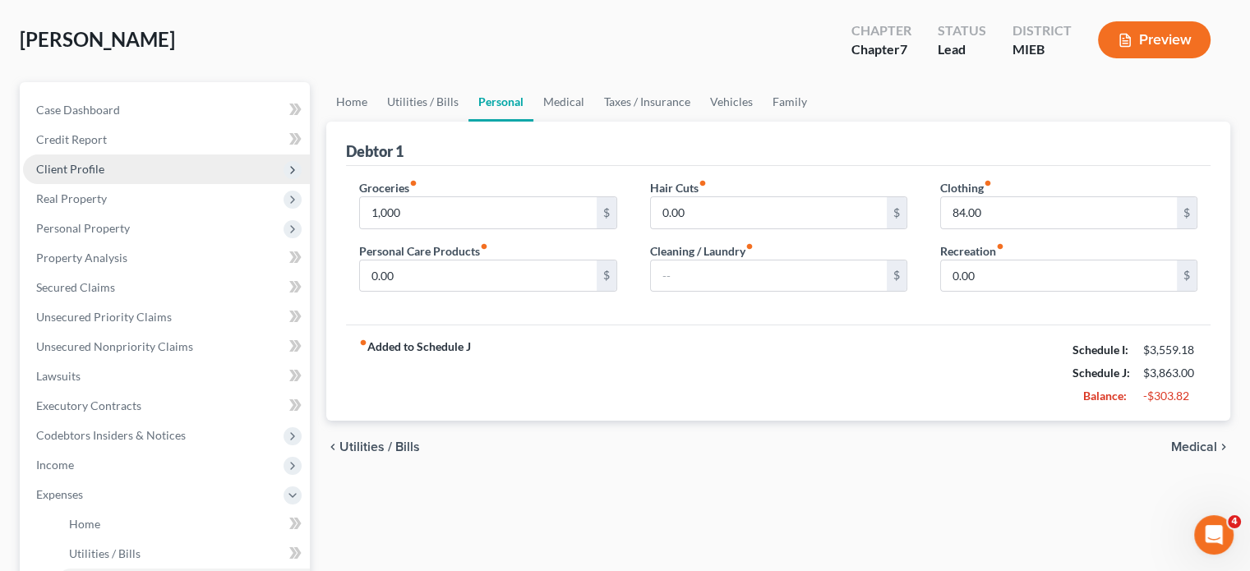
click at [145, 184] on span "Client Profile" at bounding box center [166, 170] width 287 height 30
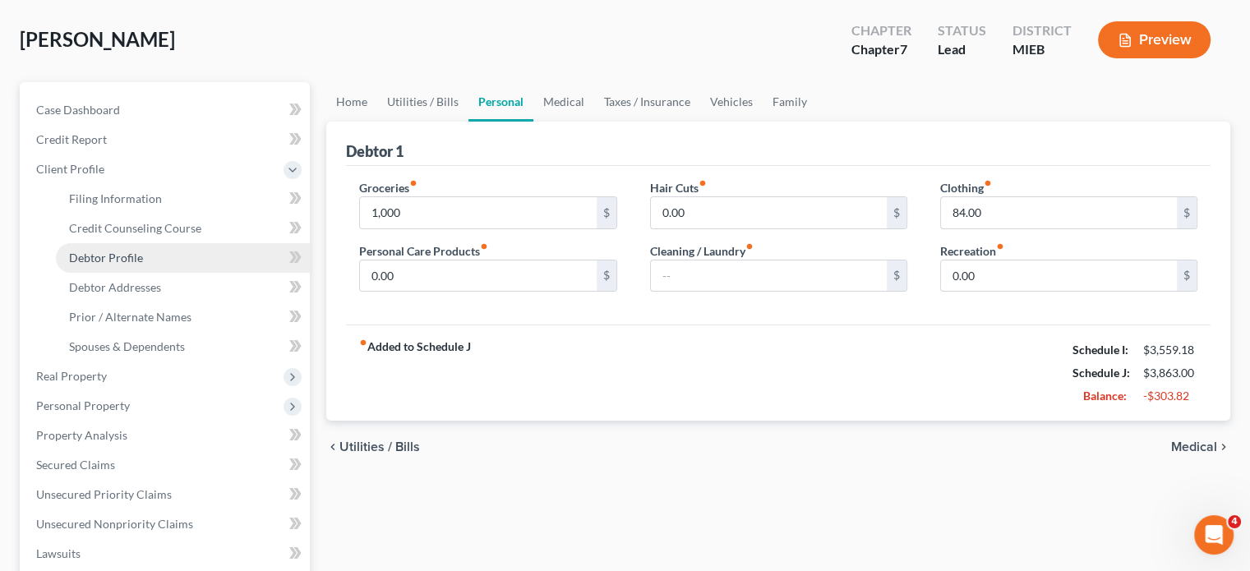
click at [195, 273] on link "Debtor Profile" at bounding box center [183, 258] width 254 height 30
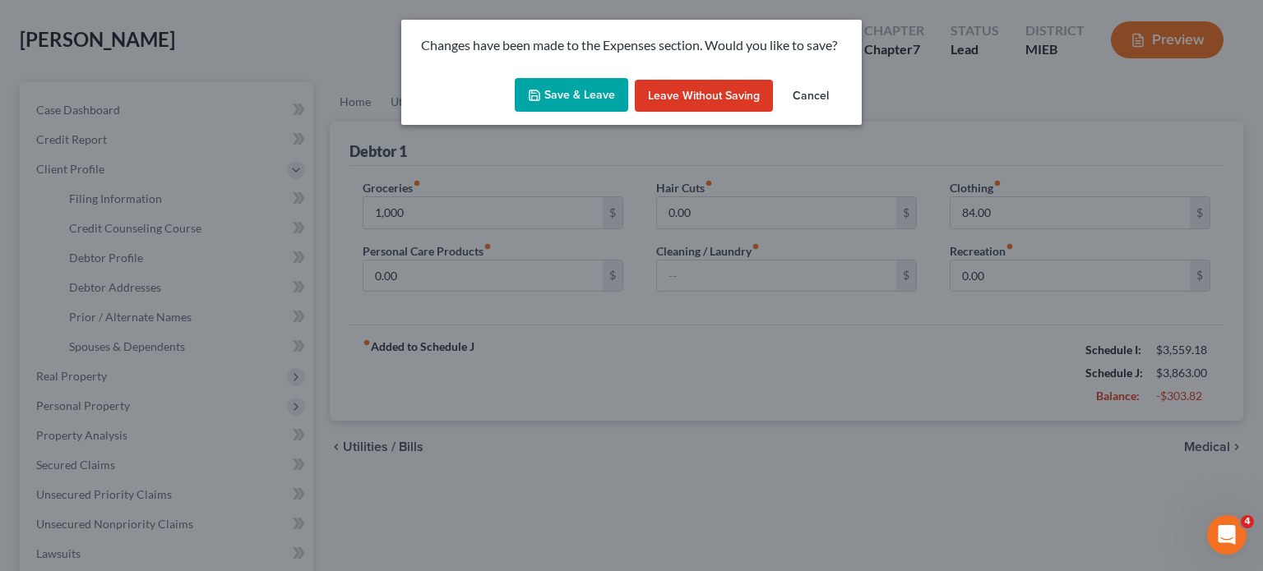
click at [592, 112] on button "Save & Leave" at bounding box center [571, 95] width 113 height 35
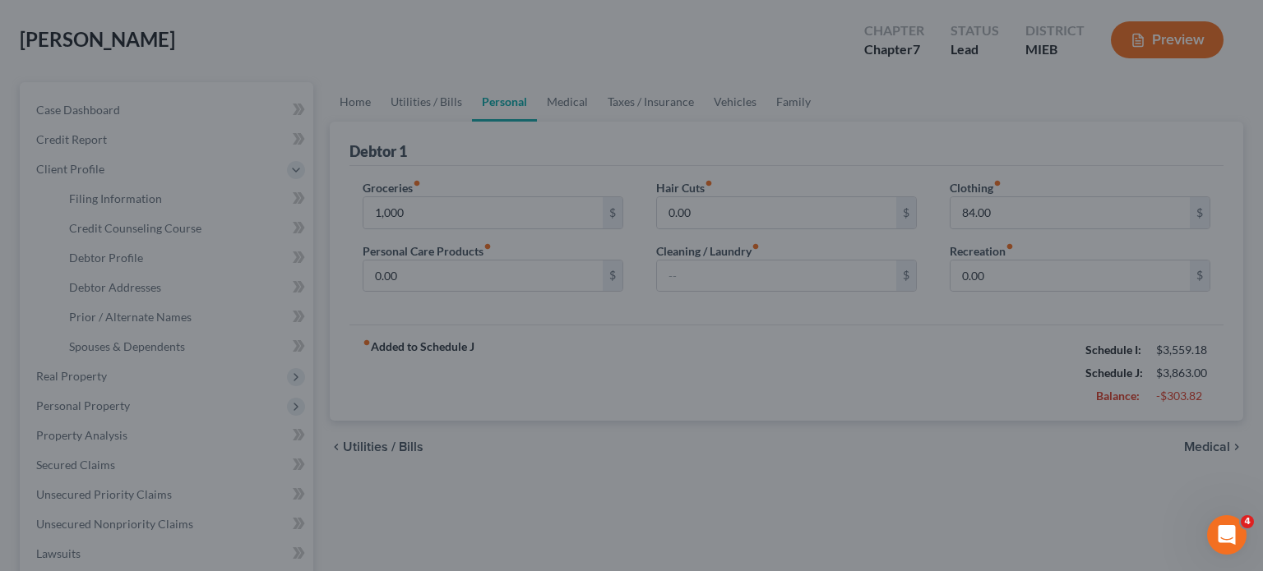
type input "1,000.00"
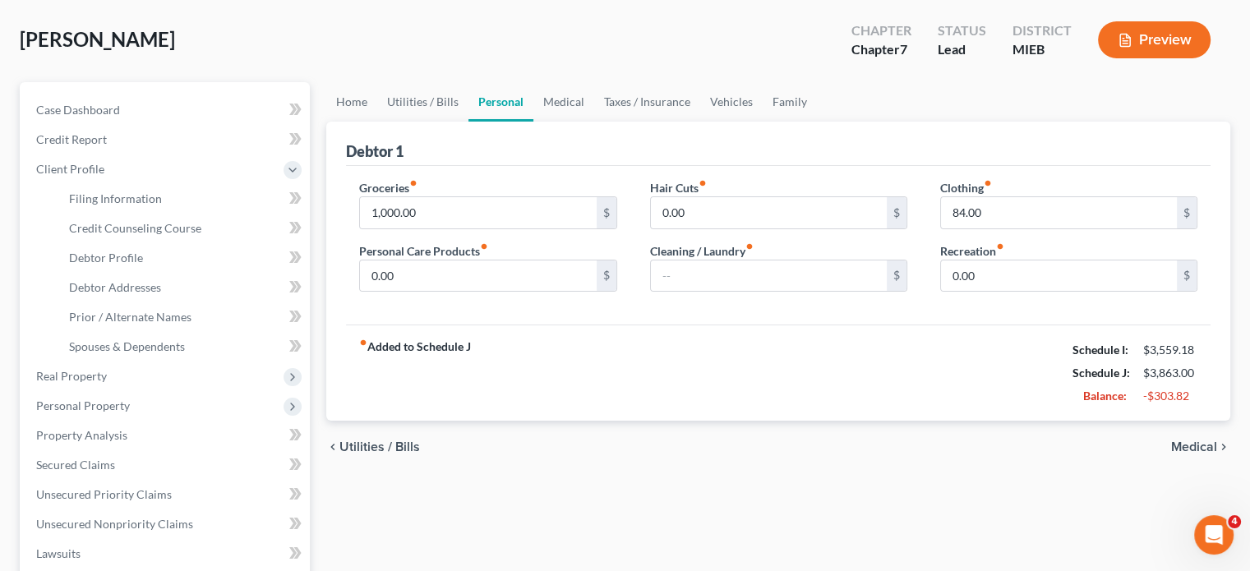
select select "0"
select select "2"
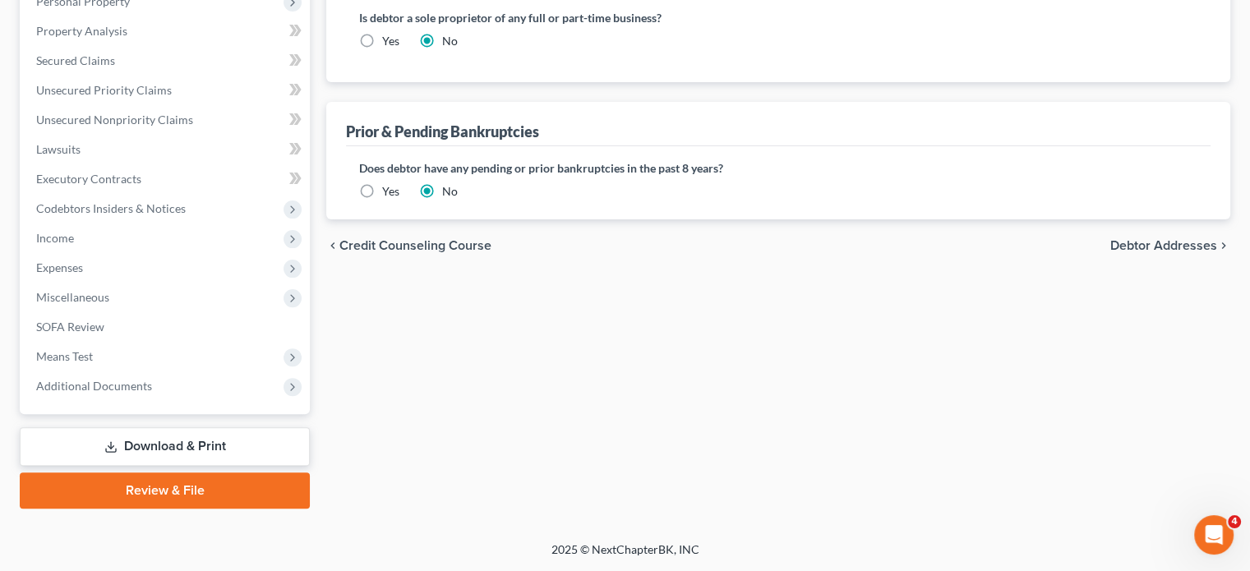
scroll to position [644, 0]
click at [164, 252] on span "Income" at bounding box center [166, 239] width 287 height 30
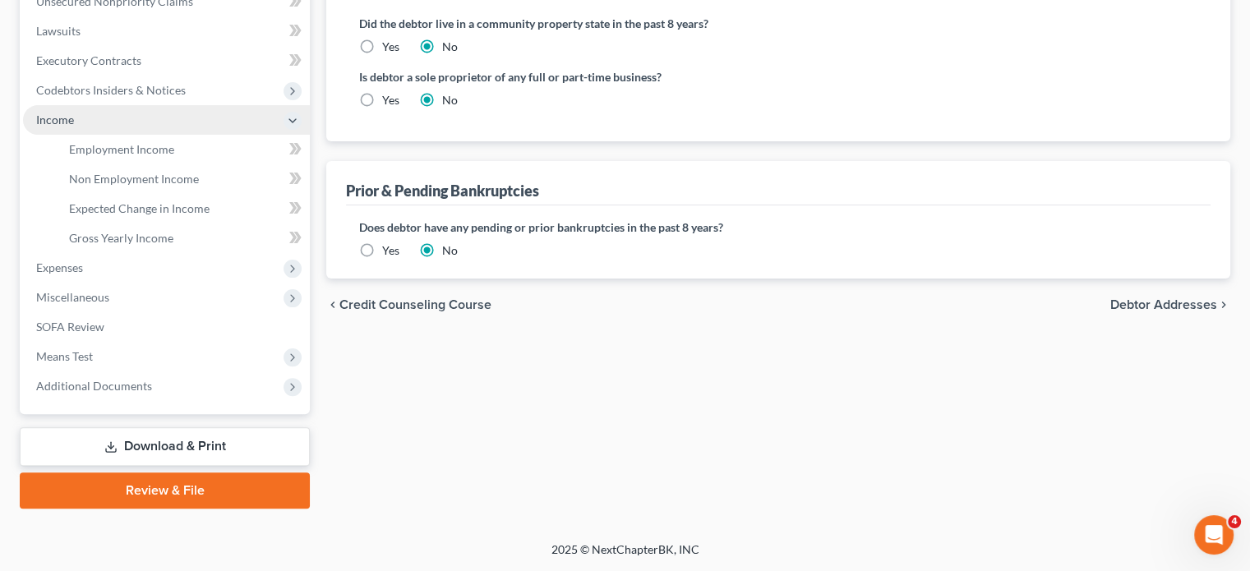
scroll to position [422, 0]
click at [164, 135] on span "Income" at bounding box center [166, 120] width 287 height 30
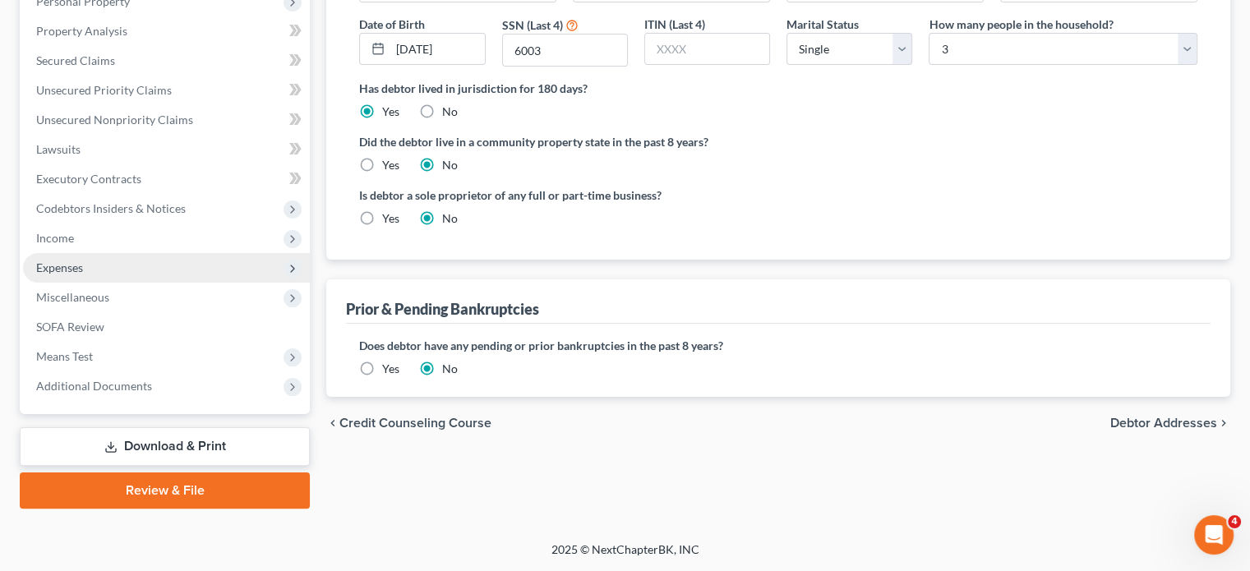
click at [162, 283] on span "Expenses" at bounding box center [166, 268] width 287 height 30
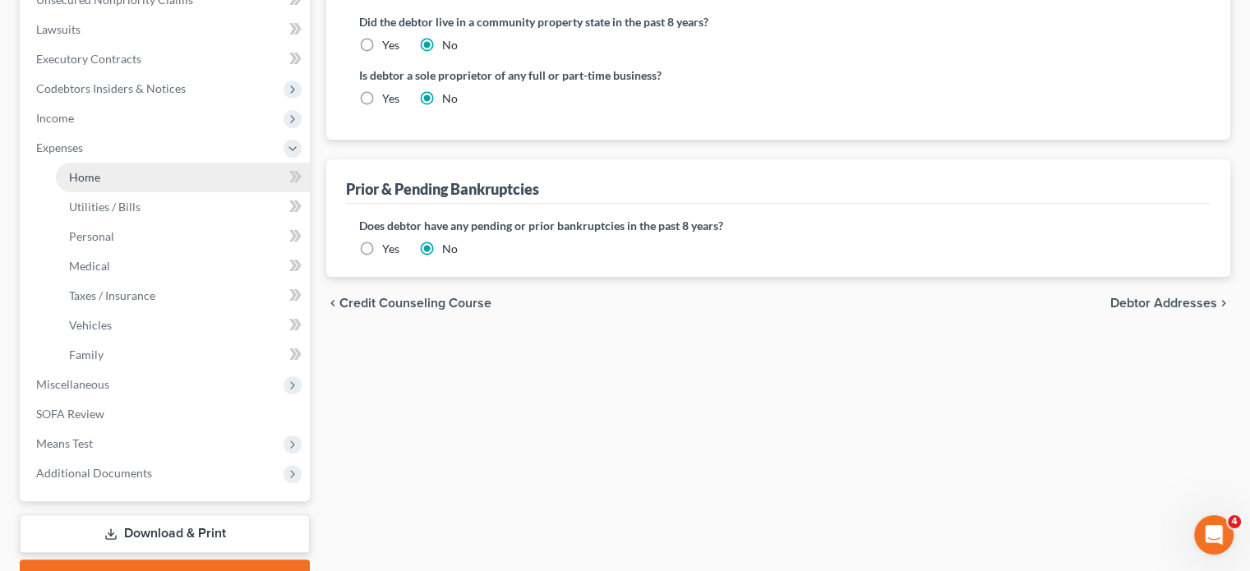
click at [156, 192] on link "Home" at bounding box center [183, 178] width 254 height 30
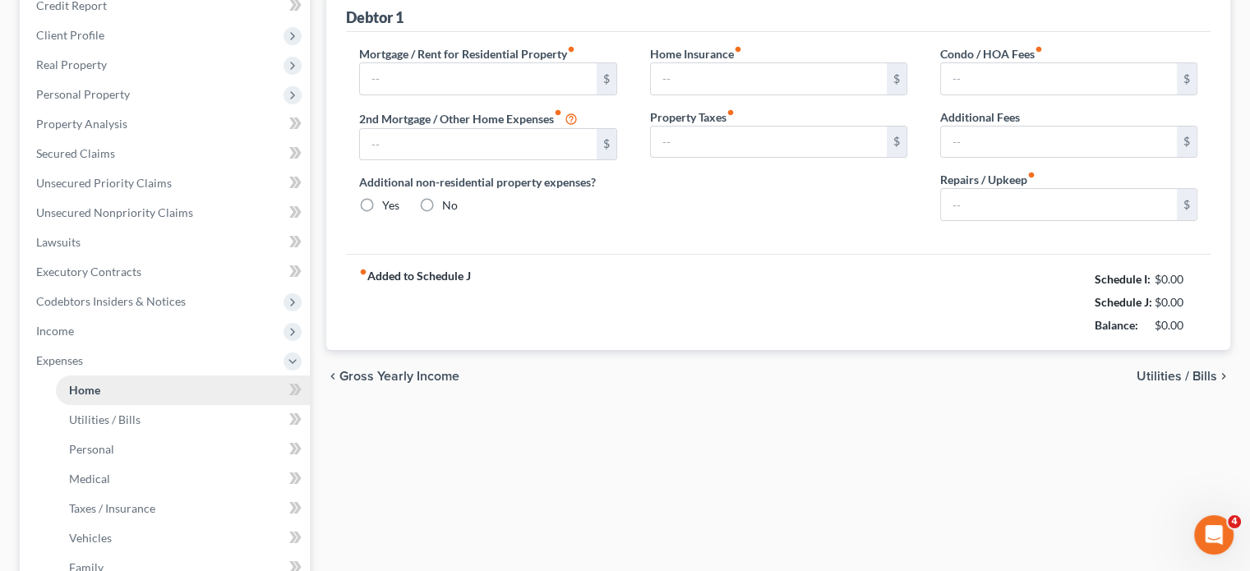
type input "1,325.00"
type input "0.00"
radio input "true"
type input "0.00"
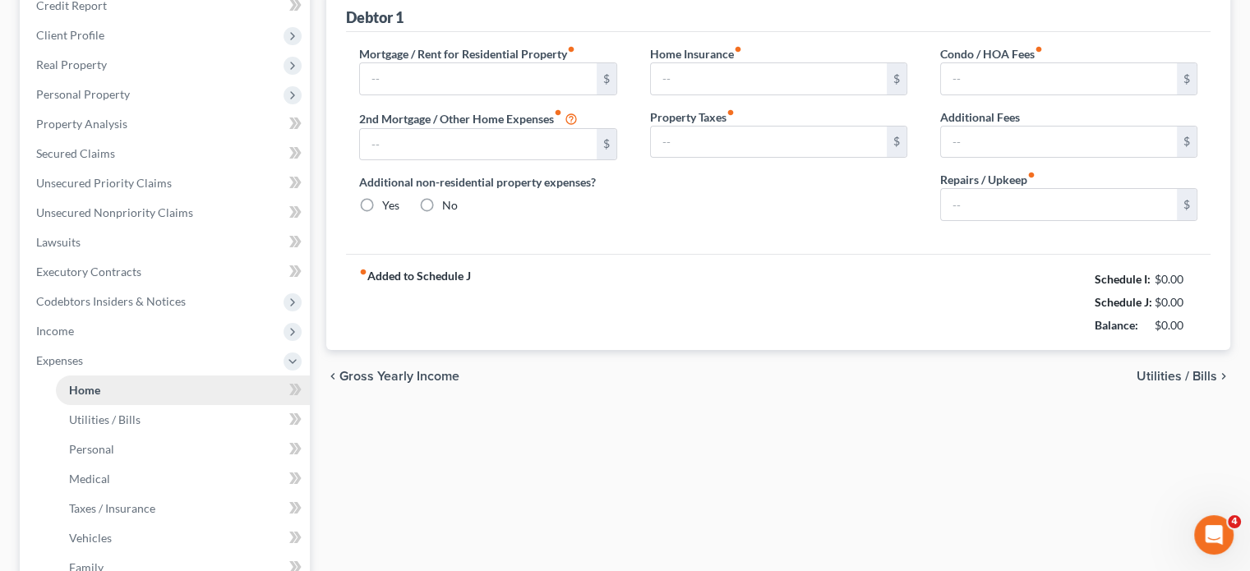
type input "0.00"
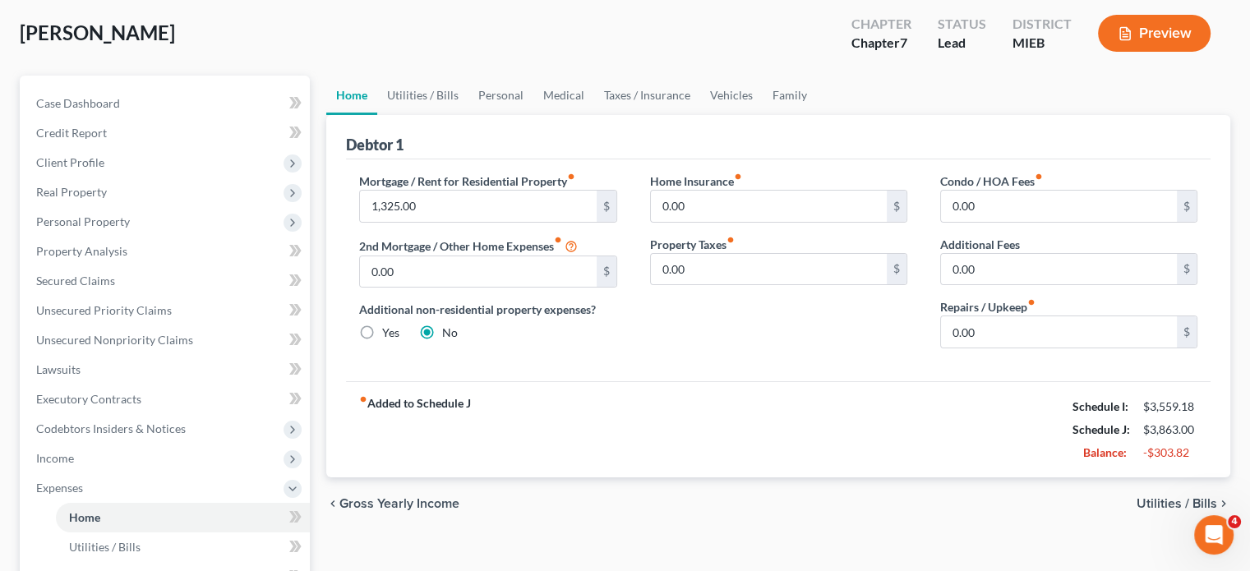
scroll to position [81, 0]
click at [469, 116] on link "Utilities / Bills" at bounding box center [422, 95] width 91 height 39
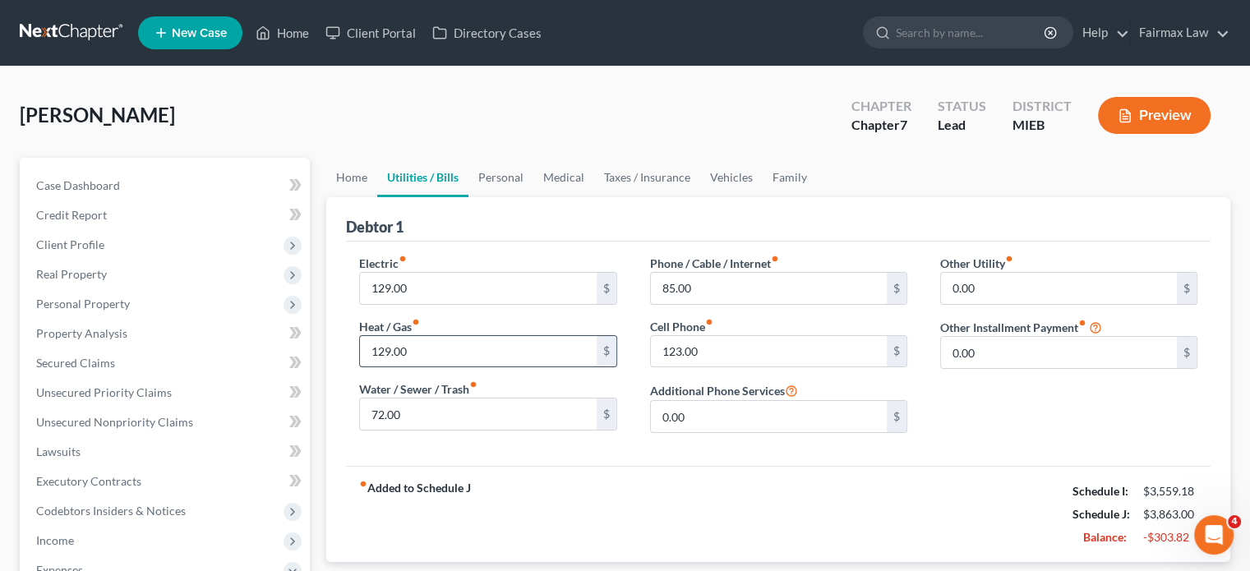
click at [450, 367] on input "129.00" at bounding box center [478, 351] width 236 height 31
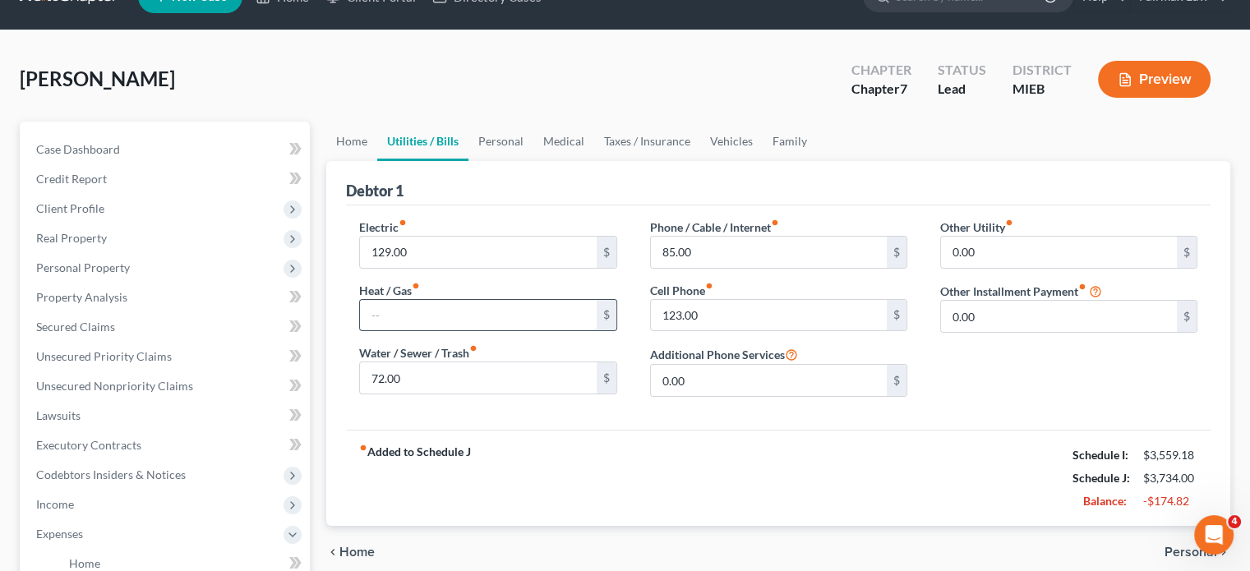
scroll to position [39, 0]
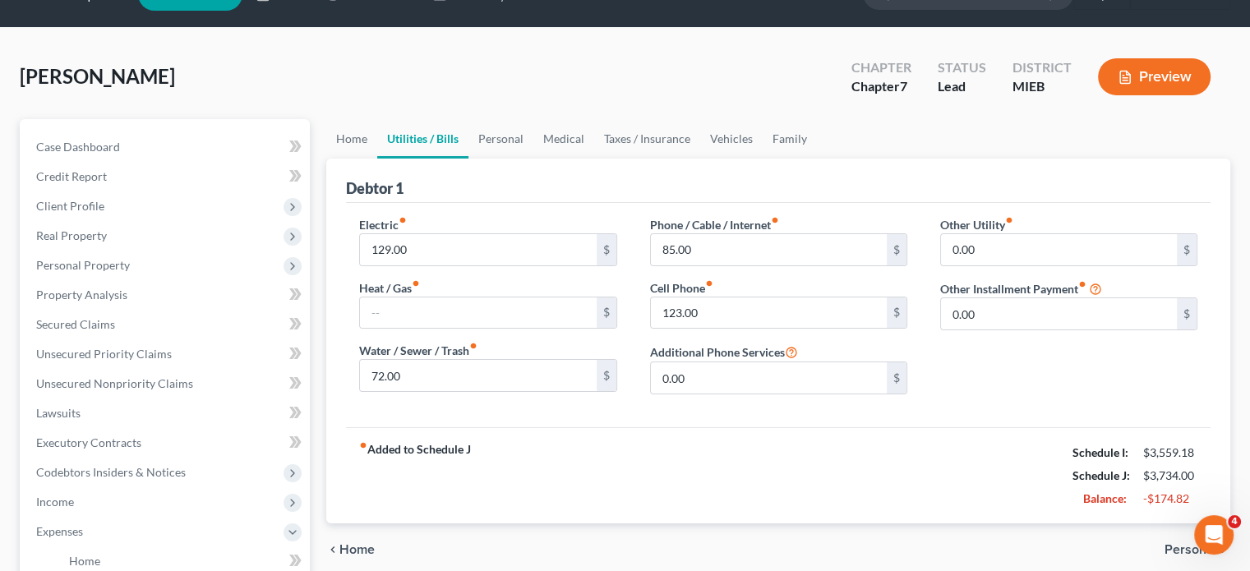
drag, startPoint x: 501, startPoint y: 276, endPoint x: 455, endPoint y: 258, distance: 49.5
click at [455, 258] on div "Debtor 1 Electric fiber_manual_record 129.00 $ Heat / Gas fiber_manual_record $…" at bounding box center [778, 341] width 904 height 365
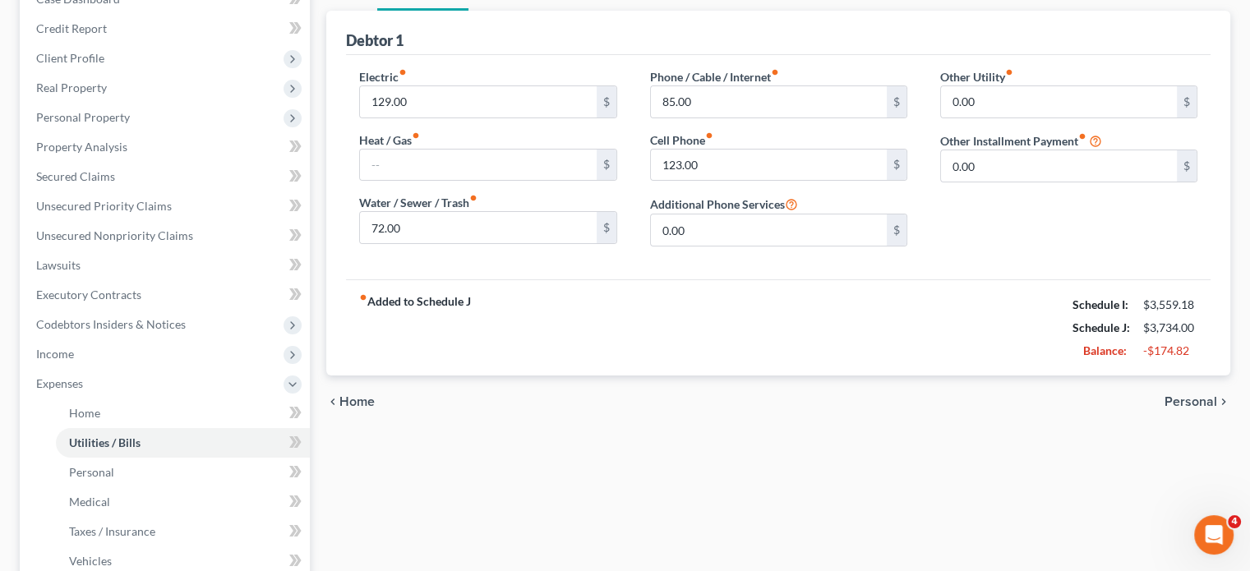
scroll to position [146, 0]
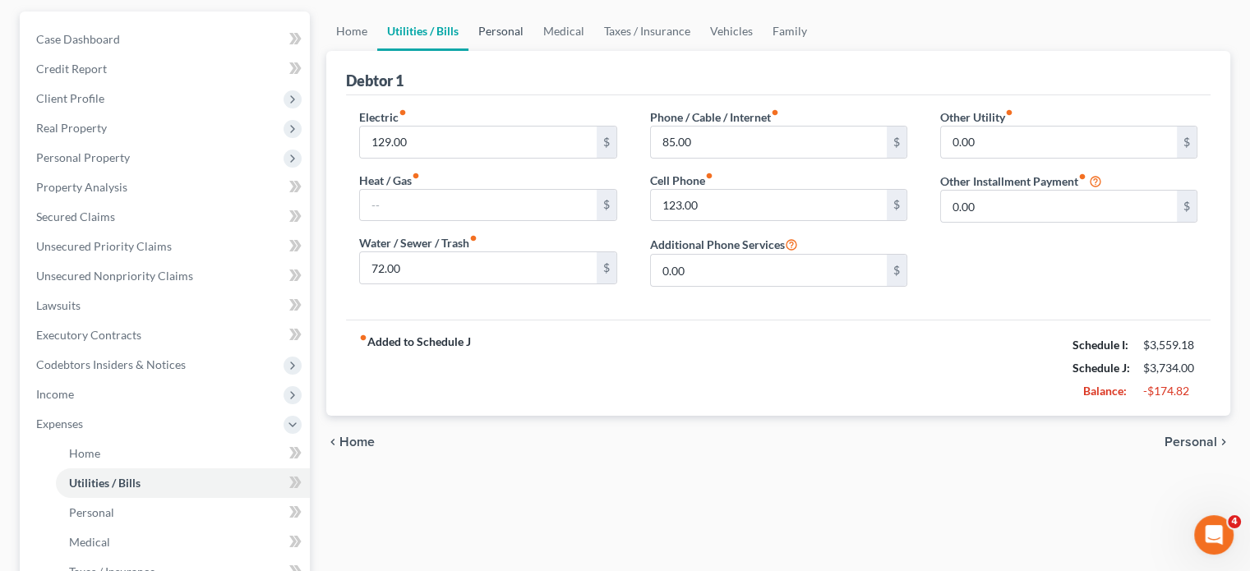
click at [533, 51] on link "Personal" at bounding box center [501, 31] width 65 height 39
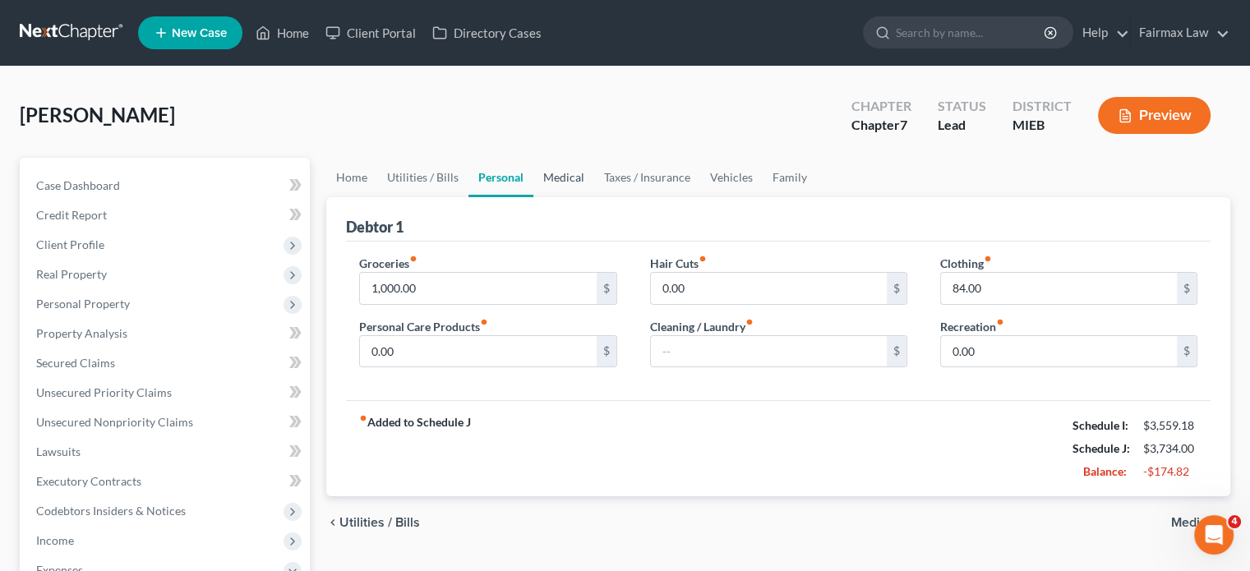
click at [594, 197] on link "Medical" at bounding box center [563, 177] width 61 height 39
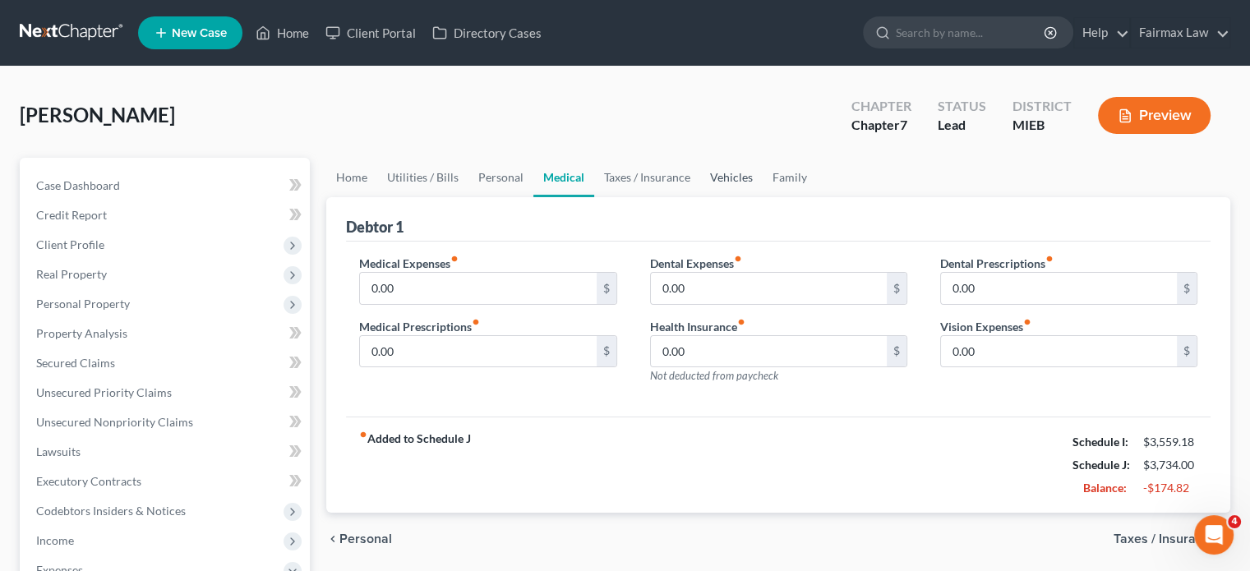
click at [763, 197] on link "Vehicles" at bounding box center [731, 177] width 62 height 39
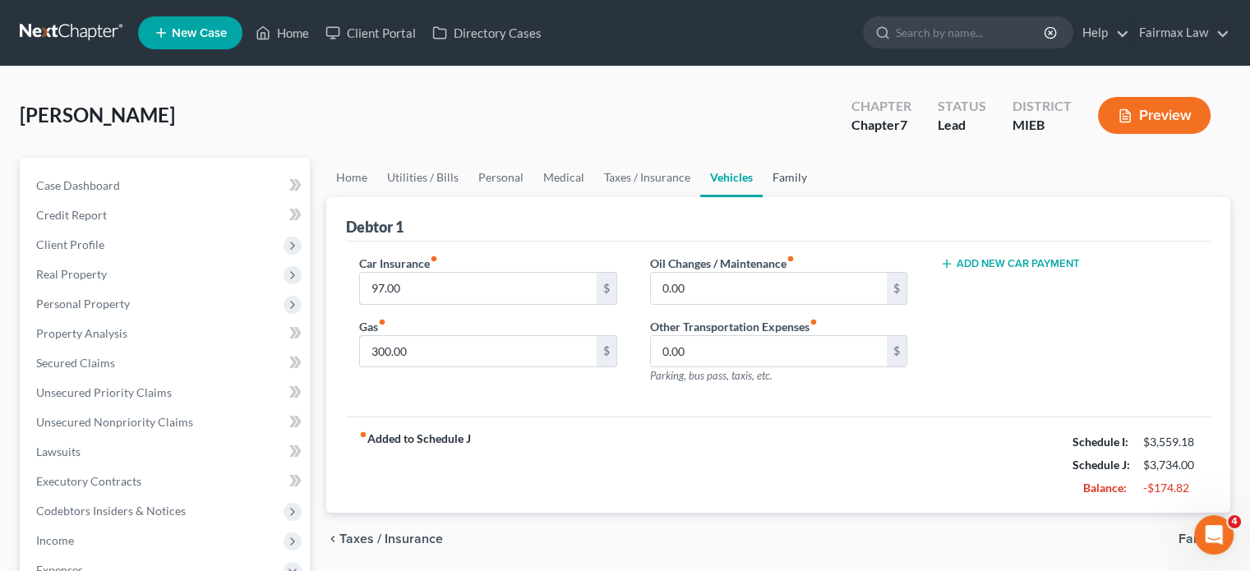
click at [817, 197] on link "Family" at bounding box center [790, 177] width 54 height 39
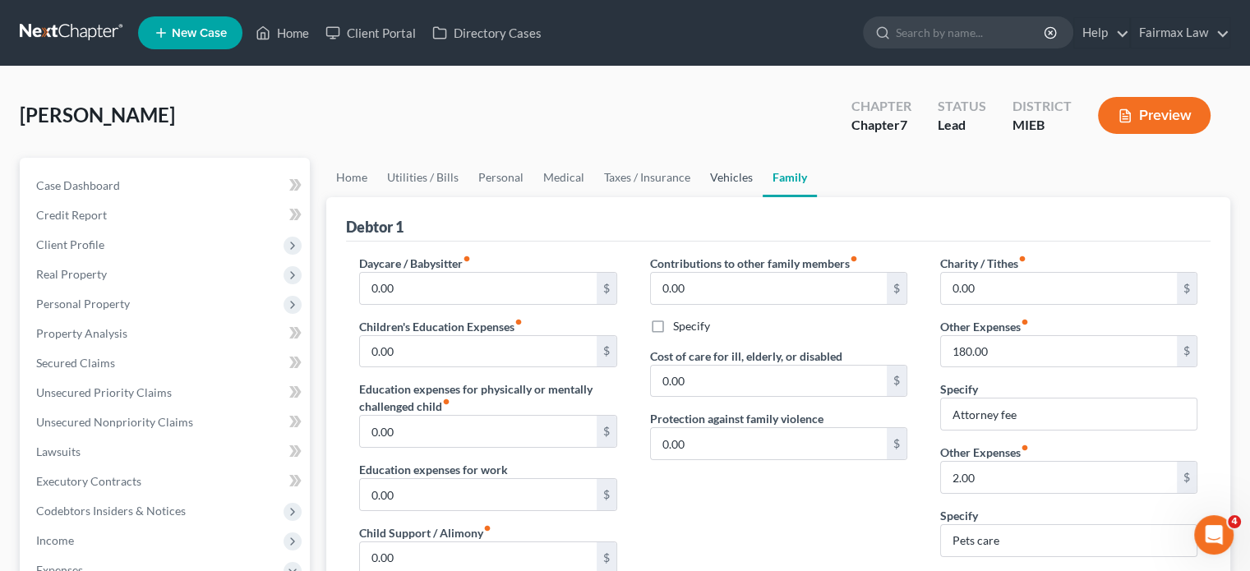
click at [763, 197] on link "Vehicles" at bounding box center [731, 177] width 62 height 39
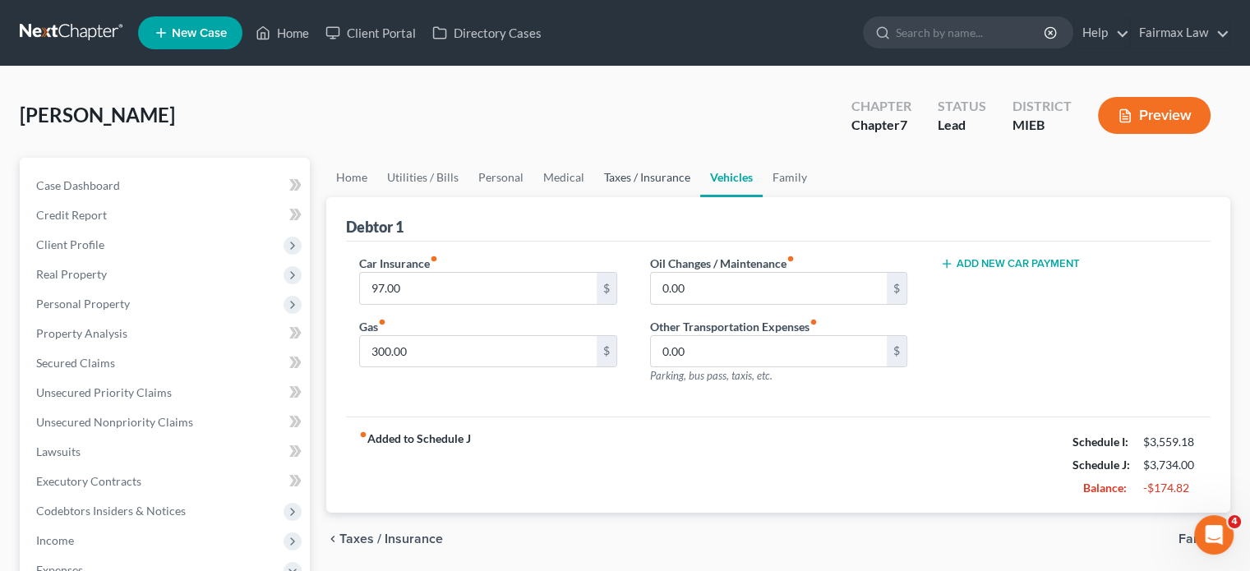
click at [700, 197] on link "Taxes / Insurance" at bounding box center [647, 177] width 106 height 39
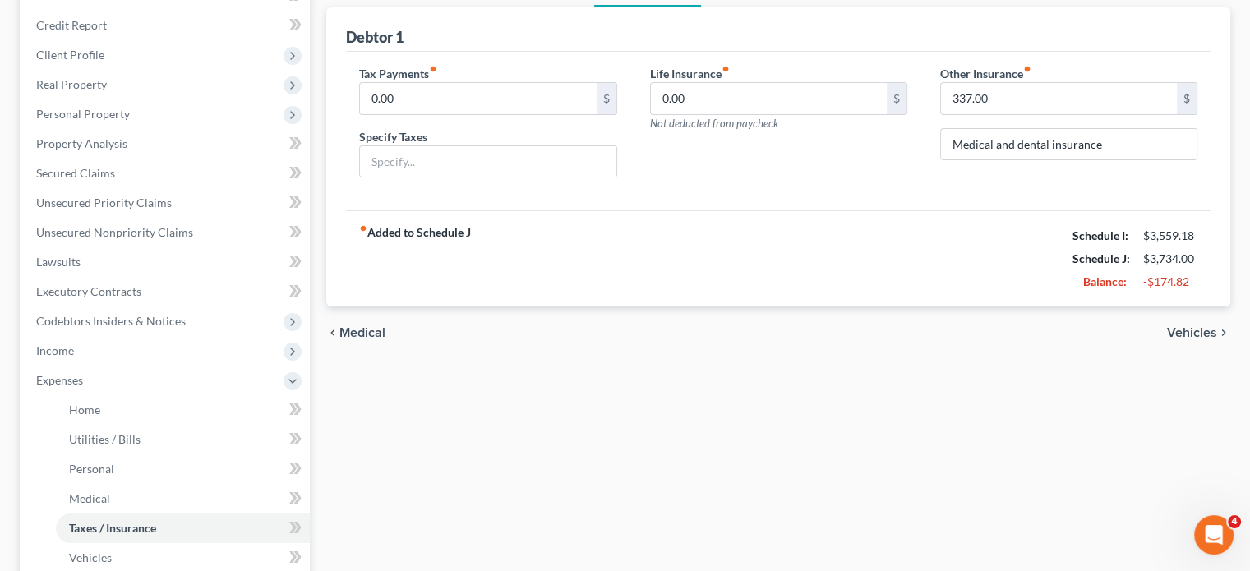
scroll to position [315, 0]
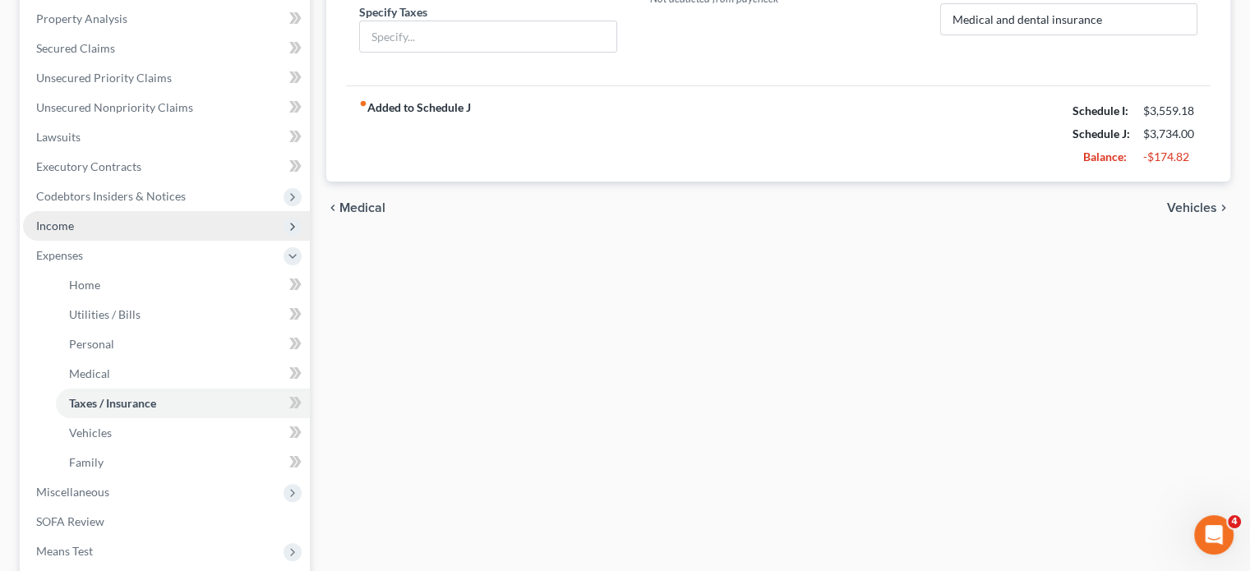
click at [164, 241] on span "Income" at bounding box center [166, 226] width 287 height 30
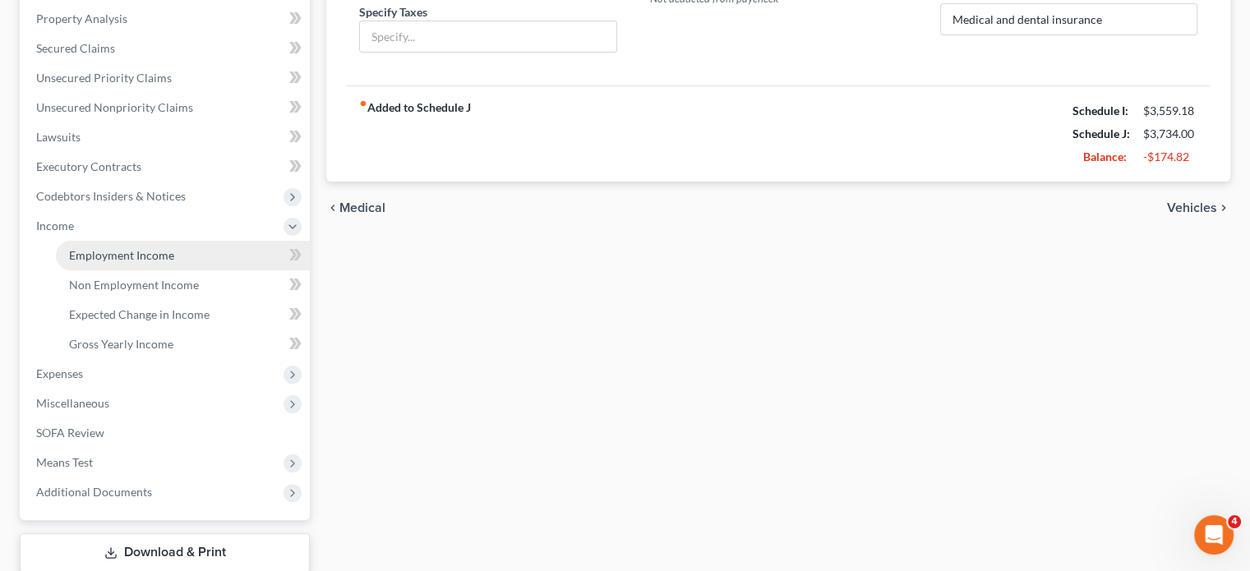
click at [127, 262] on span "Employment Income" at bounding box center [121, 255] width 105 height 14
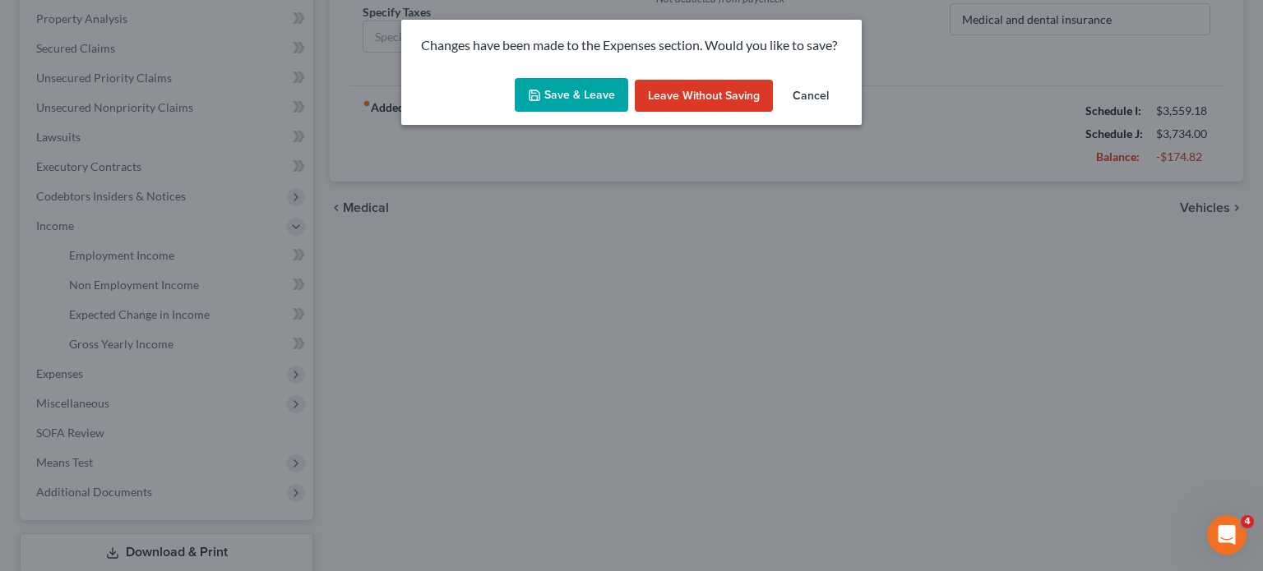
click at [566, 113] on button "Save & Leave" at bounding box center [571, 95] width 113 height 35
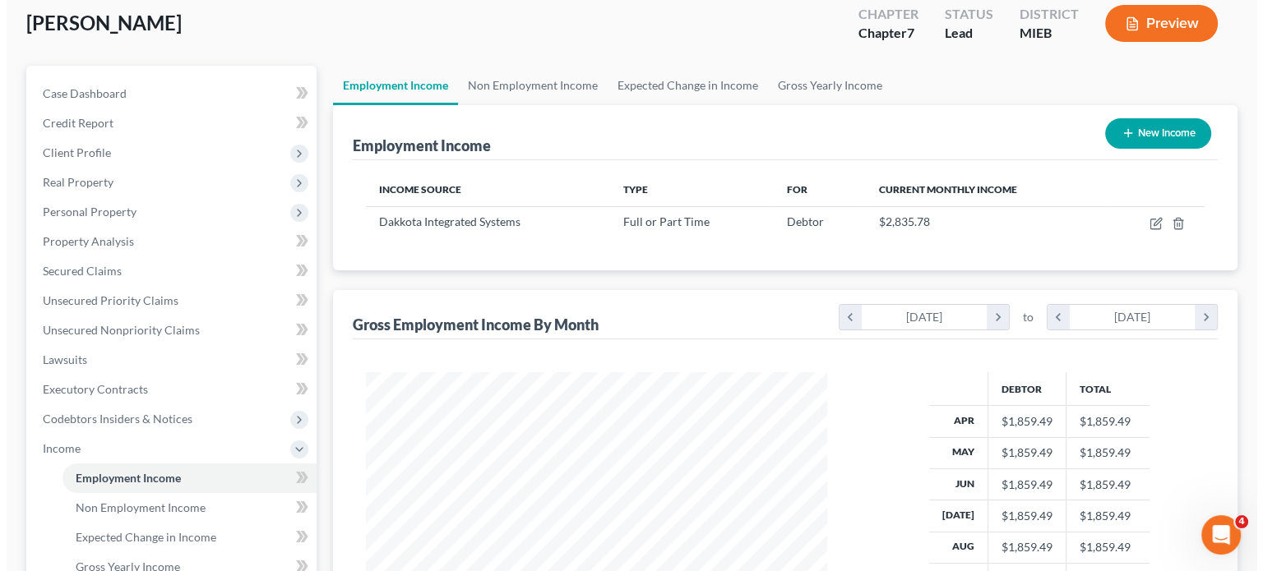
scroll to position [82, 0]
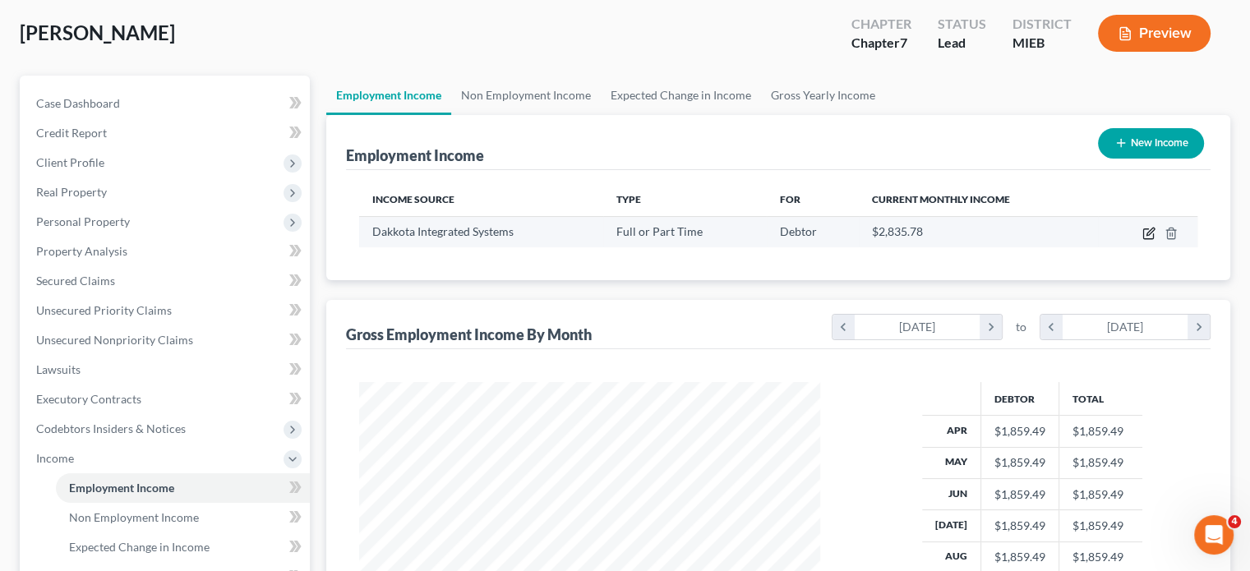
click at [1143, 240] on icon "button" at bounding box center [1149, 233] width 13 height 13
select select "0"
select select "23"
select select "3"
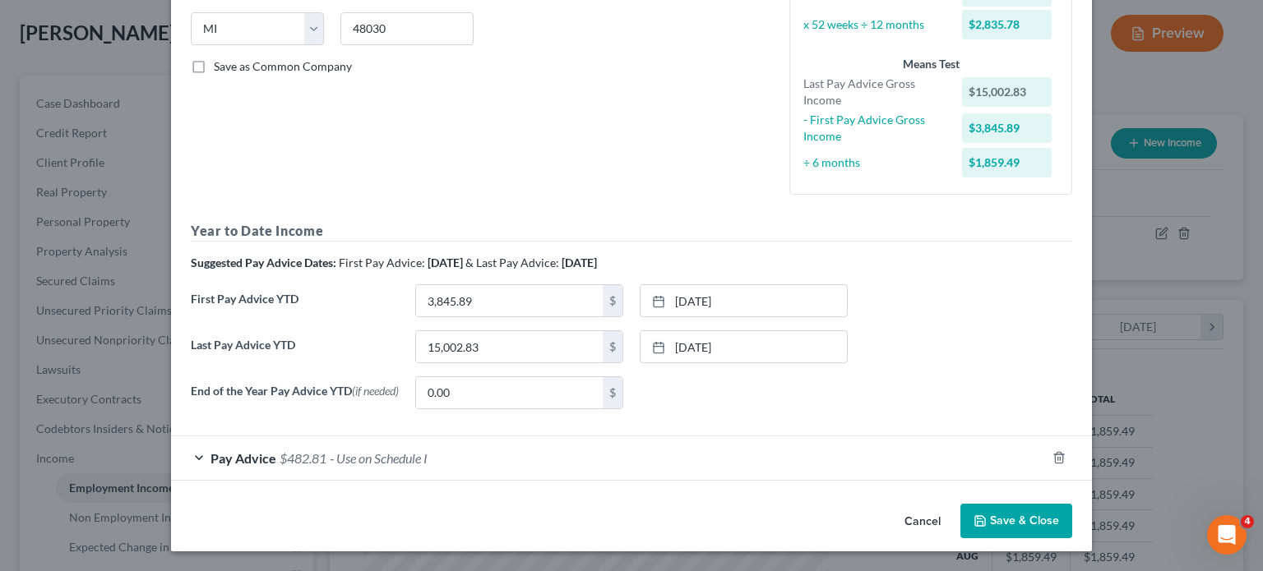
scroll to position [529, 0]
click at [621, 443] on div "Pay Advice $482.81 - Use on Schedule I" at bounding box center [608, 458] width 875 height 44
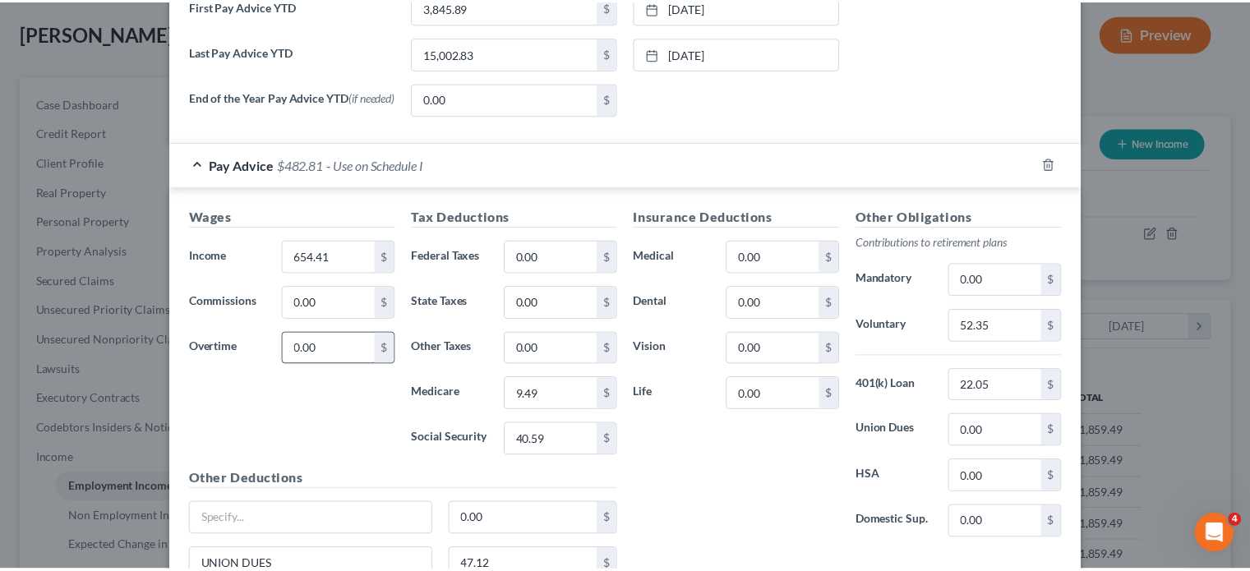
scroll to position [1080, 0]
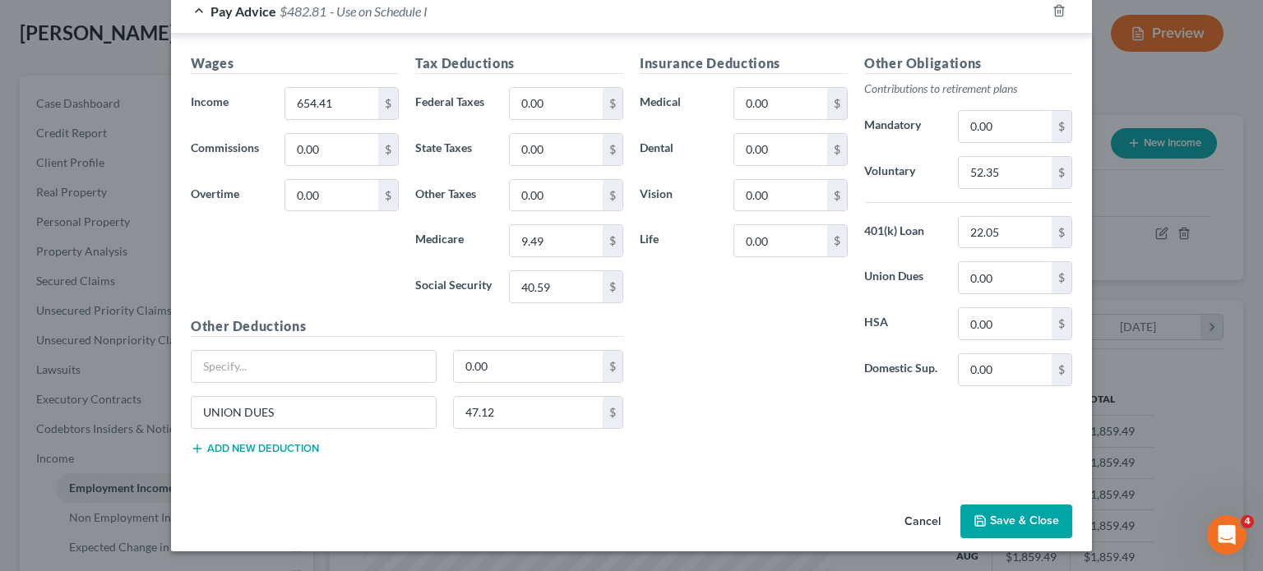
click at [953, 506] on button "Cancel" at bounding box center [922, 522] width 62 height 33
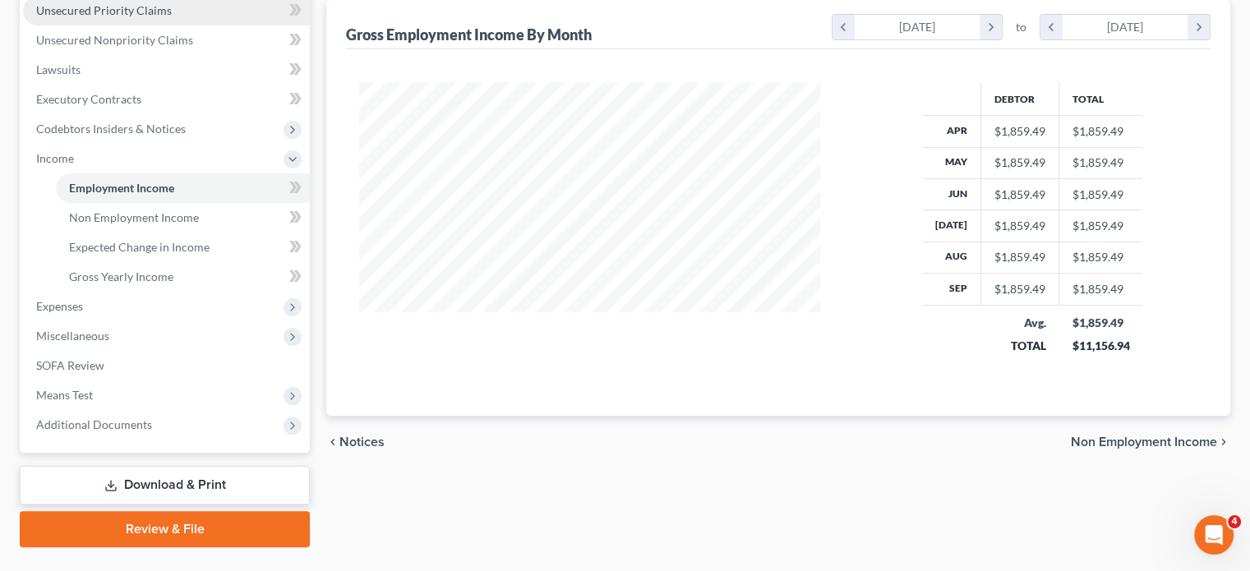
scroll to position [299, 0]
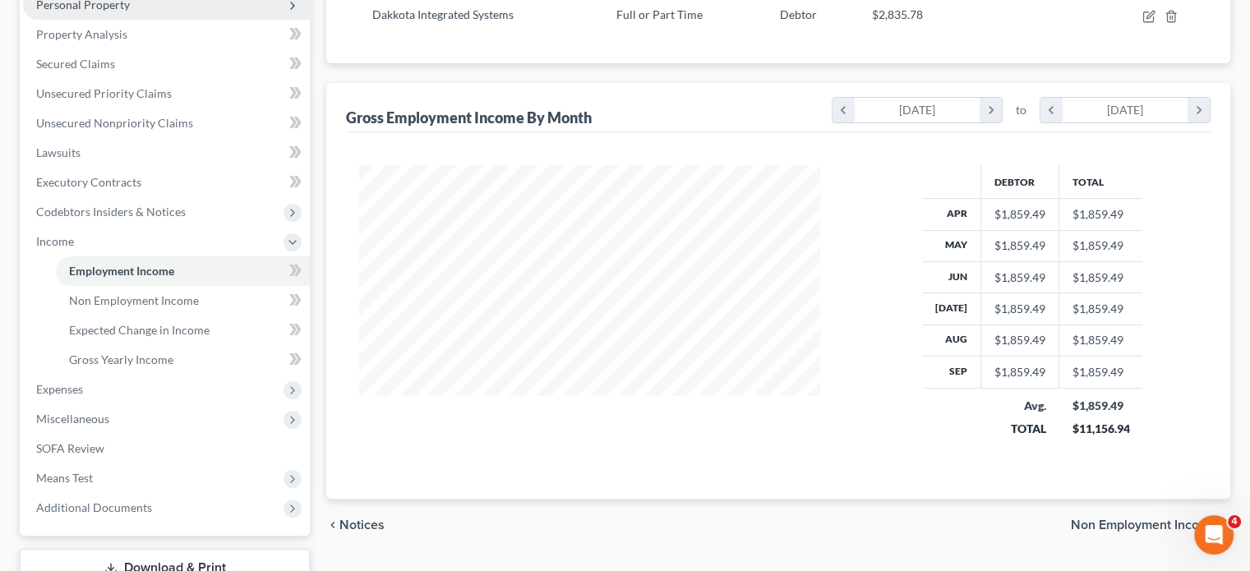
click at [108, 12] on span "Personal Property" at bounding box center [83, 5] width 94 height 14
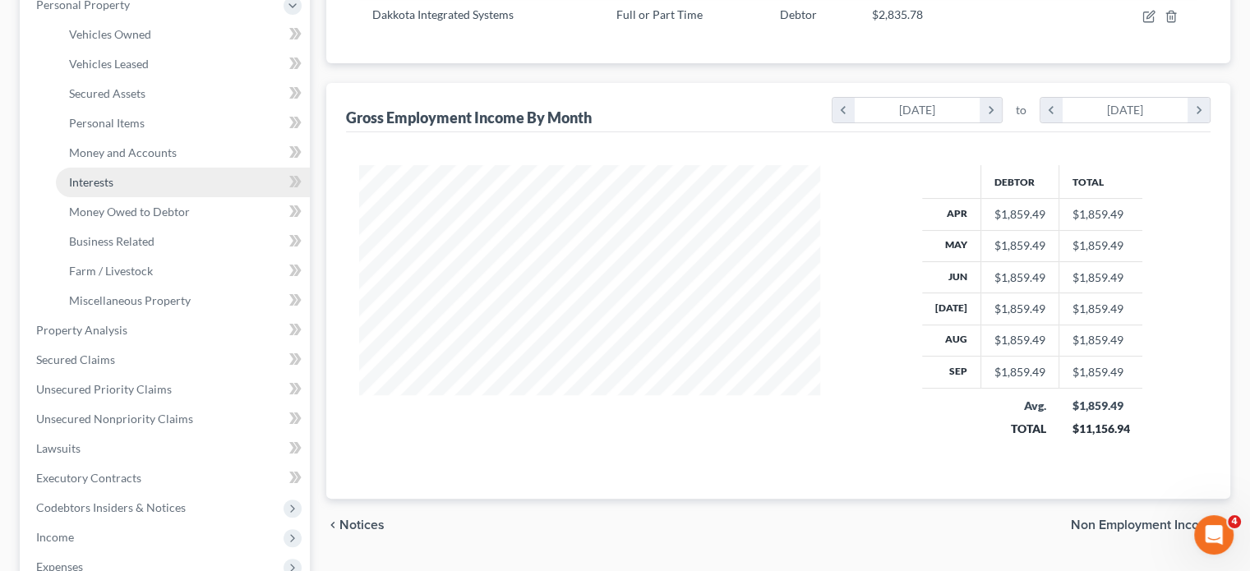
click at [135, 197] on link "Interests" at bounding box center [183, 183] width 254 height 30
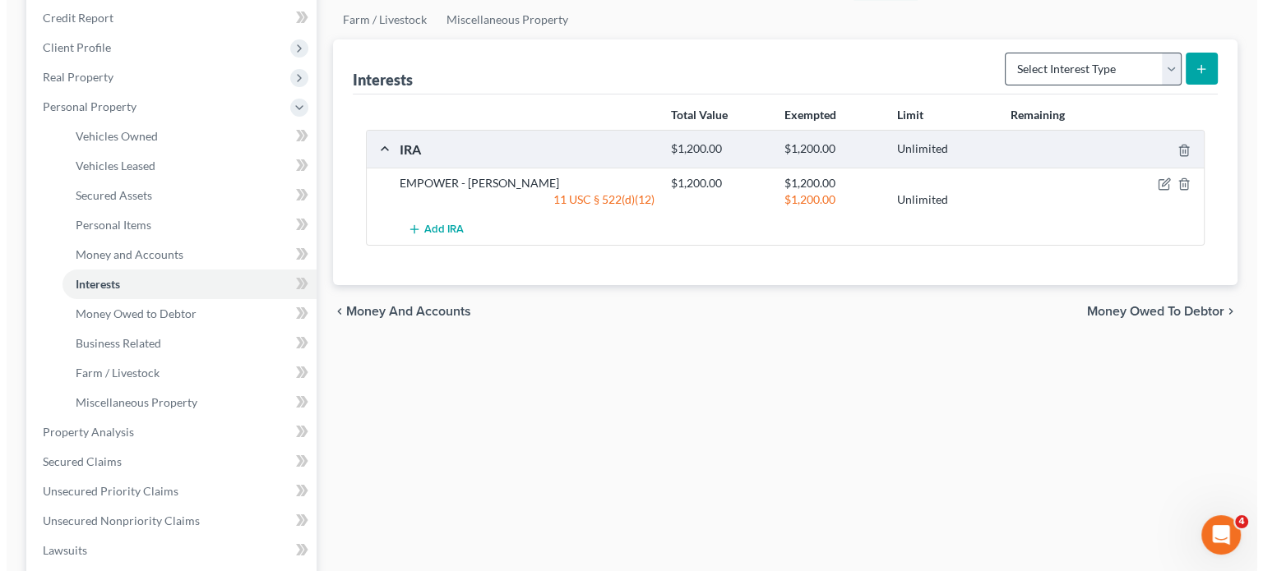
scroll to position [207, 0]
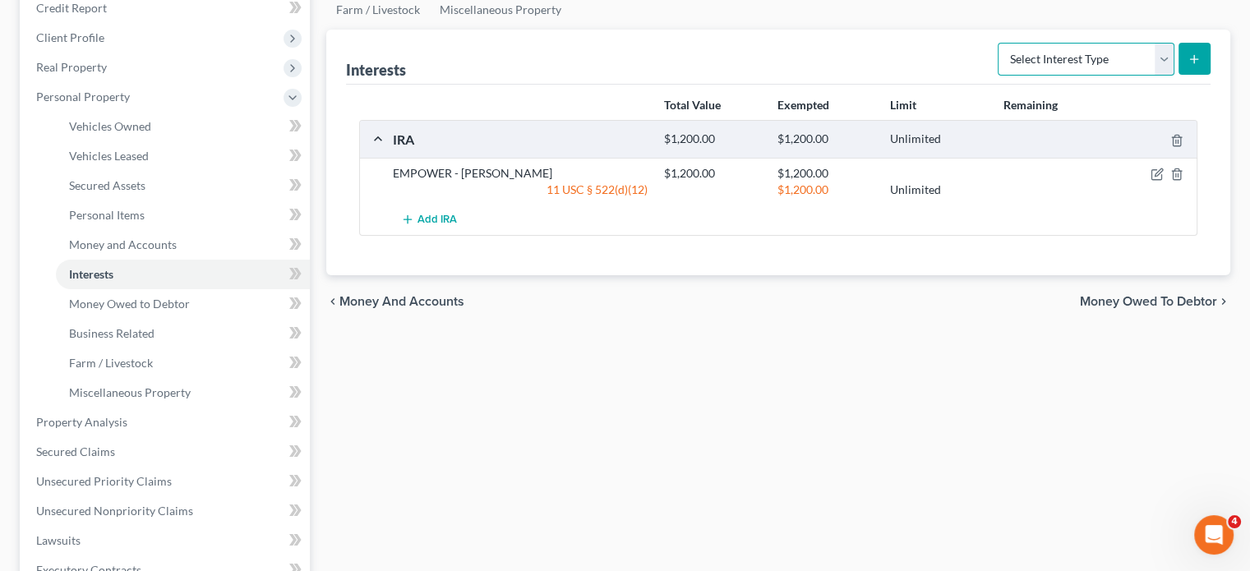
click at [1018, 76] on select "Select Interest Type 401K Annuity Bond Education IRA Government Bond Government…" at bounding box center [1086, 59] width 177 height 33
select select "term_life_insurance"
click at [998, 76] on select "Select Interest Type 401K Annuity Bond Education IRA Government Bond Government…" at bounding box center [1086, 59] width 177 height 33
click at [1193, 75] on button "submit" at bounding box center [1195, 59] width 32 height 32
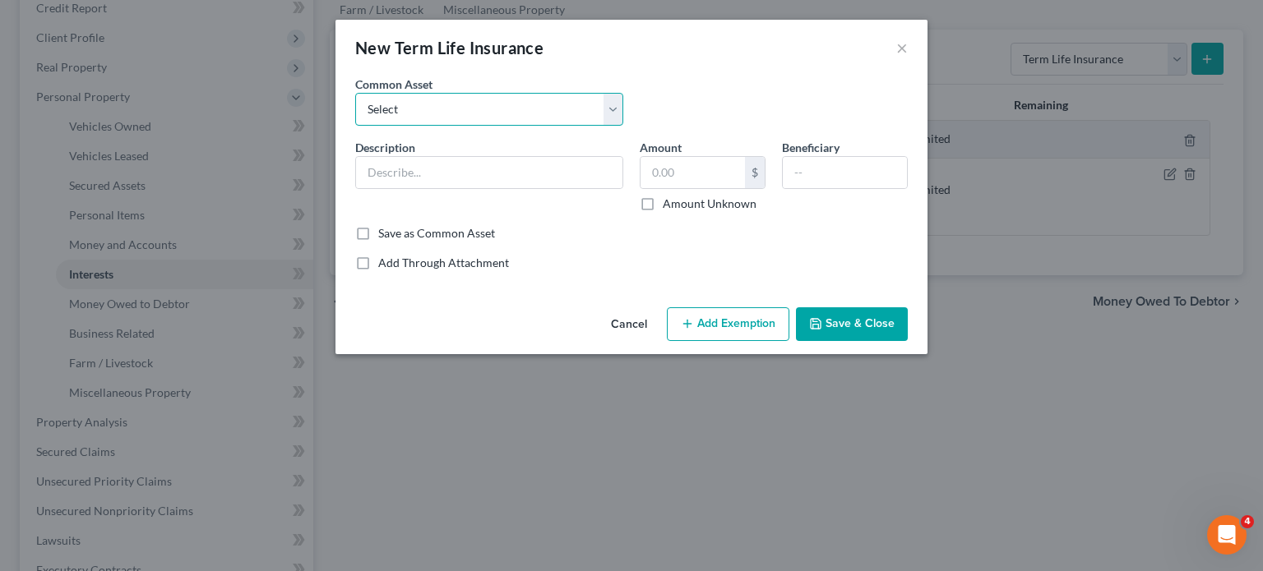
click at [401, 126] on select "Select Group Term Life Insurance through employer NEA Group Life through Work G…" at bounding box center [489, 109] width 268 height 33
select select "4"
click at [355, 116] on select "Select Group Term Life Insurance through employer NEA Group Life through Work G…" at bounding box center [489, 109] width 268 height 33
type input "Group life insurance (through employer). This term policy holds no value."
type input "0"
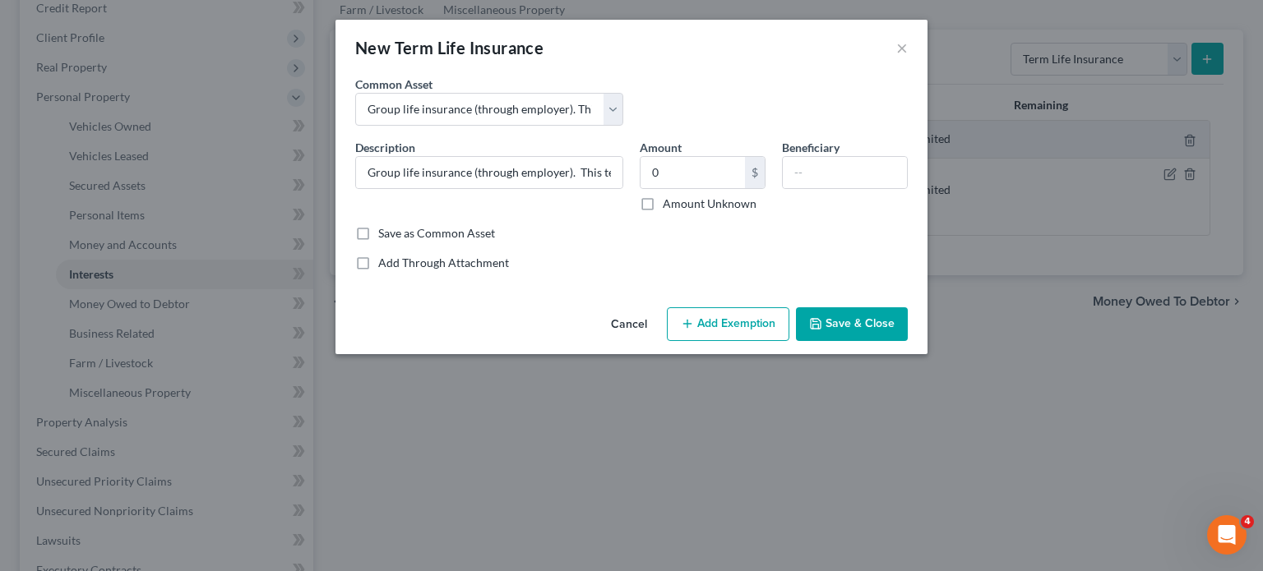
click at [769, 342] on button "Add Exemption" at bounding box center [728, 324] width 122 height 35
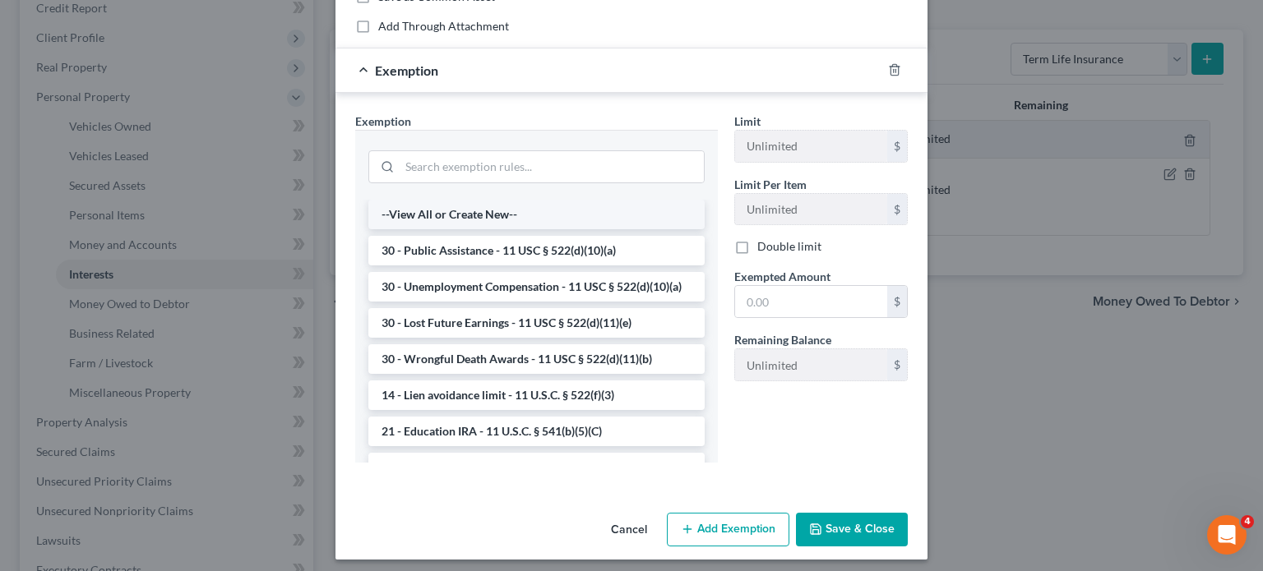
scroll to position [243, 0]
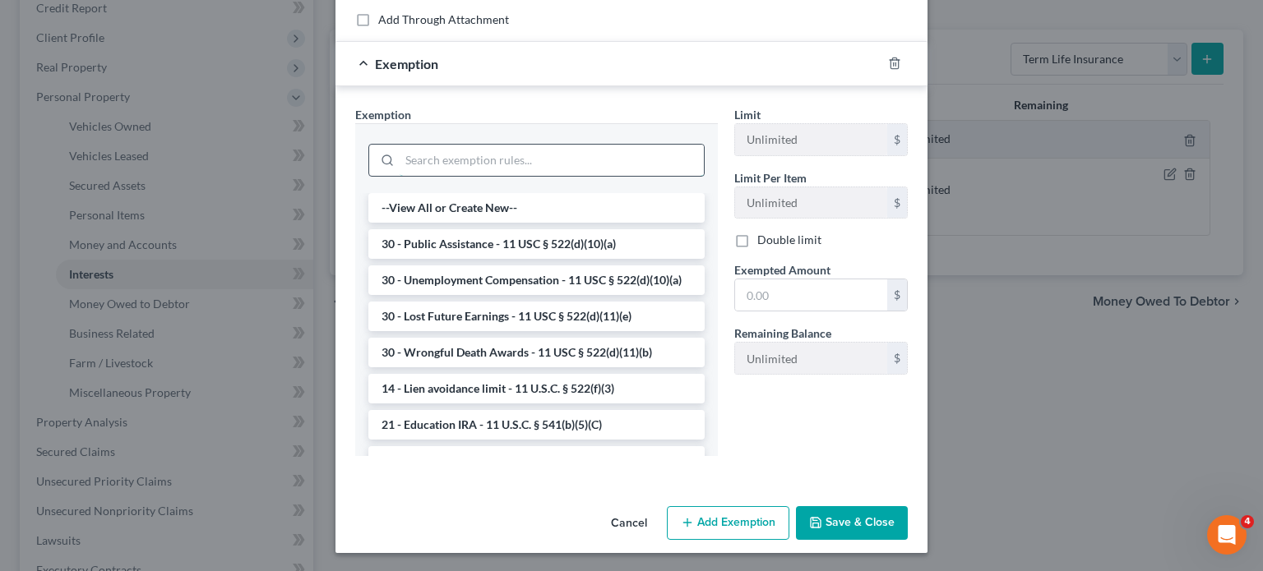
click at [448, 176] on input "search" at bounding box center [551, 160] width 304 height 31
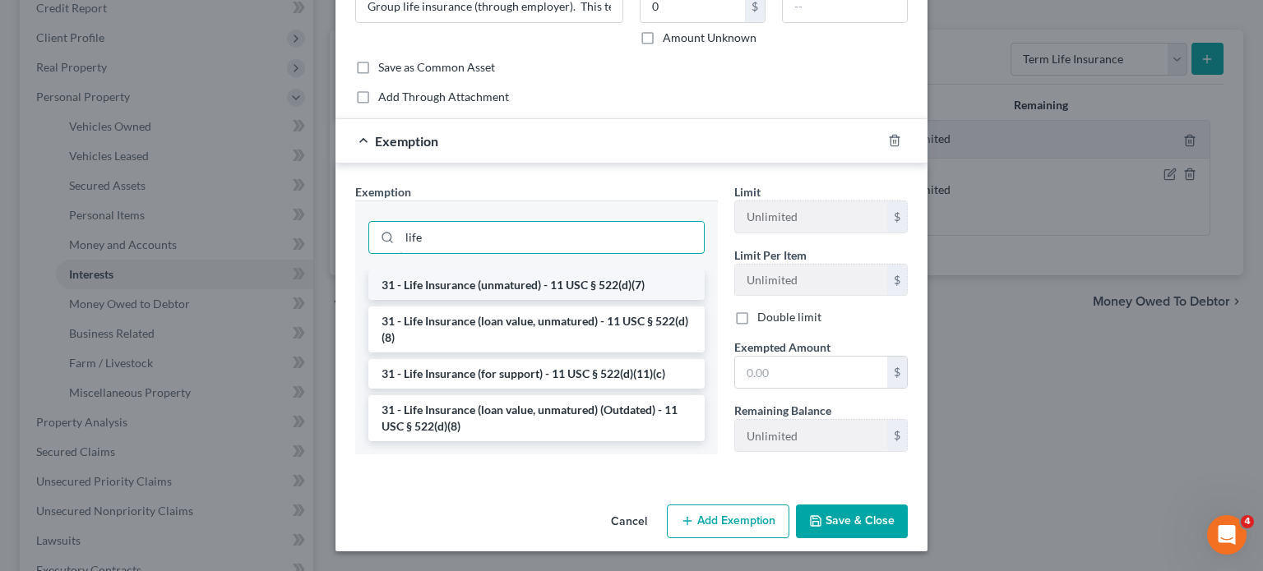
type input "life"
click at [473, 300] on li "31 - Life Insurance (unmatured) - 11 USC § 522(d)(7)" at bounding box center [536, 285] width 336 height 30
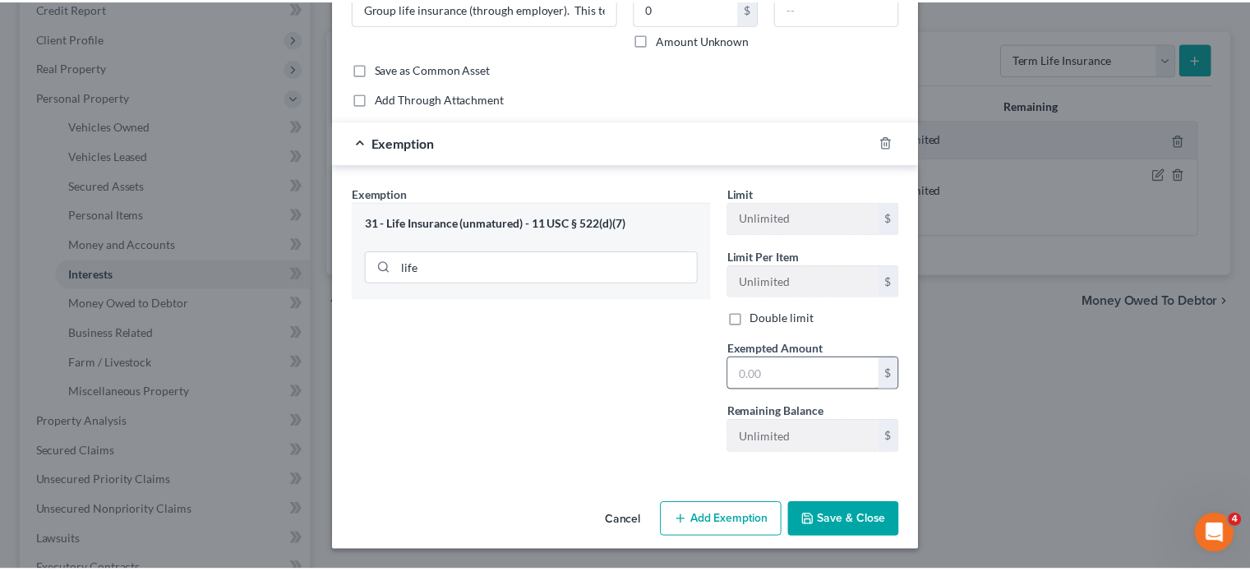
scroll to position [327, 0]
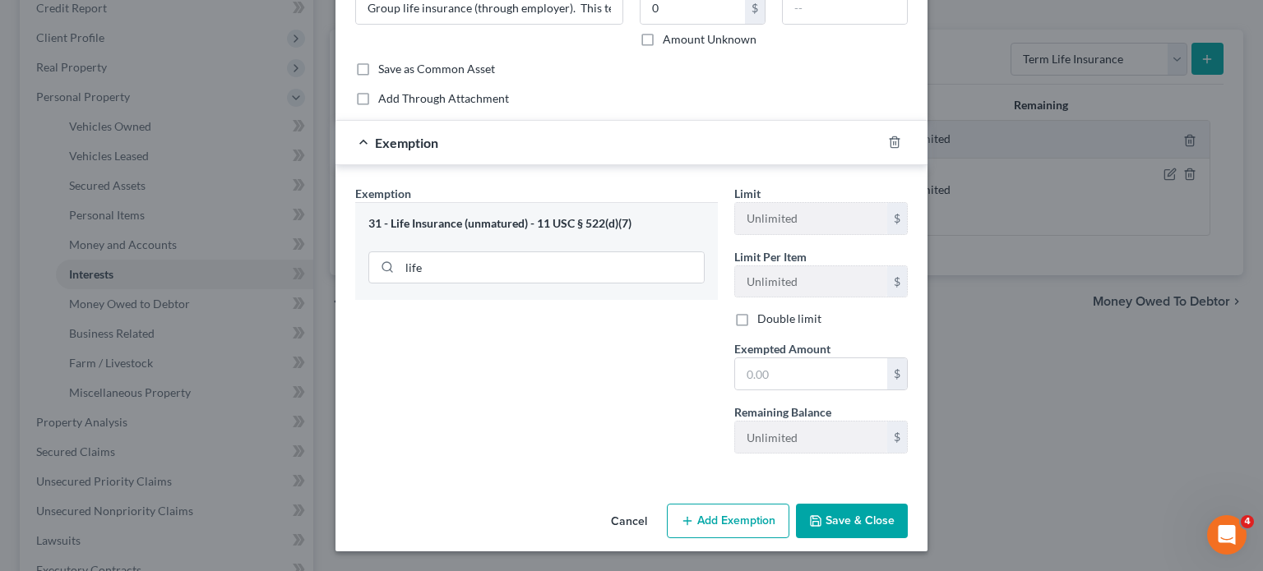
click at [830, 342] on span "Exempted Amount" at bounding box center [782, 349] width 96 height 14
click at [825, 358] on input "text" at bounding box center [811, 373] width 152 height 31
type input "0"
click at [820, 526] on icon "button" at bounding box center [815, 521] width 10 height 10
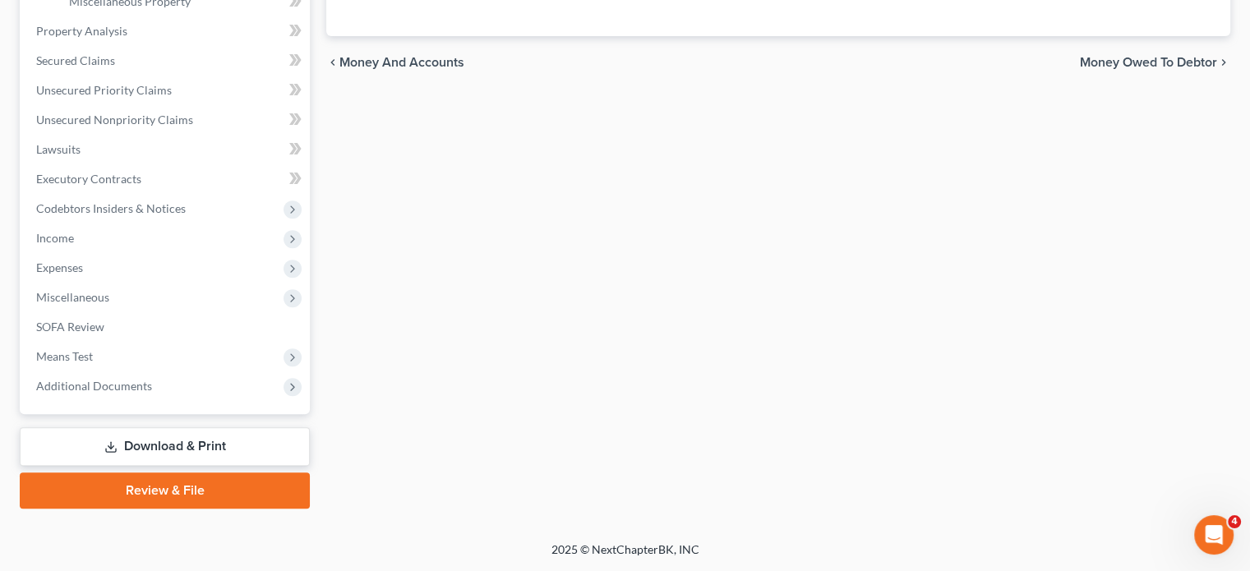
scroll to position [845, 0]
click at [164, 283] on span "Miscellaneous" at bounding box center [166, 298] width 287 height 30
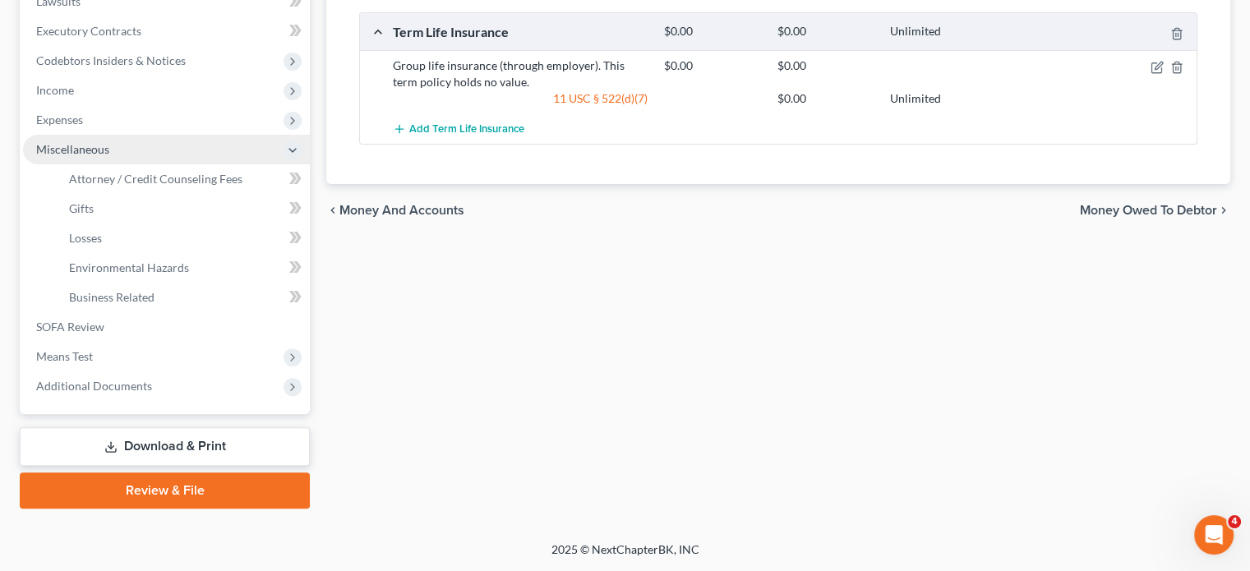
scroll to position [474, 0]
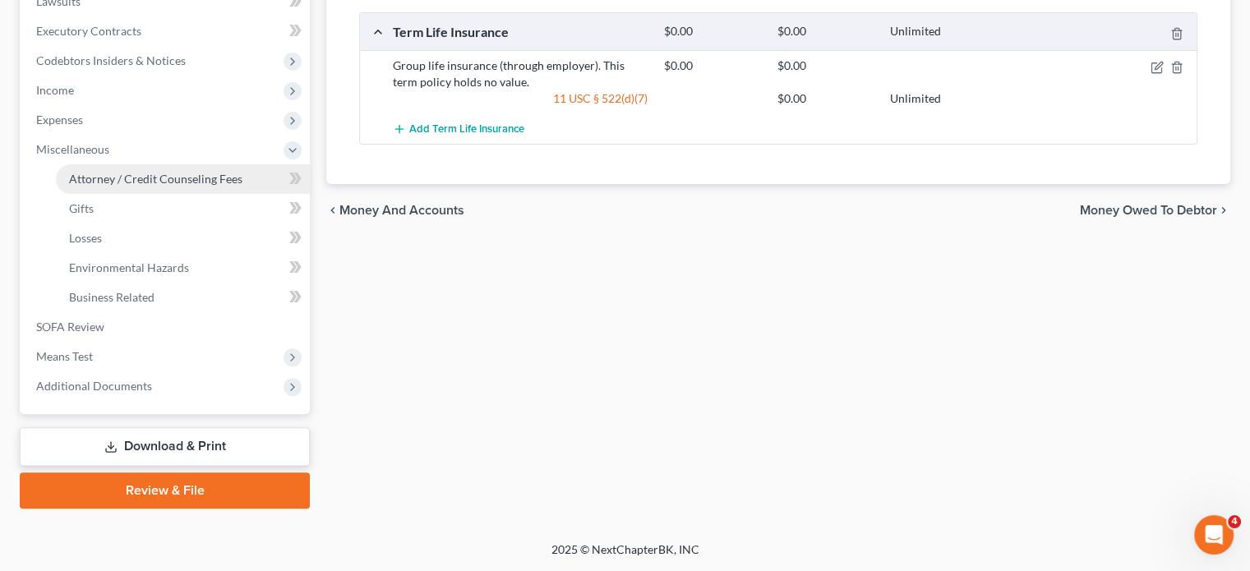
click at [148, 186] on span "Attorney / Credit Counseling Fees" at bounding box center [155, 179] width 173 height 14
select select "2"
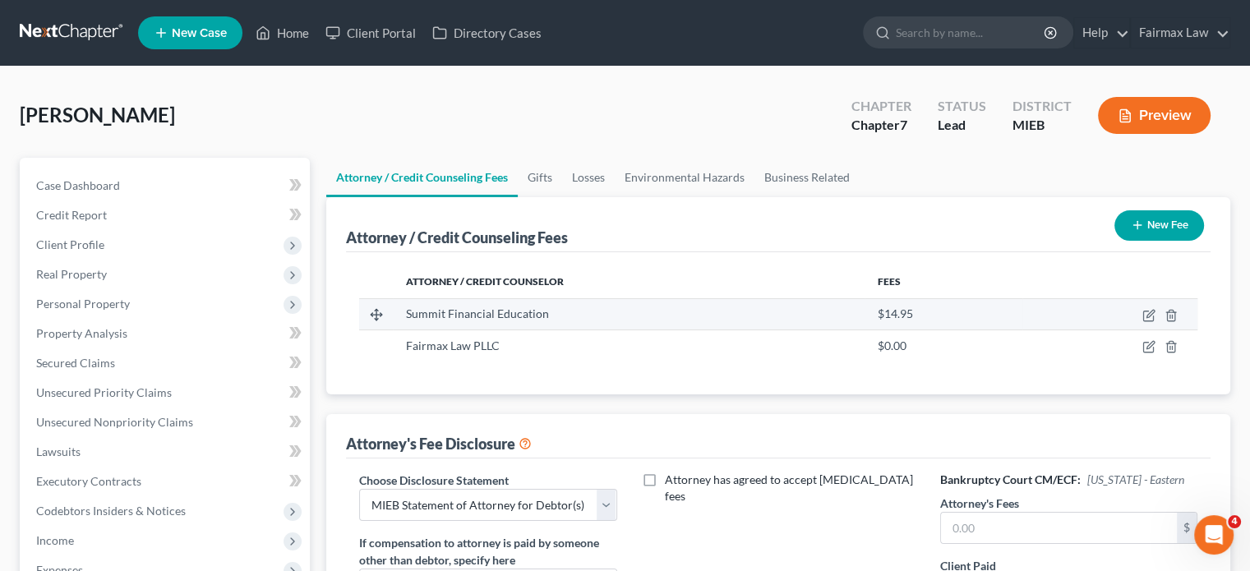
scroll to position [390, 0]
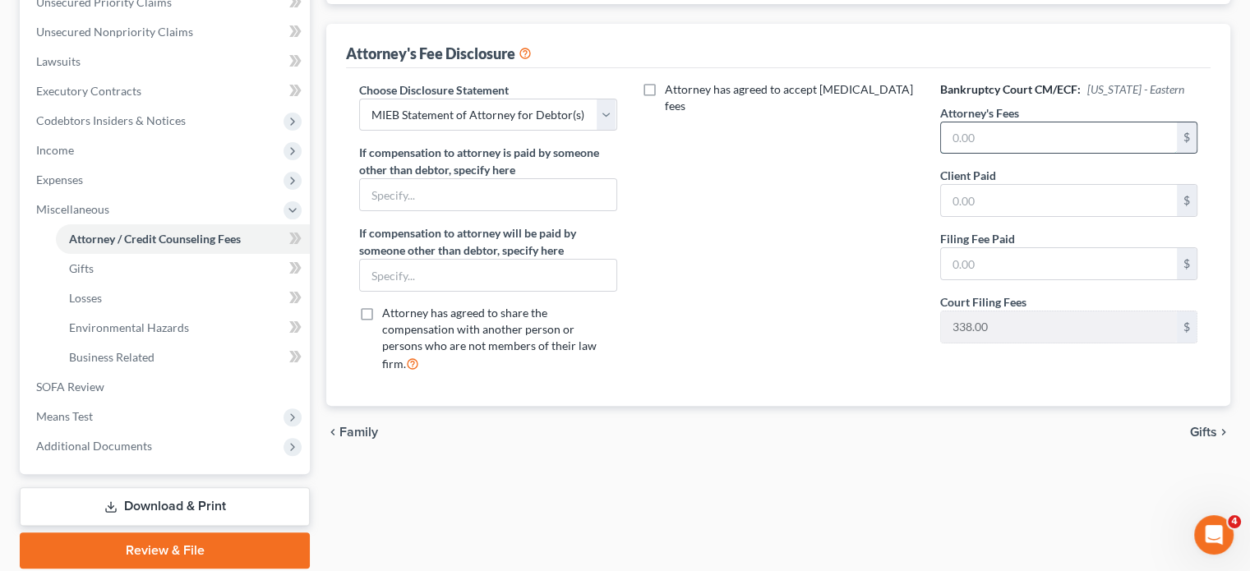
click at [1034, 154] on input "text" at bounding box center [1059, 137] width 236 height 31
type input "1,836"
click at [584, 132] on select "Select WDMI - Chapter 13 - Disclosure of Attorney Compensation OHNB & MIWB Disc…" at bounding box center [487, 115] width 257 height 33
click at [978, 216] on input "text" at bounding box center [1059, 200] width 236 height 31
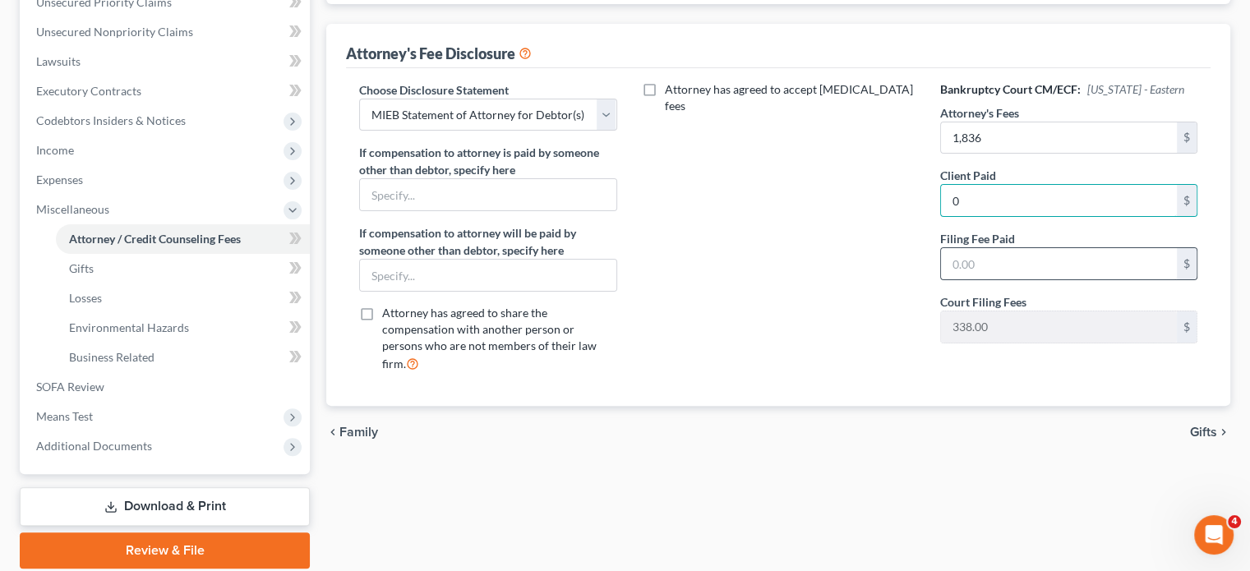
type input "0"
click at [992, 279] on input "text" at bounding box center [1059, 263] width 236 height 31
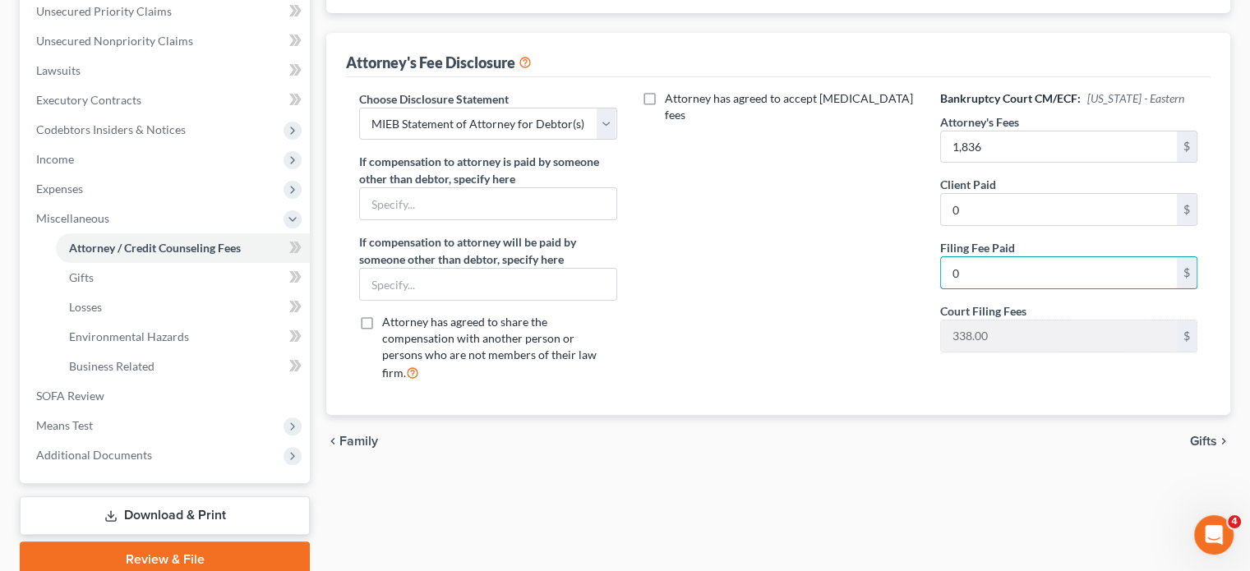
scroll to position [701, 0]
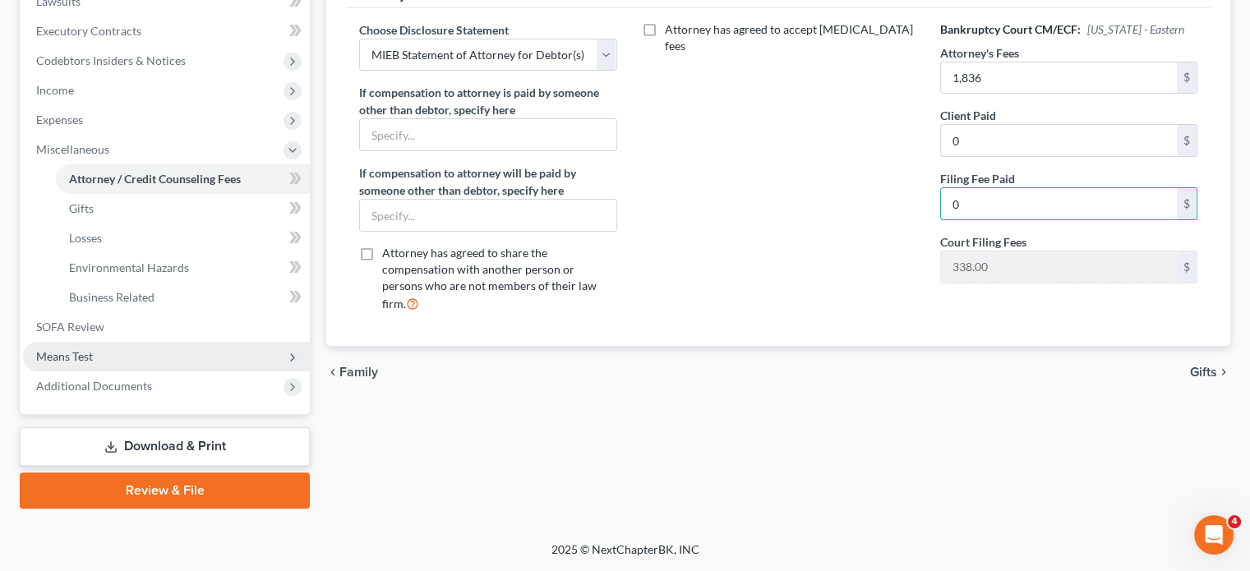
type input "0"
click at [125, 342] on span "Means Test" at bounding box center [166, 357] width 287 height 30
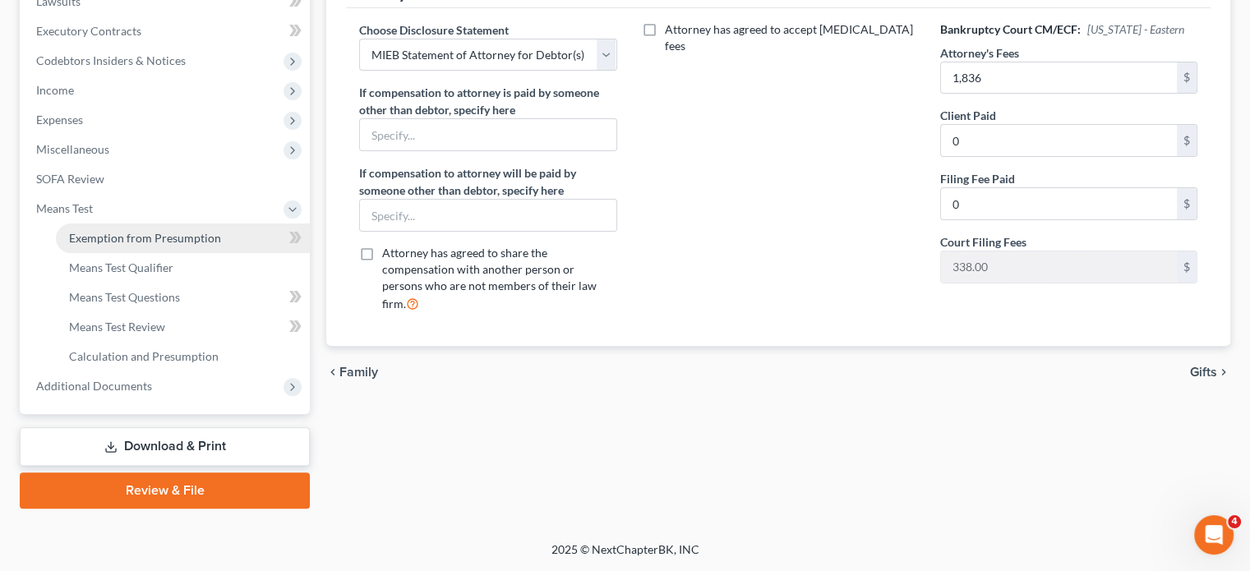
click at [145, 224] on link "Exemption from Presumption" at bounding box center [183, 239] width 254 height 30
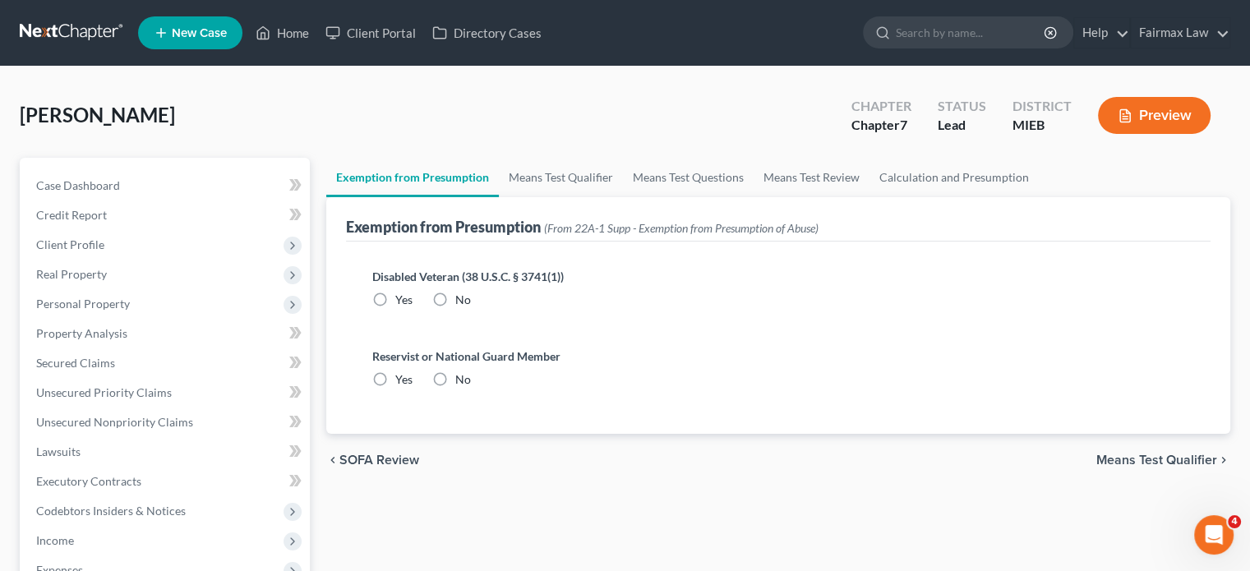
click at [471, 308] on label "No" at bounding box center [463, 300] width 16 height 16
click at [473, 302] on input "No" at bounding box center [467, 297] width 11 height 11
radio input "true"
click at [471, 388] on label "No" at bounding box center [463, 380] width 16 height 16
click at [473, 382] on input "No" at bounding box center [467, 377] width 11 height 11
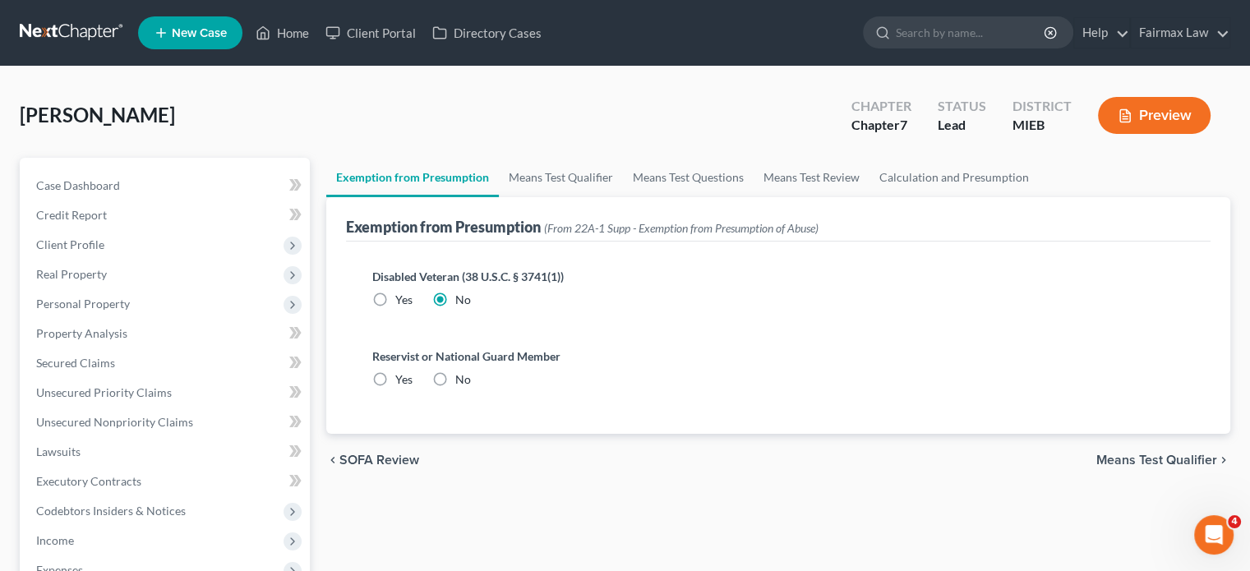
radio input "true"
click at [604, 197] on link "Means Test Qualifier" at bounding box center [561, 177] width 124 height 39
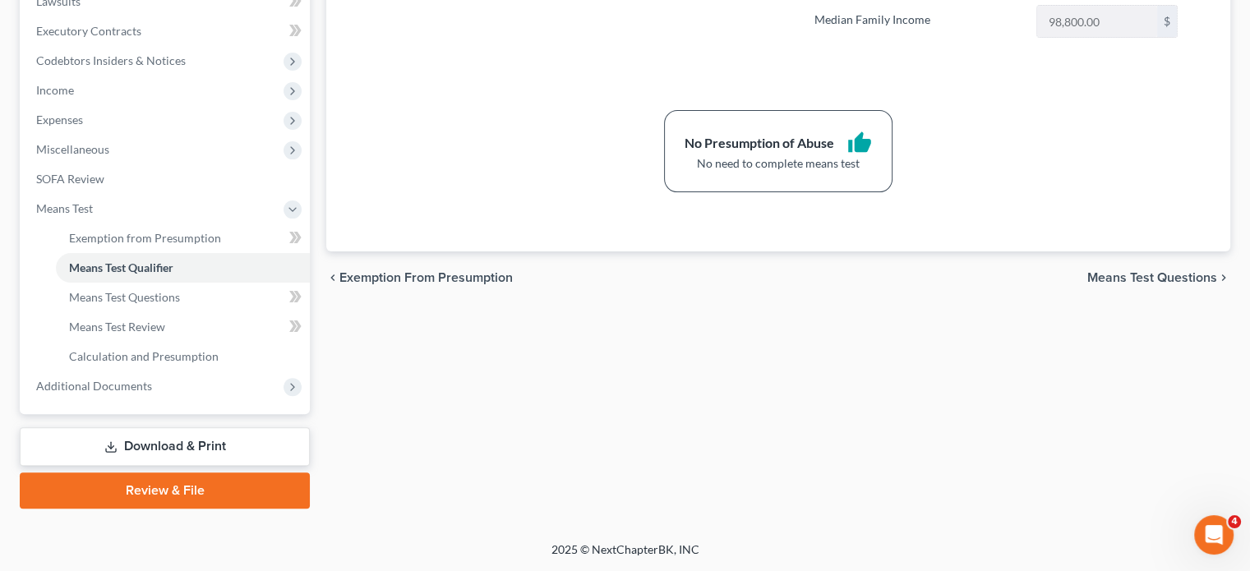
scroll to position [701, 0]
click at [201, 372] on span "Additional Documents" at bounding box center [166, 387] width 287 height 30
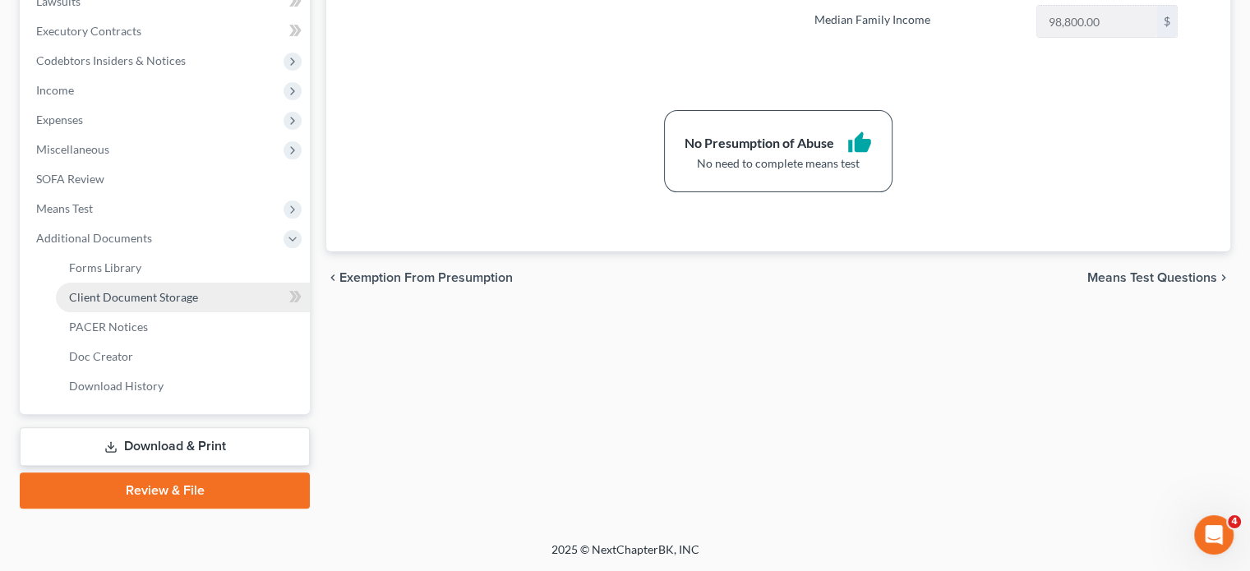
click at [174, 290] on span "Client Document Storage" at bounding box center [133, 297] width 129 height 14
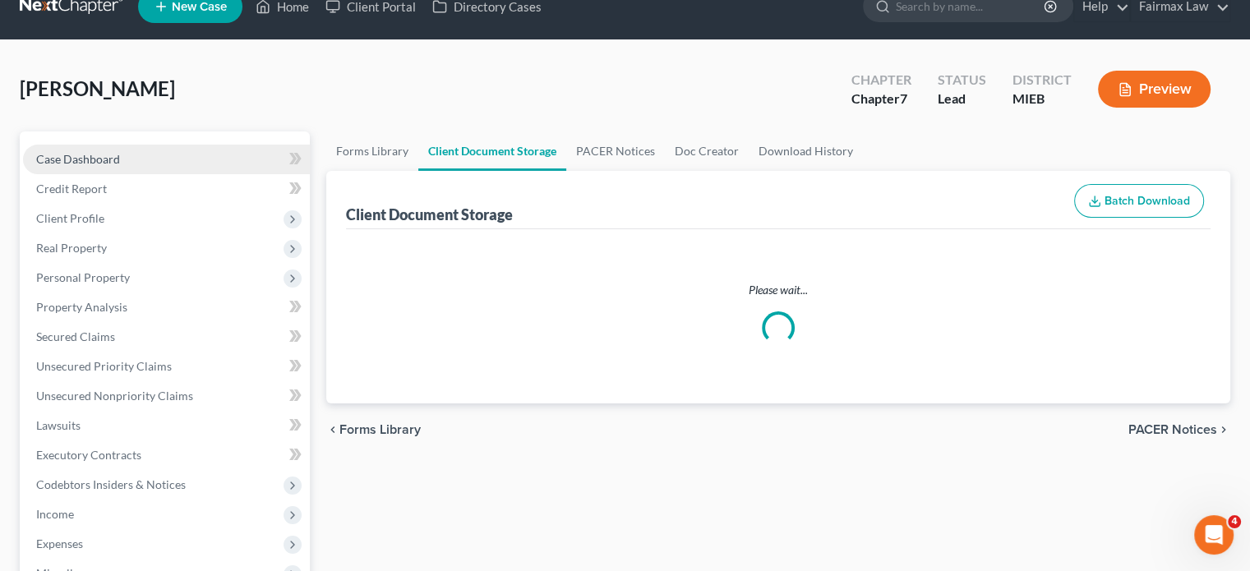
select select "7"
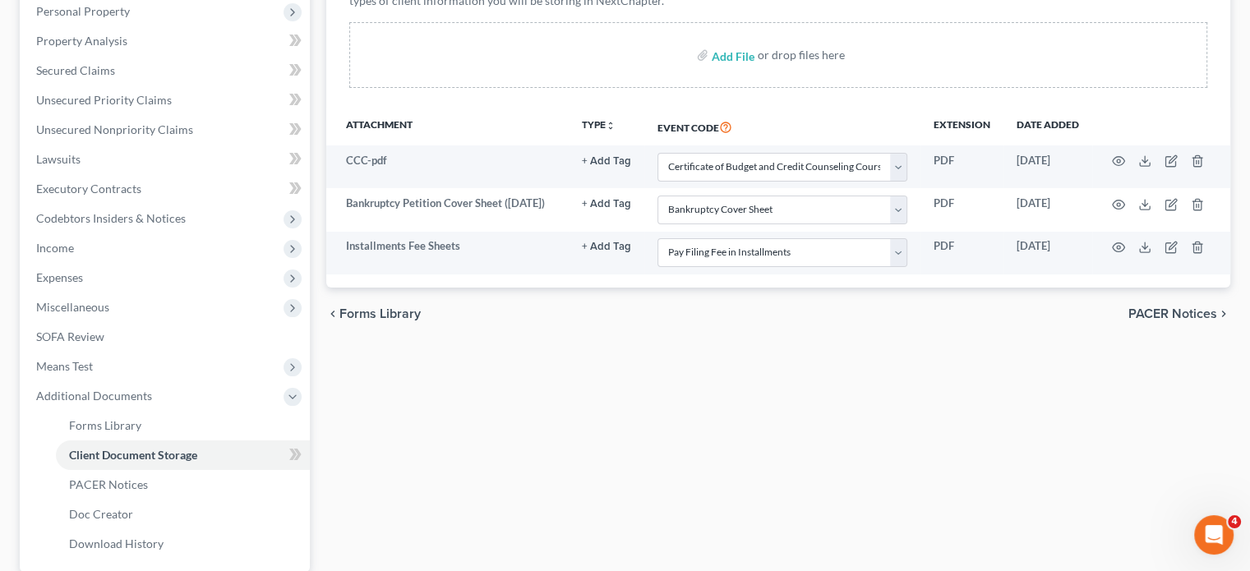
scroll to position [293, 0]
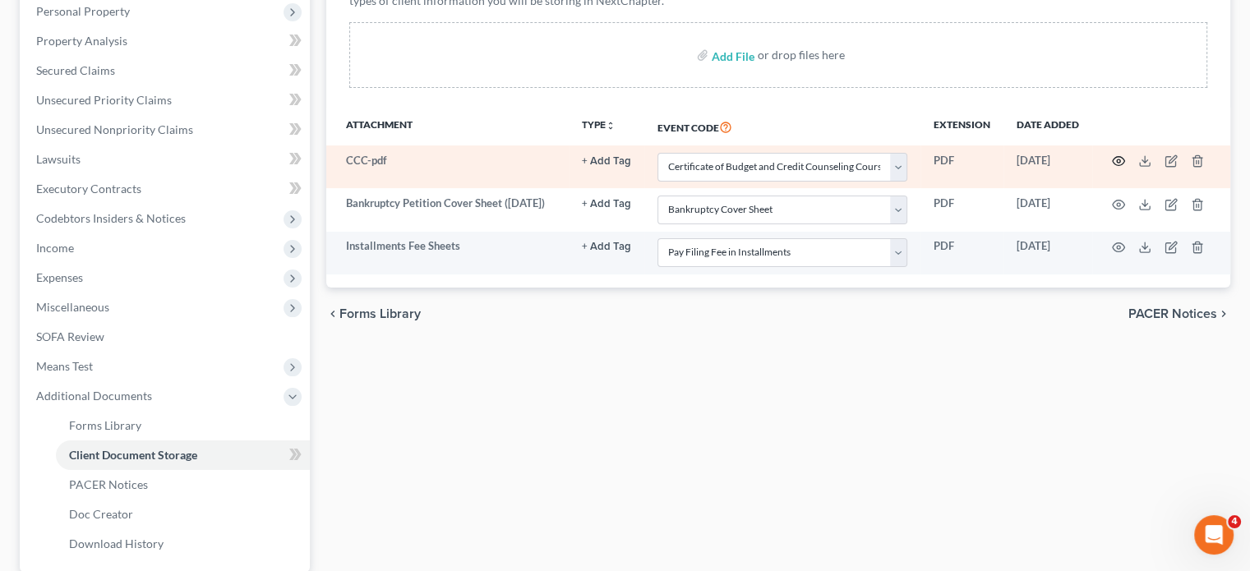
click at [1112, 168] on icon "button" at bounding box center [1118, 161] width 13 height 13
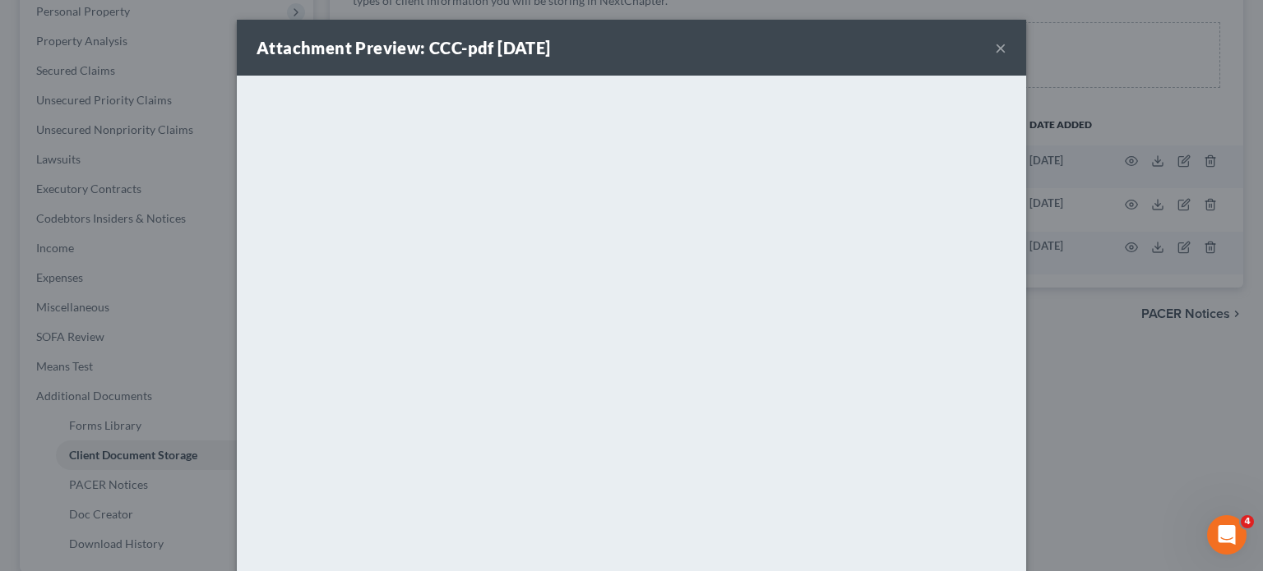
click at [1006, 58] on button "×" at bounding box center [1001, 48] width 12 height 20
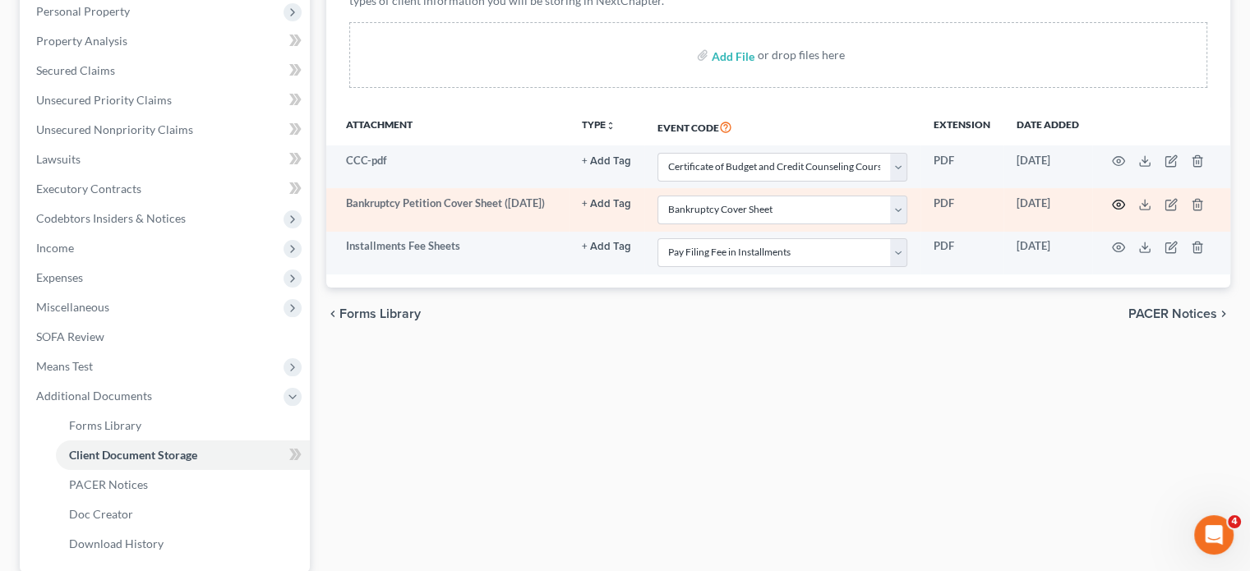
click at [1112, 211] on button "button" at bounding box center [1118, 204] width 13 height 13
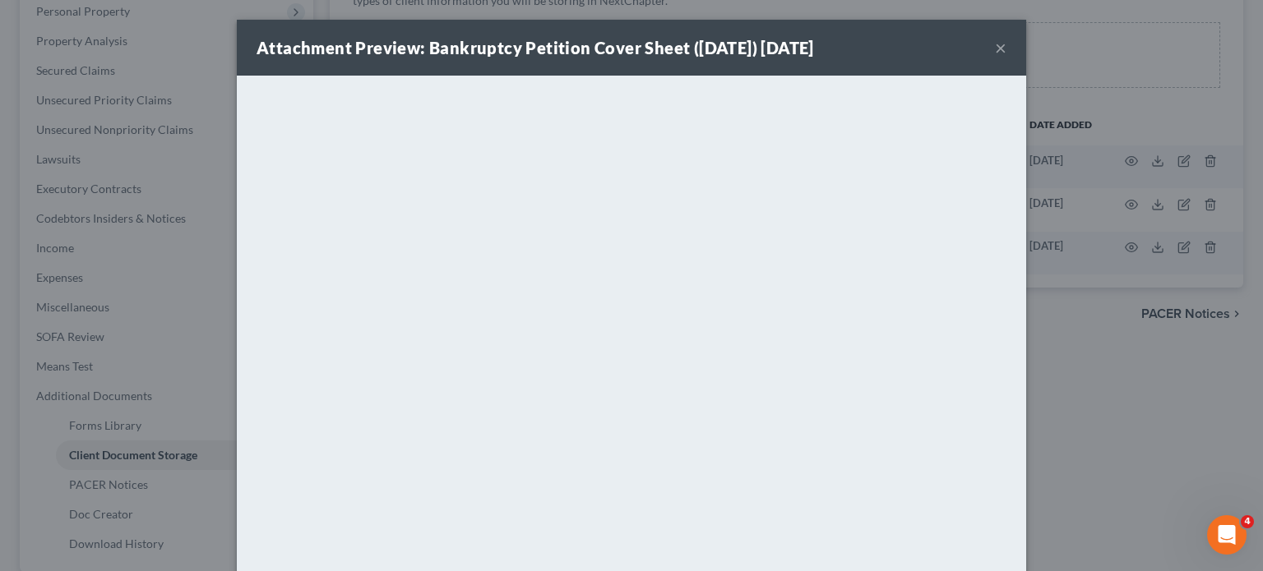
click at [1006, 58] on button "×" at bounding box center [1001, 48] width 12 height 20
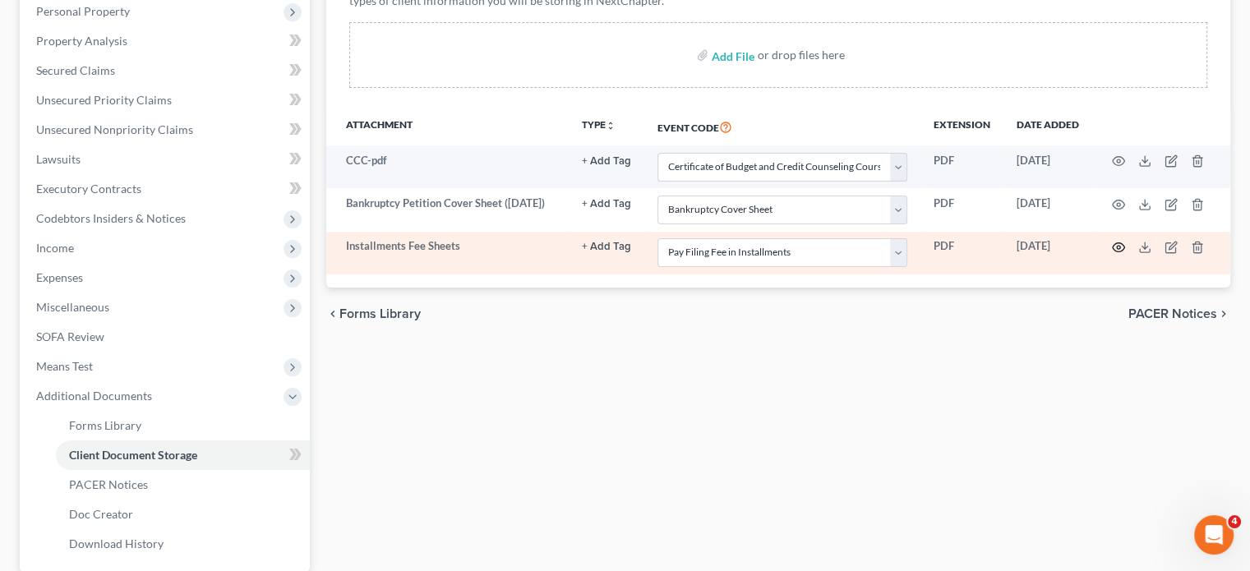
click at [1112, 254] on icon "button" at bounding box center [1118, 247] width 13 height 13
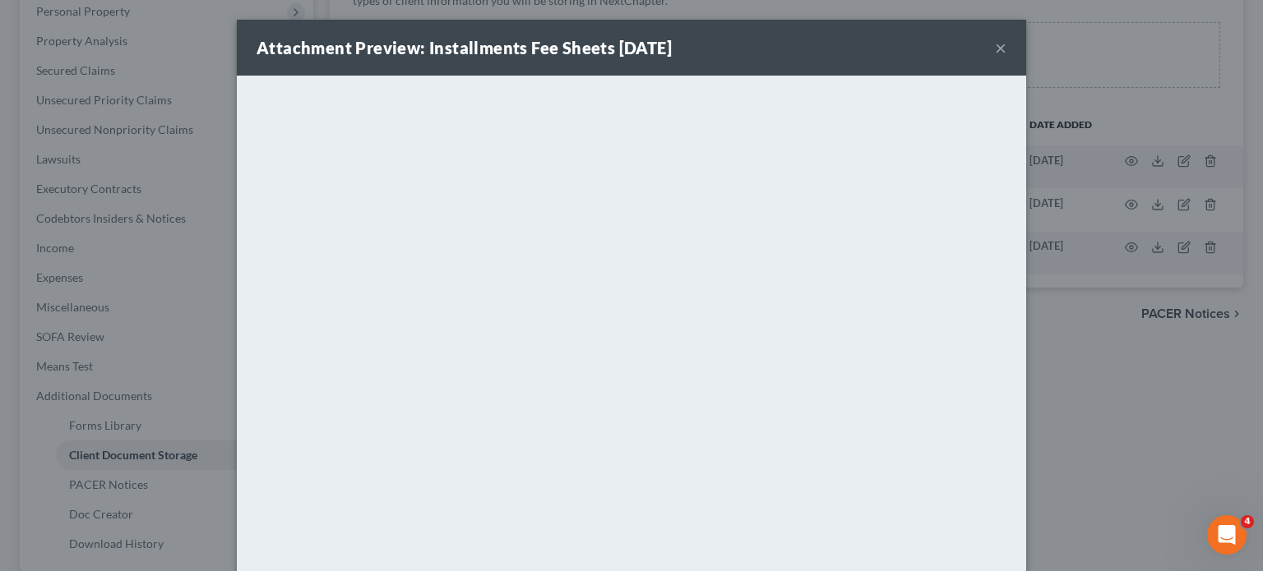
click at [1006, 58] on button "×" at bounding box center [1001, 48] width 12 height 20
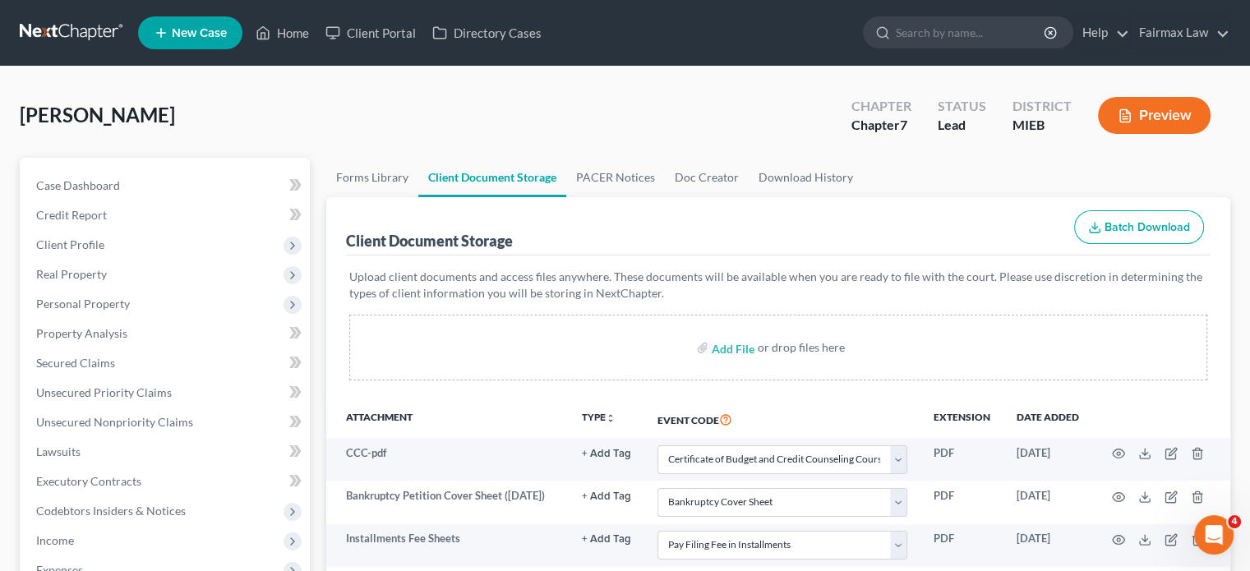
scroll to position [0, 0]
click at [317, 39] on link "Home" at bounding box center [282, 33] width 70 height 30
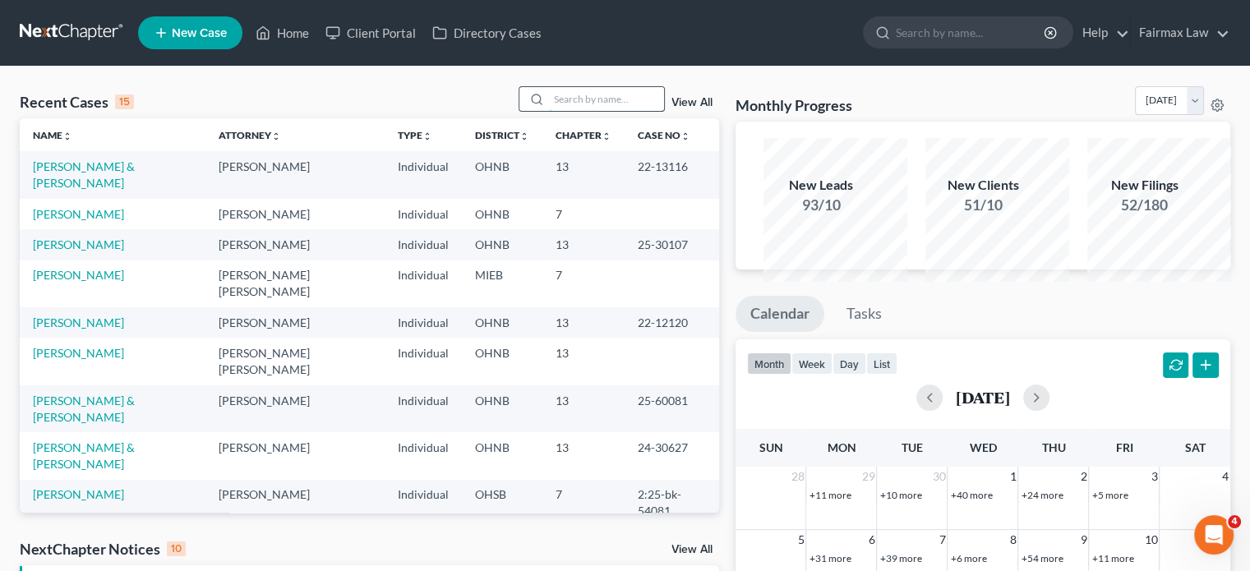
click at [566, 111] on input "search" at bounding box center [606, 99] width 115 height 24
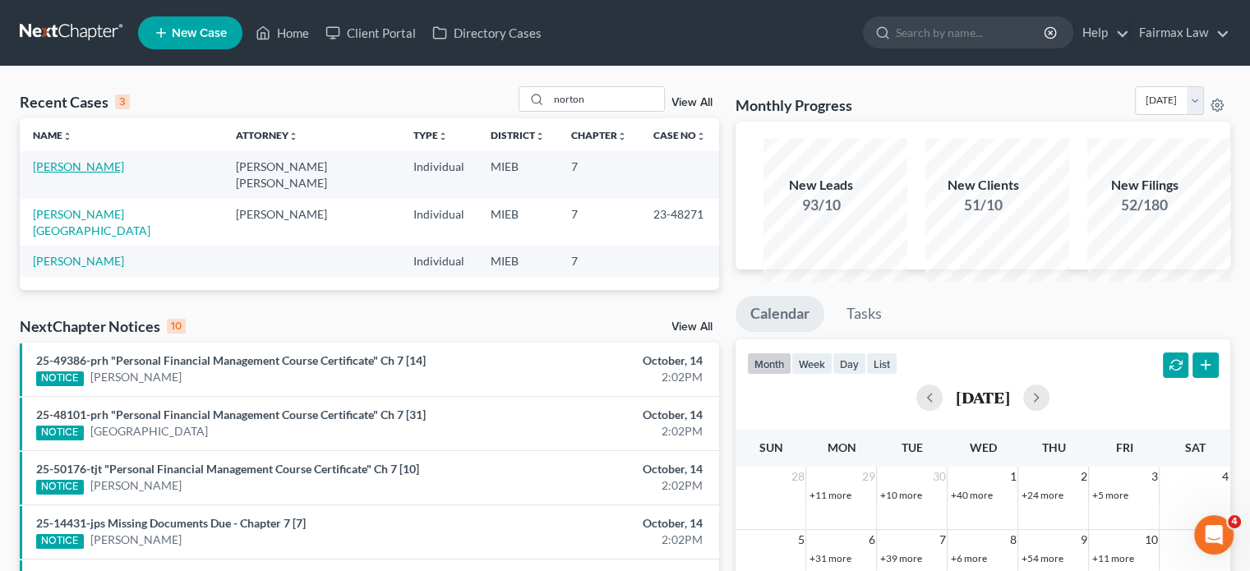
click at [80, 173] on link "[PERSON_NAME]" at bounding box center [78, 166] width 91 height 14
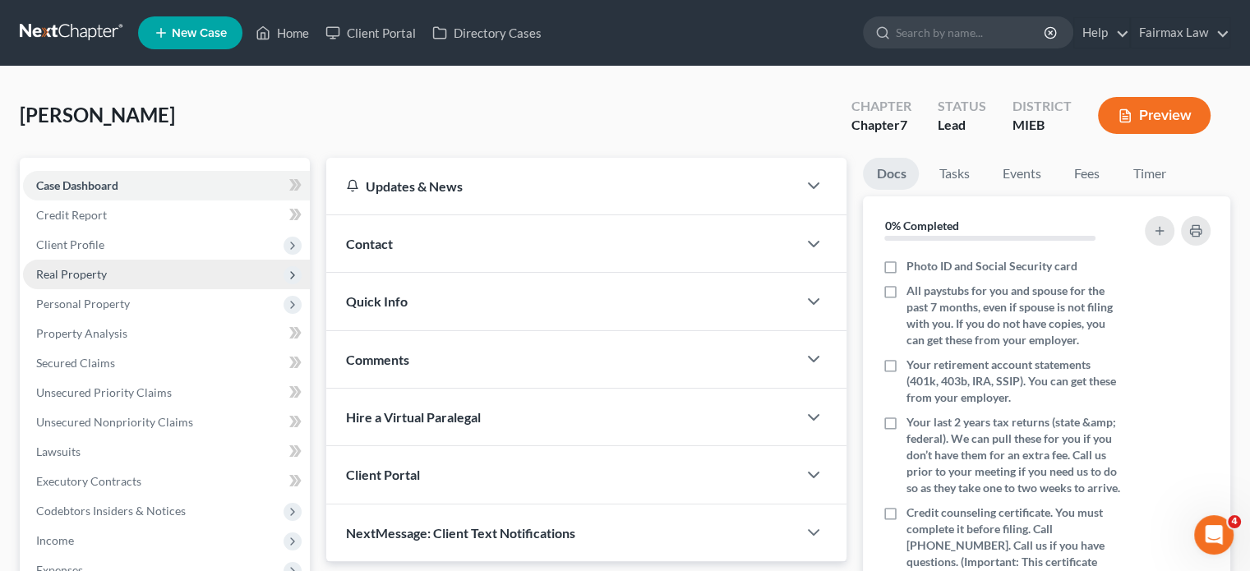
click at [175, 289] on span "Real Property" at bounding box center [166, 275] width 287 height 30
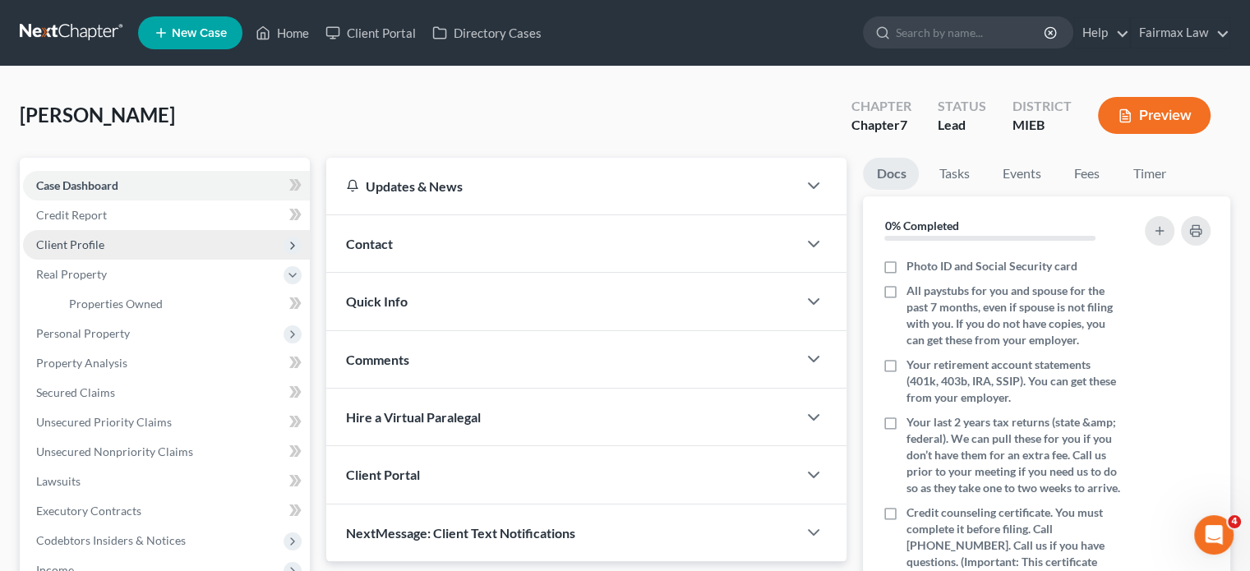
click at [150, 260] on span "Client Profile" at bounding box center [166, 245] width 287 height 30
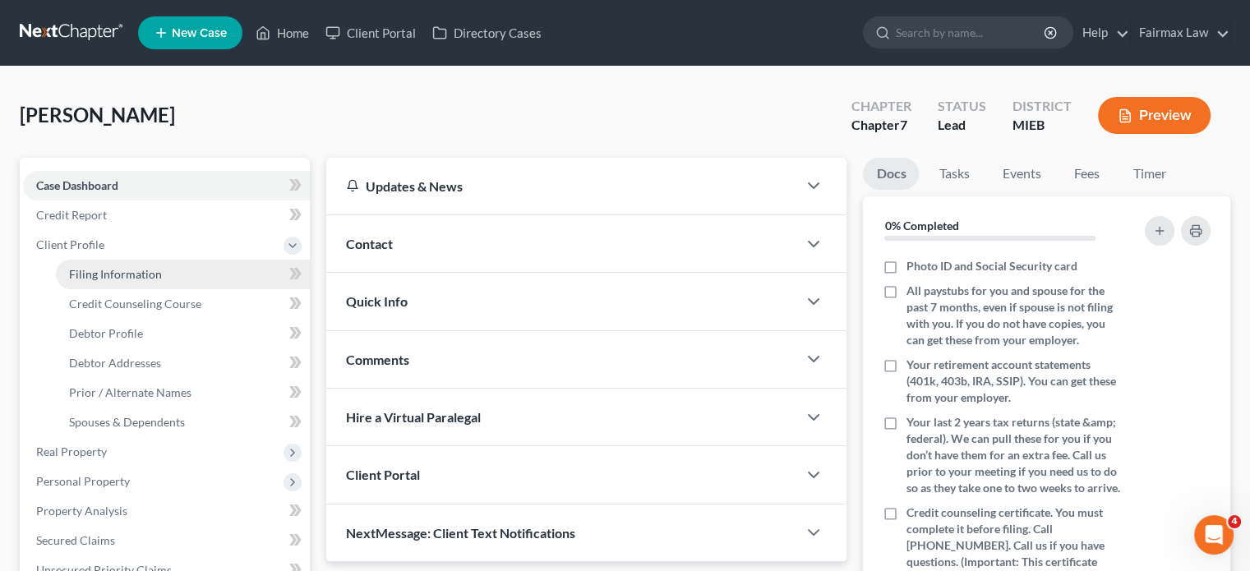
click at [153, 281] on span "Filing Information" at bounding box center [115, 274] width 93 height 14
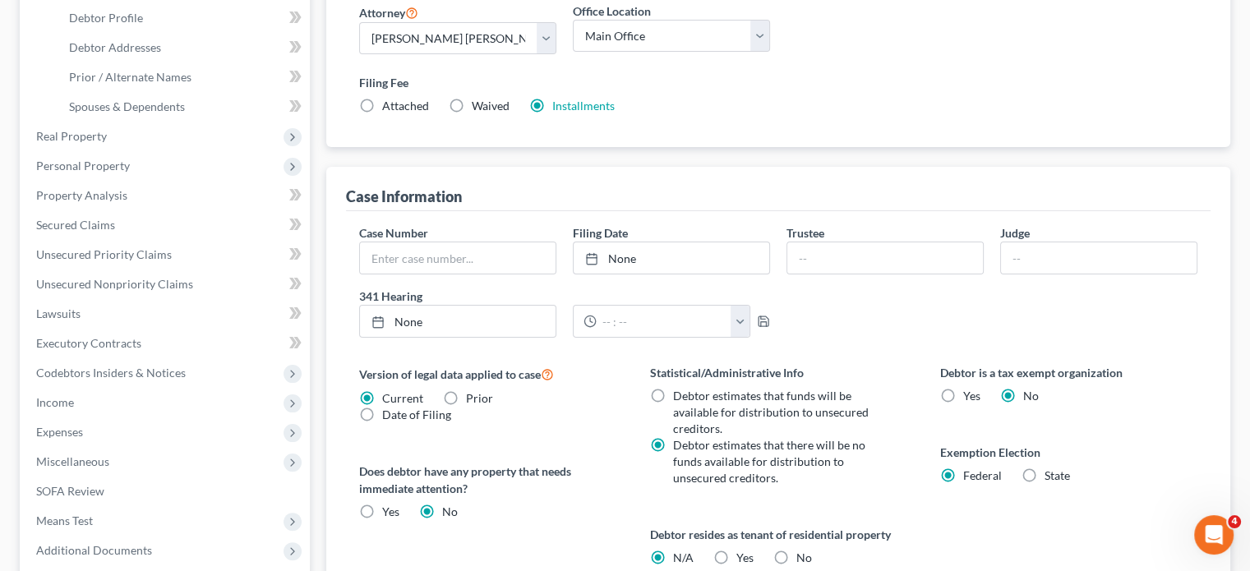
scroll to position [317, 0]
click at [858, 126] on div "Filing Fee Attached Waived Waived Installments Installments" at bounding box center [778, 96] width 855 height 60
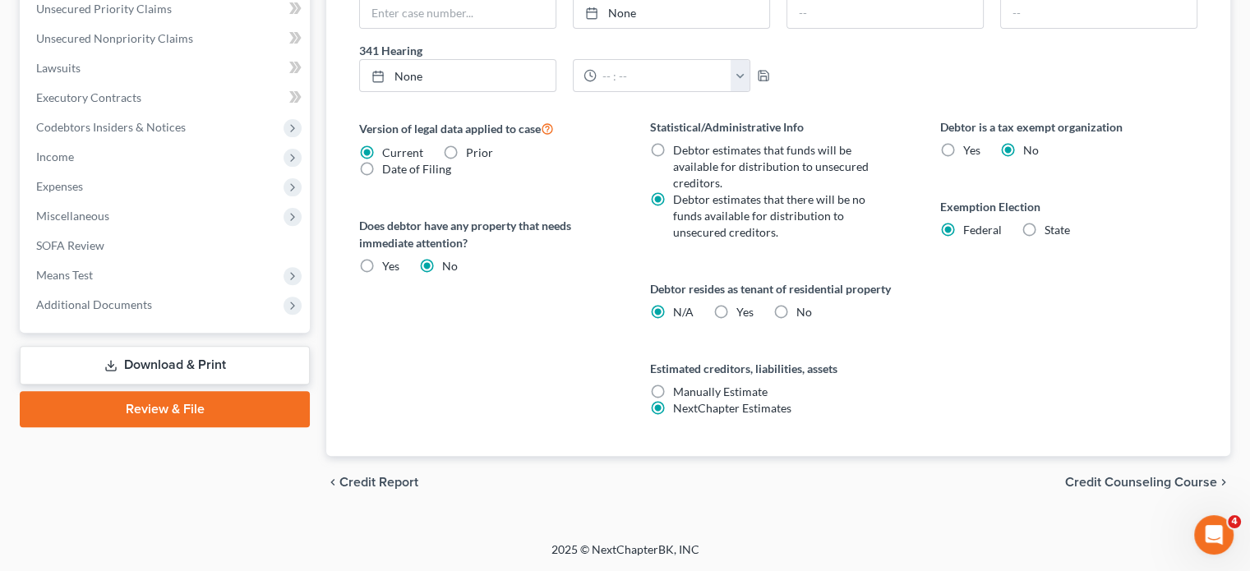
scroll to position [764, 0]
click at [113, 142] on span "Income" at bounding box center [166, 157] width 287 height 30
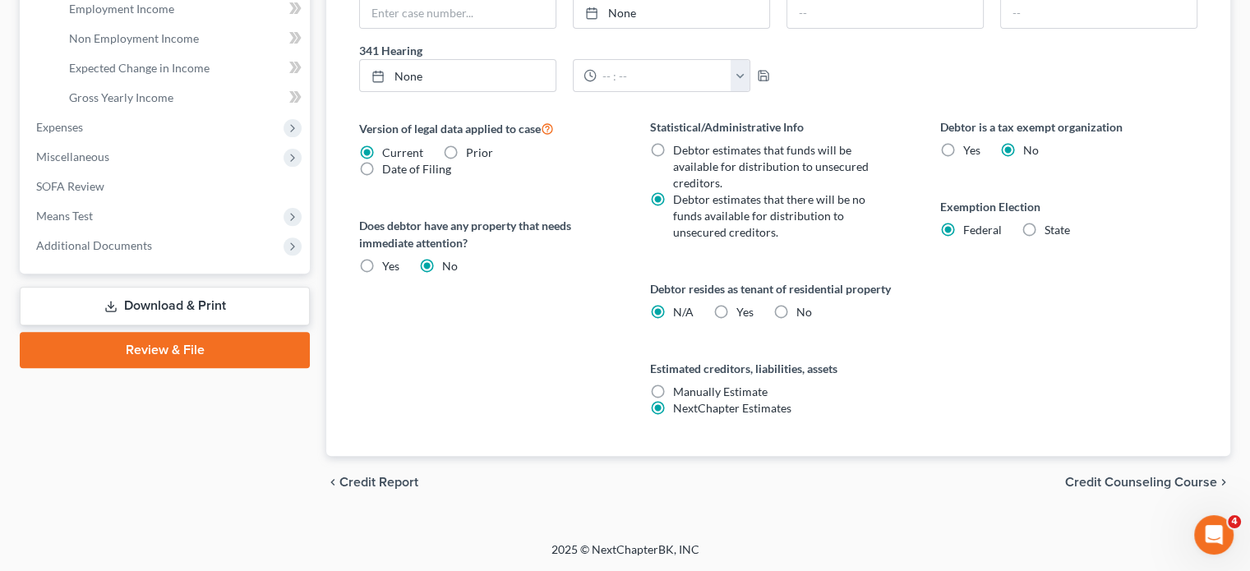
scroll to position [542, 0]
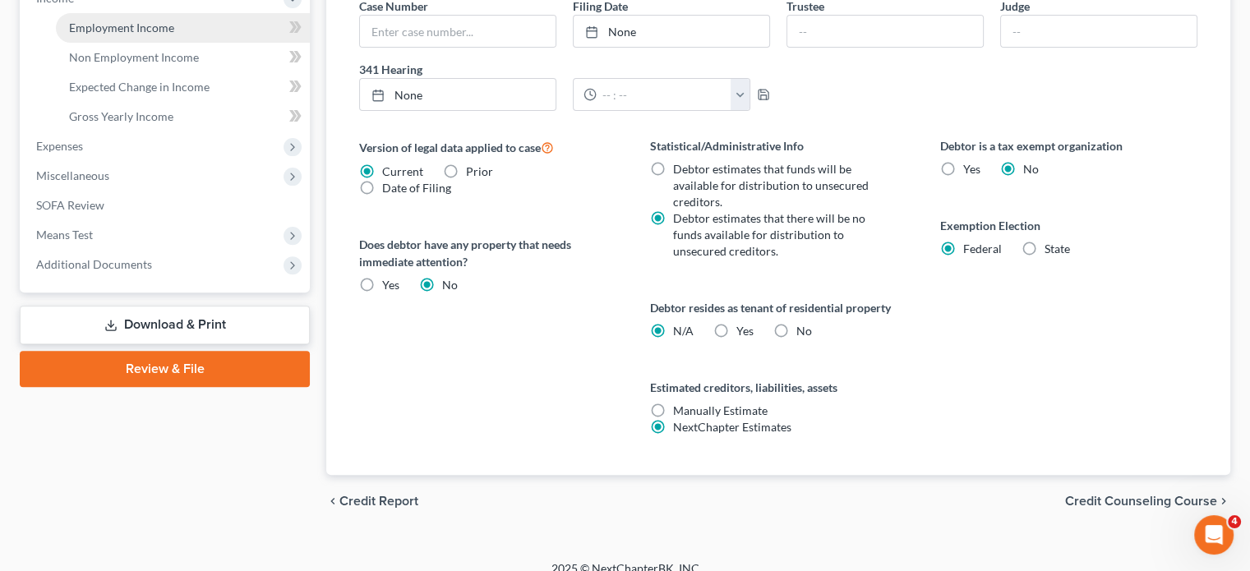
click at [127, 35] on span "Employment Income" at bounding box center [121, 28] width 105 height 14
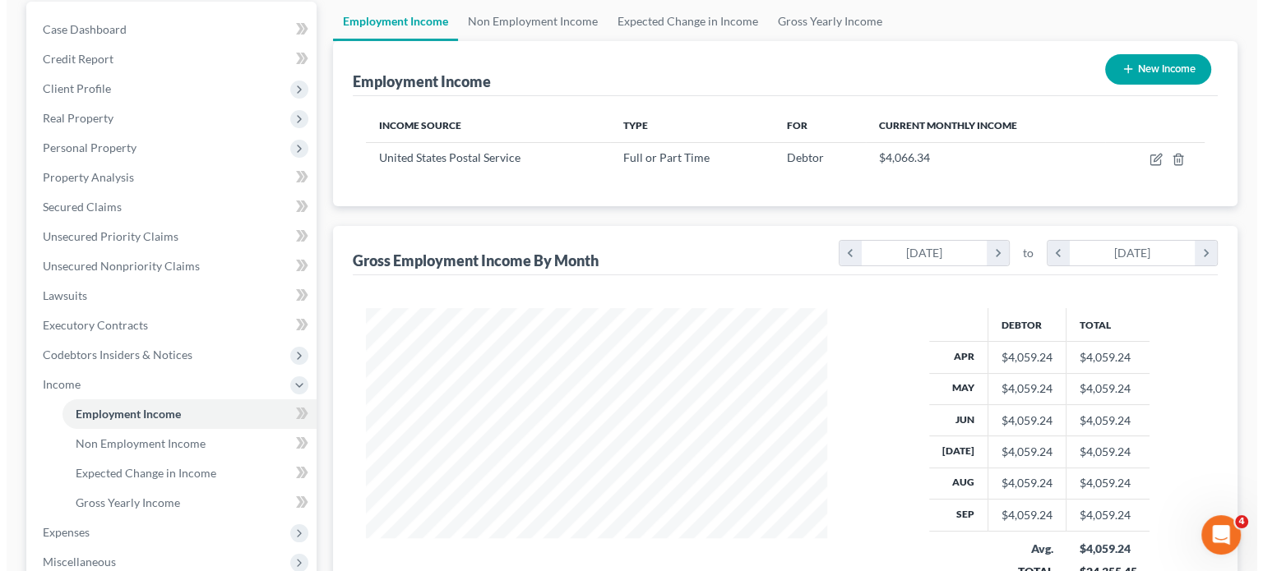
scroll to position [157, 0]
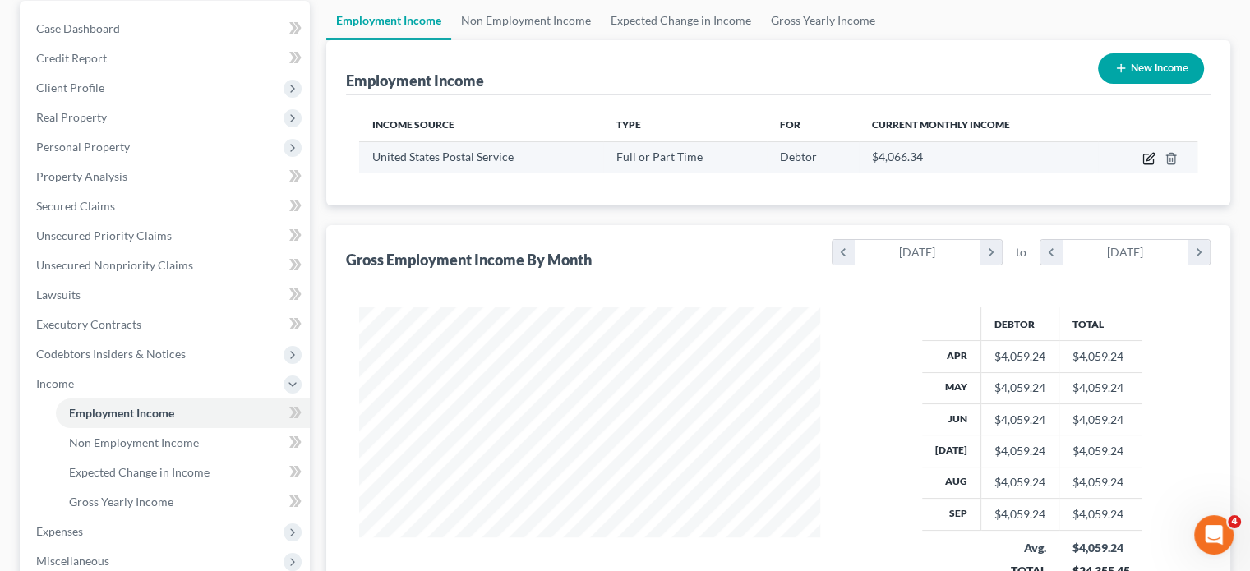
click at [1143, 165] on icon "button" at bounding box center [1149, 158] width 13 height 13
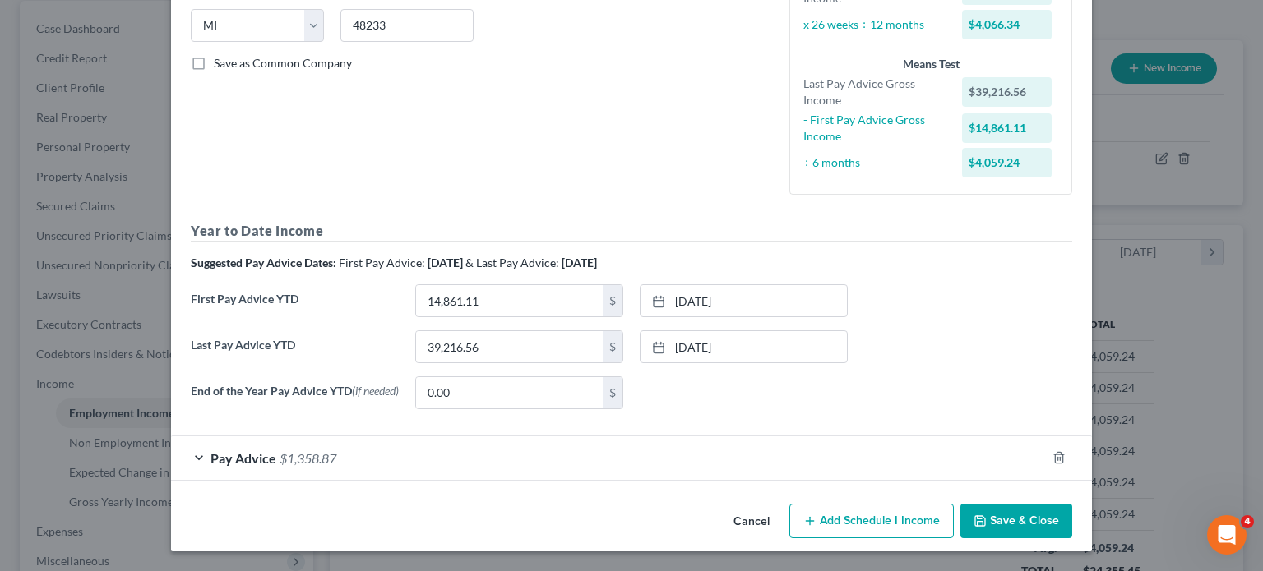
scroll to position [447, 0]
click at [447, 362] on input "39,216.56" at bounding box center [509, 346] width 187 height 31
click at [441, 362] on input "40,902" at bounding box center [509, 346] width 187 height 31
click at [692, 362] on link "[DATE]" at bounding box center [743, 346] width 206 height 31
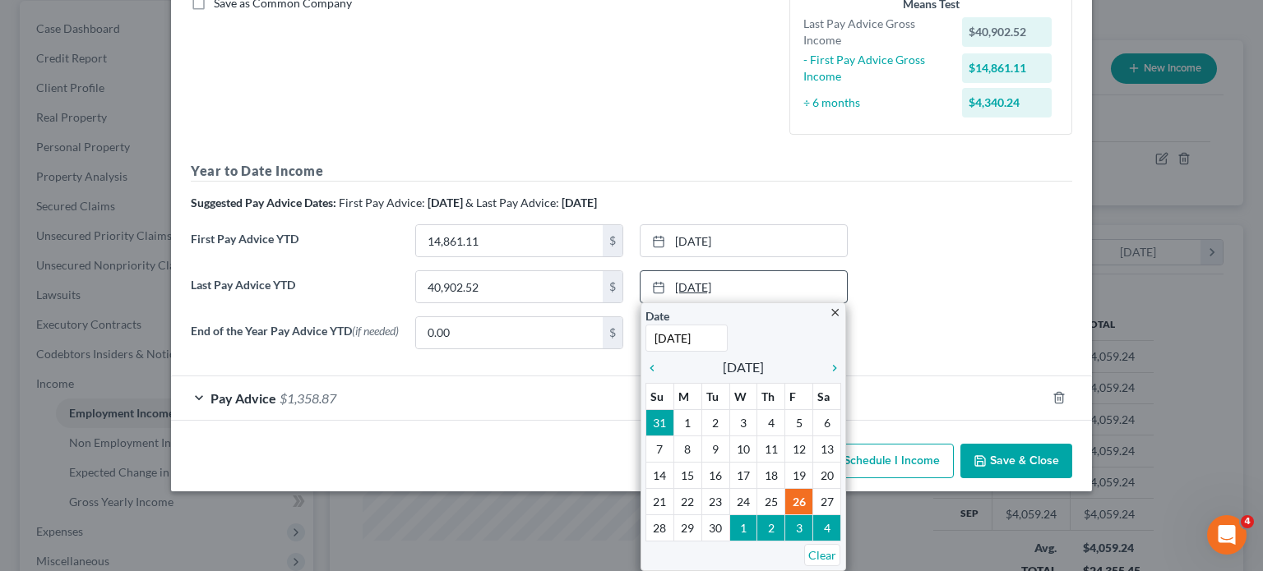
scroll to position [0, 12]
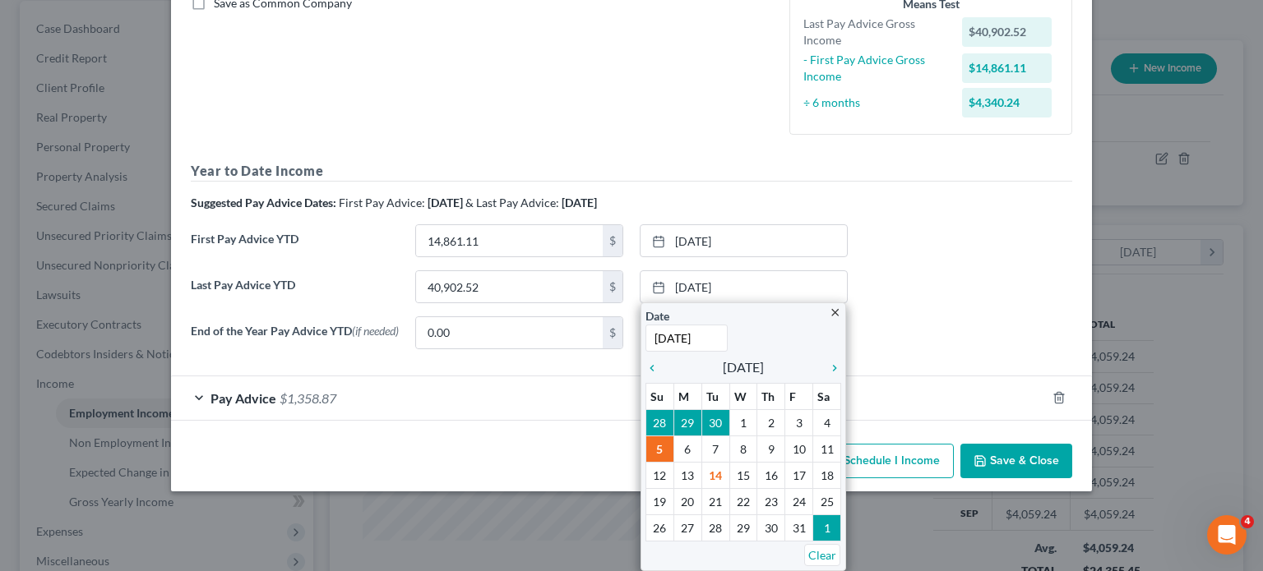
click at [970, 316] on div "Last Pay Advice YTD 40,902.52 $ [DATE] close Date [DATE] Time 12:00 AM chevron_…" at bounding box center [631, 293] width 898 height 46
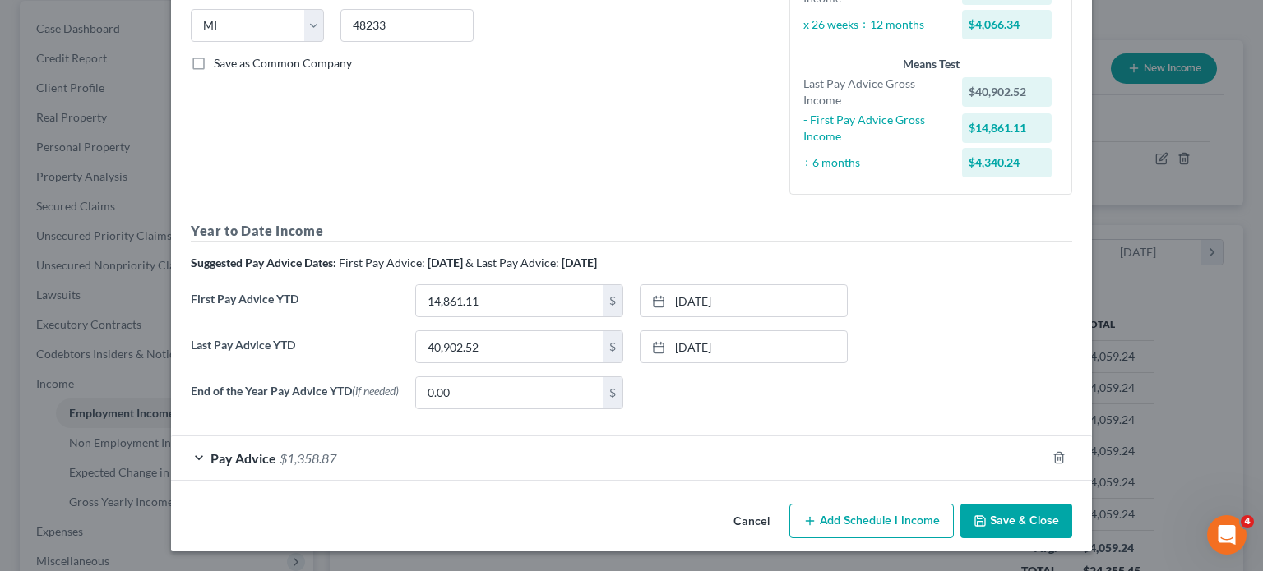
scroll to position [533, 0]
click at [776, 436] on div "Pay Advice $1,358.87" at bounding box center [608, 458] width 875 height 44
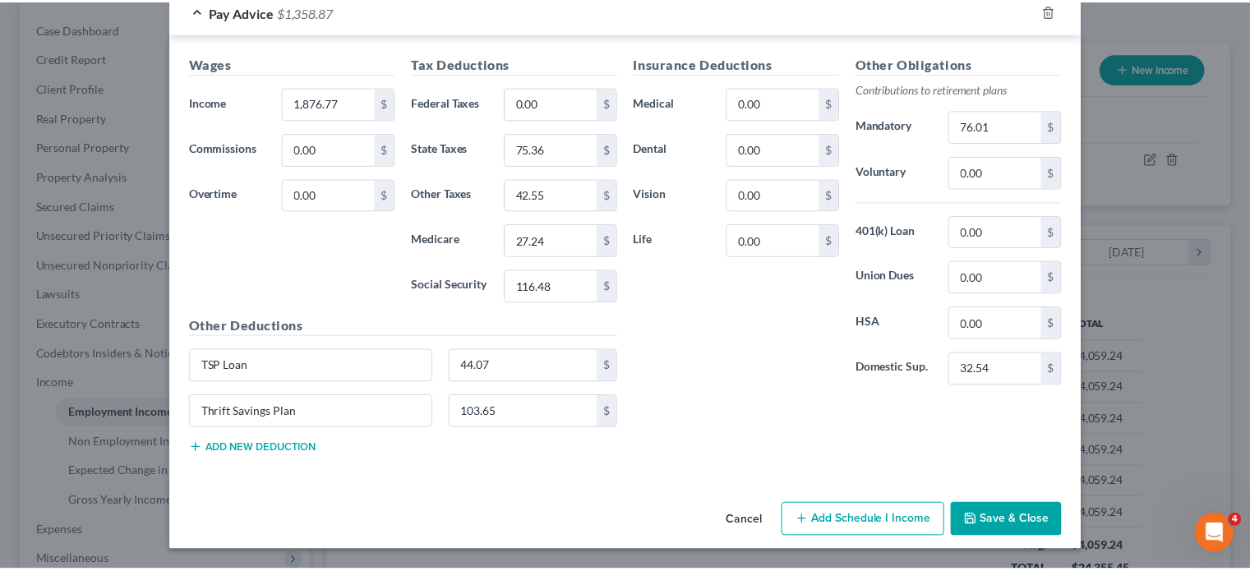
scroll to position [1085, 0]
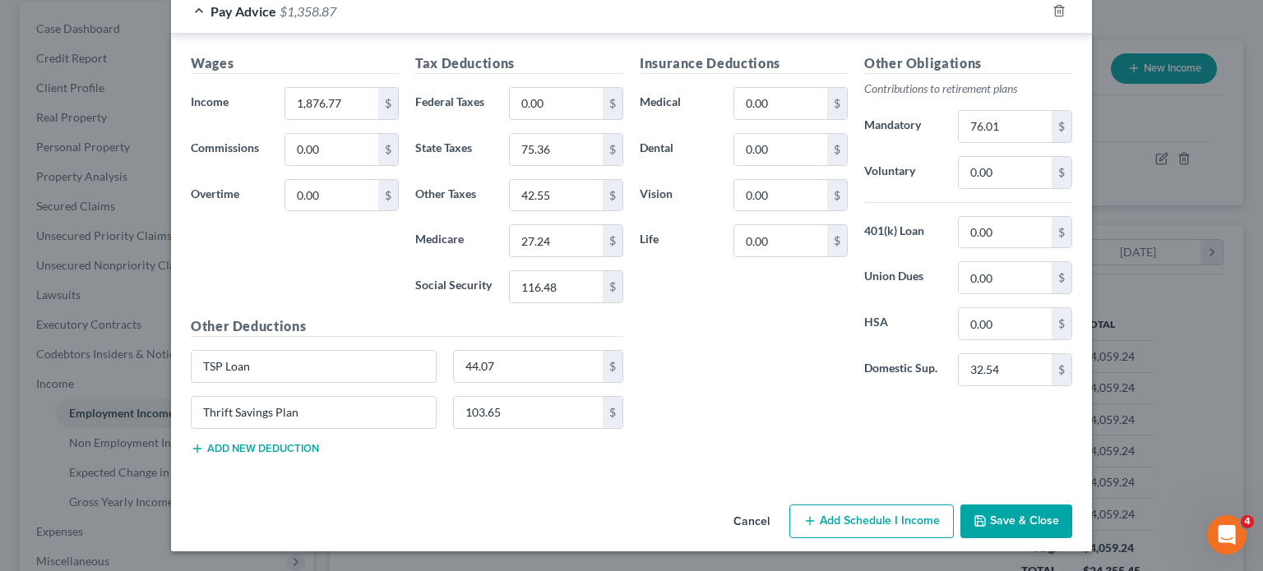
click at [1072, 505] on button "Save & Close" at bounding box center [1016, 522] width 112 height 35
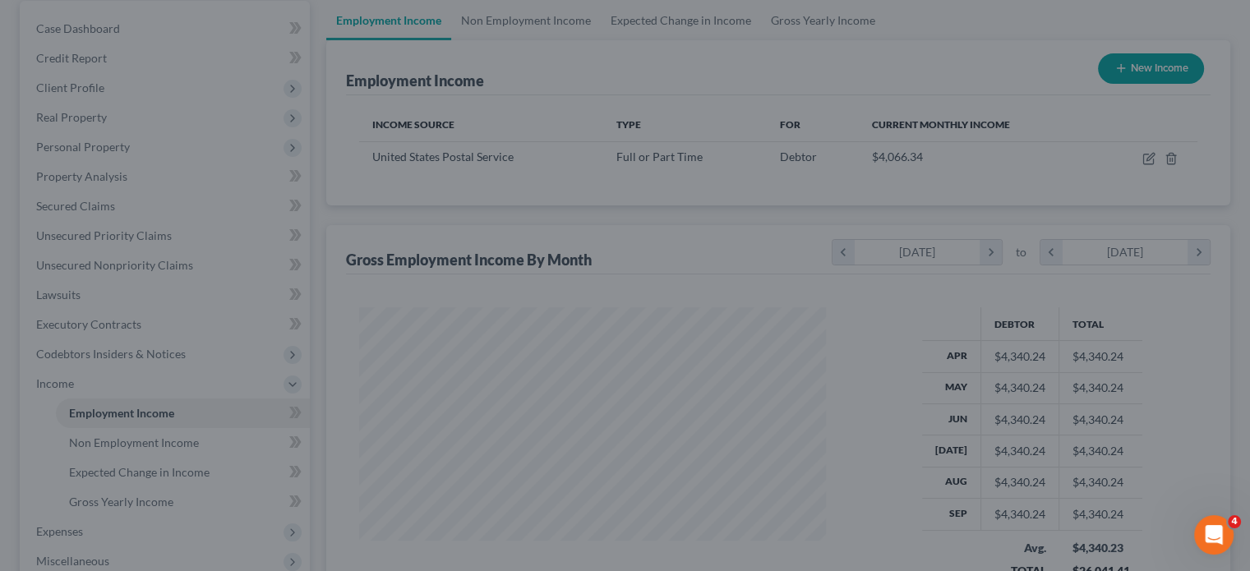
scroll to position [821583, 821455]
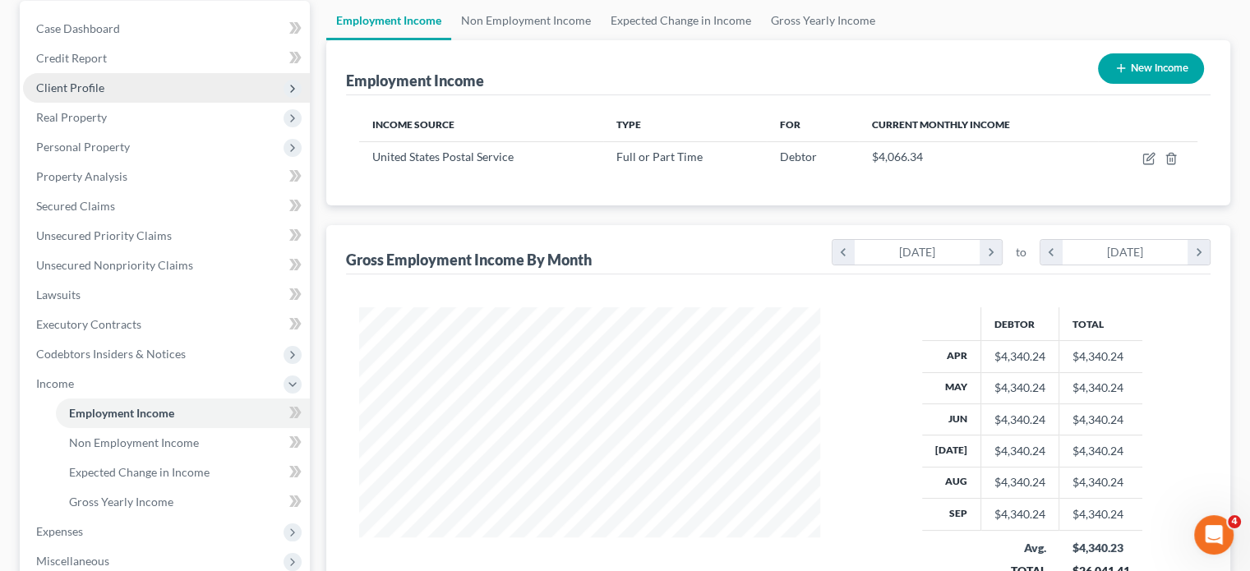
click at [160, 103] on span "Client Profile" at bounding box center [166, 88] width 287 height 30
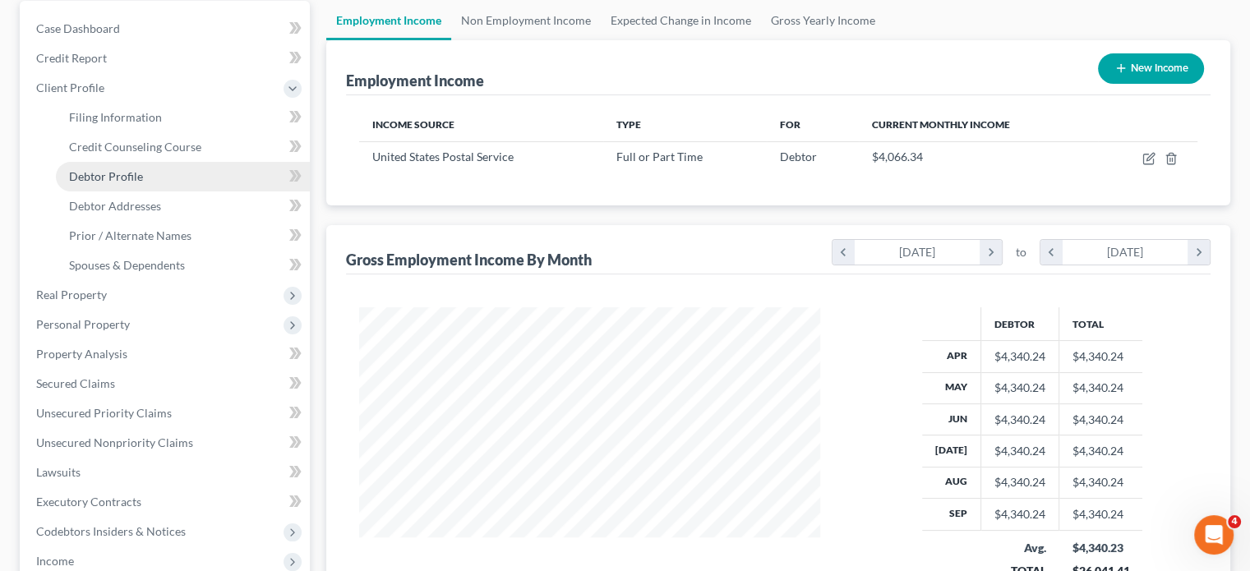
click at [173, 192] on link "Debtor Profile" at bounding box center [183, 177] width 254 height 30
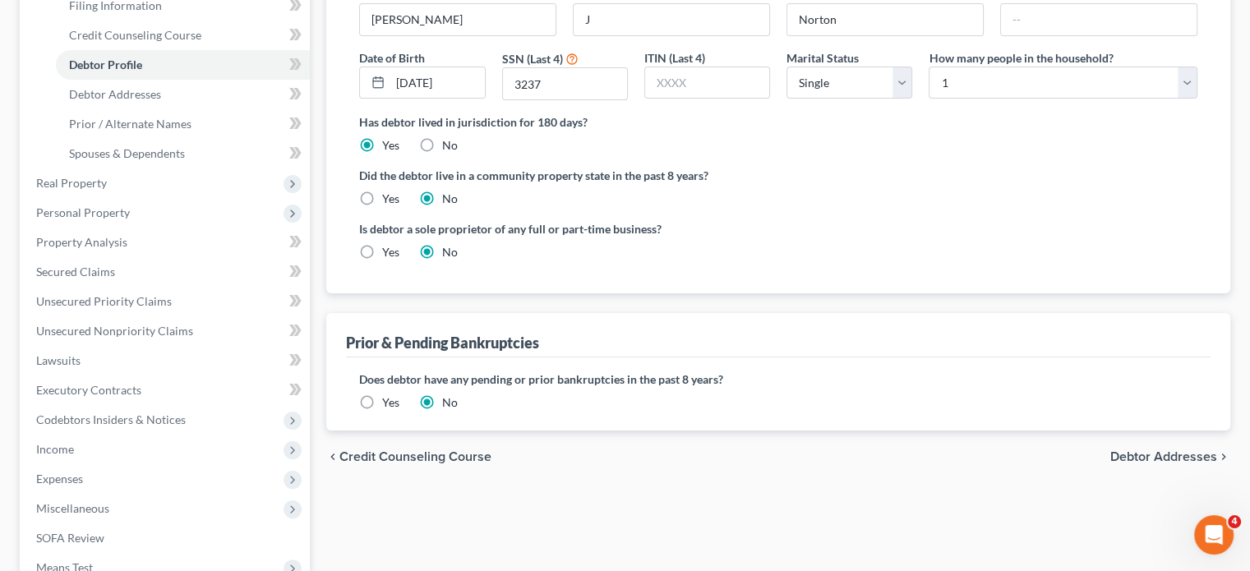
scroll to position [248, 0]
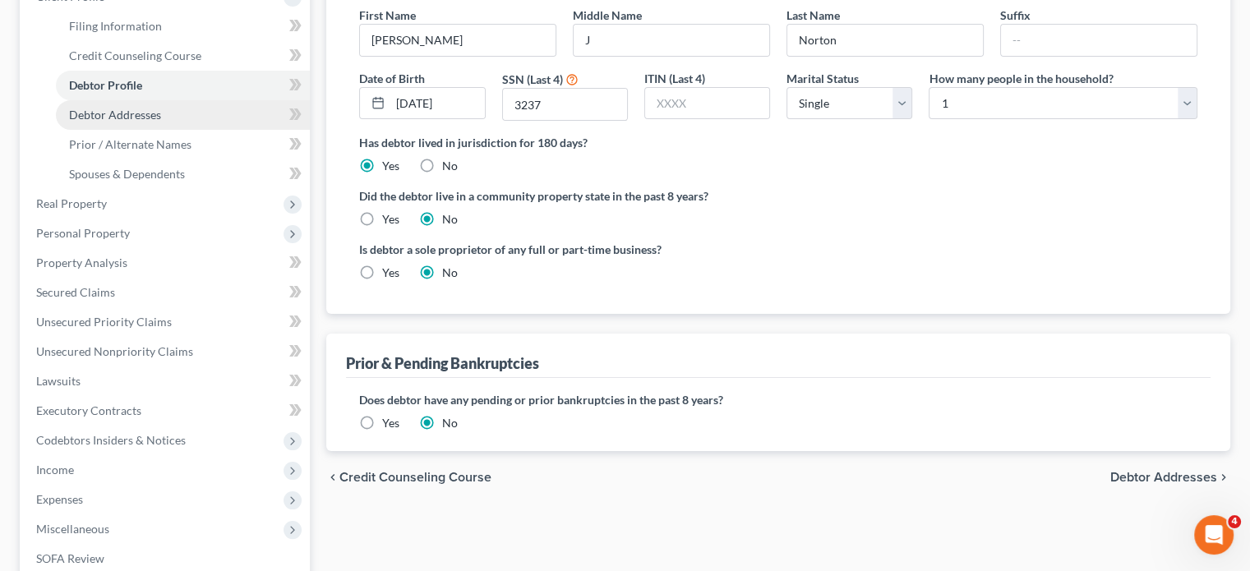
click at [192, 130] on link "Debtor Addresses" at bounding box center [183, 115] width 254 height 30
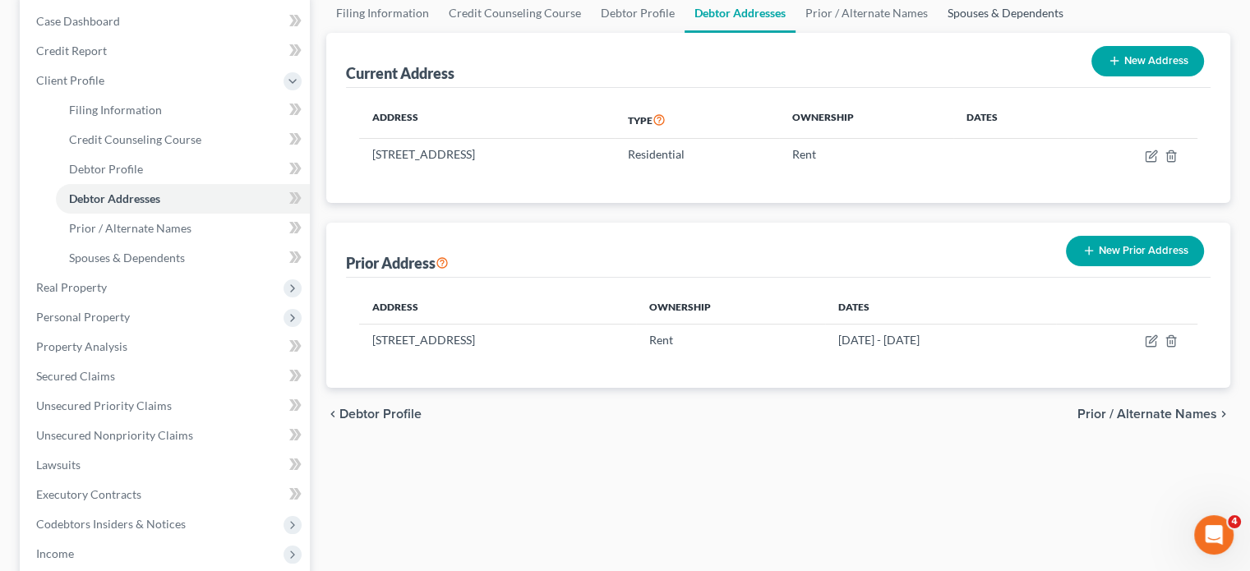
scroll to position [168, 0]
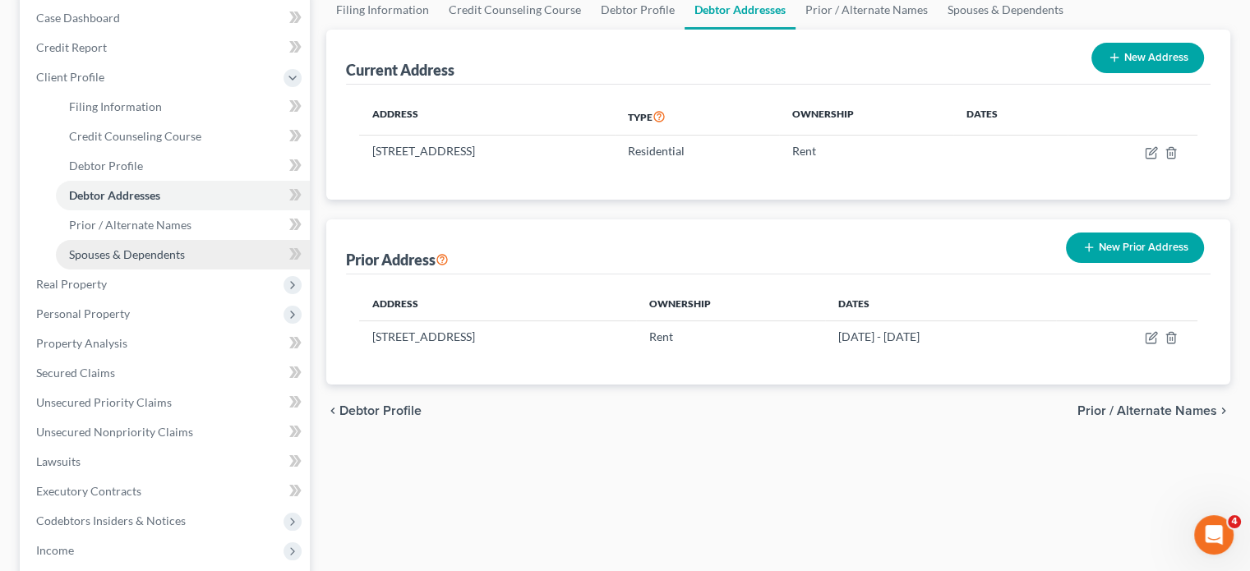
click at [164, 261] on span "Spouses & Dependents" at bounding box center [127, 254] width 116 height 14
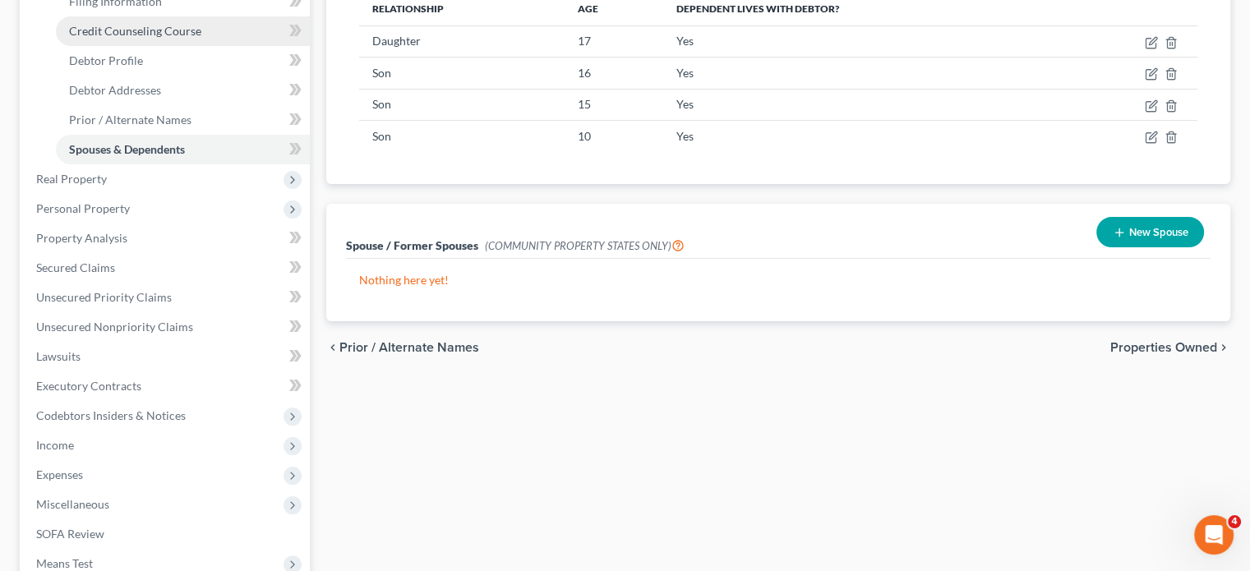
scroll to position [278, 0]
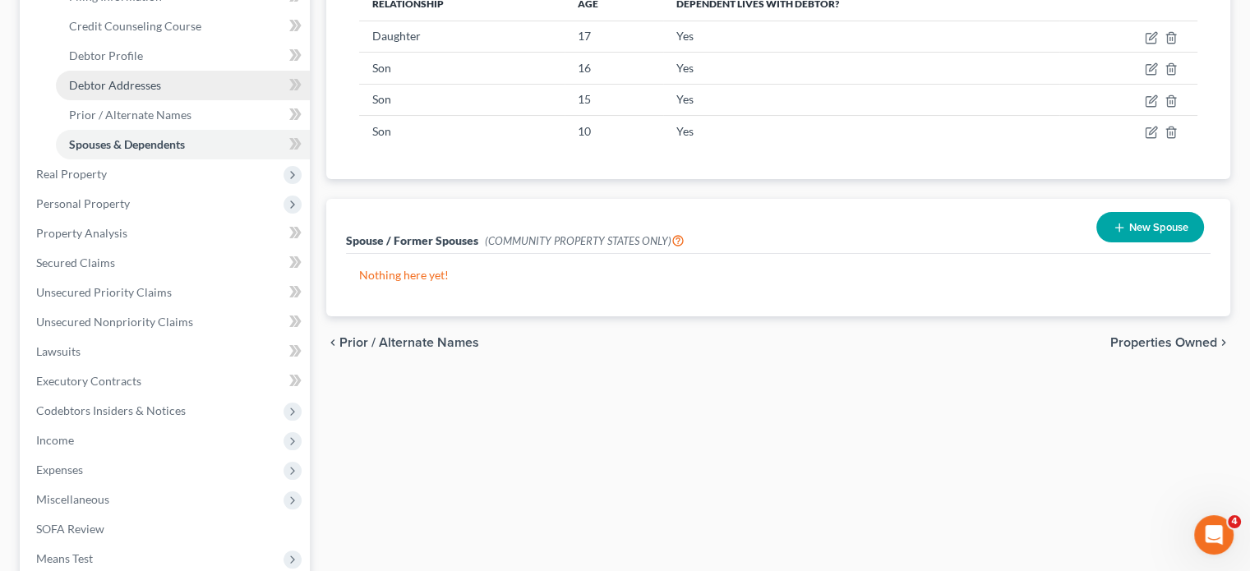
click at [199, 100] on link "Debtor Addresses" at bounding box center [183, 86] width 254 height 30
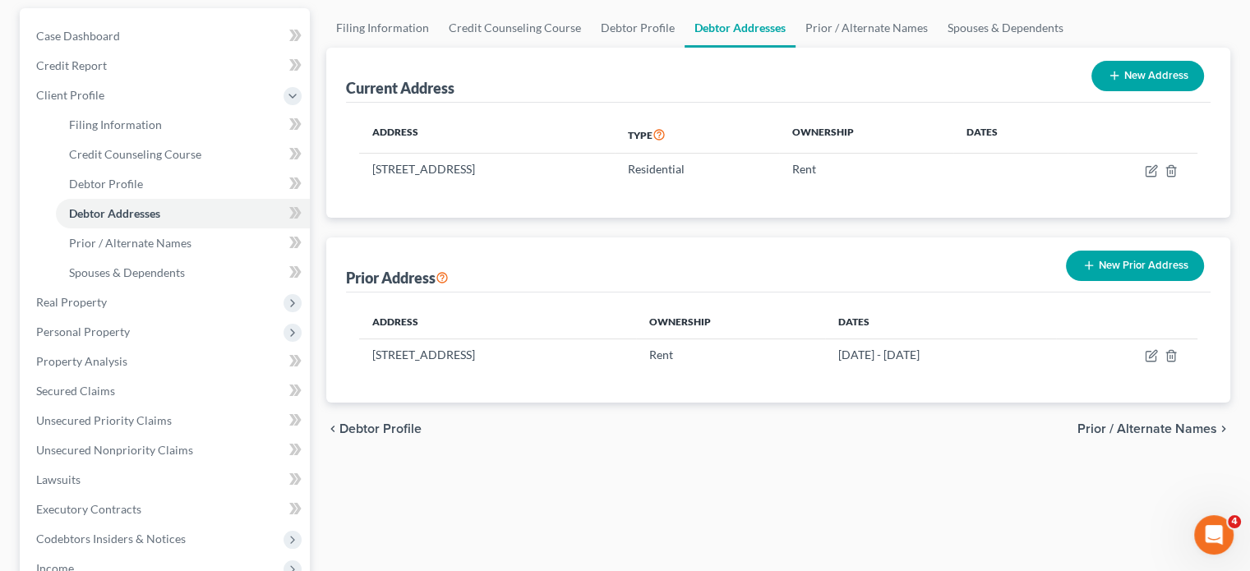
scroll to position [154, 0]
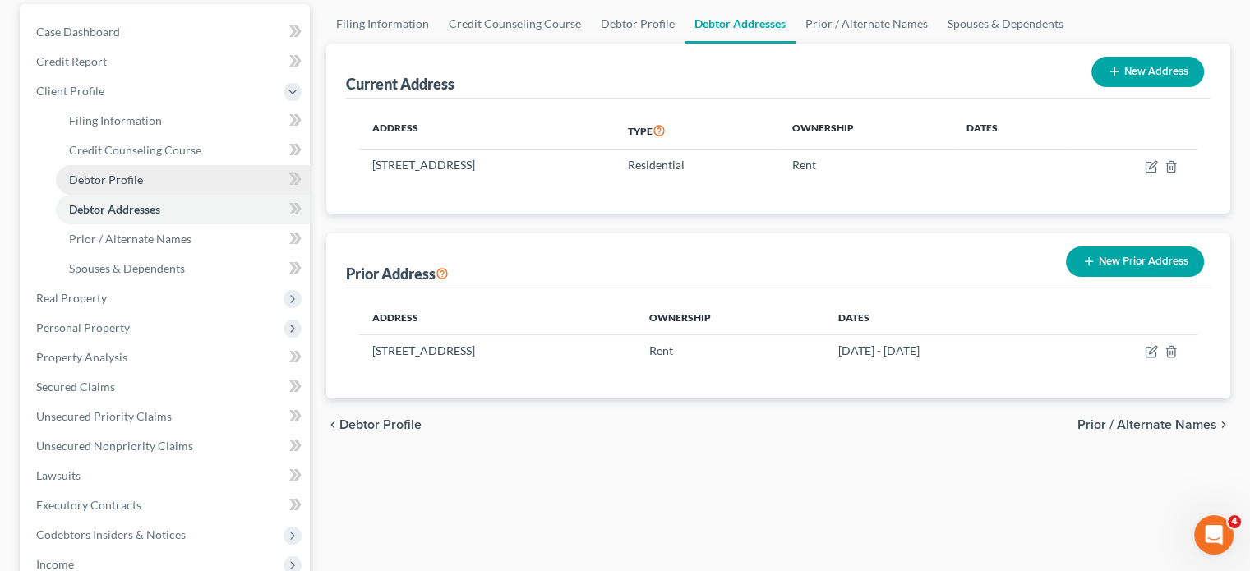
click at [178, 195] on link "Debtor Profile" at bounding box center [183, 180] width 254 height 30
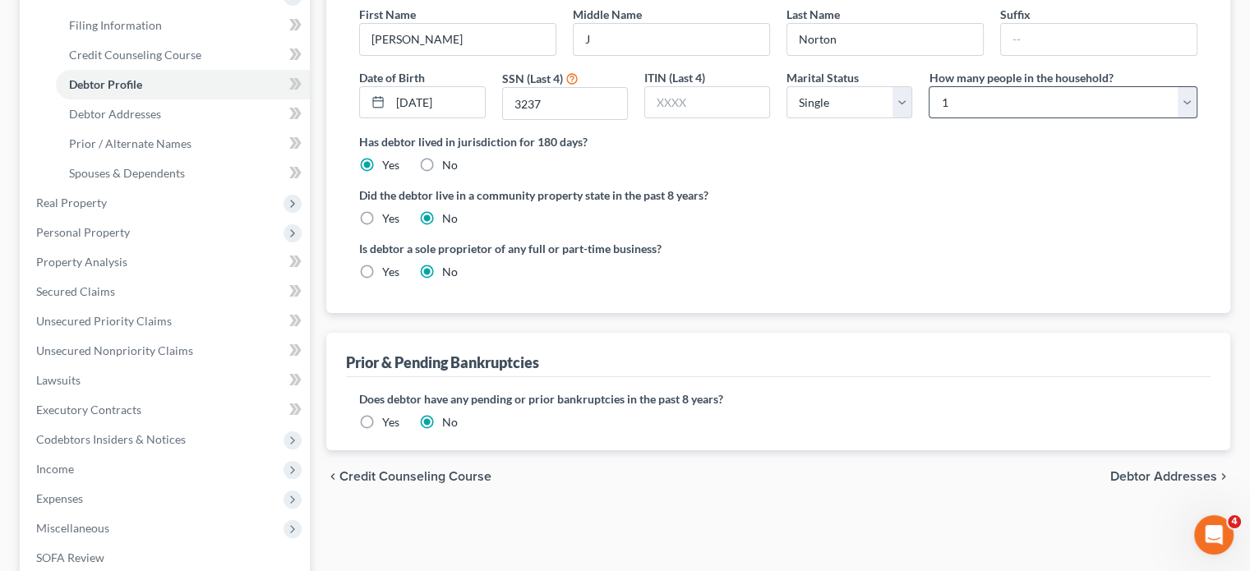
scroll to position [250, 0]
drag, startPoint x: 997, startPoint y: 236, endPoint x: 997, endPoint y: 247, distance: 11.5
click at [997, 118] on select "Select 1 2 3 4 5 6 7 8 9 10 11 12 13 14 15 16 17 18 19 20" at bounding box center [1063, 101] width 269 height 33
click at [929, 118] on select "Select 1 2 3 4 5 6 7 8 9 10 11 12 13 14 15 16 17 18 19 20" at bounding box center [1063, 101] width 269 height 33
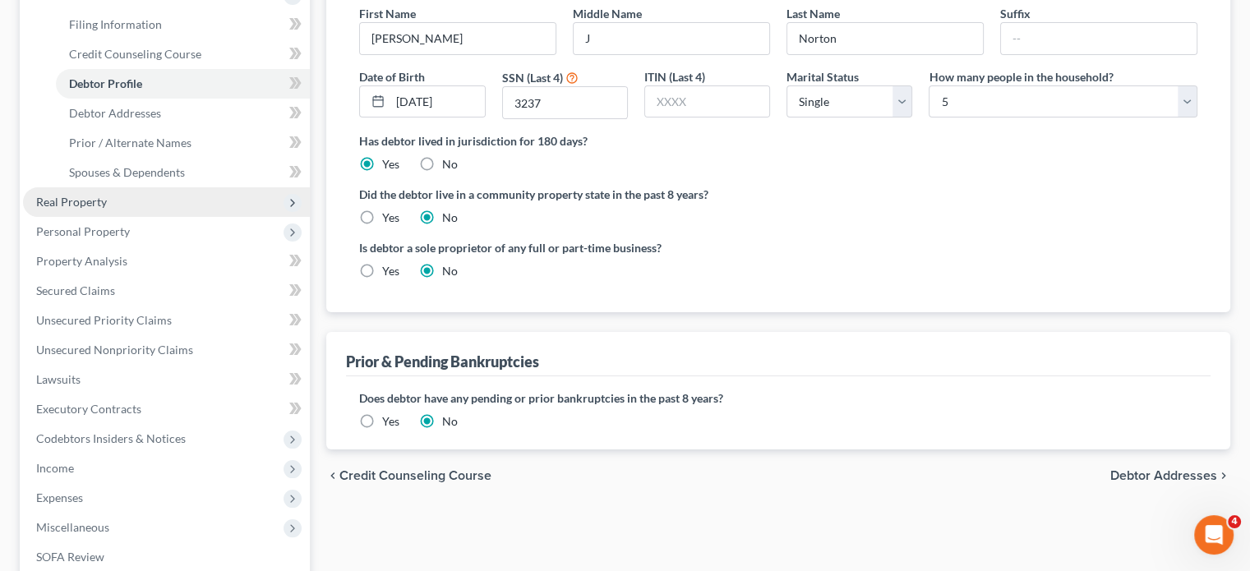
click at [145, 217] on span "Real Property" at bounding box center [166, 202] width 287 height 30
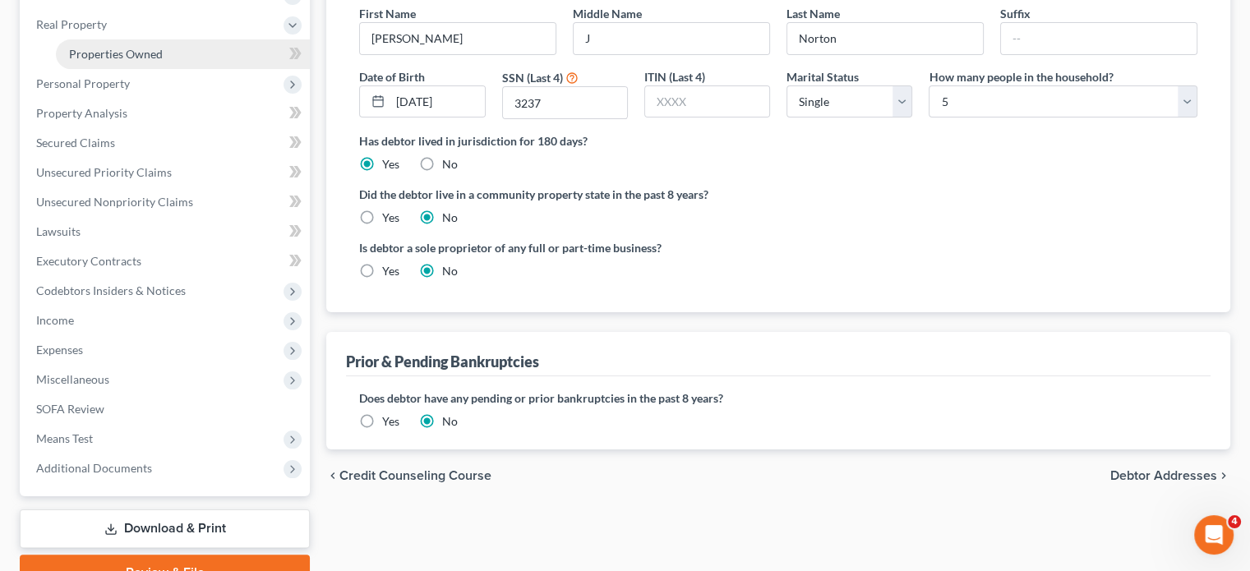
click at [163, 61] on span "Properties Owned" at bounding box center [116, 54] width 94 height 14
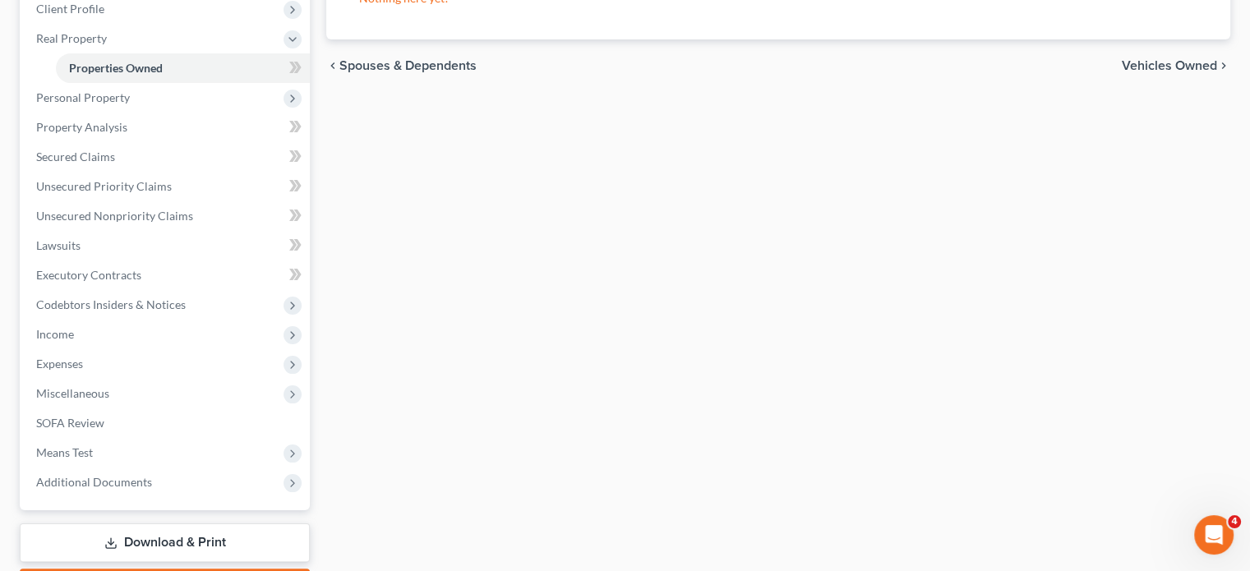
scroll to position [240, 0]
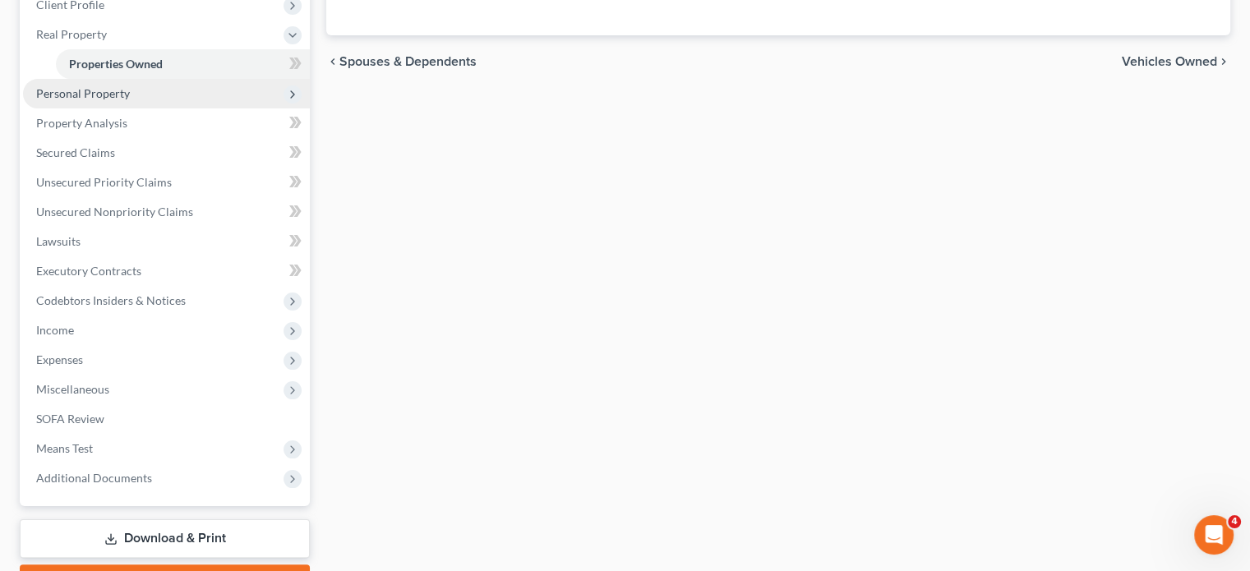
click at [172, 108] on span "Personal Property" at bounding box center [166, 94] width 287 height 30
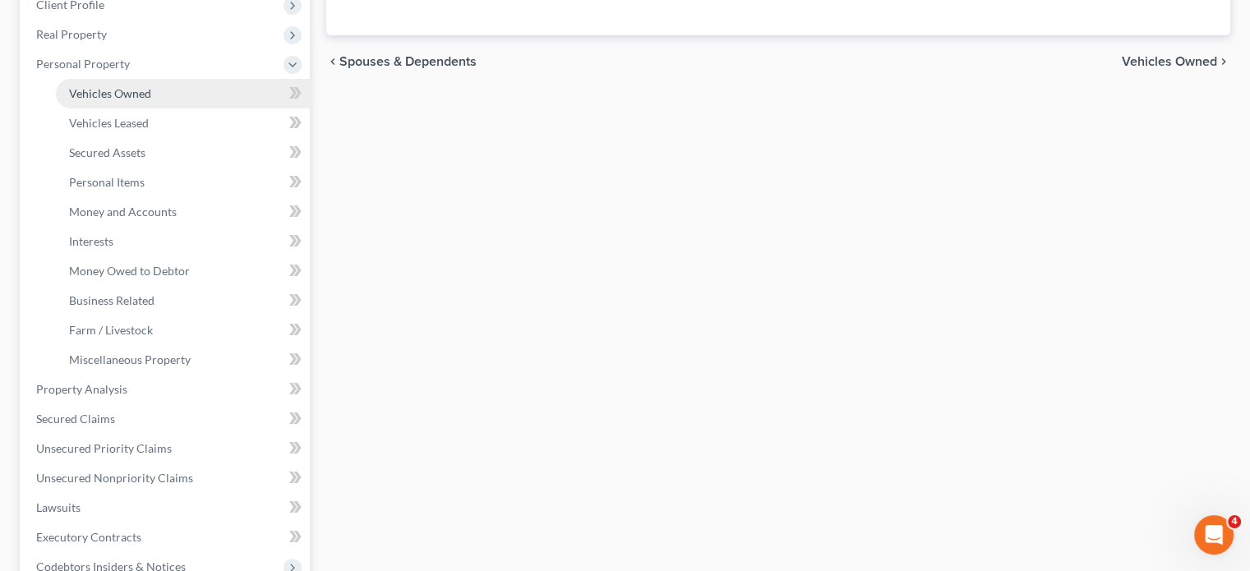
click at [164, 108] on link "Vehicles Owned" at bounding box center [183, 94] width 254 height 30
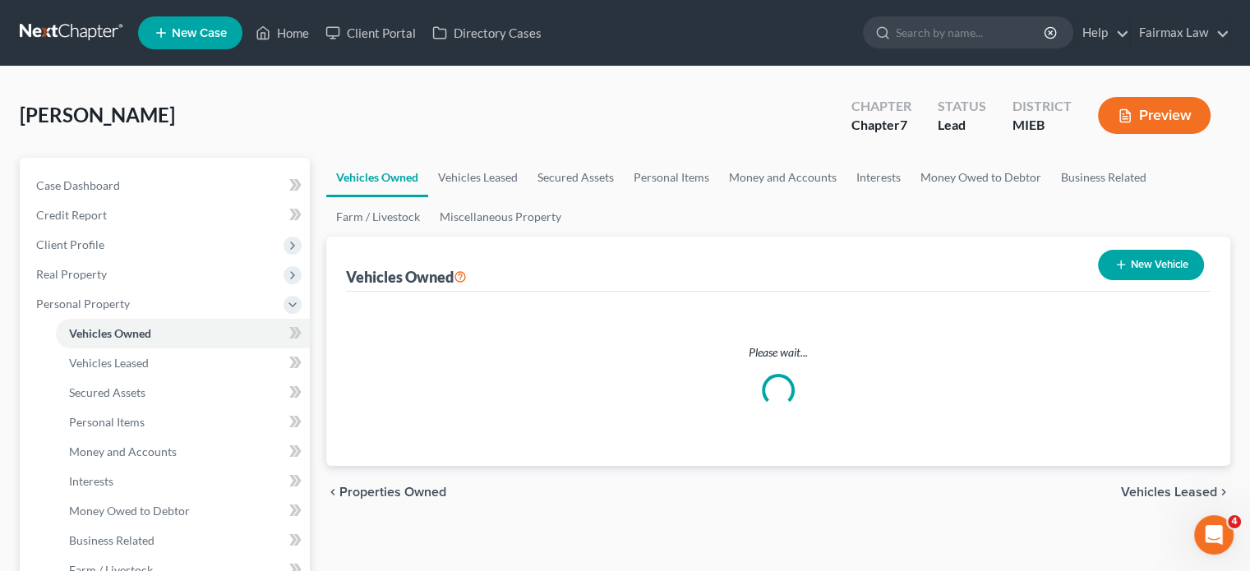
scroll to position [233, 0]
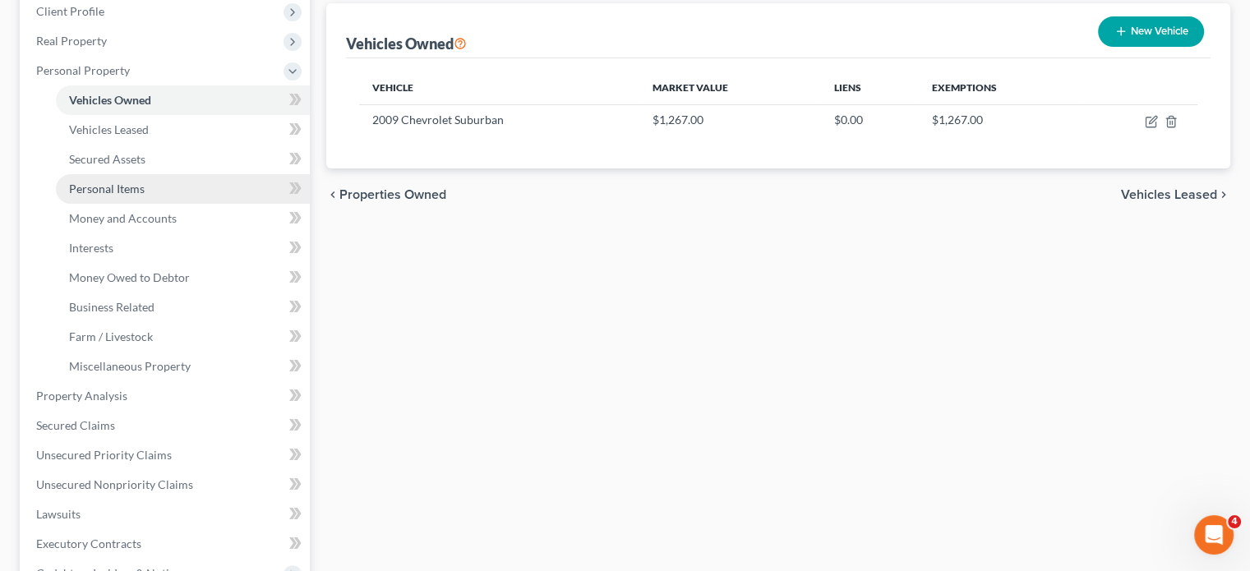
click at [145, 196] on span "Personal Items" at bounding box center [107, 189] width 76 height 14
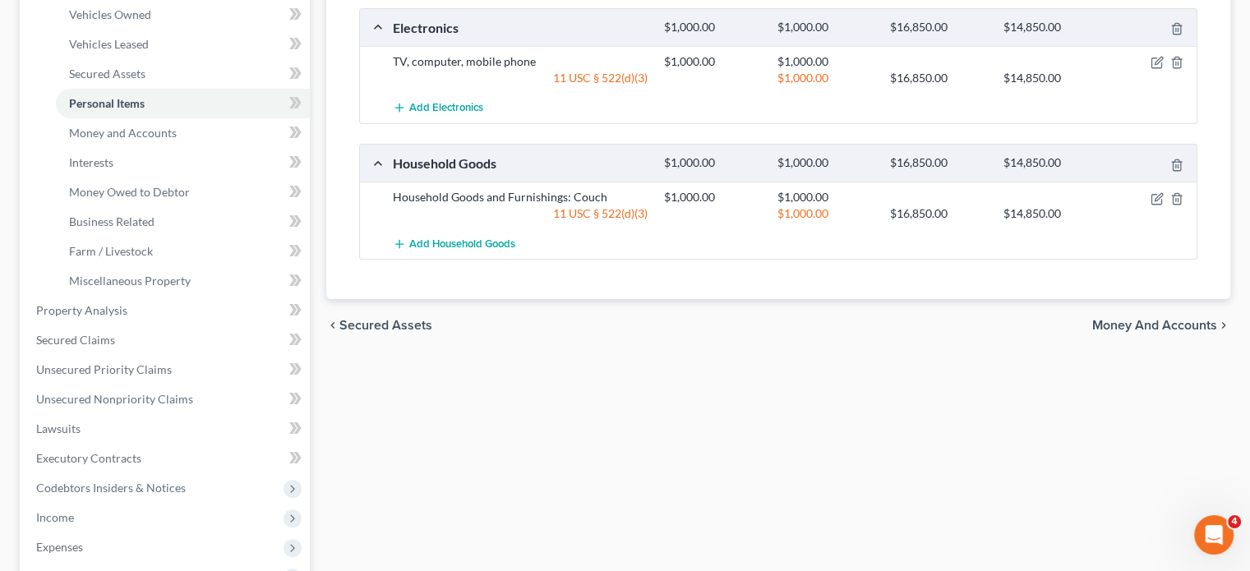
scroll to position [325, 0]
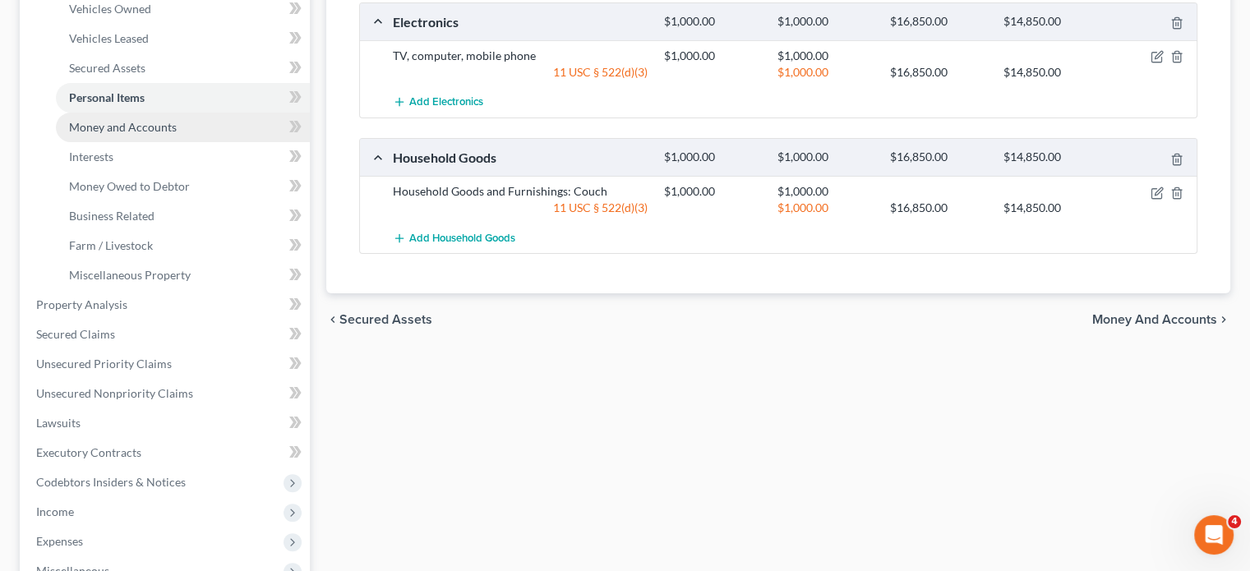
click at [194, 142] on link "Money and Accounts" at bounding box center [183, 128] width 254 height 30
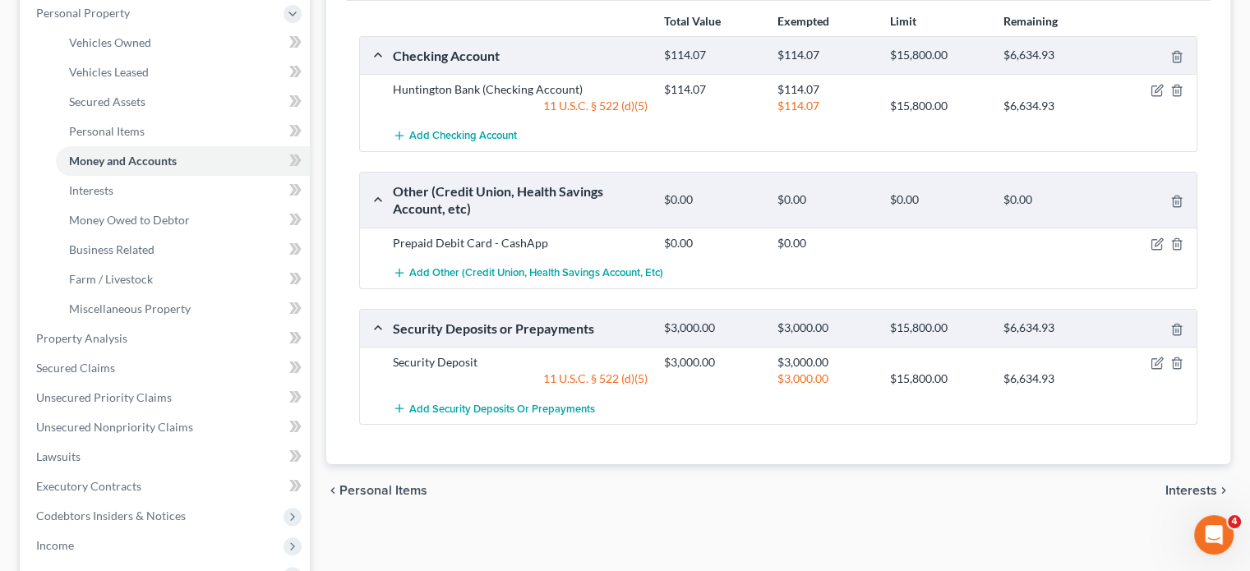
scroll to position [292, 0]
click at [192, 145] on link "Personal Items" at bounding box center [183, 131] width 254 height 30
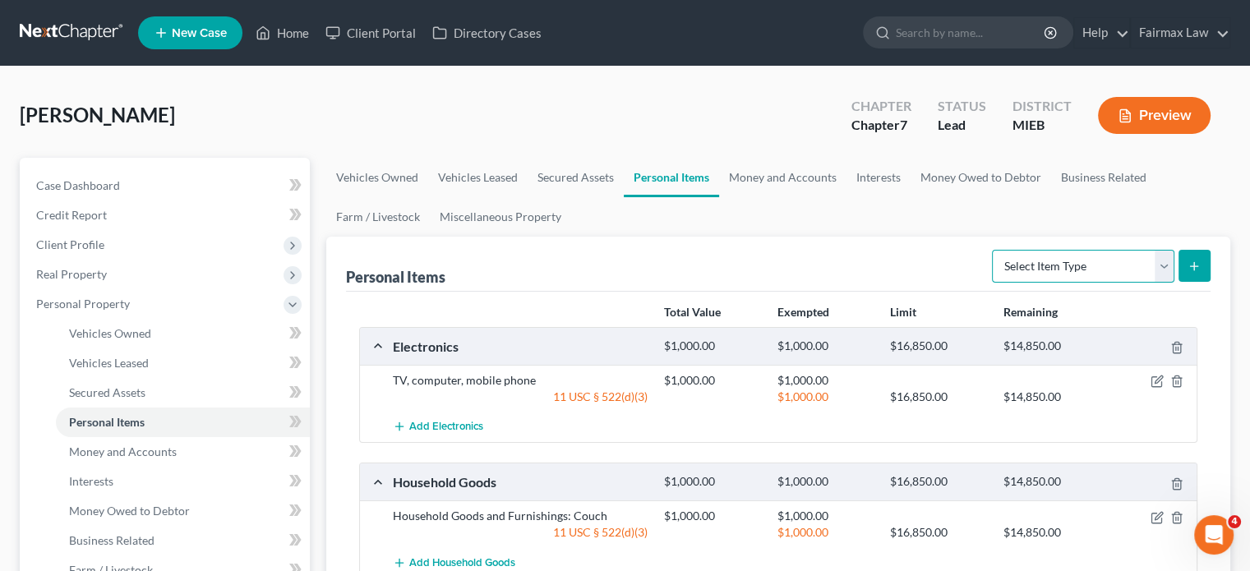
click at [1025, 283] on select "Select Item Type Clothing Collectibles Of Value Electronics Firearms Household …" at bounding box center [1083, 266] width 182 height 33
click at [992, 283] on select "Select Item Type Clothing Collectibles Of Value Electronics Firearms Household …" at bounding box center [1083, 266] width 182 height 33
click at [1191, 266] on line "submit" at bounding box center [1194, 266] width 7 height 0
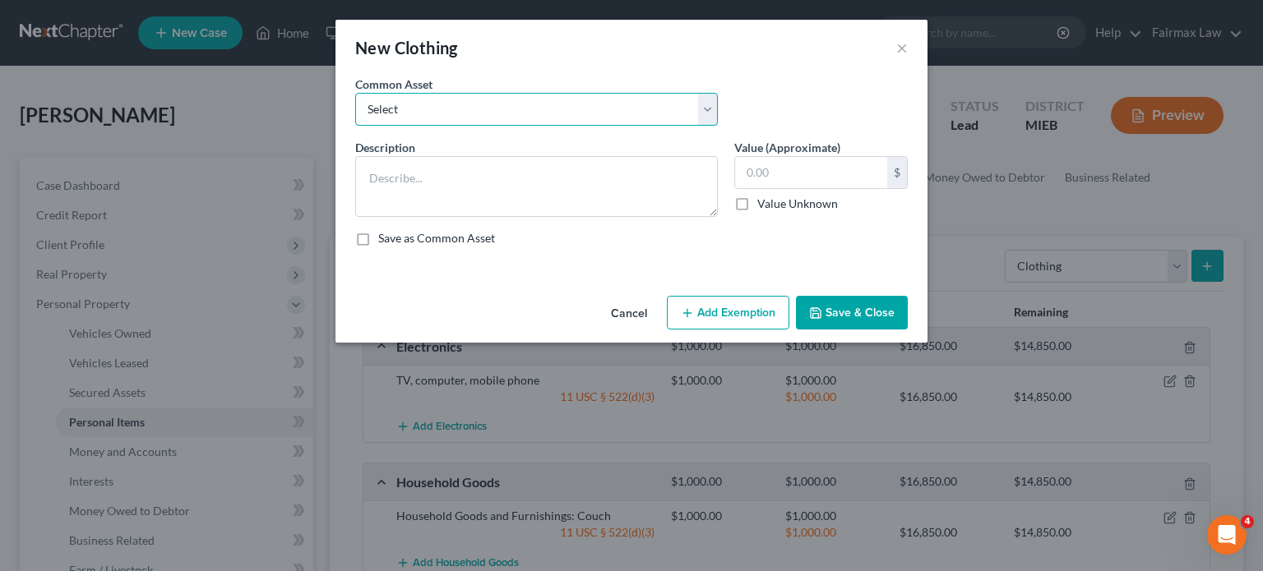
click at [625, 126] on select "Select Common clothing Common clothing Common clothing Everyday clothing Profes…" at bounding box center [536, 109] width 362 height 33
click at [355, 116] on select "Select Common clothing Common clothing Common clothing Everyday clothing Profes…" at bounding box center [536, 109] width 362 height 33
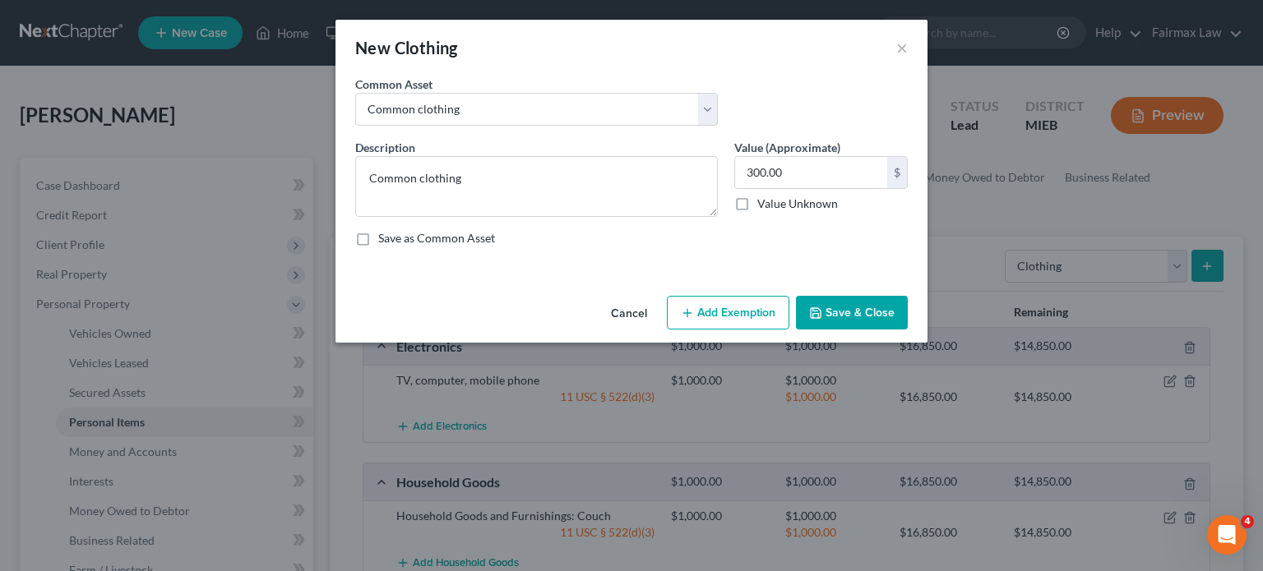
click at [734, 330] on button "Add Exemption" at bounding box center [728, 313] width 122 height 35
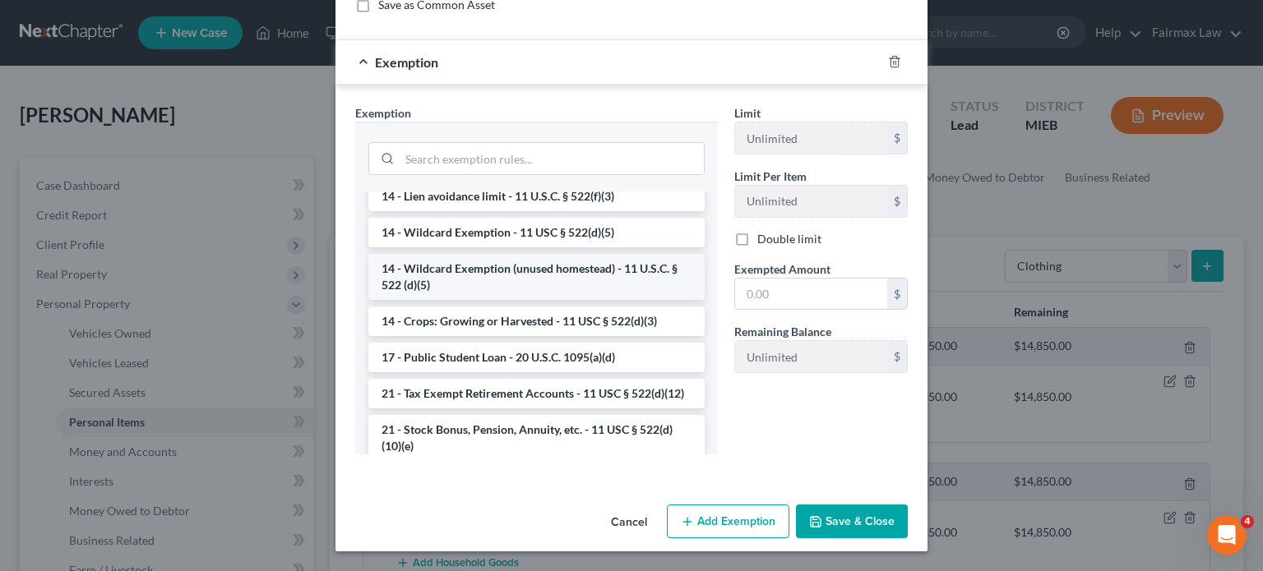
scroll to position [2, 0]
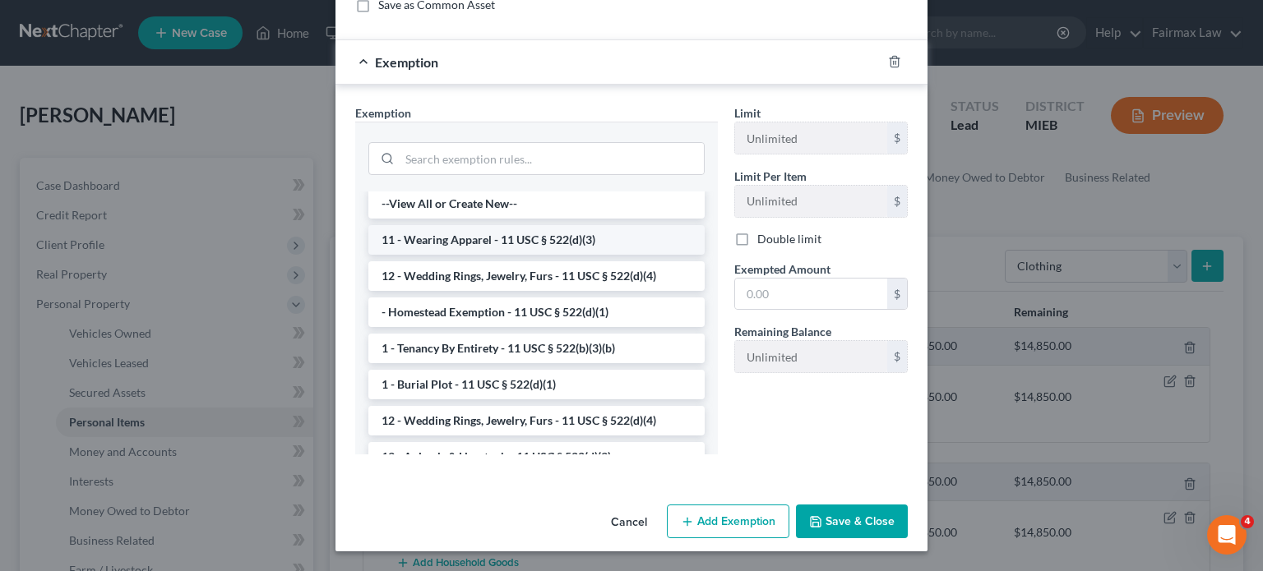
click at [455, 225] on li "11 - Wearing Apparel - 11 USC § 522(d)(3)" at bounding box center [536, 240] width 336 height 30
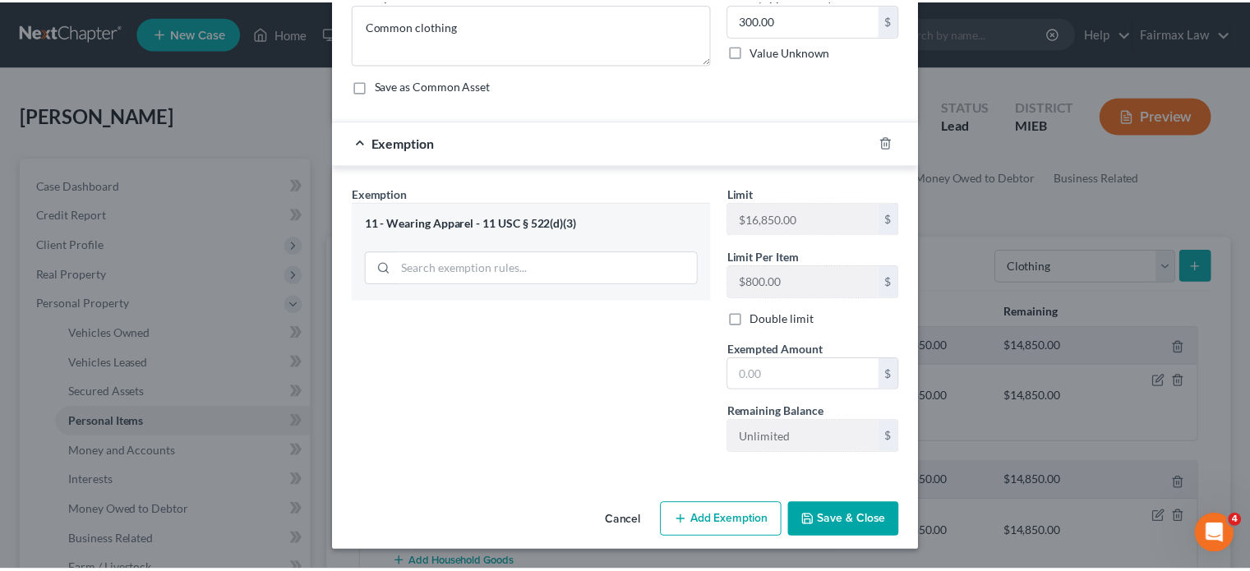
scroll to position [326, 0]
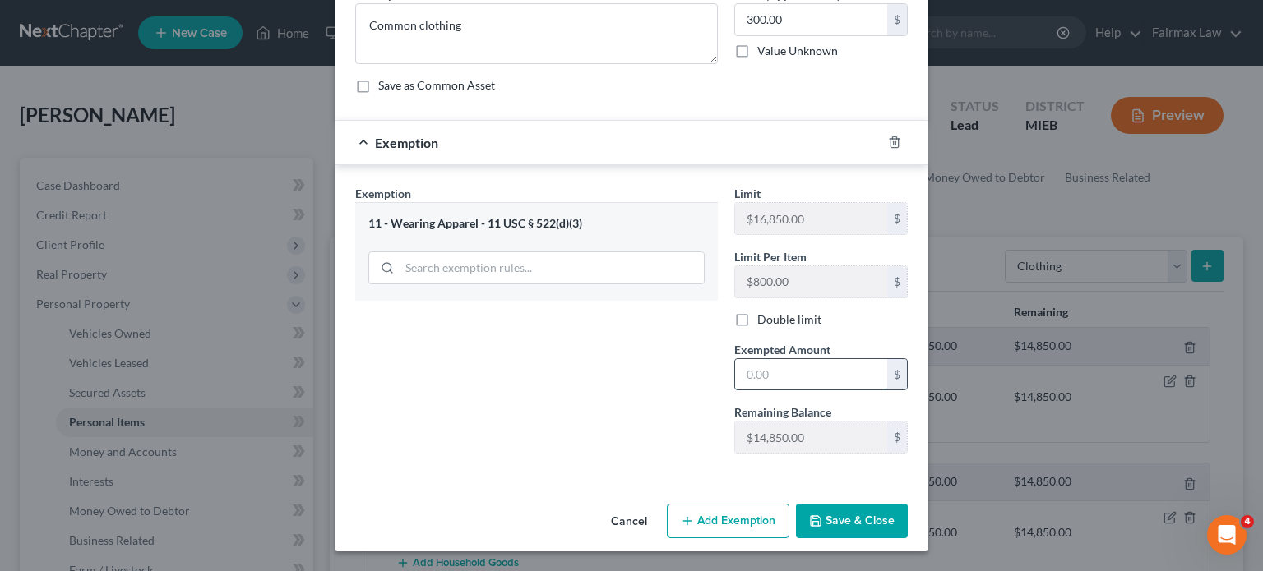
click at [811, 359] on input "text" at bounding box center [811, 374] width 152 height 31
click at [898, 504] on button "Save & Close" at bounding box center [852, 521] width 112 height 35
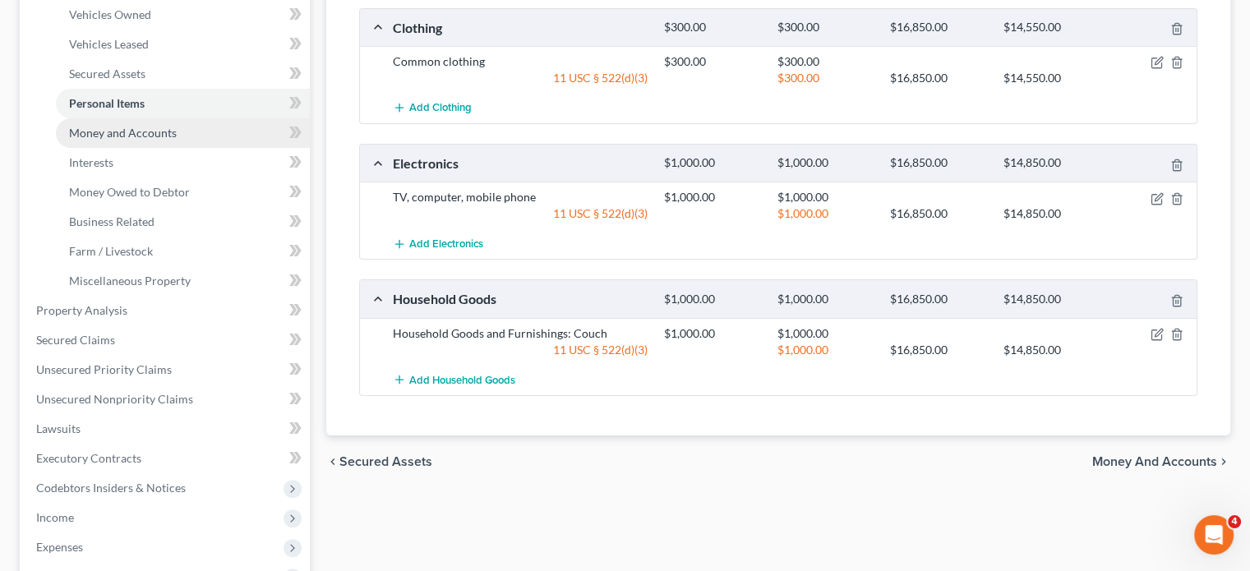
scroll to position [319, 0]
drag, startPoint x: 167, startPoint y: 239, endPoint x: 201, endPoint y: 239, distance: 33.7
click at [167, 140] on span "Money and Accounts" at bounding box center [123, 133] width 108 height 14
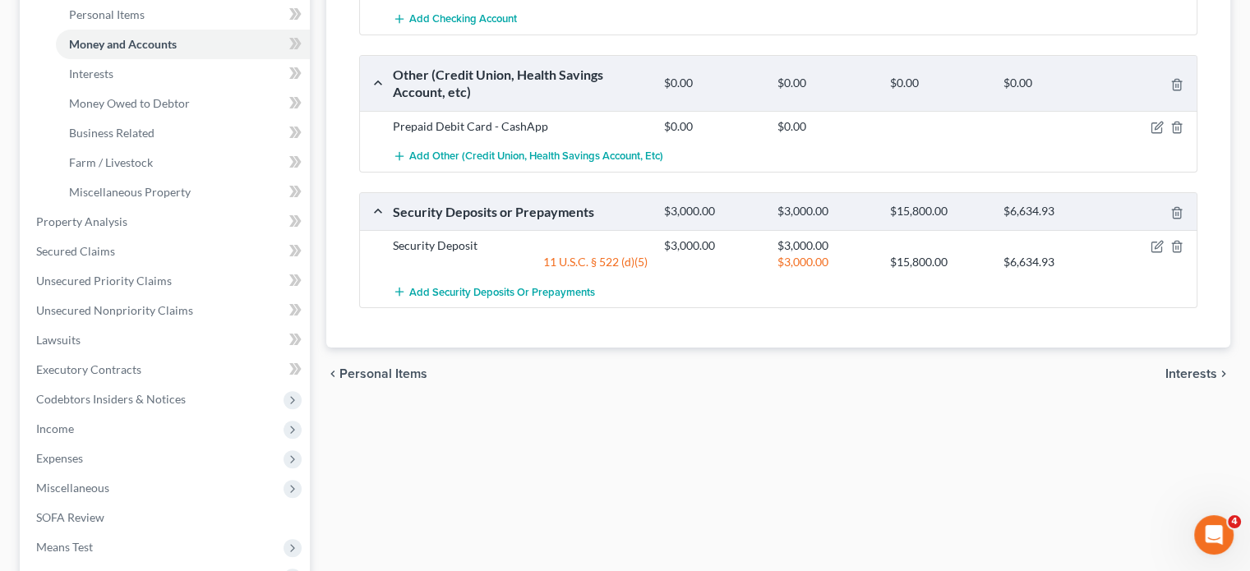
scroll to position [411, 0]
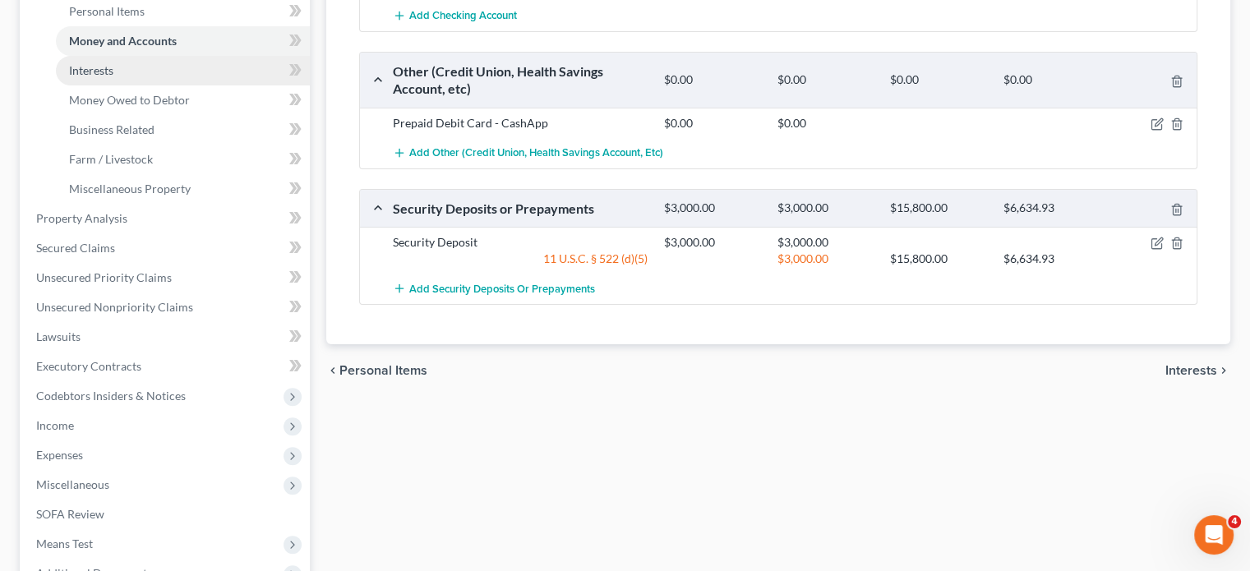
click at [141, 85] on link "Interests" at bounding box center [183, 71] width 254 height 30
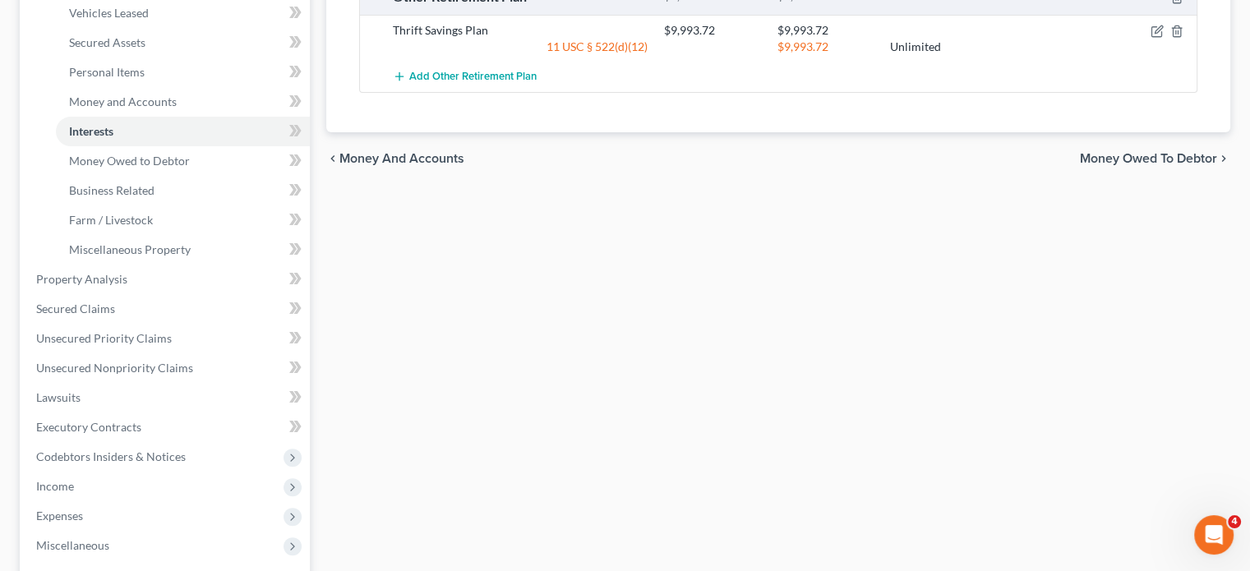
scroll to position [352, 0]
click at [190, 166] on span "Money Owed to Debtor" at bounding box center [129, 159] width 121 height 14
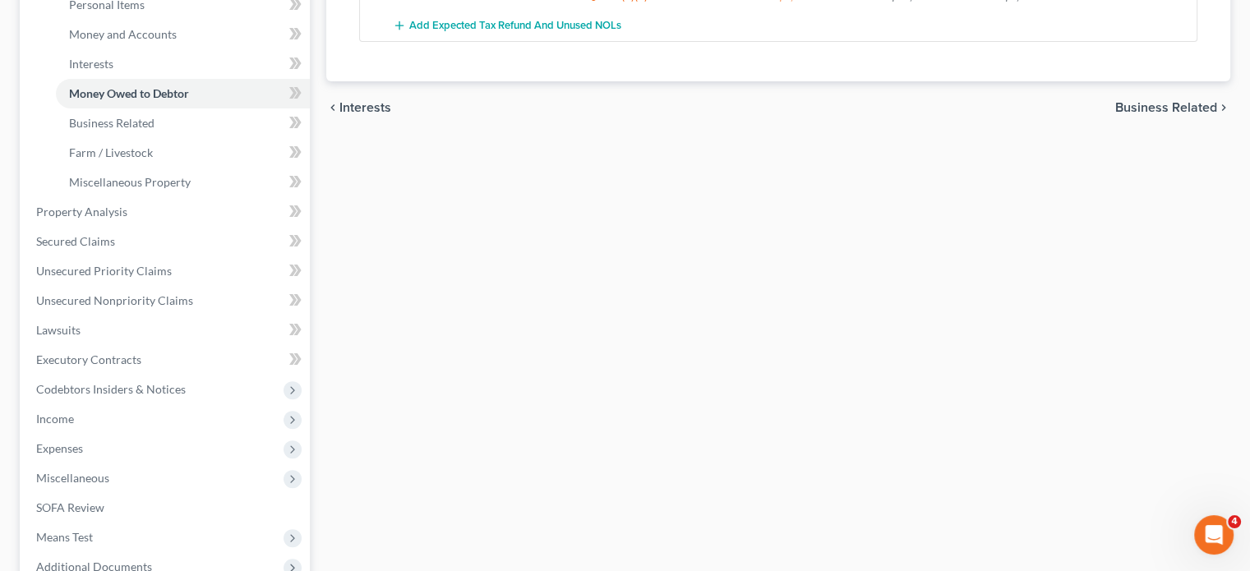
scroll to position [427, 0]
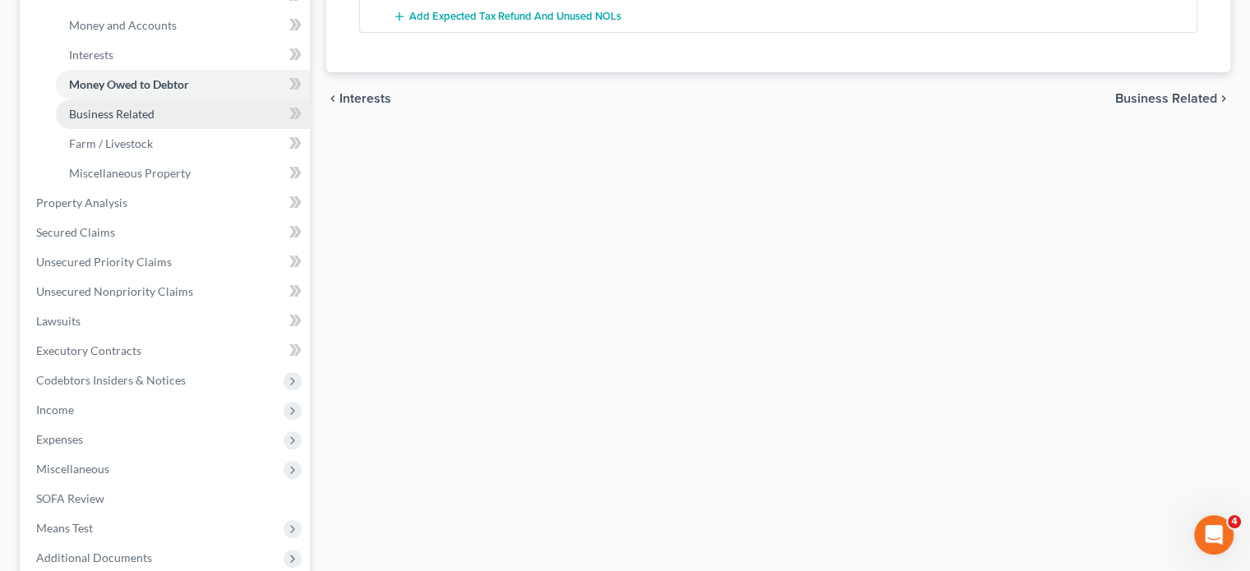
click at [150, 121] on span "Business Related" at bounding box center [111, 114] width 85 height 14
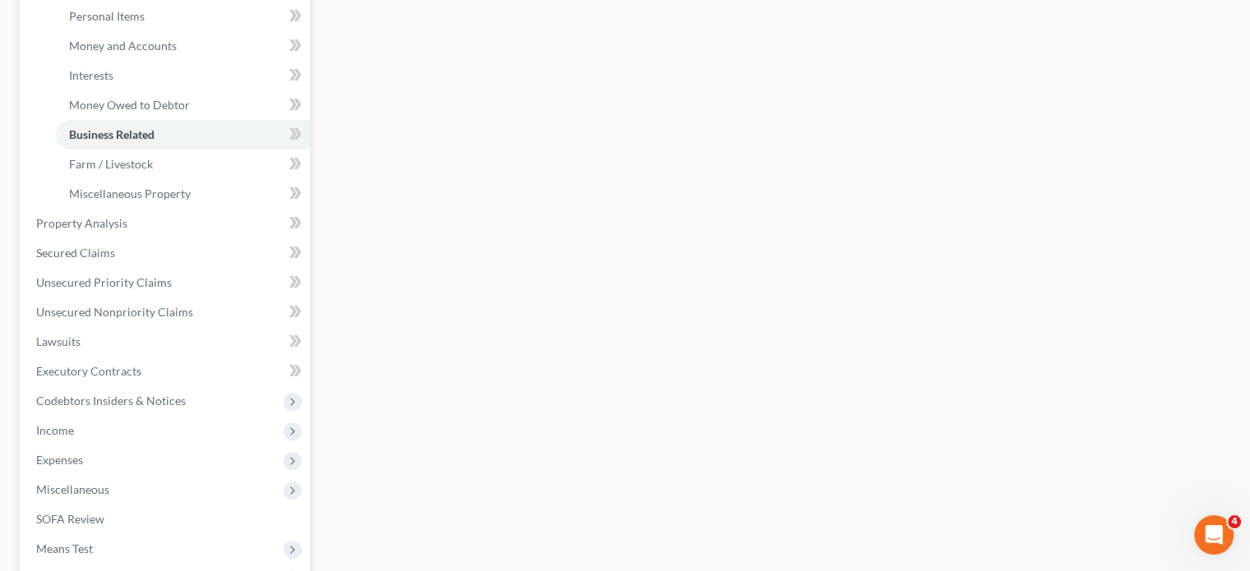
scroll to position [407, 0]
click at [212, 297] on link "Unsecured Priority Claims" at bounding box center [166, 282] width 287 height 30
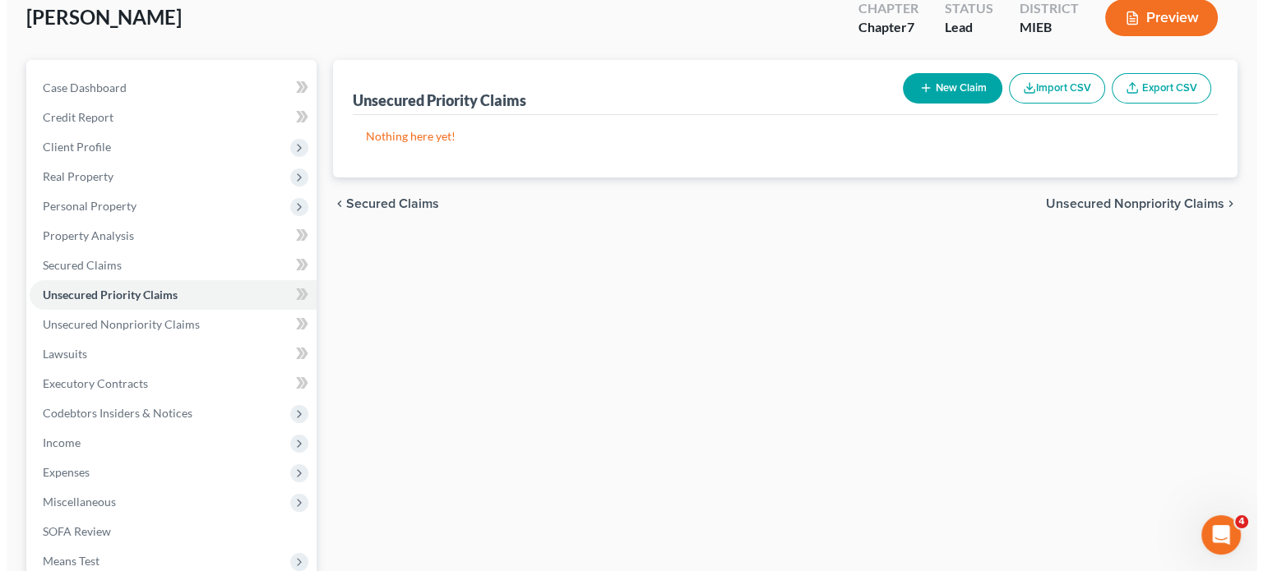
scroll to position [125, 0]
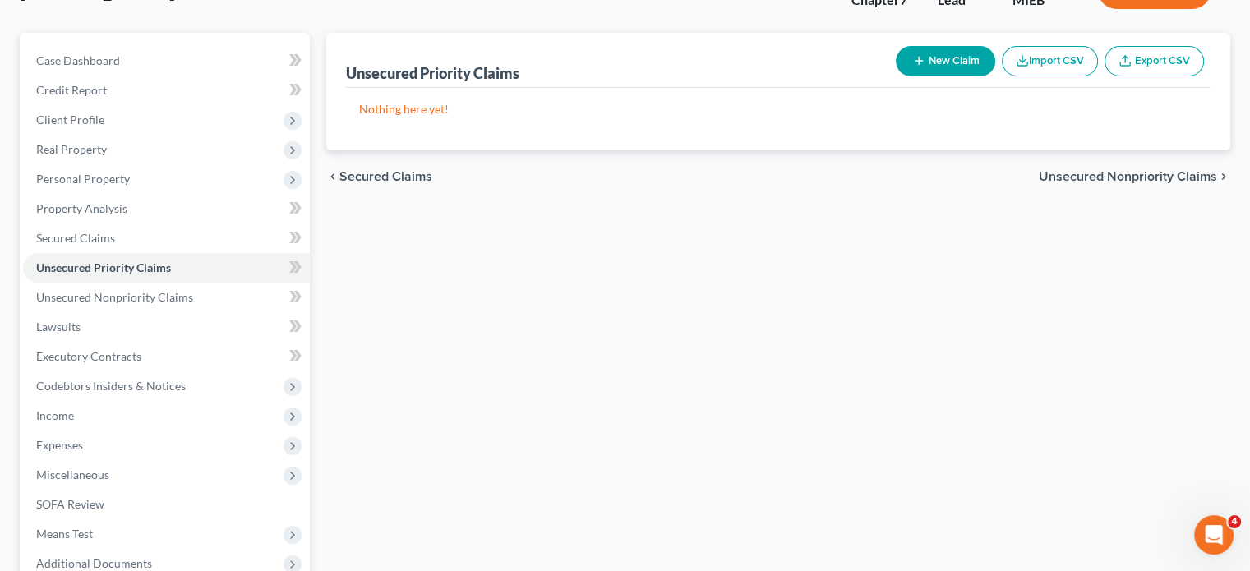
click at [912, 67] on icon "button" at bounding box center [918, 60] width 13 height 13
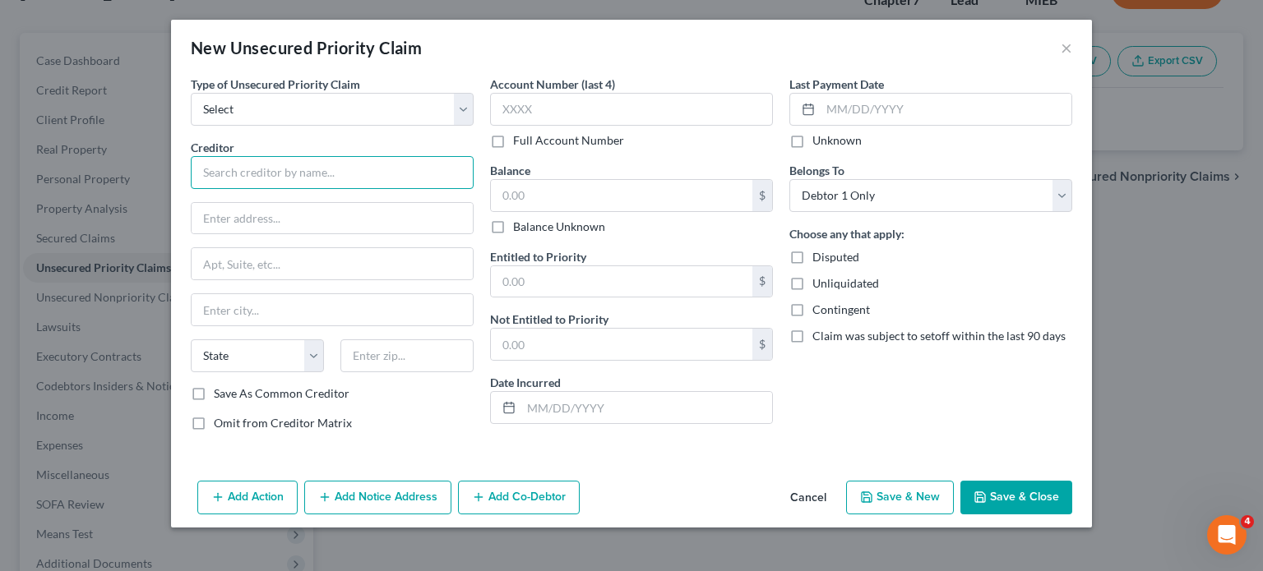
click at [191, 189] on input "text" at bounding box center [332, 172] width 283 height 33
click at [191, 189] on input "[PERSON_NAME]" at bounding box center [332, 172] width 283 height 33
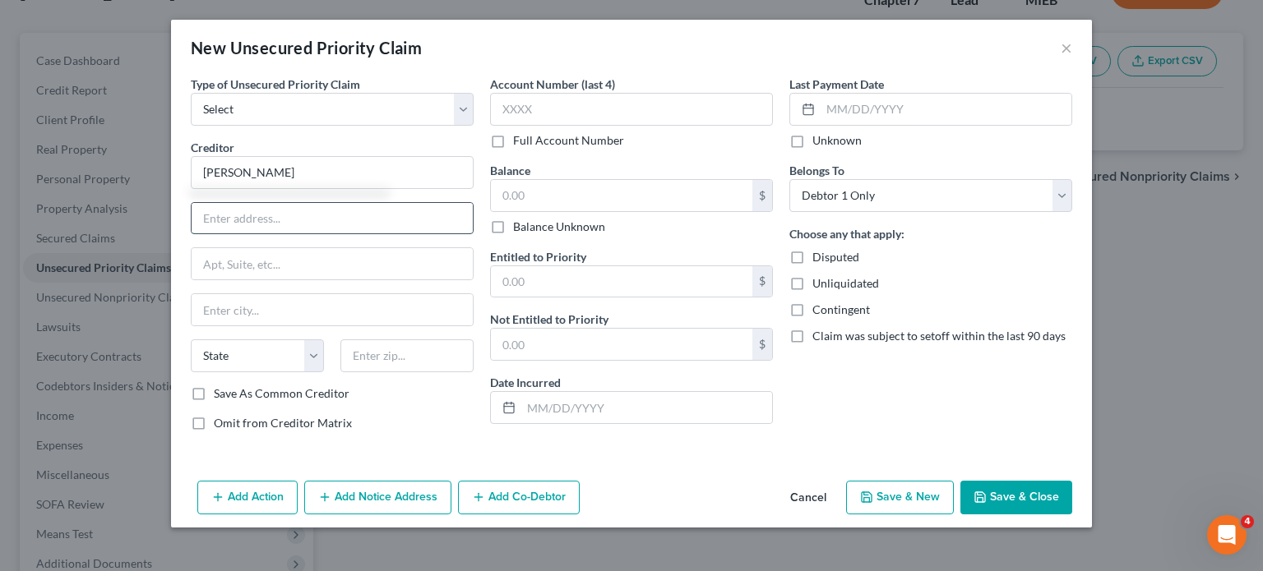
click at [192, 234] on input "text" at bounding box center [332, 218] width 281 height 31
click at [340, 372] on input "text" at bounding box center [406, 355] width 133 height 33
click at [191, 189] on input "[PERSON_NAME]" at bounding box center [332, 172] width 283 height 33
click at [316, 234] on input "1596 [GEOGRAPHIC_DATA]" at bounding box center [332, 218] width 281 height 31
click at [258, 156] on div "Type of Unsecured Priority Claim * Select Taxes & Other Government Units Domest…" at bounding box center [331, 260] width 299 height 369
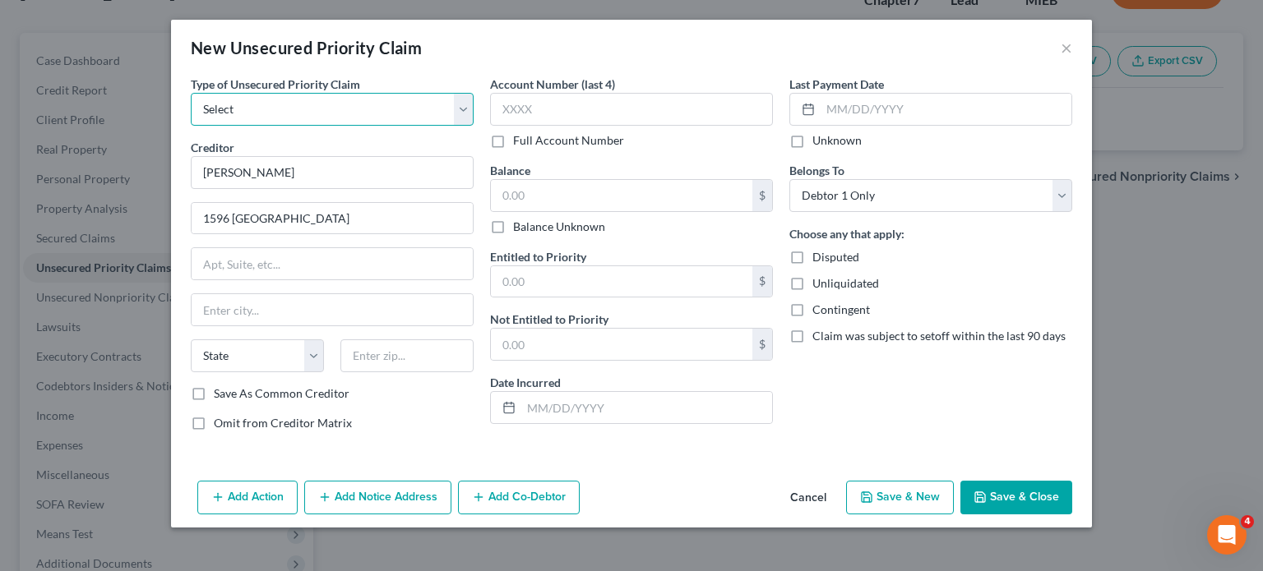
click at [245, 126] on select "Select Taxes & Other Government Units Domestic Support Obligations Extensions o…" at bounding box center [332, 109] width 283 height 33
click at [191, 116] on select "Select Taxes & Other Government Units Domestic Support Obligations Extensions o…" at bounding box center [332, 109] width 283 height 33
click at [340, 372] on input "text" at bounding box center [406, 355] width 133 height 33
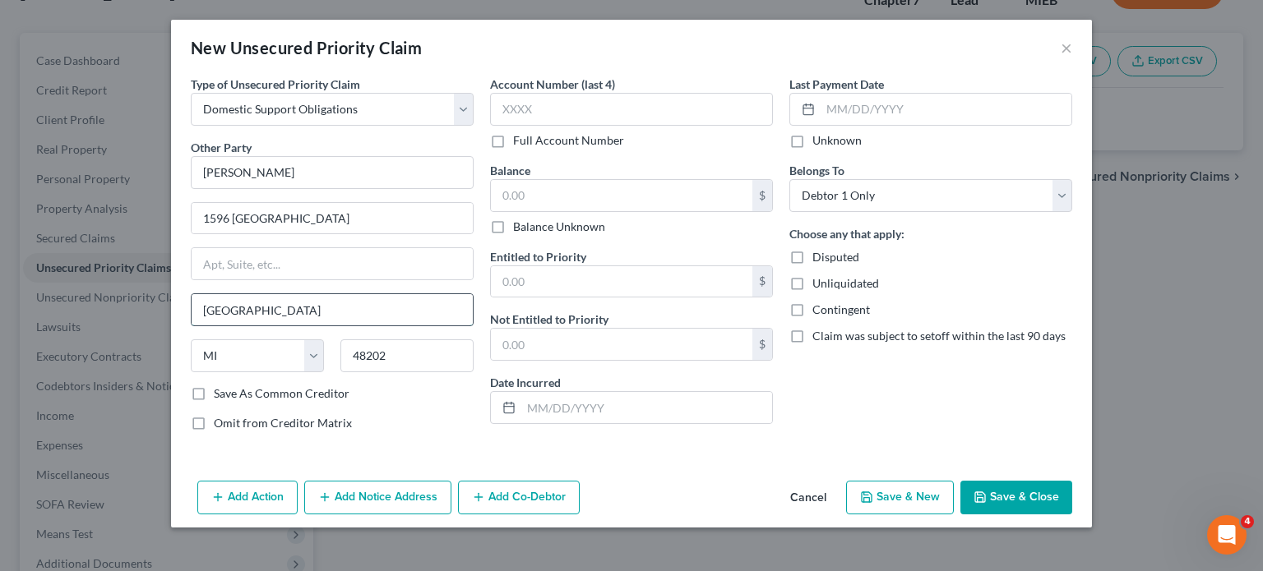
click at [335, 325] on input "[GEOGRAPHIC_DATA]" at bounding box center [332, 309] width 281 height 31
click at [513, 235] on label "Balance Unknown" at bounding box center [559, 227] width 92 height 16
click at [519, 229] on input "Balance Unknown" at bounding box center [524, 224] width 11 height 11
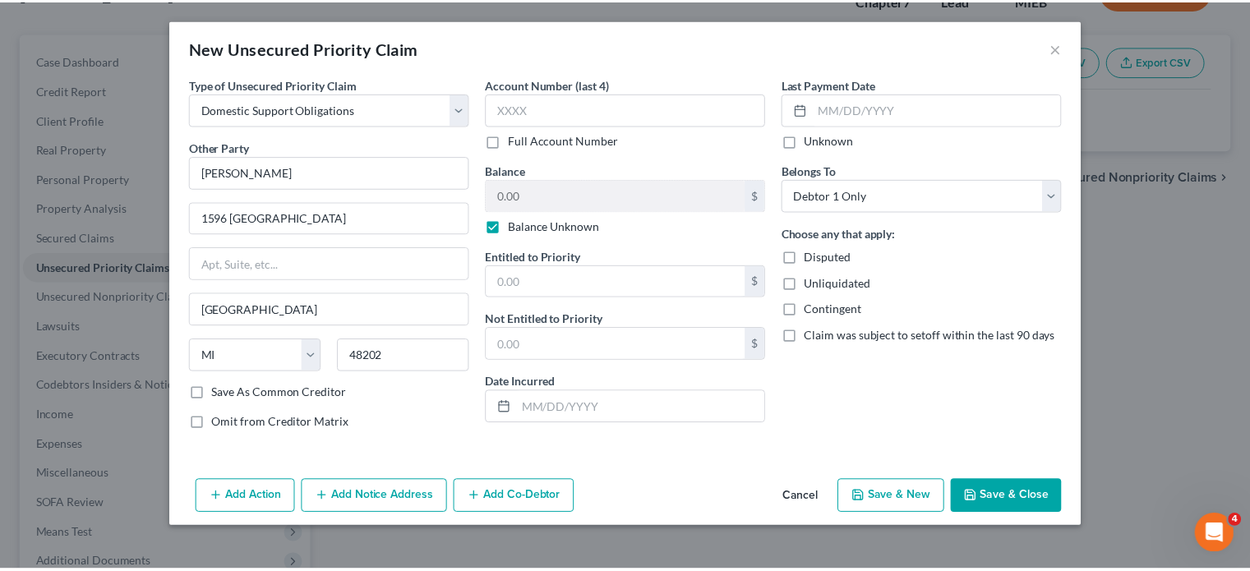
scroll to position [107, 0]
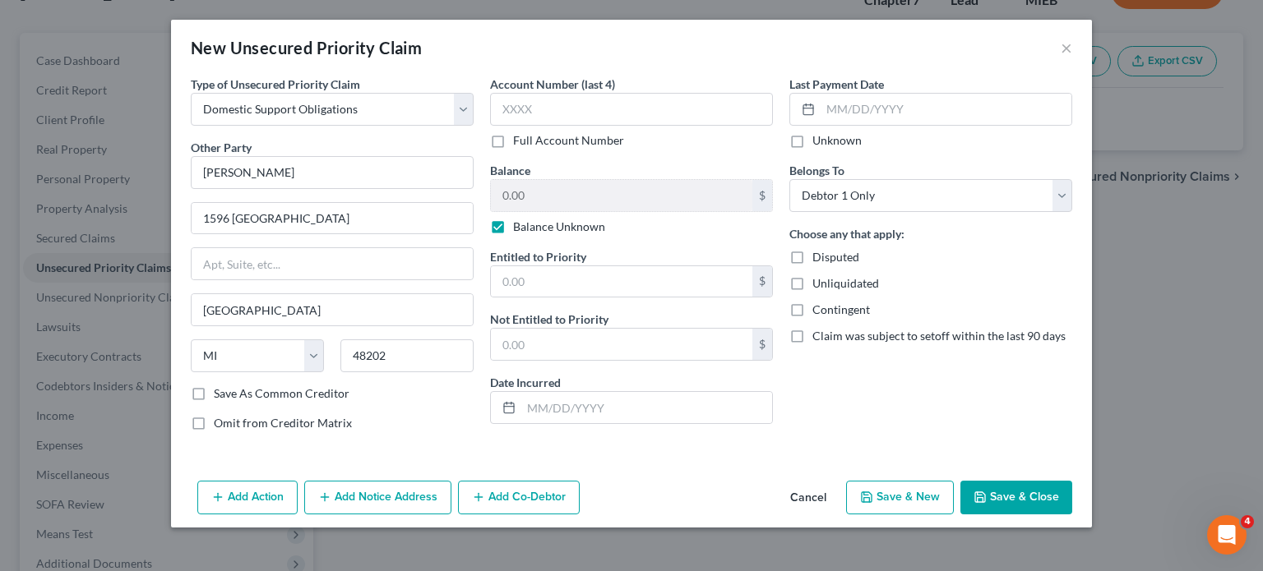
click at [1059, 492] on button "Save & Close" at bounding box center [1016, 498] width 112 height 35
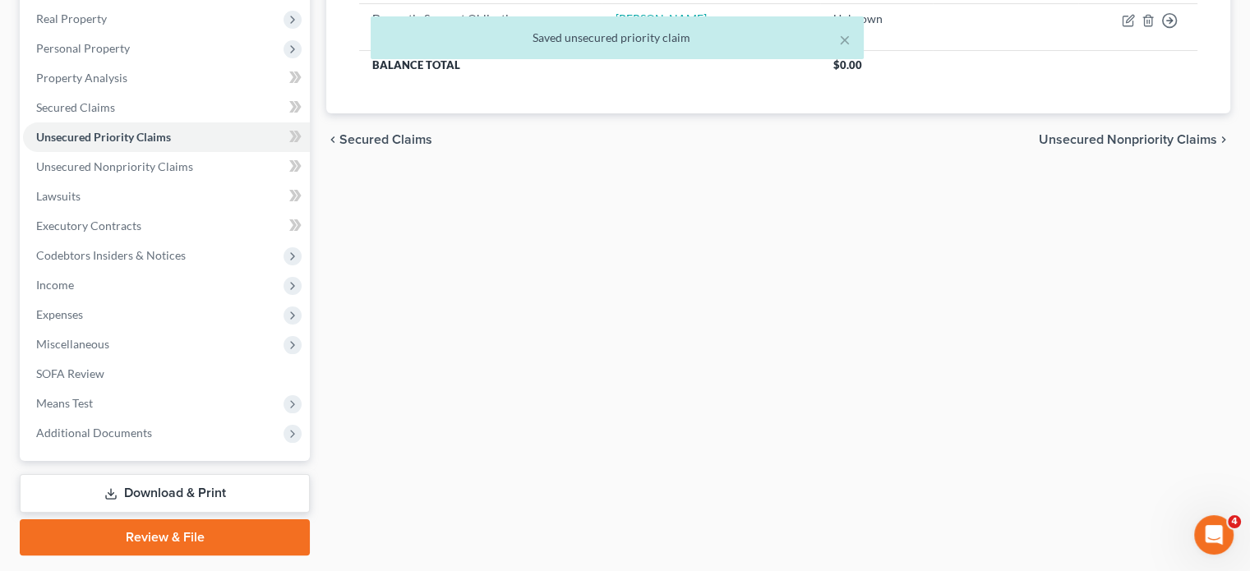
scroll to position [262, 0]
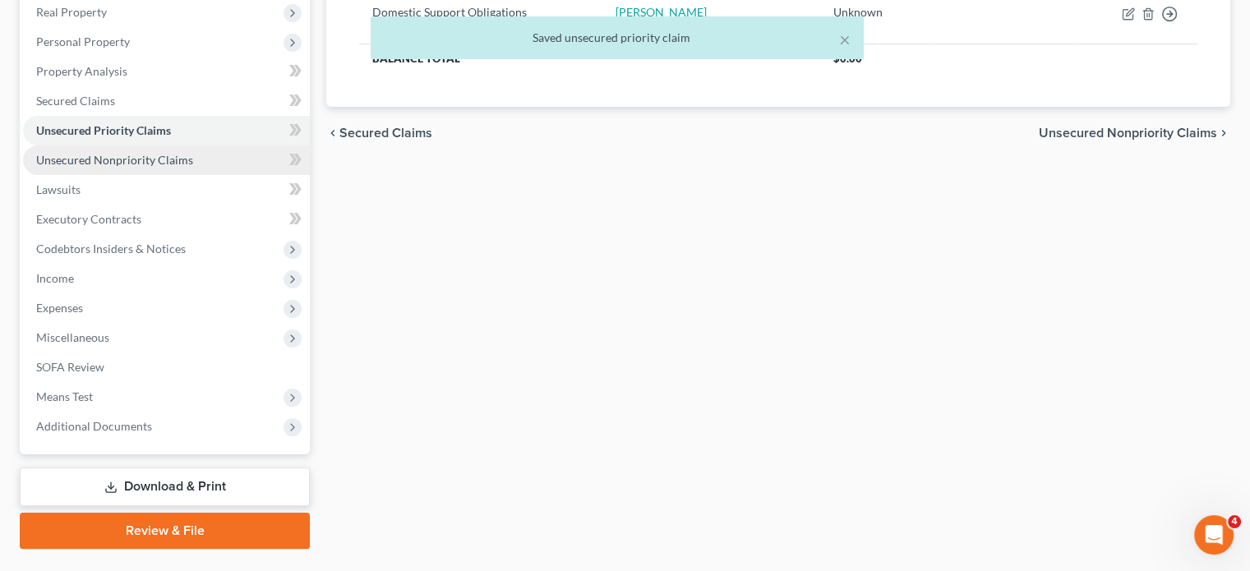
click at [164, 167] on span "Unsecured Nonpriority Claims" at bounding box center [114, 160] width 157 height 14
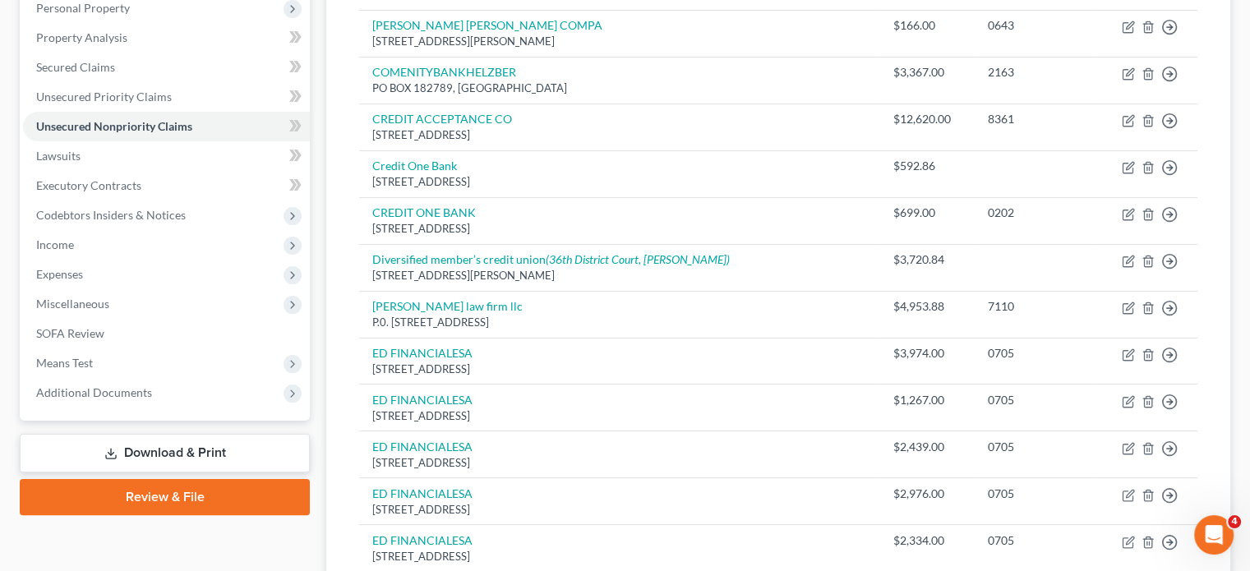
scroll to position [302, 0]
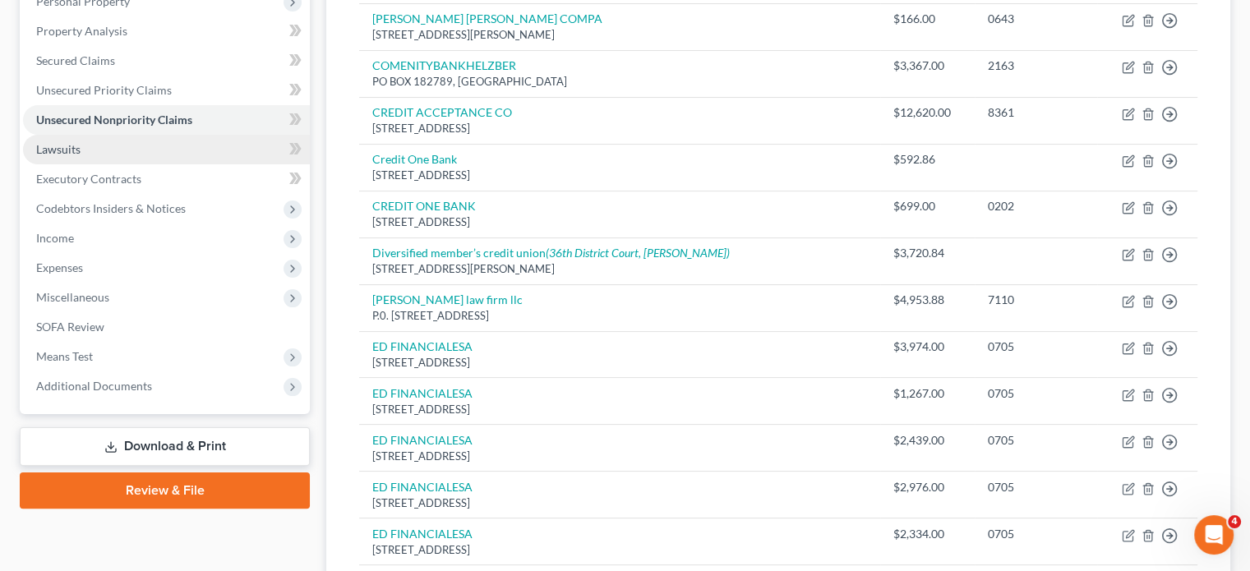
click at [81, 156] on span "Lawsuits" at bounding box center [58, 149] width 44 height 14
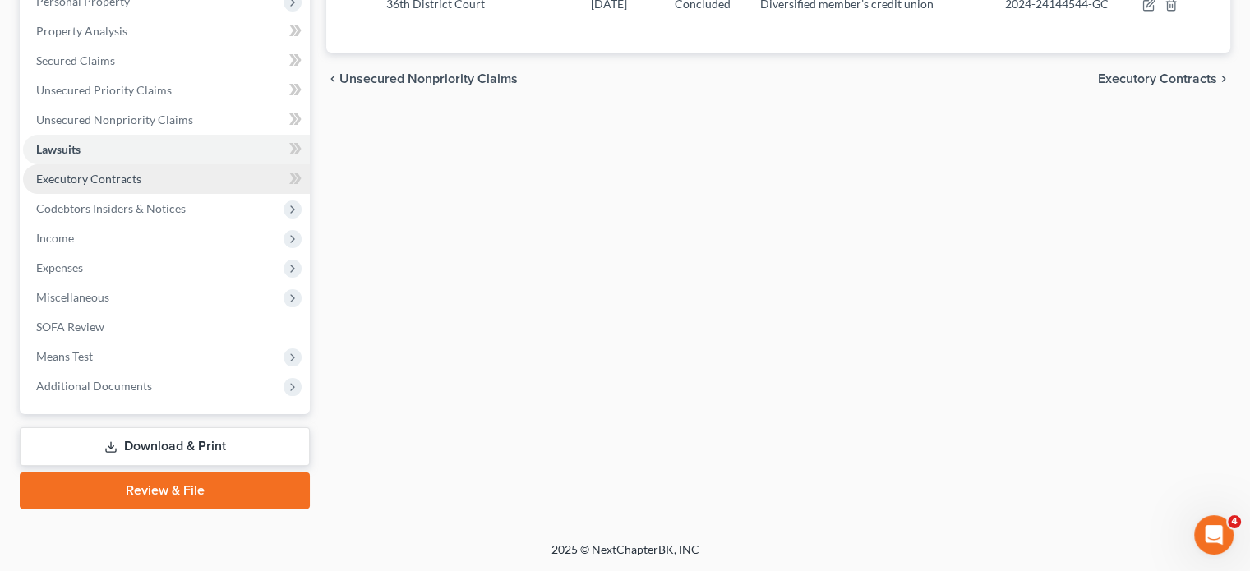
scroll to position [335, 0]
click at [133, 186] on span "Executory Contracts" at bounding box center [88, 179] width 105 height 14
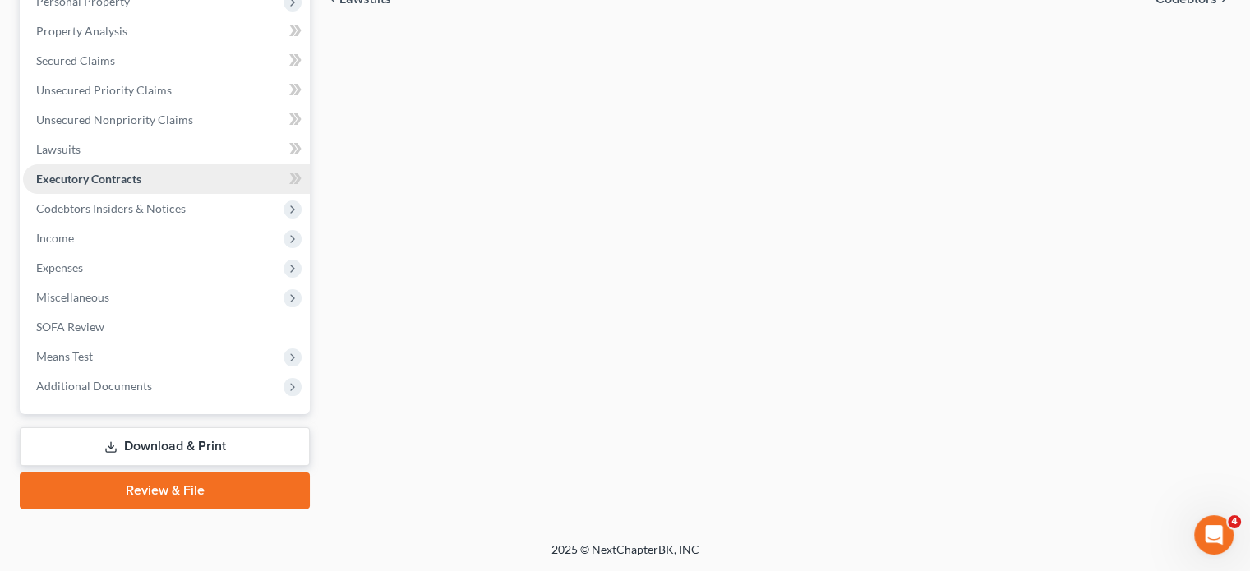
scroll to position [408, 0]
click at [141, 253] on span "Income" at bounding box center [166, 239] width 287 height 30
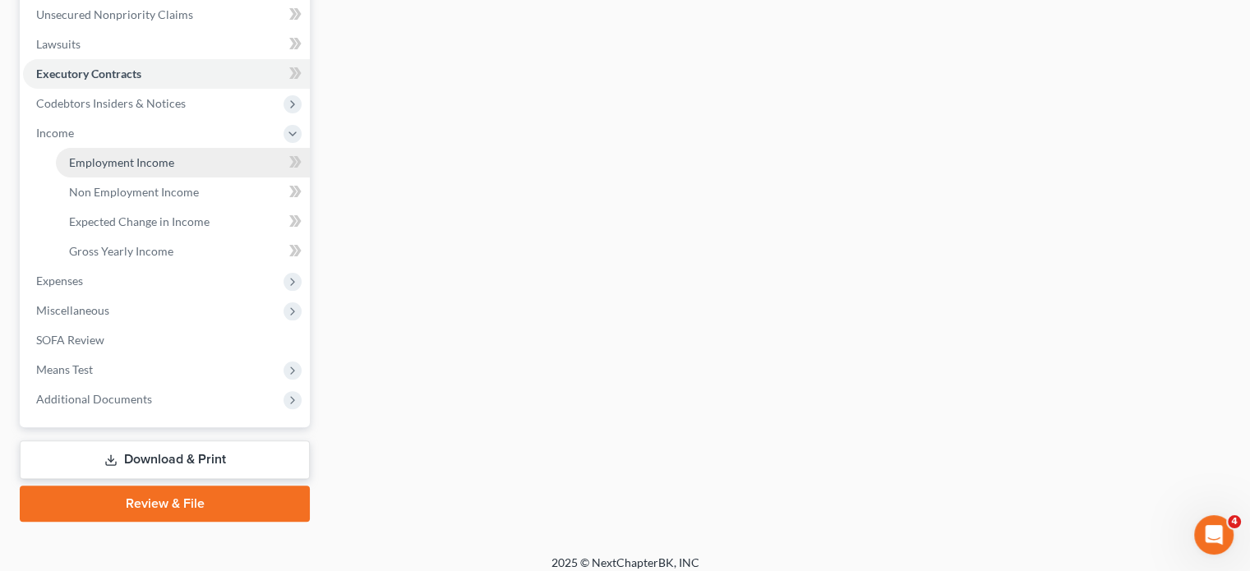
click at [116, 169] on span "Employment Income" at bounding box center [121, 162] width 105 height 14
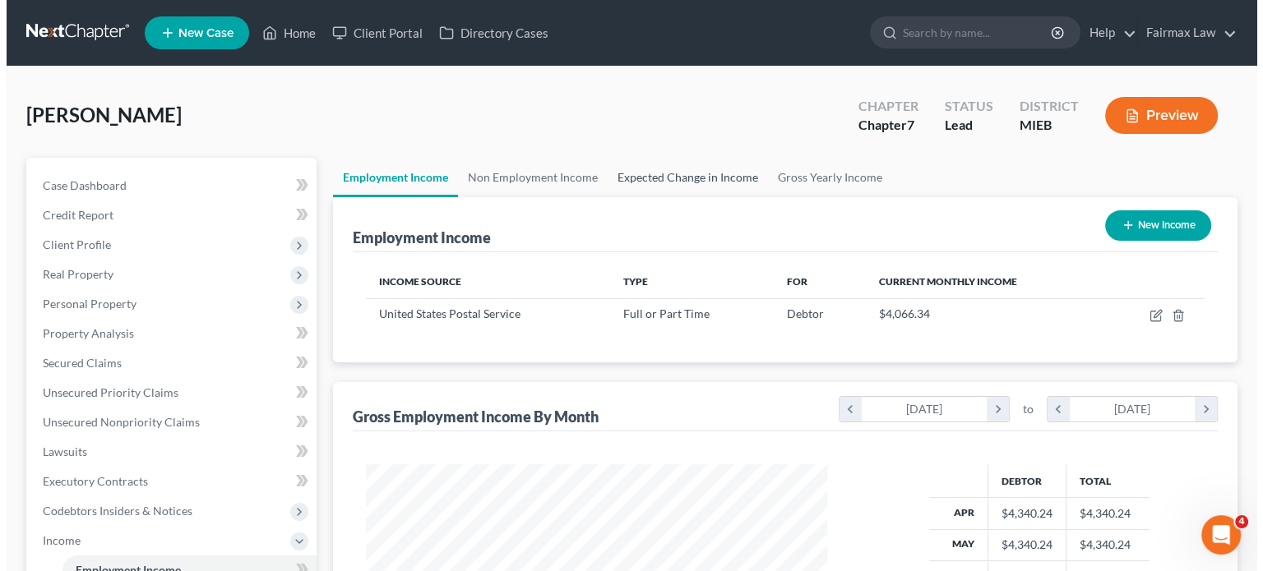
scroll to position [365, 494]
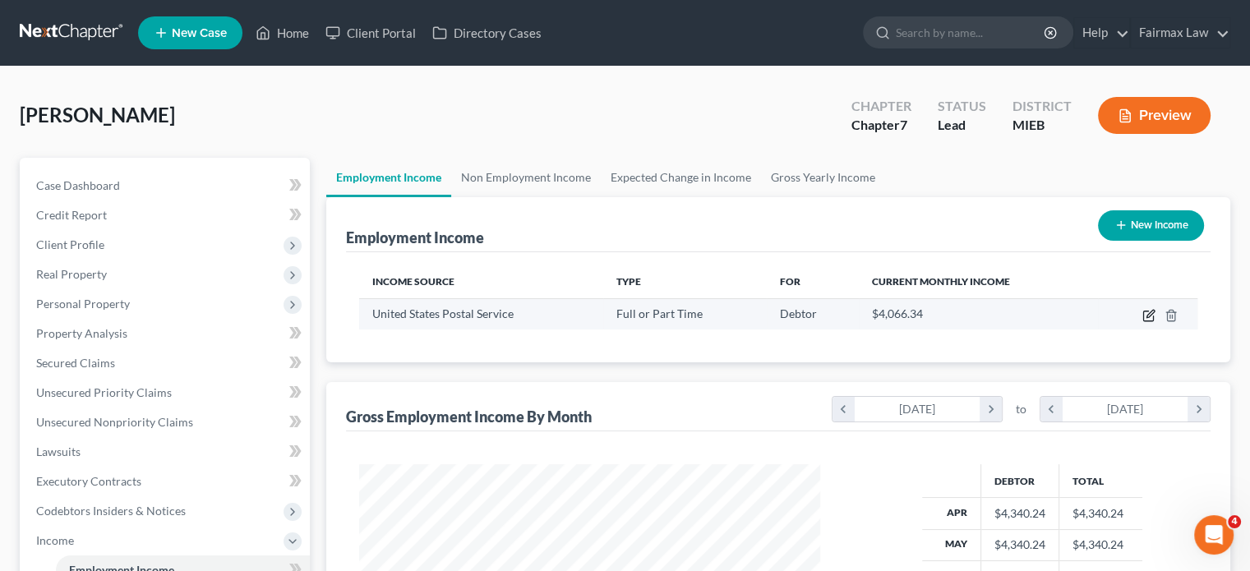
click at [1143, 322] on icon "button" at bounding box center [1149, 315] width 13 height 13
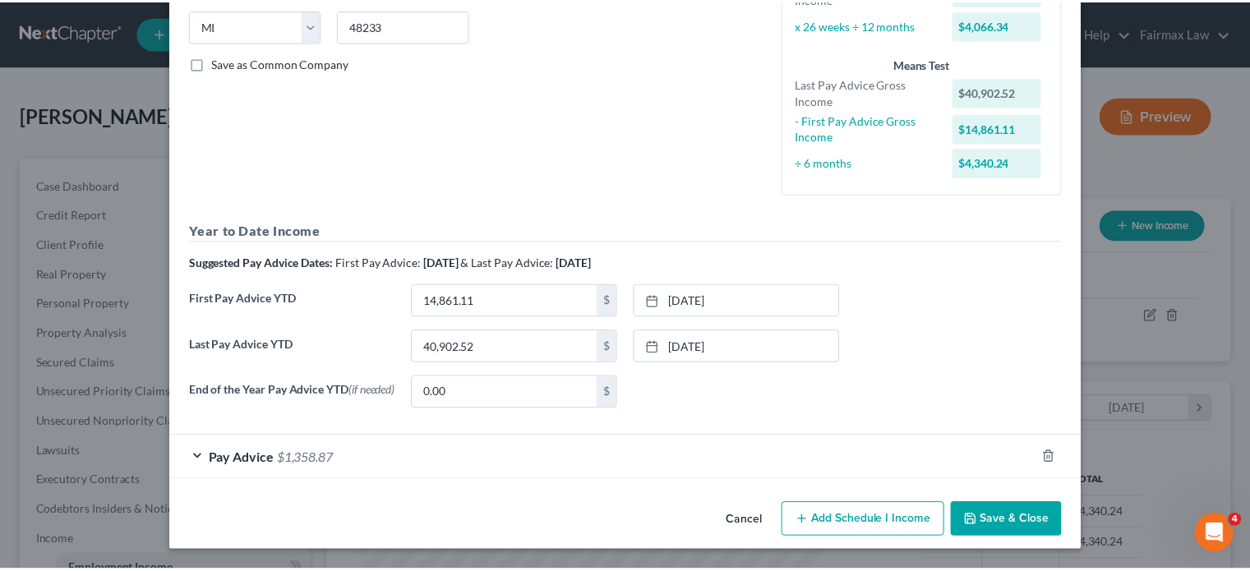
scroll to position [533, 0]
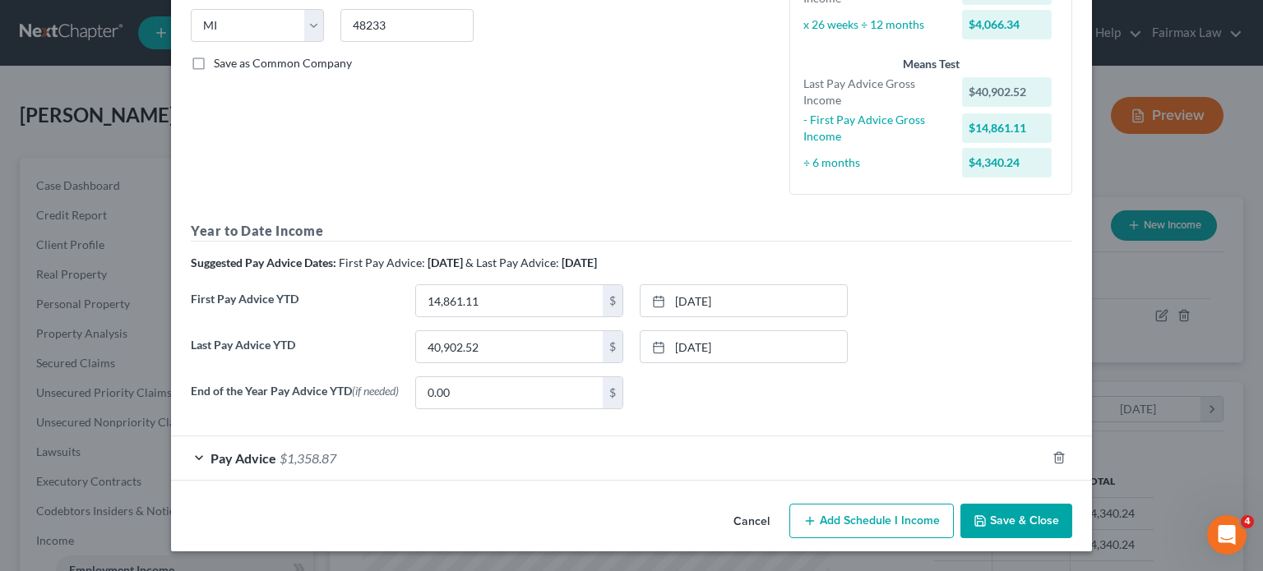
click at [782, 505] on button "Cancel" at bounding box center [751, 521] width 62 height 33
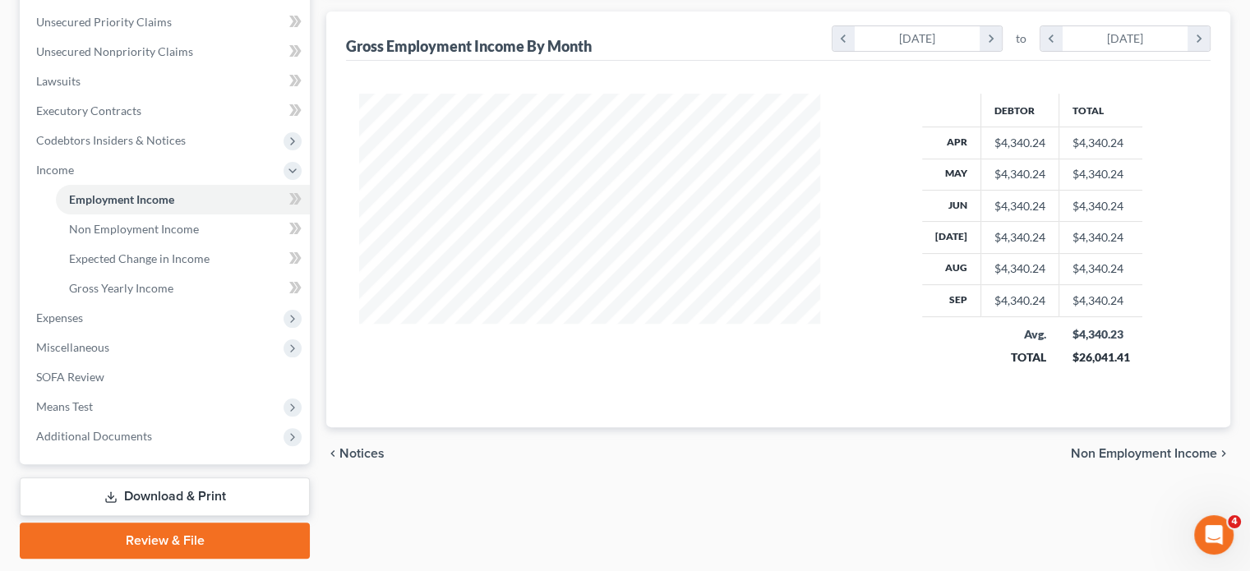
scroll to position [372, 0]
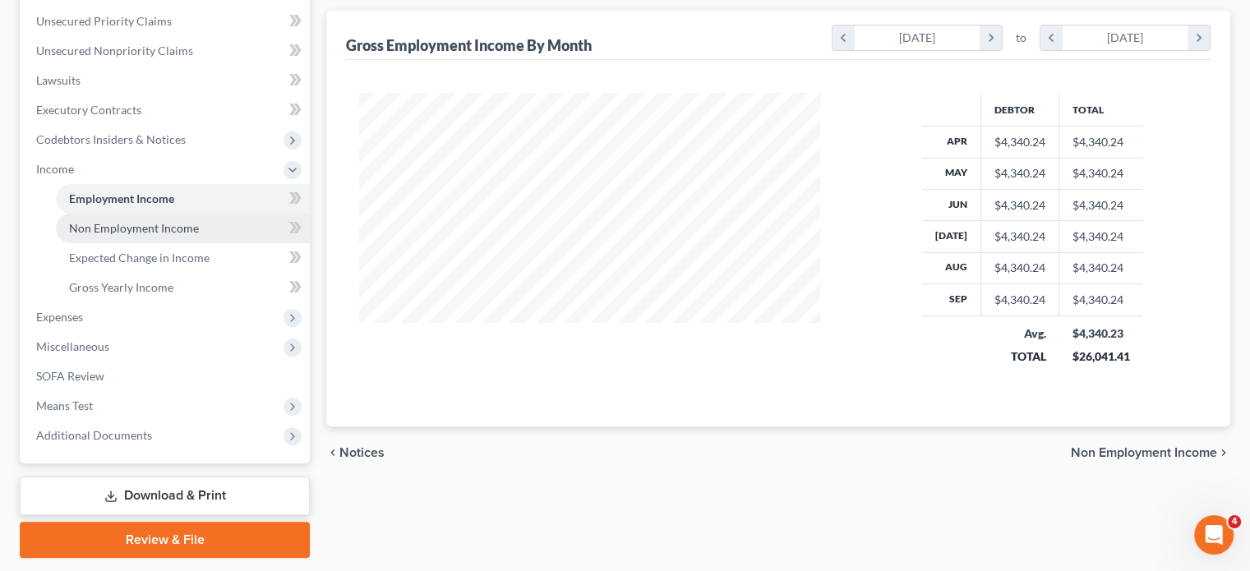
click at [199, 235] on span "Non Employment Income" at bounding box center [134, 228] width 130 height 14
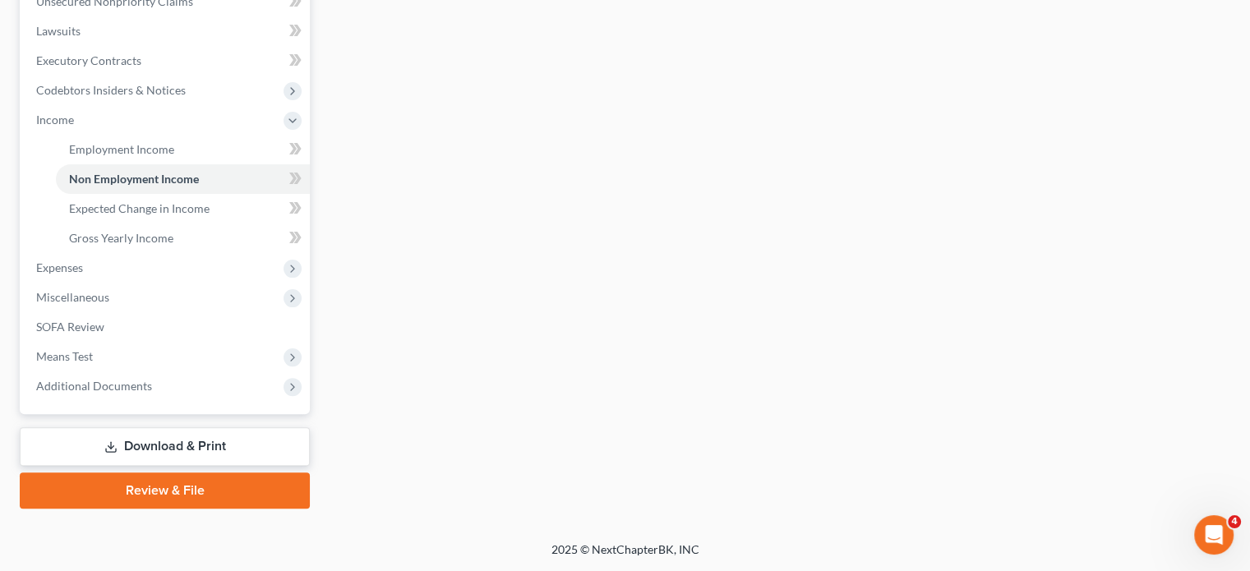
scroll to position [535, 0]
click at [144, 245] on span "Gross Yearly Income" at bounding box center [121, 238] width 104 height 14
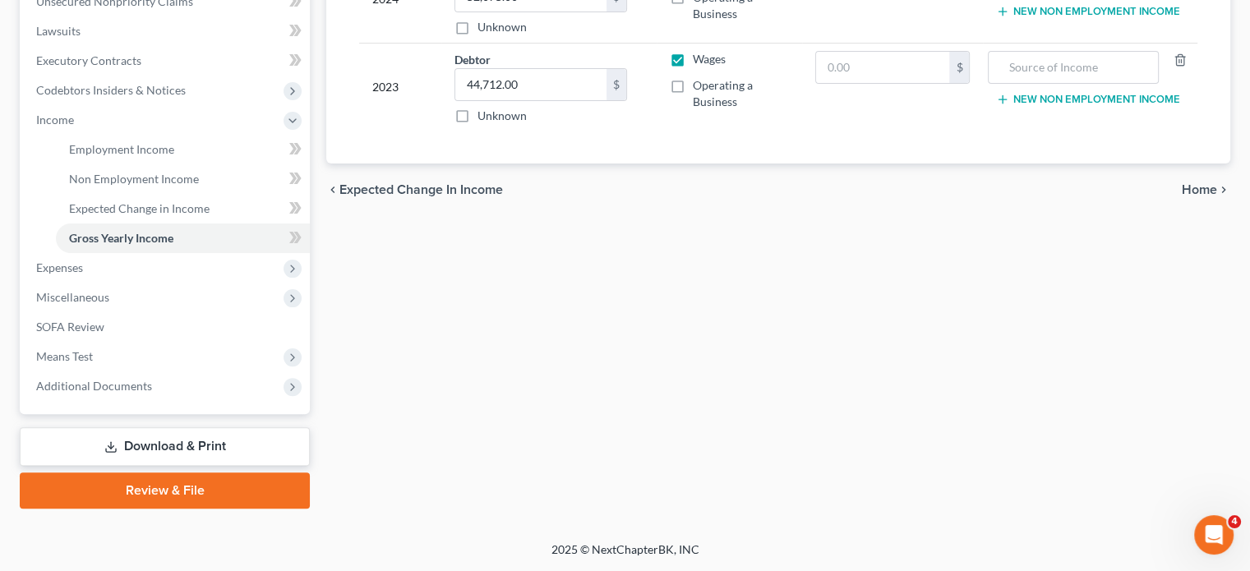
scroll to position [457, 0]
click at [181, 283] on span "Expenses" at bounding box center [166, 268] width 287 height 30
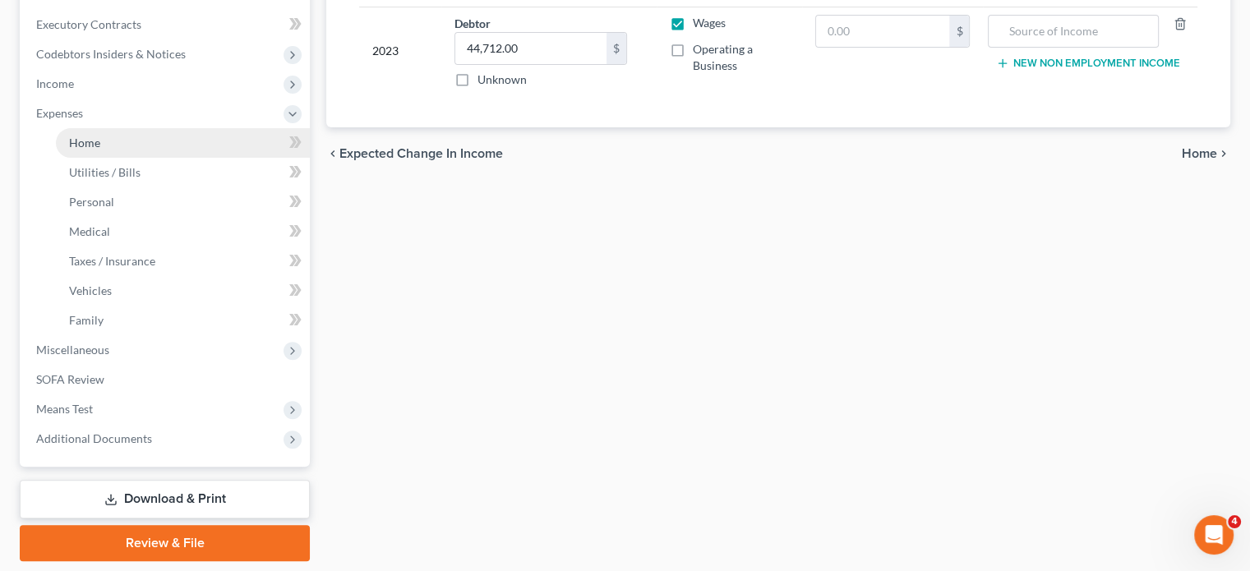
click at [118, 158] on link "Home" at bounding box center [183, 143] width 254 height 30
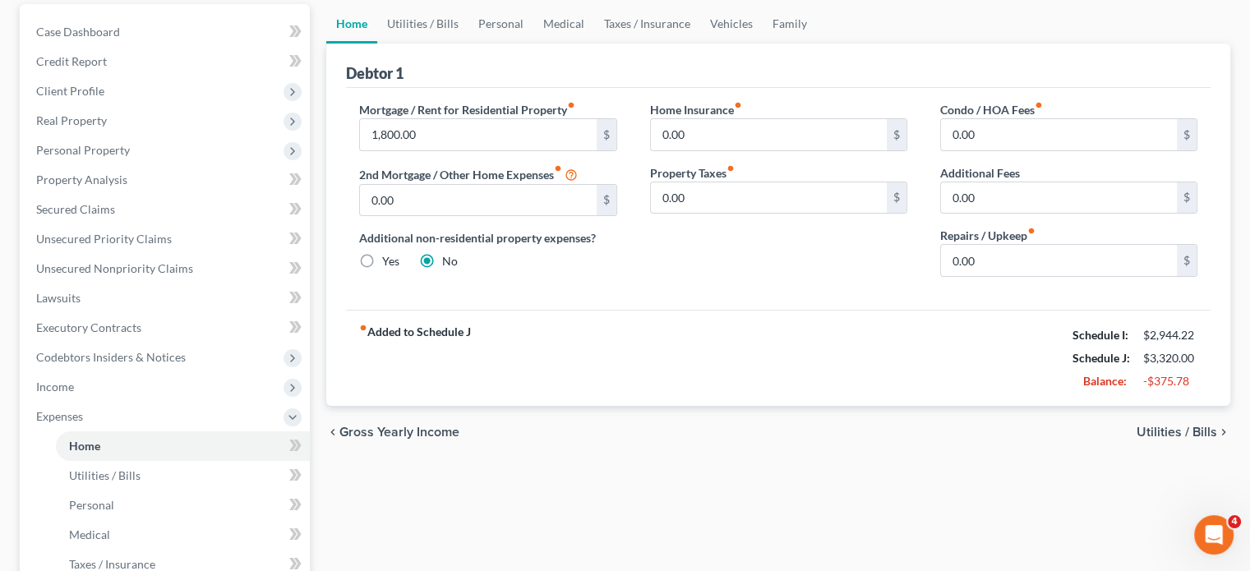
scroll to position [144, 0]
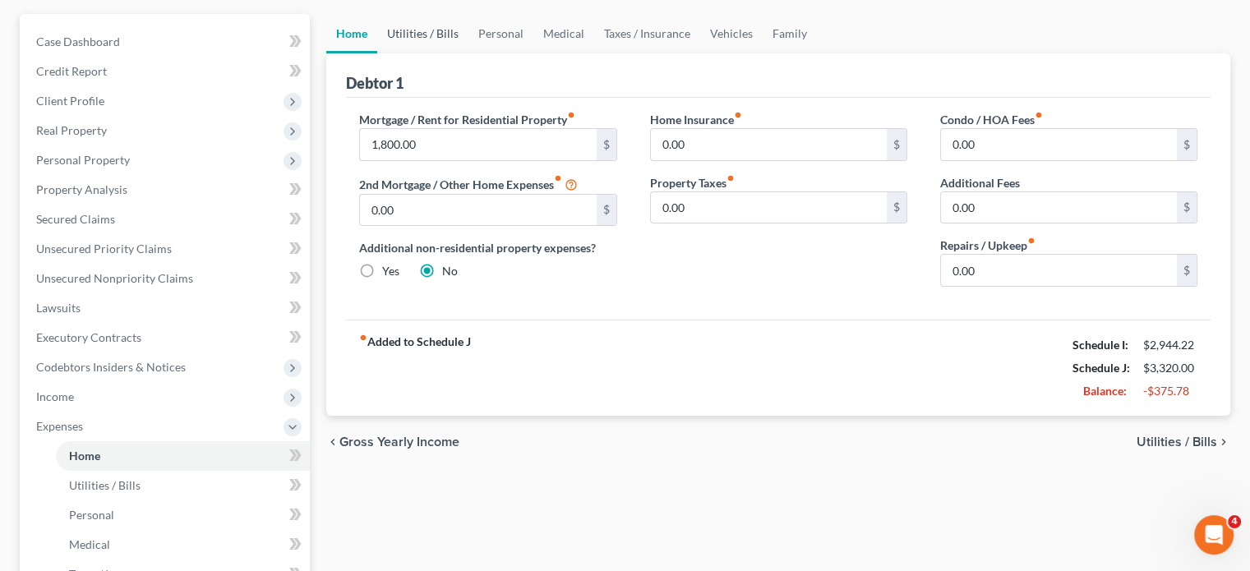
click at [447, 53] on link "Utilities / Bills" at bounding box center [422, 33] width 91 height 39
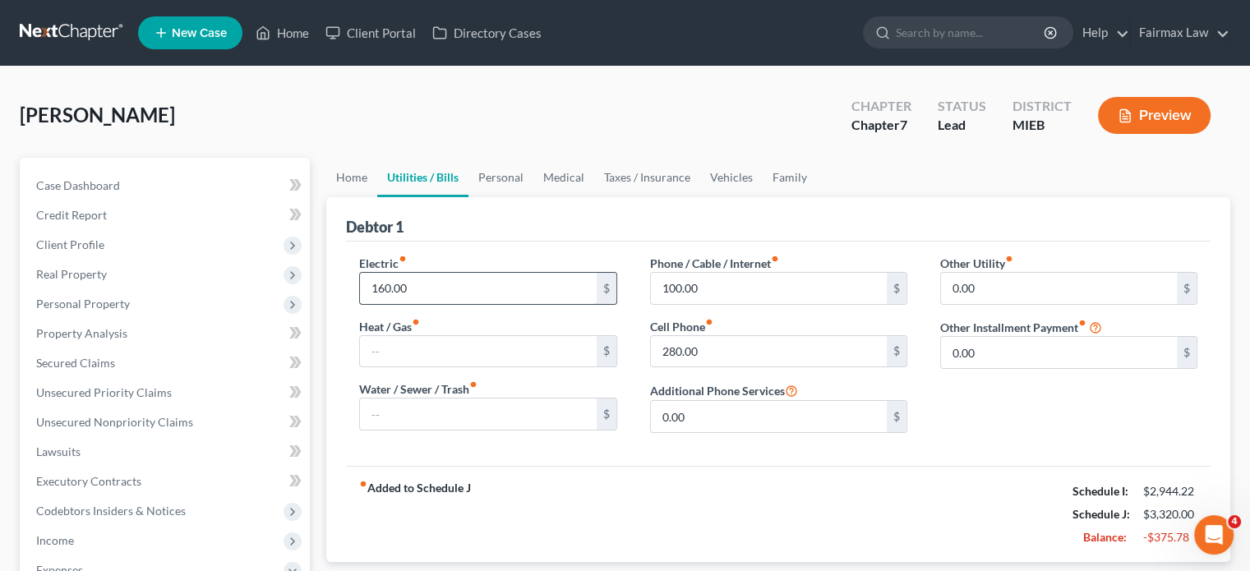
click at [453, 304] on input "160.00" at bounding box center [478, 288] width 236 height 31
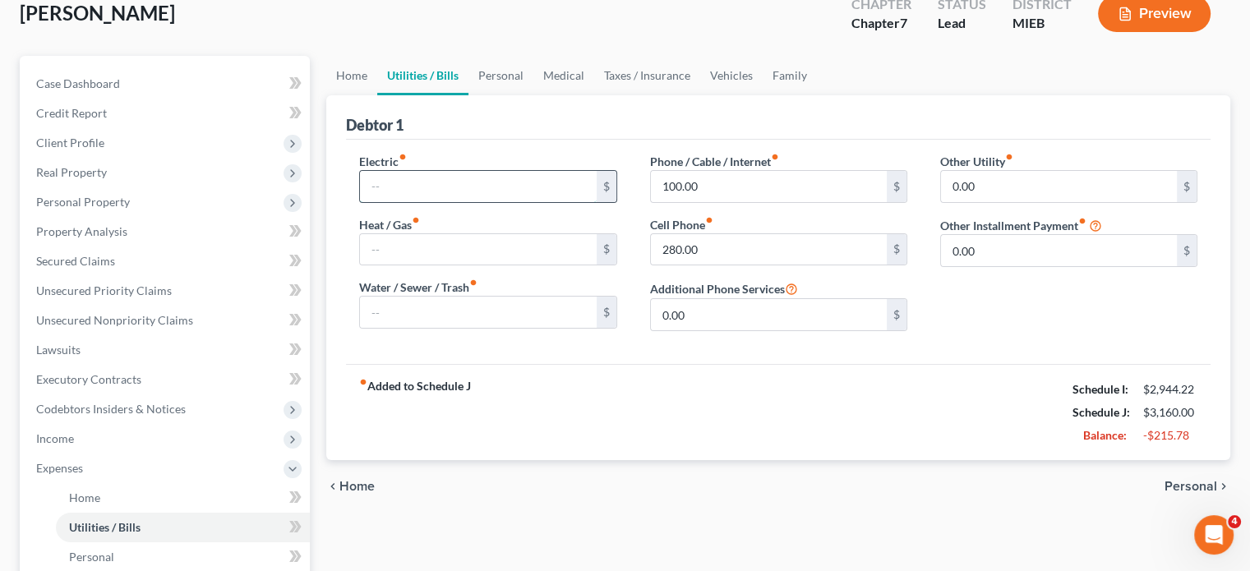
scroll to position [101, 0]
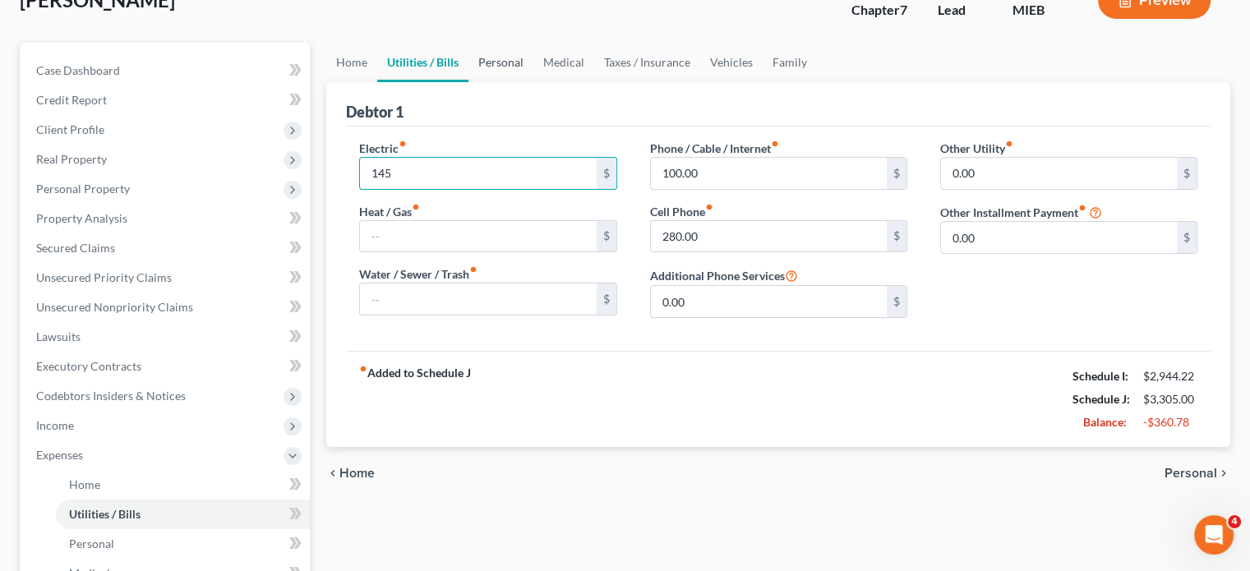
click at [533, 82] on link "Personal" at bounding box center [501, 62] width 65 height 39
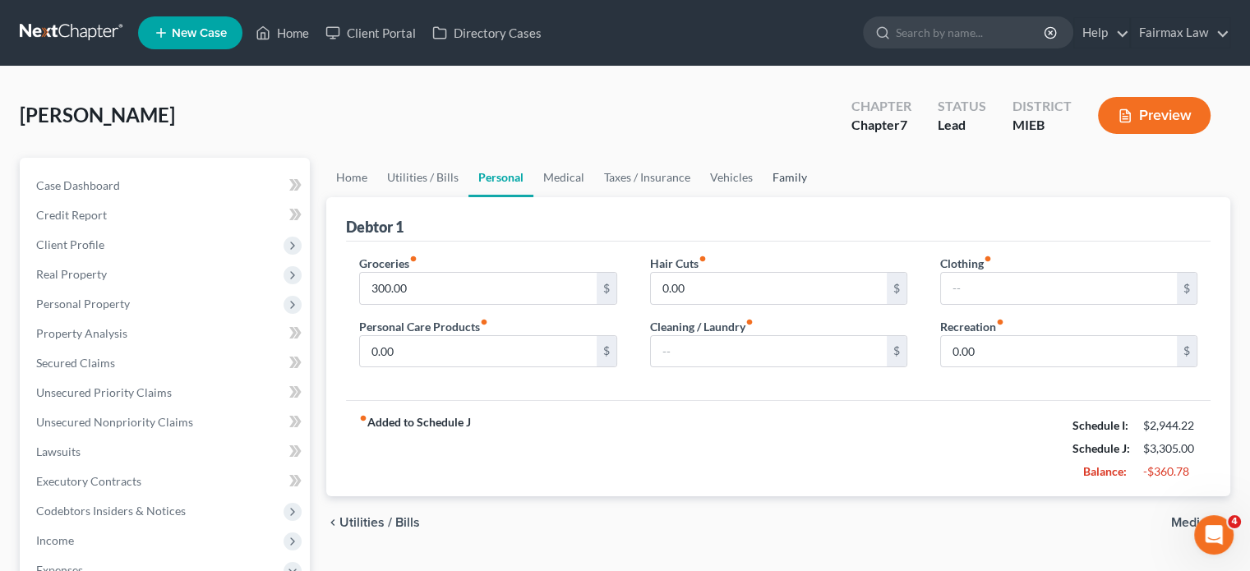
click at [817, 197] on link "Family" at bounding box center [790, 177] width 54 height 39
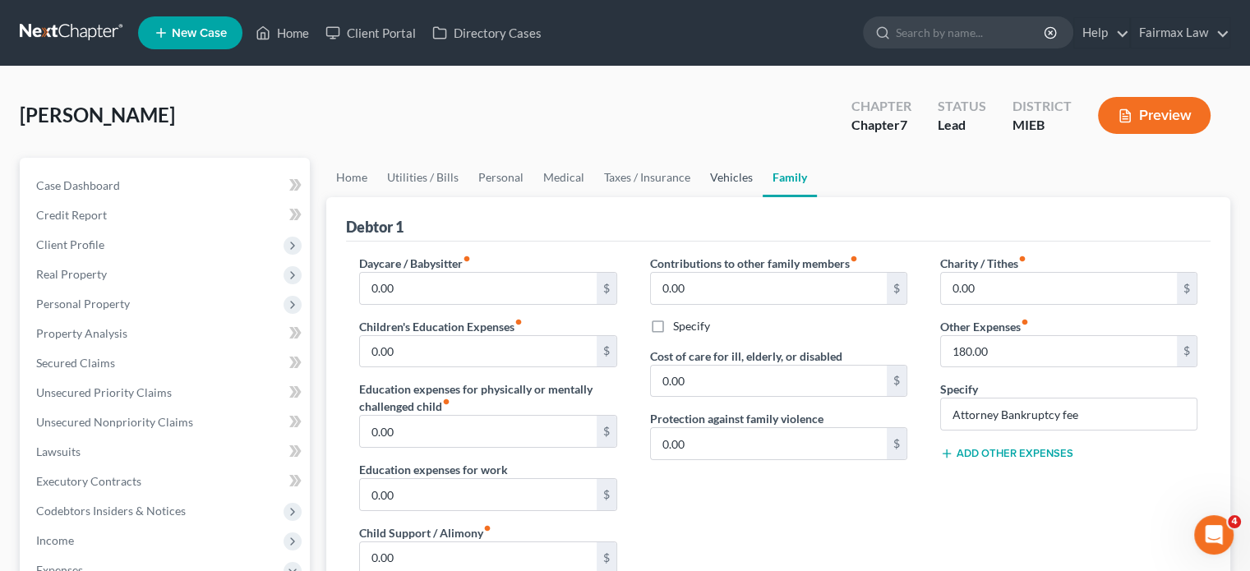
click at [763, 197] on link "Vehicles" at bounding box center [731, 177] width 62 height 39
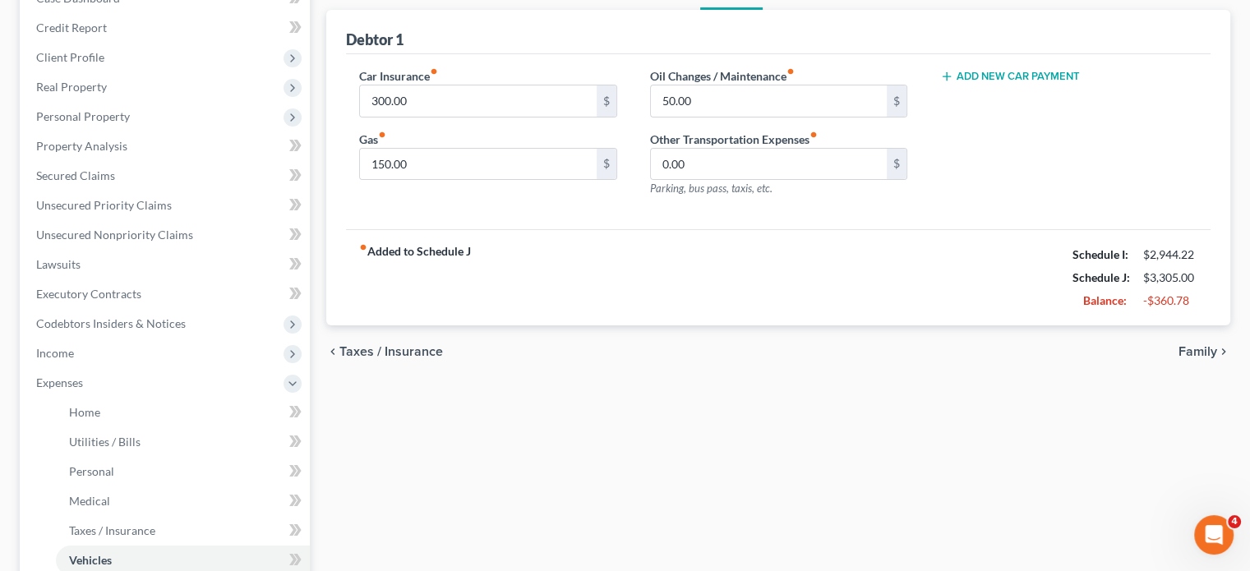
scroll to position [192, 0]
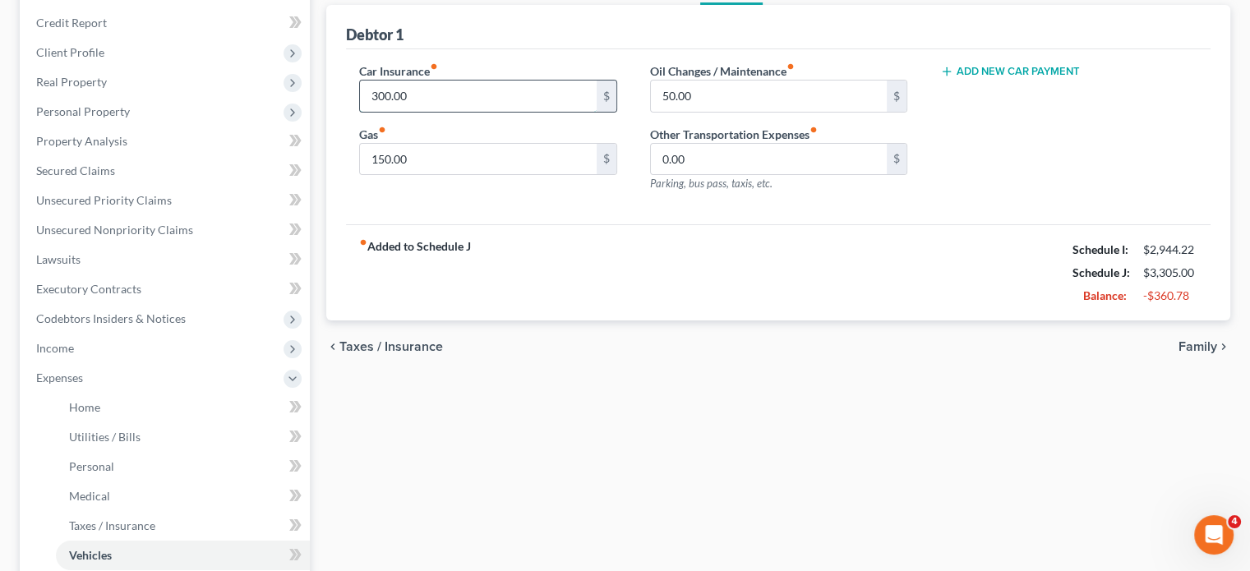
click at [431, 112] on input "300.00" at bounding box center [478, 96] width 236 height 31
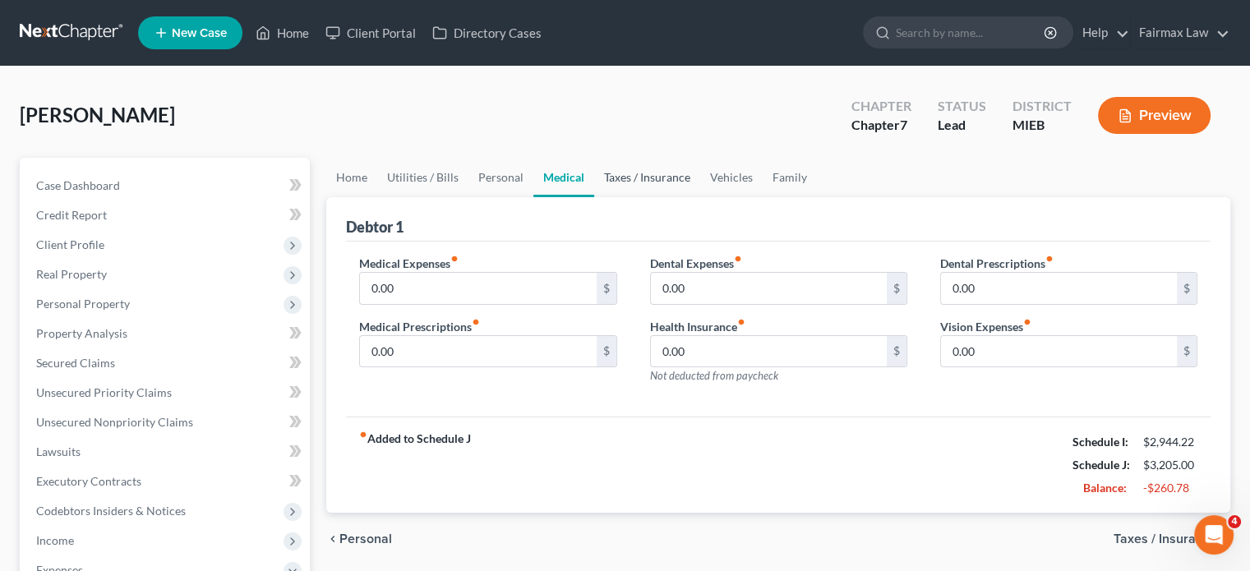
click at [700, 197] on link "Taxes / Insurance" at bounding box center [647, 177] width 106 height 39
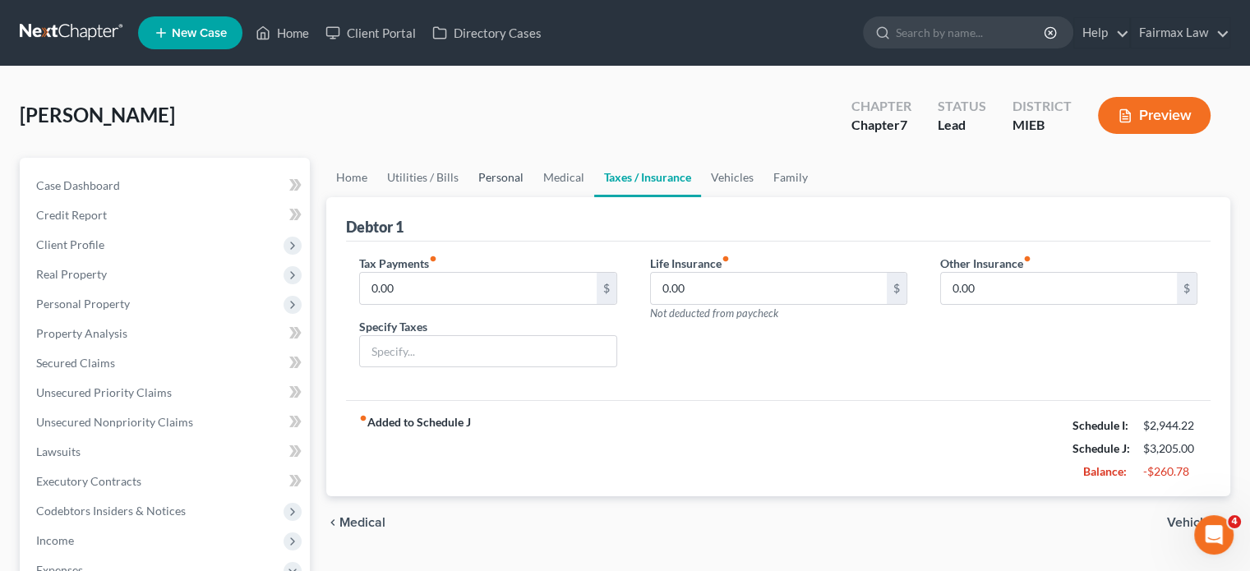
click at [533, 197] on link "Personal" at bounding box center [501, 177] width 65 height 39
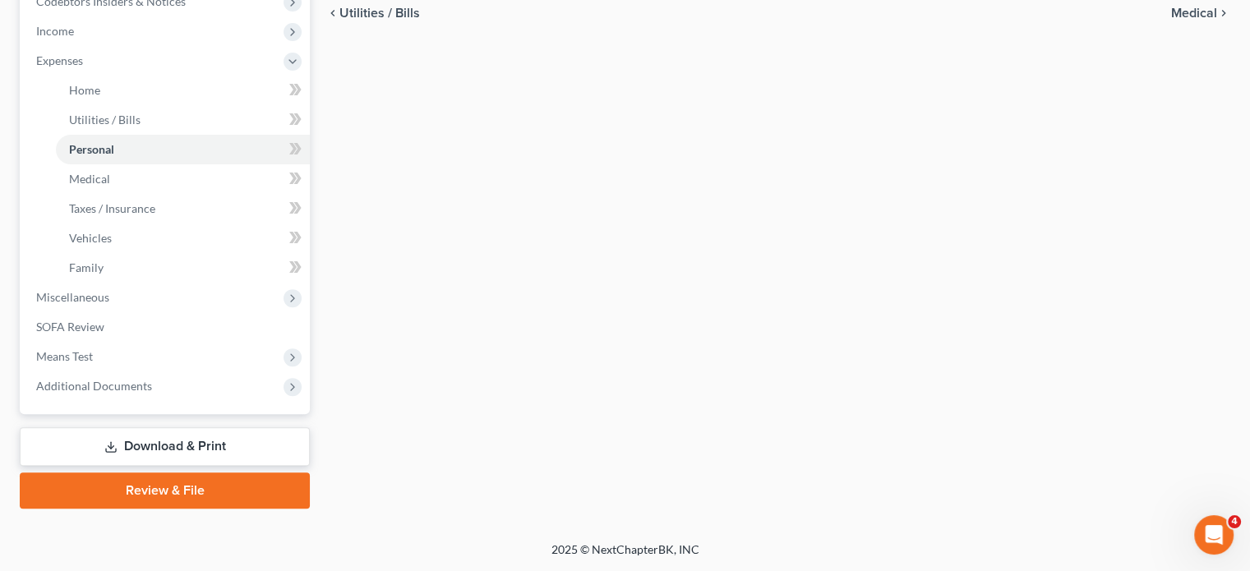
scroll to position [775, 0]
click at [174, 283] on span "Miscellaneous" at bounding box center [166, 298] width 287 height 30
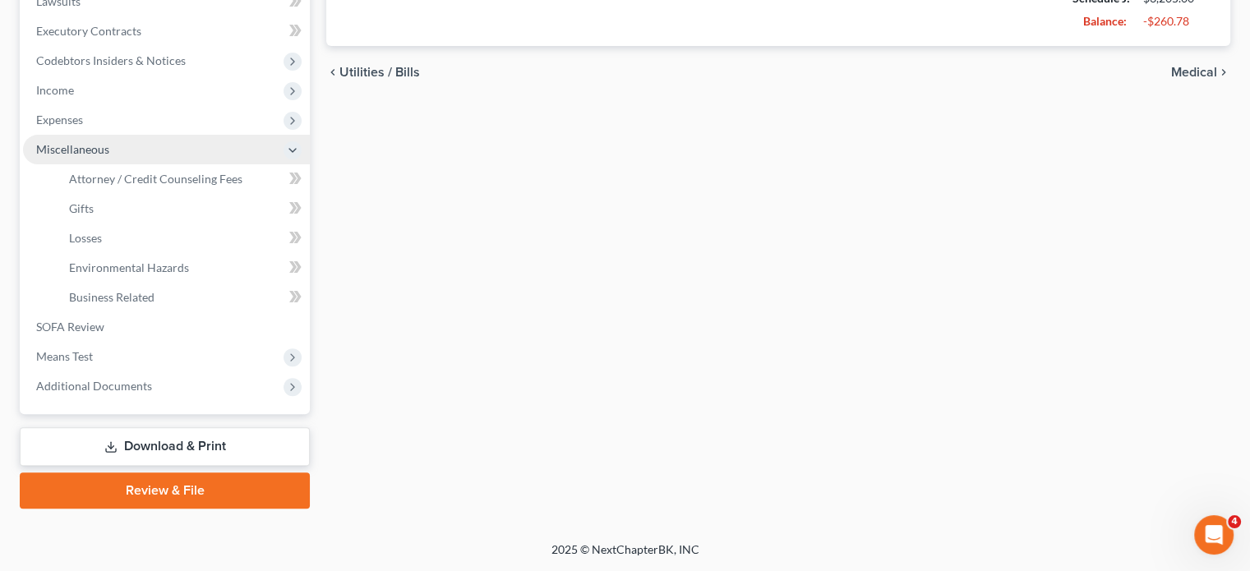
scroll to position [701, 0]
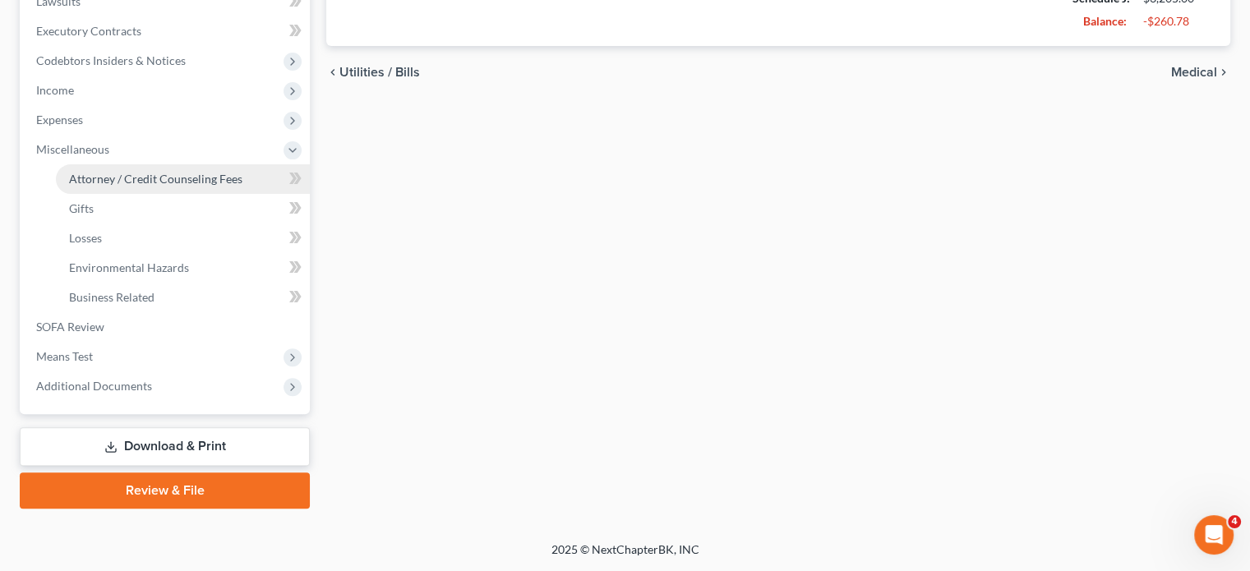
click at [148, 172] on span "Attorney / Credit Counseling Fees" at bounding box center [155, 179] width 173 height 14
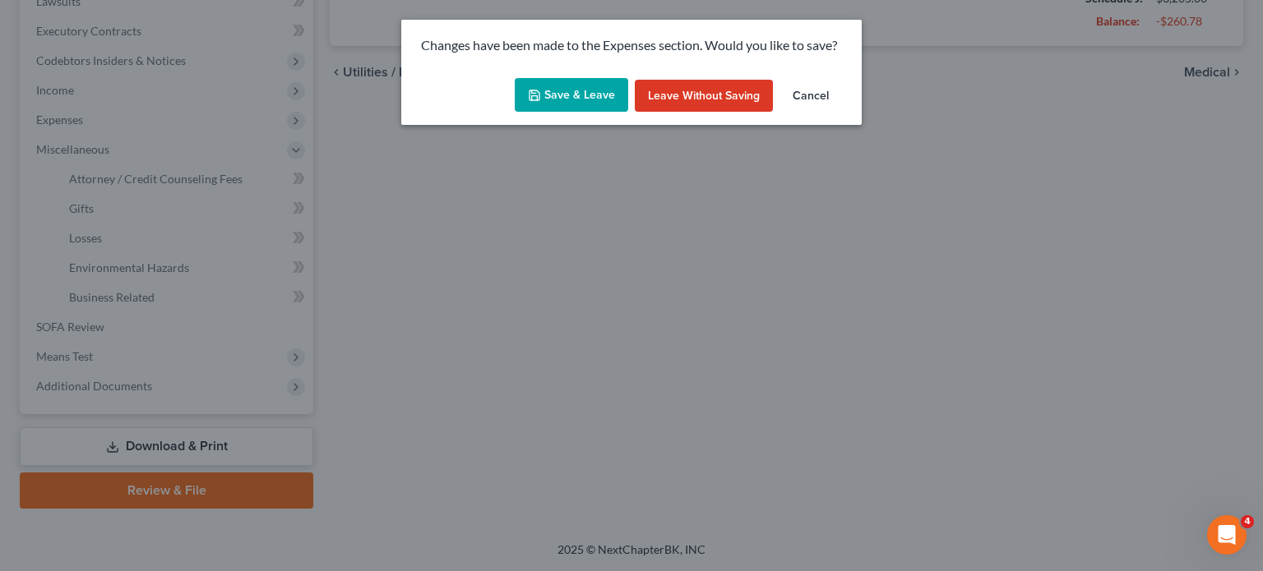
click at [533, 102] on button "Save & Leave" at bounding box center [571, 95] width 113 height 35
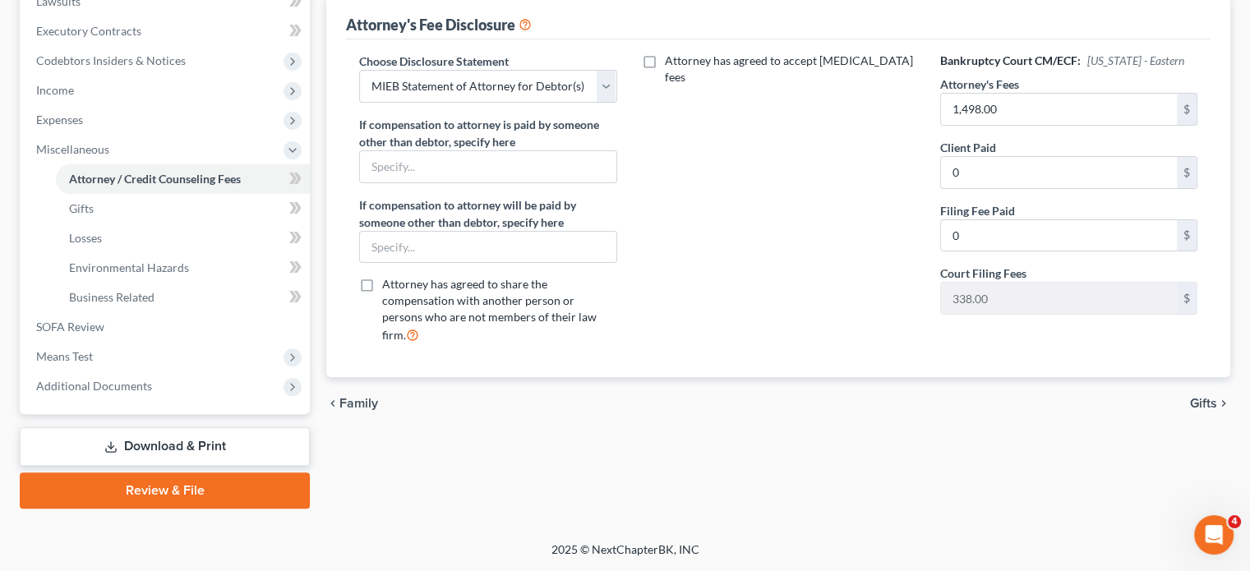
scroll to position [674, 0]
click at [140, 342] on span "Means Test" at bounding box center [166, 357] width 287 height 30
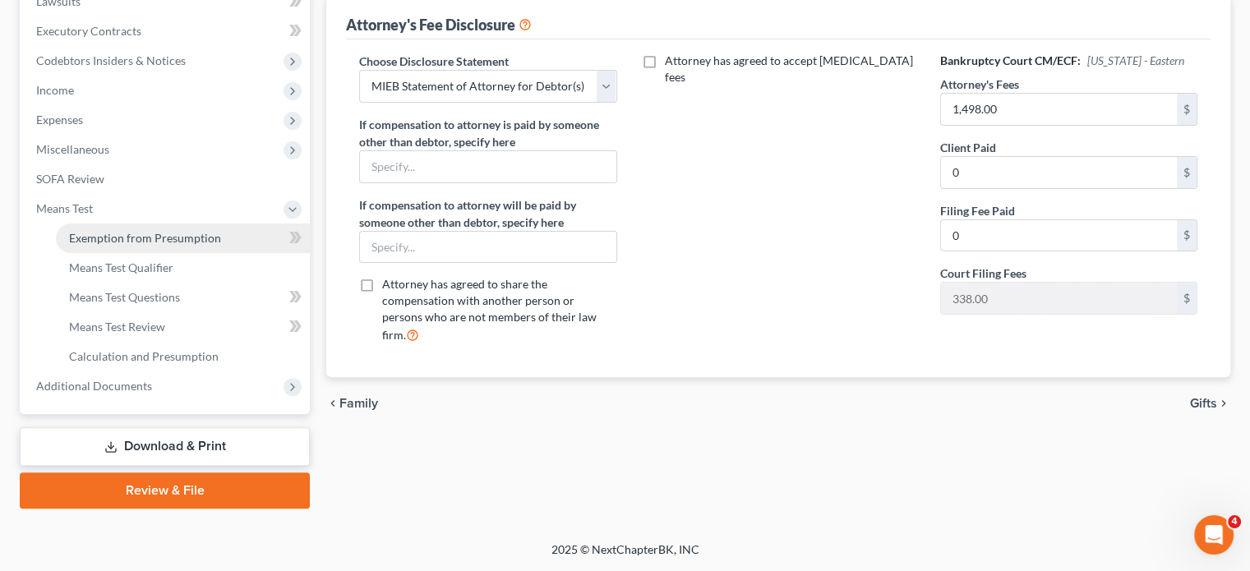
click at [227, 224] on link "Exemption from Presumption" at bounding box center [183, 239] width 254 height 30
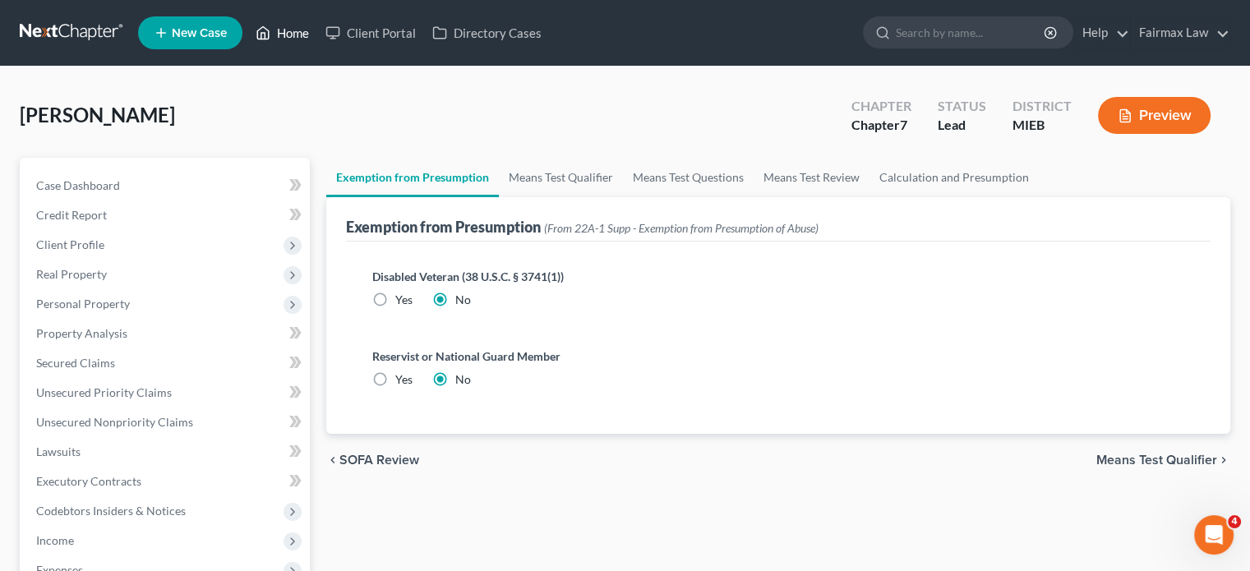
click at [317, 28] on link "Home" at bounding box center [282, 33] width 70 height 30
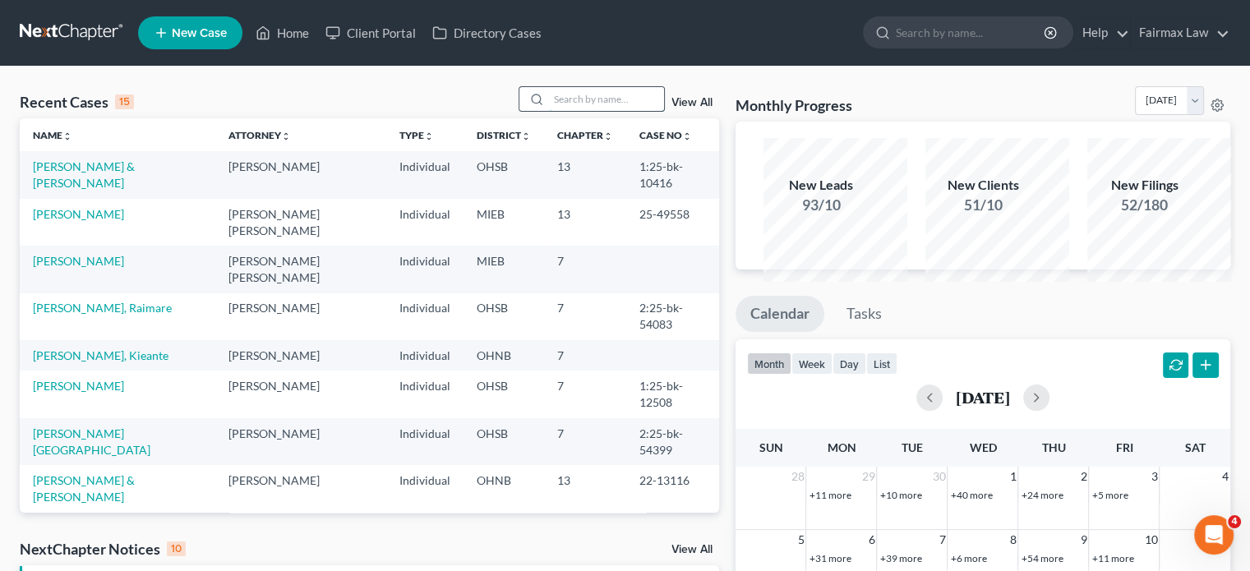
click at [550, 111] on input "search" at bounding box center [606, 99] width 115 height 24
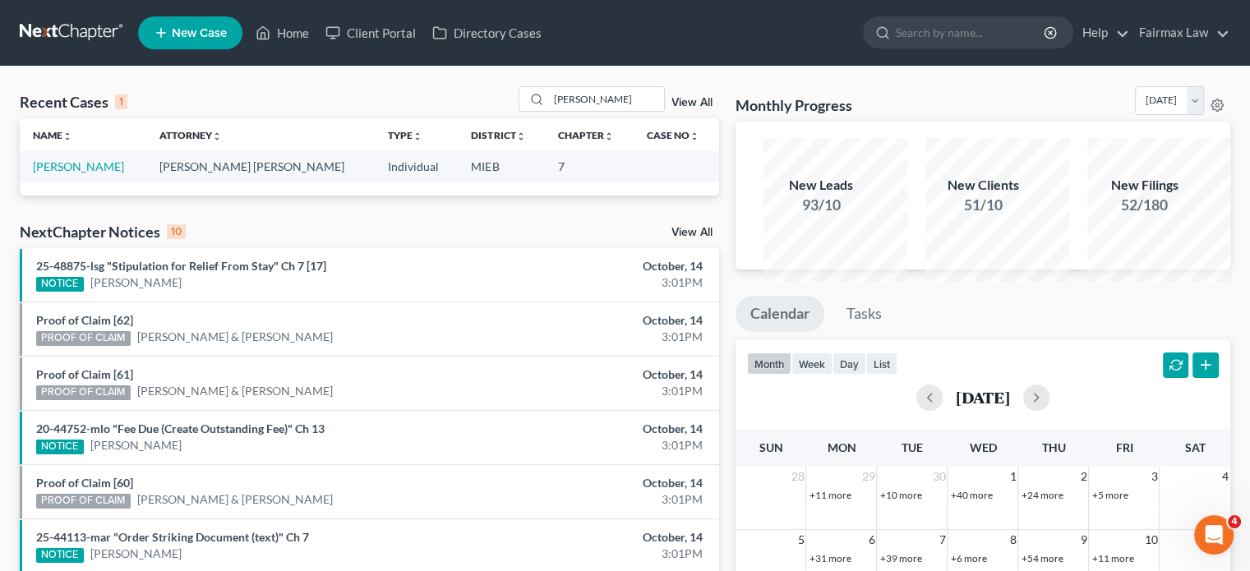
click at [62, 182] on td "[PERSON_NAME]" at bounding box center [83, 166] width 127 height 30
click at [65, 173] on link "[PERSON_NAME]" at bounding box center [78, 166] width 91 height 14
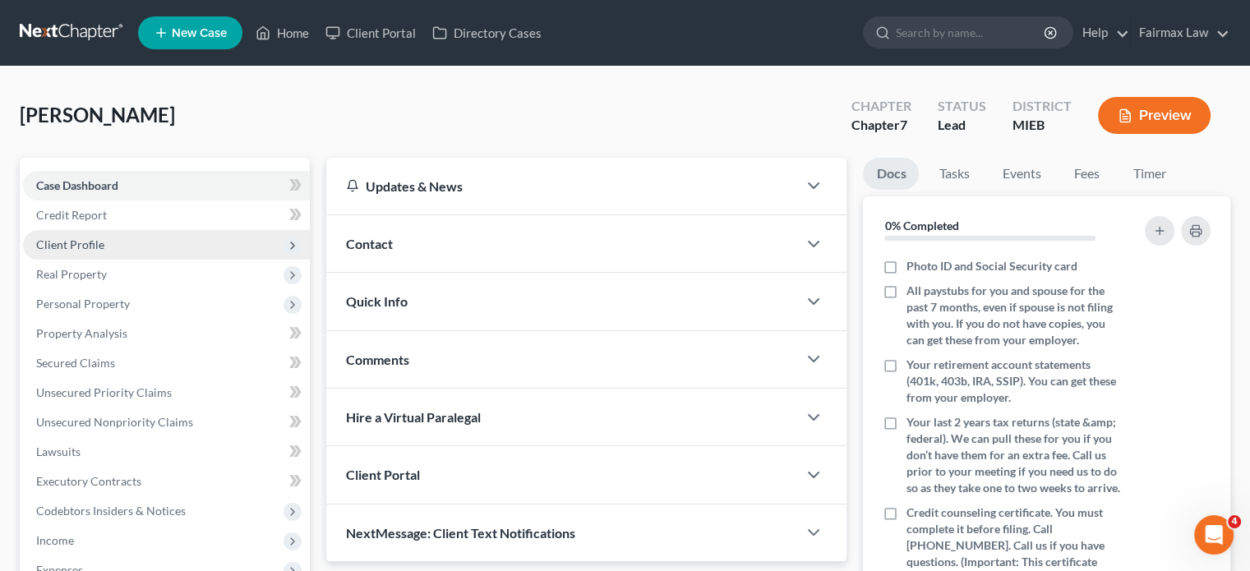
click at [182, 260] on span "Client Profile" at bounding box center [166, 245] width 287 height 30
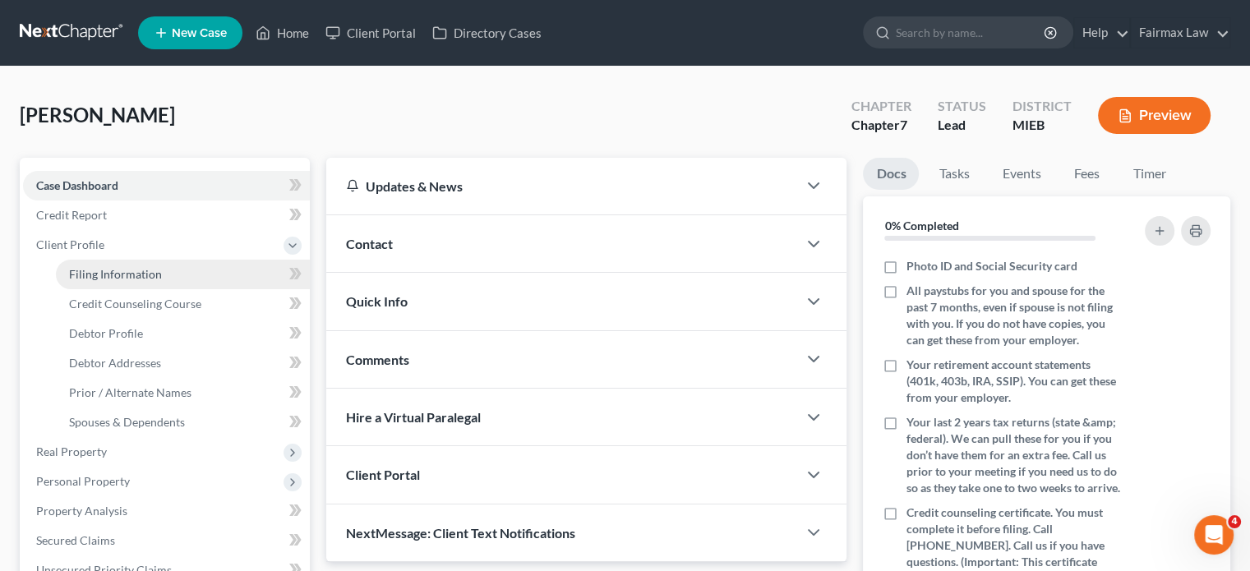
click at [162, 281] on span "Filing Information" at bounding box center [115, 274] width 93 height 14
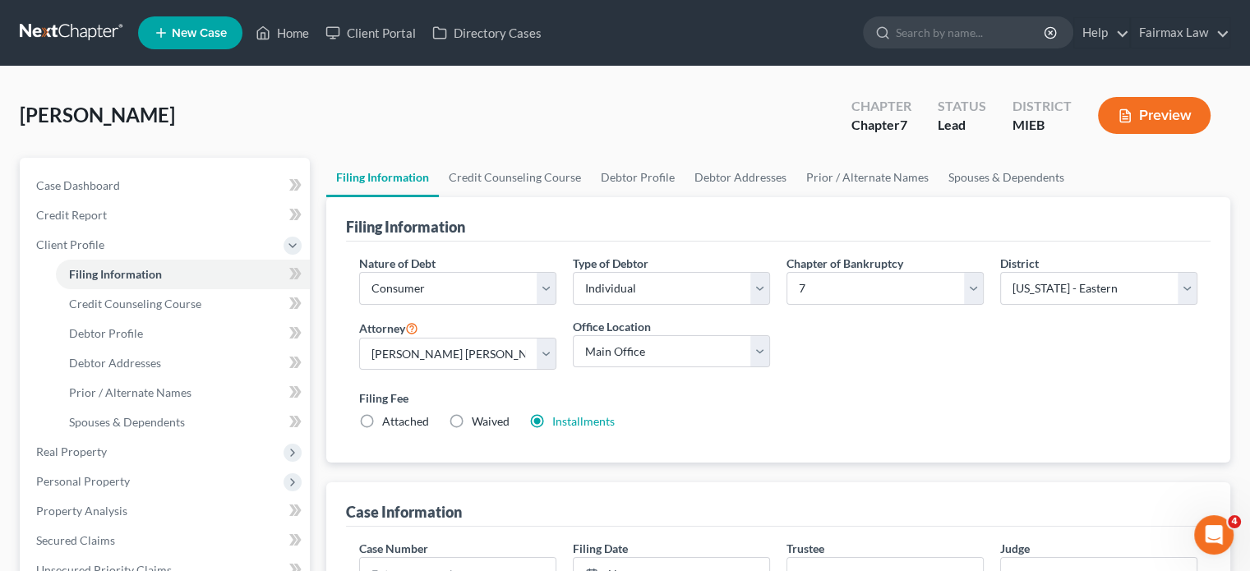
scroll to position [213, 0]
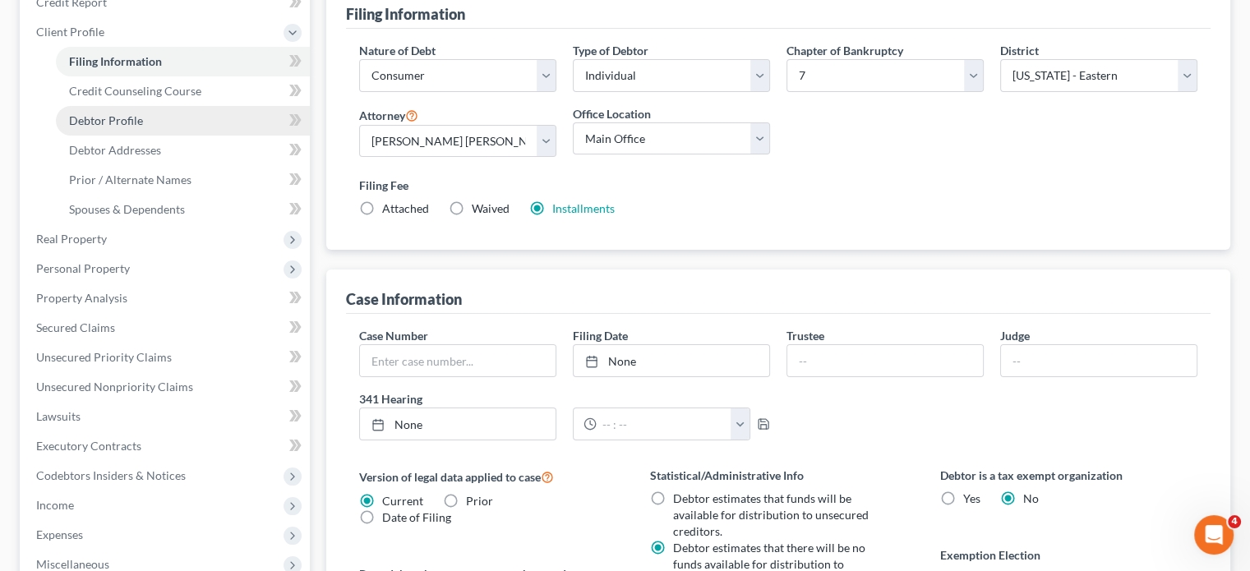
click at [183, 136] on link "Debtor Profile" at bounding box center [183, 121] width 254 height 30
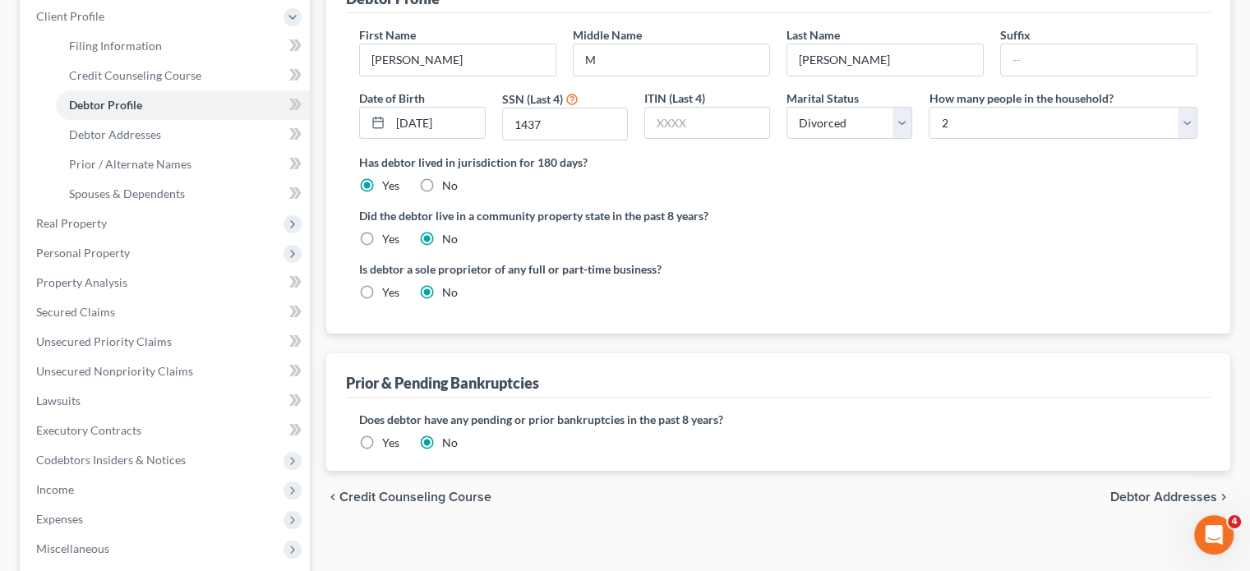
scroll to position [229, 0]
click at [161, 141] on span "Debtor Addresses" at bounding box center [115, 134] width 92 height 14
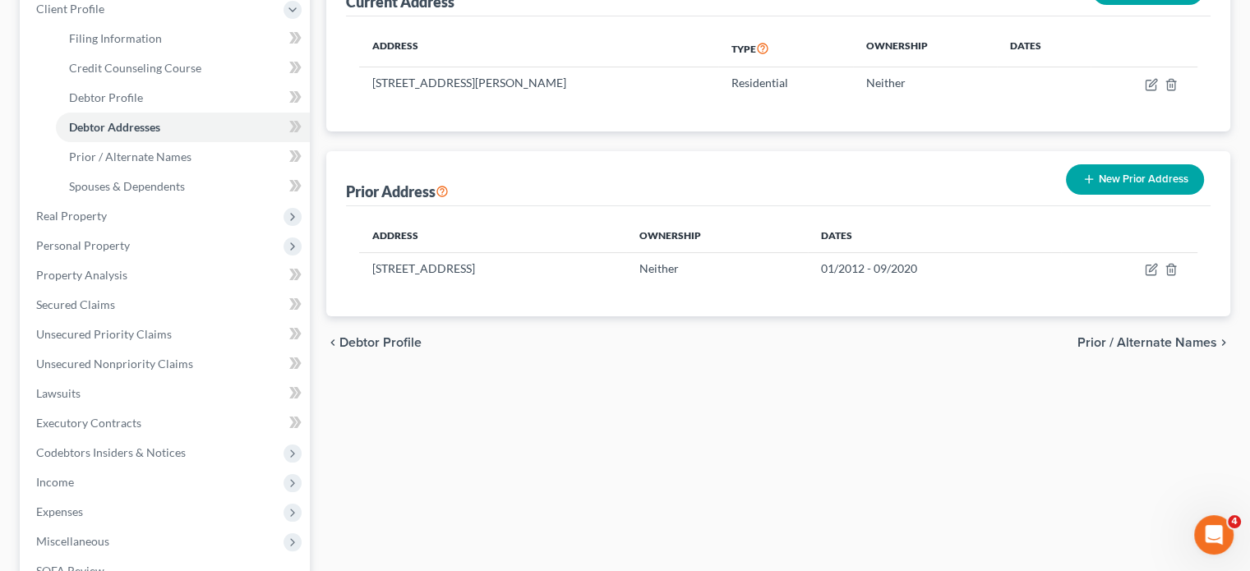
scroll to position [239, 0]
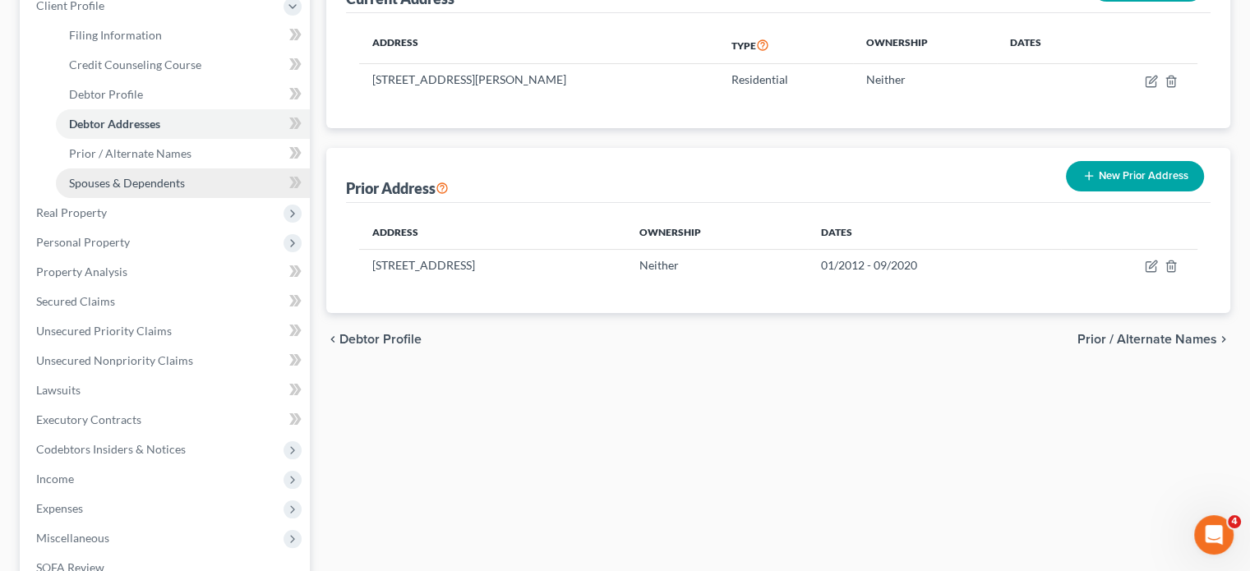
click at [185, 190] on span "Spouses & Dependents" at bounding box center [127, 183] width 116 height 14
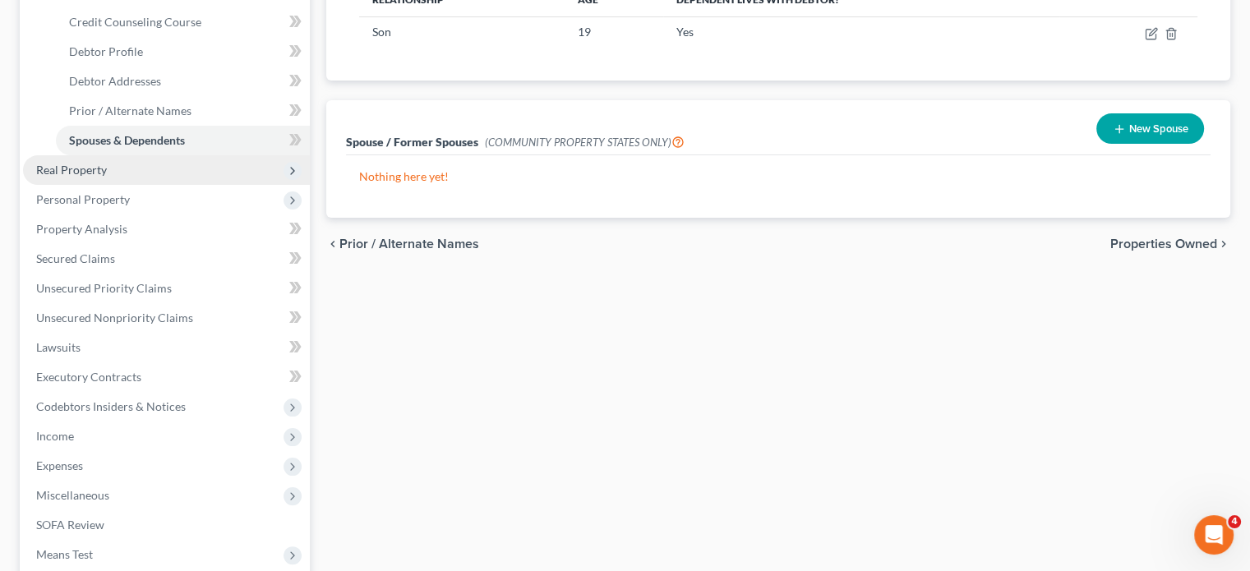
scroll to position [285, 0]
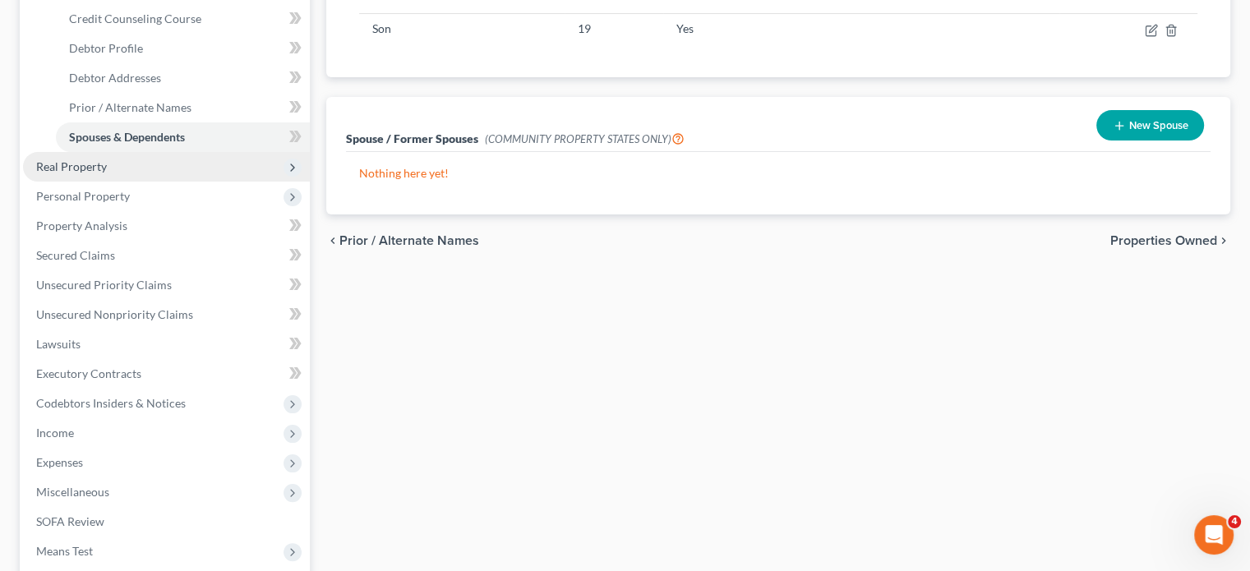
click at [164, 182] on span "Real Property" at bounding box center [166, 167] width 287 height 30
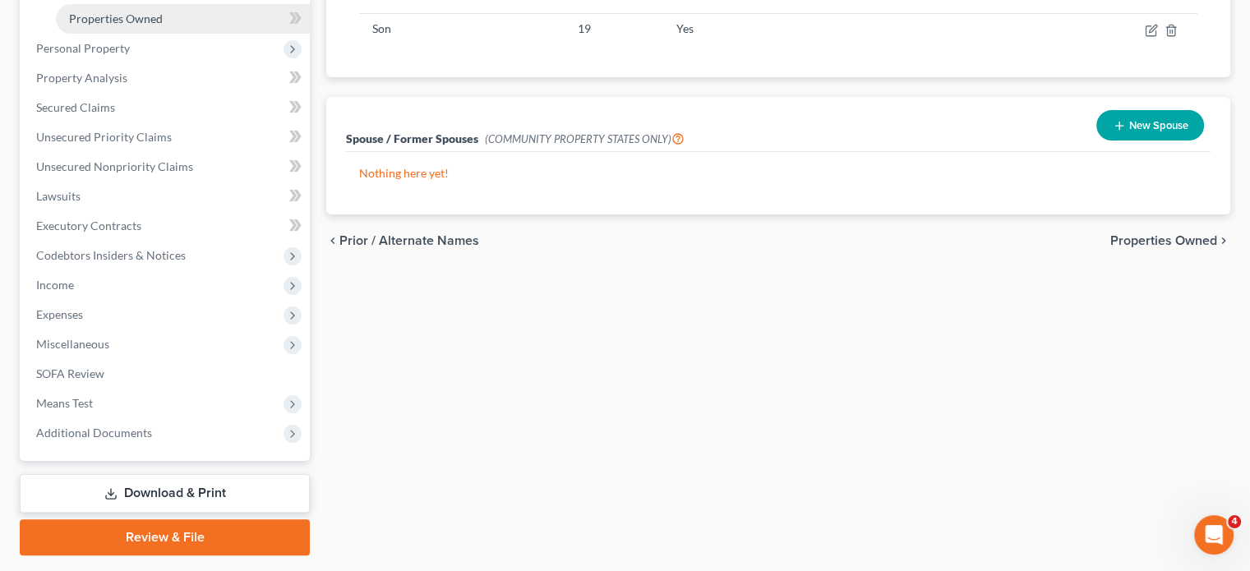
click at [152, 25] on span "Properties Owned" at bounding box center [116, 19] width 94 height 14
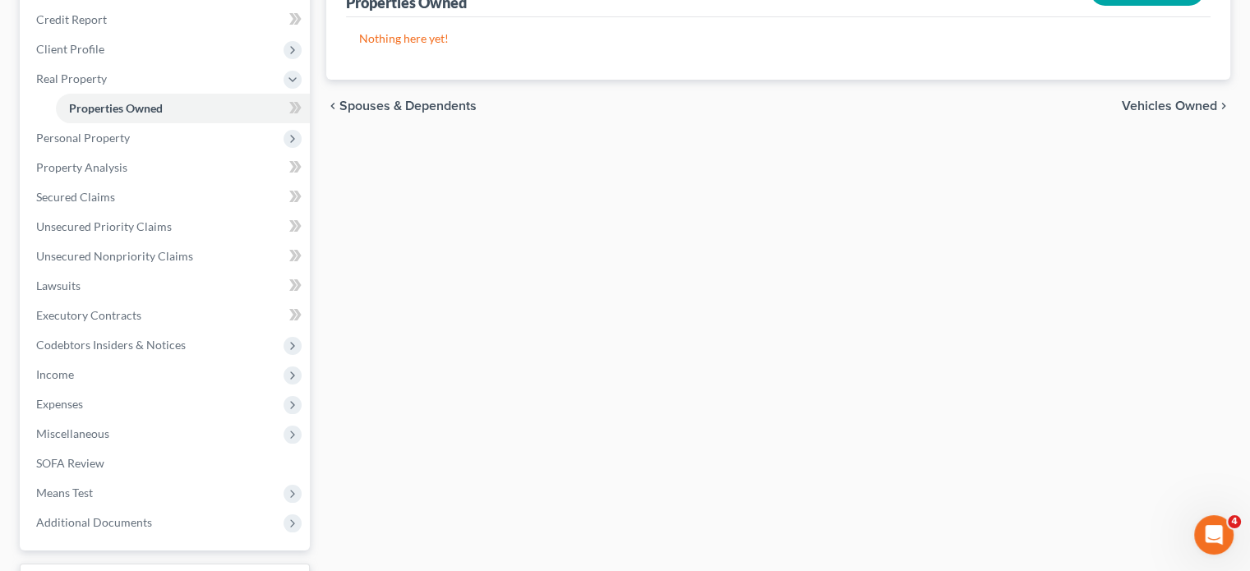
scroll to position [197, 0]
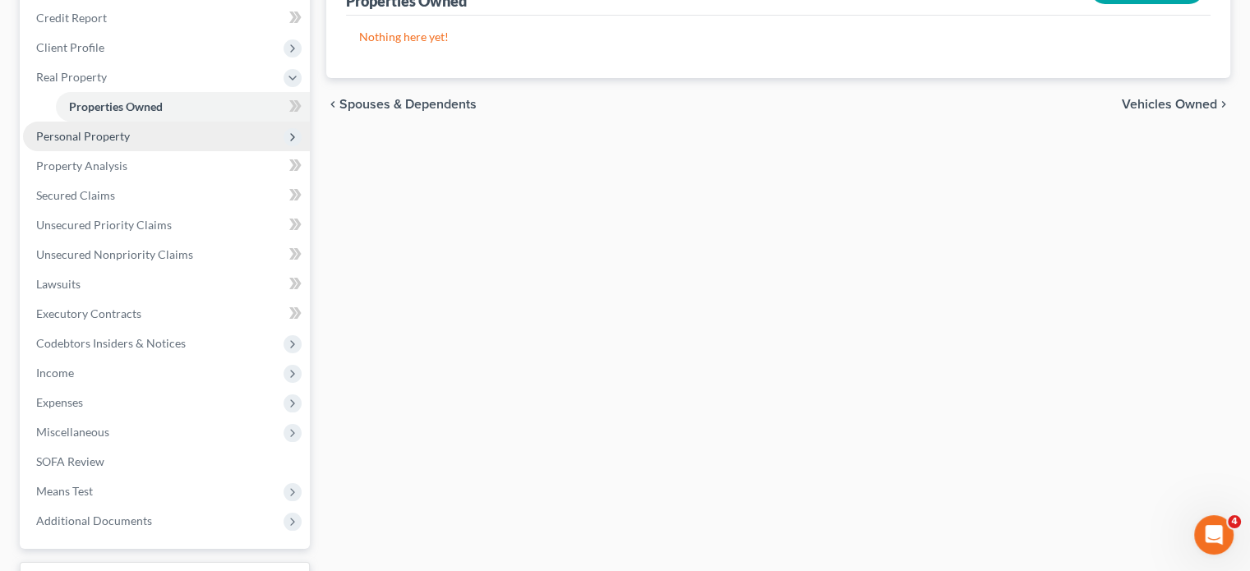
click at [219, 151] on span "Personal Property" at bounding box center [166, 137] width 287 height 30
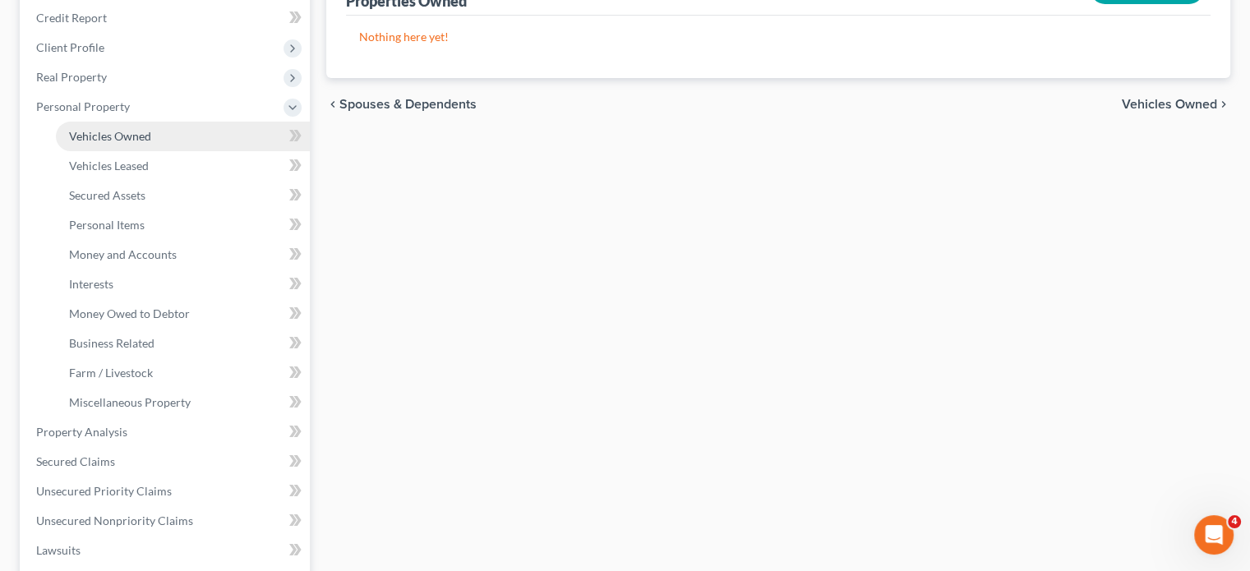
click at [201, 151] on link "Vehicles Owned" at bounding box center [183, 137] width 254 height 30
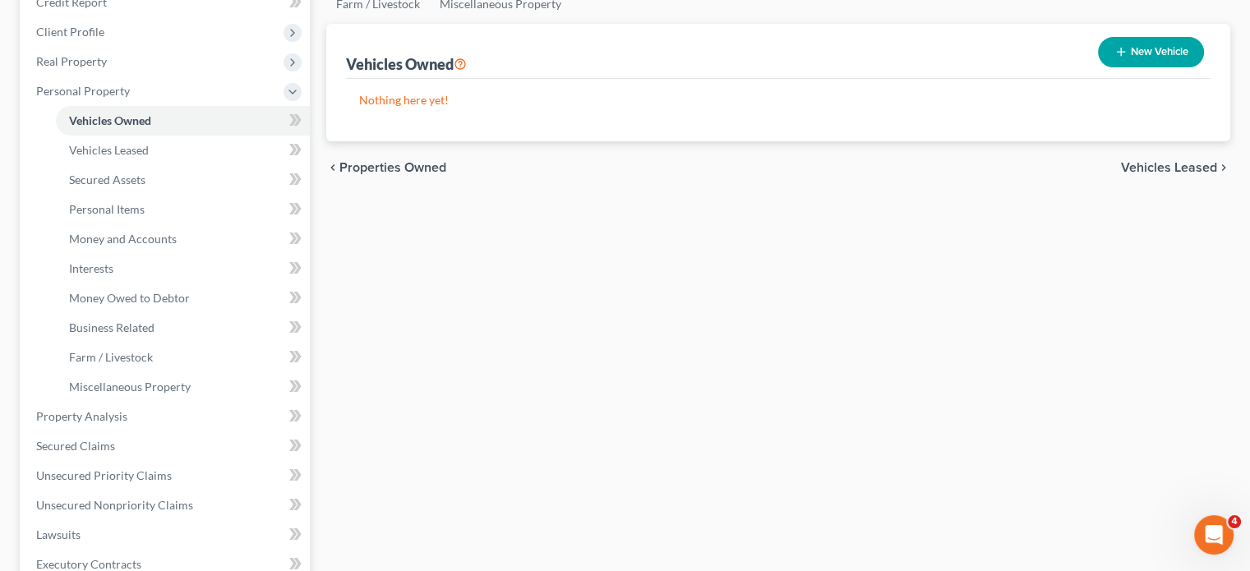
scroll to position [214, 0]
click at [185, 224] on link "Personal Items" at bounding box center [183, 209] width 254 height 30
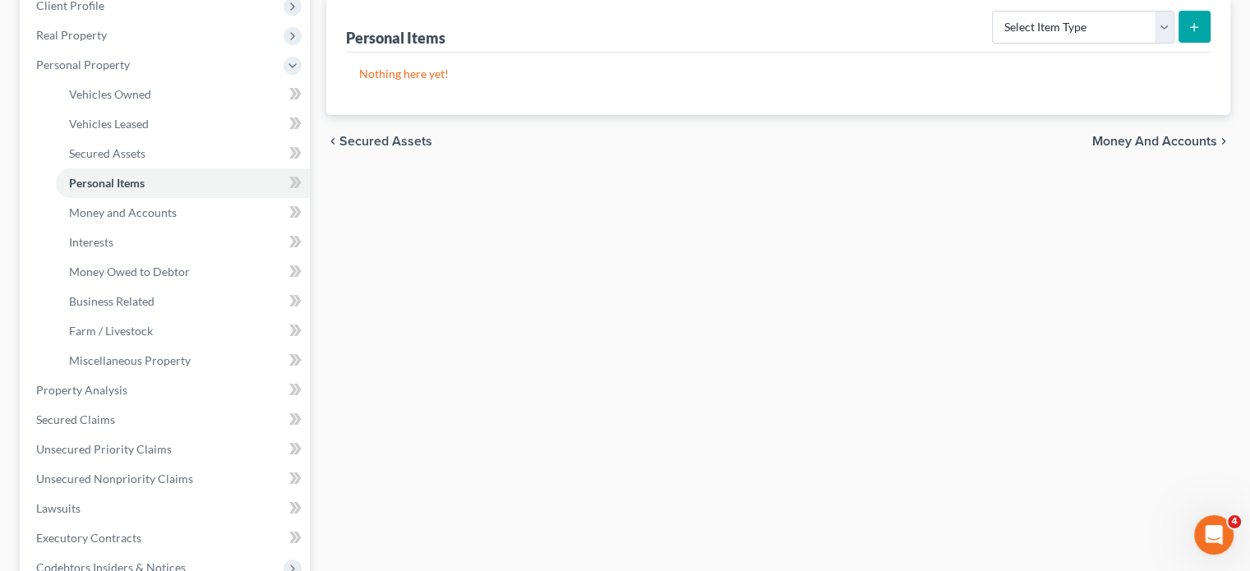
scroll to position [240, 0]
click at [151, 219] on span "Money and Accounts" at bounding box center [123, 212] width 108 height 14
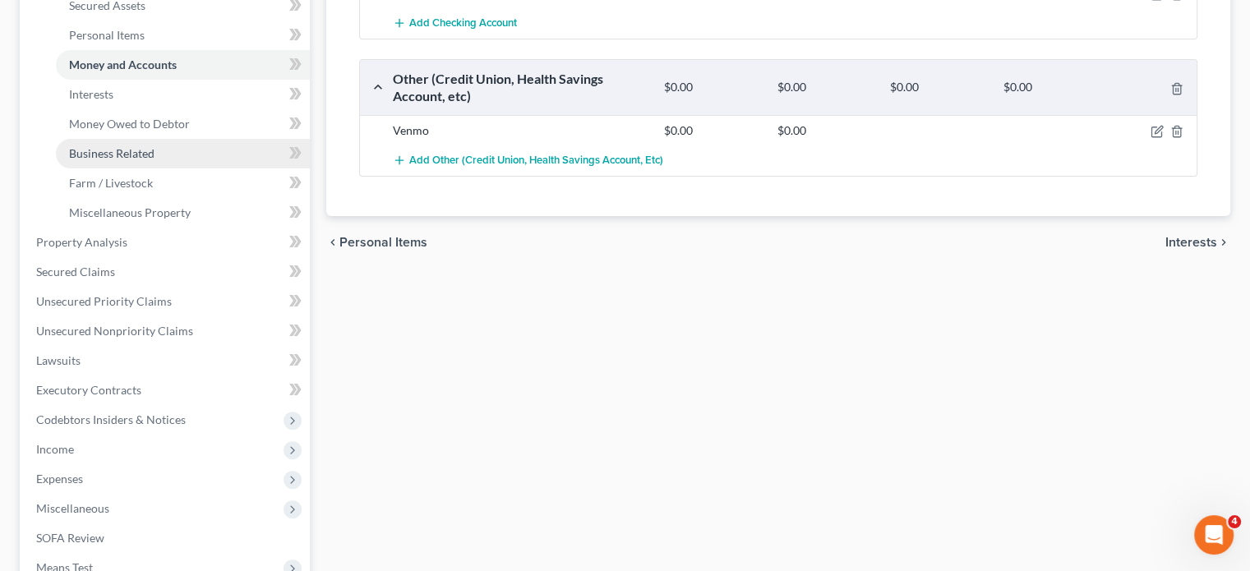
scroll to position [388, 0]
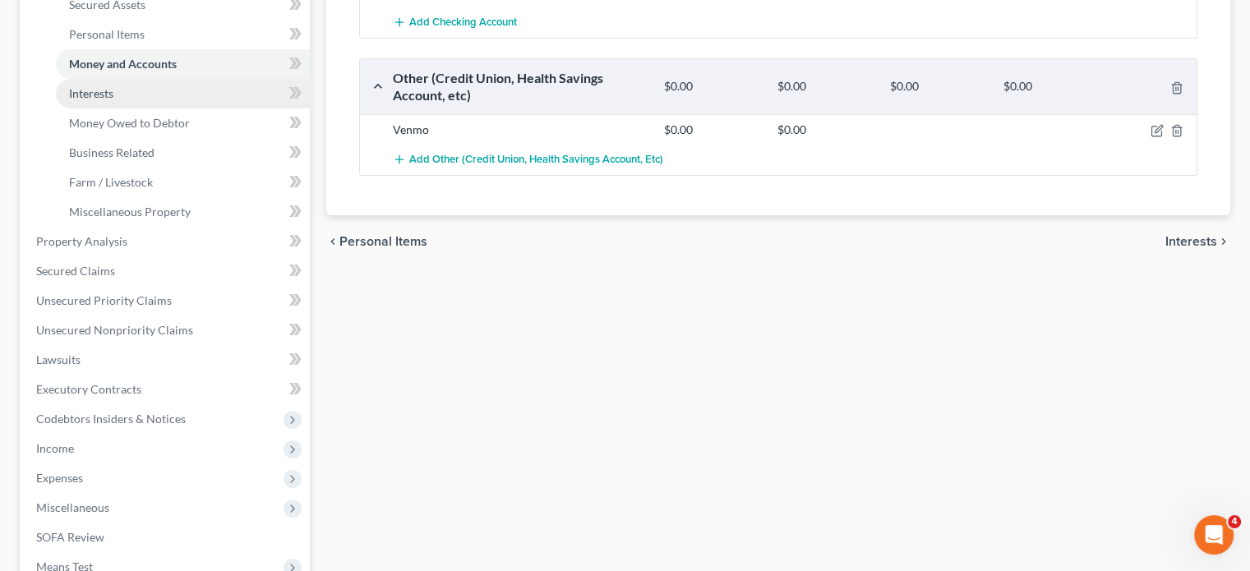
click at [184, 108] on link "Interests" at bounding box center [183, 94] width 254 height 30
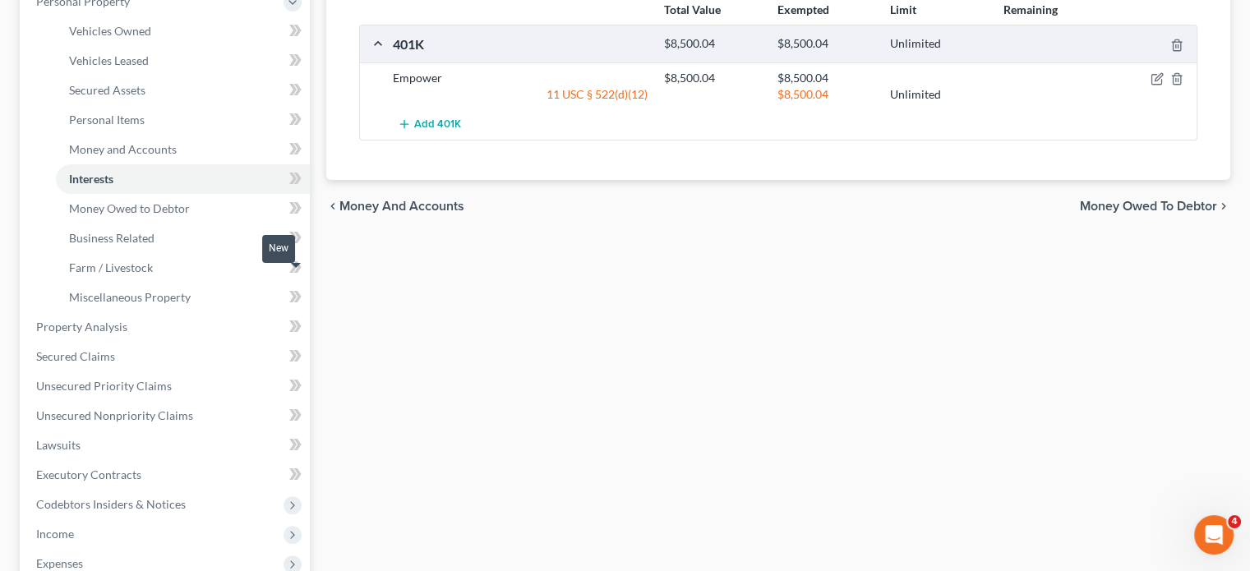
scroll to position [329, 0]
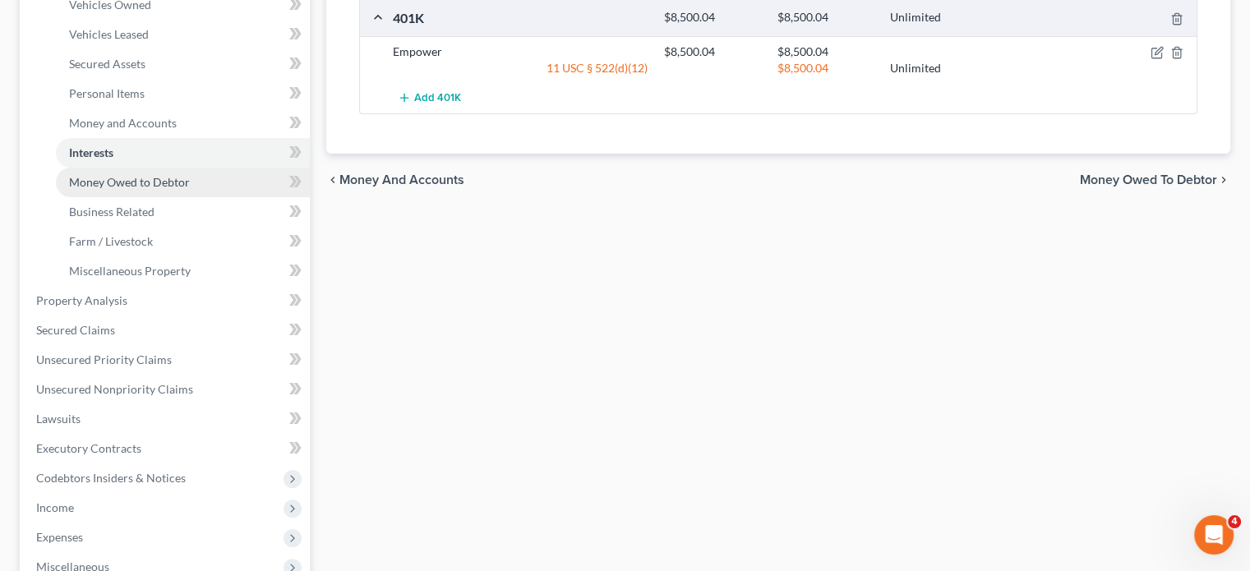
click at [190, 189] on span "Money Owed to Debtor" at bounding box center [129, 182] width 121 height 14
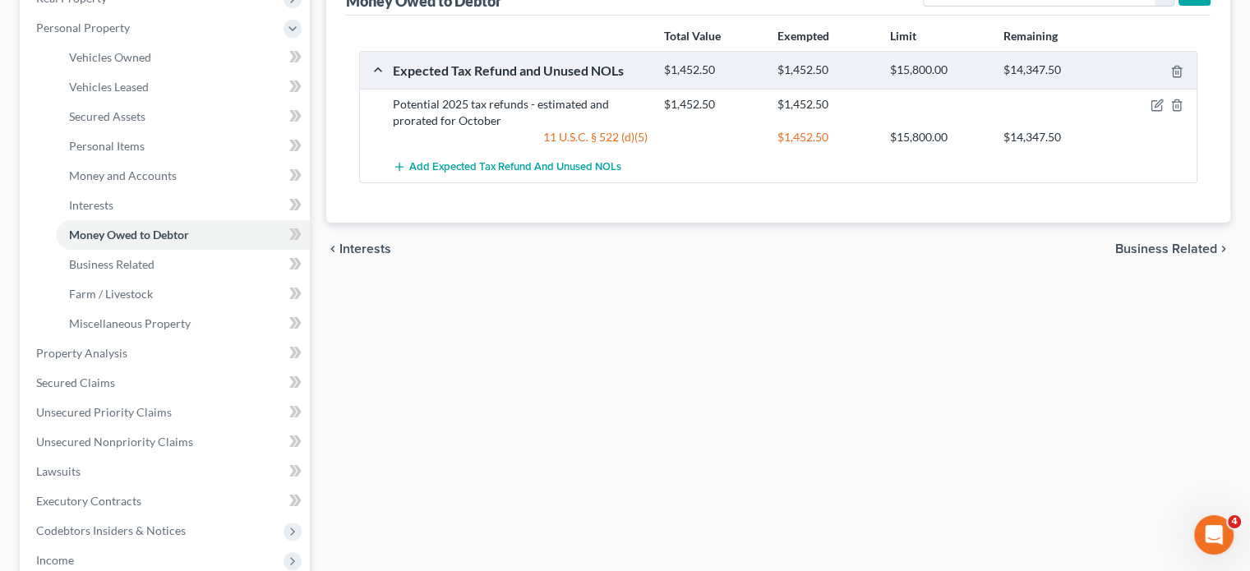
scroll to position [279, 0]
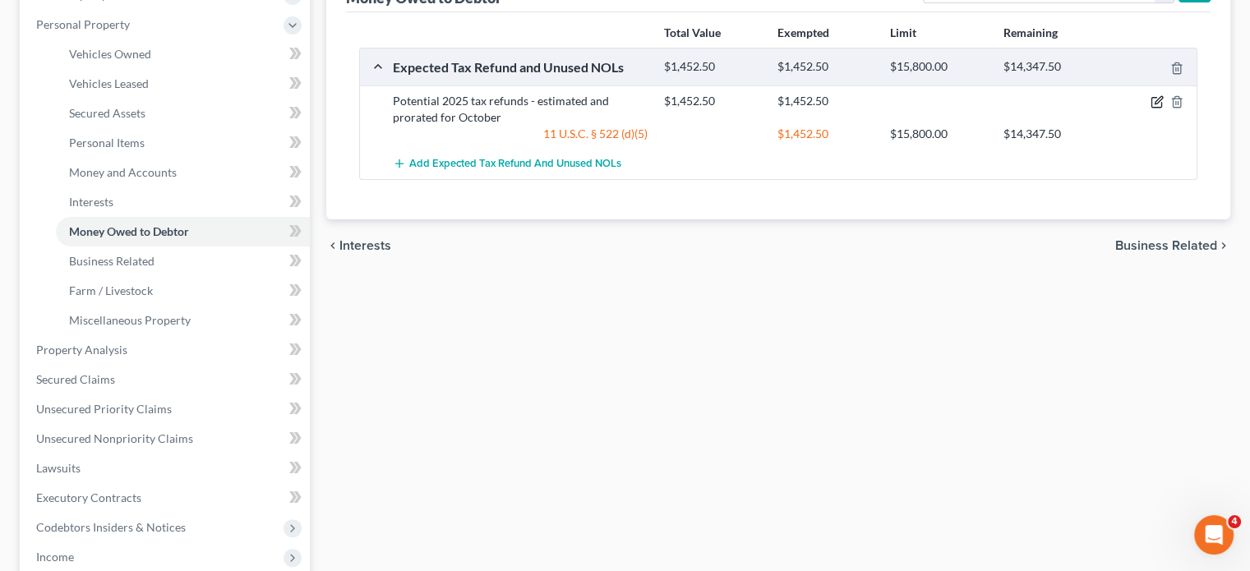
click at [1151, 108] on icon "button" at bounding box center [1157, 101] width 13 height 13
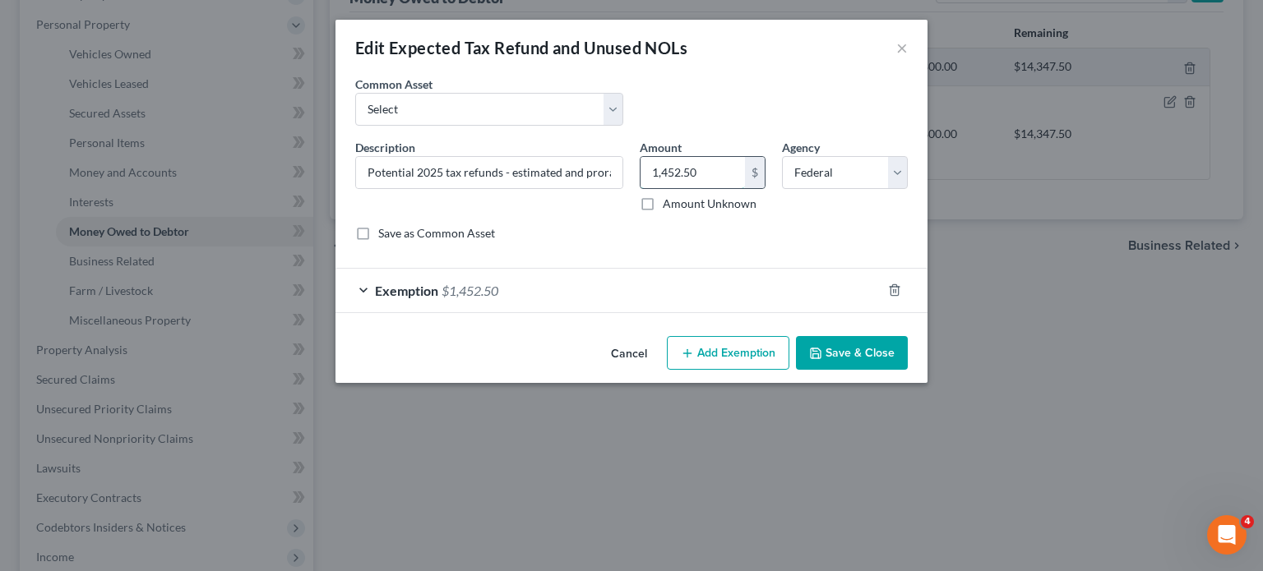
click at [703, 188] on input "1,452.50" at bounding box center [692, 172] width 104 height 31
drag, startPoint x: 612, startPoint y: 135, endPoint x: 607, endPoint y: 147, distance: 13.0
click at [612, 126] on select "Select Potential 2025 tax refunds - estimated and prorated for September Potent…" at bounding box center [489, 109] width 268 height 33
click at [355, 116] on select "Select Potential 2025 tax refunds - estimated and prorated for September Potent…" at bounding box center [489, 109] width 268 height 33
click at [730, 188] on input "976.00" at bounding box center [692, 172] width 104 height 31
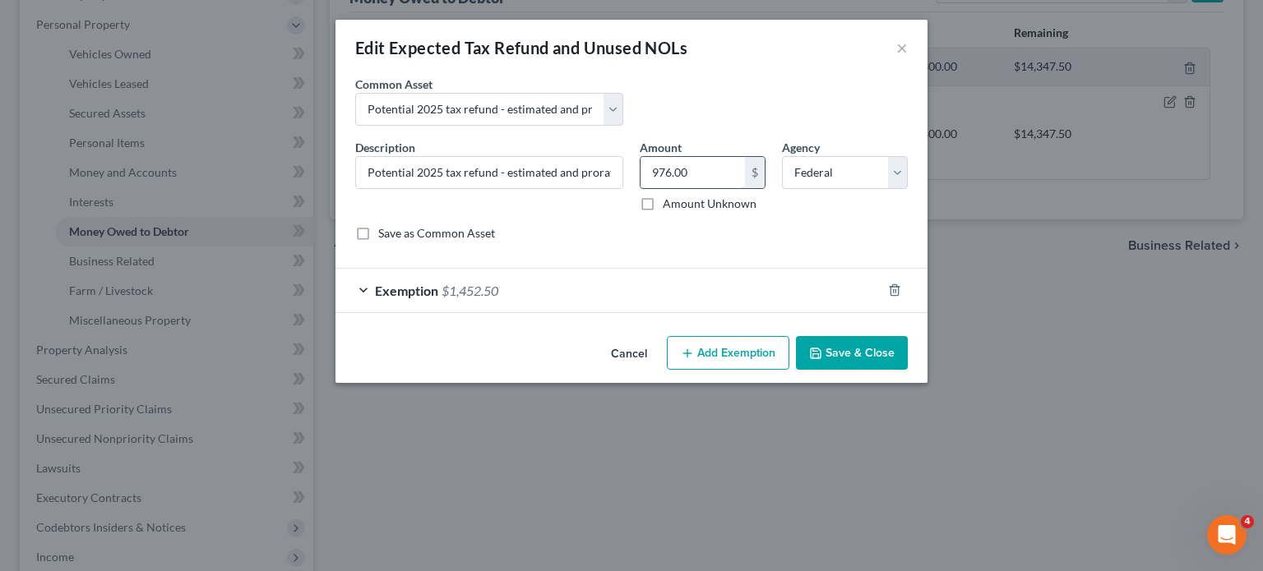
paste input "1,452.5"
click at [881, 371] on button "Save & Close" at bounding box center [852, 353] width 112 height 35
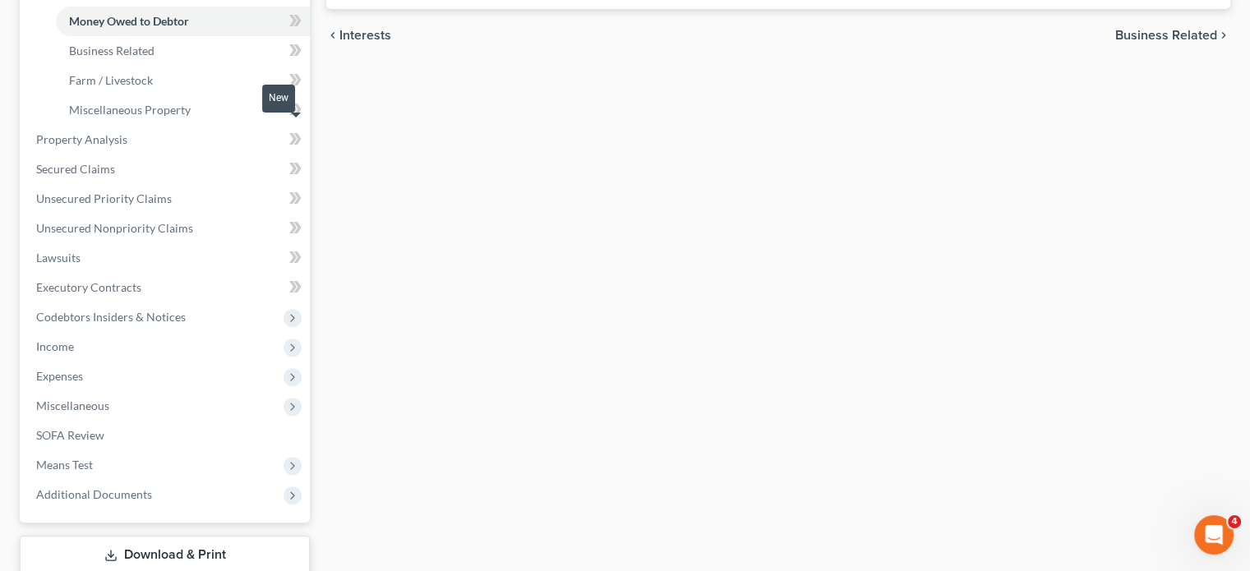
scroll to position [513, 0]
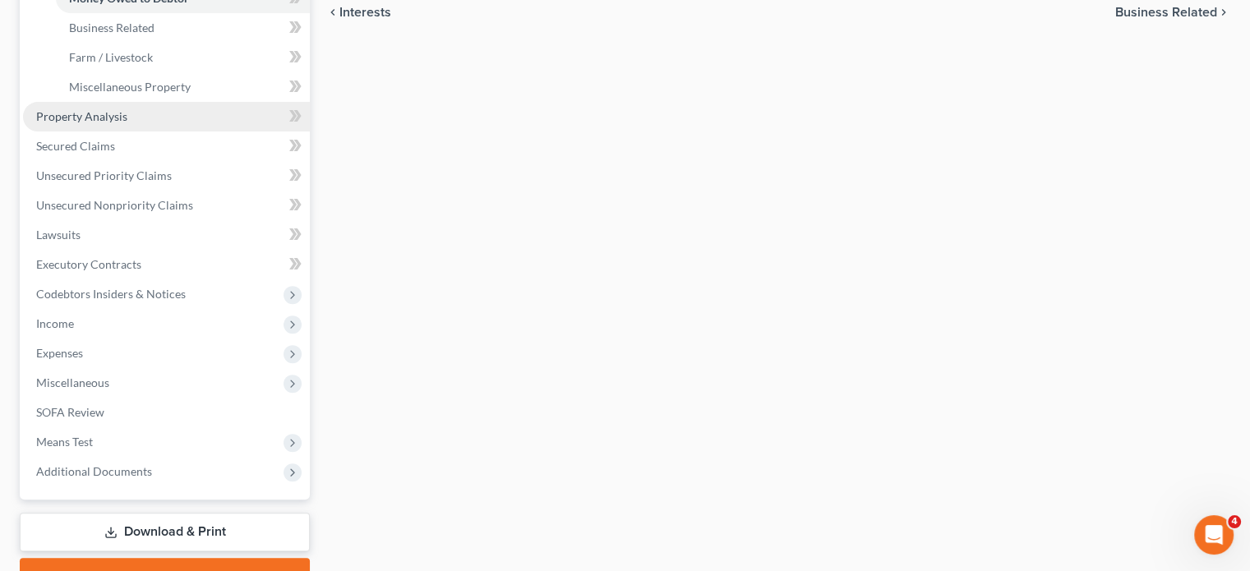
click at [186, 132] on link "Property Analysis" at bounding box center [166, 117] width 287 height 30
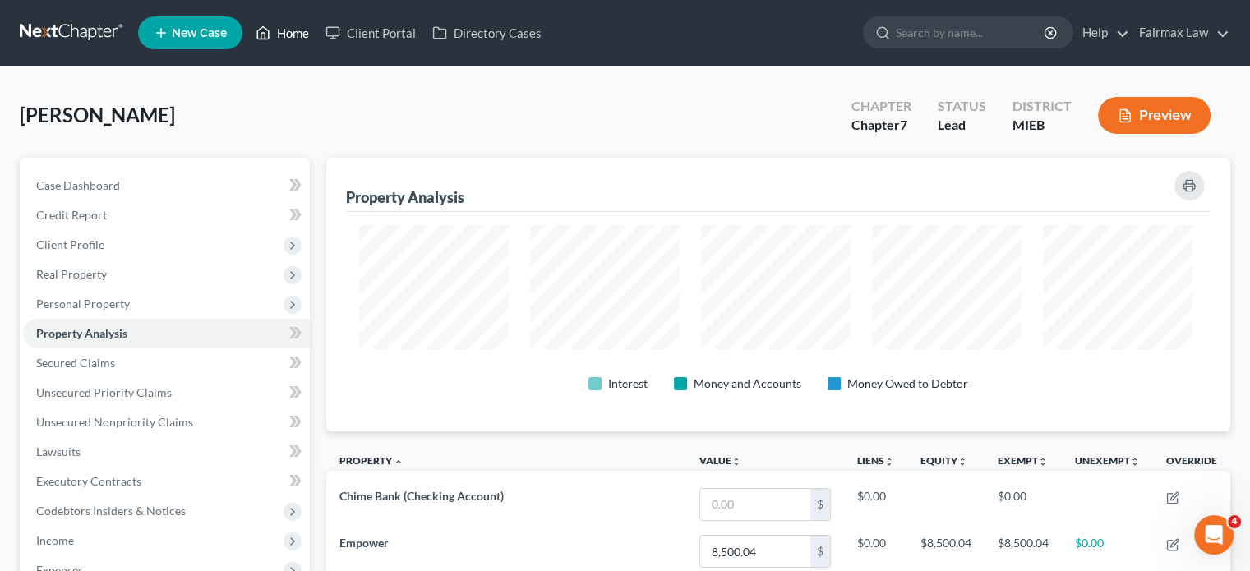
click at [317, 39] on link "Home" at bounding box center [282, 33] width 70 height 30
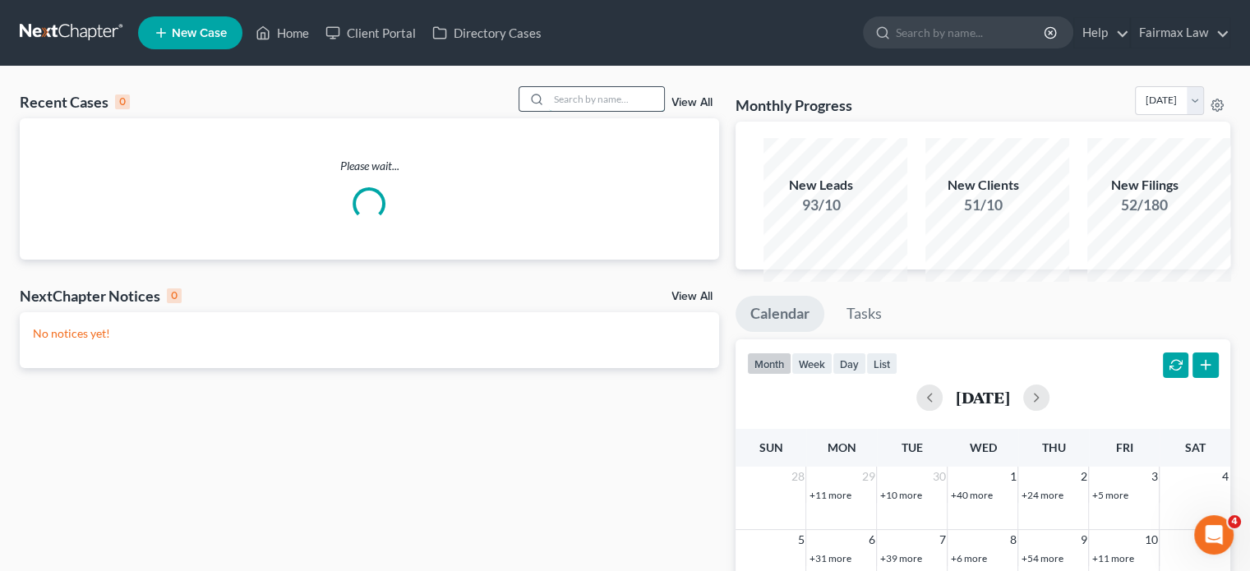
click at [549, 111] on input "search" at bounding box center [606, 99] width 115 height 24
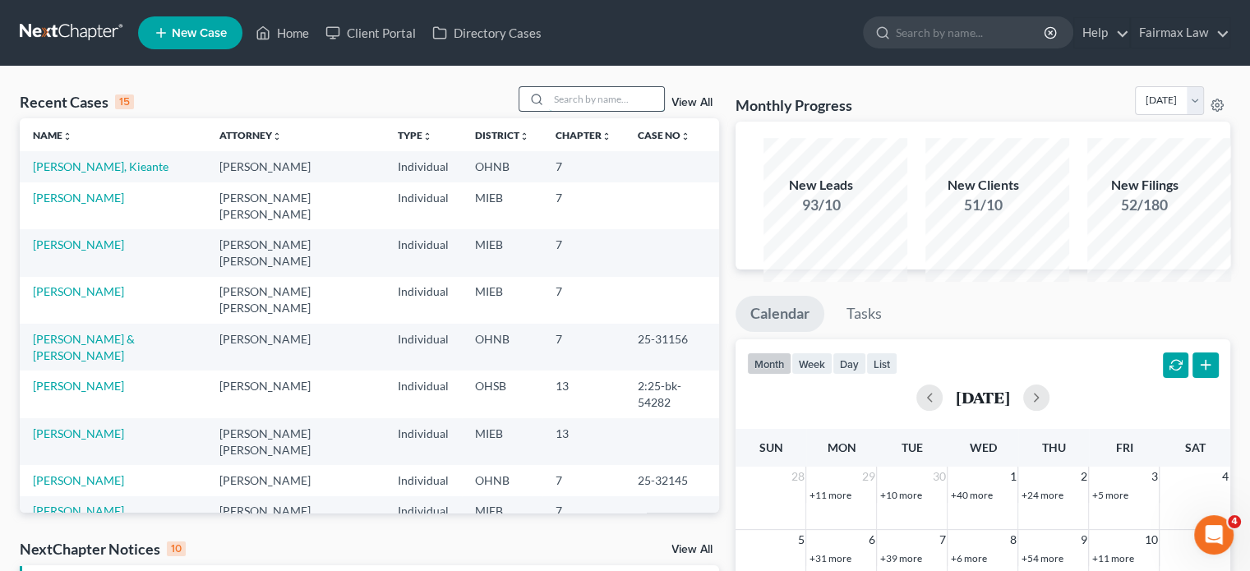
click at [552, 111] on input "search" at bounding box center [606, 99] width 115 height 24
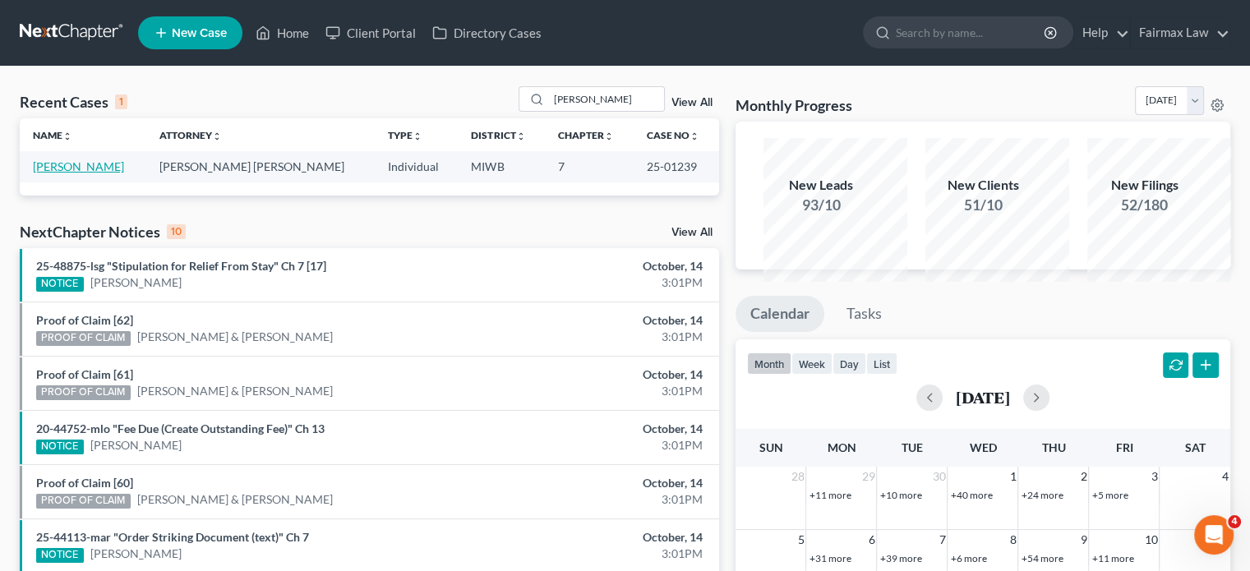
click at [115, 173] on link "[PERSON_NAME]" at bounding box center [78, 166] width 91 height 14
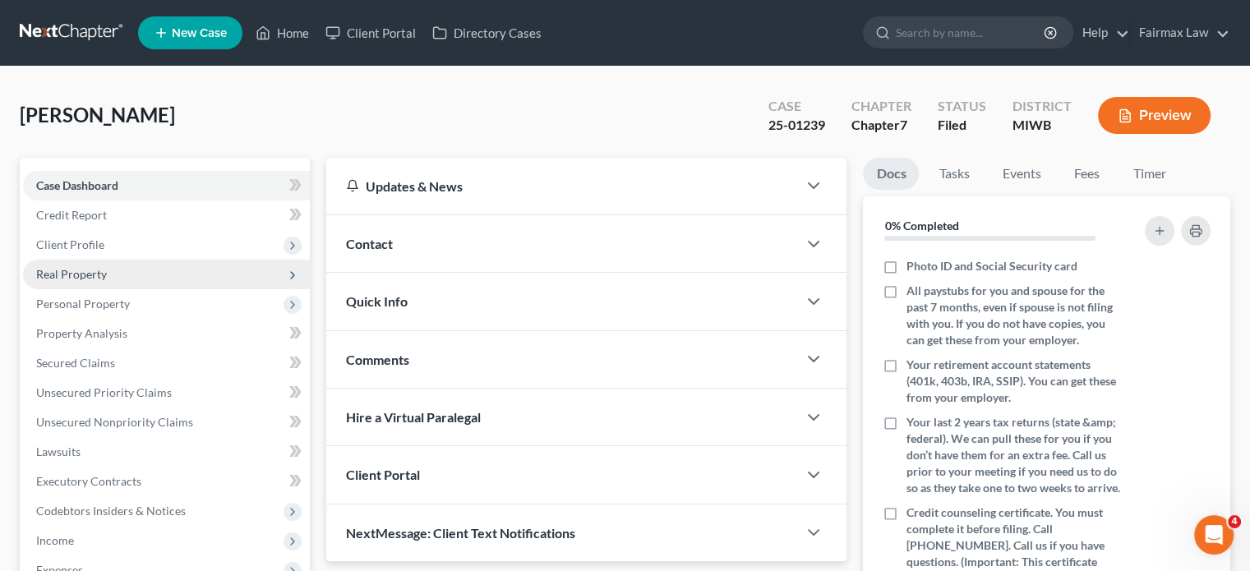
scroll to position [585, 0]
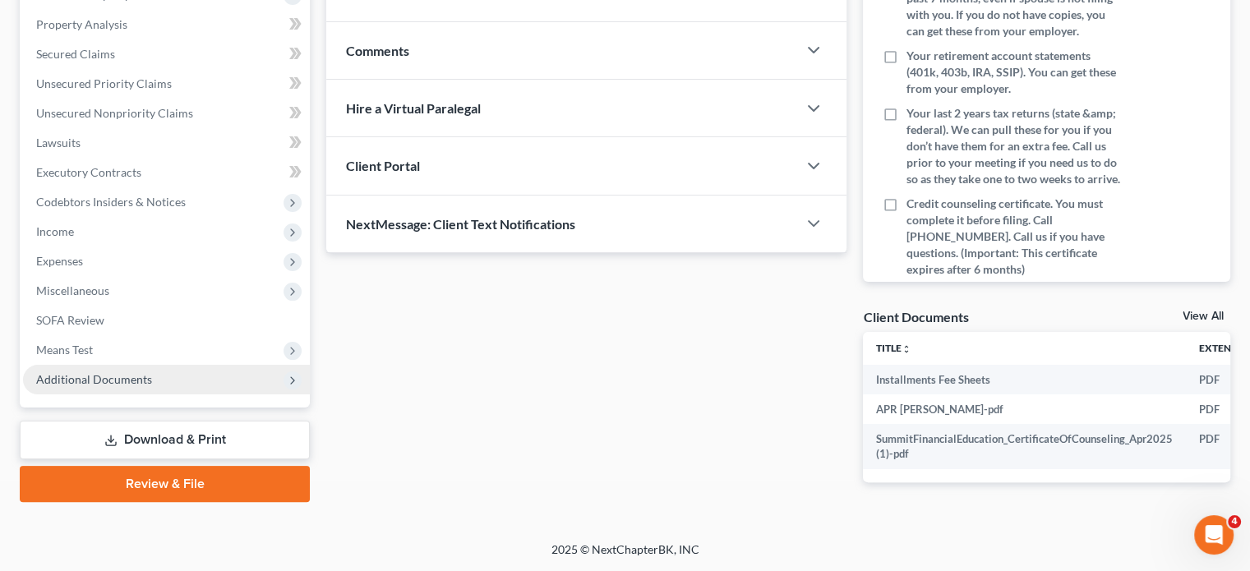
click at [221, 365] on span "Additional Documents" at bounding box center [166, 380] width 287 height 30
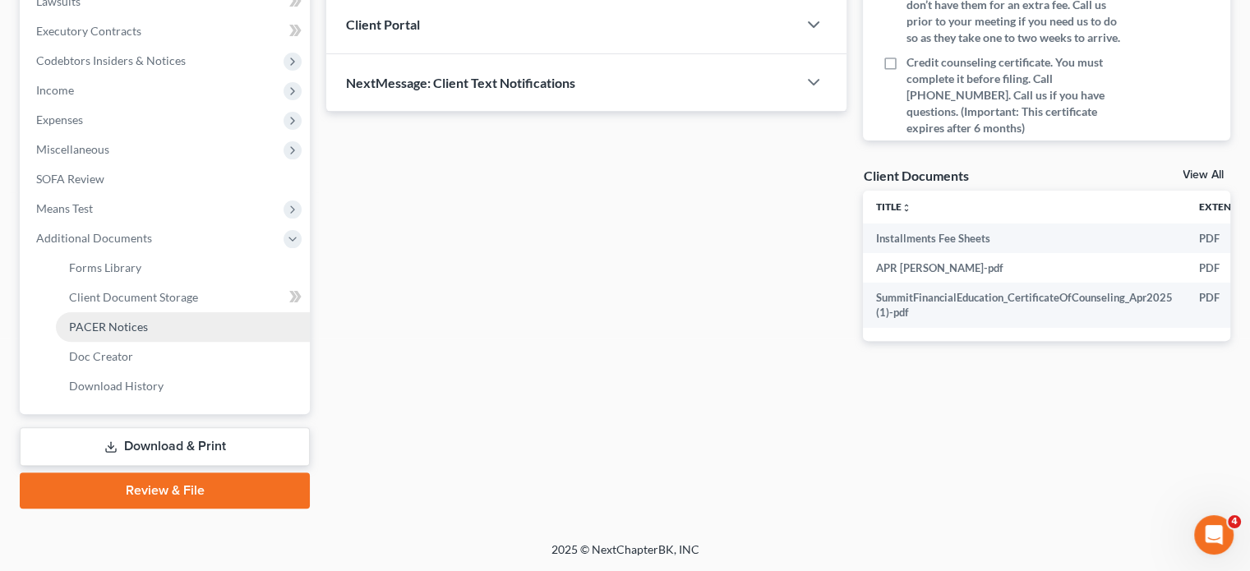
click at [148, 334] on span "PACER Notices" at bounding box center [108, 327] width 79 height 14
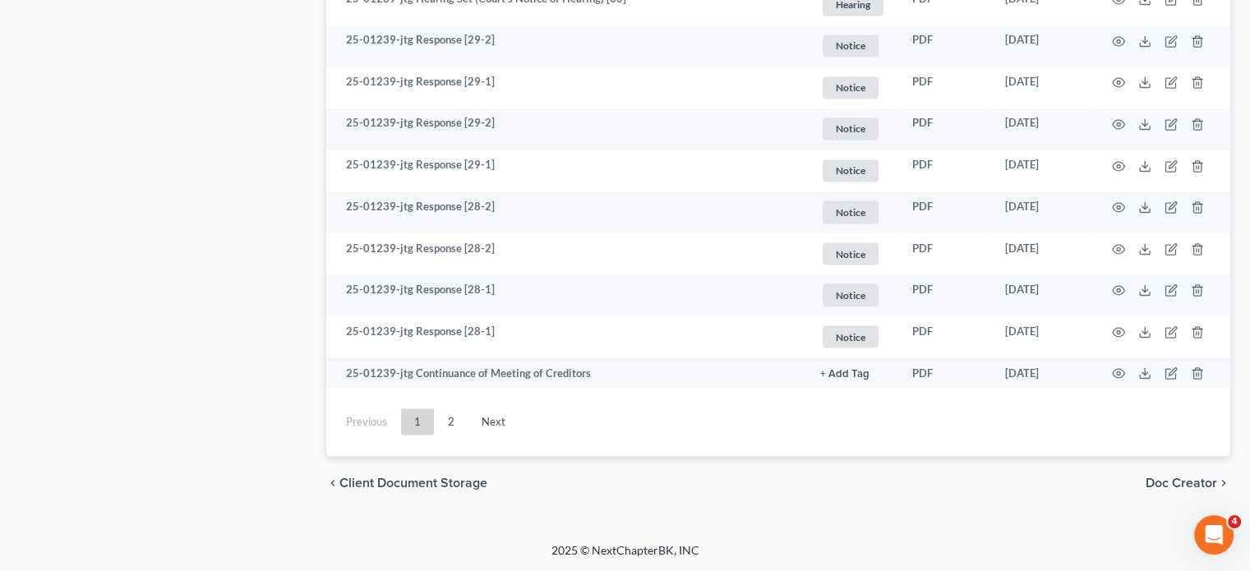
scroll to position [3643, 0]
click at [519, 409] on link "Next" at bounding box center [494, 422] width 50 height 26
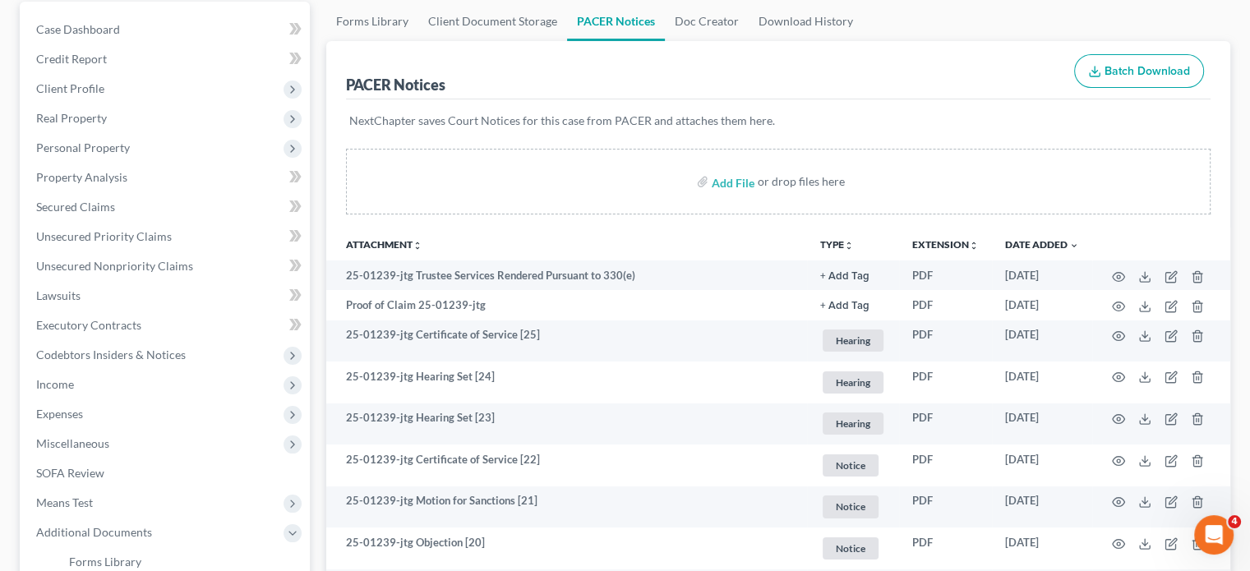
scroll to position [158, 0]
click at [146, 279] on link "Unsecured Nonpriority Claims" at bounding box center [166, 265] width 287 height 30
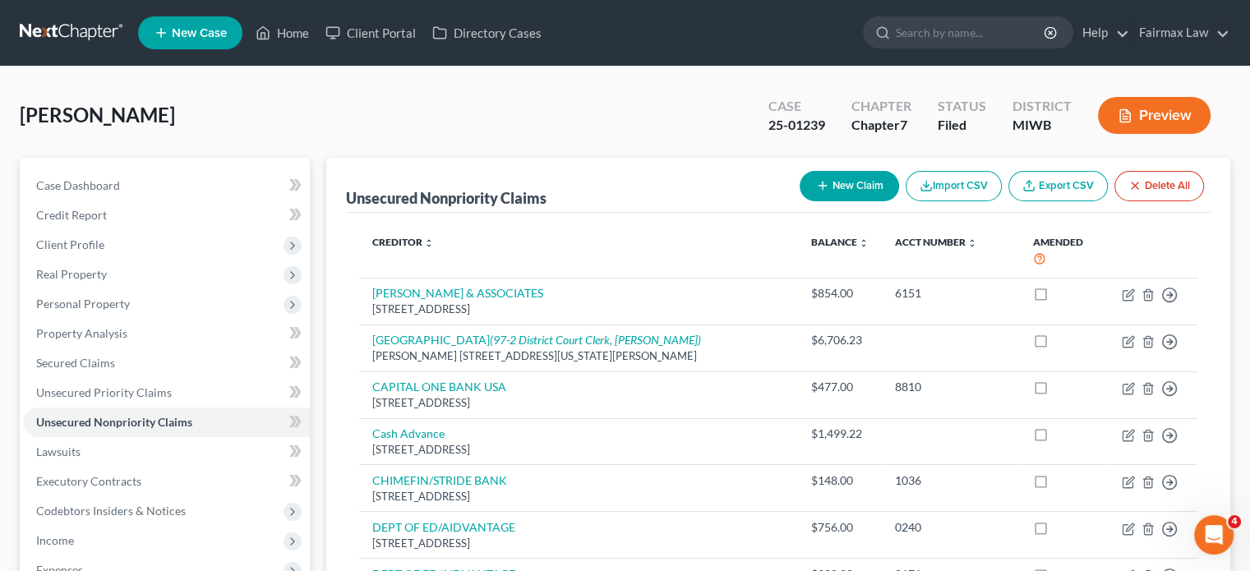
click at [800, 201] on button "New Claim" at bounding box center [849, 186] width 99 height 30
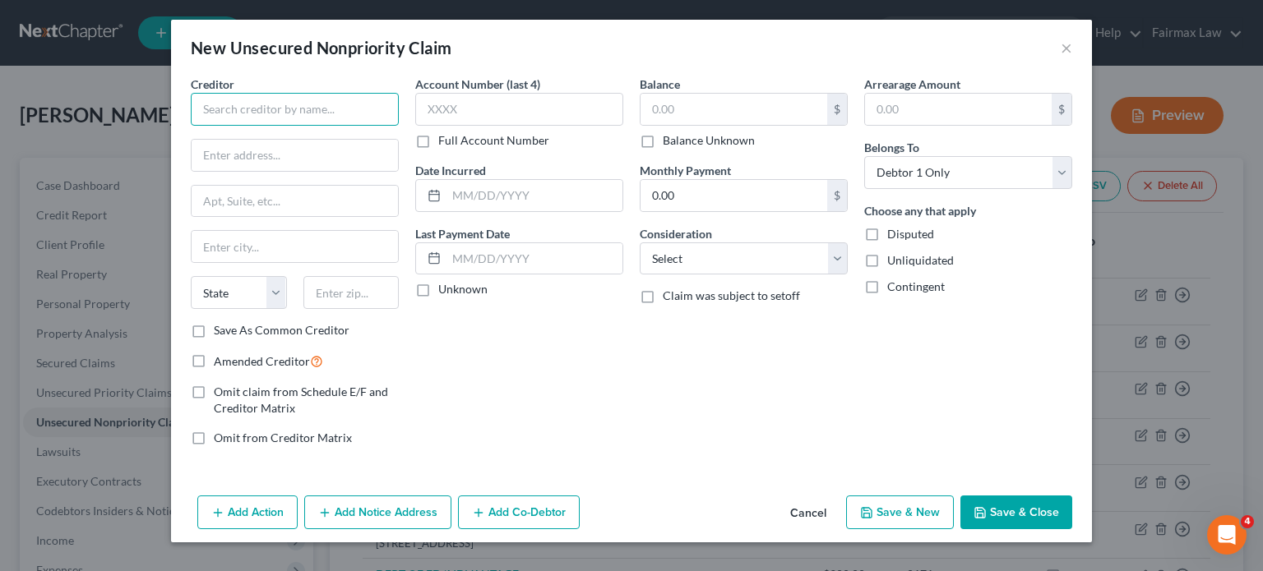
click at [262, 126] on input "text" at bounding box center [295, 109] width 208 height 33
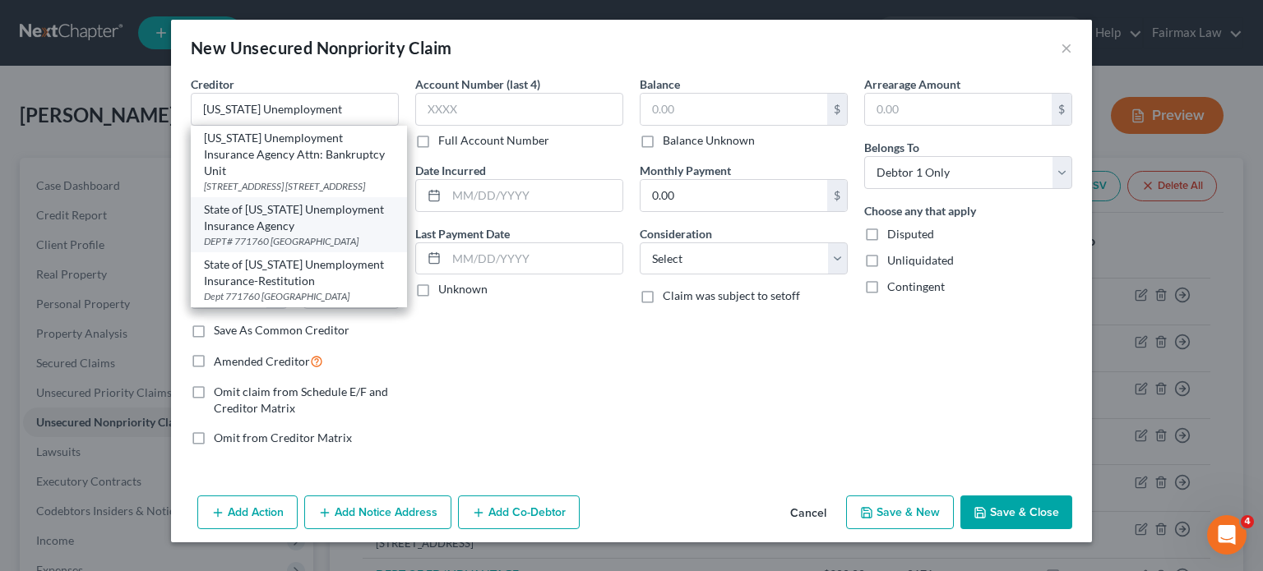
click at [261, 234] on div "State of [US_STATE] Unemployment Insurance Agency" at bounding box center [299, 217] width 190 height 33
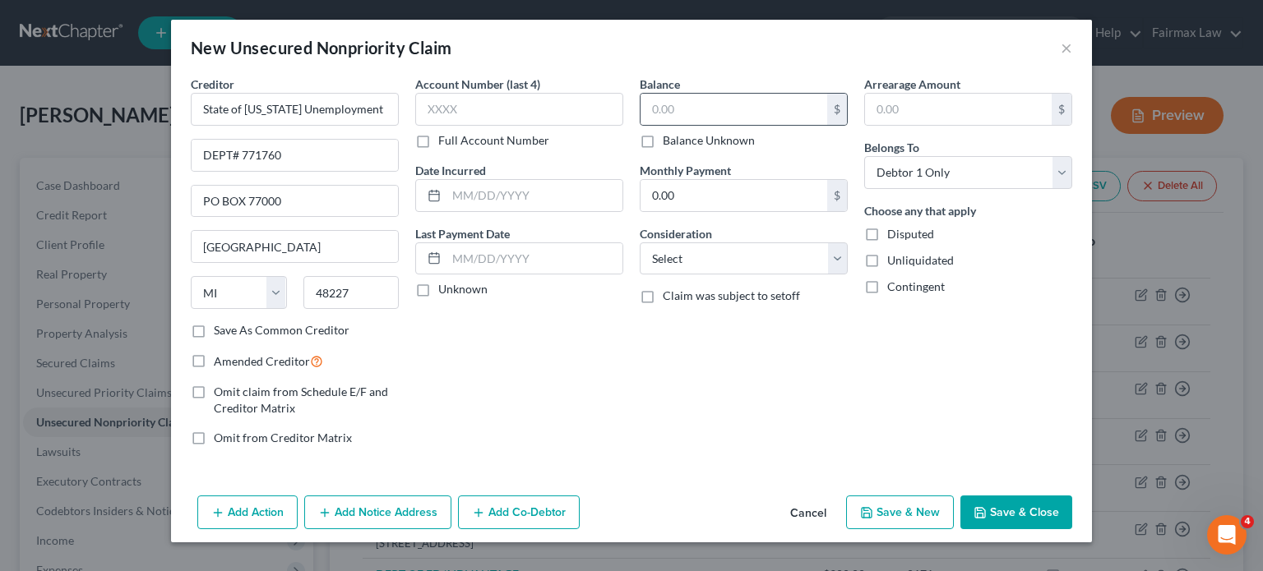
click at [675, 126] on div "$" at bounding box center [743, 109] width 208 height 33
click at [672, 125] on input "text" at bounding box center [733, 109] width 187 height 31
click at [698, 275] on select "Select Cable / Satellite Services Collection Agency Credit Card Debt Debt Couns…" at bounding box center [743, 258] width 208 height 33
click at [639, 275] on select "Select Cable / Satellite Services Collection Agency Credit Card Debt Debt Couns…" at bounding box center [743, 258] width 208 height 33
click at [683, 337] on input "text" at bounding box center [743, 321] width 206 height 31
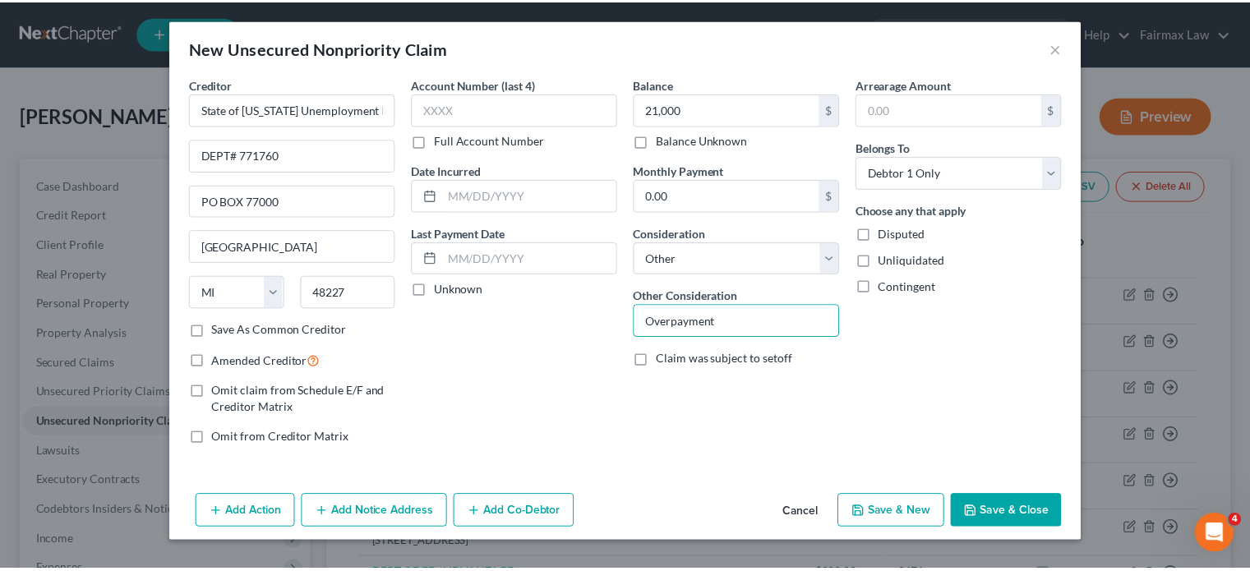
scroll to position [126, 0]
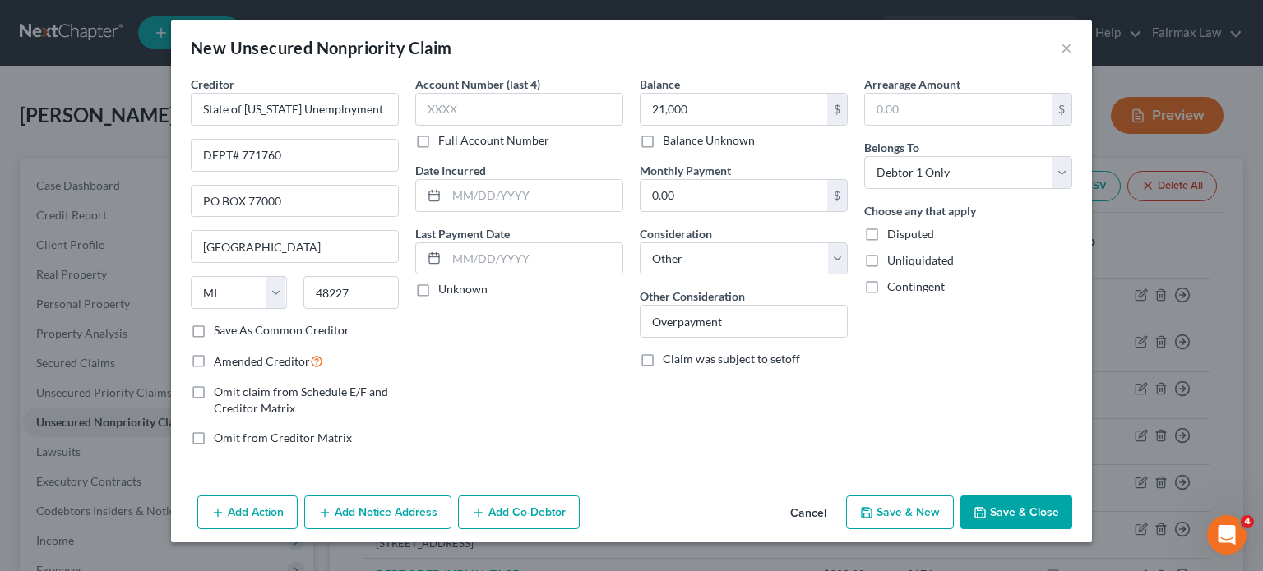
click at [1069, 502] on button "Save & Close" at bounding box center [1016, 513] width 112 height 35
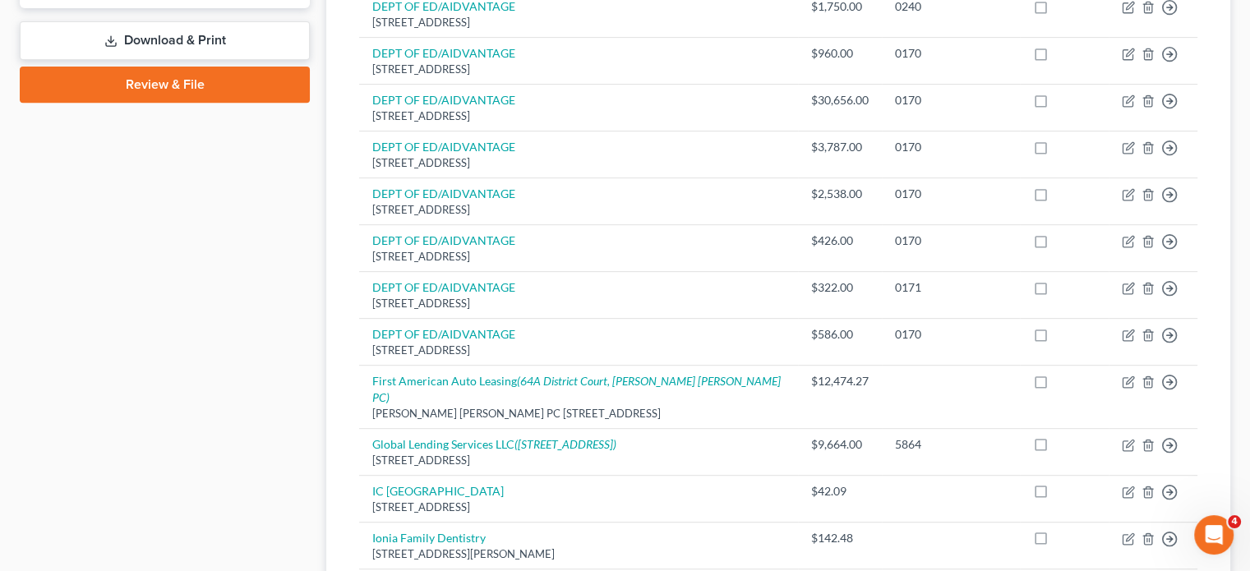
scroll to position [713, 0]
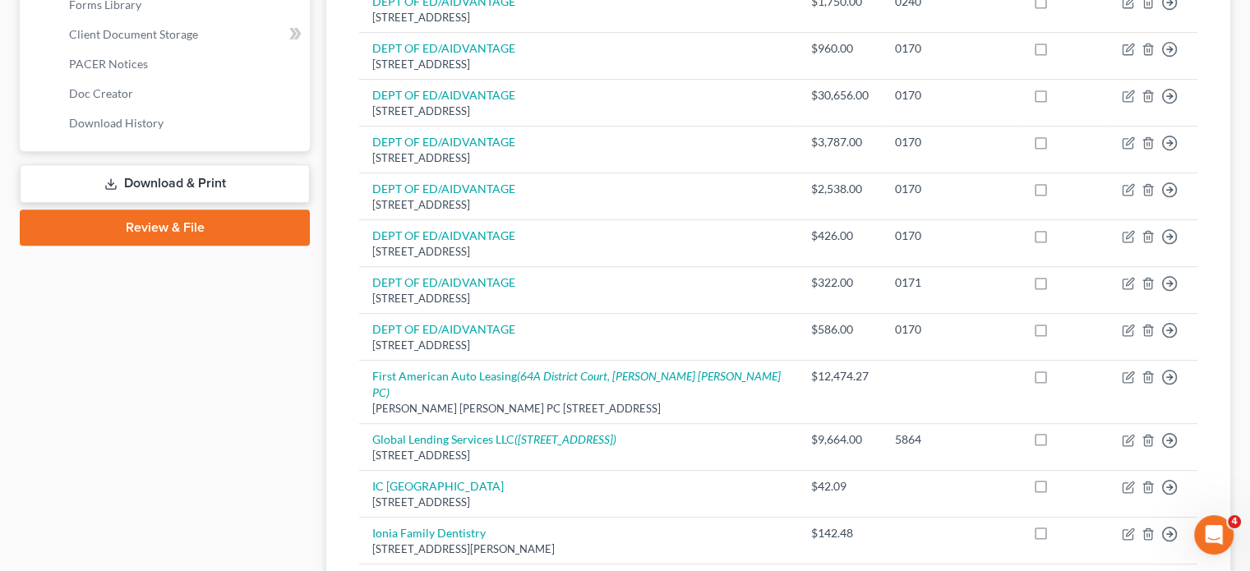
click at [166, 203] on link "Download & Print" at bounding box center [165, 183] width 290 height 39
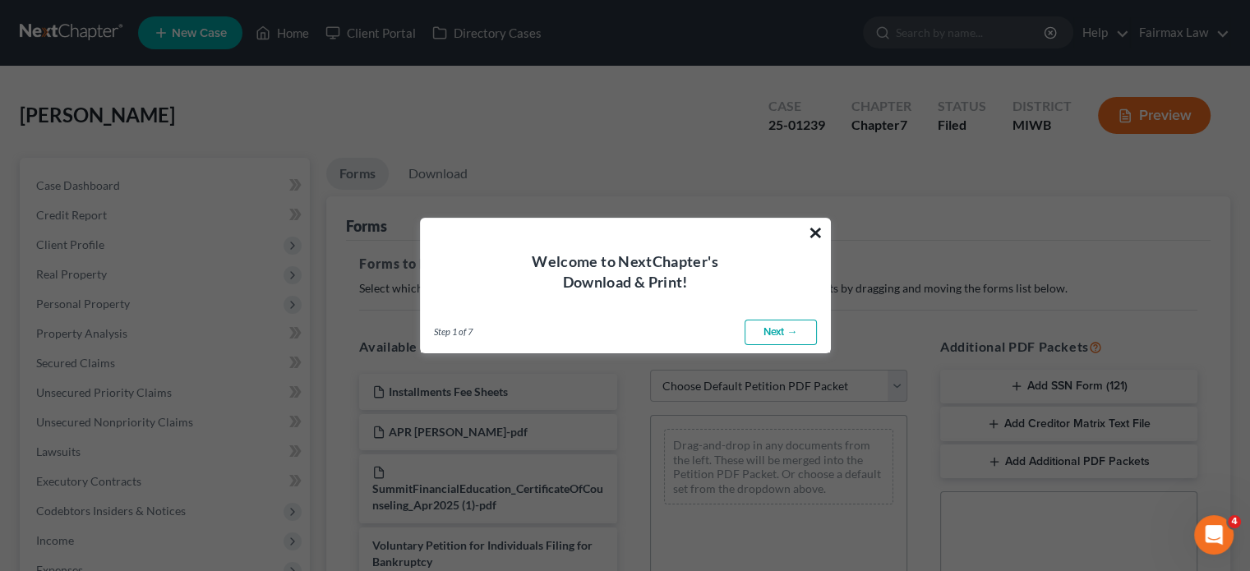
click at [814, 225] on button "×" at bounding box center [816, 232] width 16 height 26
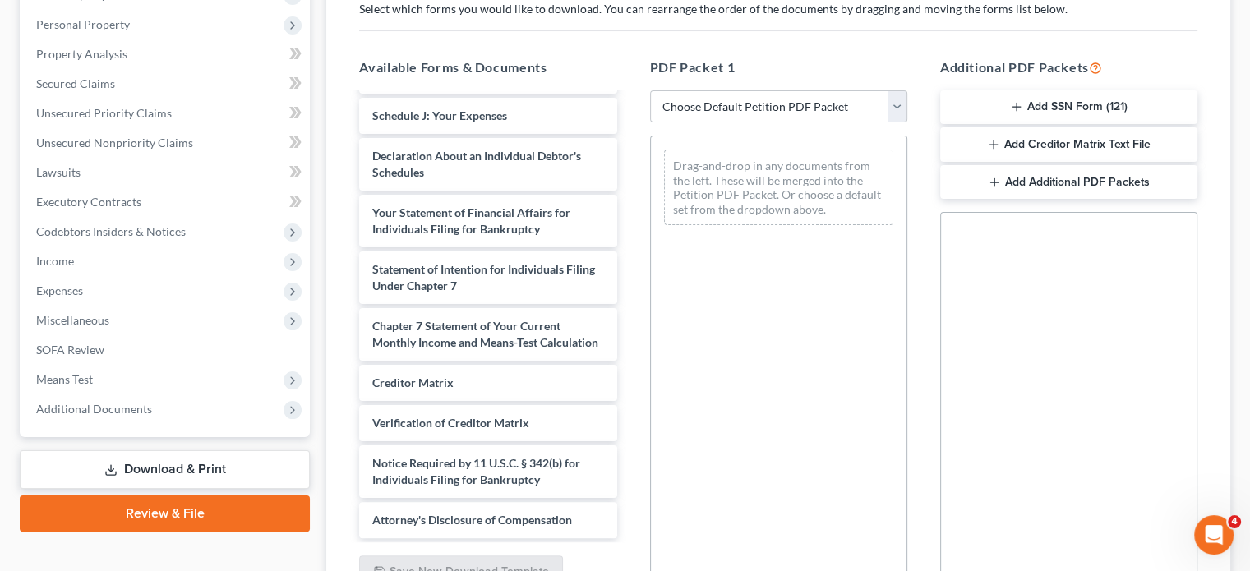
scroll to position [838, 0]
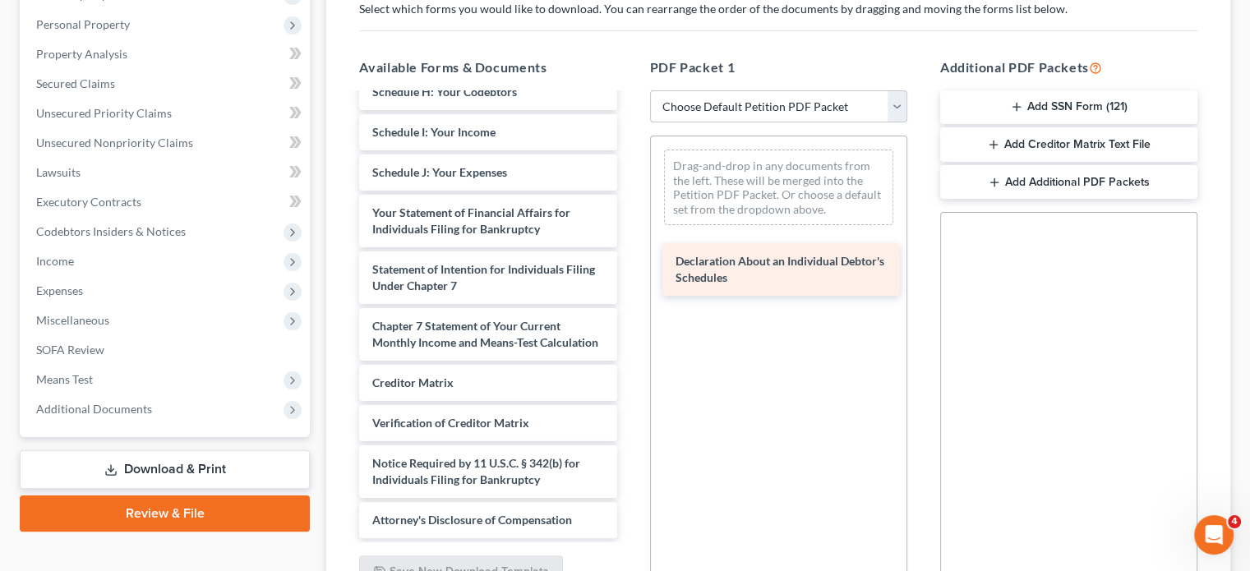
drag, startPoint x: 521, startPoint y: 287, endPoint x: 814, endPoint y: 279, distance: 292.7
click at [630, 279] on div "Declaration About an Individual Debtor's Schedules Installments Fee Sheets APR …" at bounding box center [488, 47] width 284 height 982
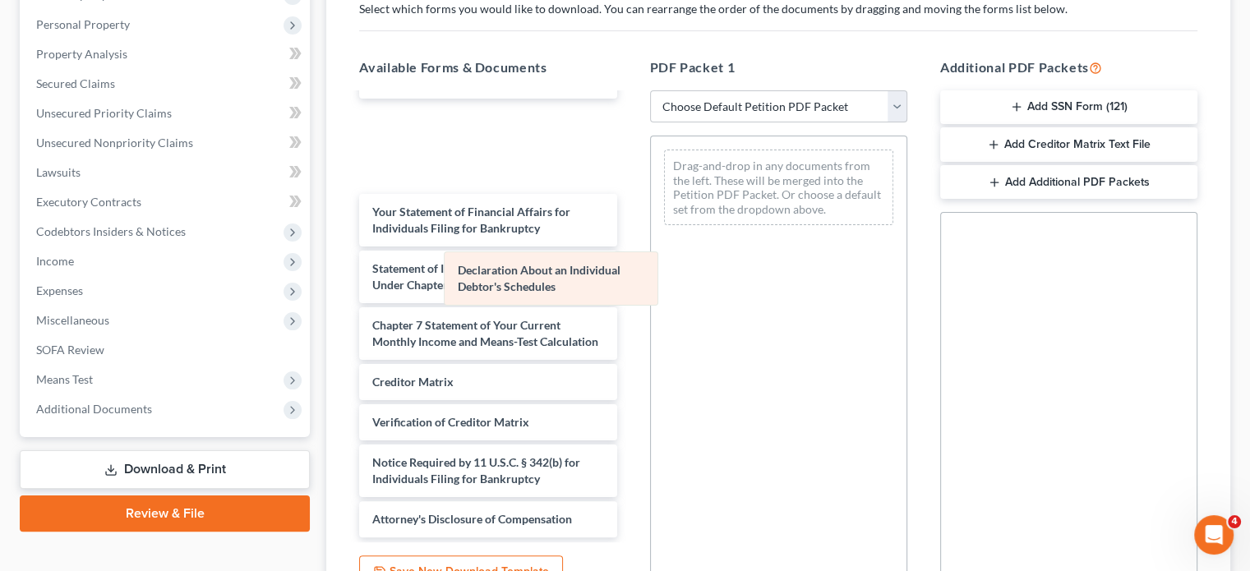
drag, startPoint x: 814, startPoint y: 279, endPoint x: 588, endPoint y: 258, distance: 227.0
click at [651, 238] on div "Declaration About an Individual Debtor's Schedules Declaration About an Individ…" at bounding box center [779, 187] width 256 height 102
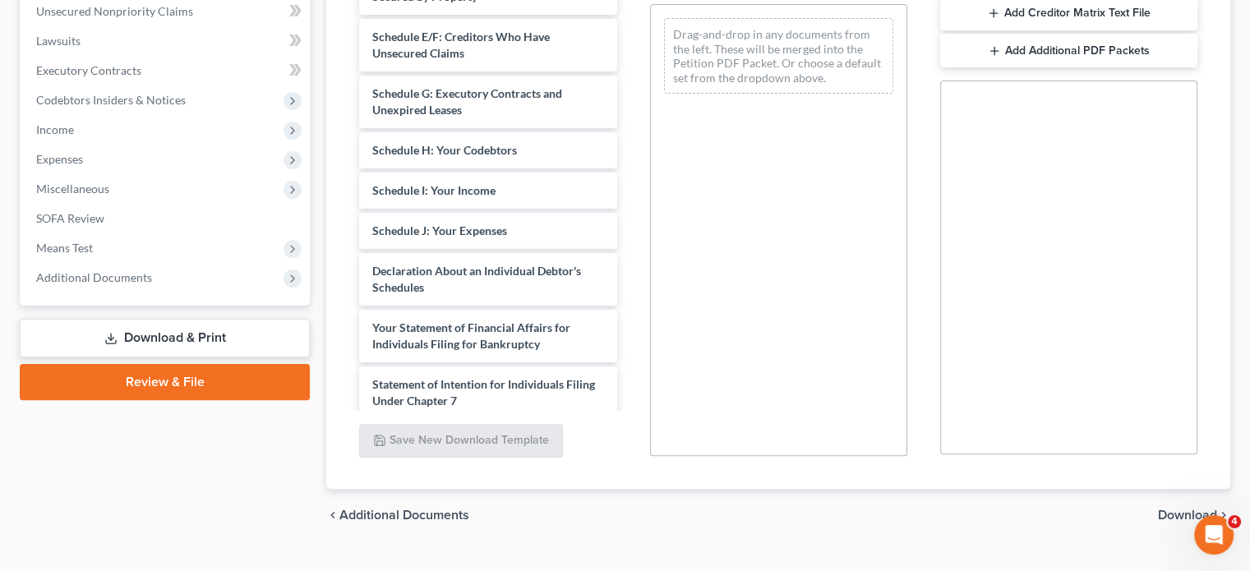
scroll to position [413, 0]
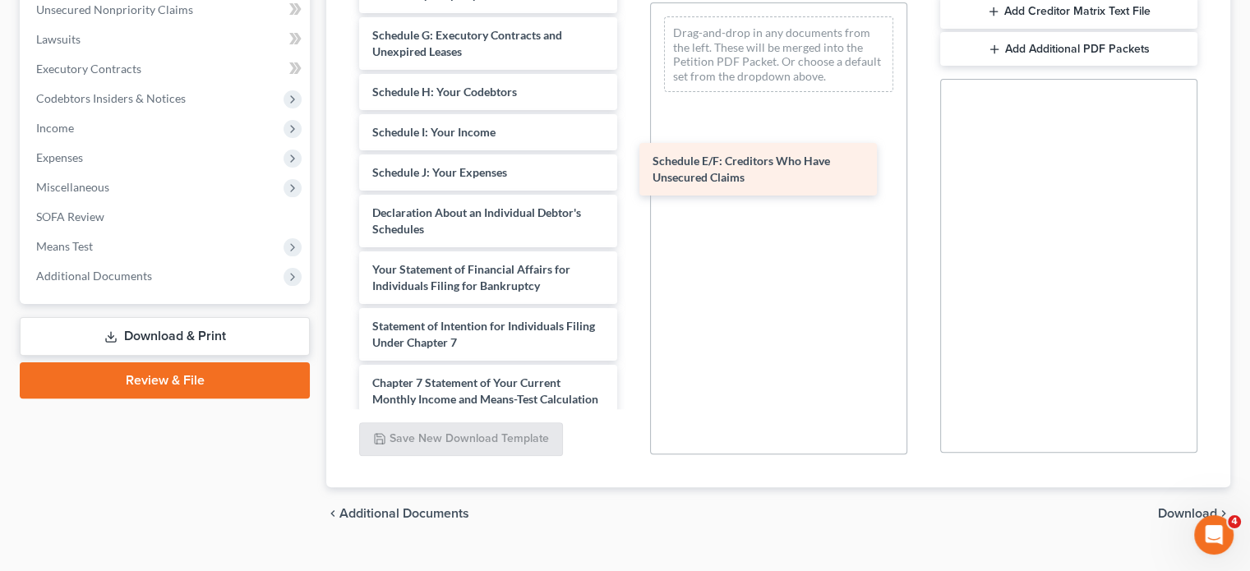
drag, startPoint x: 441, startPoint y: 325, endPoint x: 713, endPoint y: 167, distance: 314.2
click at [630, 167] on div "Schedule E/F: Creditors Who Have Unsecured Claims Installments Fee Sheets APR […" at bounding box center [488, 104] width 284 height 982
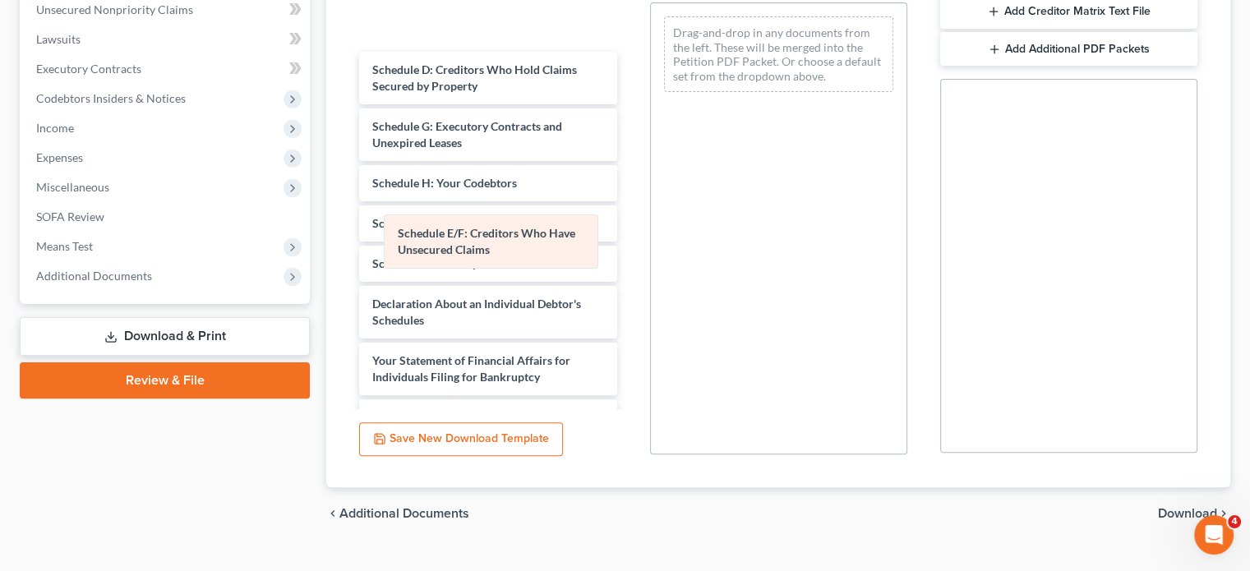
drag, startPoint x: 720, startPoint y: 162, endPoint x: 434, endPoint y: 238, distance: 295.9
click at [651, 105] on div "Schedule E/F: Creditors Who Have Unsecured Claims Schedule E/F: Creditors Who H…" at bounding box center [779, 54] width 256 height 102
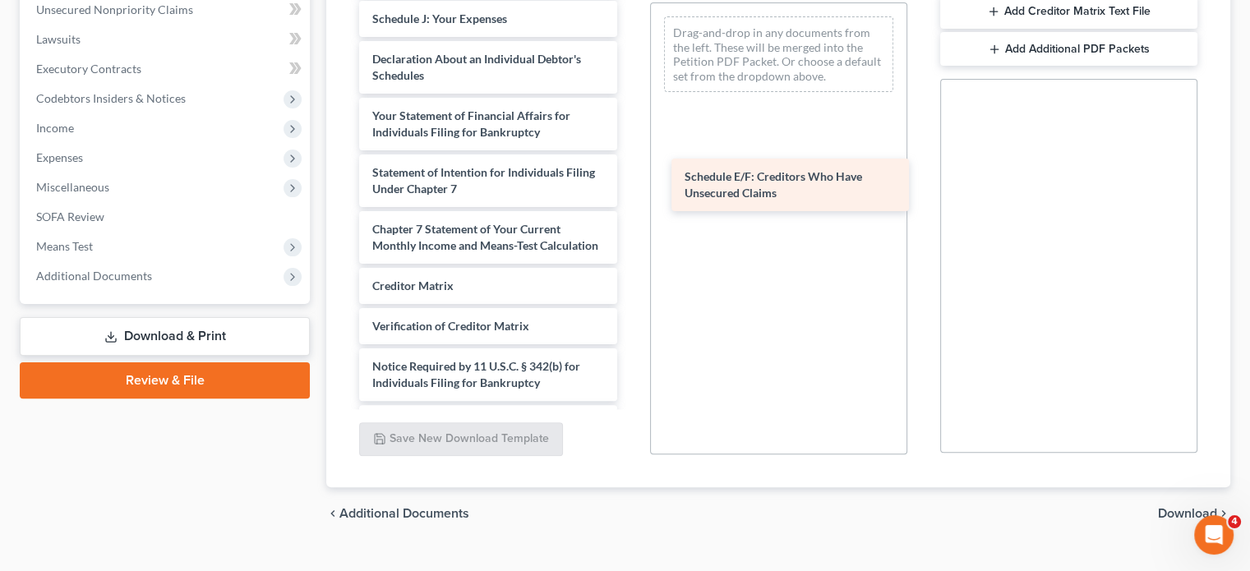
drag, startPoint x: 515, startPoint y: 126, endPoint x: 818, endPoint y: 196, distance: 310.4
click at [630, 196] on div "Schedule E/F: Creditors Who Have Unsecured Claims Voluntary Petition for Indivi…" at bounding box center [488, 27] width 284 height 829
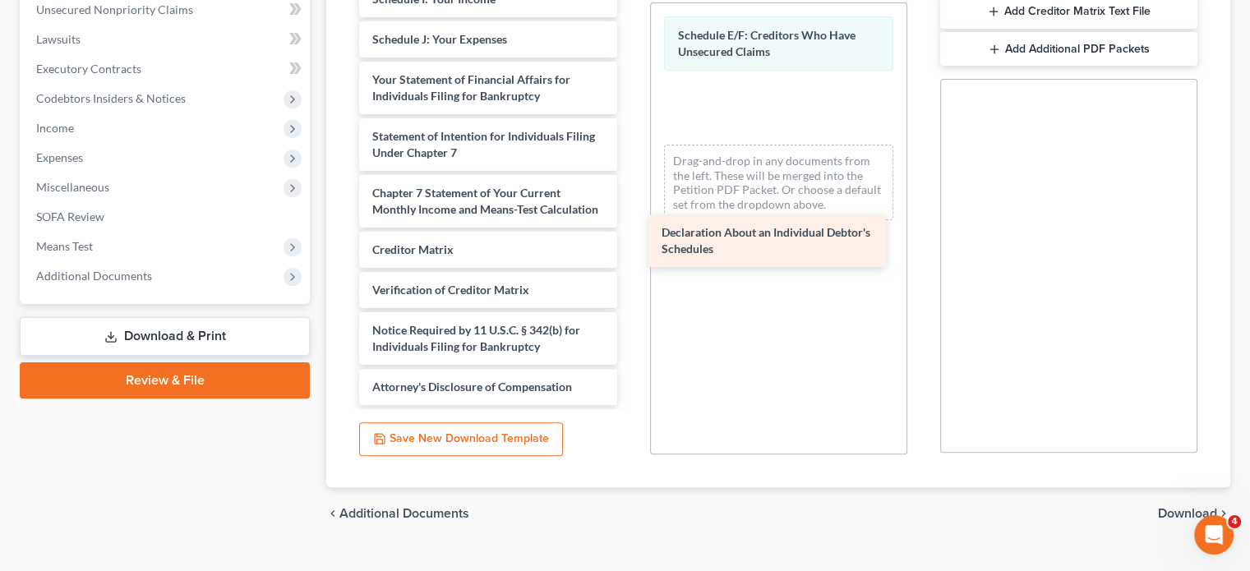
drag, startPoint x: 516, startPoint y: 364, endPoint x: 801, endPoint y: 246, distance: 308.0
click at [630, 246] on div "Declaration About an Individual Debtor's Schedules Voluntary Petition for Indiv…" at bounding box center [488, 19] width 284 height 772
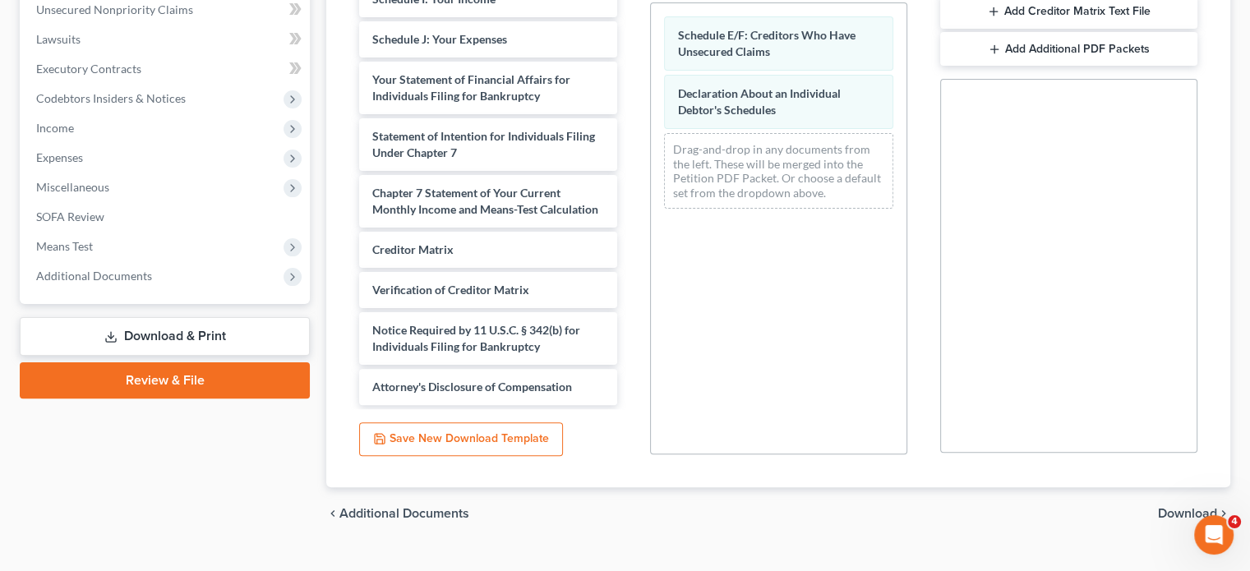
scroll to position [612, 0]
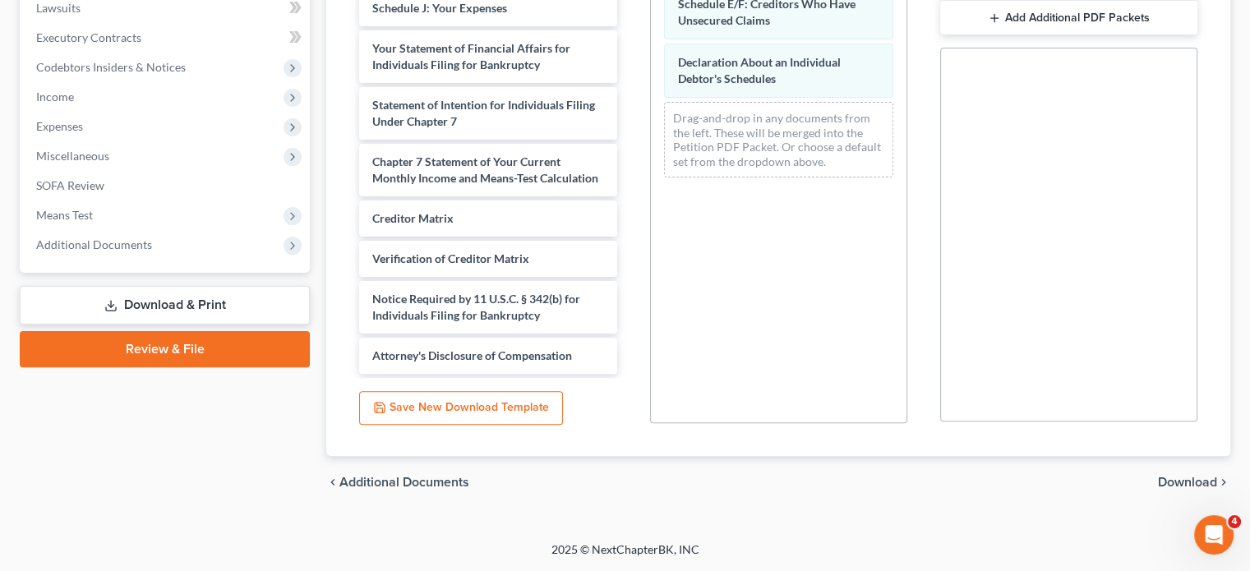
click at [1161, 476] on span "Download" at bounding box center [1187, 482] width 59 height 13
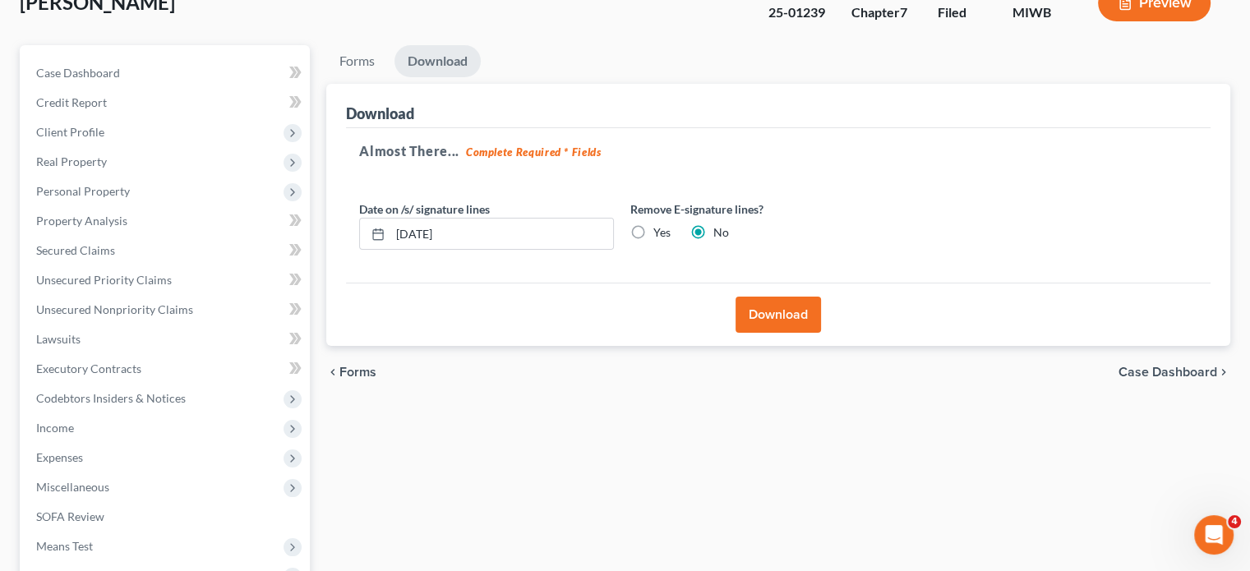
scroll to position [115, 0]
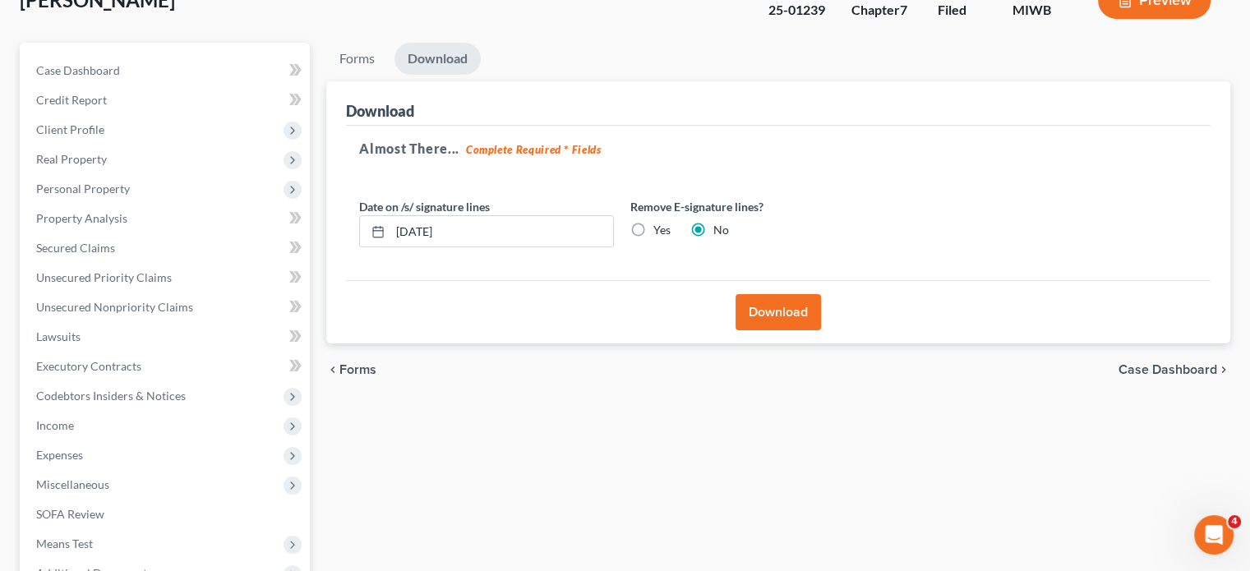
click at [783, 330] on button "Download" at bounding box center [778, 312] width 85 height 36
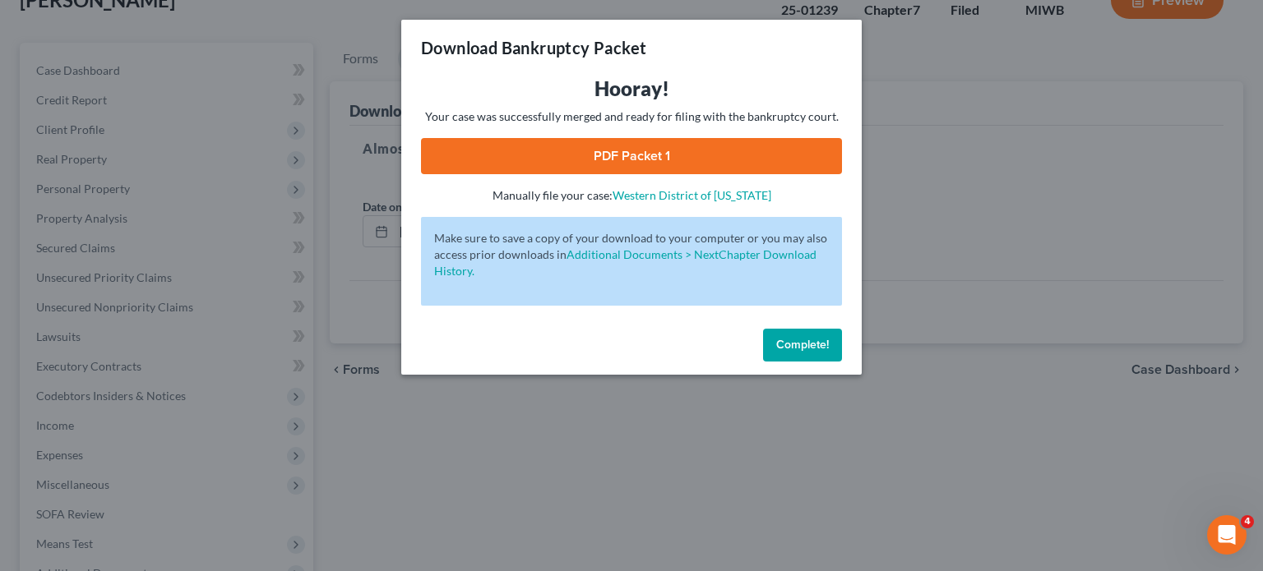
click at [641, 174] on link "PDF Packet 1" at bounding box center [631, 156] width 421 height 36
click at [842, 362] on button "Complete!" at bounding box center [802, 345] width 79 height 33
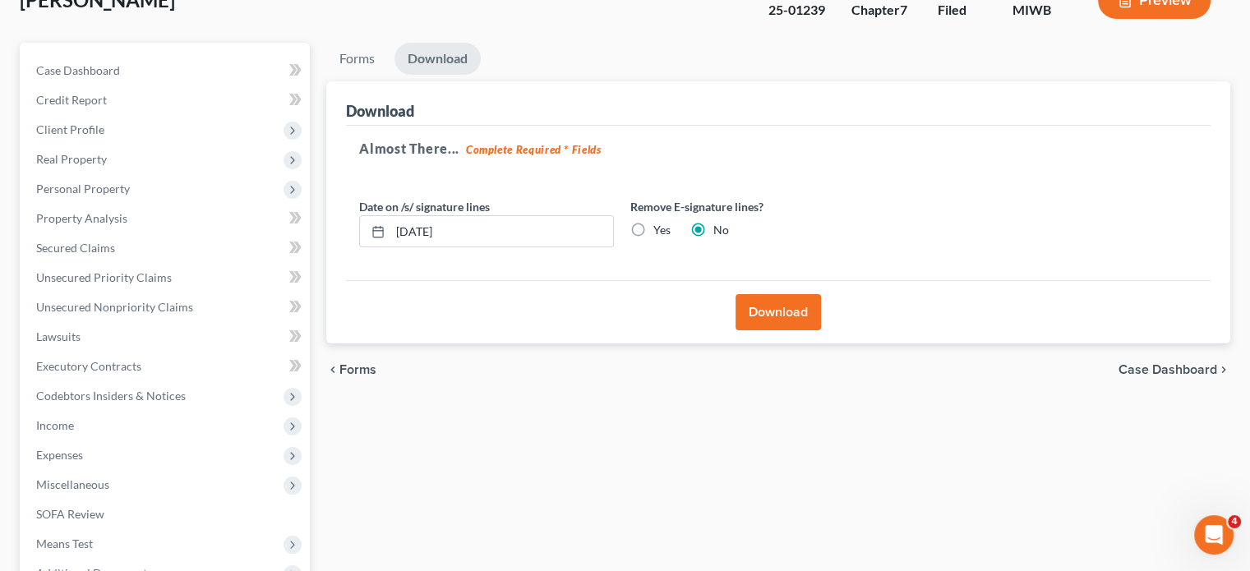
scroll to position [0, 0]
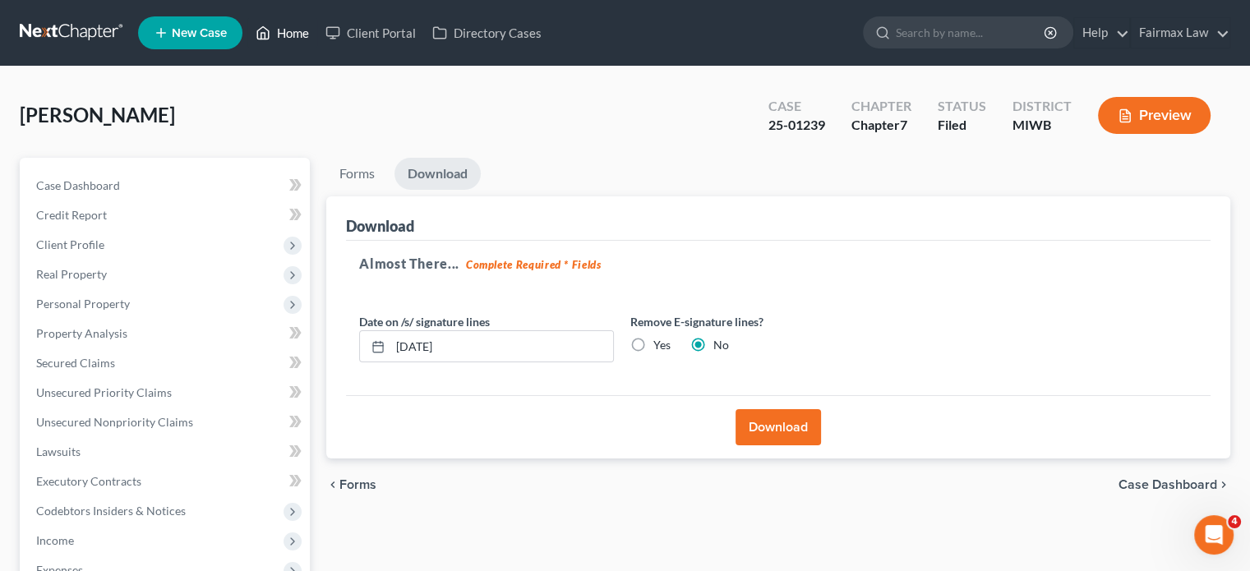
click at [317, 33] on link "Home" at bounding box center [282, 33] width 70 height 30
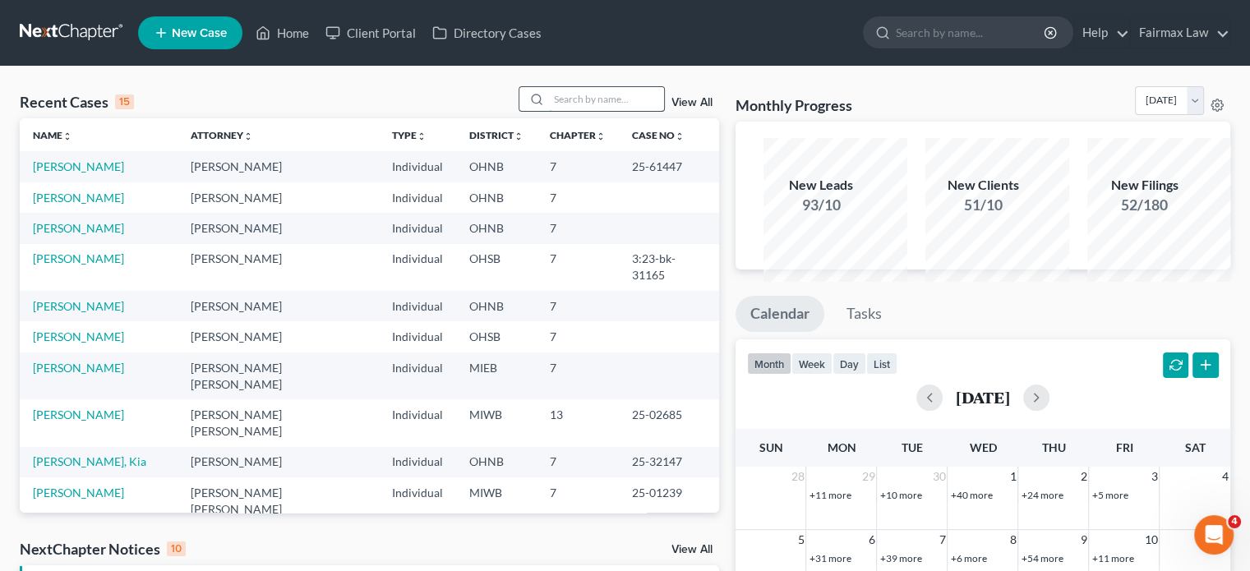
click at [549, 111] on input "search" at bounding box center [606, 99] width 115 height 24
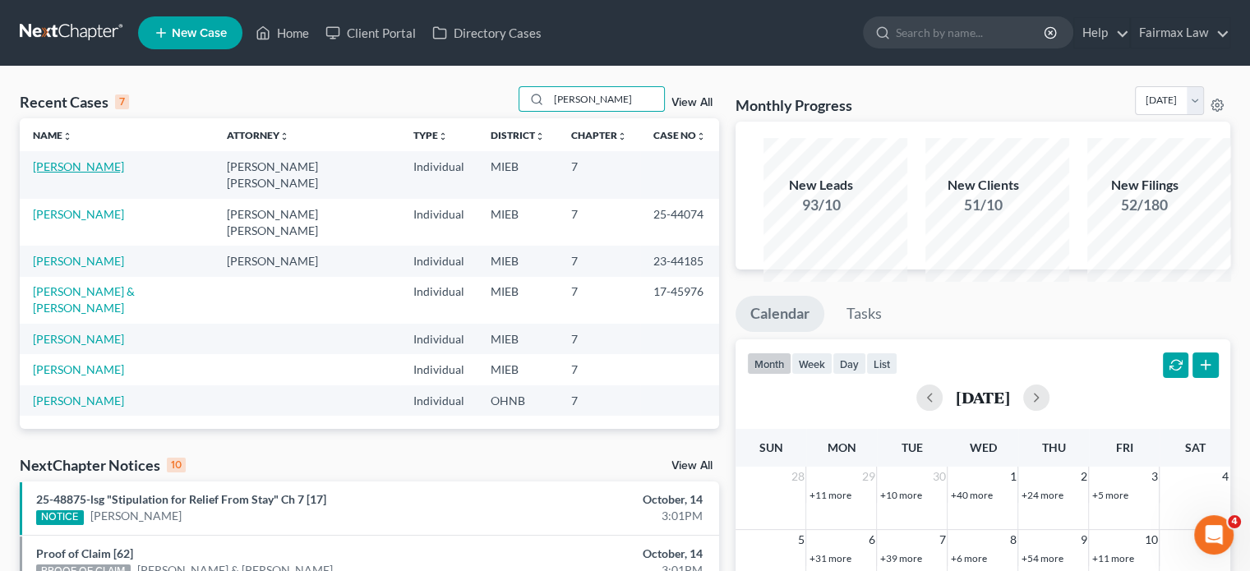
click at [71, 173] on link "[PERSON_NAME]" at bounding box center [78, 166] width 91 height 14
click at [90, 173] on link "[PERSON_NAME]" at bounding box center [78, 166] width 91 height 14
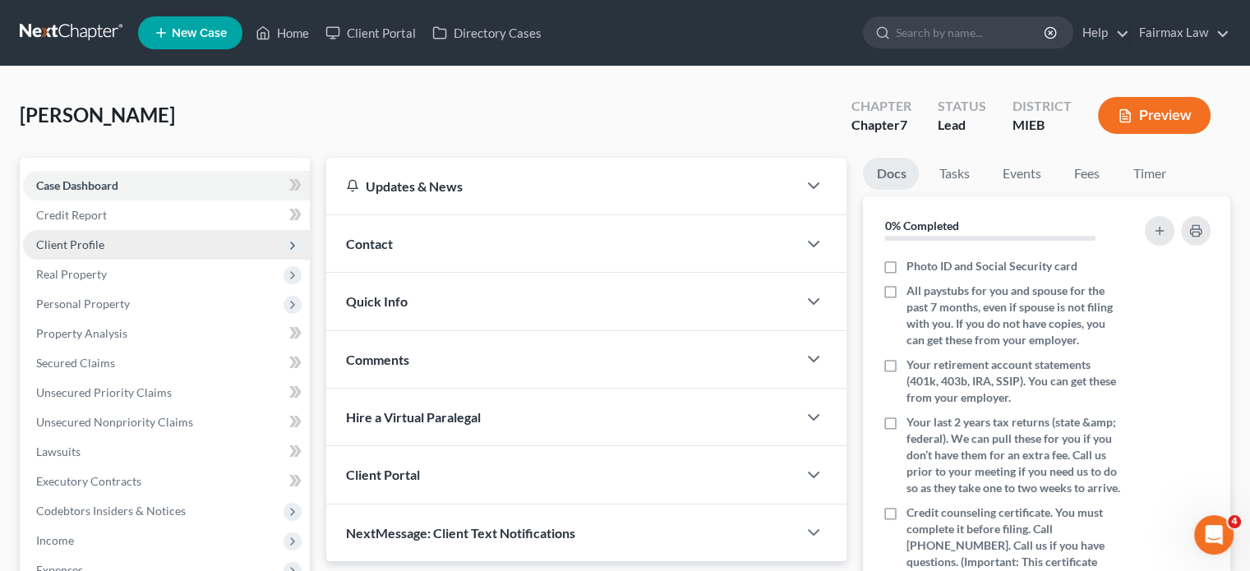
click at [104, 252] on span "Client Profile" at bounding box center [70, 245] width 68 height 14
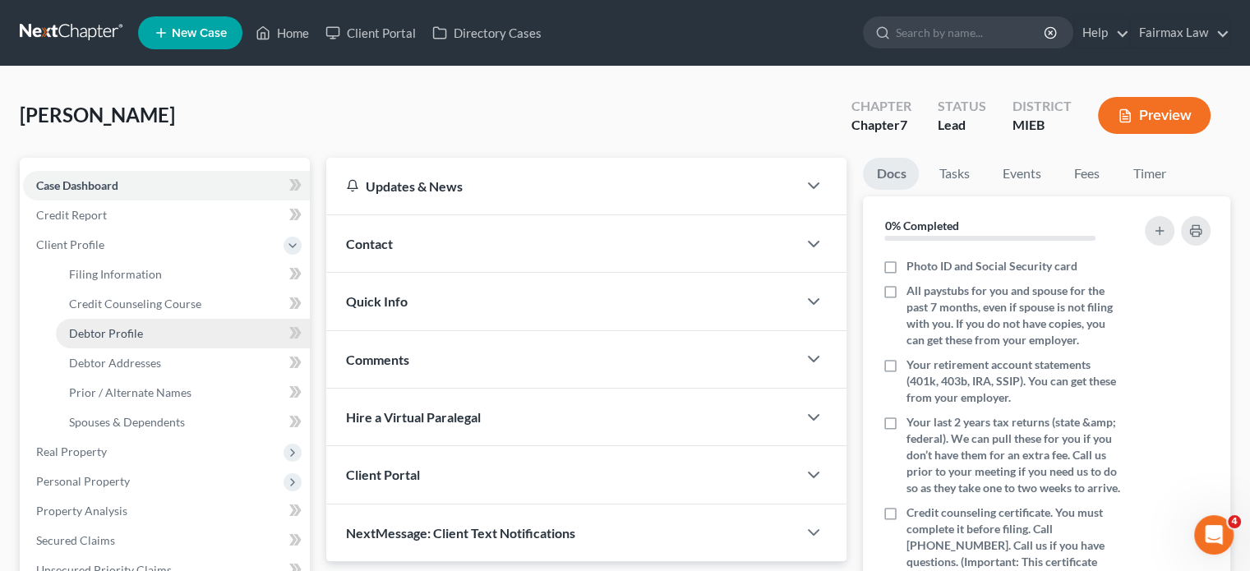
click at [138, 340] on span "Debtor Profile" at bounding box center [106, 333] width 74 height 14
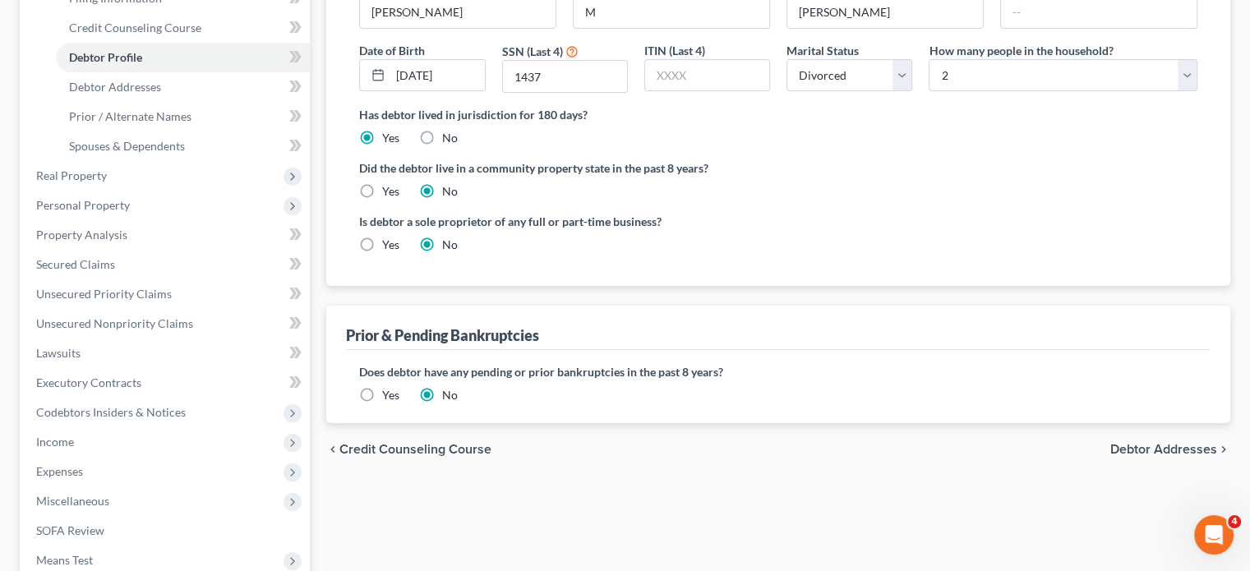
scroll to position [276, 0]
click at [161, 94] on span "Debtor Addresses" at bounding box center [115, 87] width 92 height 14
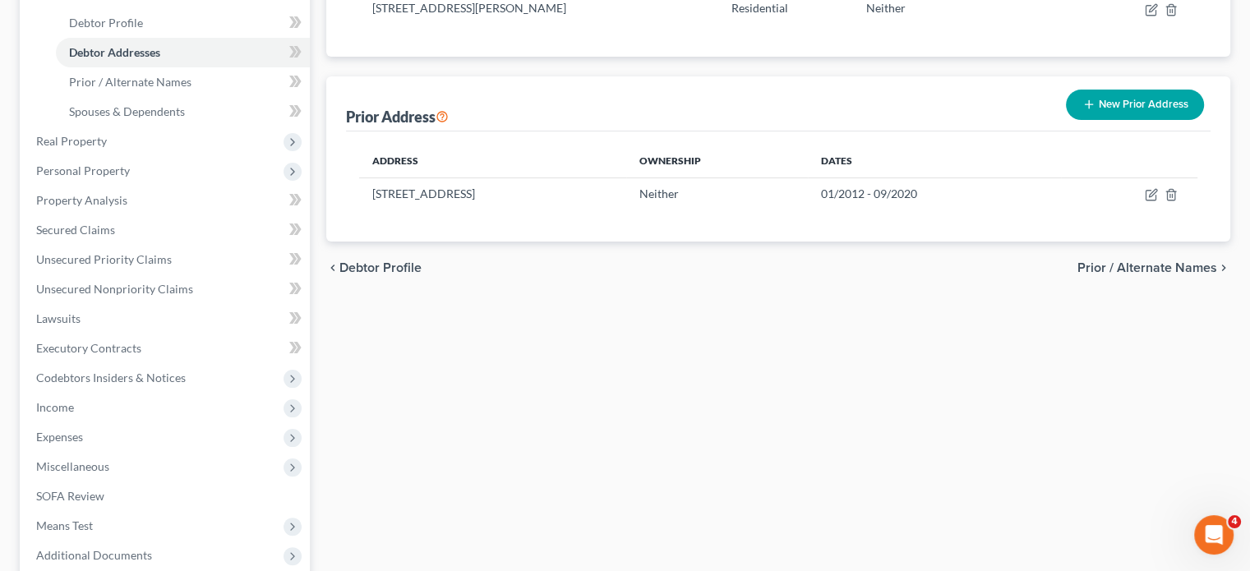
scroll to position [312, 0]
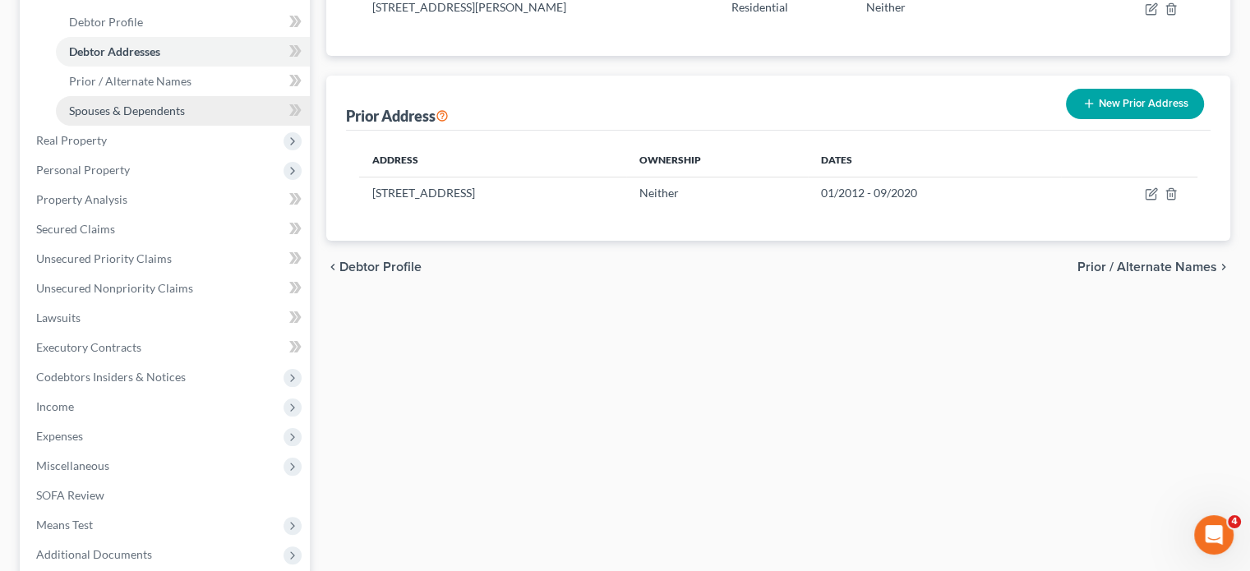
click at [164, 126] on link "Spouses & Dependents" at bounding box center [183, 111] width 254 height 30
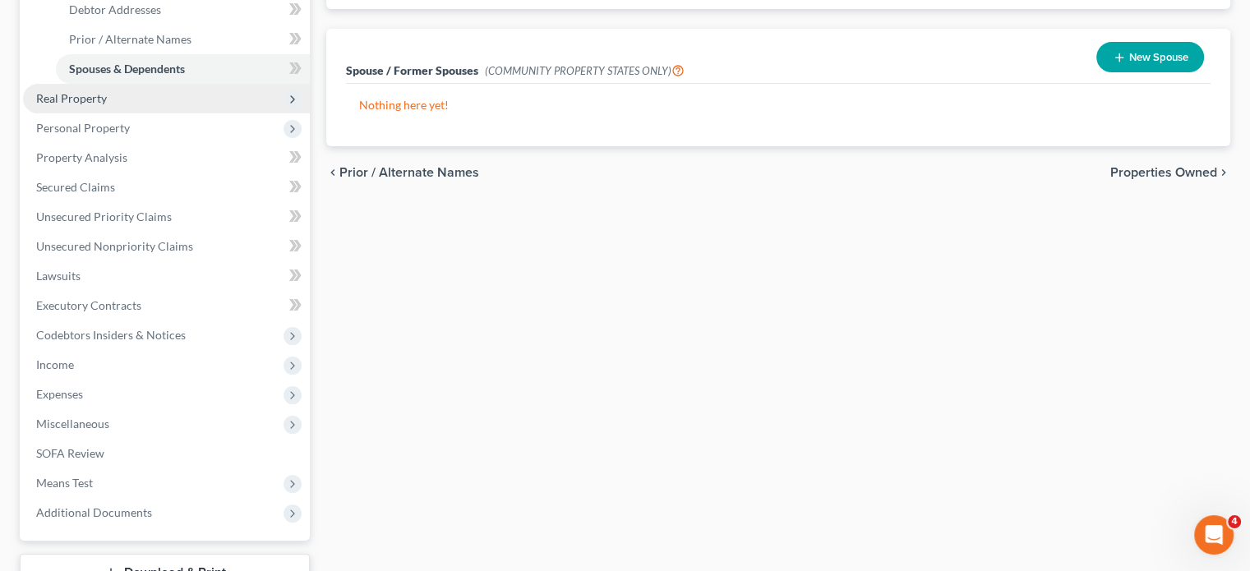
scroll to position [354, 0]
click at [172, 113] on span "Real Property" at bounding box center [166, 98] width 287 height 30
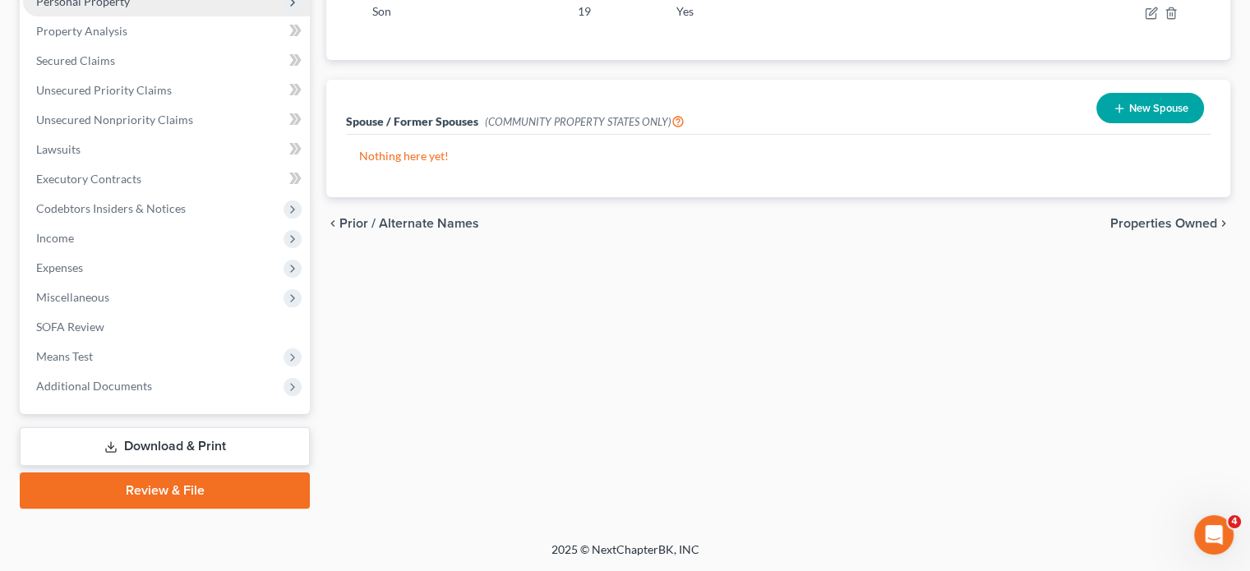
scroll to position [238, 0]
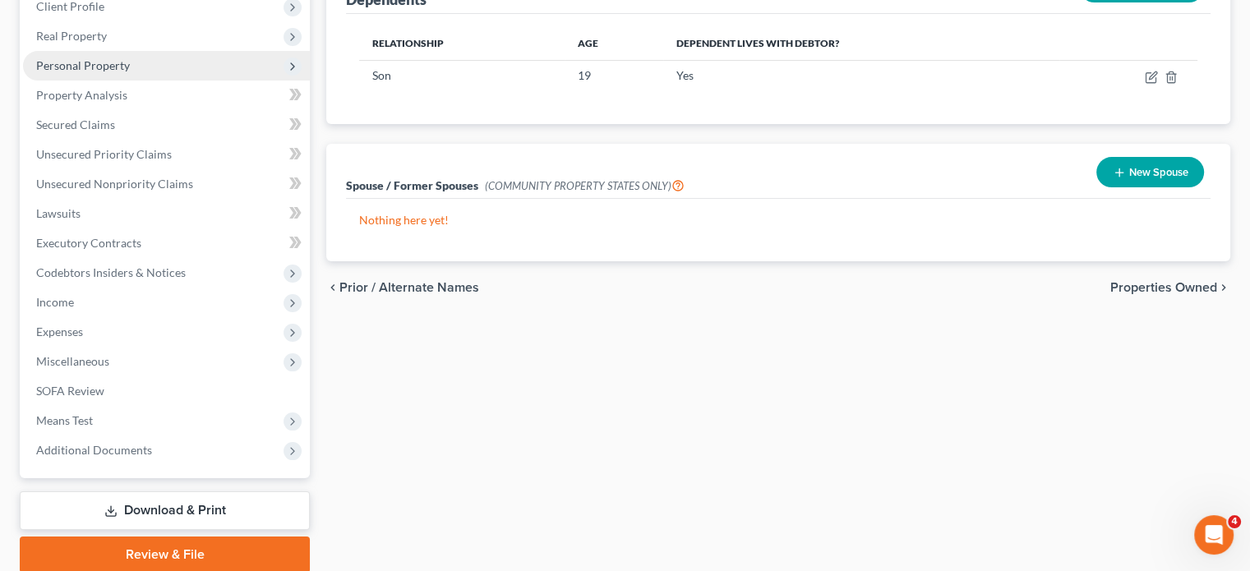
click at [130, 72] on span "Personal Property" at bounding box center [83, 65] width 94 height 14
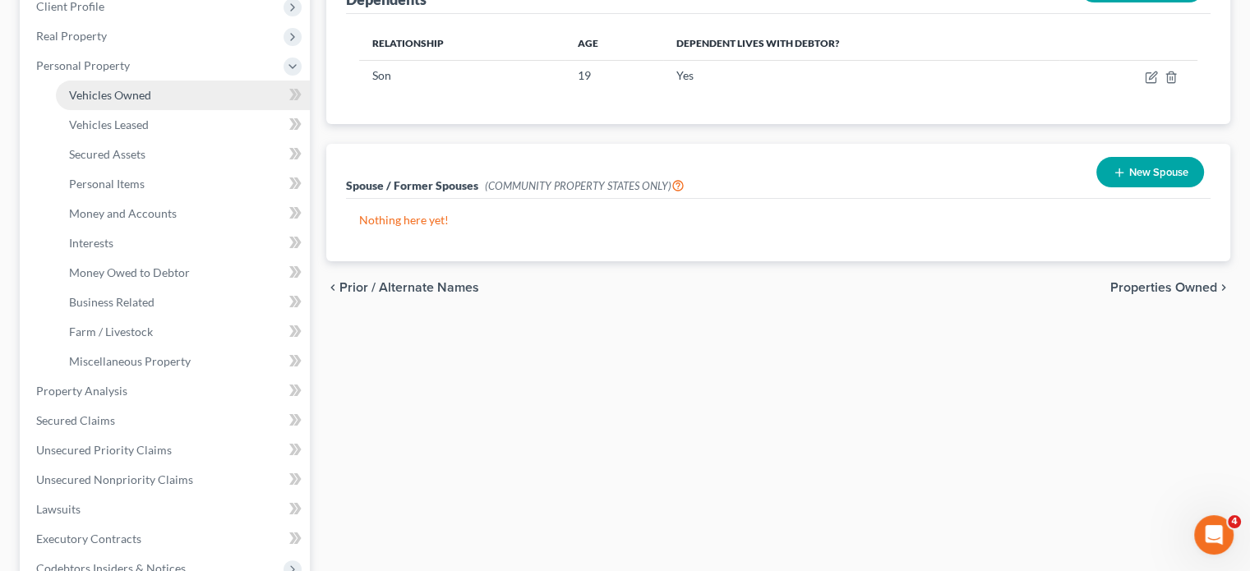
click at [151, 102] on span "Vehicles Owned" at bounding box center [110, 95] width 82 height 14
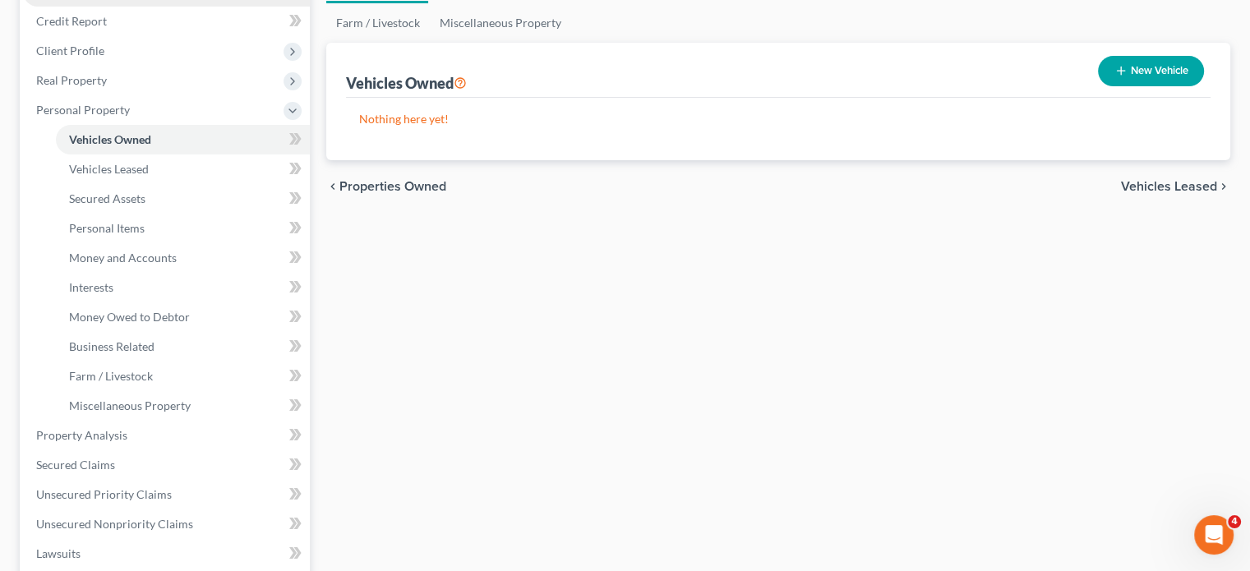
scroll to position [201, 0]
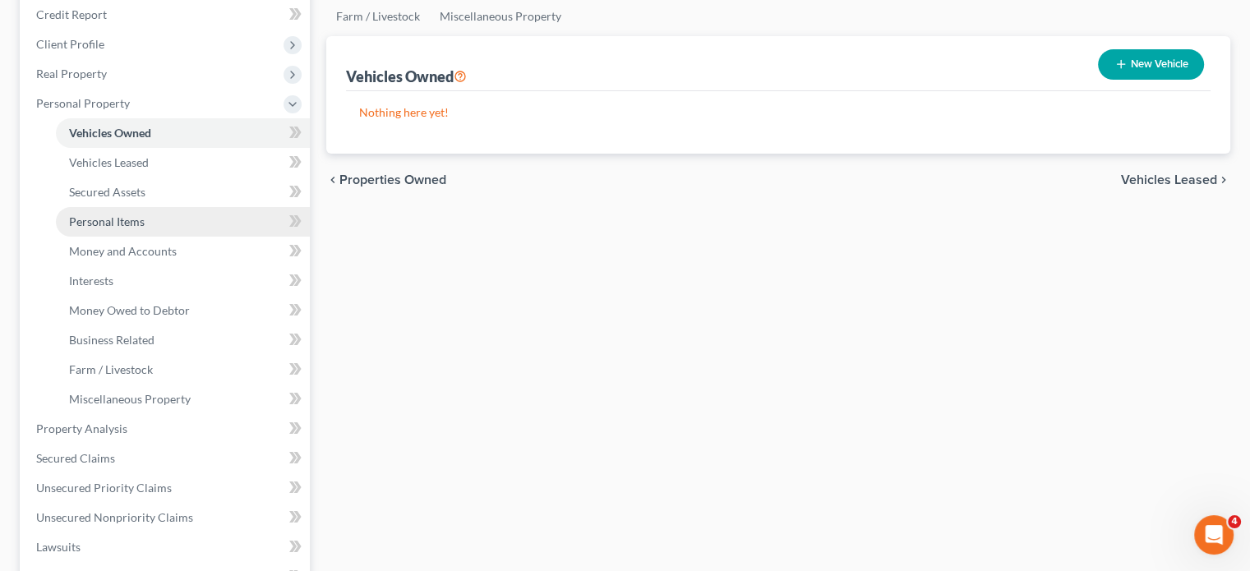
click at [145, 229] on span "Personal Items" at bounding box center [107, 222] width 76 height 14
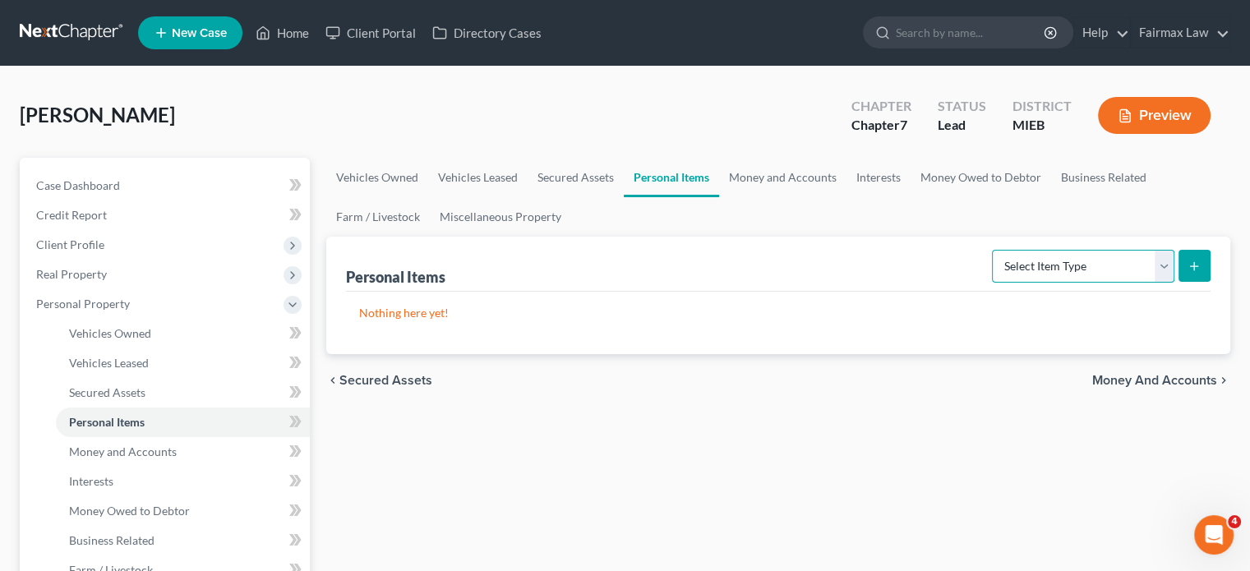
click at [1070, 283] on select "Select Item Type Clothing Collectibles Of Value Electronics Firearms Household …" at bounding box center [1083, 266] width 182 height 33
click at [992, 283] on select "Select Item Type Clothing Collectibles Of Value Electronics Firearms Household …" at bounding box center [1083, 266] width 182 height 33
click at [1187, 282] on button "submit" at bounding box center [1195, 266] width 32 height 32
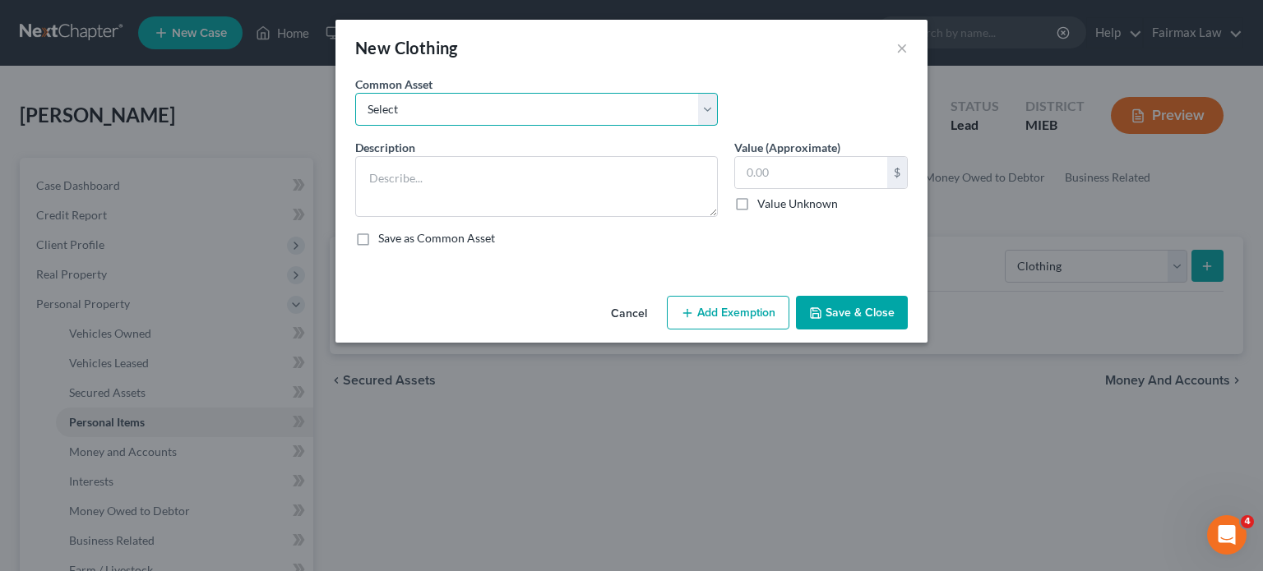
drag, startPoint x: 626, startPoint y: 127, endPoint x: 615, endPoint y: 150, distance: 25.4
click at [626, 126] on select "Select Common clothing Common clothing Common clothing Everyday clothing Profes…" at bounding box center [536, 109] width 362 height 33
click at [355, 116] on select "Select Common clothing Common clothing Common clothing Everyday clothing Profes…" at bounding box center [536, 109] width 362 height 33
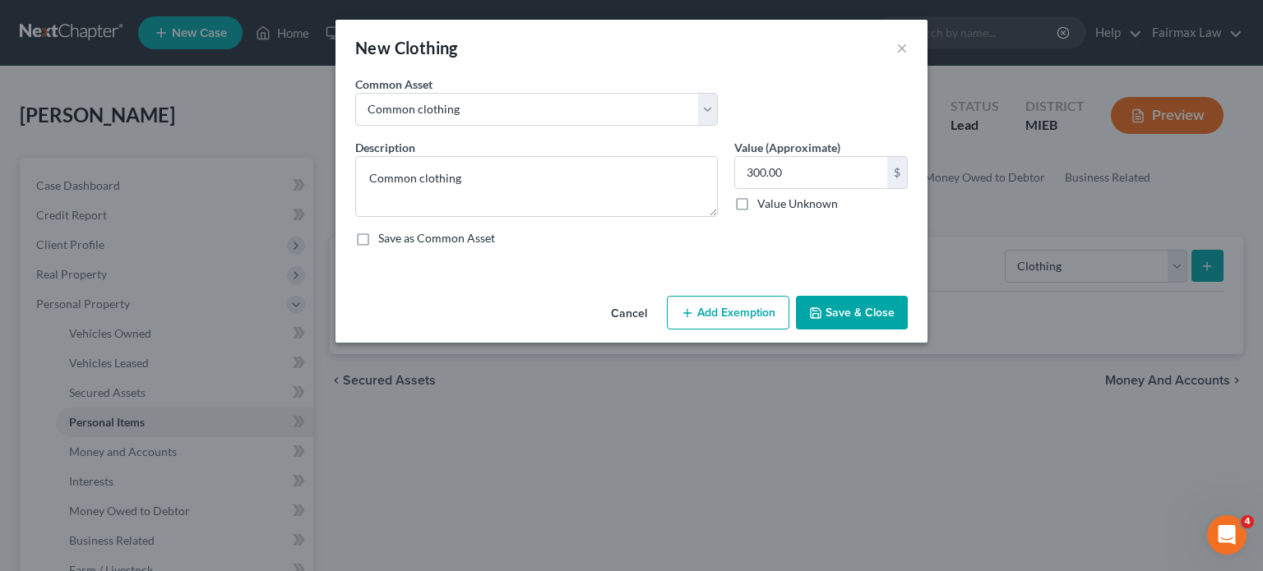
click at [713, 330] on button "Add Exemption" at bounding box center [728, 313] width 122 height 35
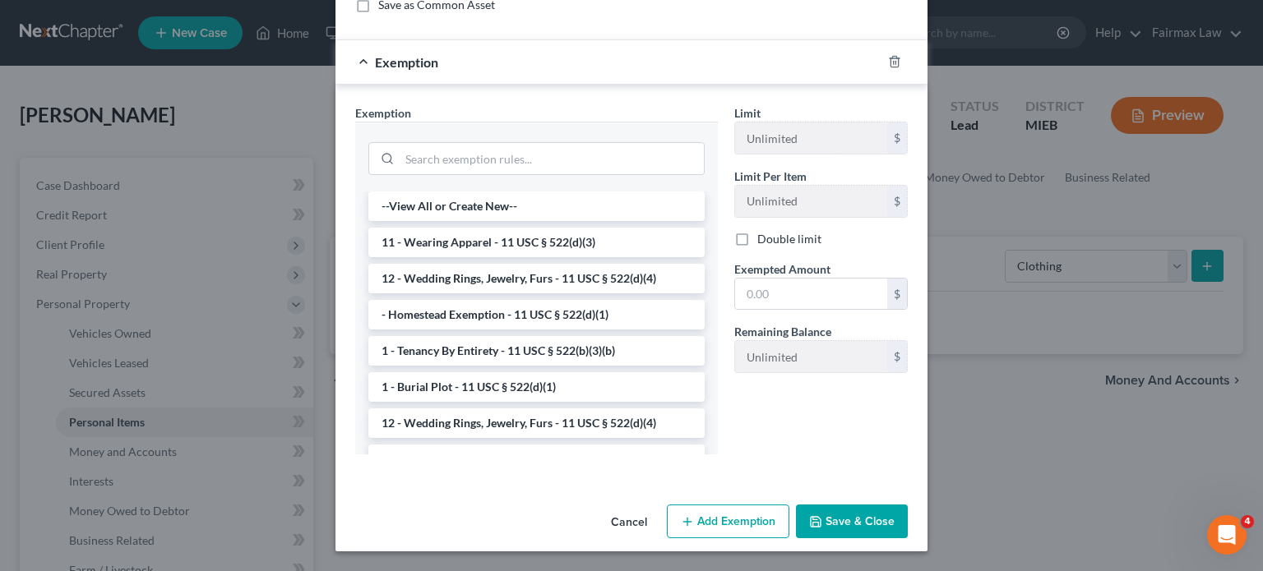
scroll to position [325, 0]
click at [492, 257] on li "11 - Wearing Apparel - 11 USC § 522(d)(3)" at bounding box center [536, 243] width 336 height 30
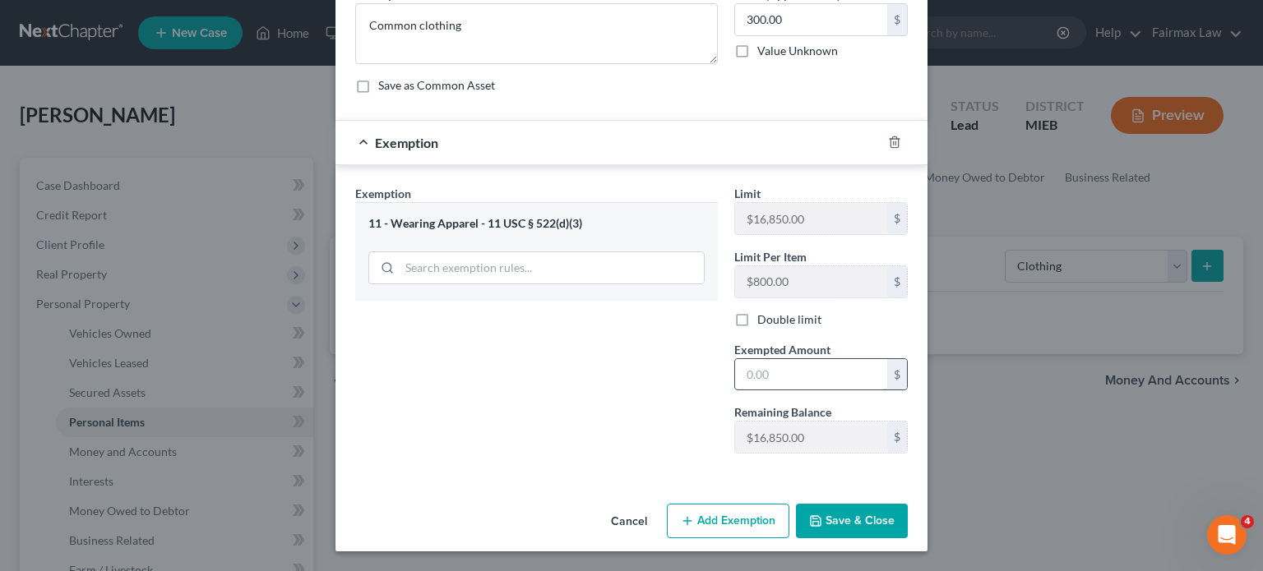
click at [819, 359] on input "text" at bounding box center [811, 374] width 152 height 31
click at [866, 517] on button "Save & Close" at bounding box center [852, 521] width 112 height 35
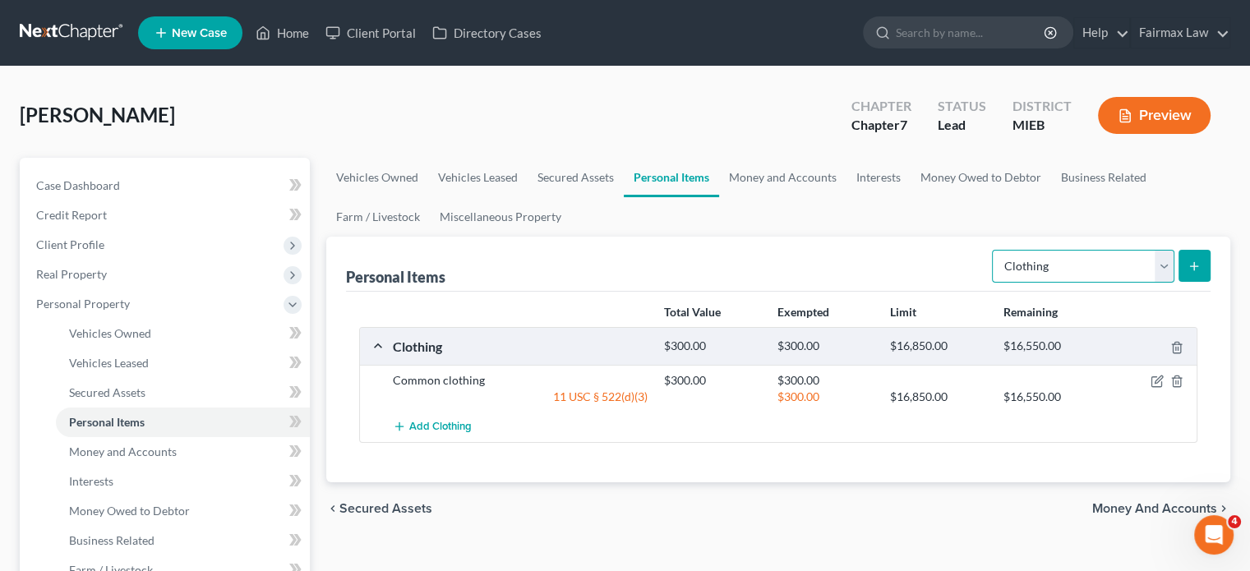
drag, startPoint x: 1133, startPoint y: 327, endPoint x: 1114, endPoint y: 334, distance: 20.8
click at [1133, 283] on select "Select Item Type Clothing Collectibles Of Value Electronics Firearms Household …" at bounding box center [1083, 266] width 182 height 33
click at [992, 283] on select "Select Item Type Clothing Collectibles Of Value Electronics Firearms Household …" at bounding box center [1083, 266] width 182 height 33
click at [1179, 282] on button "submit" at bounding box center [1195, 266] width 32 height 32
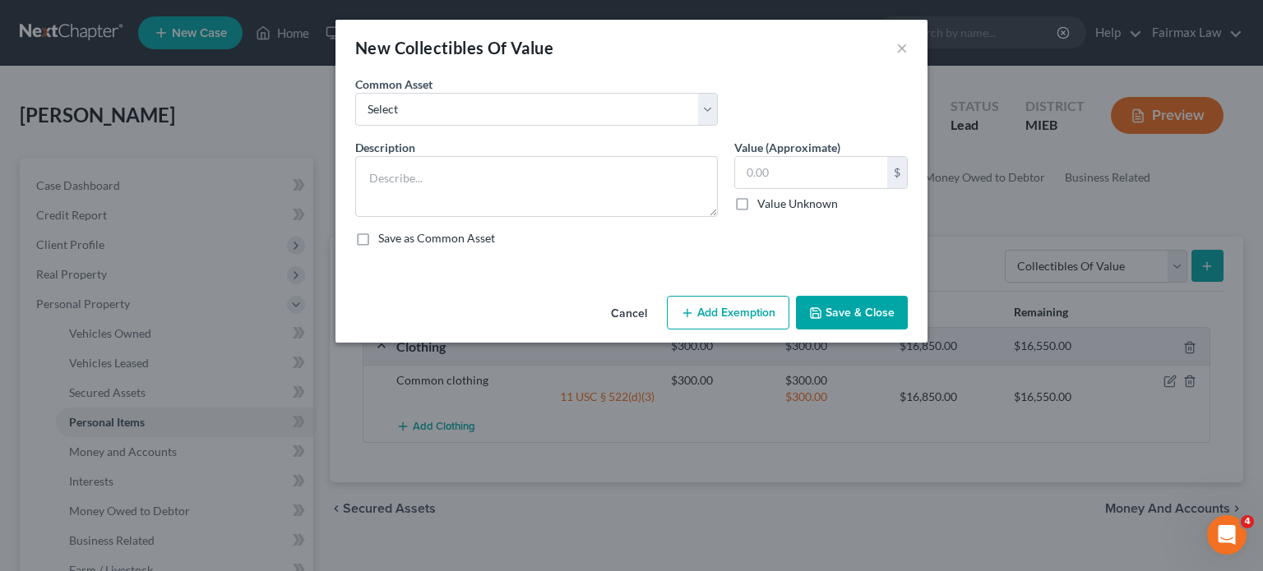
click at [625, 330] on button "Cancel" at bounding box center [629, 314] width 62 height 33
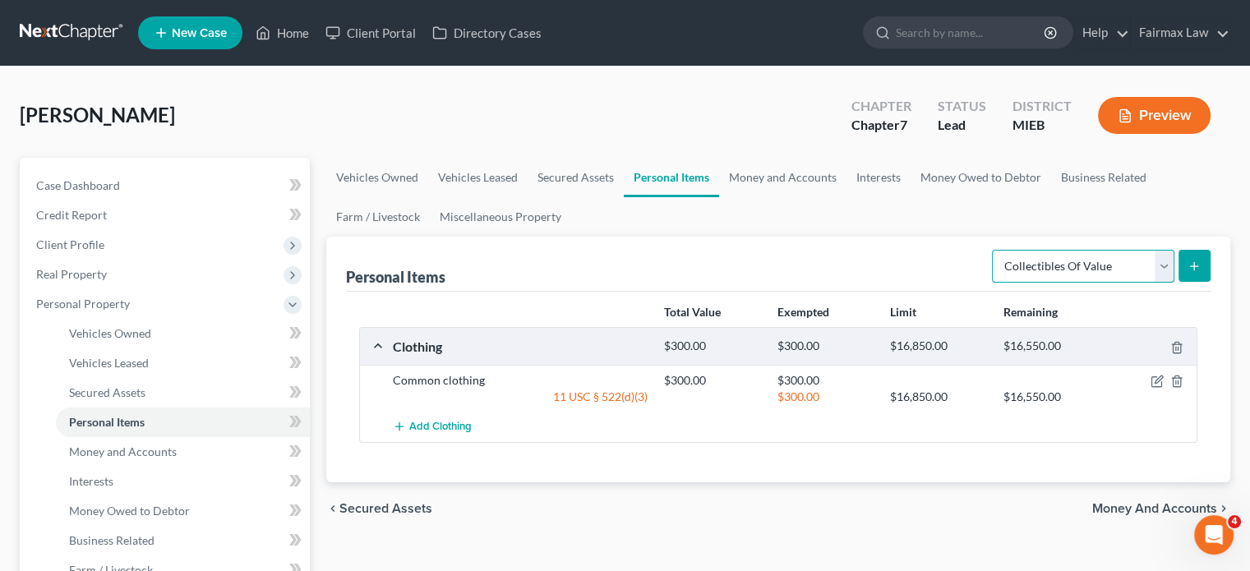
click at [1145, 283] on select "Select Item Type Clothing Collectibles Of Value Electronics Firearms Household …" at bounding box center [1083, 266] width 182 height 33
click at [992, 283] on select "Select Item Type Clothing Collectibles Of Value Electronics Firearms Household …" at bounding box center [1083, 266] width 182 height 33
click at [1179, 282] on button "submit" at bounding box center [1195, 266] width 32 height 32
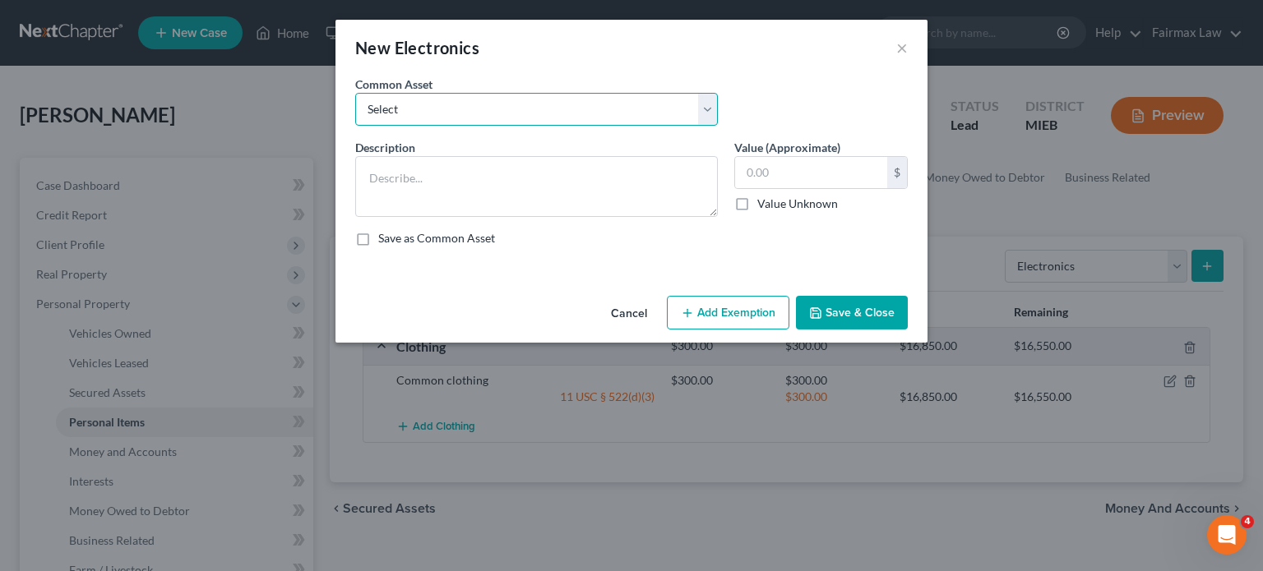
click at [394, 126] on select "Select Household Electronics, including cell phones, PC or tablet device, telev…" at bounding box center [536, 109] width 362 height 33
click at [355, 116] on select "Select Household Electronics, including cell phones, PC or tablet device, telev…" at bounding box center [536, 109] width 362 height 33
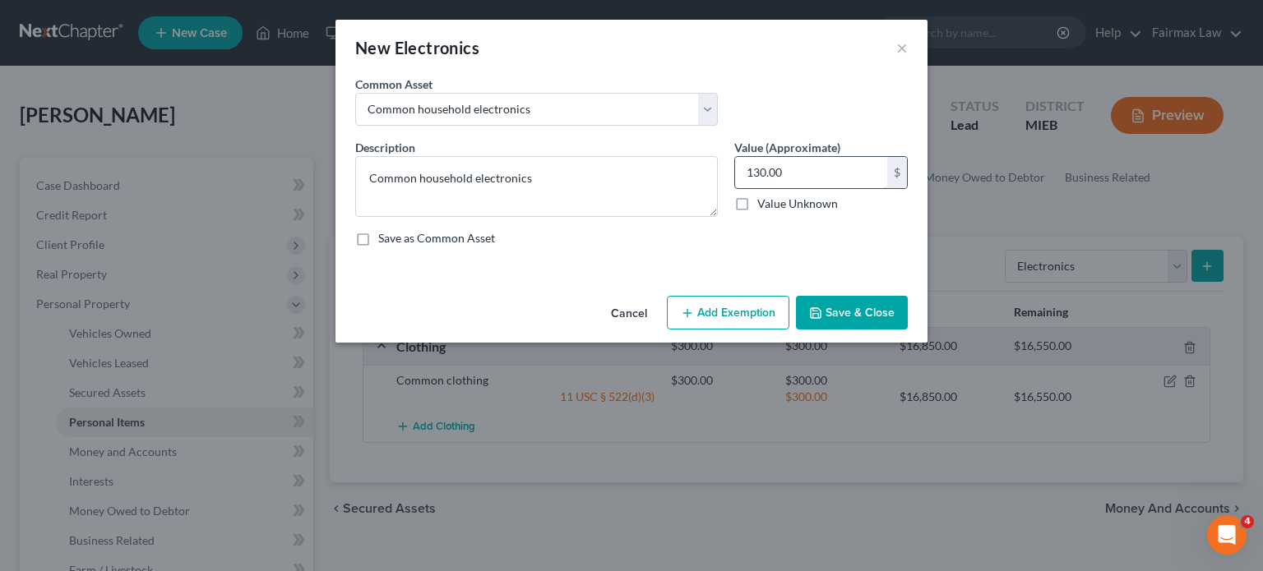
click at [833, 188] on input "130.00" at bounding box center [811, 172] width 152 height 31
click at [759, 330] on button "Add Exemption" at bounding box center [728, 313] width 122 height 35
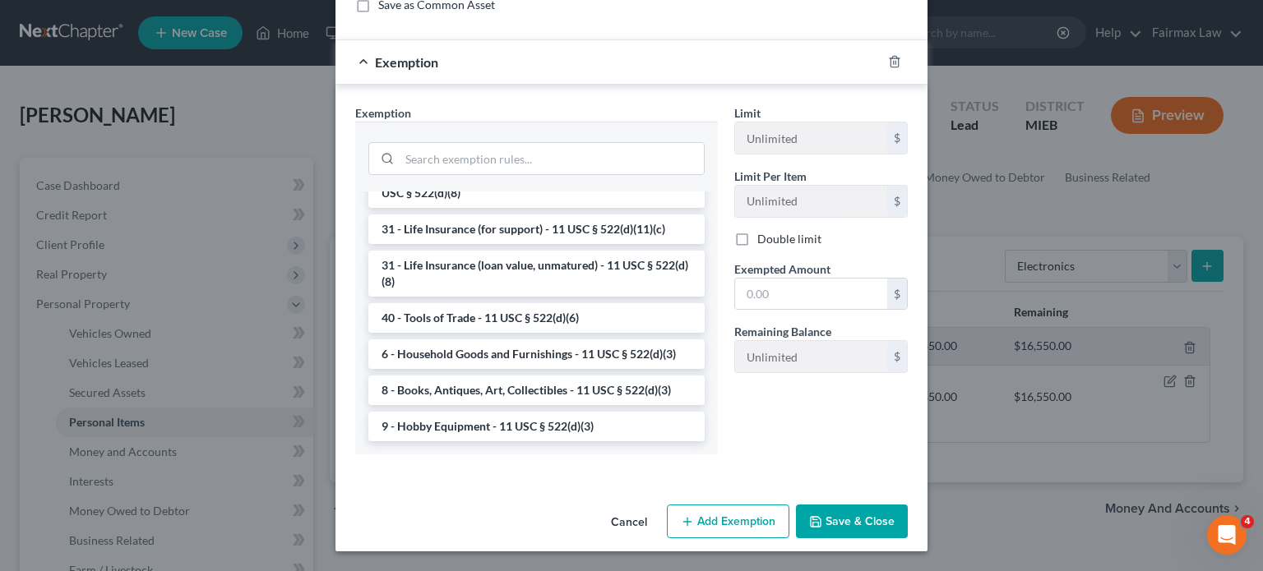
scroll to position [430, 0]
click at [460, 339] on li "6 - Household Goods and Furnishings - 11 USC § 522(d)(3)" at bounding box center [536, 354] width 336 height 30
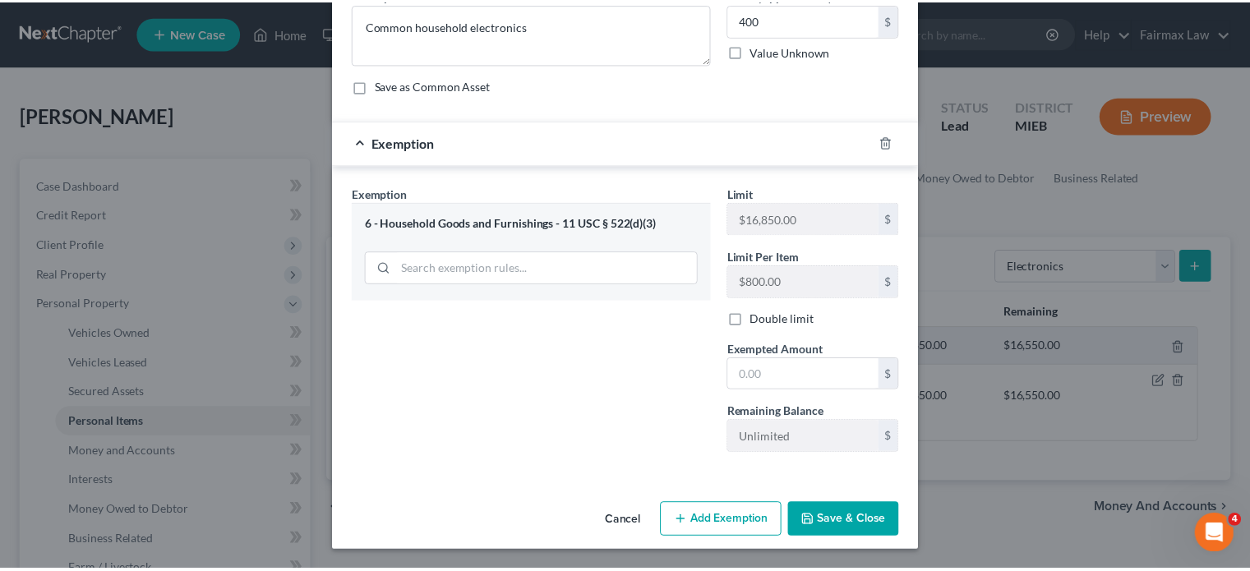
scroll to position [326, 0]
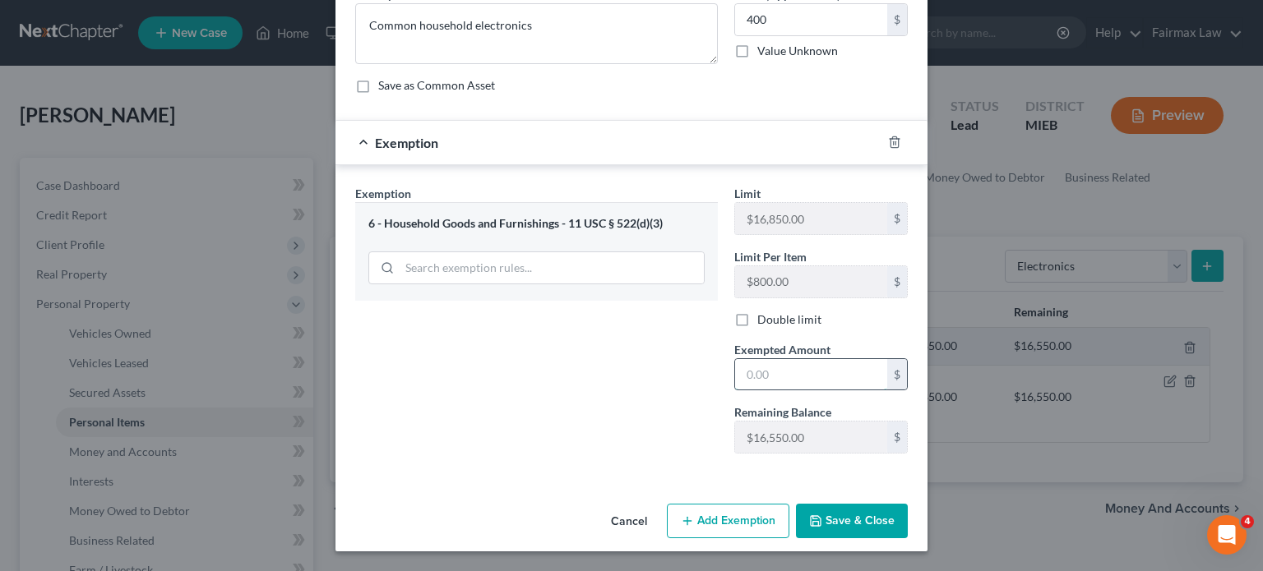
click at [803, 359] on input "text" at bounding box center [811, 374] width 152 height 31
click at [879, 510] on button "Save & Close" at bounding box center [852, 521] width 112 height 35
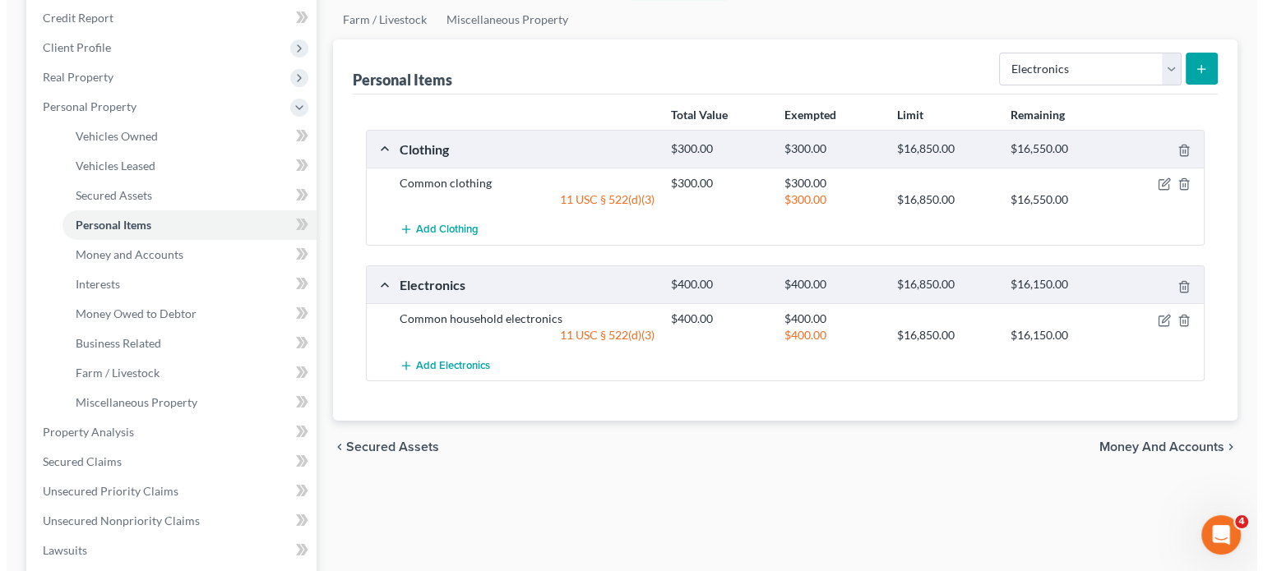
scroll to position [197, 0]
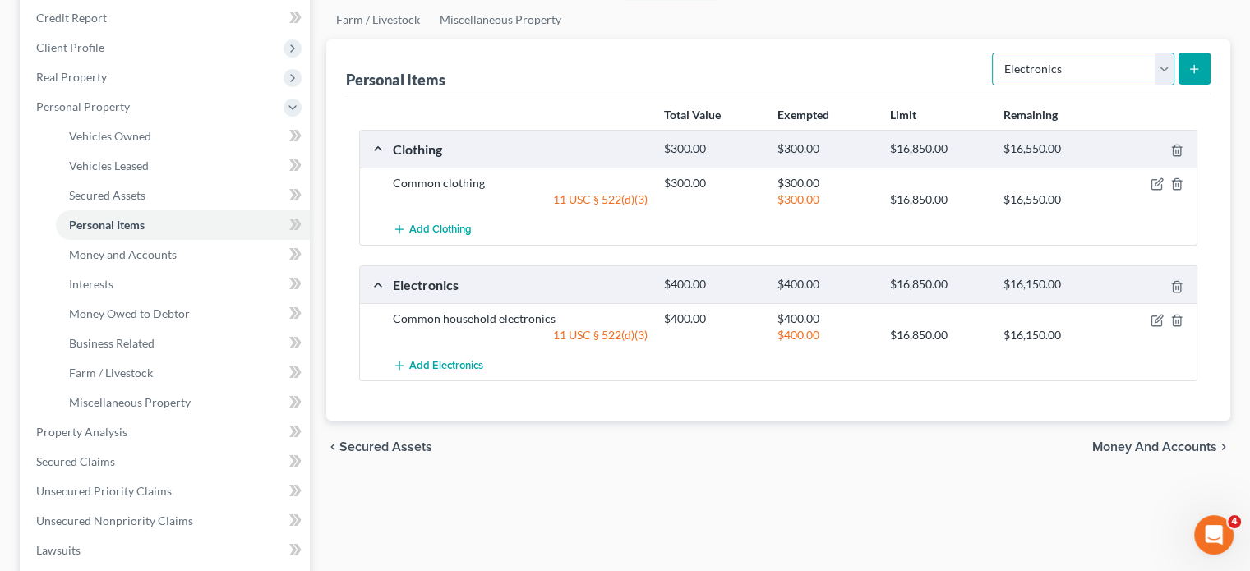
drag, startPoint x: 1035, startPoint y: 136, endPoint x: 1035, endPoint y: 149, distance: 12.3
click at [1035, 85] on select "Select Item Type Clothing Collectibles Of Value Electronics Firearms Household …" at bounding box center [1083, 69] width 182 height 33
click at [992, 85] on select "Select Item Type Clothing Collectibles Of Value Electronics Firearms Household …" at bounding box center [1083, 69] width 182 height 33
click at [1186, 85] on button "submit" at bounding box center [1195, 69] width 32 height 32
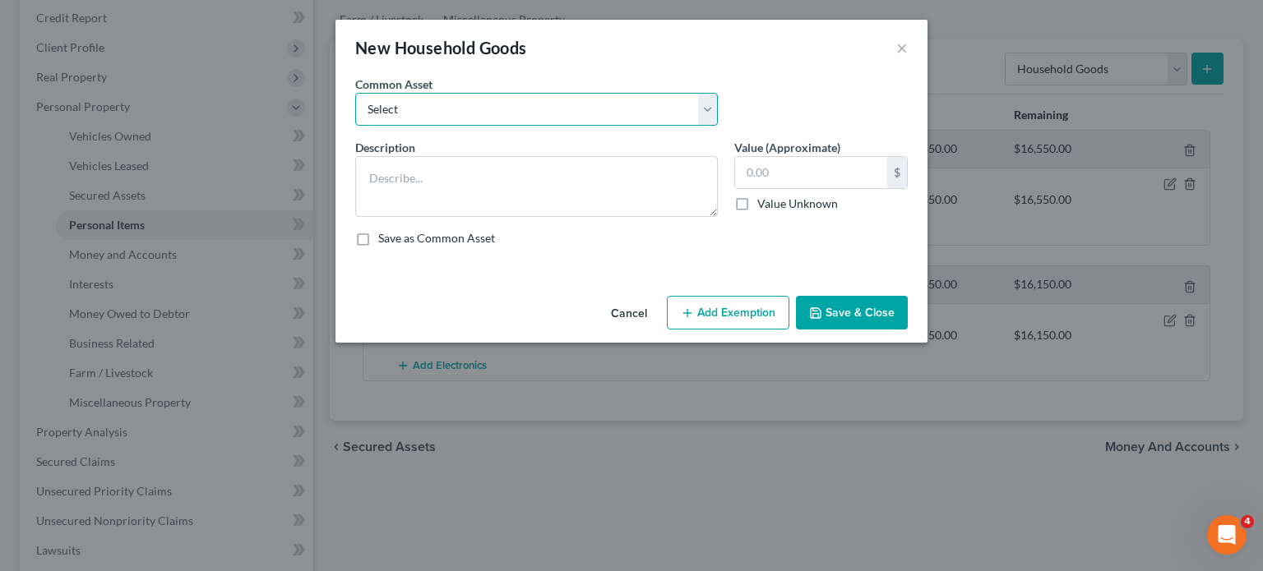
click at [355, 125] on select "Select Common household furnishings, appliances, and decor Common household fur…" at bounding box center [536, 109] width 362 height 33
click at [355, 116] on select "Select Common household furnishings, appliances, and decor Common household fur…" at bounding box center [536, 109] width 362 height 33
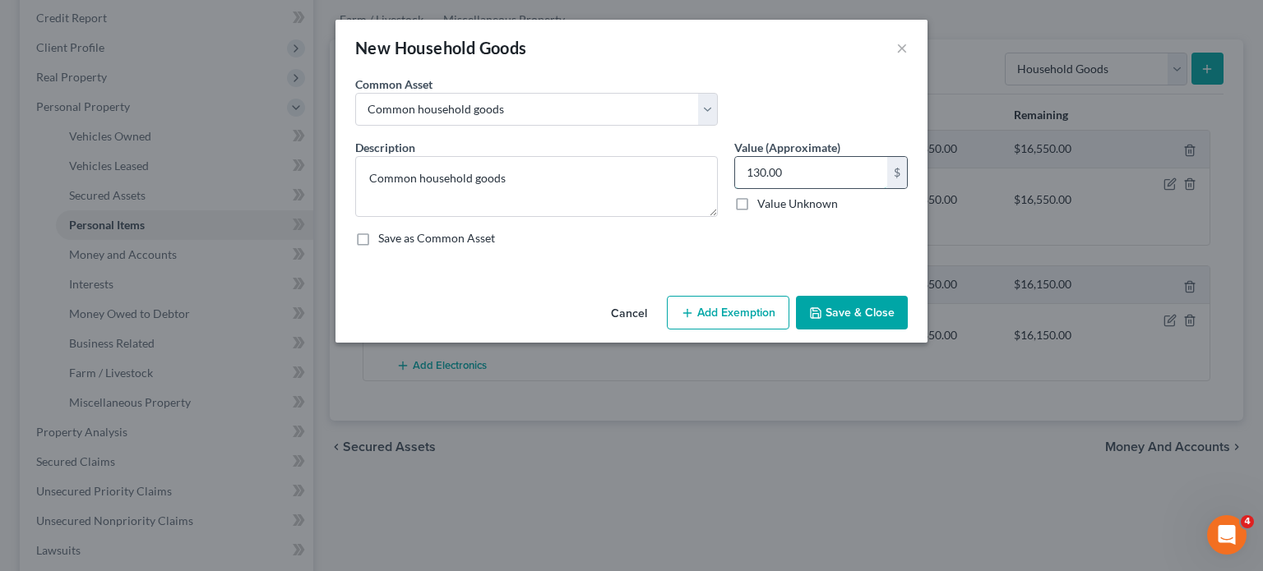
click at [838, 188] on input "130.00" at bounding box center [811, 172] width 152 height 31
click at [761, 330] on button "Add Exemption" at bounding box center [728, 313] width 122 height 35
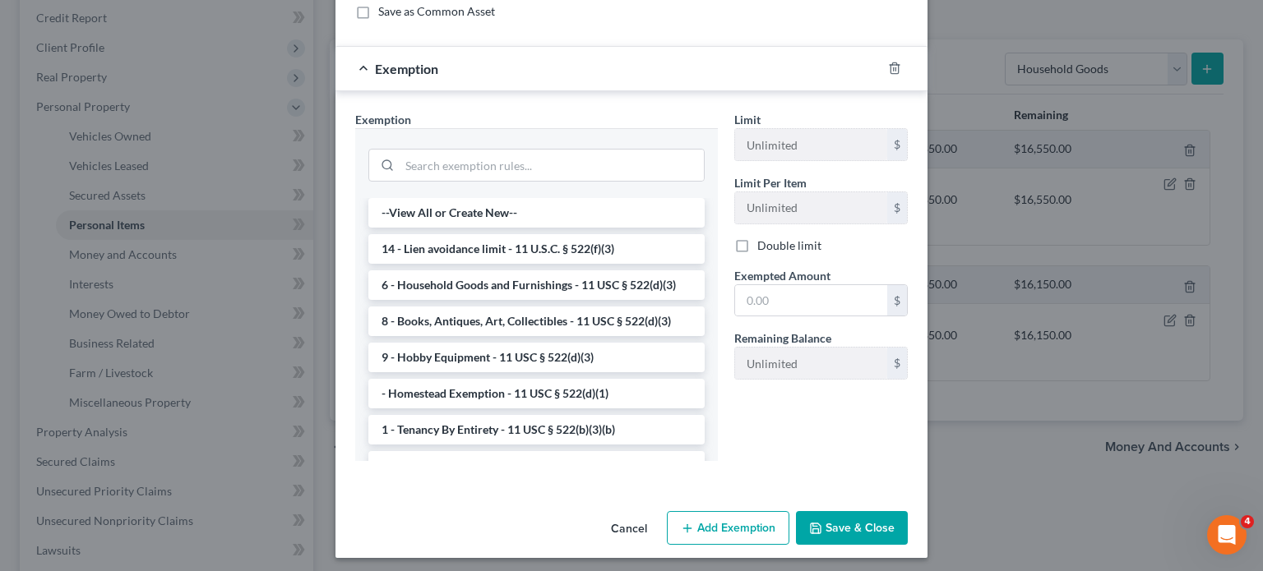
scroll to position [253, 0]
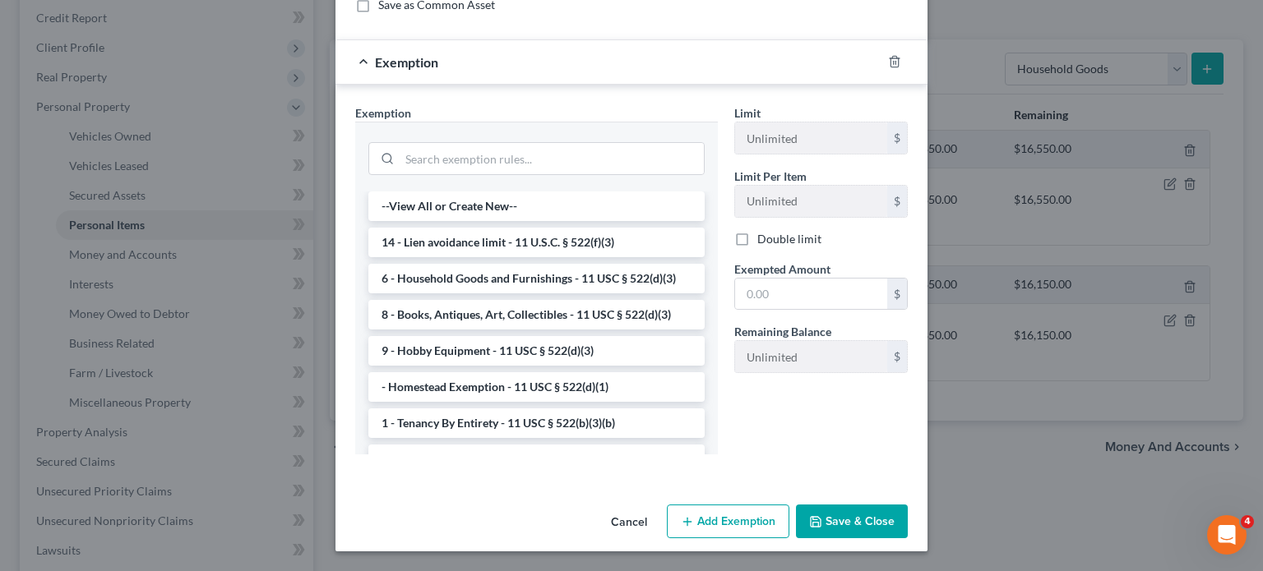
click at [605, 293] on li "6 - Household Goods and Furnishings - 11 USC § 522(d)(3)" at bounding box center [536, 279] width 336 height 30
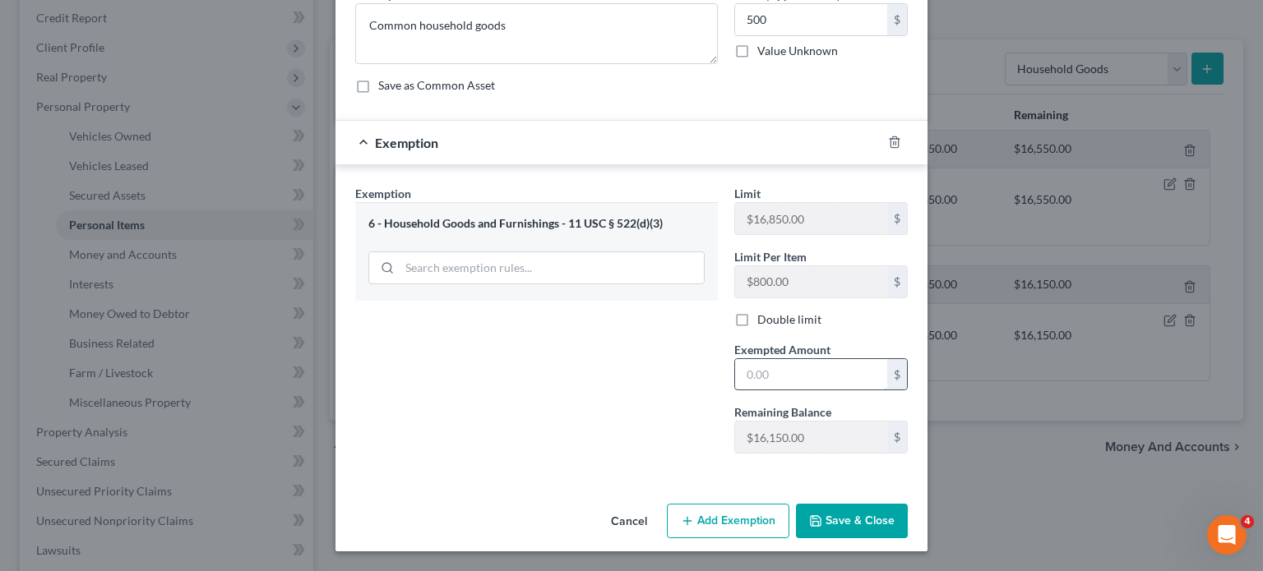
click at [762, 390] on input "text" at bounding box center [811, 374] width 152 height 31
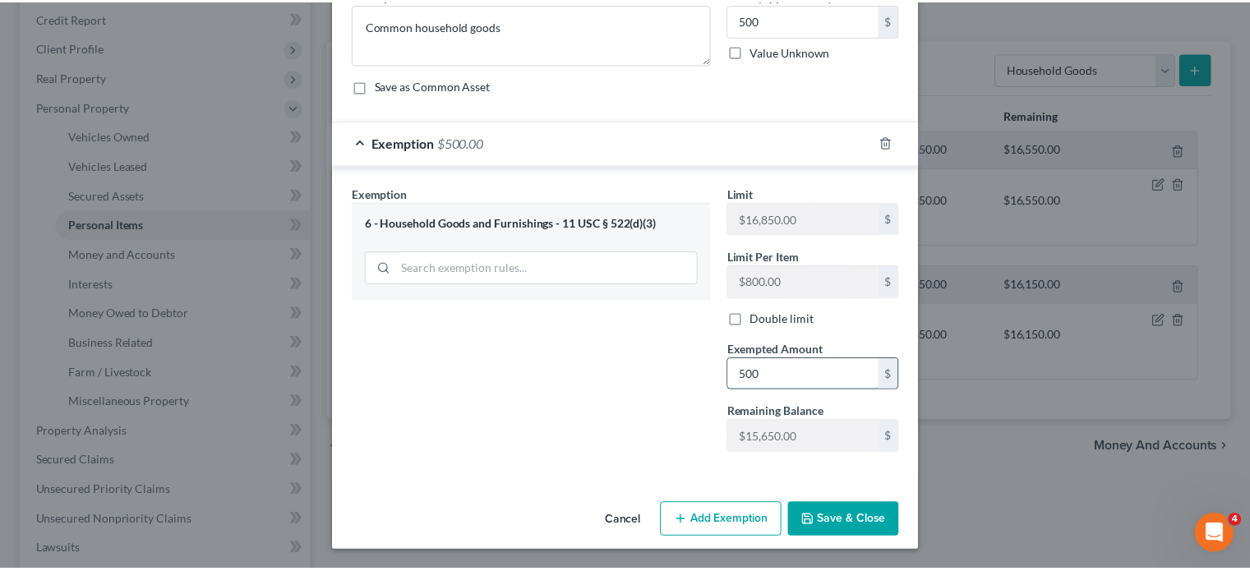
scroll to position [326, 0]
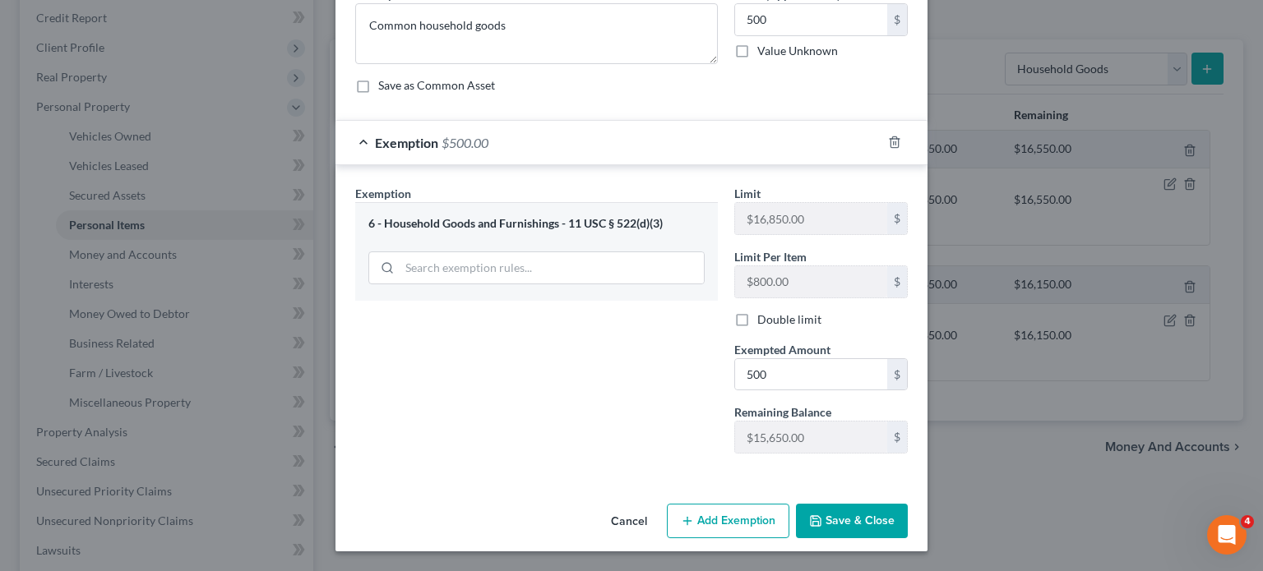
click at [872, 515] on button "Save & Close" at bounding box center [852, 521] width 112 height 35
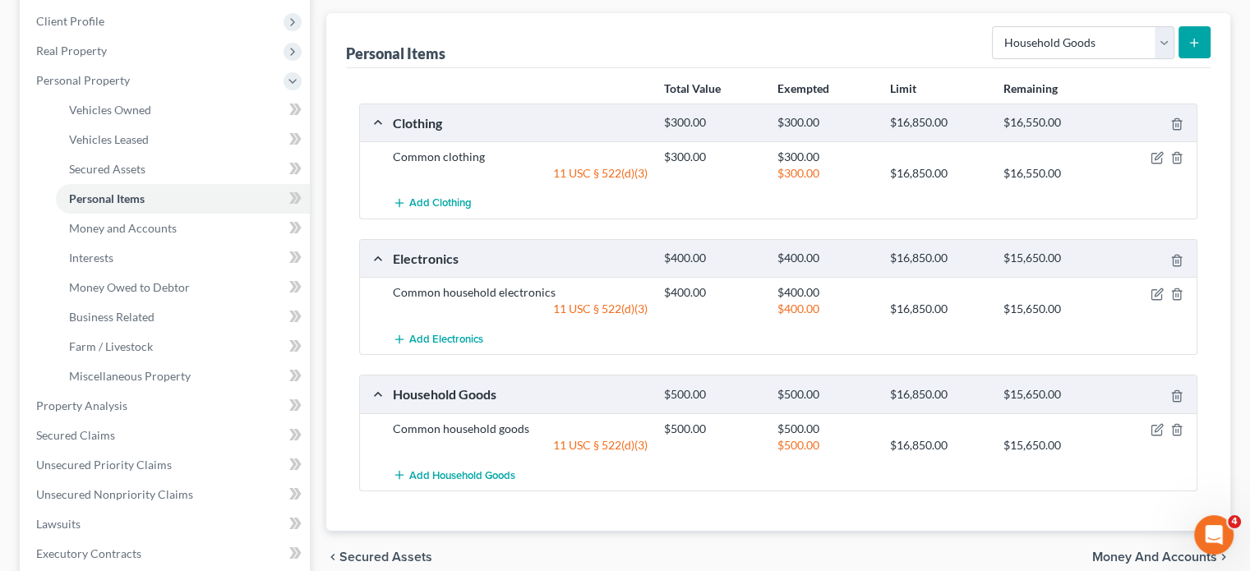
scroll to position [217, 0]
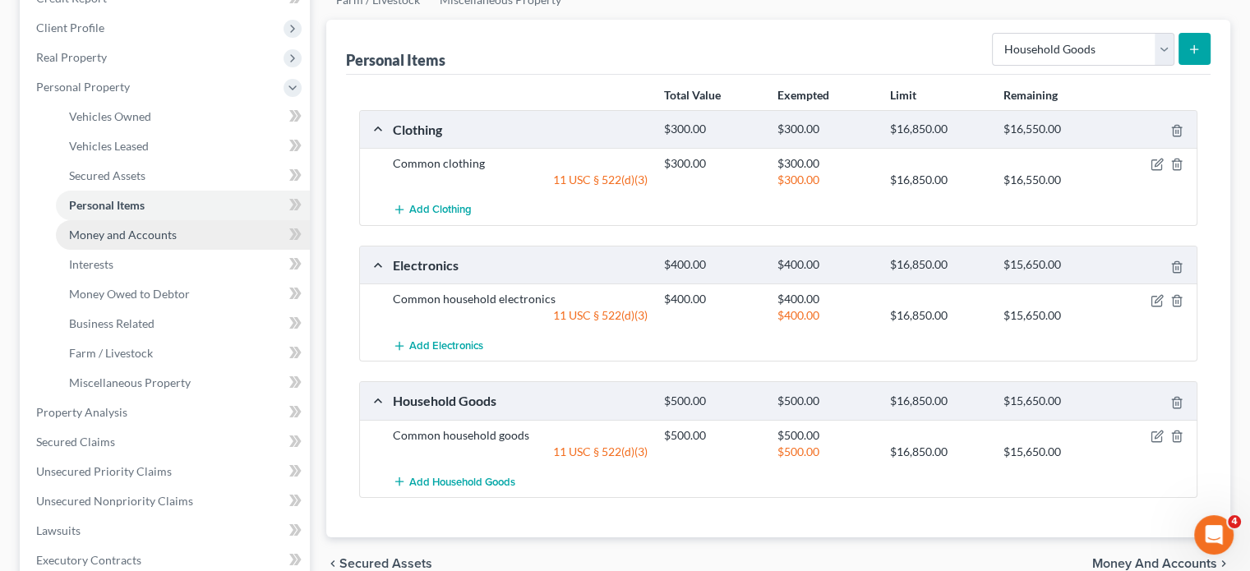
click at [212, 250] on link "Money and Accounts" at bounding box center [183, 235] width 254 height 30
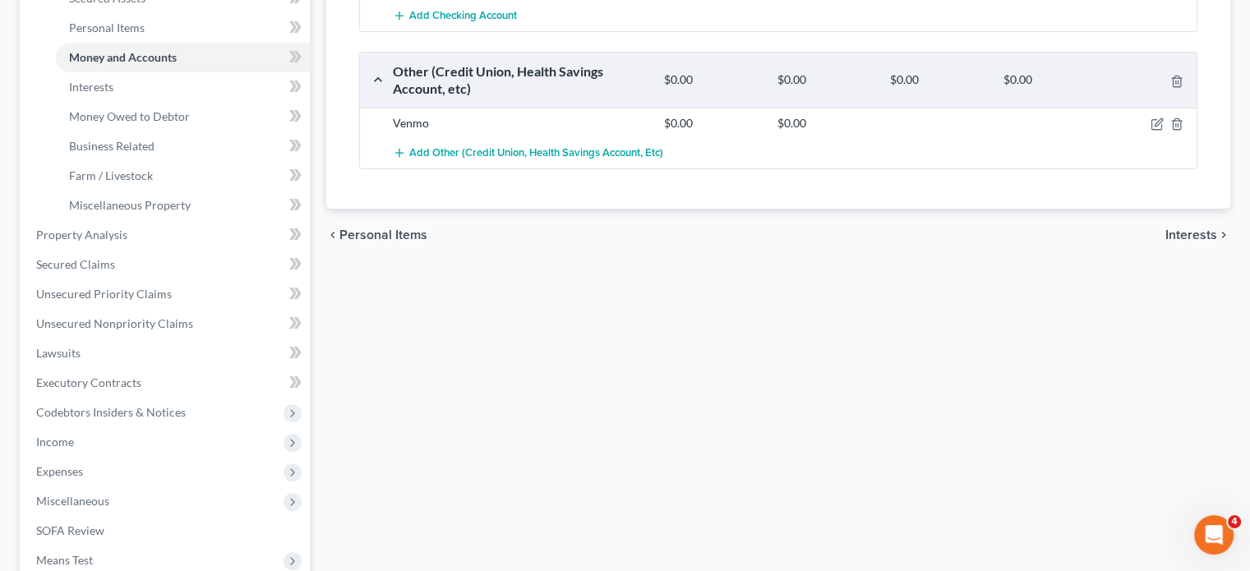
scroll to position [403, 0]
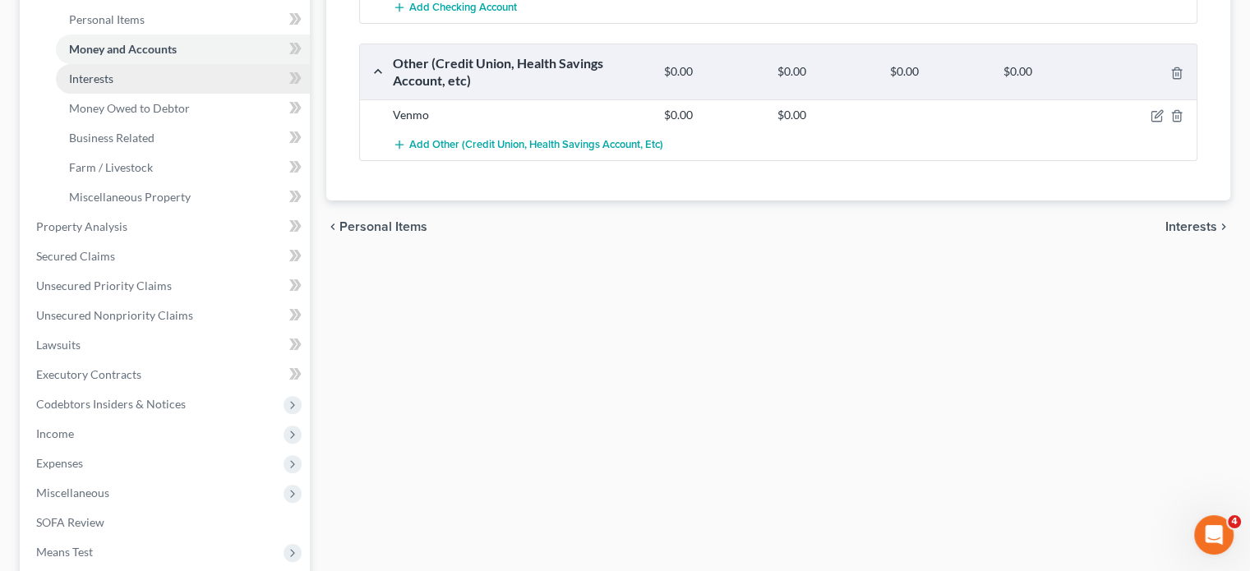
click at [143, 94] on link "Interests" at bounding box center [183, 79] width 254 height 30
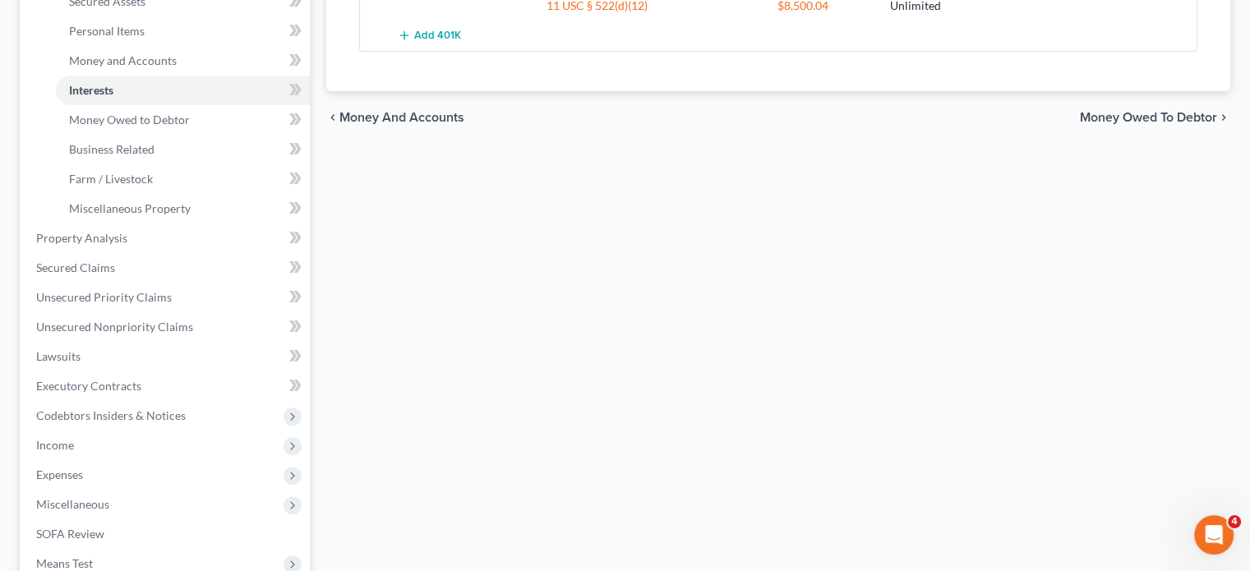
scroll to position [393, 0]
click at [176, 125] on span "Money Owed to Debtor" at bounding box center [129, 118] width 121 height 14
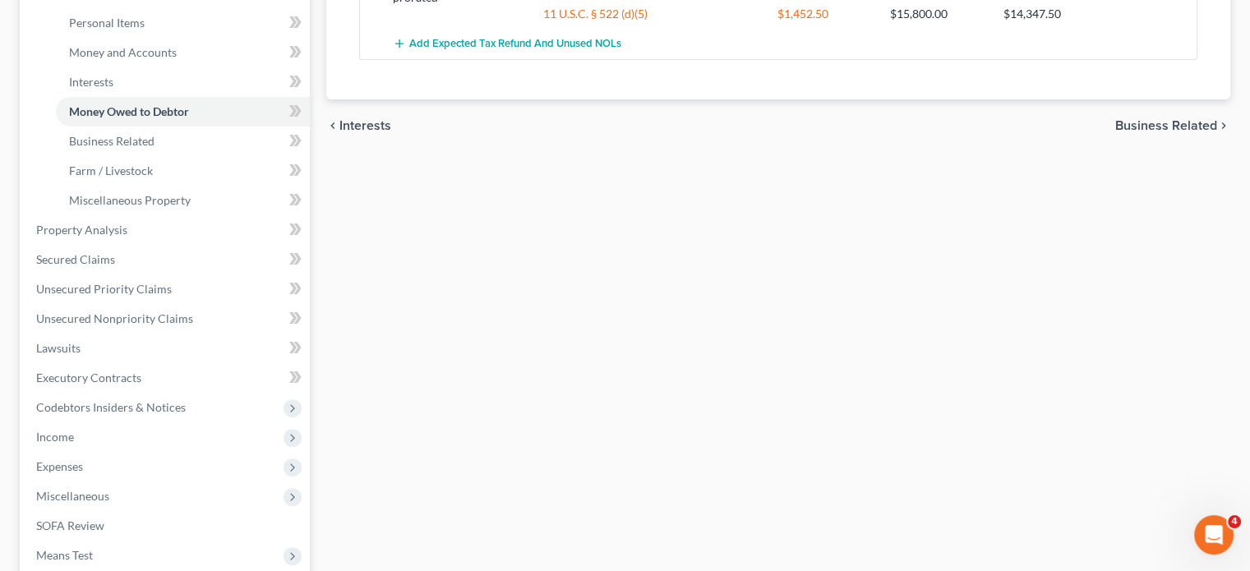
scroll to position [403, 0]
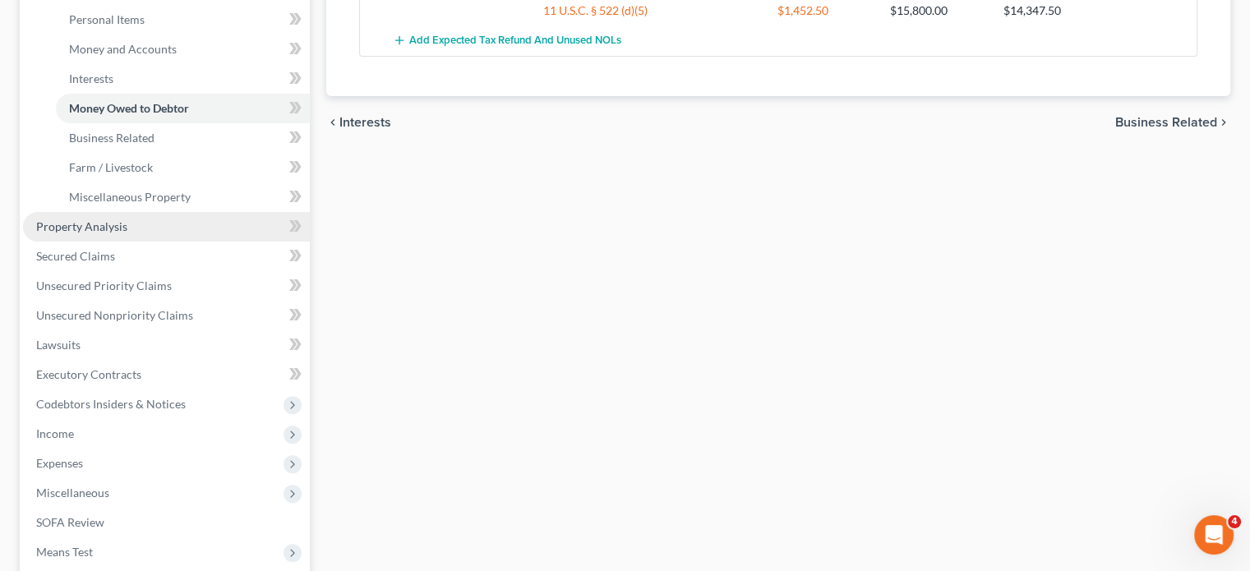
click at [216, 242] on link "Property Analysis" at bounding box center [166, 227] width 287 height 30
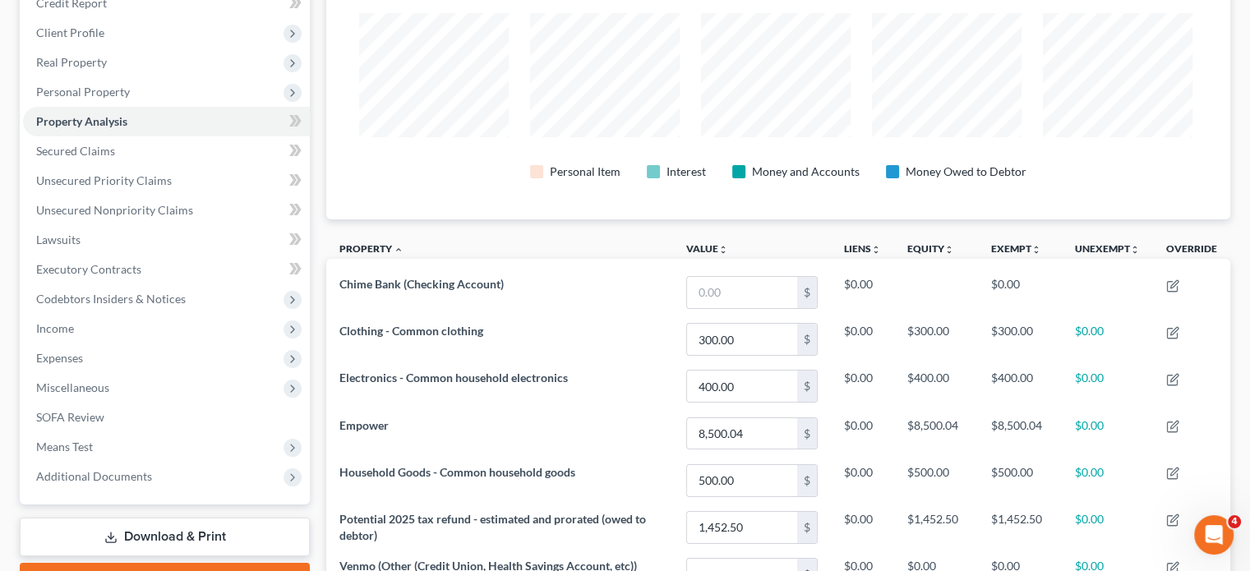
scroll to position [821639, 821052]
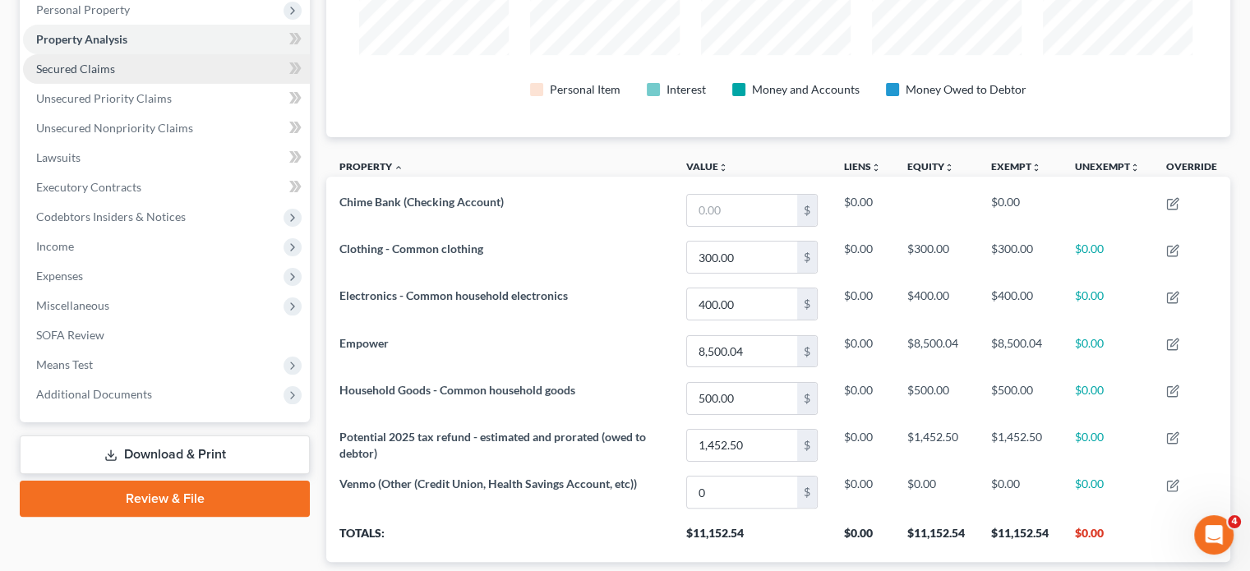
click at [118, 84] on link "Secured Claims" at bounding box center [166, 69] width 287 height 30
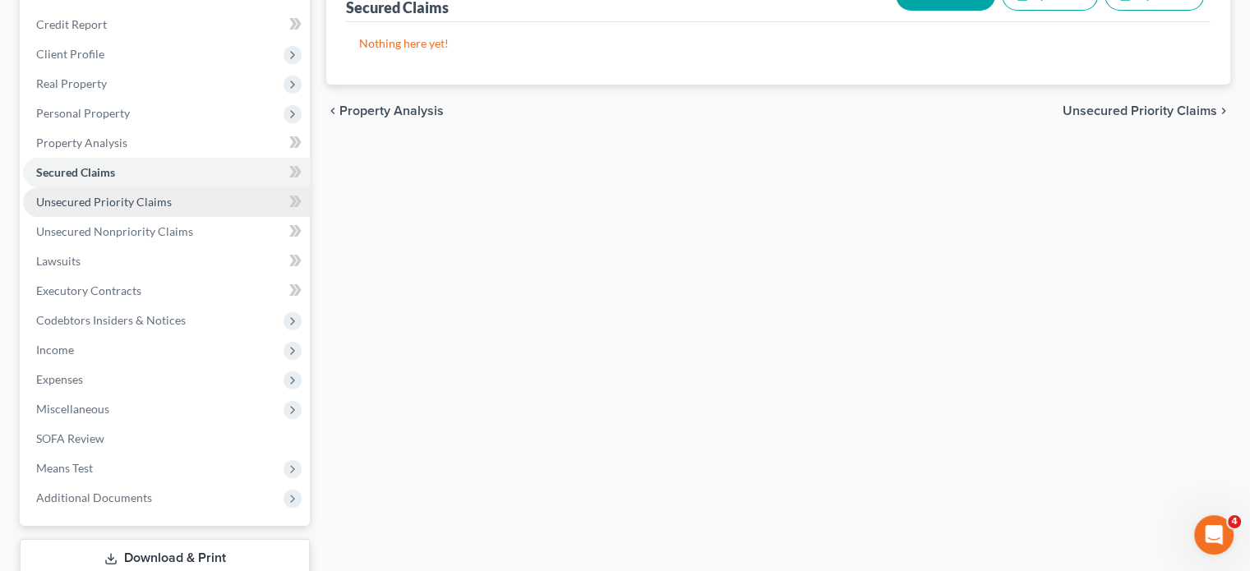
click at [172, 209] on span "Unsecured Priority Claims" at bounding box center [104, 202] width 136 height 14
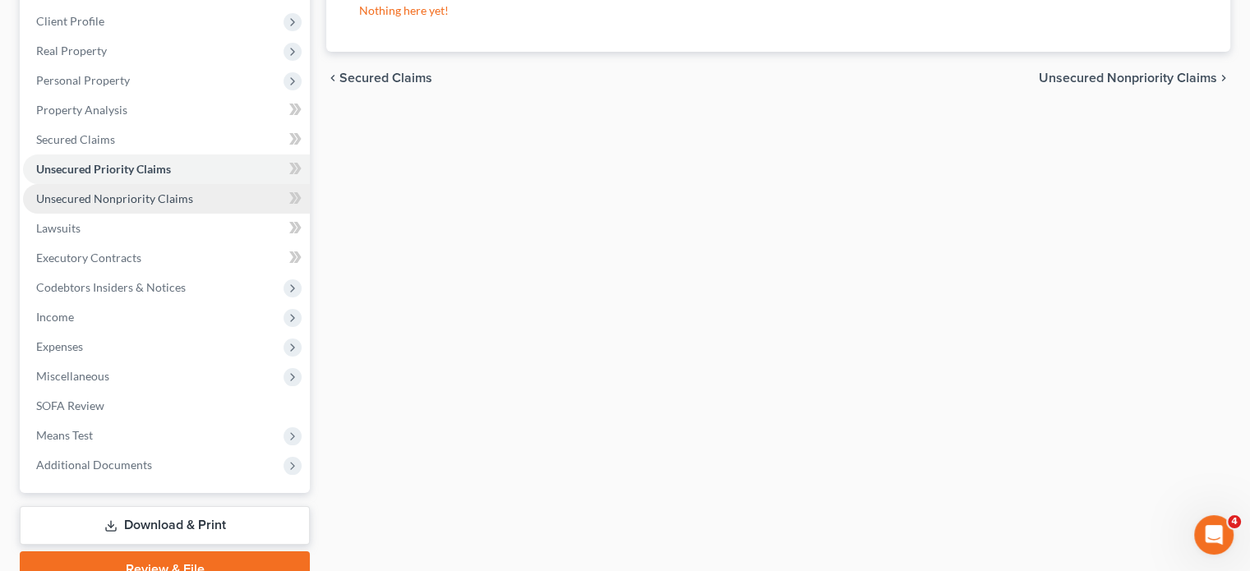
click at [193, 205] on span "Unsecured Nonpriority Claims" at bounding box center [114, 199] width 157 height 14
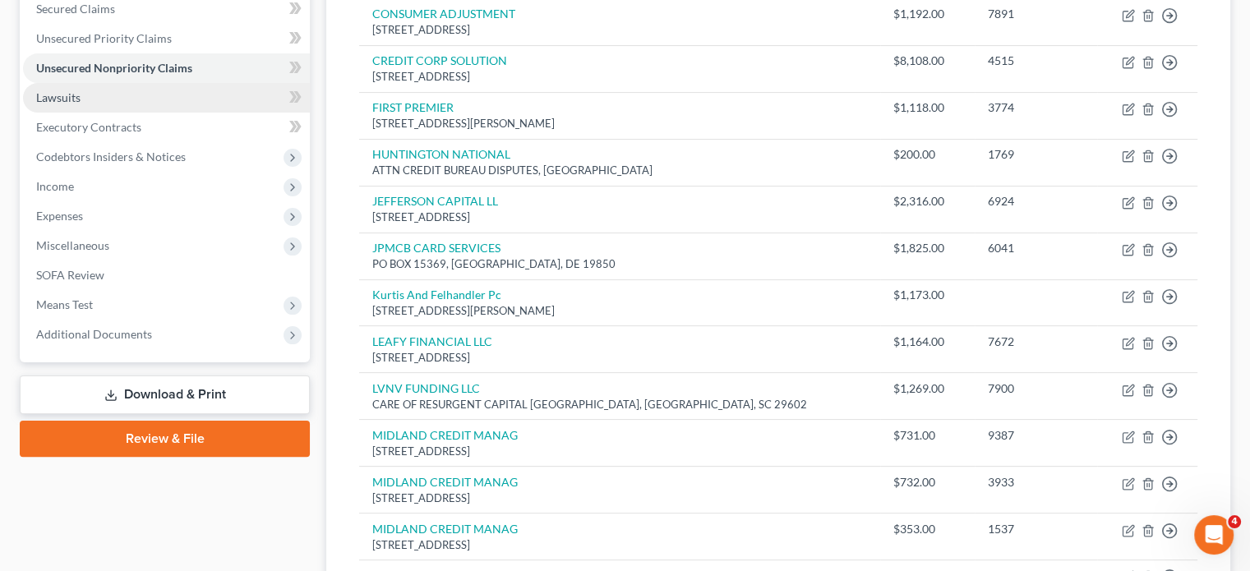
click at [190, 113] on link "Lawsuits" at bounding box center [166, 98] width 287 height 30
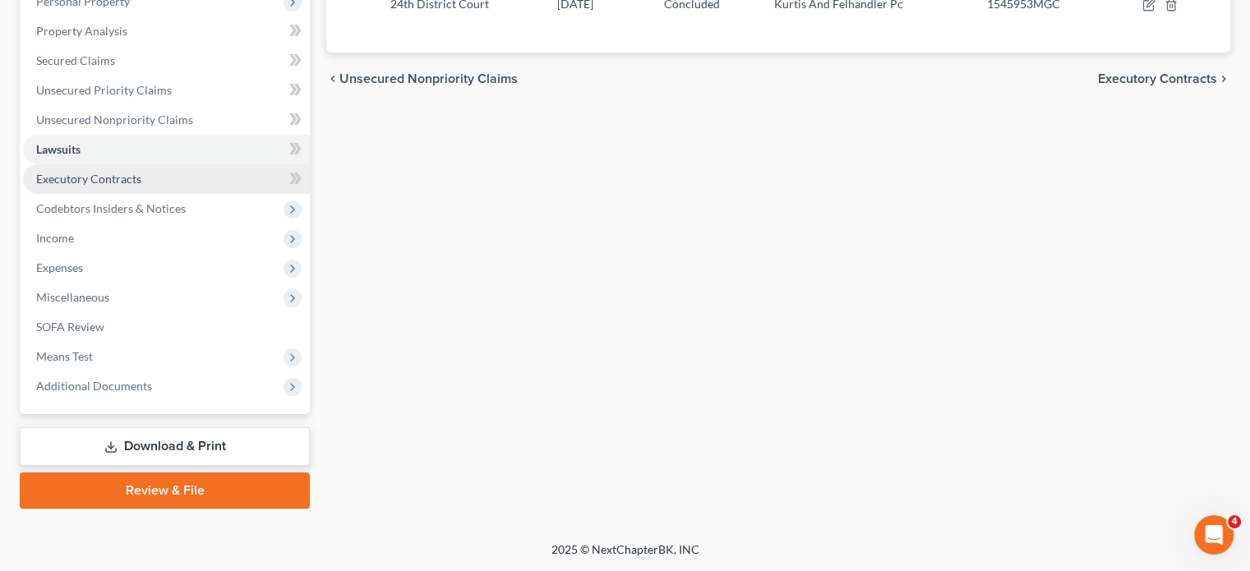
click at [201, 194] on link "Executory Contracts" at bounding box center [166, 179] width 287 height 30
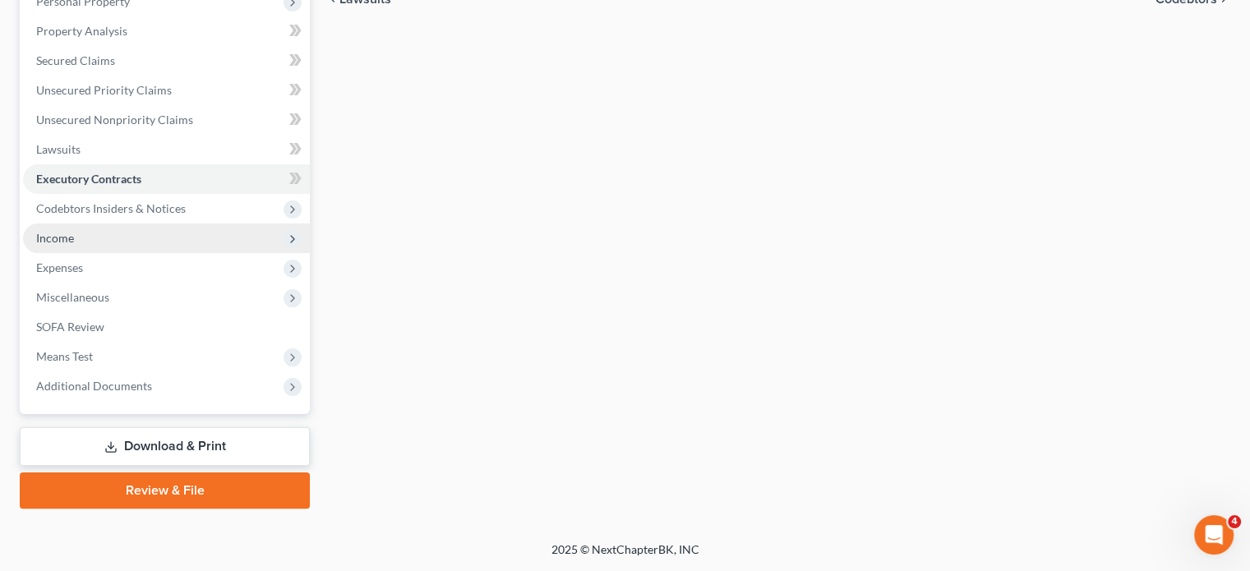
click at [152, 253] on span "Income" at bounding box center [166, 239] width 287 height 30
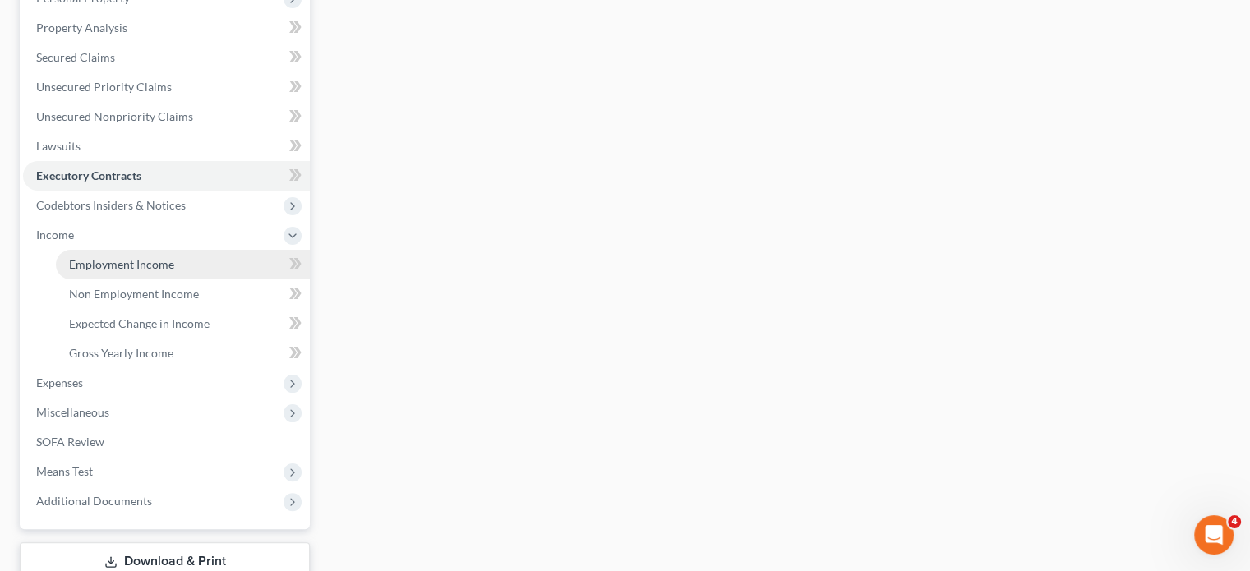
click at [108, 271] on span "Employment Income" at bounding box center [121, 264] width 105 height 14
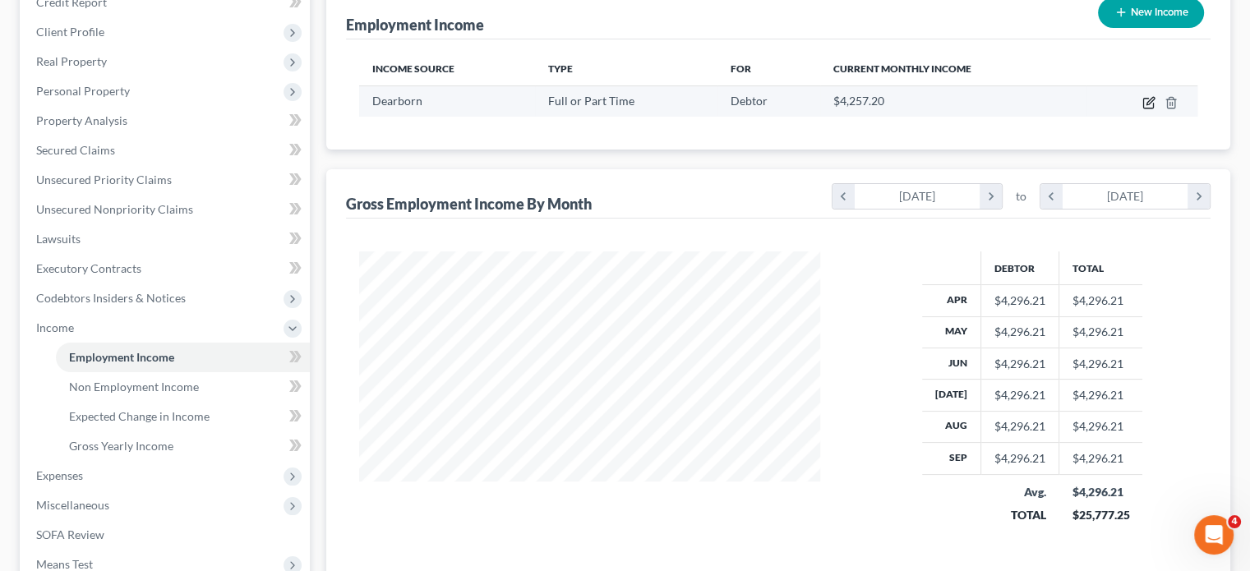
click at [1143, 109] on icon "button" at bounding box center [1149, 102] width 13 height 13
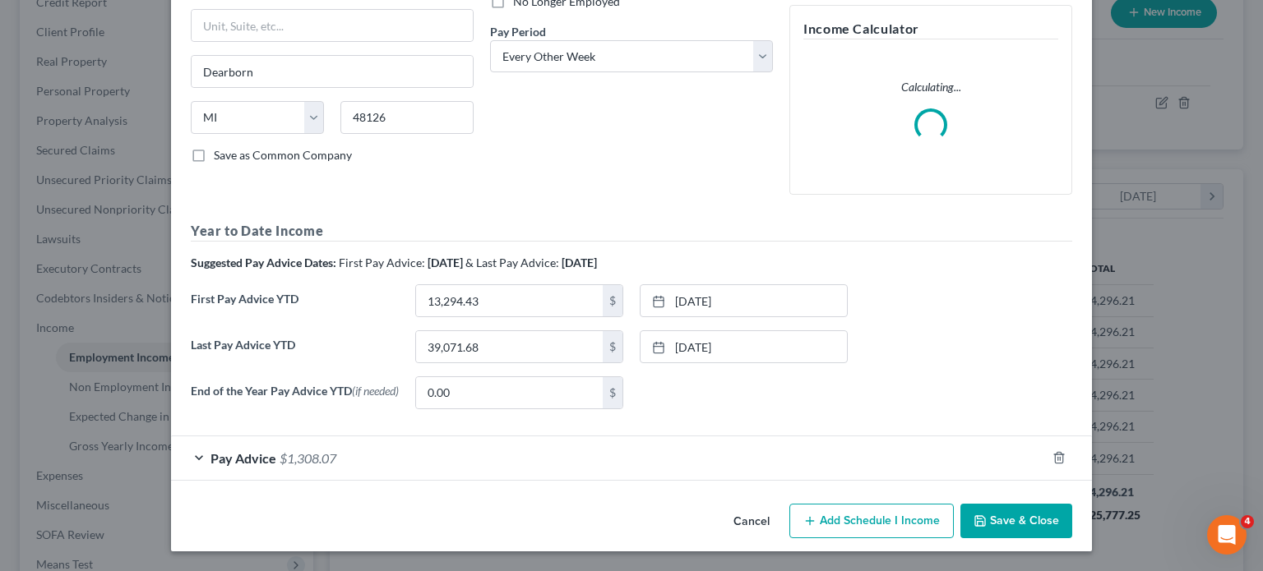
click at [536, 438] on div "Pay Advice $1,308.07" at bounding box center [608, 458] width 875 height 44
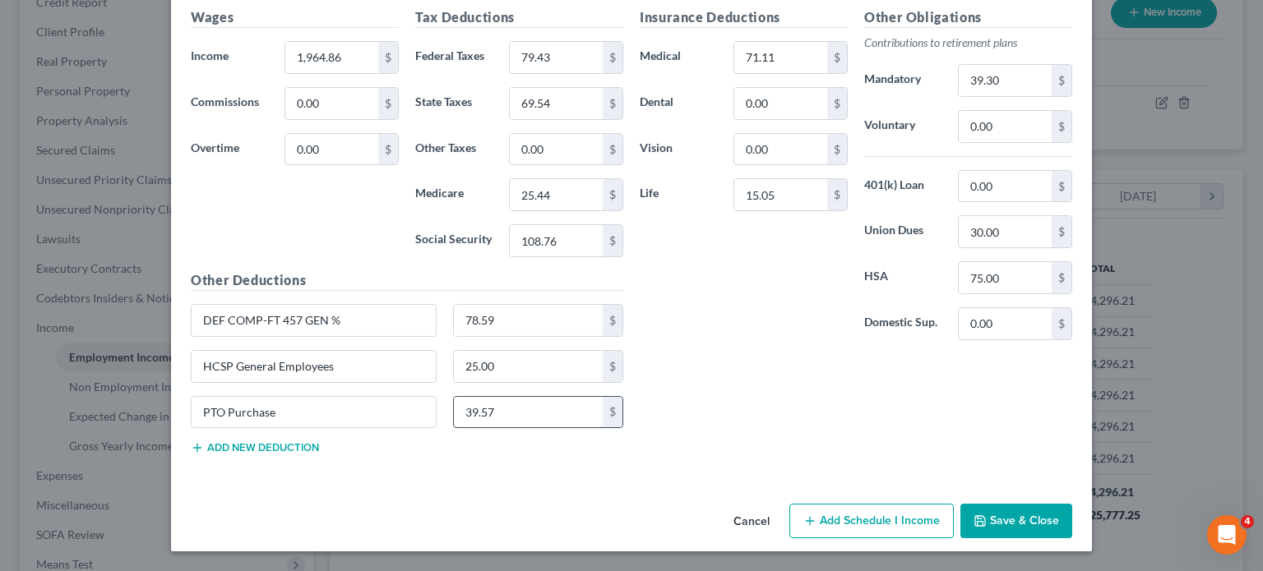
click at [469, 428] on input "39.57" at bounding box center [529, 412] width 150 height 31
click at [231, 428] on input "PTO Purchase" at bounding box center [314, 412] width 244 height 31
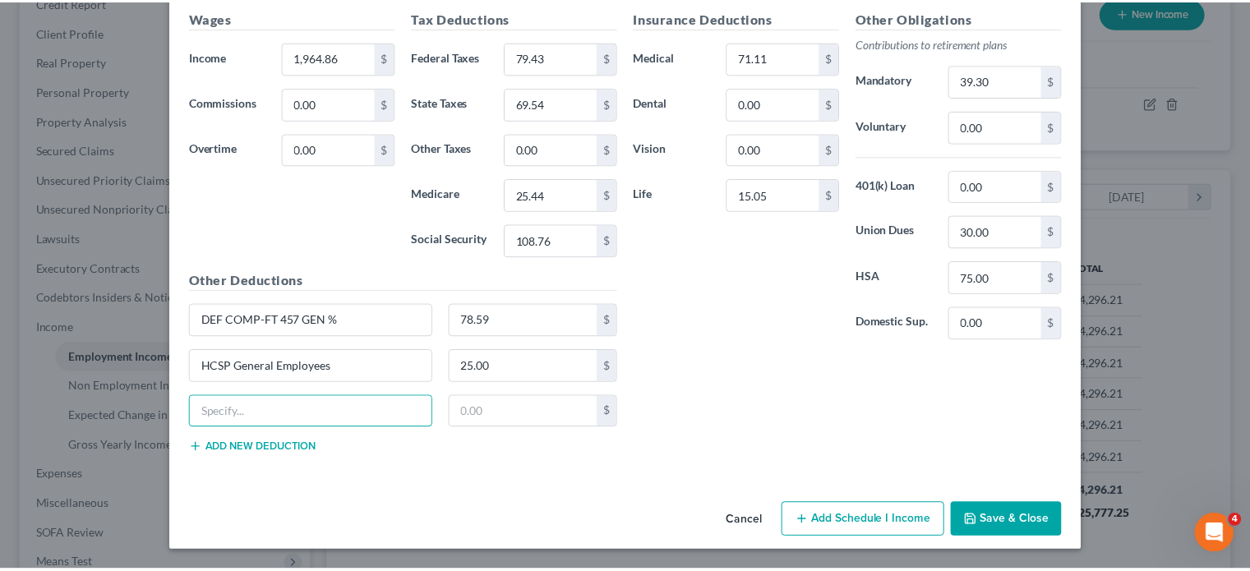
scroll to position [1141, 0]
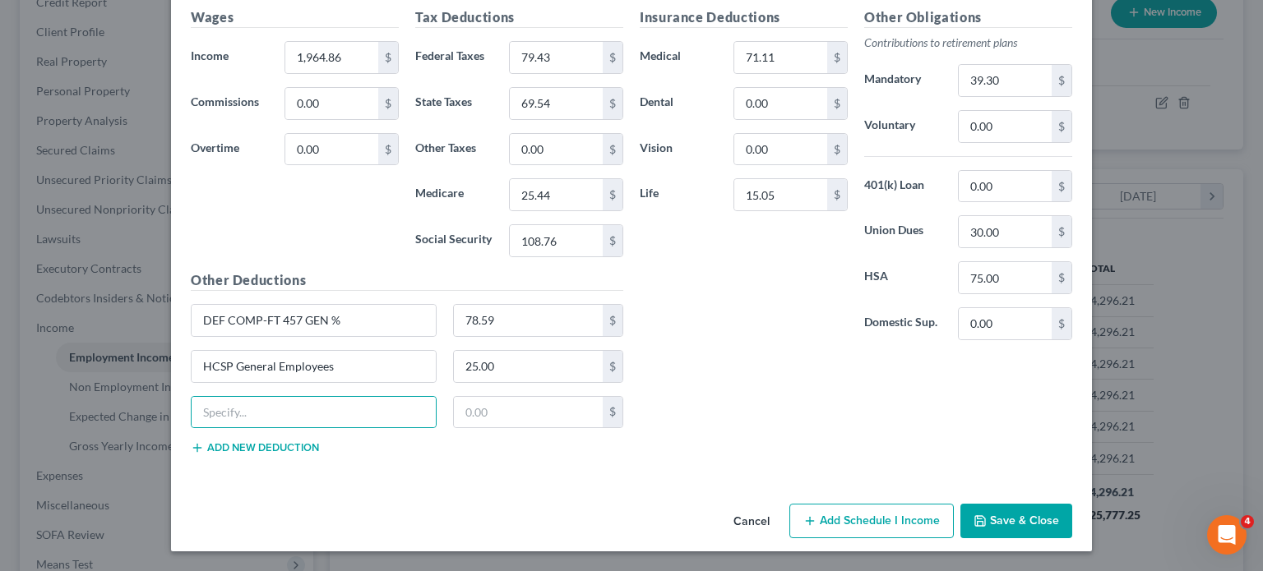
click at [1072, 507] on button "Save & Close" at bounding box center [1016, 521] width 112 height 35
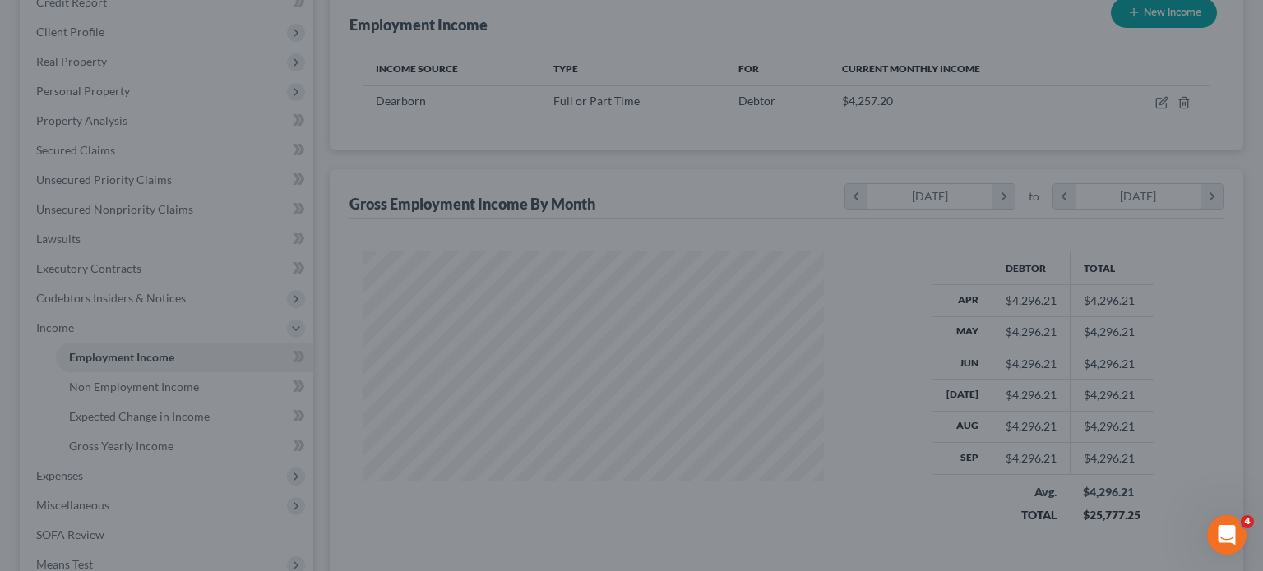
scroll to position [821583, 821455]
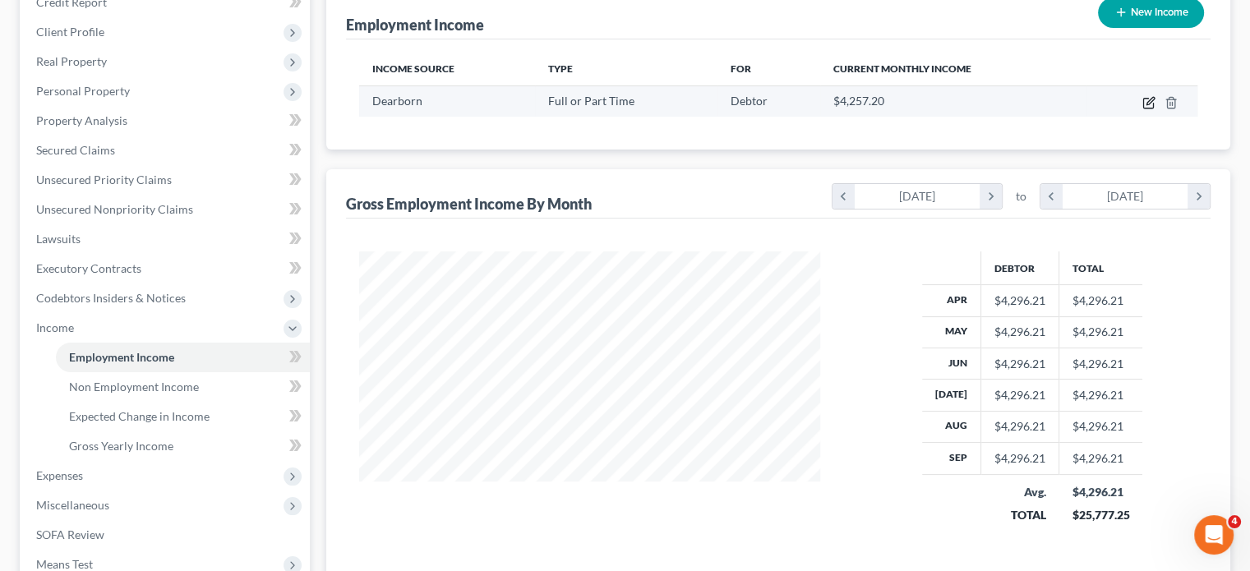
click at [1143, 109] on icon "button" at bounding box center [1149, 102] width 13 height 13
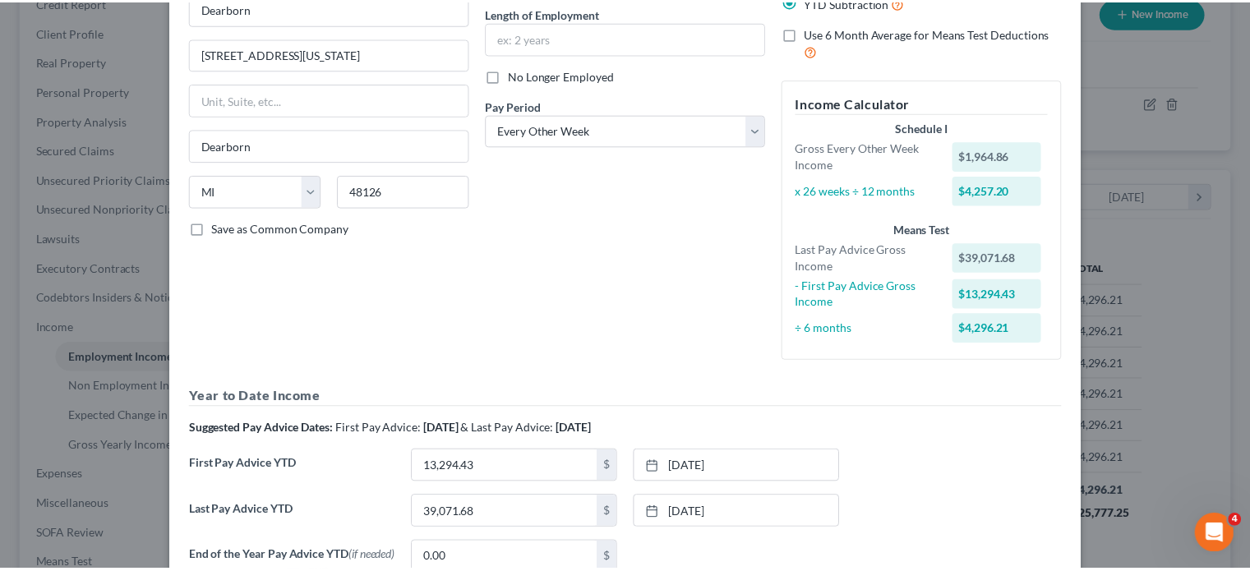
scroll to position [533, 0]
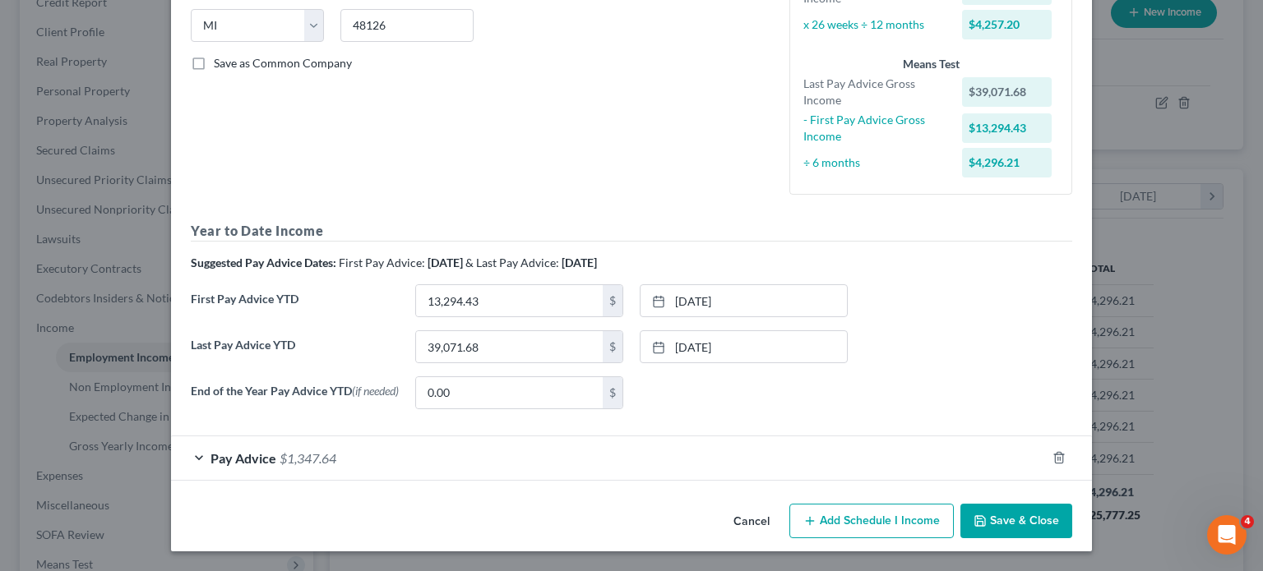
click at [782, 505] on button "Cancel" at bounding box center [751, 521] width 62 height 33
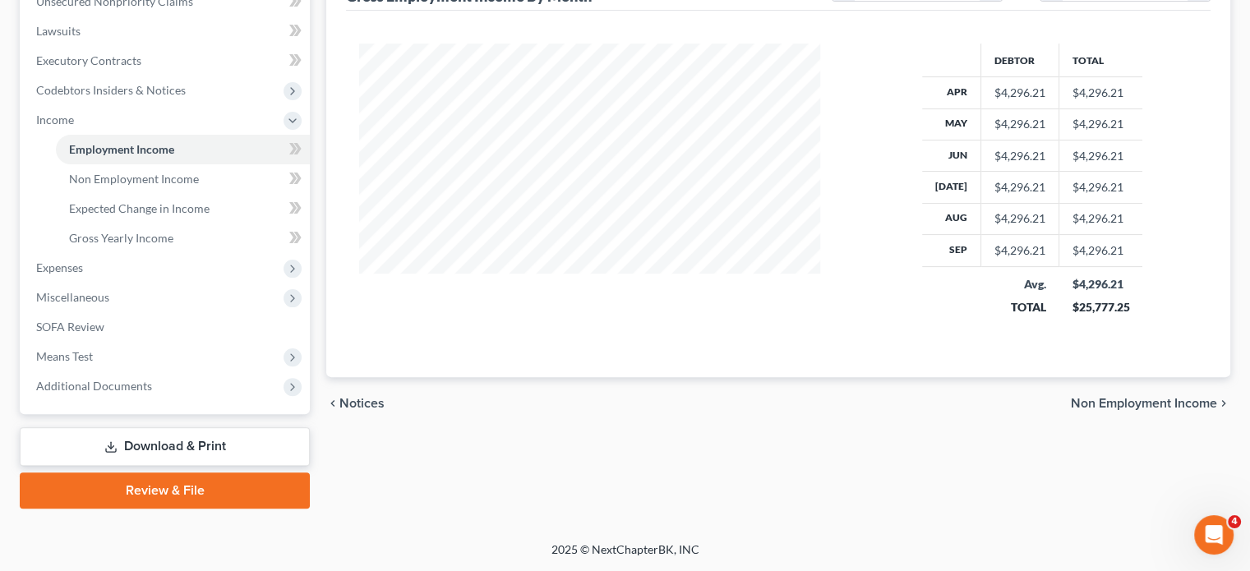
scroll to position [447, 0]
click at [198, 186] on span "Non Employment Income" at bounding box center [134, 179] width 130 height 14
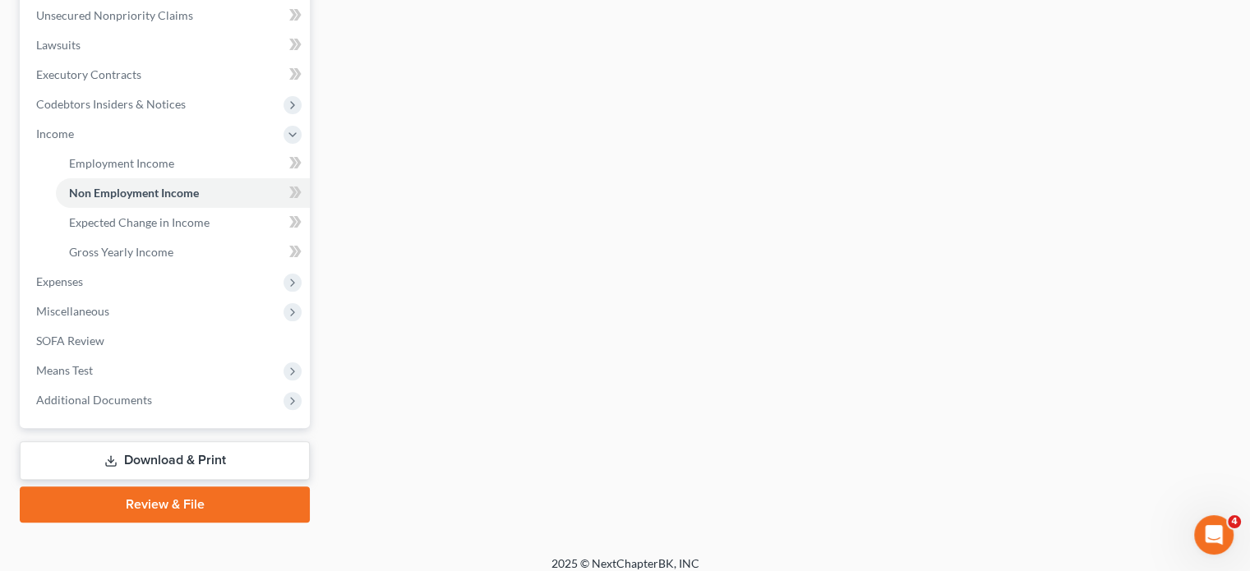
scroll to position [408, 0]
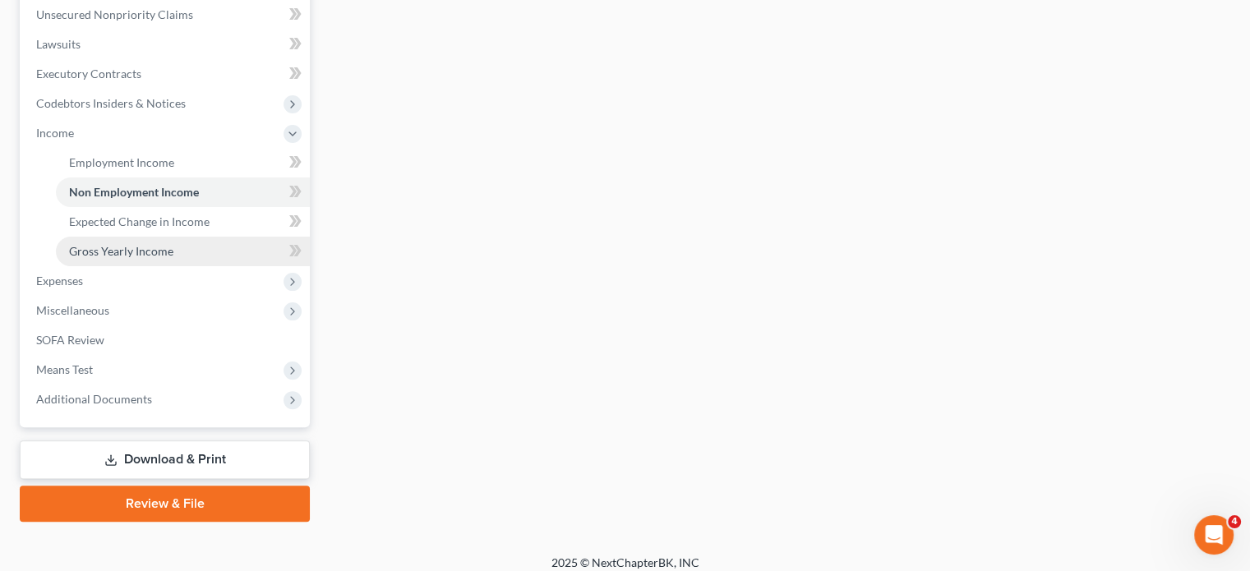
click at [148, 258] on span "Gross Yearly Income" at bounding box center [121, 251] width 104 height 14
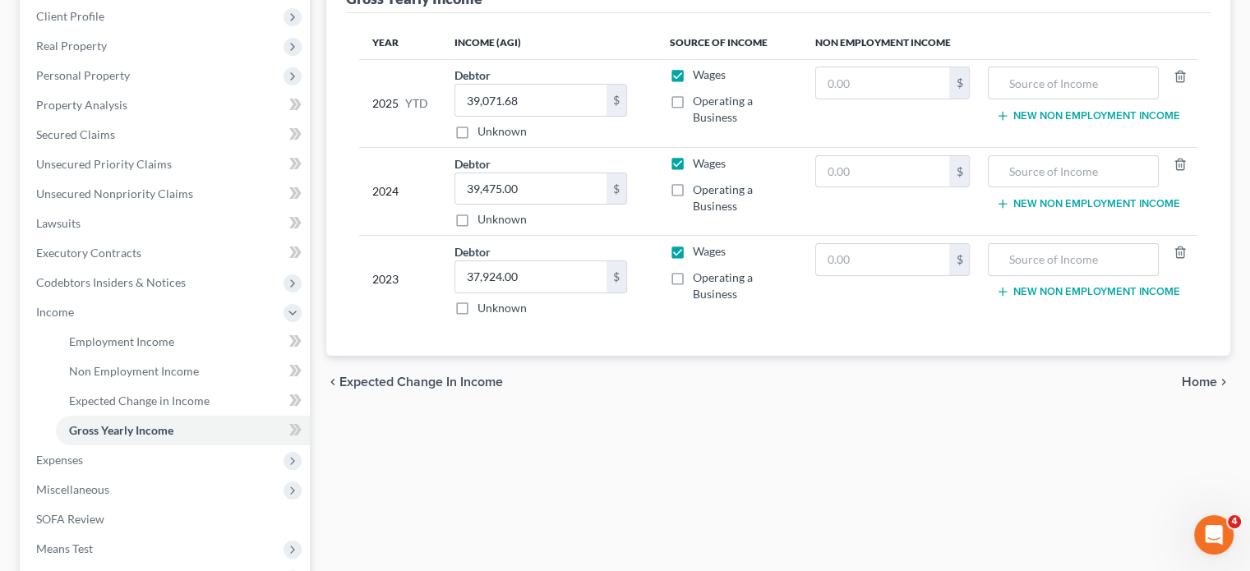
scroll to position [522, 0]
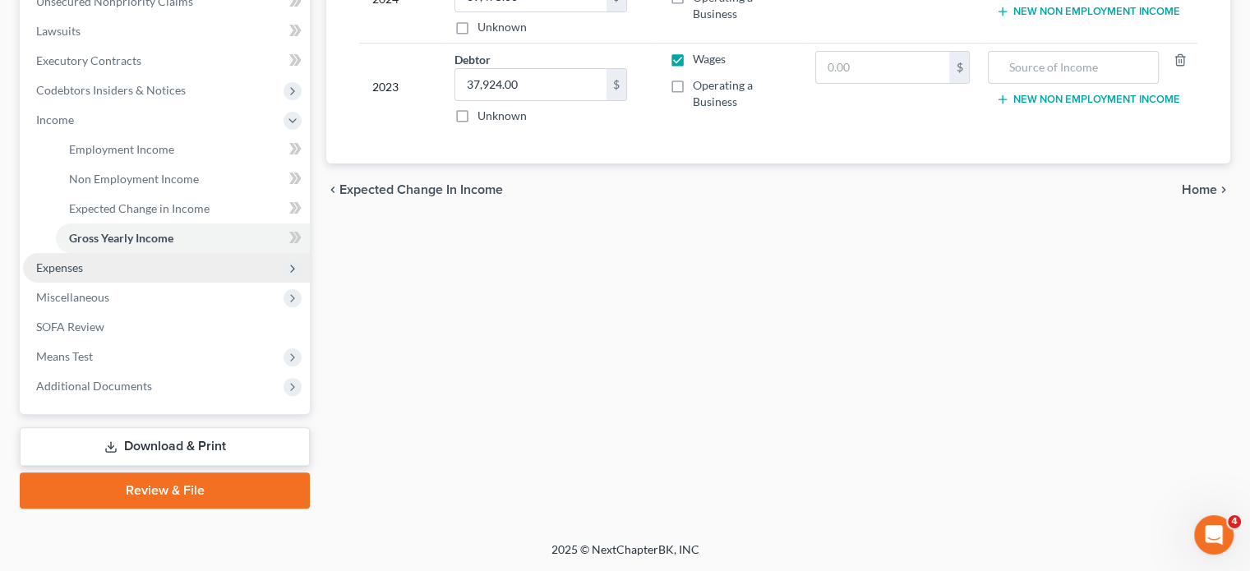
click at [122, 283] on span "Expenses" at bounding box center [166, 268] width 287 height 30
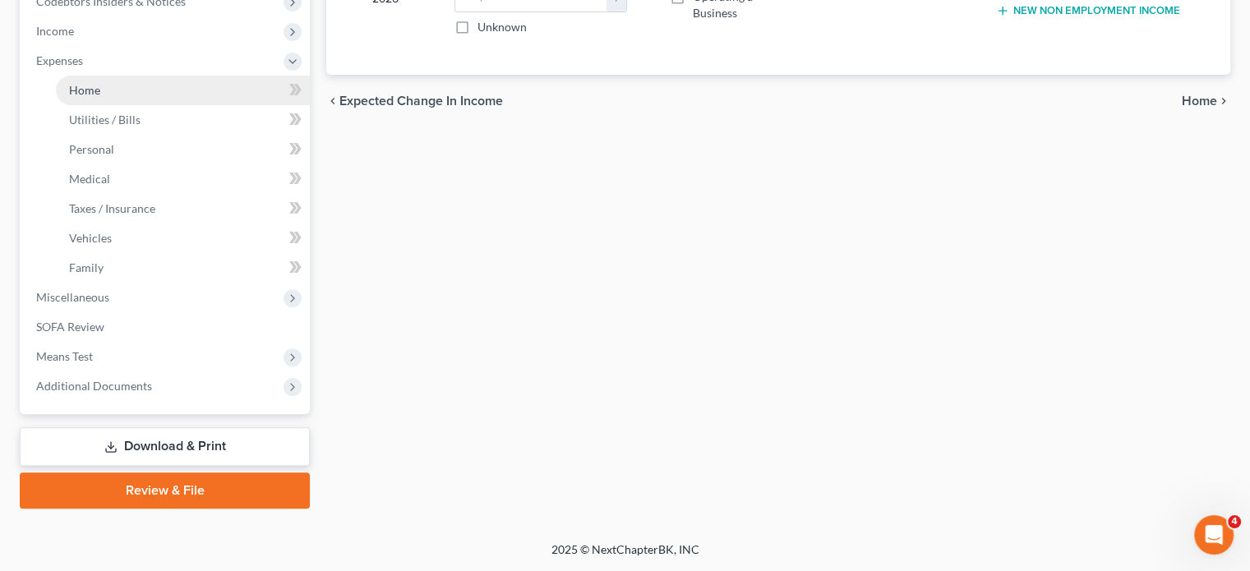
click at [95, 97] on span "Home" at bounding box center [84, 90] width 31 height 14
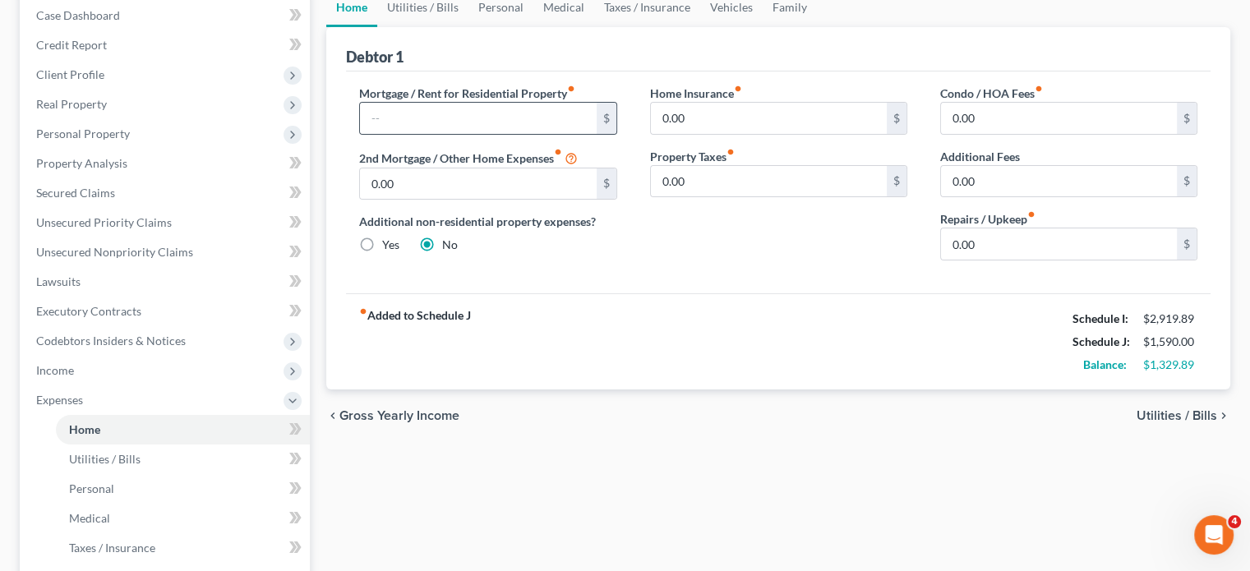
scroll to position [118, 0]
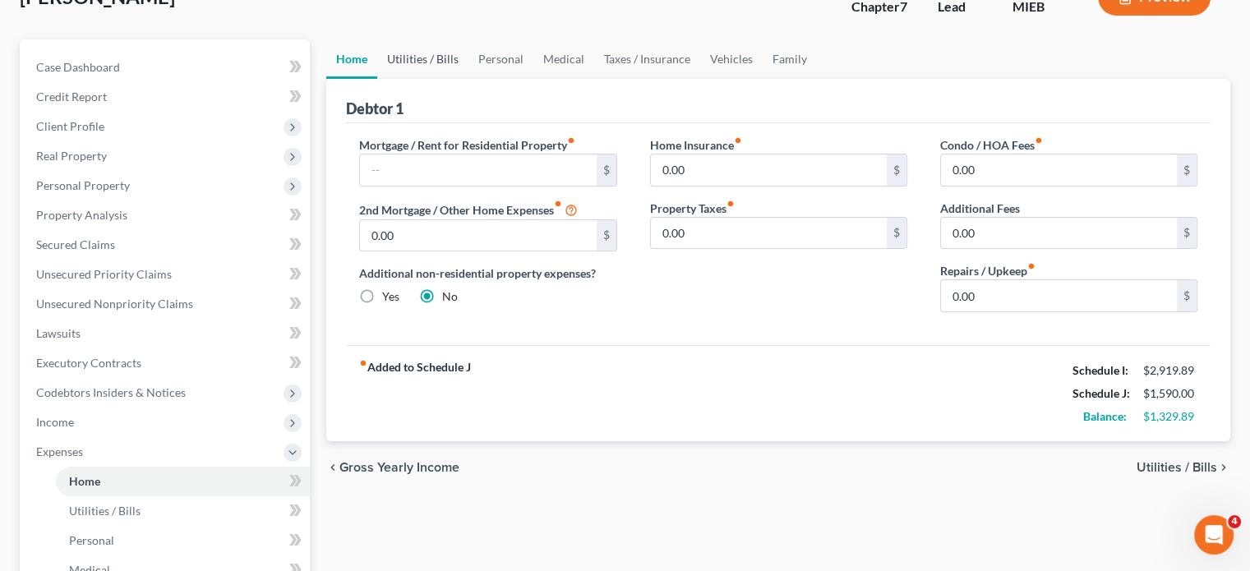
click at [455, 79] on link "Utilities / Bills" at bounding box center [422, 58] width 91 height 39
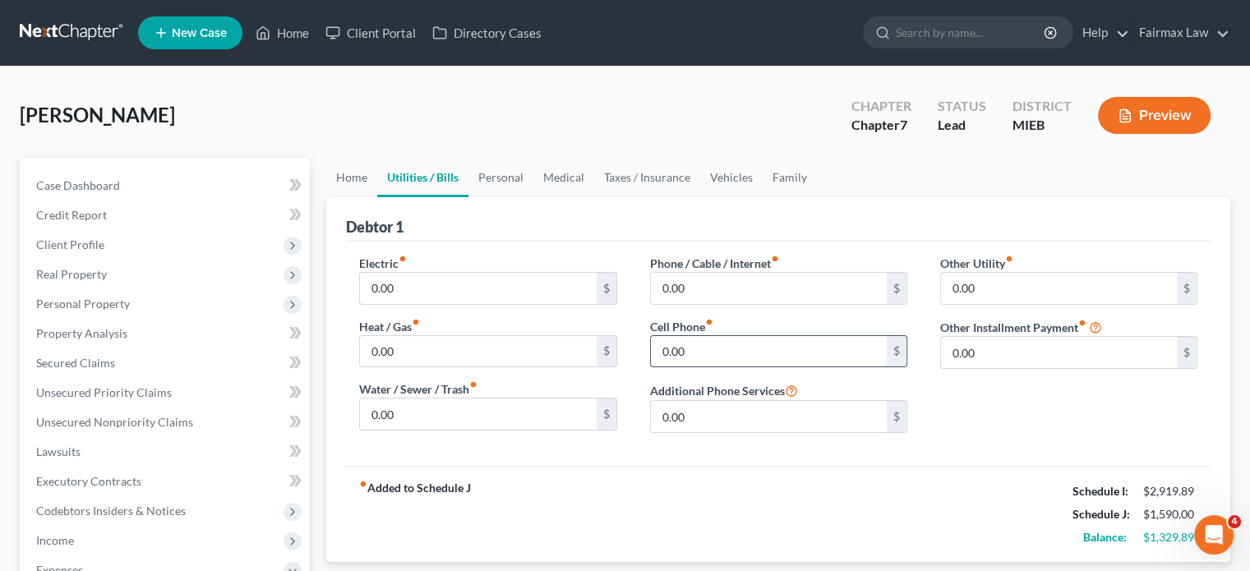
click at [705, 367] on input "0.00" at bounding box center [769, 351] width 236 height 31
click at [533, 197] on link "Personal" at bounding box center [501, 177] width 65 height 39
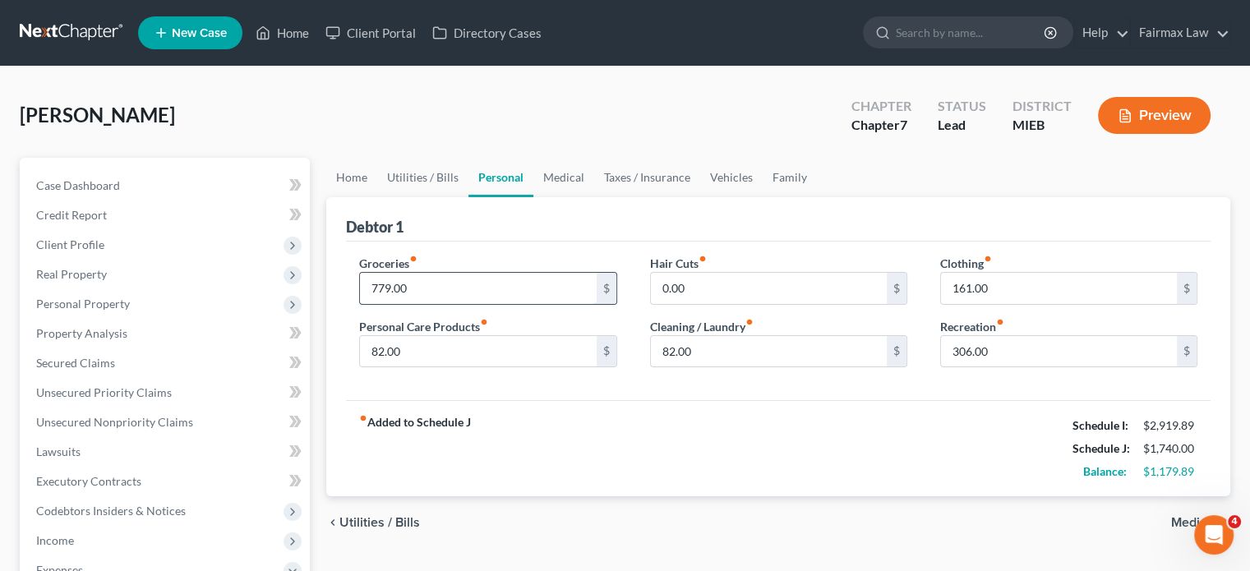
click at [458, 304] on input "779.00" at bounding box center [478, 288] width 236 height 31
click at [1015, 304] on input "161.00" at bounding box center [1059, 288] width 236 height 31
click at [1016, 367] on input "306.00" at bounding box center [1059, 351] width 236 height 31
click at [594, 197] on link "Medical" at bounding box center [563, 177] width 61 height 39
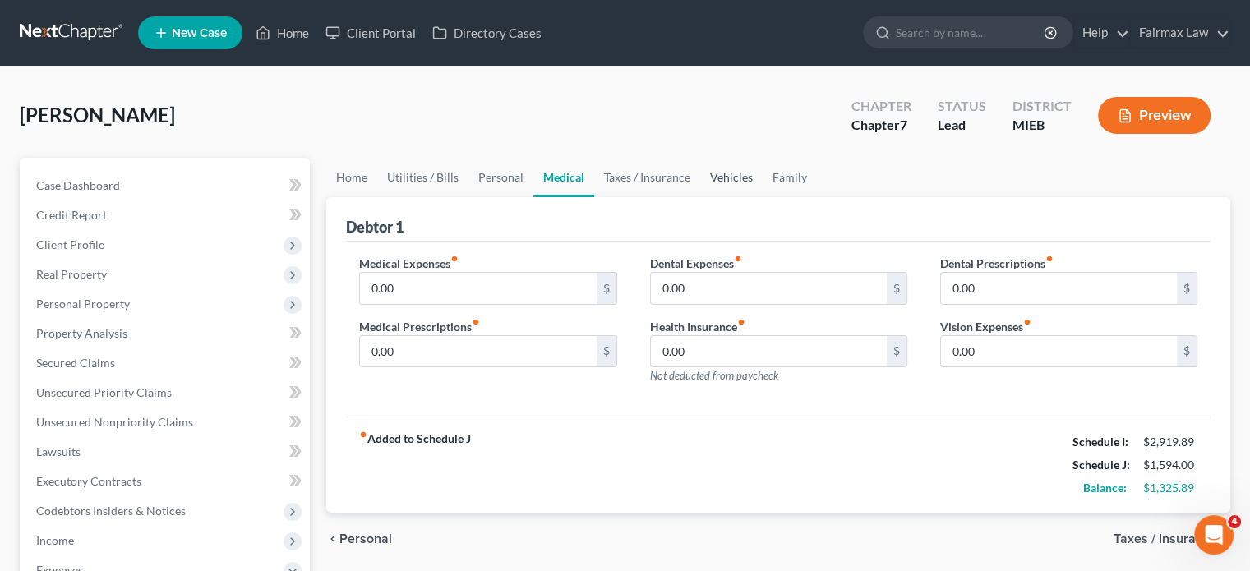
click at [763, 197] on link "Vehicles" at bounding box center [731, 177] width 62 height 39
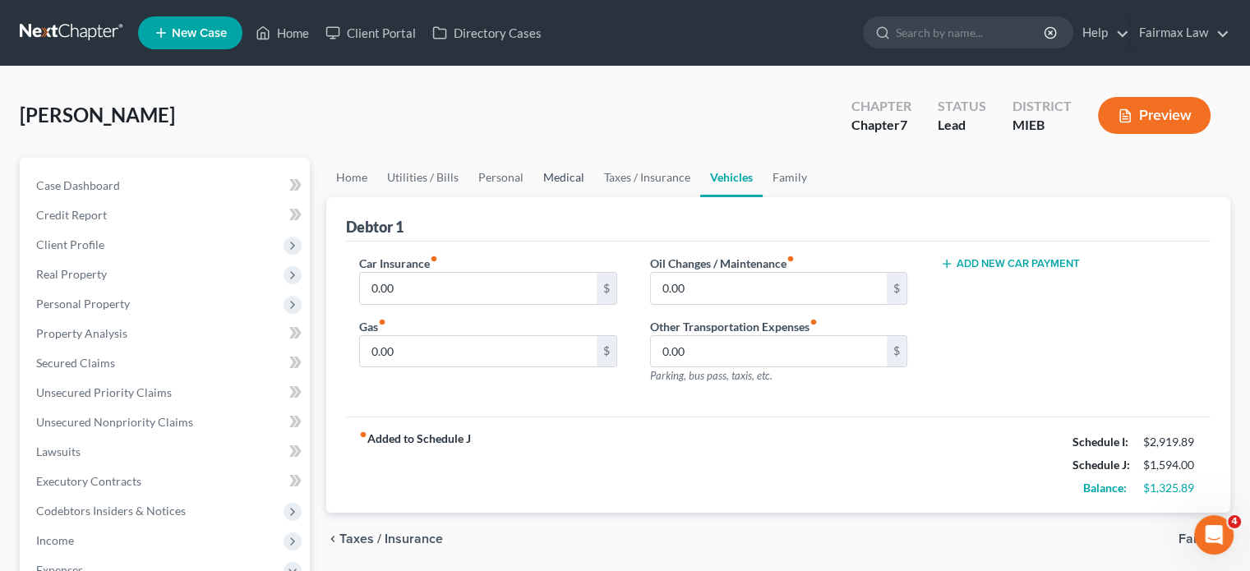
scroll to position [217, 0]
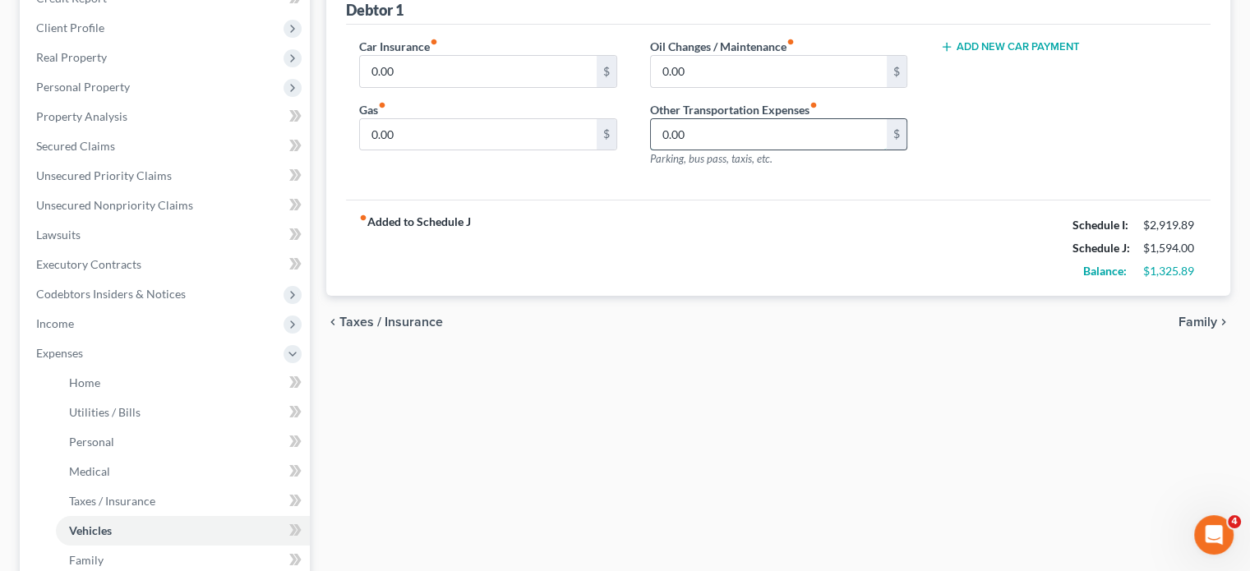
click at [711, 150] on input "0.00" at bounding box center [769, 134] width 236 height 31
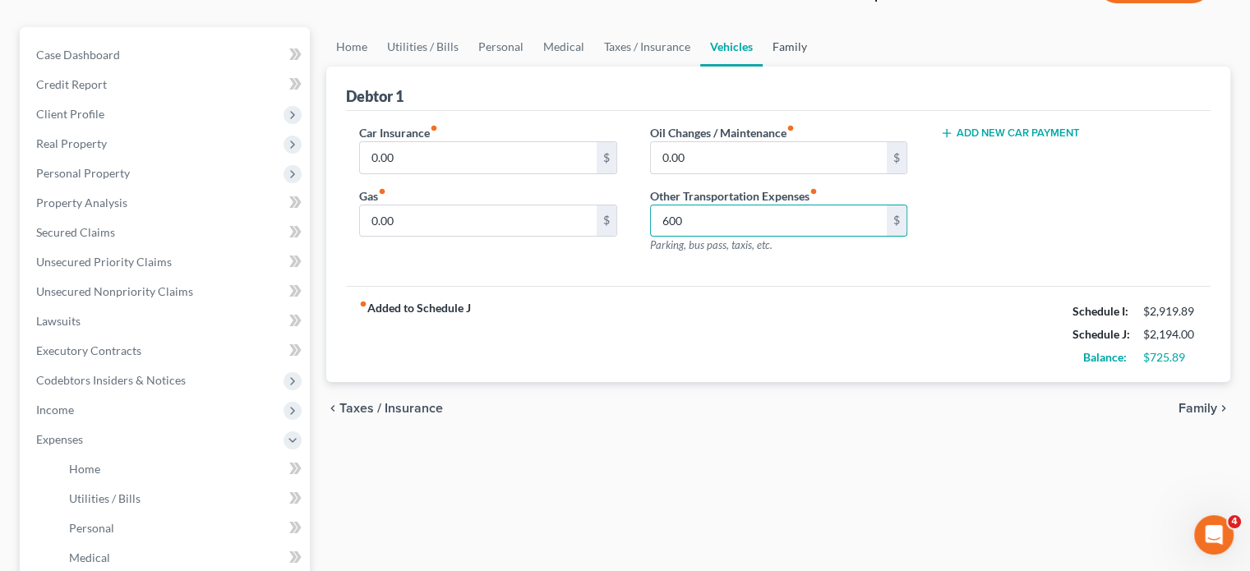
click at [817, 67] on link "Family" at bounding box center [790, 46] width 54 height 39
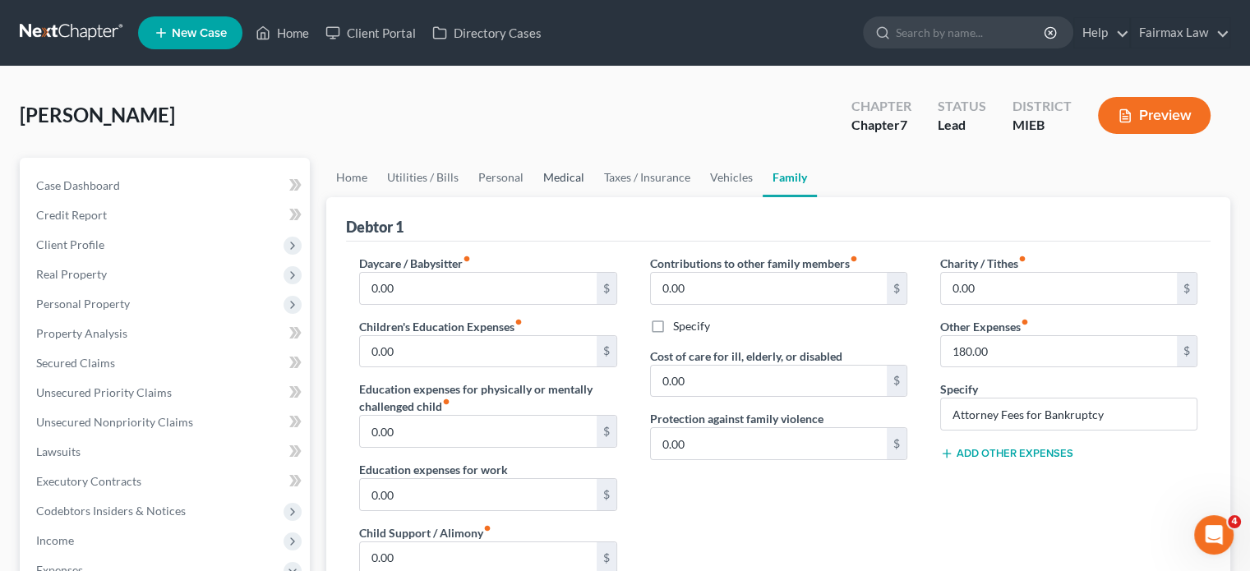
click at [594, 197] on link "Medical" at bounding box center [563, 177] width 61 height 39
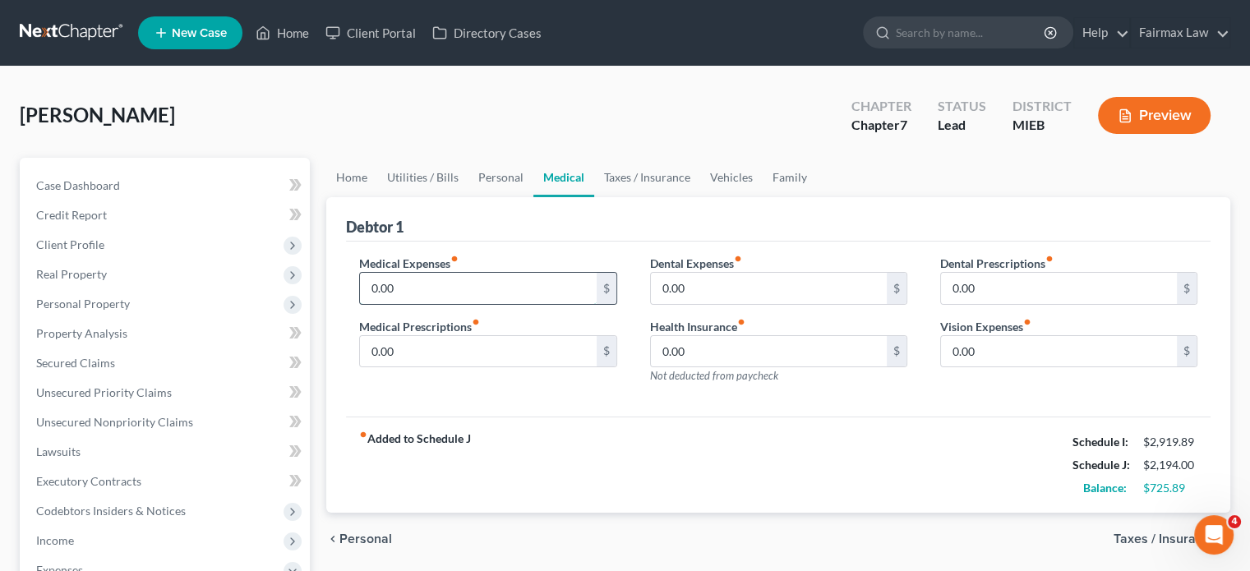
click at [474, 304] on input "0.00" at bounding box center [478, 288] width 236 height 31
click at [708, 304] on input "0.00" at bounding box center [769, 288] width 236 height 31
click at [531, 197] on link "Personal" at bounding box center [501, 177] width 65 height 39
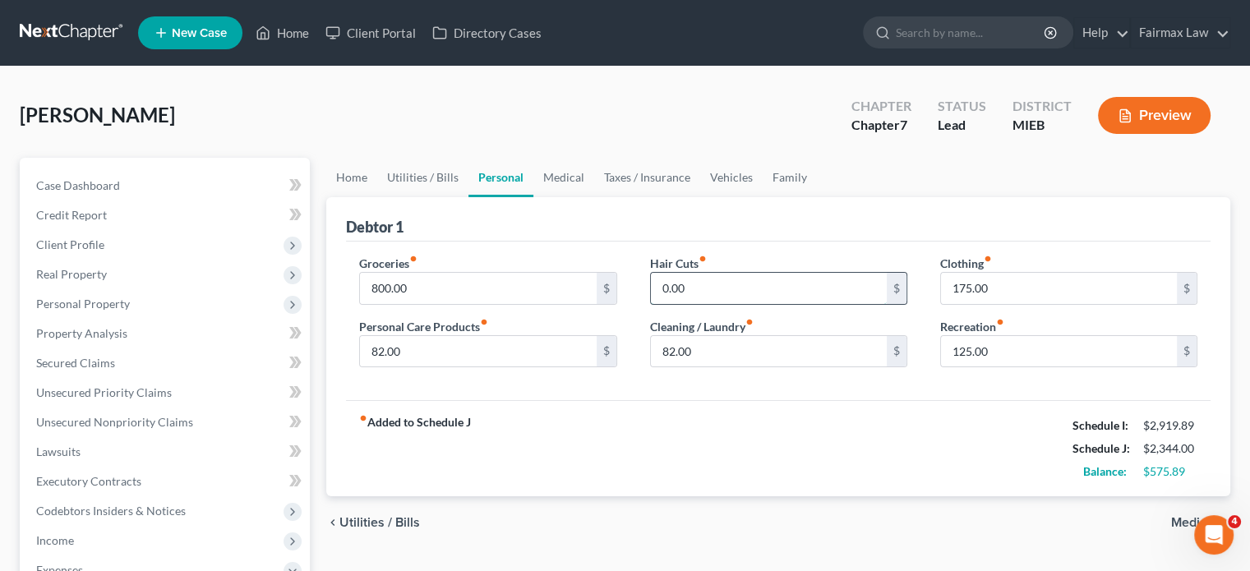
click at [704, 304] on input "0.00" at bounding box center [769, 288] width 236 height 31
click at [484, 242] on div "Debtor 1" at bounding box center [778, 219] width 865 height 44
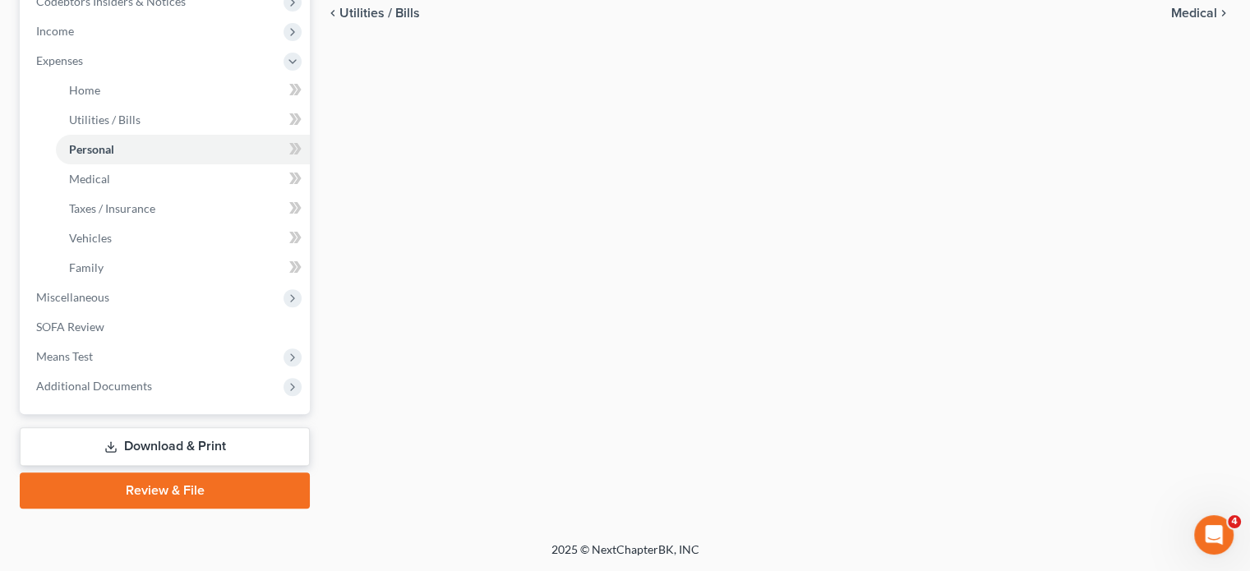
scroll to position [732, 0]
click at [188, 283] on span "Miscellaneous" at bounding box center [166, 298] width 287 height 30
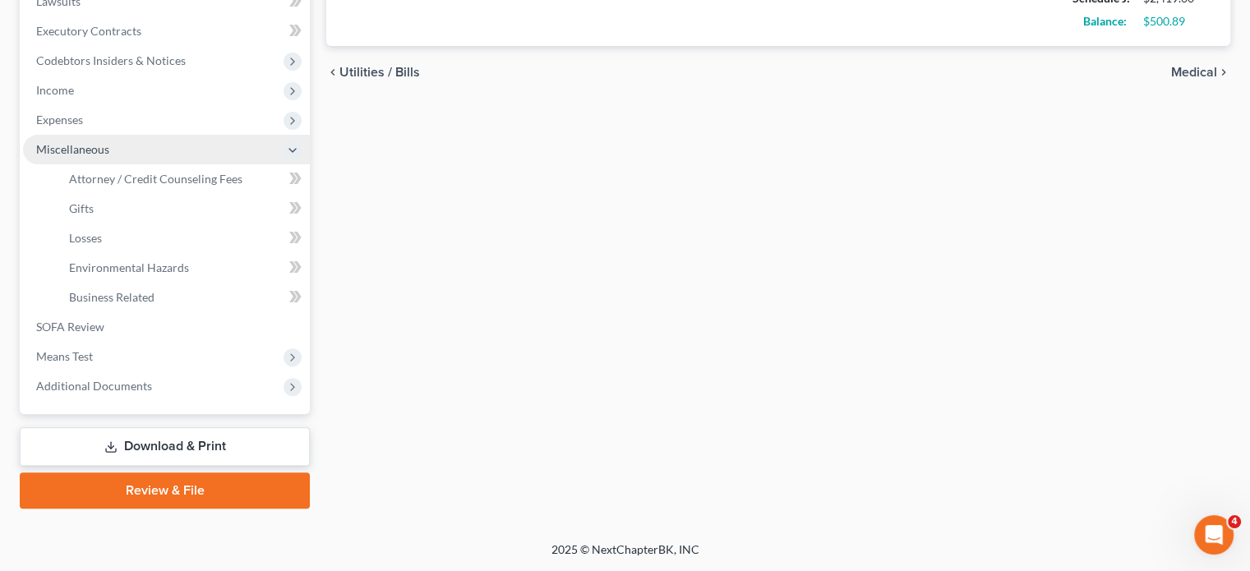
scroll to position [701, 0]
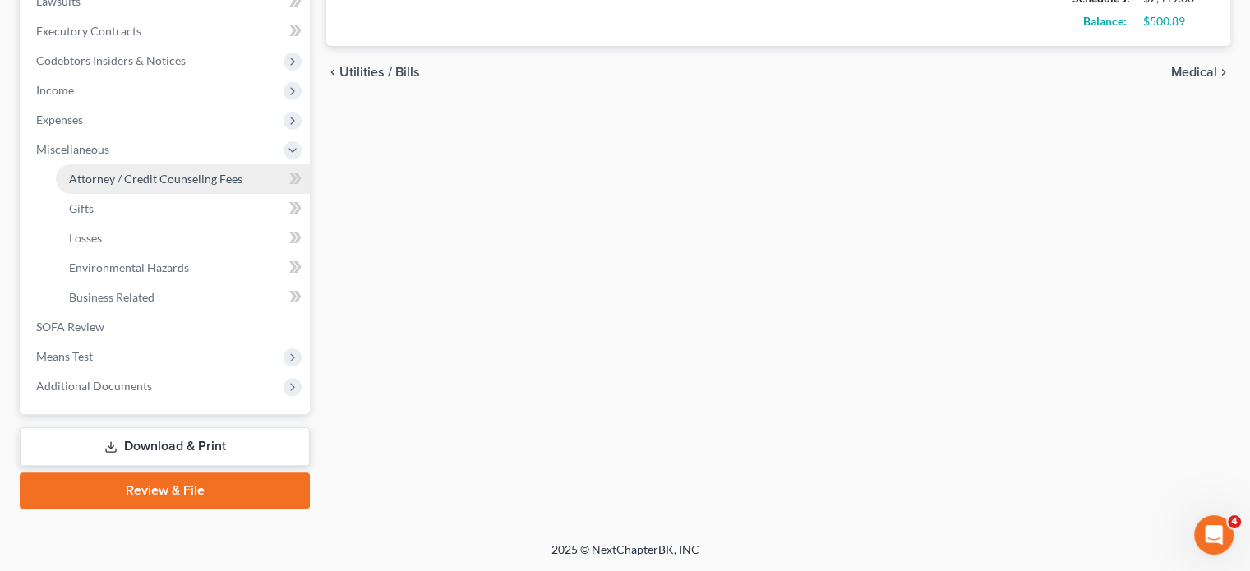
click at [171, 172] on span "Attorney / Credit Counseling Fees" at bounding box center [155, 179] width 173 height 14
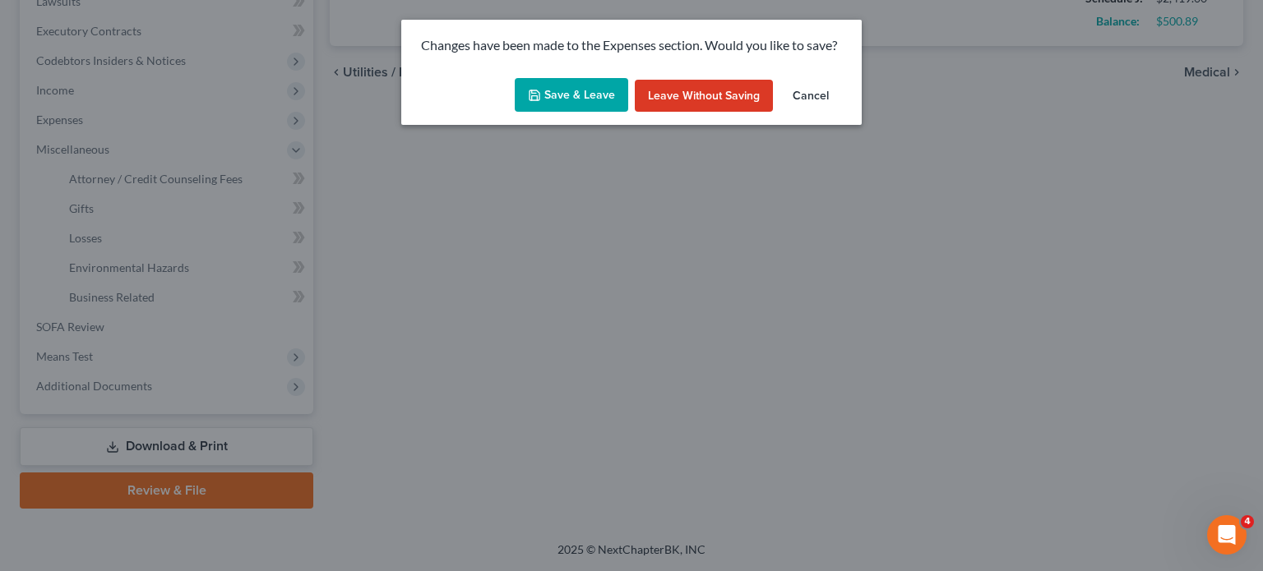
click at [542, 113] on button "Save & Leave" at bounding box center [571, 95] width 113 height 35
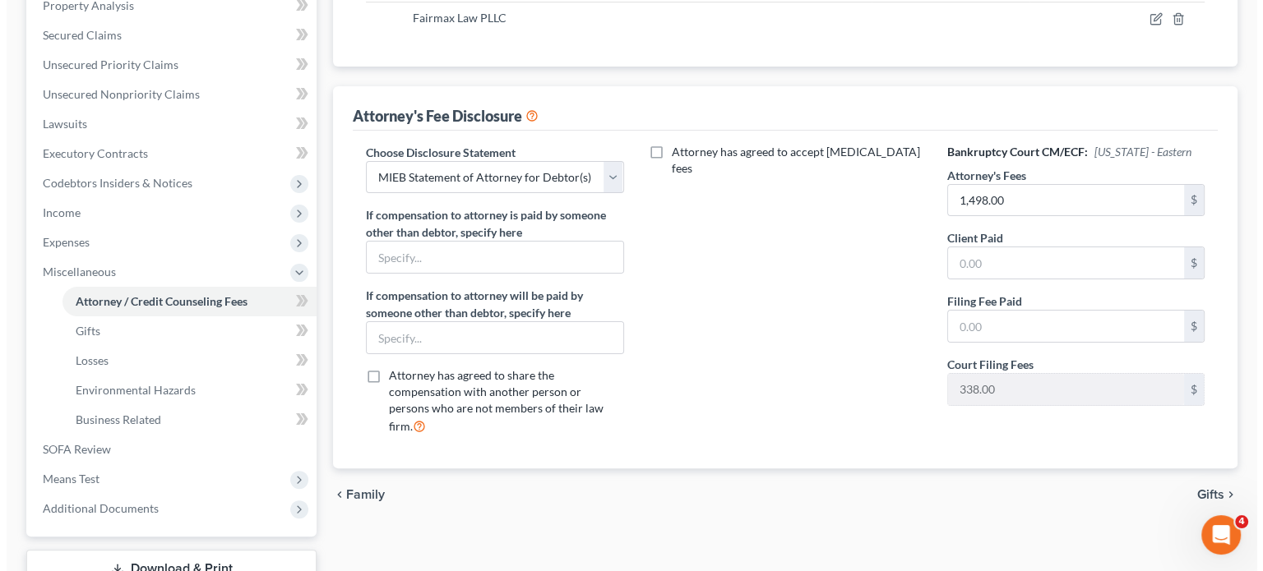
scroll to position [329, 0]
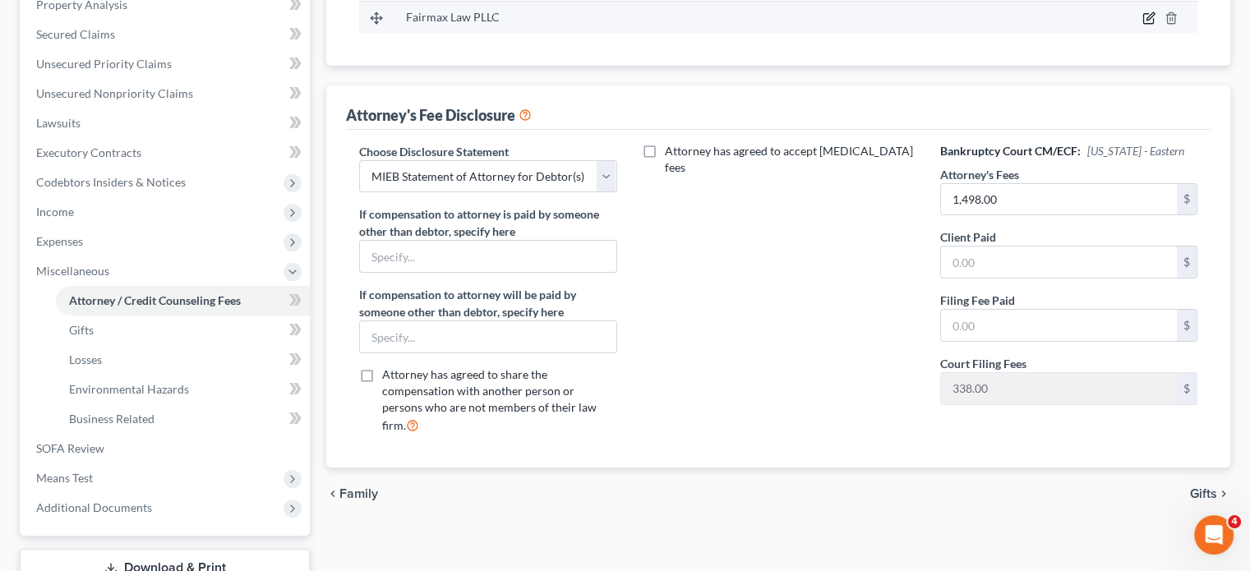
click at [1143, 25] on icon "button" at bounding box center [1149, 18] width 13 height 13
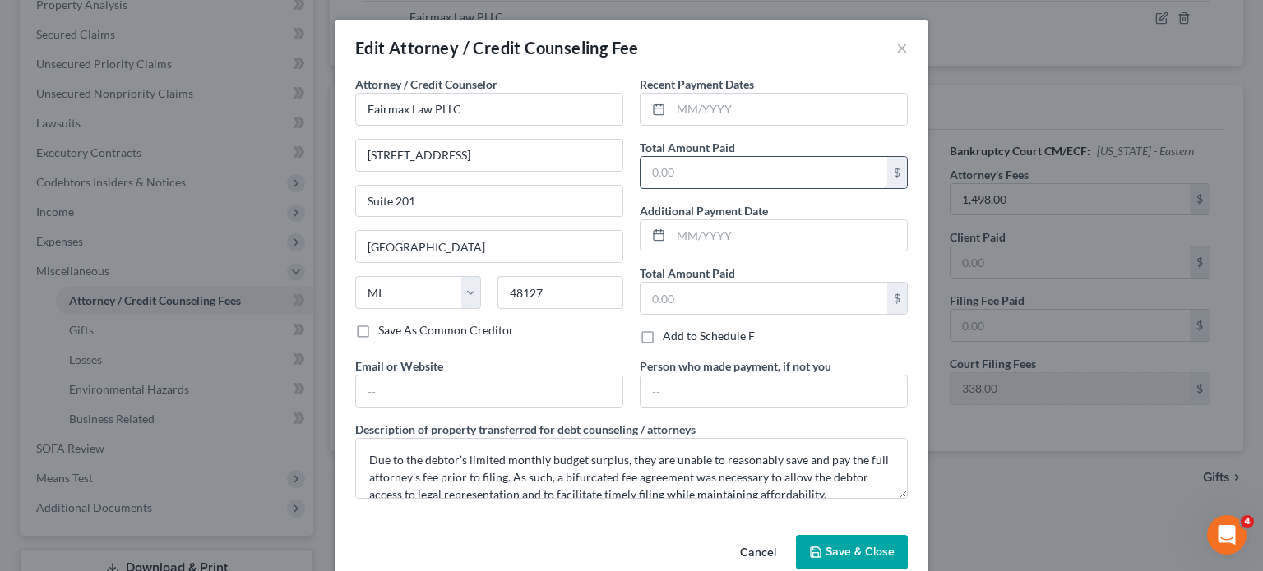
click at [753, 188] on input "text" at bounding box center [763, 172] width 247 height 31
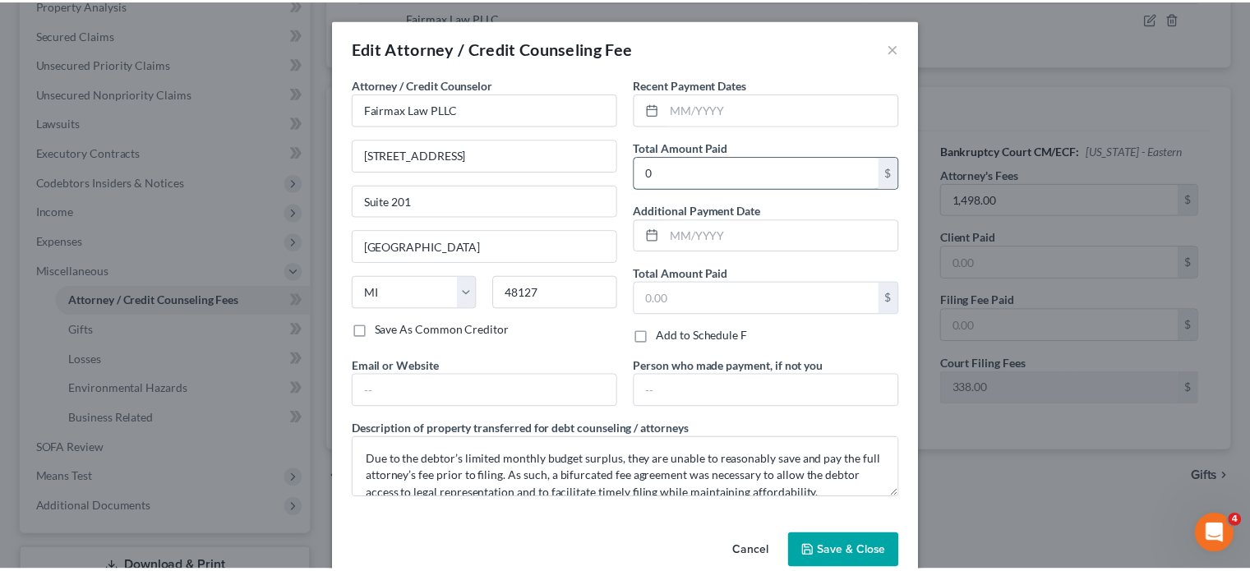
scroll to position [175, 0]
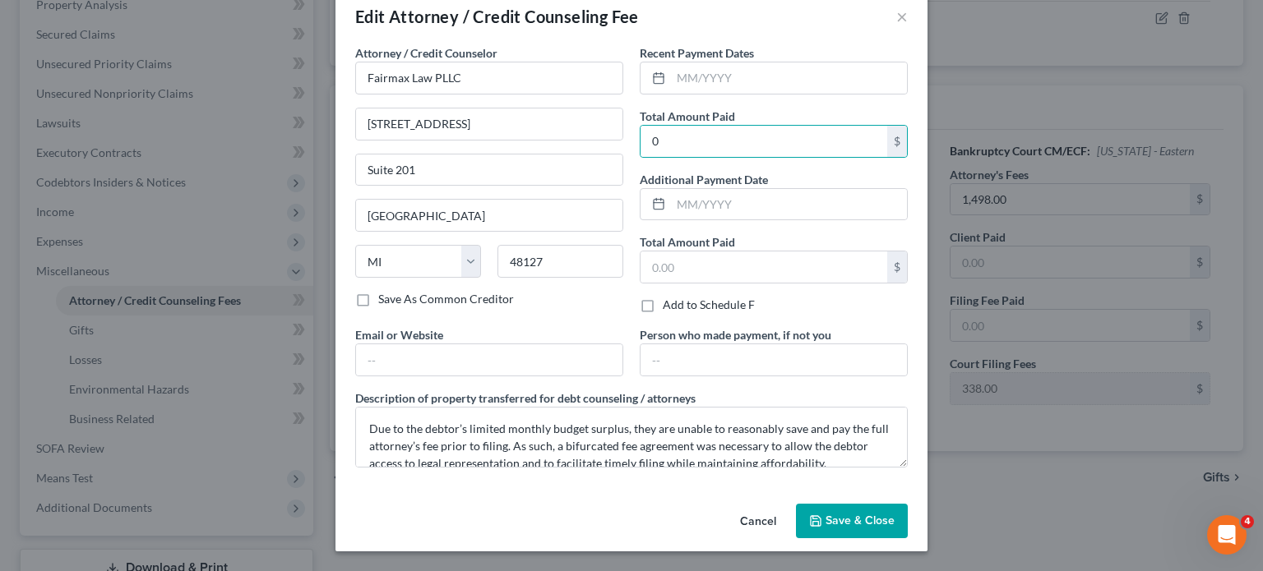
click at [894, 514] on span "Save & Close" at bounding box center [859, 521] width 69 height 14
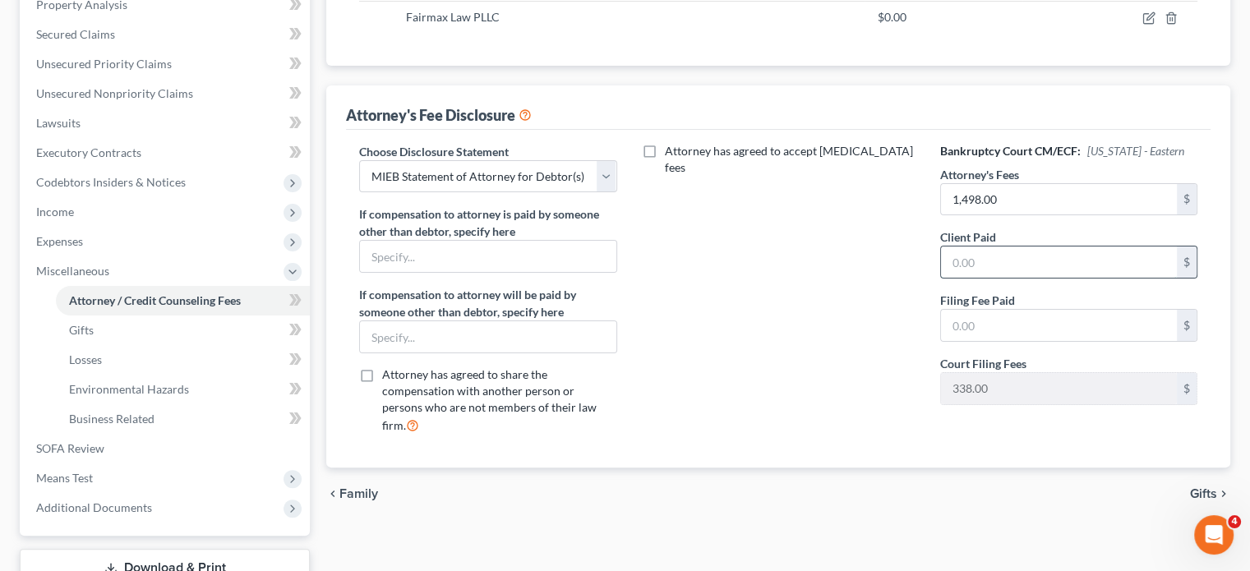
click at [992, 278] on input "text" at bounding box center [1059, 262] width 236 height 31
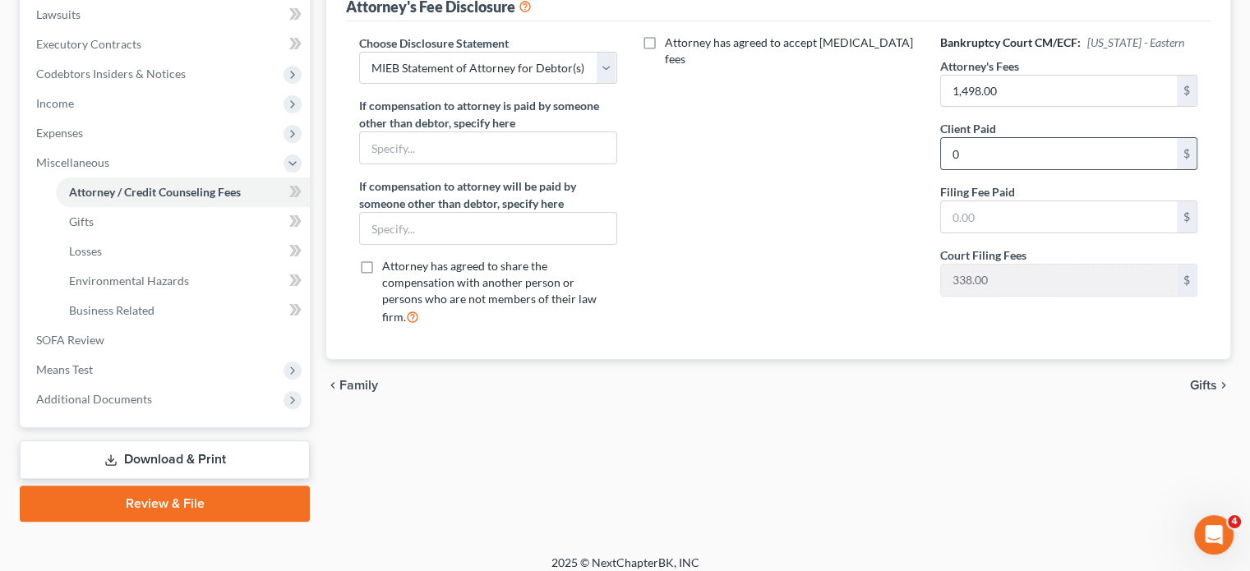
scroll to position [441, 0]
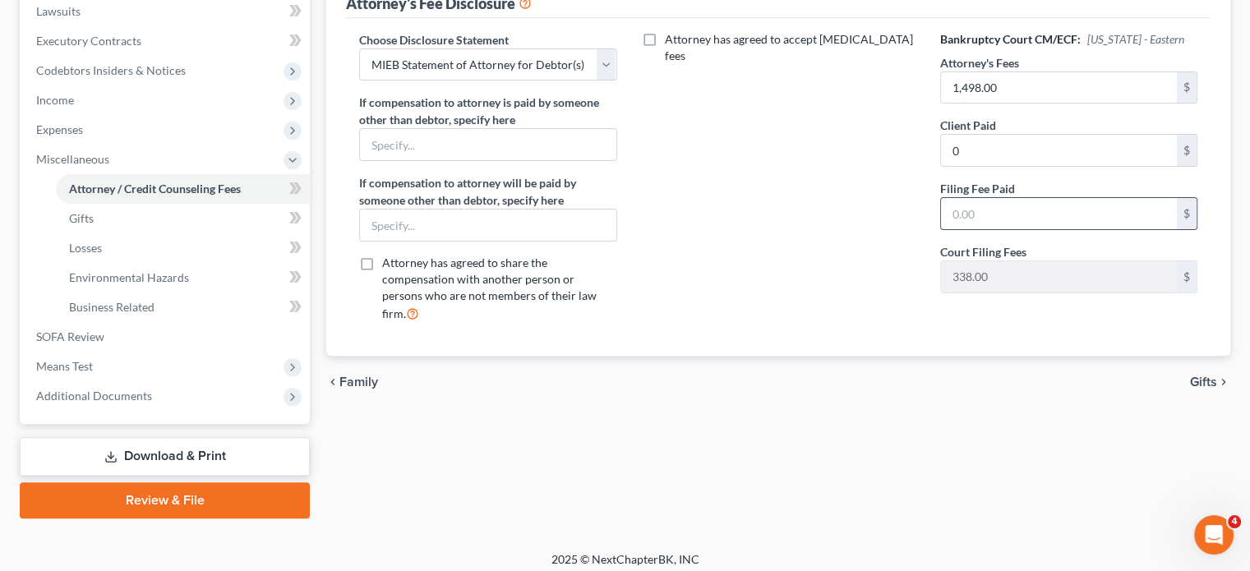
click at [990, 229] on input "text" at bounding box center [1059, 213] width 236 height 31
click at [745, 336] on div "Attorney has agreed to accept [MEDICAL_DATA] fees" at bounding box center [779, 183] width 290 height 305
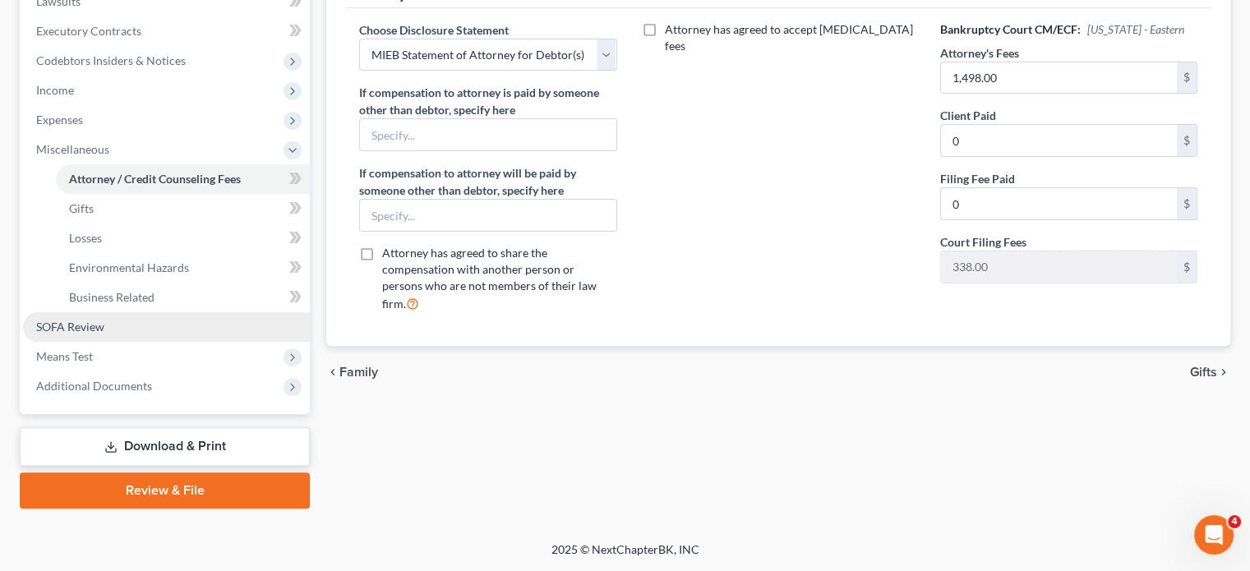
click at [95, 320] on span "SOFA Review" at bounding box center [70, 327] width 68 height 14
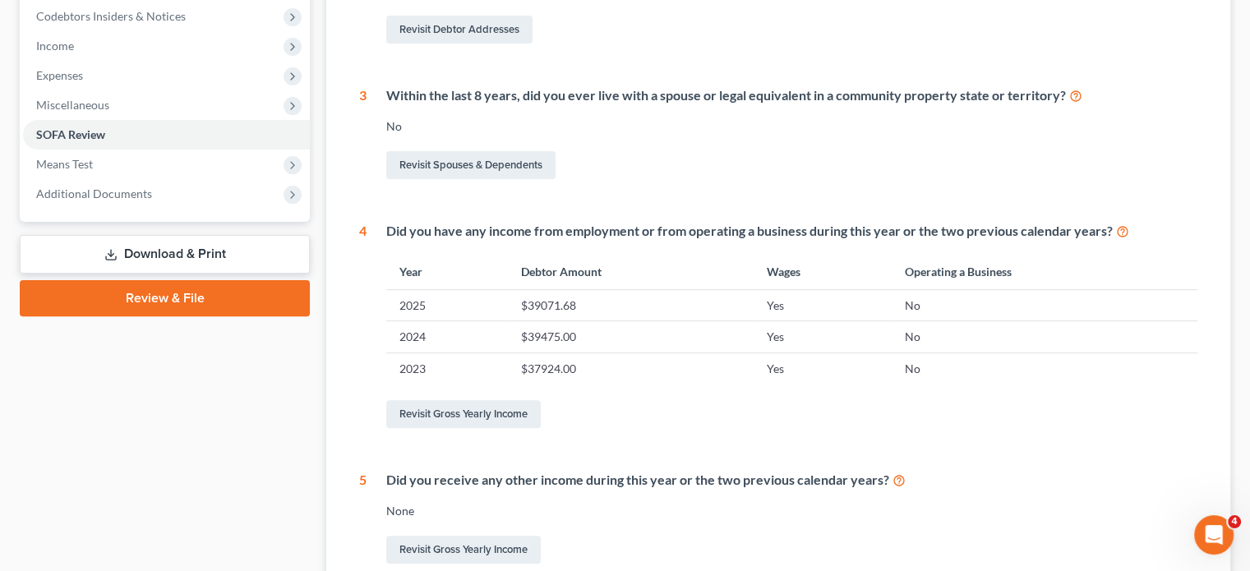
scroll to position [496, 0]
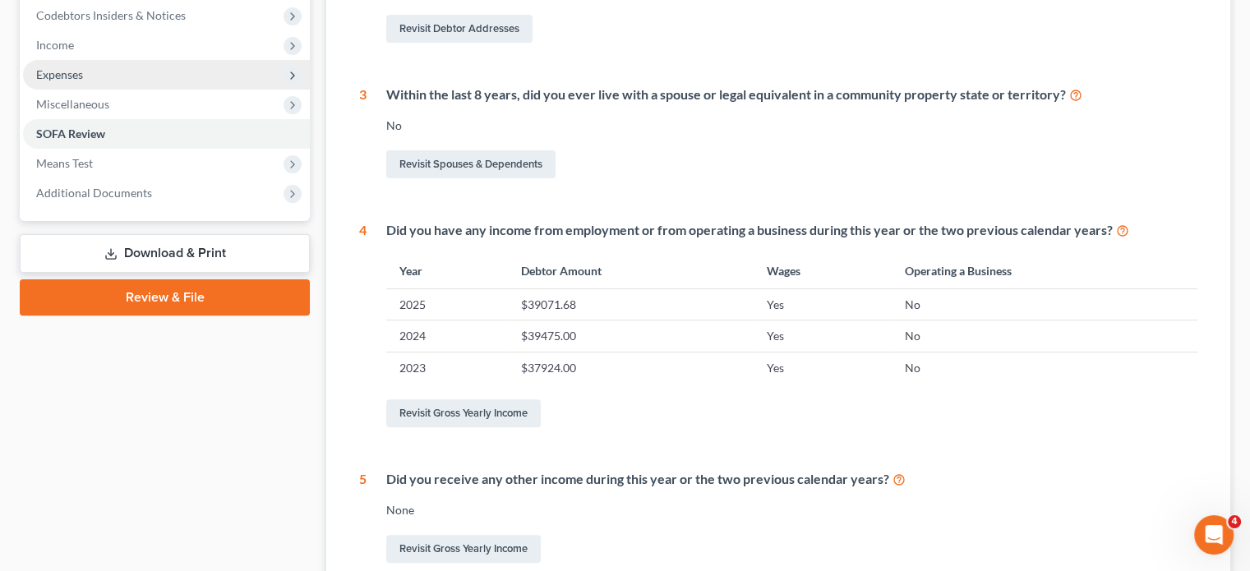
click at [159, 90] on span "Expenses" at bounding box center [166, 75] width 287 height 30
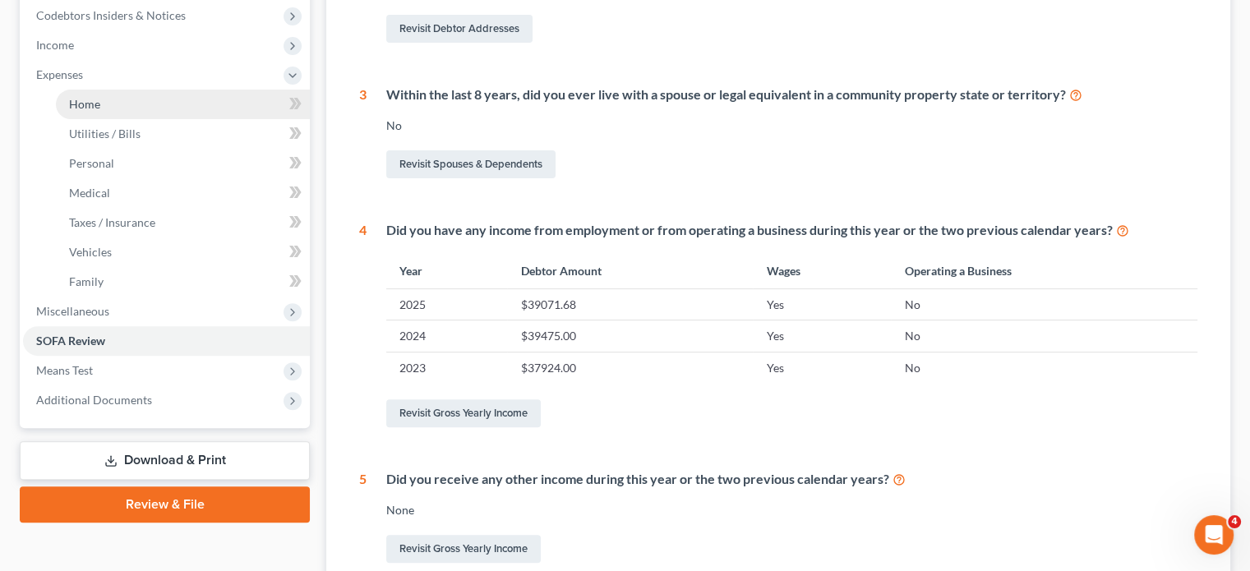
click at [171, 119] on link "Home" at bounding box center [183, 105] width 254 height 30
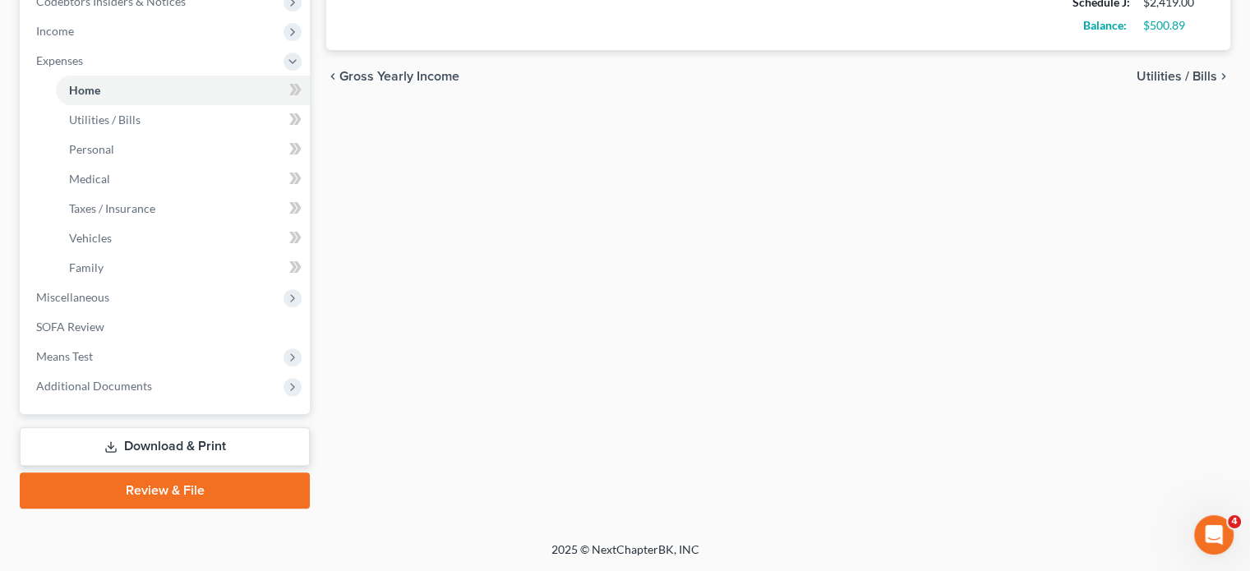
scroll to position [690, 0]
click at [204, 302] on span "Miscellaneous" at bounding box center [166, 298] width 287 height 30
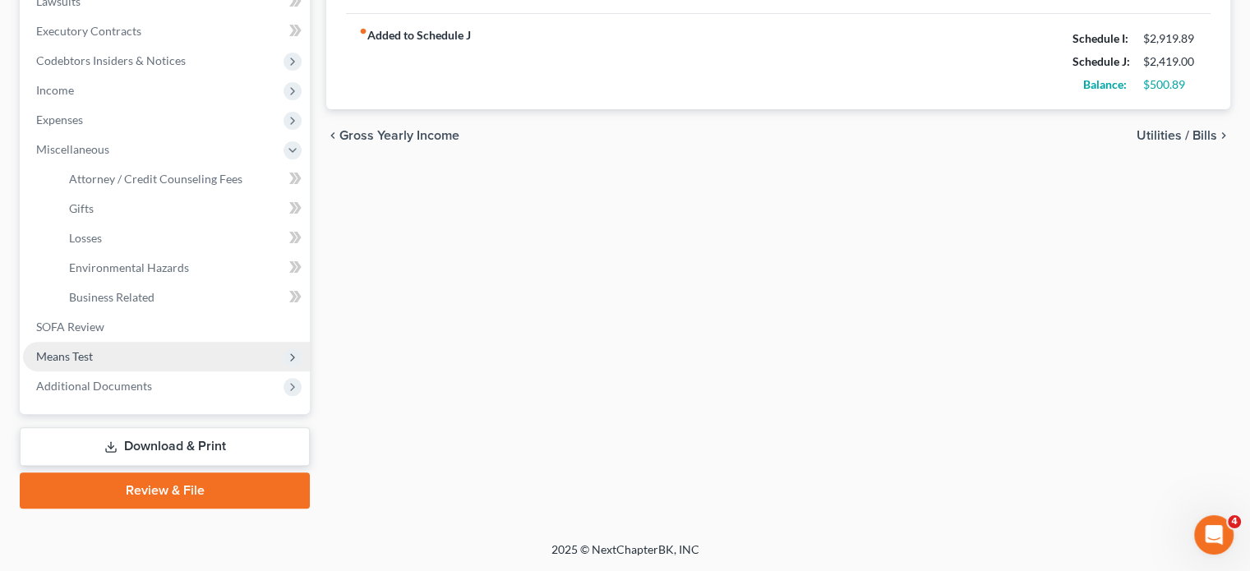
click at [93, 349] on span "Means Test" at bounding box center [64, 356] width 57 height 14
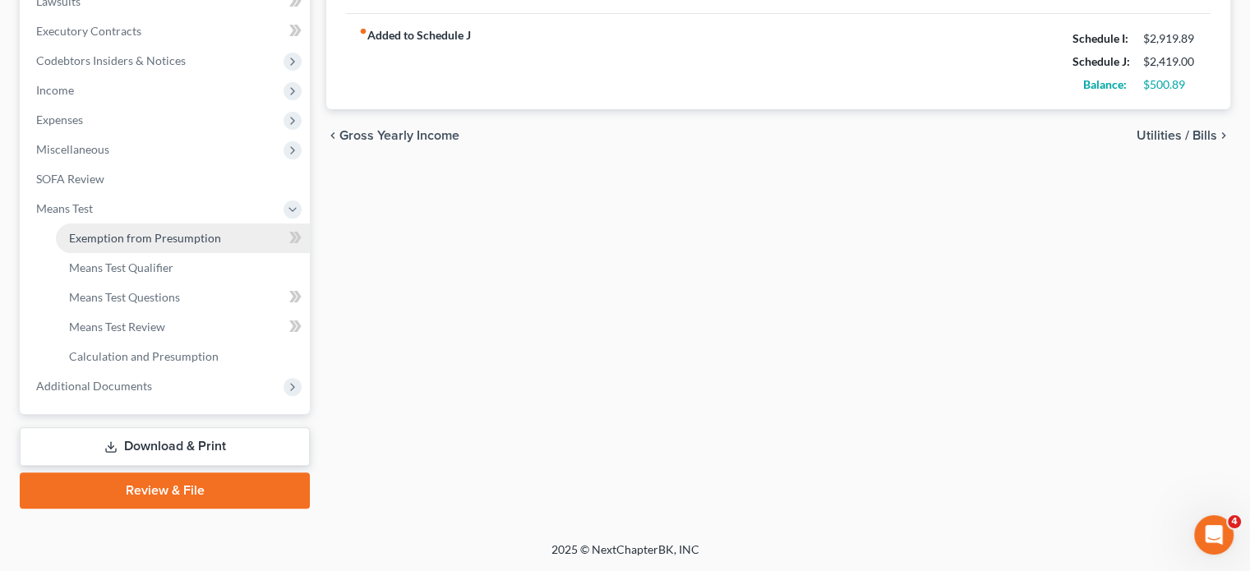
click at [133, 224] on link "Exemption from Presumption" at bounding box center [183, 239] width 254 height 30
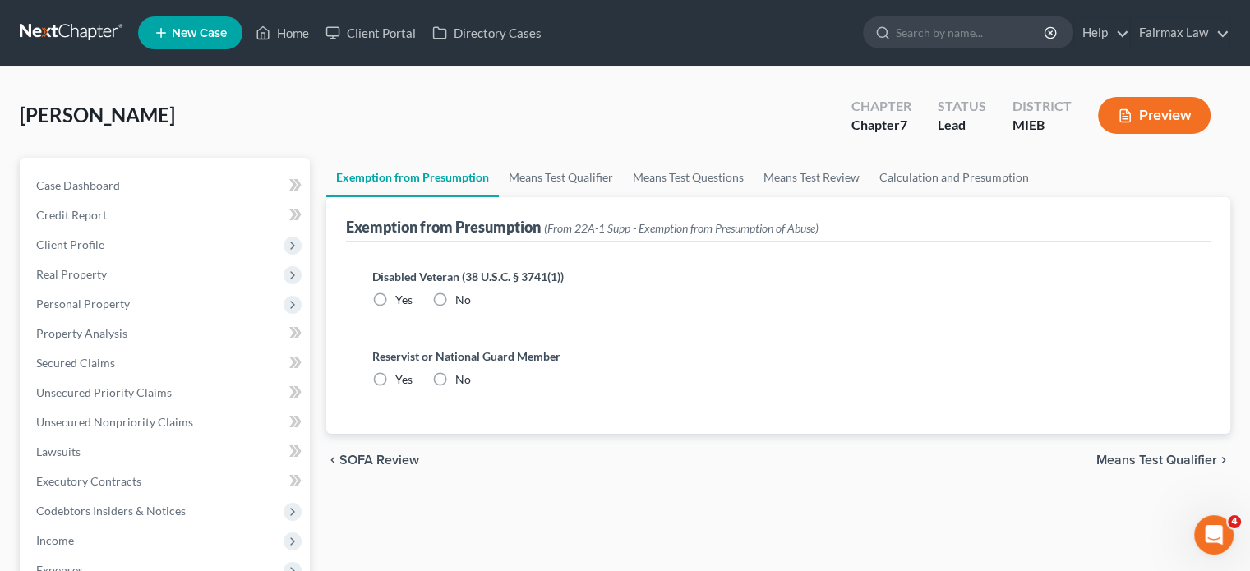
click at [471, 308] on label "No" at bounding box center [463, 300] width 16 height 16
click at [473, 302] on input "No" at bounding box center [467, 297] width 11 height 11
click at [471, 388] on label "No" at bounding box center [463, 380] width 16 height 16
click at [473, 382] on input "No" at bounding box center [467, 377] width 11 height 11
click at [593, 197] on link "Means Test Qualifier" at bounding box center [561, 177] width 124 height 39
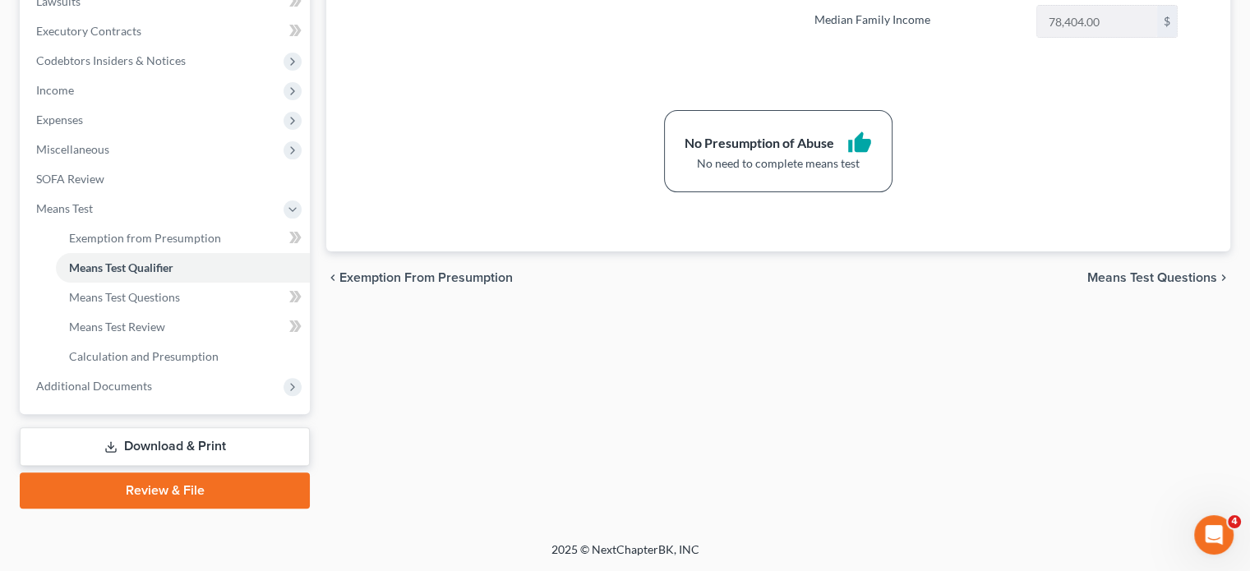
scroll to position [701, 0]
click at [200, 372] on span "Additional Documents" at bounding box center [166, 387] width 287 height 30
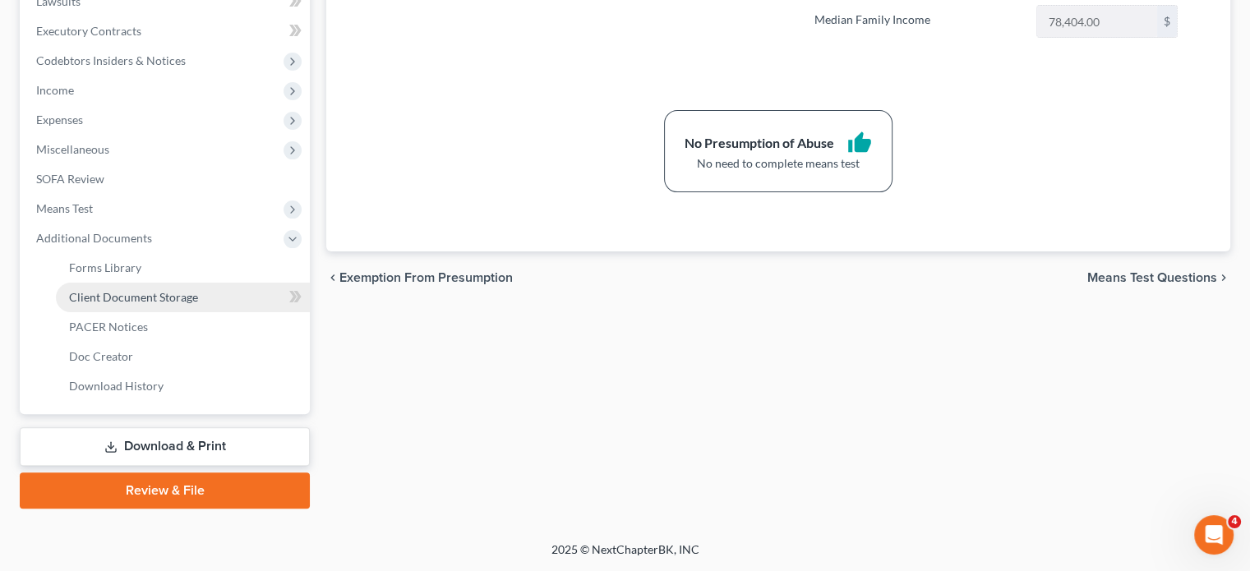
click at [176, 290] on span "Client Document Storage" at bounding box center [133, 297] width 129 height 14
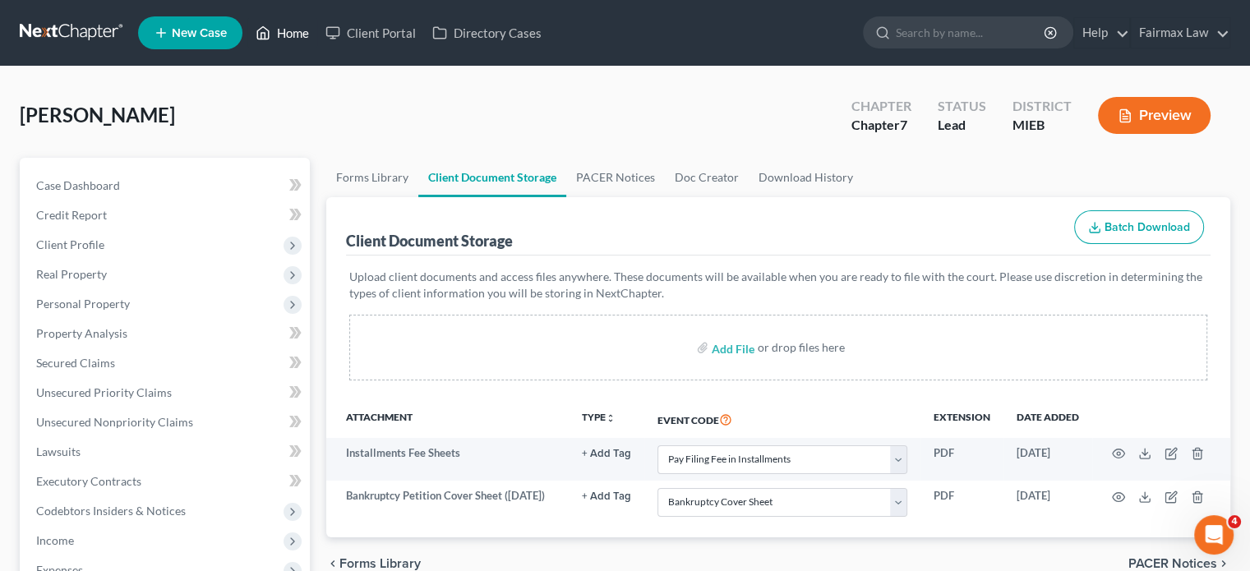
click at [317, 38] on link "Home" at bounding box center [282, 33] width 70 height 30
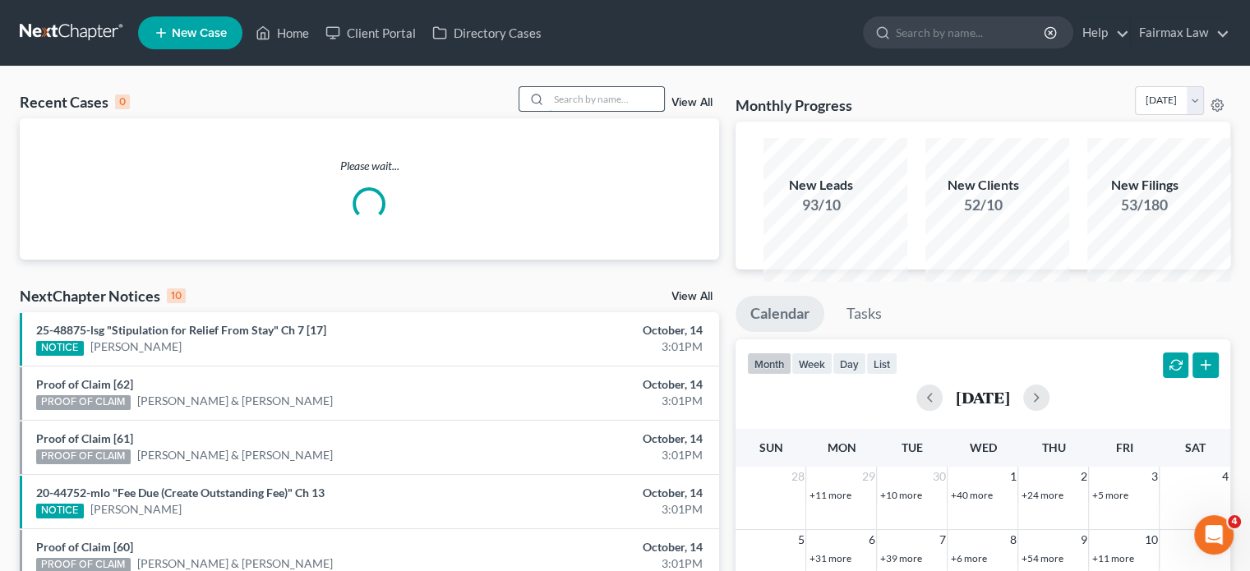
click at [549, 111] on input "search" at bounding box center [606, 99] width 115 height 24
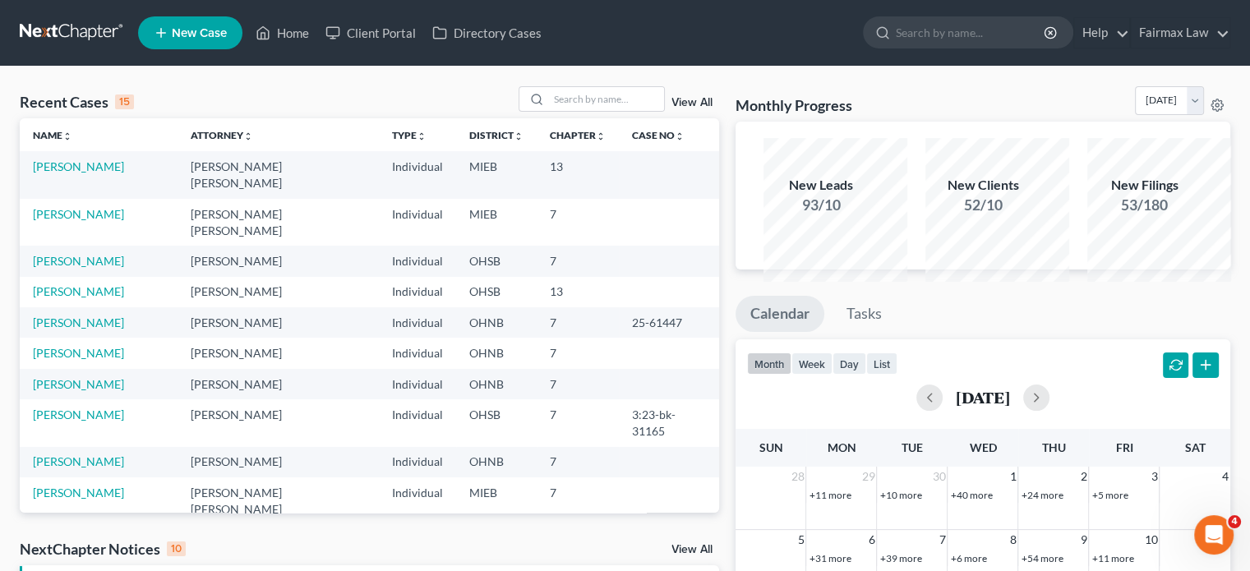
drag, startPoint x: 332, startPoint y: 113, endPoint x: 314, endPoint y: 113, distance: 18.1
click at [314, 113] on div "Recent Cases 15 View All" at bounding box center [369, 102] width 699 height 32
click at [549, 111] on input "search" at bounding box center [606, 99] width 115 height 24
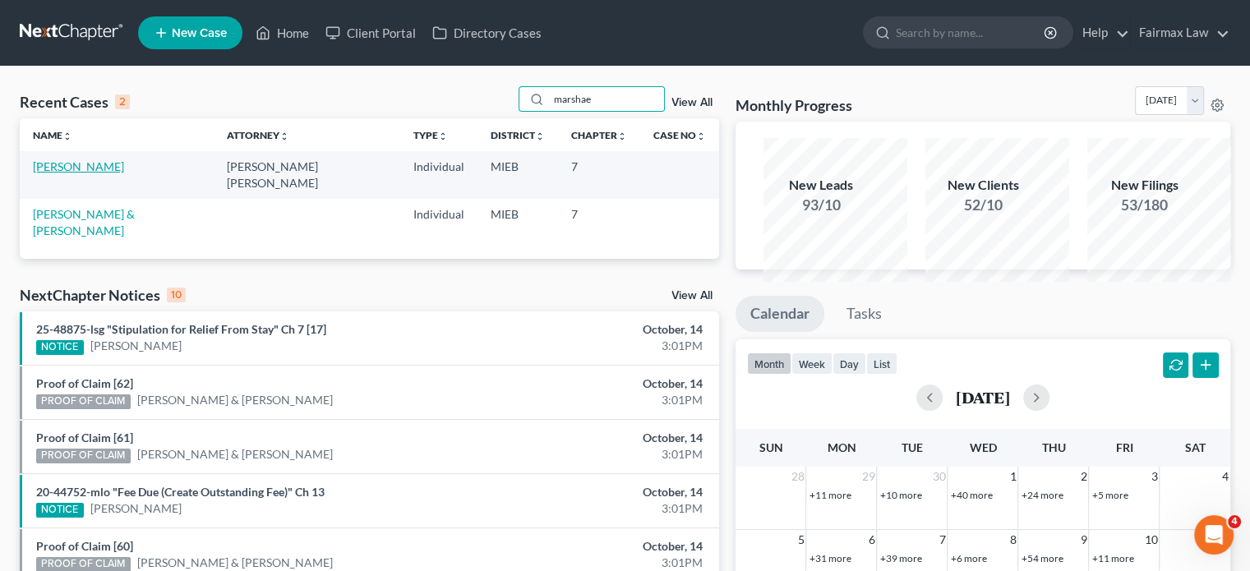
click at [92, 173] on link "[PERSON_NAME]" at bounding box center [78, 166] width 91 height 14
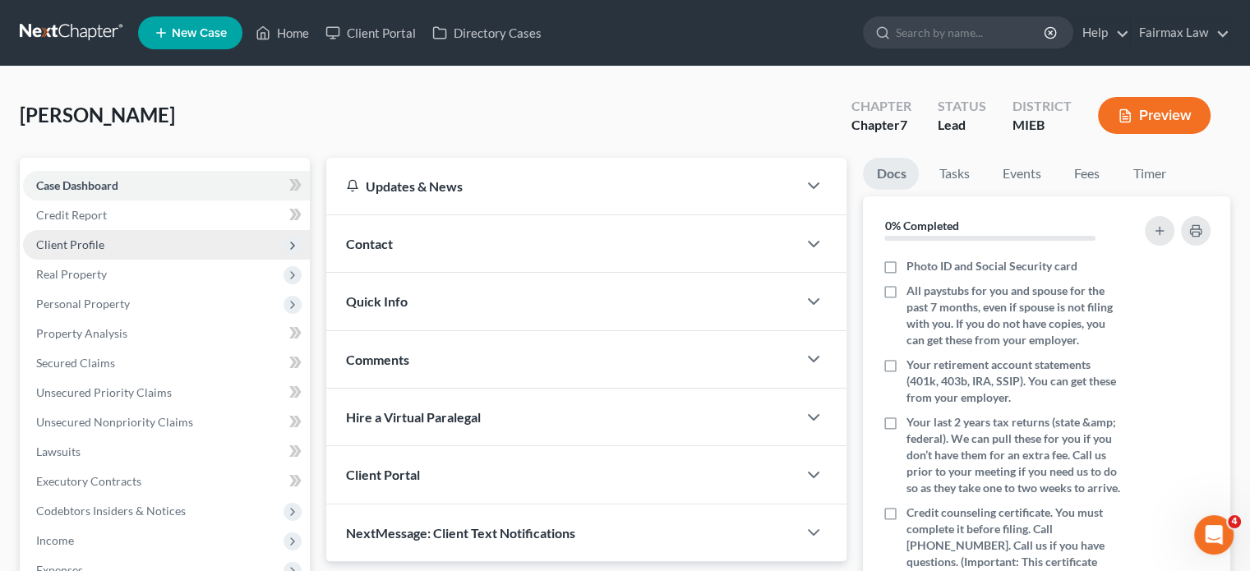
click at [150, 260] on span "Client Profile" at bounding box center [166, 245] width 287 height 30
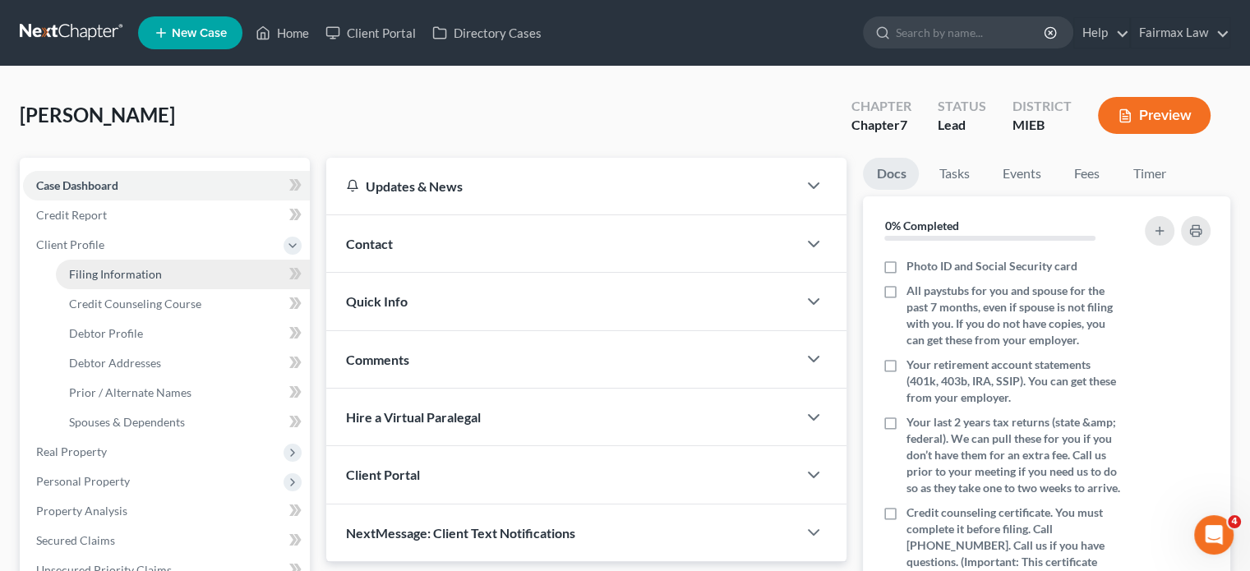
click at [159, 281] on span "Filing Information" at bounding box center [115, 274] width 93 height 14
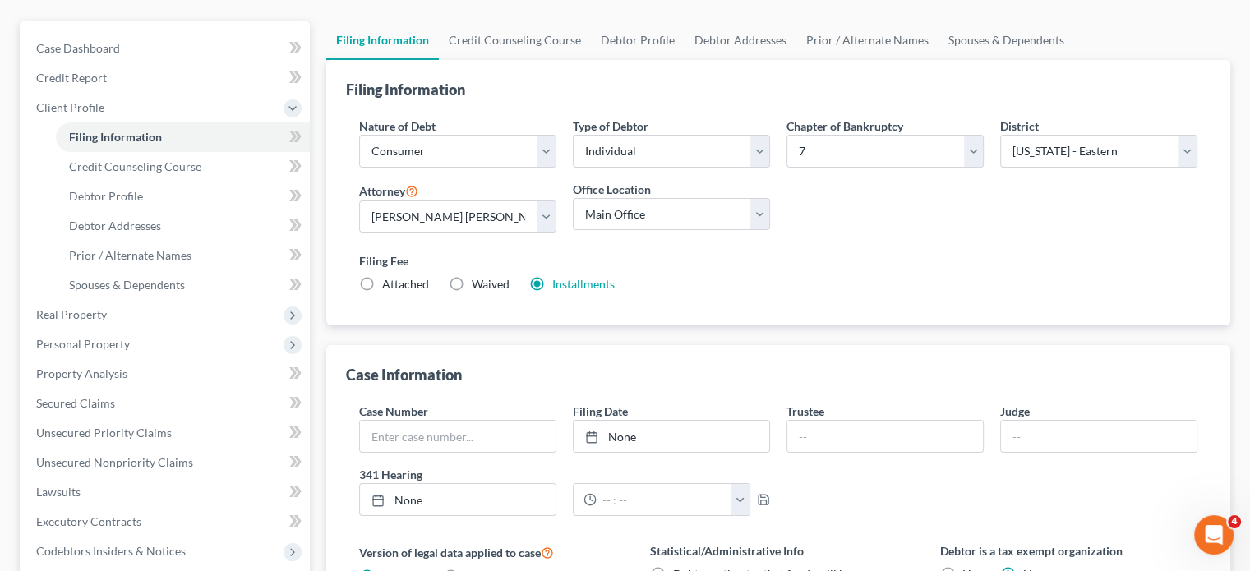
scroll to position [143, 0]
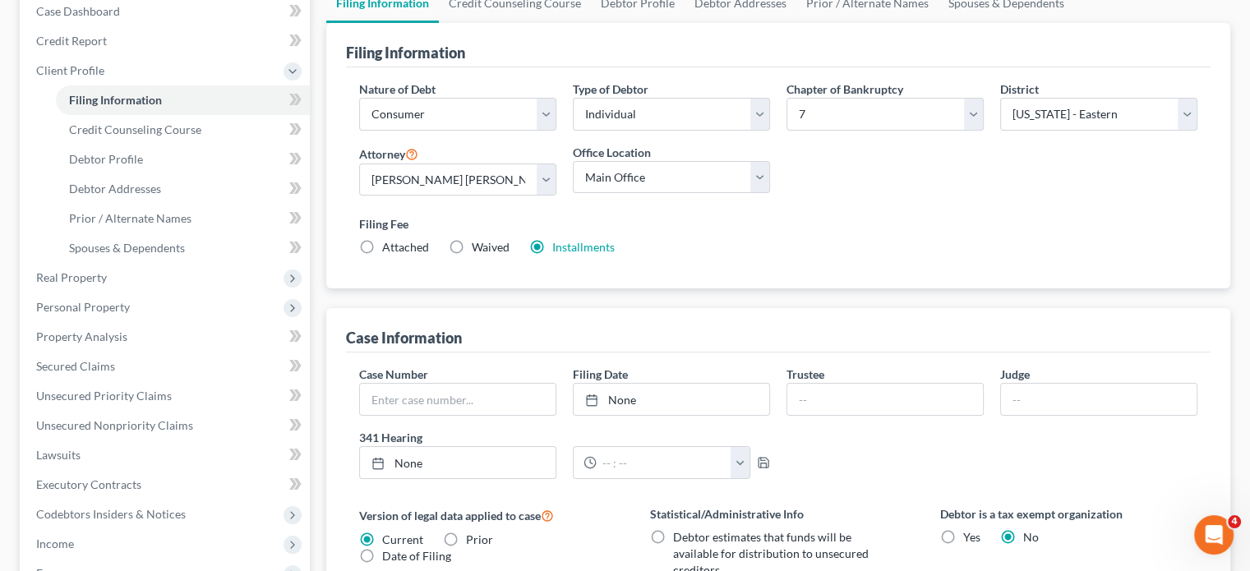
scroll to position [171, 0]
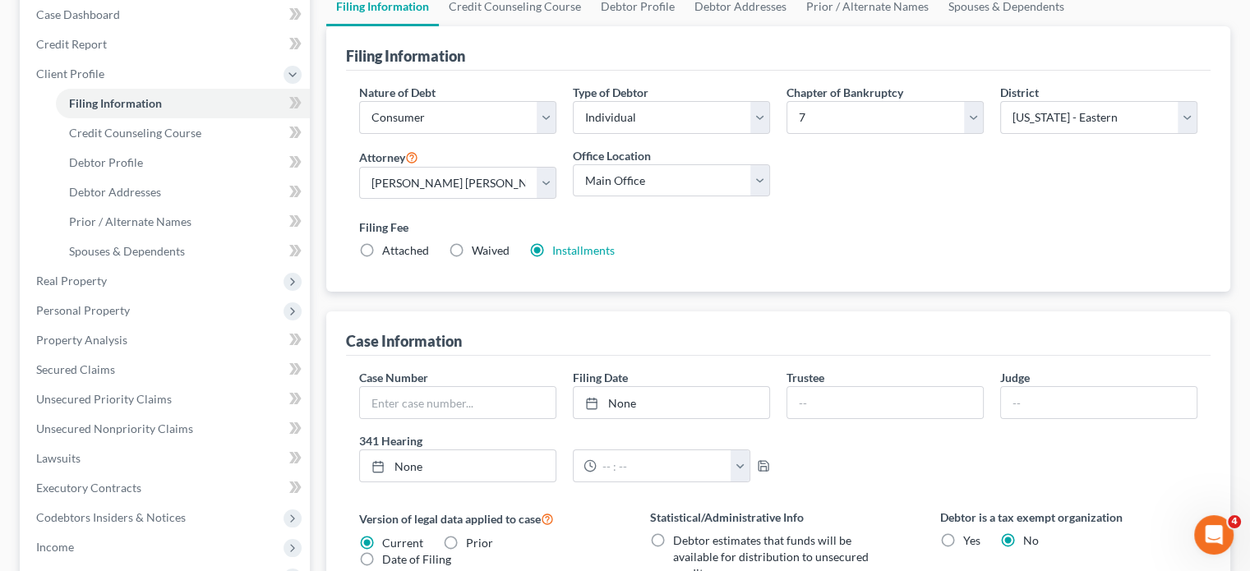
click at [815, 236] on label "Filing Fee" at bounding box center [778, 227] width 838 height 17
